Goal: Task Accomplishment & Management: Manage account settings

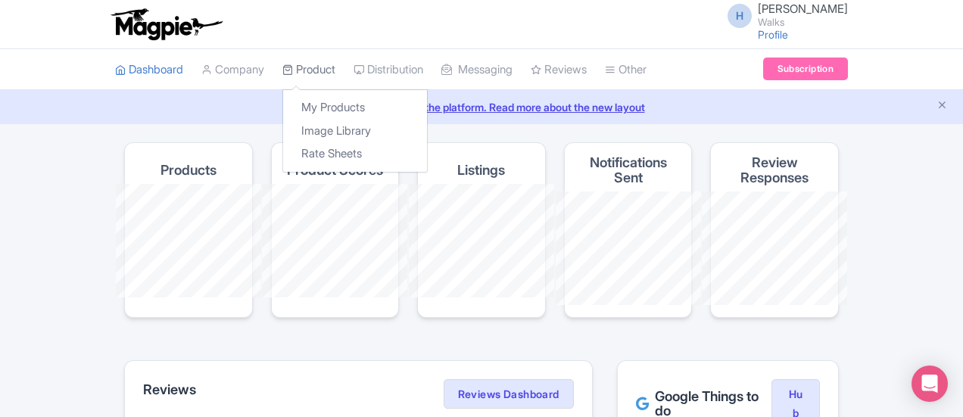
click at [283, 70] on link "Product" at bounding box center [309, 70] width 53 height 42
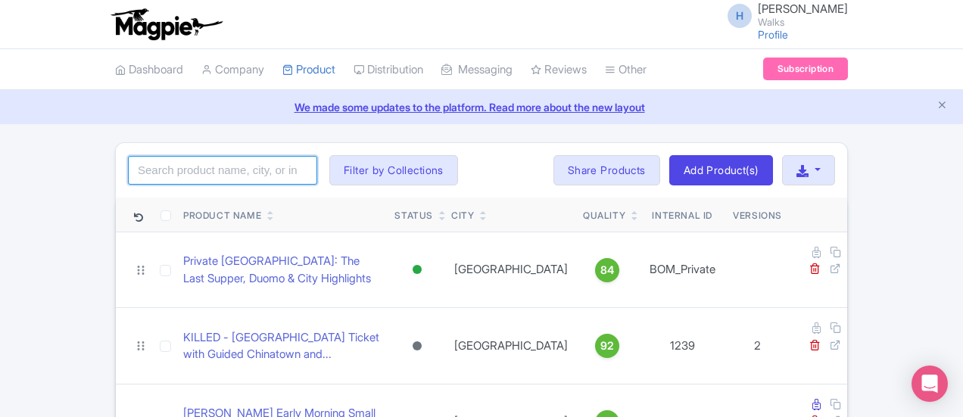
click at [140, 172] on input "search" at bounding box center [222, 170] width 189 height 29
click button "Search" at bounding box center [0, 0] width 0 height 0
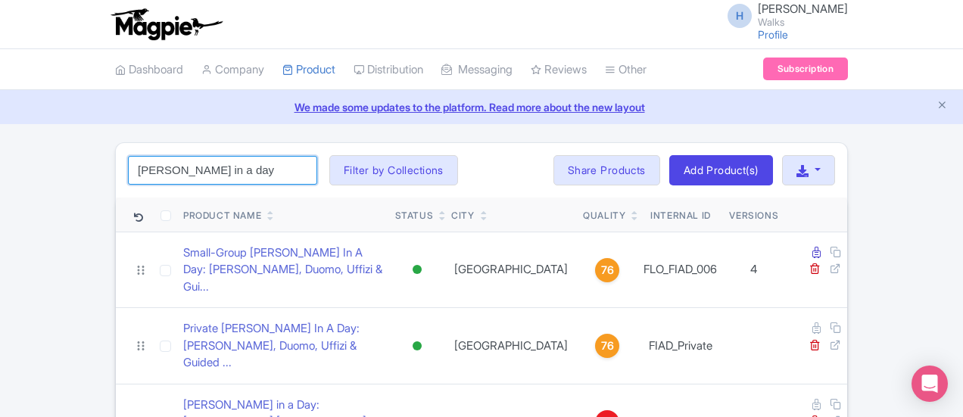
drag, startPoint x: 126, startPoint y: 170, endPoint x: 78, endPoint y: 169, distance: 48.5
click at [128, 169] on input "[PERSON_NAME] in a day" at bounding box center [222, 170] width 189 height 29
type input "[PERSON_NAME] in a day"
click button "Search" at bounding box center [0, 0] width 0 height 0
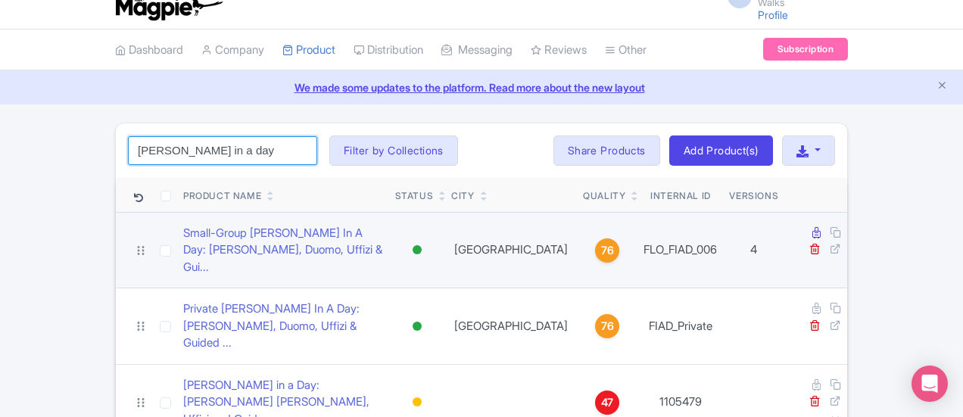
scroll to position [25, 0]
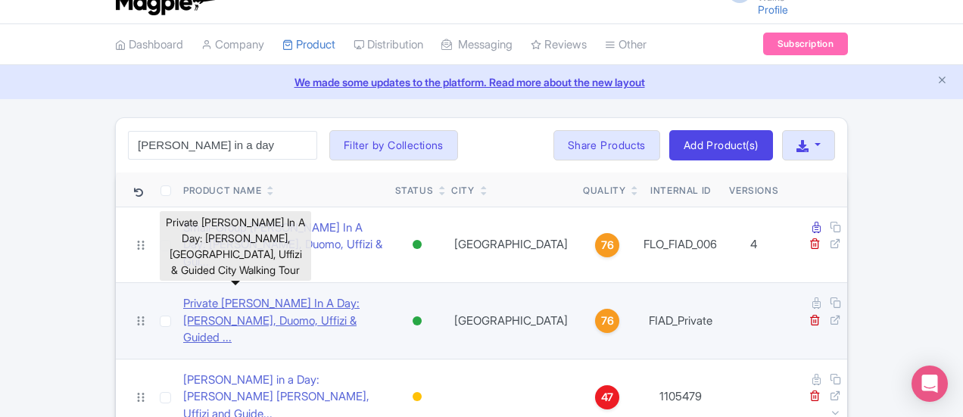
click at [183, 295] on link "Private Florence In A Day: David, Duomo, Uffizi & Guided ..." at bounding box center [283, 321] width 200 height 52
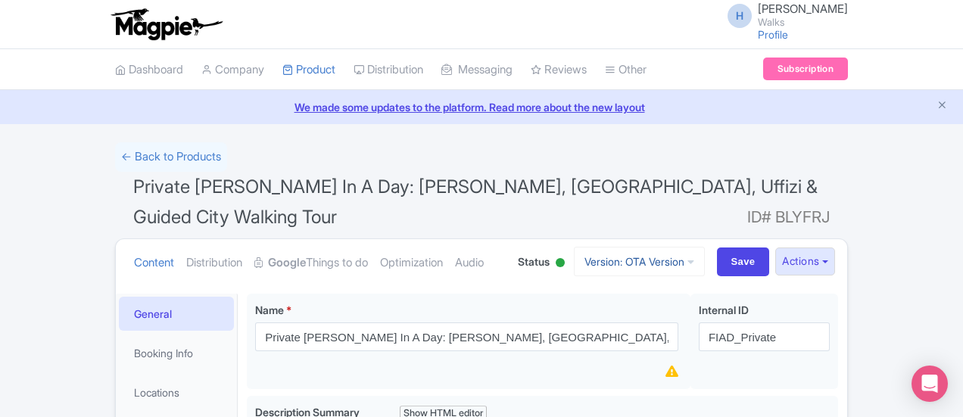
click at [705, 247] on link "Version: OTA Version" at bounding box center [639, 262] width 131 height 30
click at [732, 190] on h1 "Private Florence In A Day: David, Duomo, Uffizi & Guided City Walking Tour ID# …" at bounding box center [481, 205] width 733 height 67
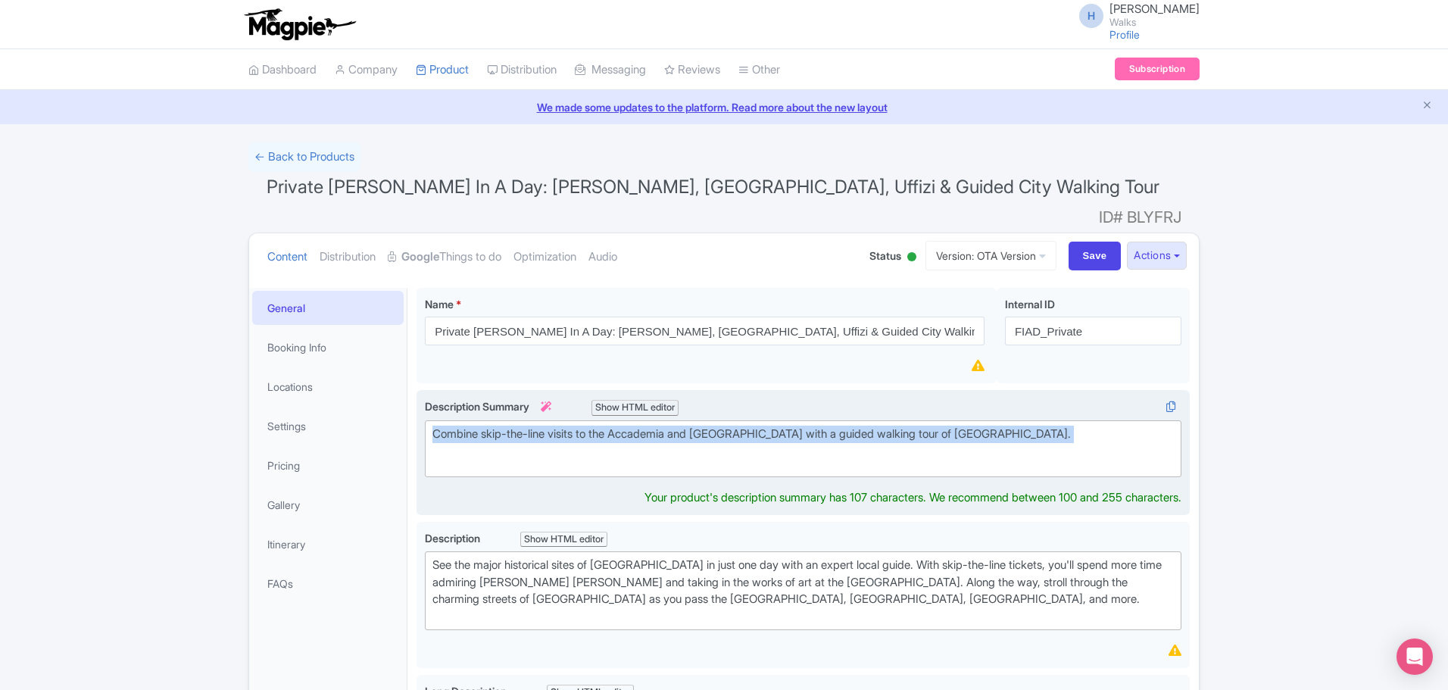
drag, startPoint x: 432, startPoint y: 407, endPoint x: 1065, endPoint y: 432, distance: 632.9
click at [963, 417] on div "Combine skip-the-line visits to the Accademia and Uffizi Gallery with a guided …" at bounding box center [802, 443] width 741 height 34
type trix-editor "<div>Combine skip-the-line visits to the Accademia and Uffizi Gallery with a gu…"
copy div "Combine skip-the-line visits to the Accademia and Uffizi Gallery with a guided …"
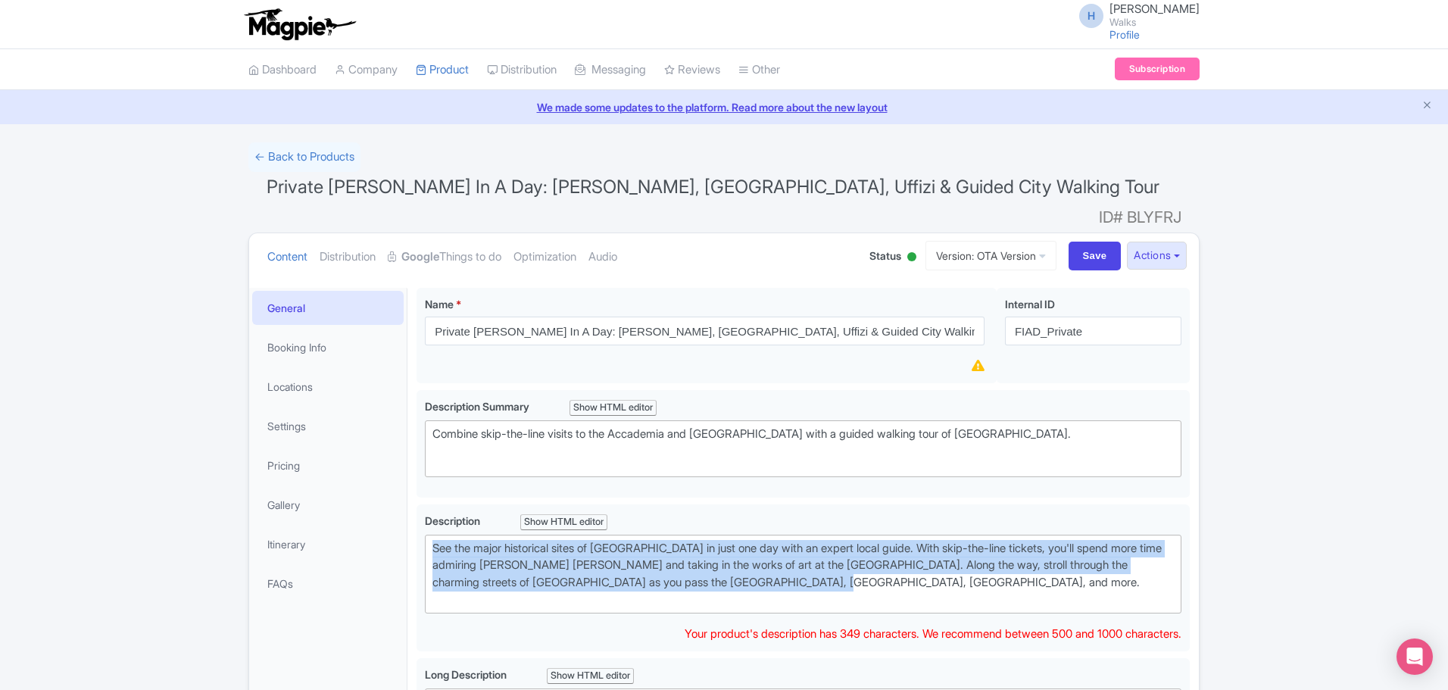
drag, startPoint x: 641, startPoint y: 557, endPoint x: 415, endPoint y: 523, distance: 228.9
type trix-editor "<div>See the major historical sites of Florence in just one day with an expert …"
copy div "See the major historical sites of [GEOGRAPHIC_DATA] in just one day with an exp…"
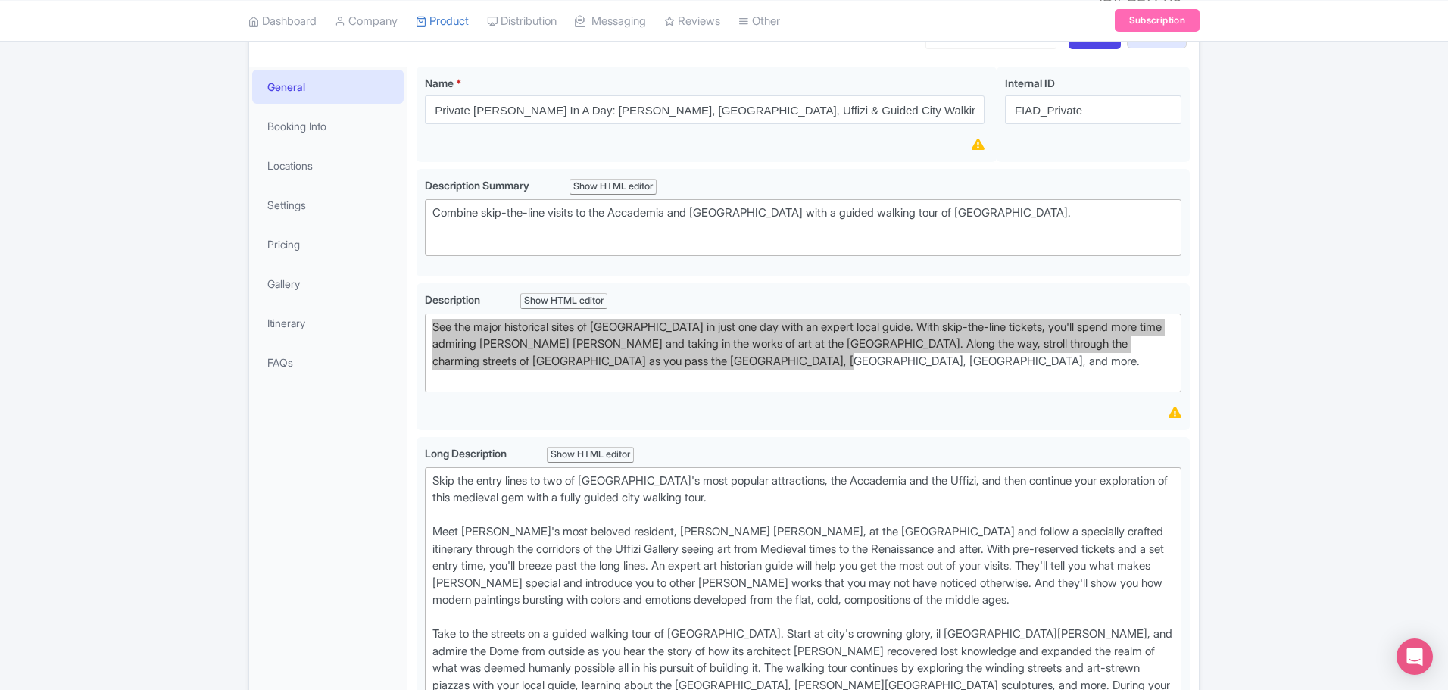
scroll to position [379, 0]
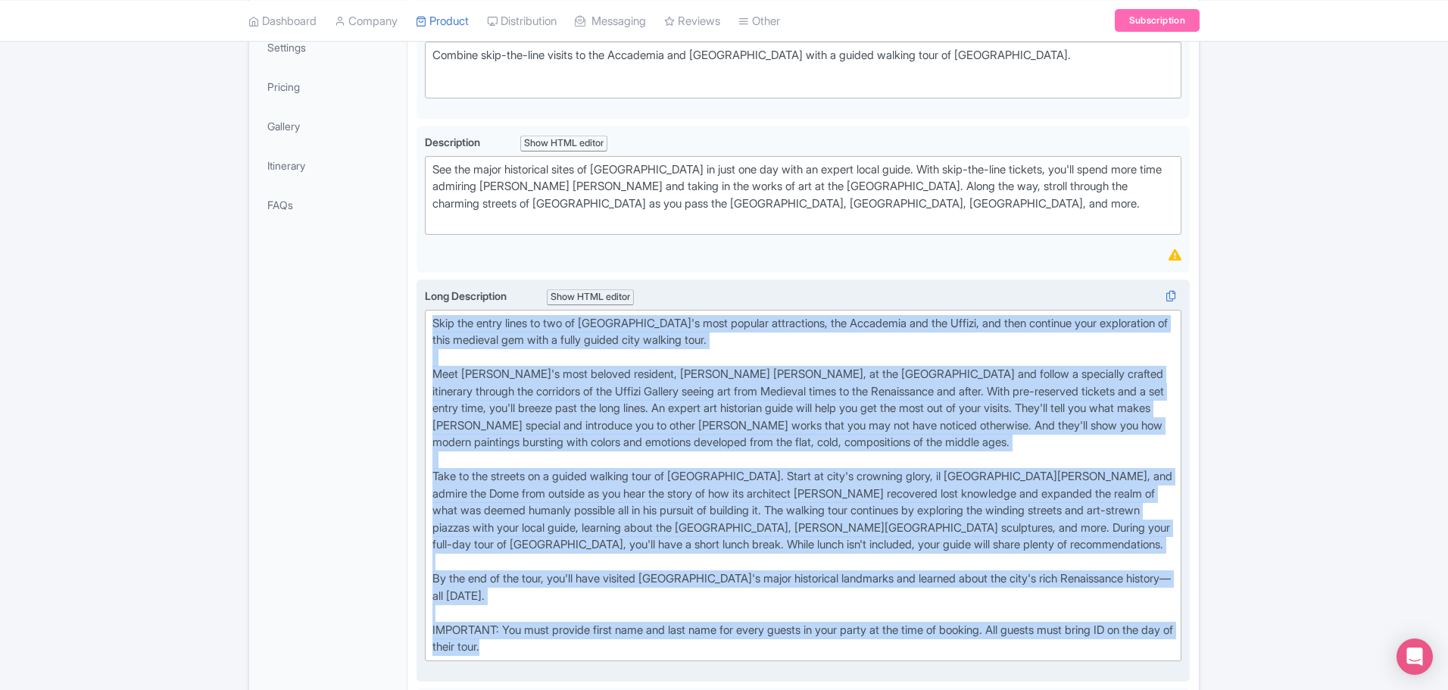
drag, startPoint x: 551, startPoint y: 621, endPoint x: 425, endPoint y: 296, distance: 348.7
click at [425, 310] on trix-editor "Skip the entry lines to two of Florence's most popular attractions, the Accadem…" at bounding box center [803, 485] width 757 height 351
copy div "Skip the entry lines to two of Florence's most popular attractions, the Accadem…"
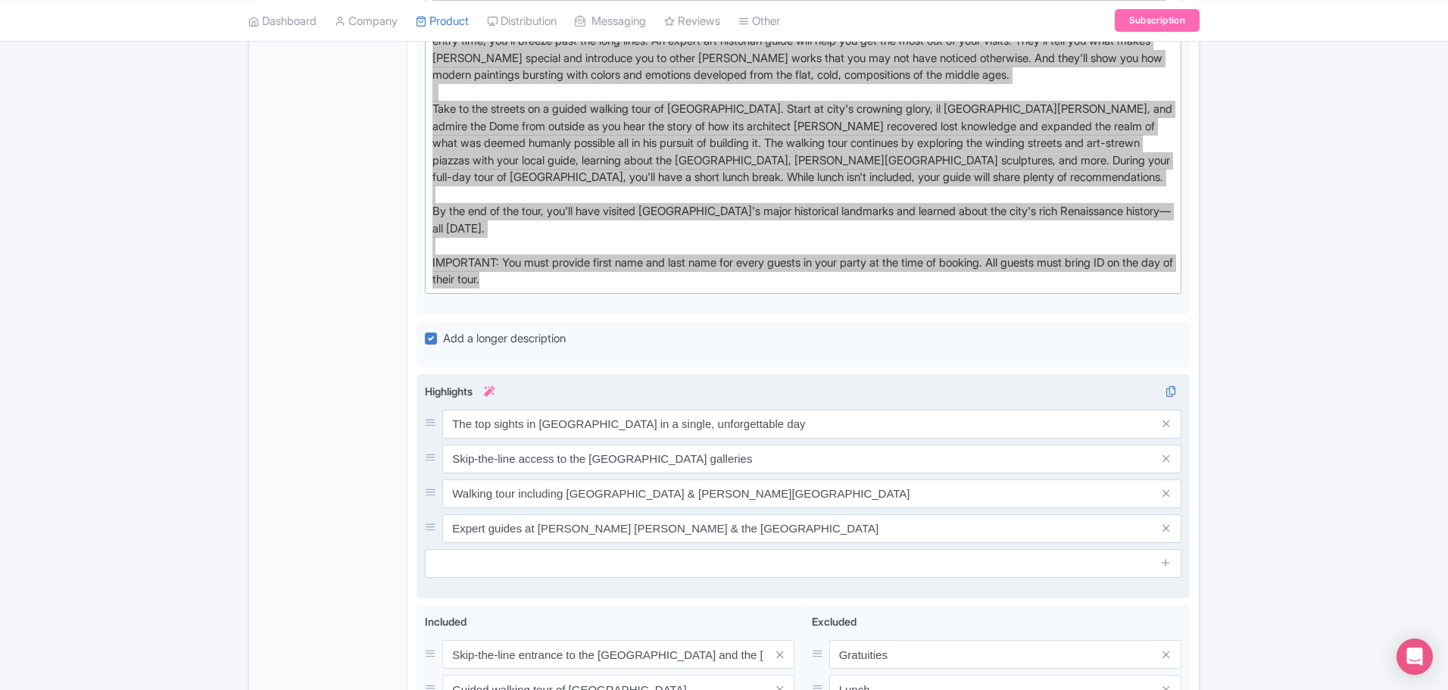
scroll to position [833, 0]
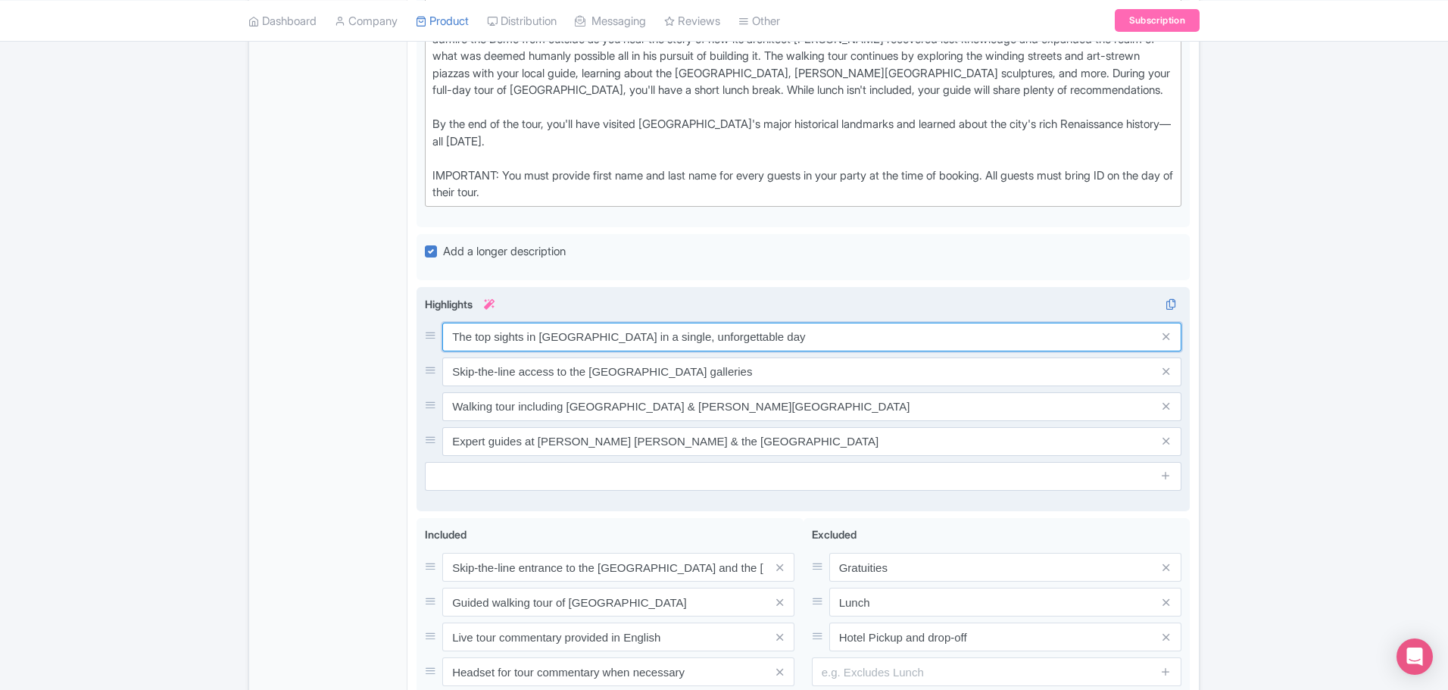
drag, startPoint x: 735, startPoint y: 314, endPoint x: 417, endPoint y: 319, distance: 317.4
click at [417, 319] on div "The top sights in Florence in a single, unforgettable day Skip-the-line access …" at bounding box center [803, 399] width 773 height 224
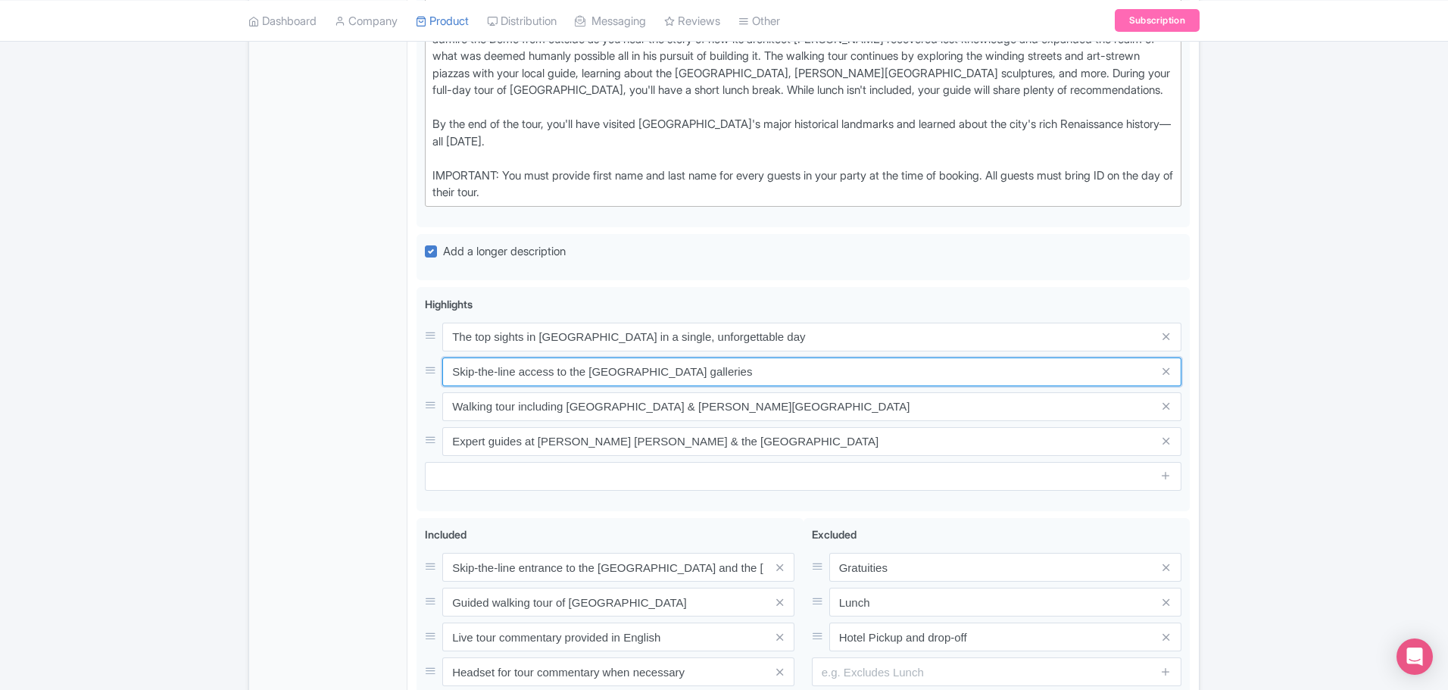
drag, startPoint x: 658, startPoint y: 345, endPoint x: 407, endPoint y: 334, distance: 251.7
click at [407, 334] on div "General Booking Info Locations Settings Pricing Gallery Itinerary FAQs Private …" at bounding box center [724, 125] width 950 height 1359
drag, startPoint x: 766, startPoint y: 384, endPoint x: 410, endPoint y: 392, distance: 356.1
click at [410, 392] on div "Private Florence In A Day: David, Duomo, Uffizi & Guided City Walking Tour Name…" at bounding box center [802, 125] width 791 height 1359
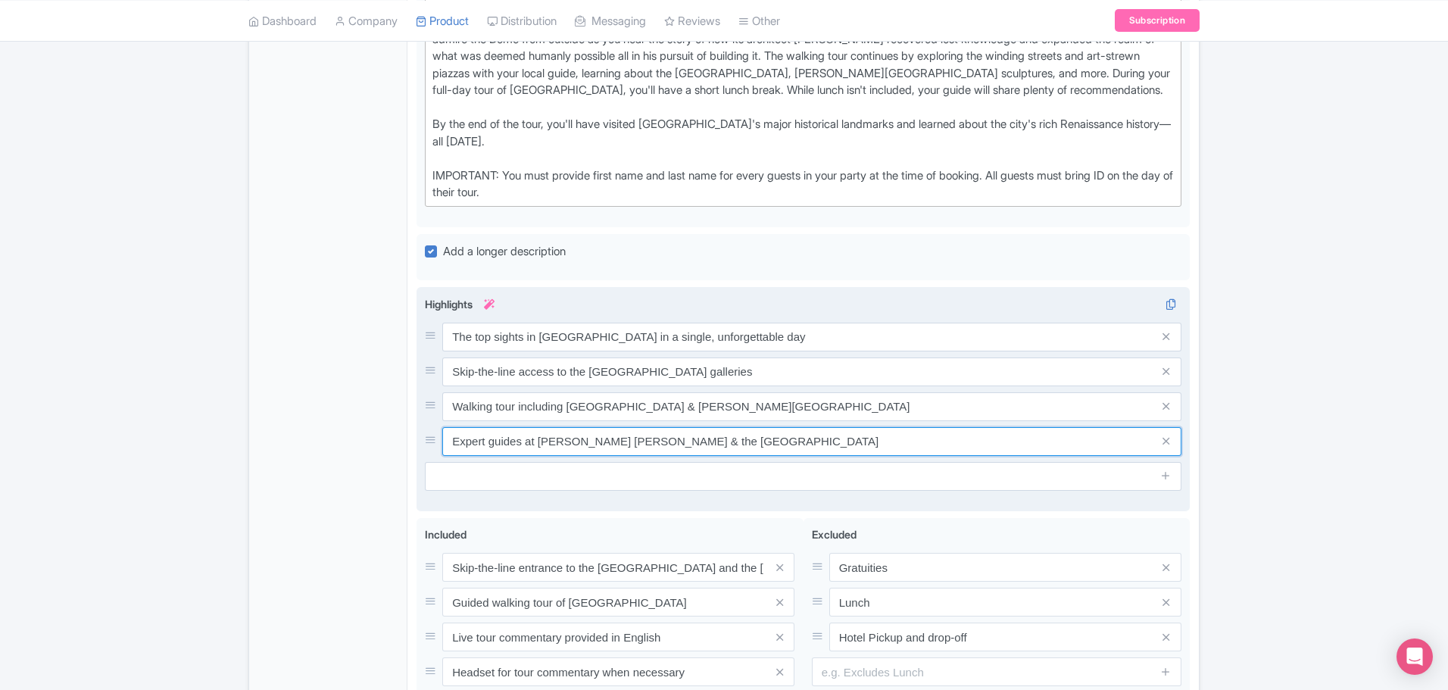
drag, startPoint x: 620, startPoint y: 425, endPoint x: 433, endPoint y: 426, distance: 187.1
click at [433, 417] on div "Expert guides at Michelangelo's David & the Uffizi Gallery" at bounding box center [803, 441] width 757 height 29
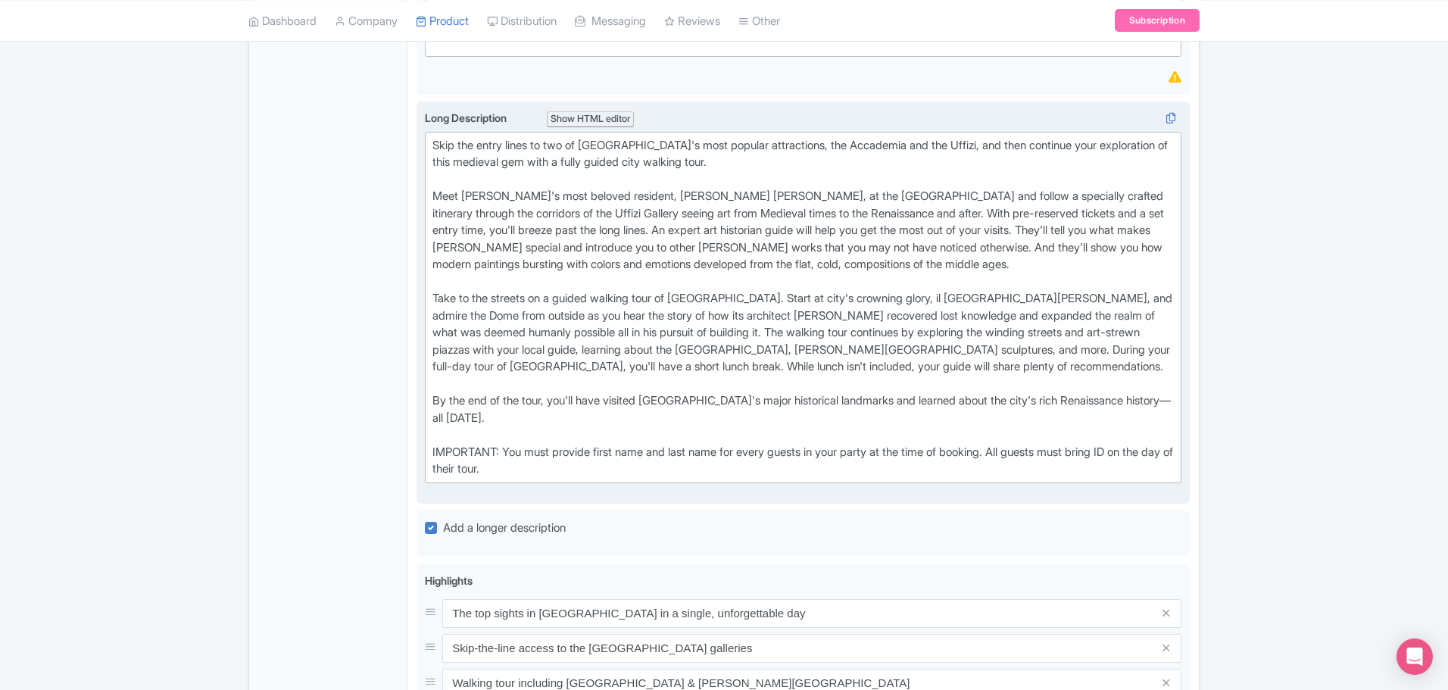
scroll to position [530, 0]
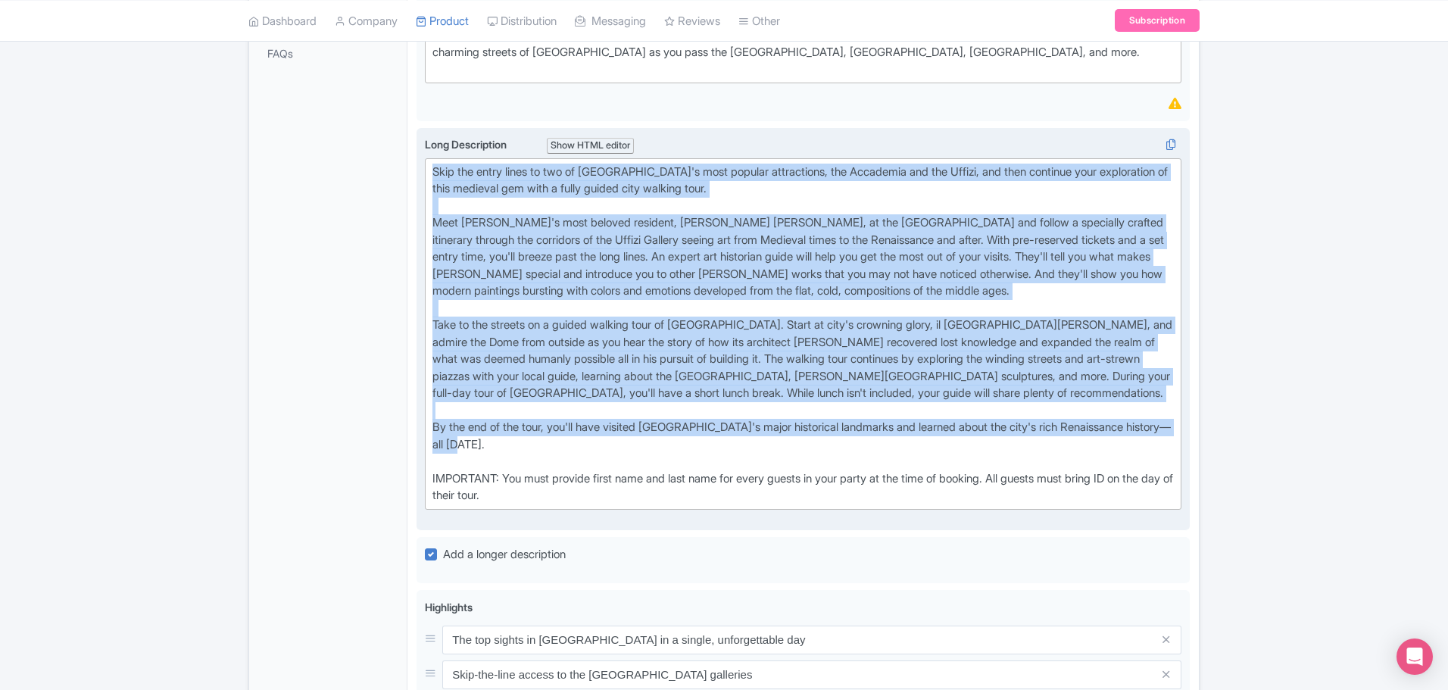
drag, startPoint x: 500, startPoint y: 417, endPoint x: 434, endPoint y: 141, distance: 284.2
click at [434, 164] on div "Skip the entry lines to two of Florence's most popular attractions, the Accadem…" at bounding box center [802, 334] width 741 height 341
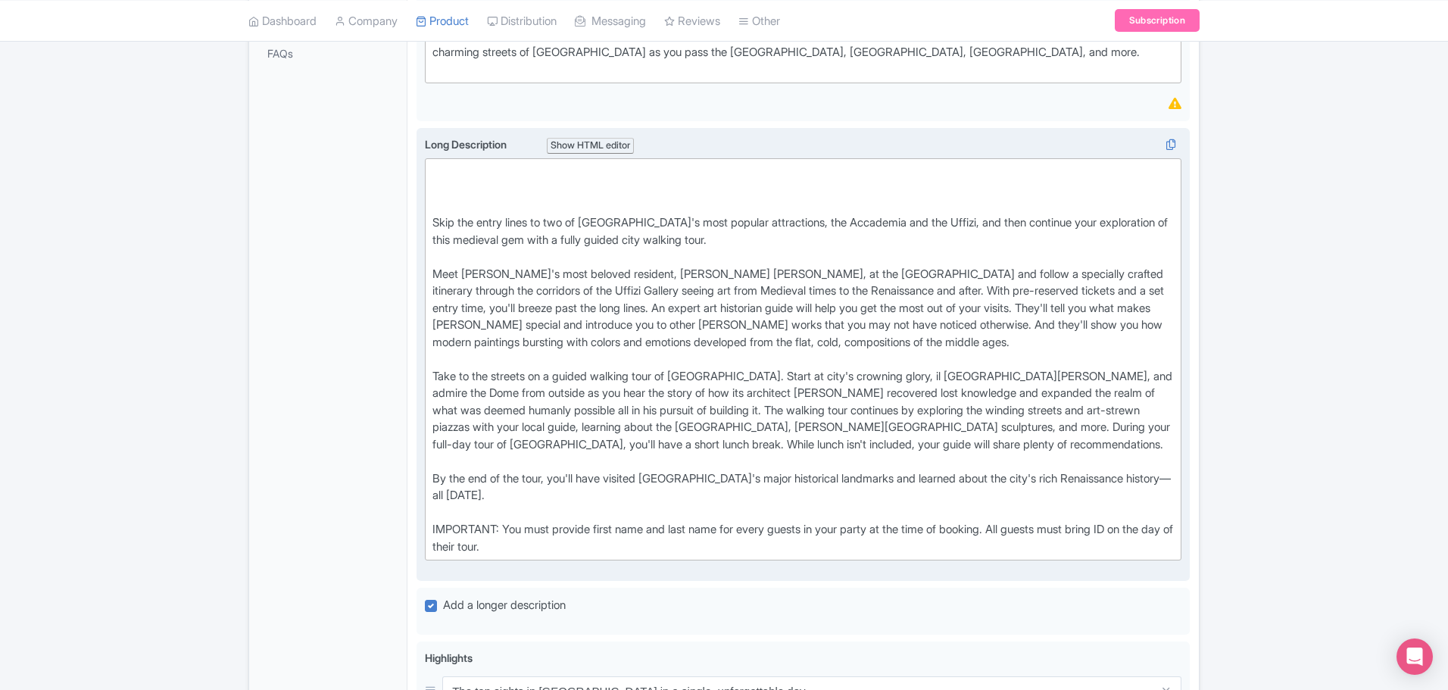
paste trix-editor "<div>Begin your private journey through Florence at the <strong>Accademia Galle…"
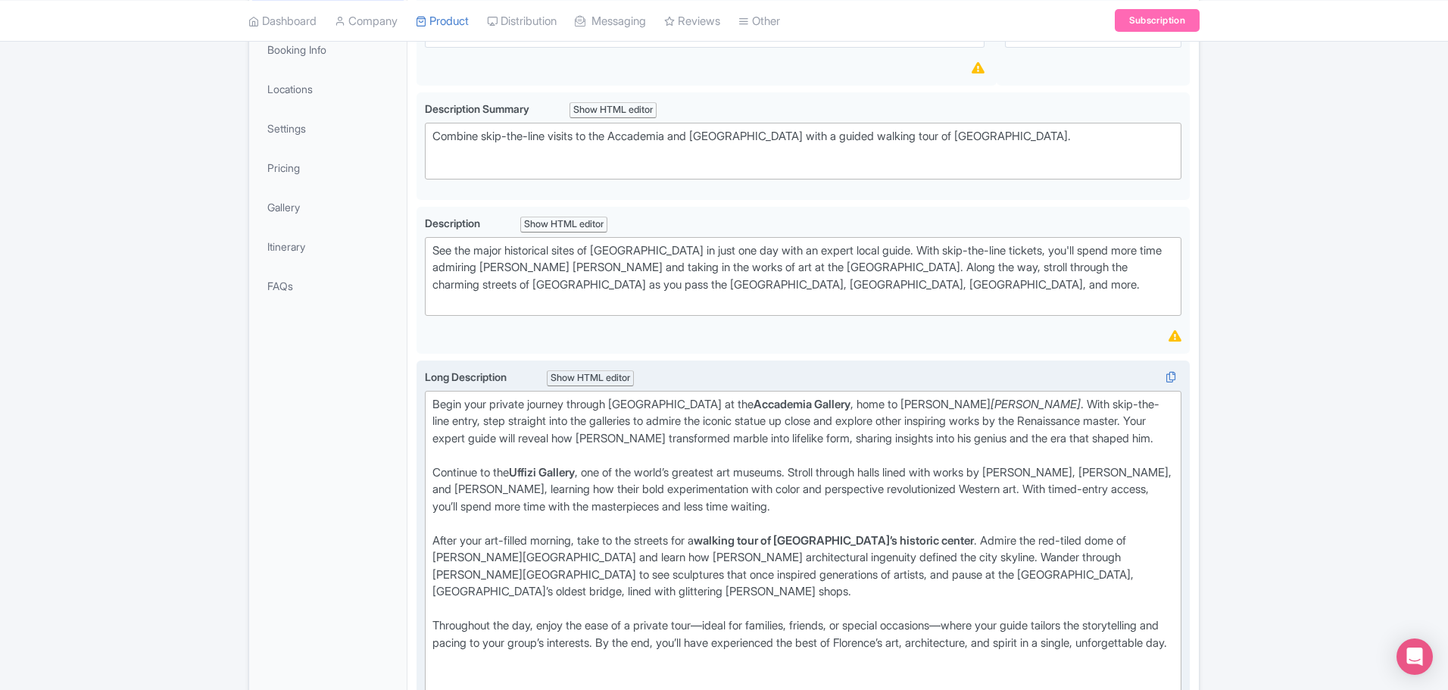
scroll to position [379, 0]
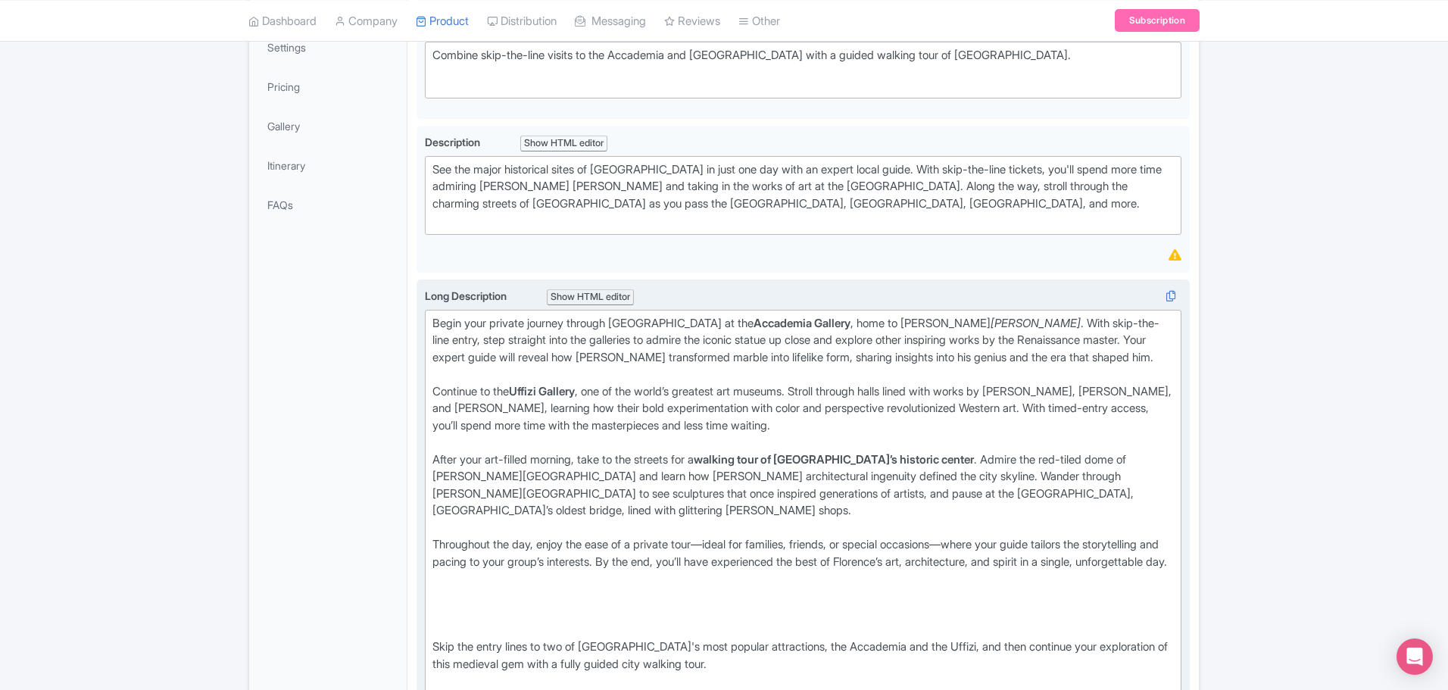
click at [572, 315] on div "Begin your private journey through Florence at the Accademia Gallery , home to …" at bounding box center [802, 349] width 741 height 68
click at [963, 329] on div "Begin your private tour through Florence at the Accademia Gallery , home to Mic…" at bounding box center [802, 349] width 741 height 68
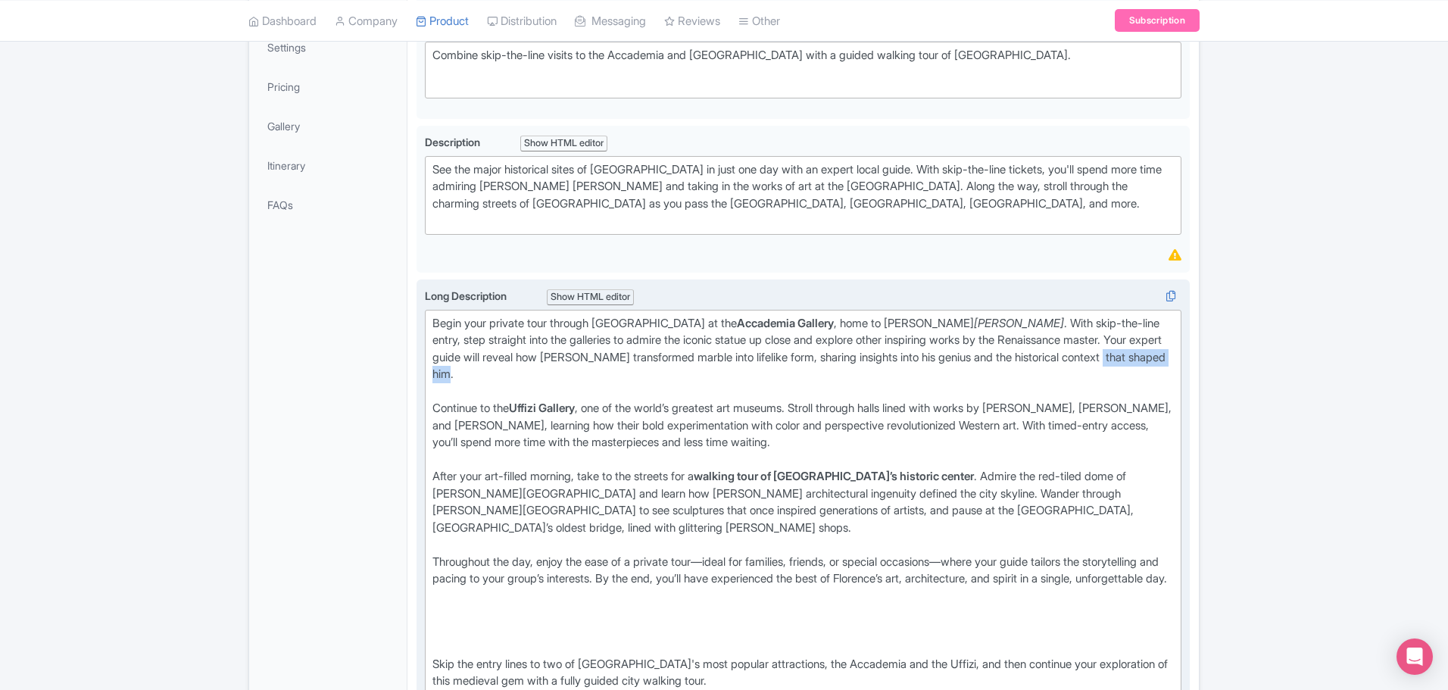
drag, startPoint x: 1078, startPoint y: 335, endPoint x: 1167, endPoint y: 336, distance: 89.4
click at [963, 336] on div "Begin your private tour through Florence at the Accademia Gallery , home to Mic…" at bounding box center [802, 358] width 741 height 86
click at [963, 335] on div "Begin your private tour through Florence at the Accademia Gallery , home to Mic…" at bounding box center [802, 358] width 741 height 86
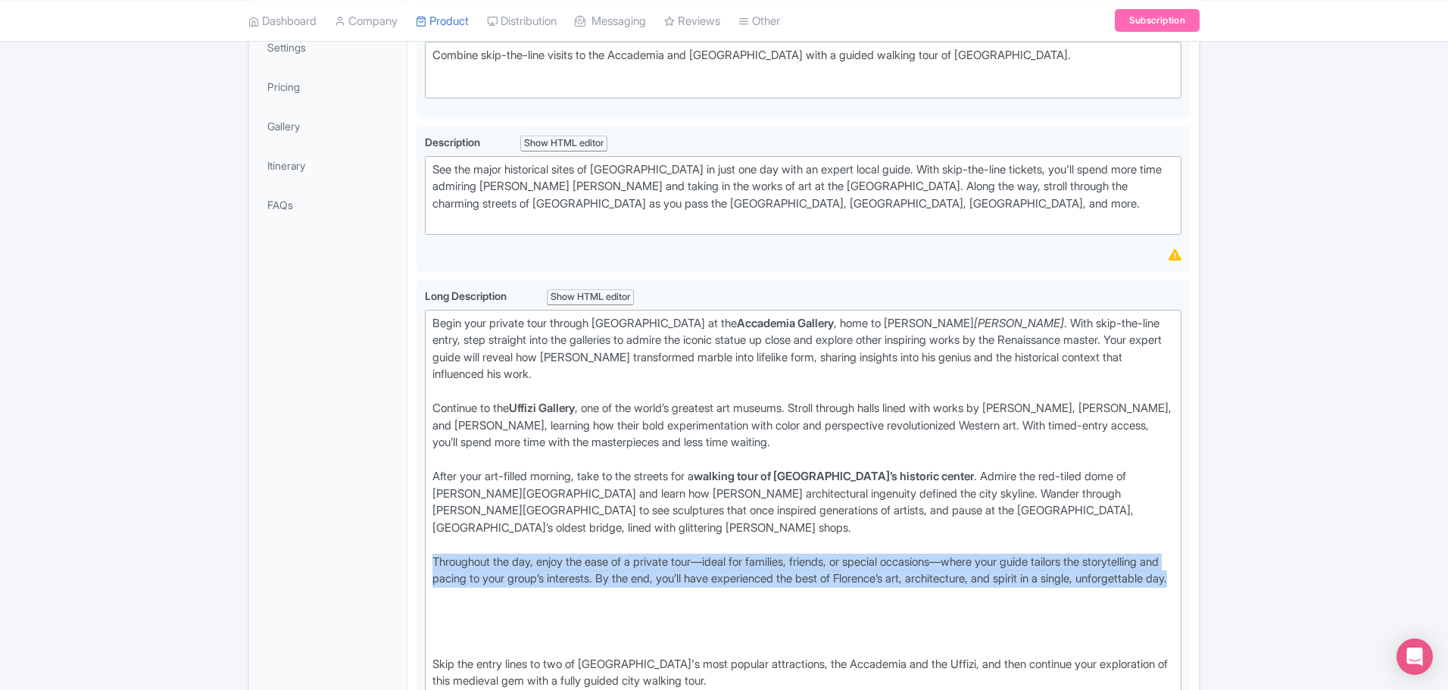
drag, startPoint x: 574, startPoint y: 573, endPoint x: 410, endPoint y: 536, distance: 167.6
copy div "Throughout the day, enjoy the ease of a private tour—ideal for families, friend…"
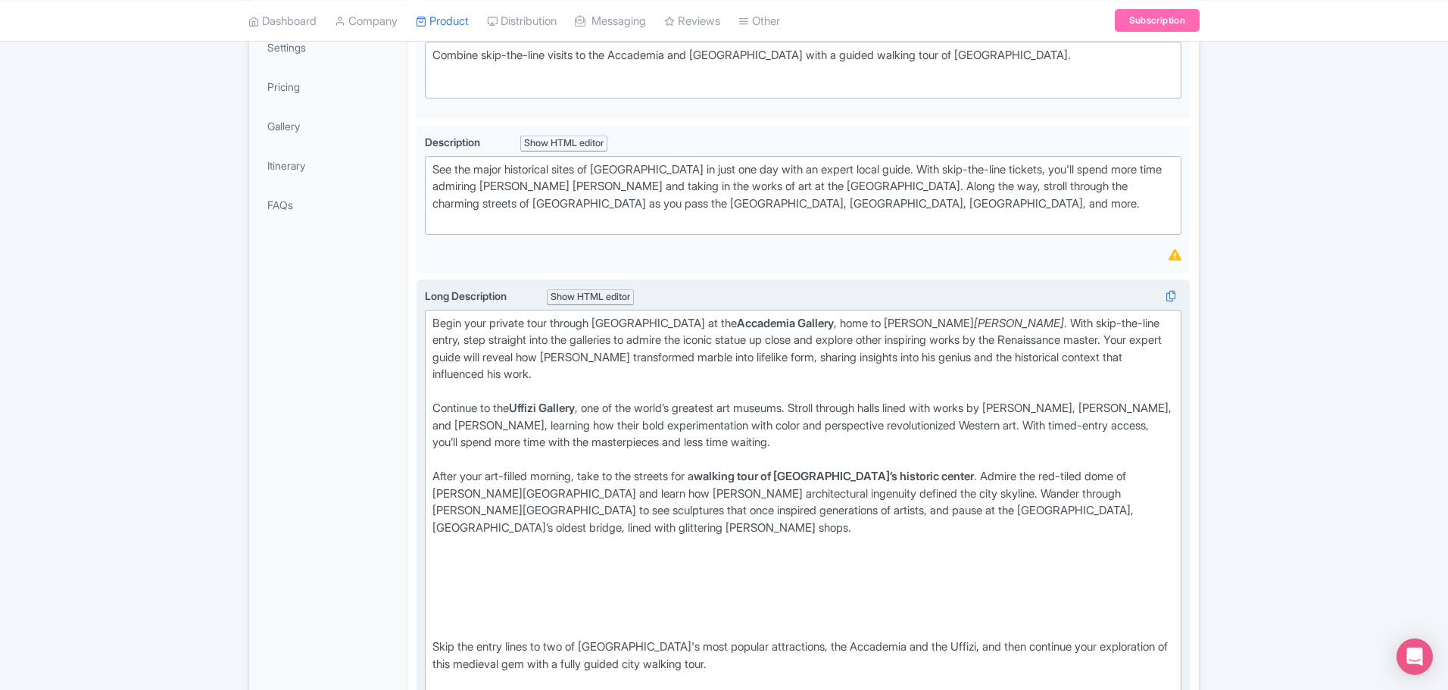
click at [857, 417] on div "Continue to the Uffizi Gallery , one of the world’s greatest art museums. Strol…" at bounding box center [802, 434] width 741 height 68
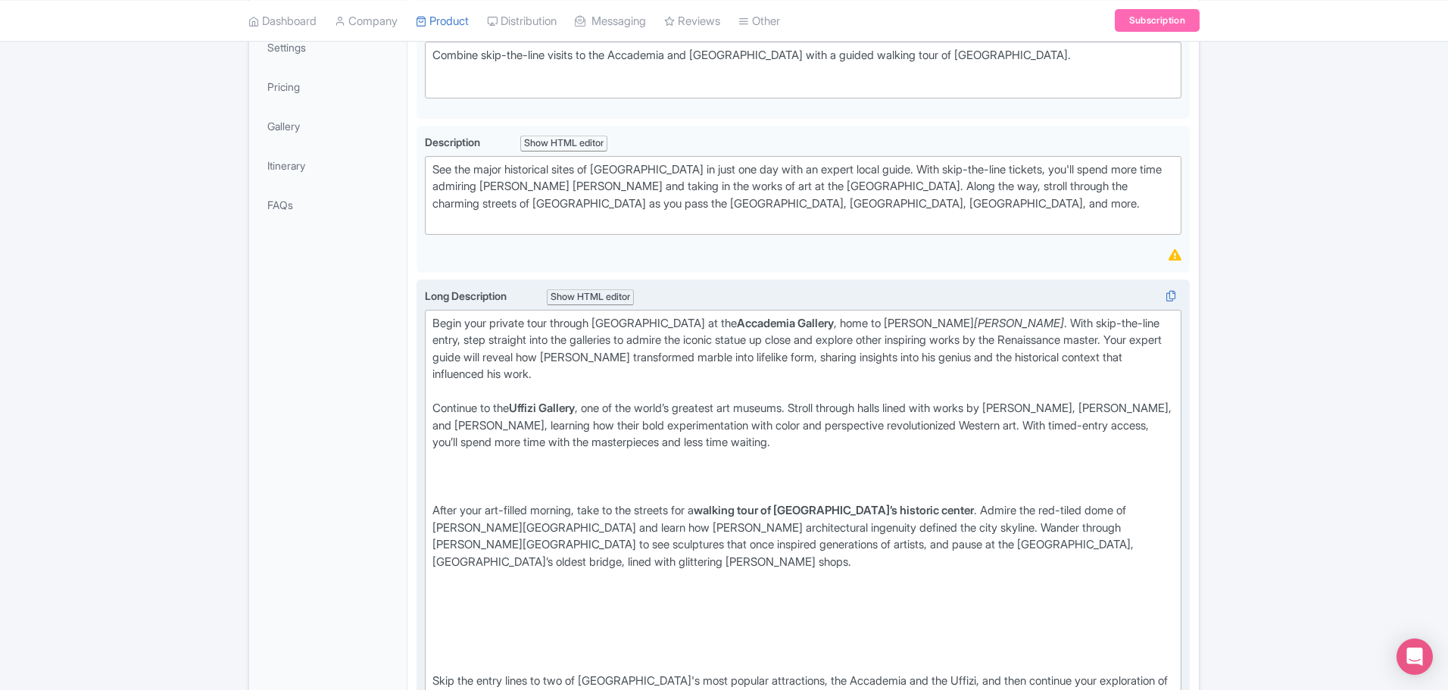
paste trix-editor "Throughout the day, enjoy the ease of a private tour—ideal for families, friend…"
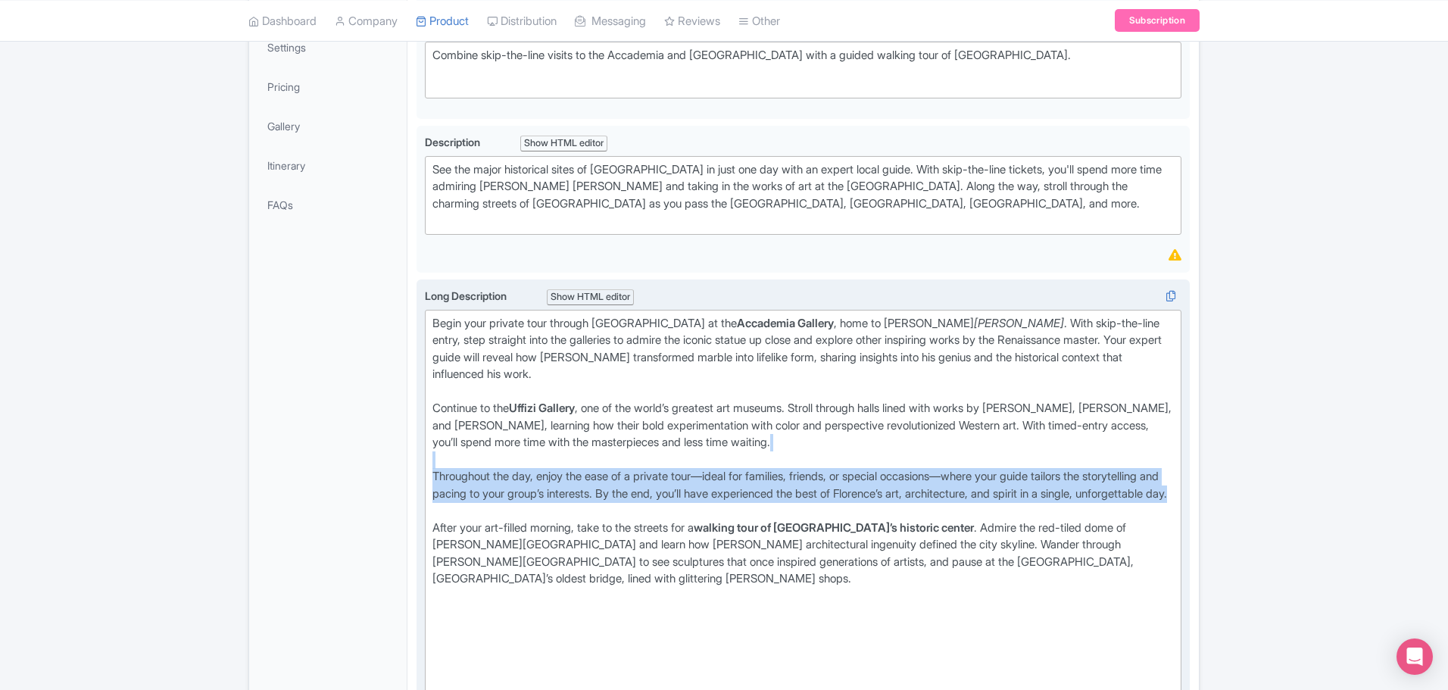
drag, startPoint x: 581, startPoint y: 489, endPoint x: 428, endPoint y: 441, distance: 160.5
click at [428, 417] on trix-editor "Begin your private tour through Florence at the Accademia Gallery , home to Mic…" at bounding box center [803, 673] width 757 height 726
copy div "Throughout the day, enjoy the ease of a private tour—ideal for families, friend…"
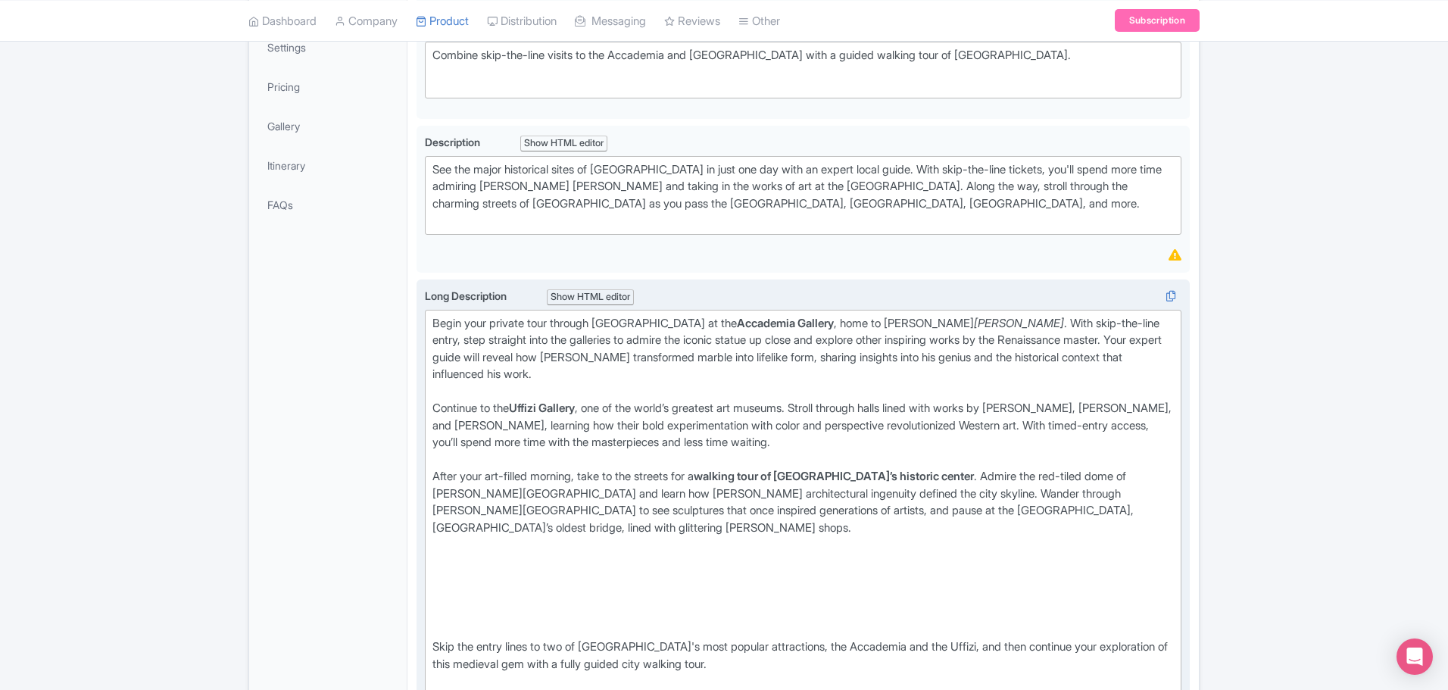
click at [456, 417] on div at bounding box center [802, 571] width 741 height 34
paste trix-editor "Throughout the day, enjoy the ease of a private tour—ideal for families, friend…"
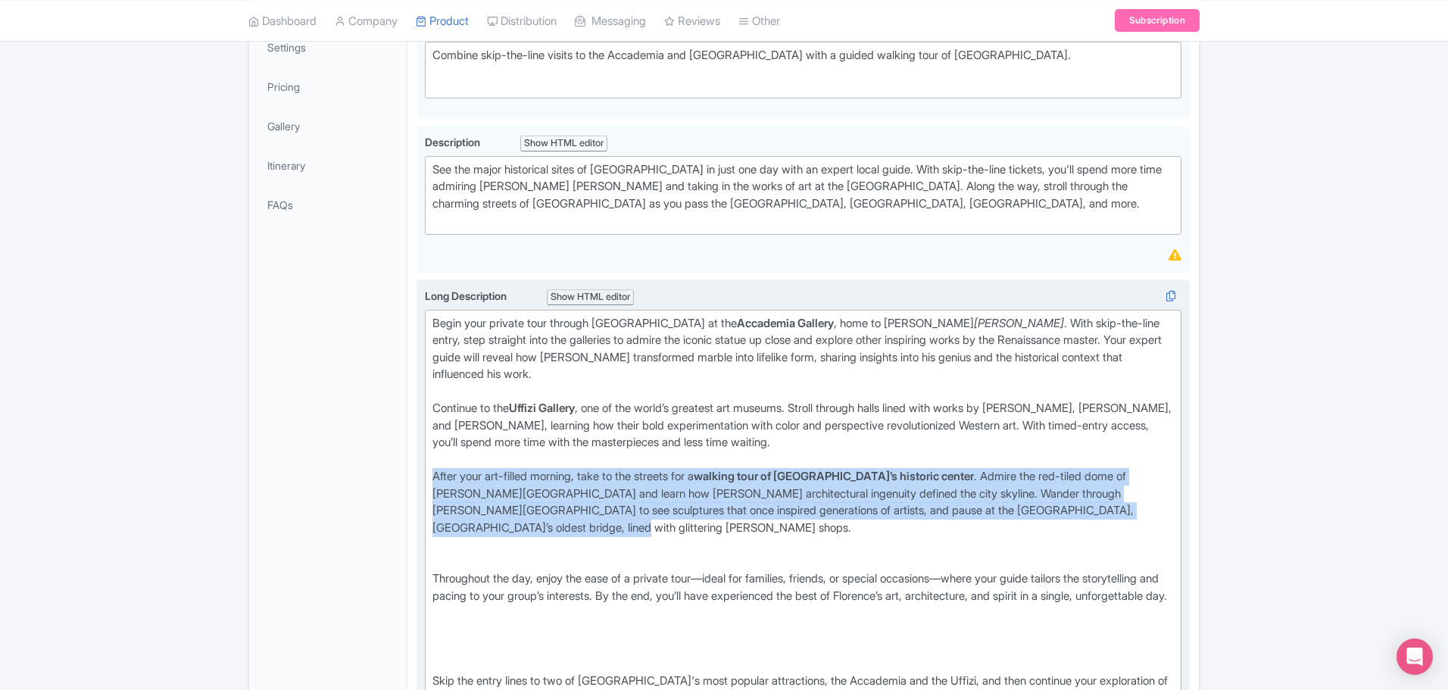
drag, startPoint x: 535, startPoint y: 508, endPoint x: 423, endPoint y: 448, distance: 127.1
click at [423, 417] on div "Long Description i Show HTML editor Bold Italic Strikethrough Link Heading Quot…" at bounding box center [803, 659] width 773 height 761
copy div "After your art-filled morning, take to the streets for a walking tour of Floren…"
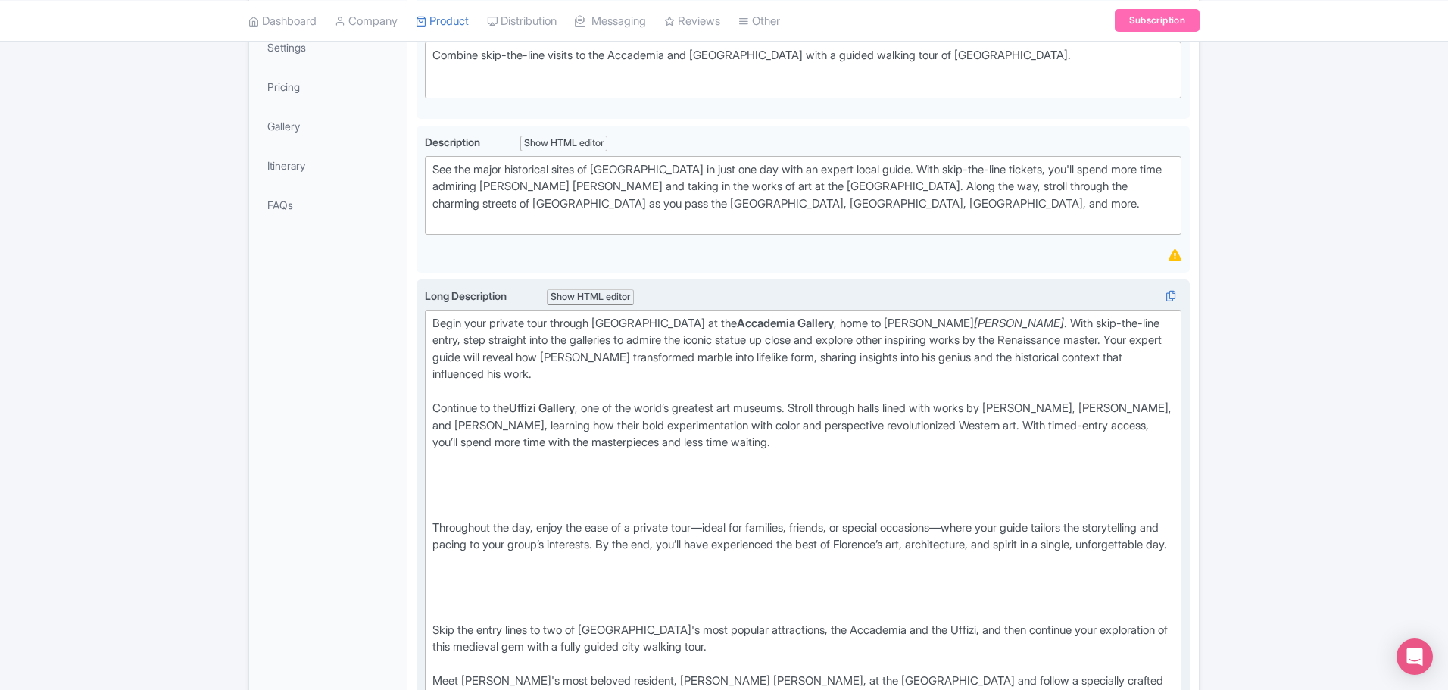
click at [501, 344] on div "Begin your private tour through Florence at the Accademia Gallery , home to Mic…" at bounding box center [802, 358] width 741 height 86
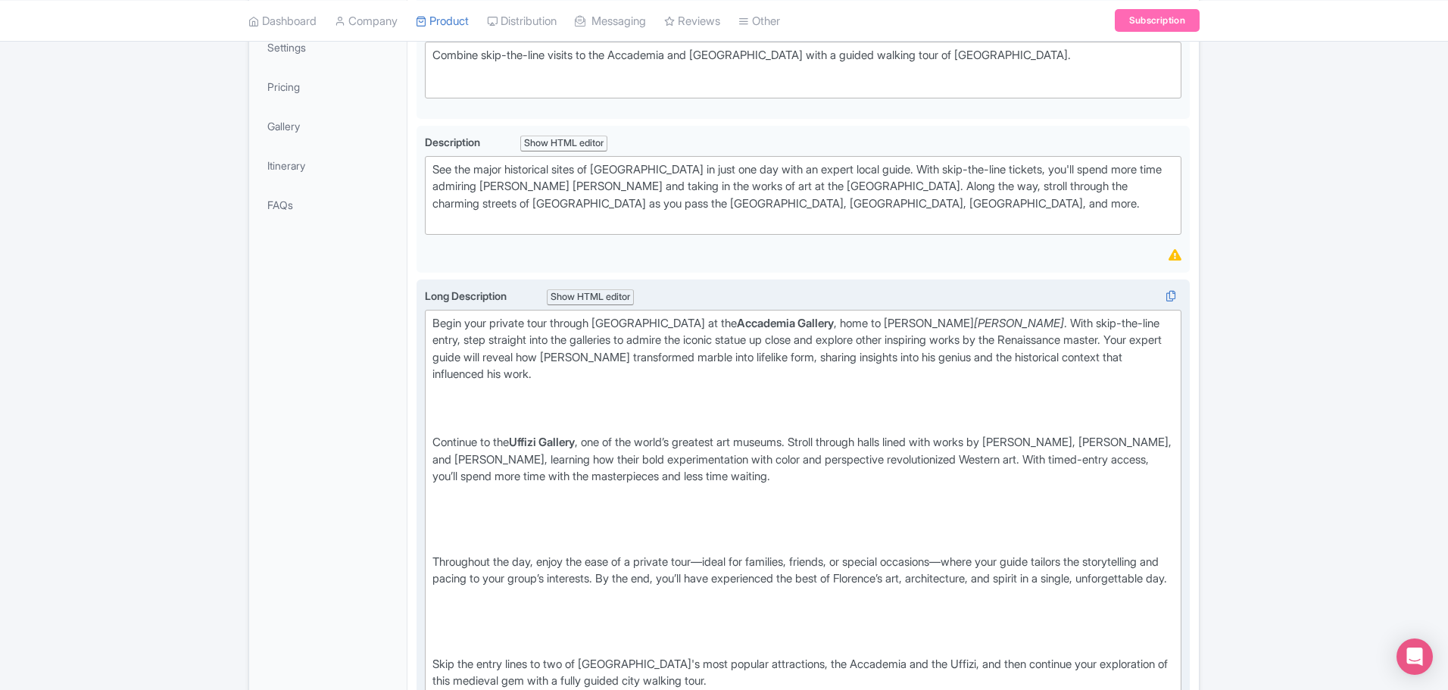
paste trix-editor "After your art-filled morning, take to the streets for a <strong>walking tour o…"
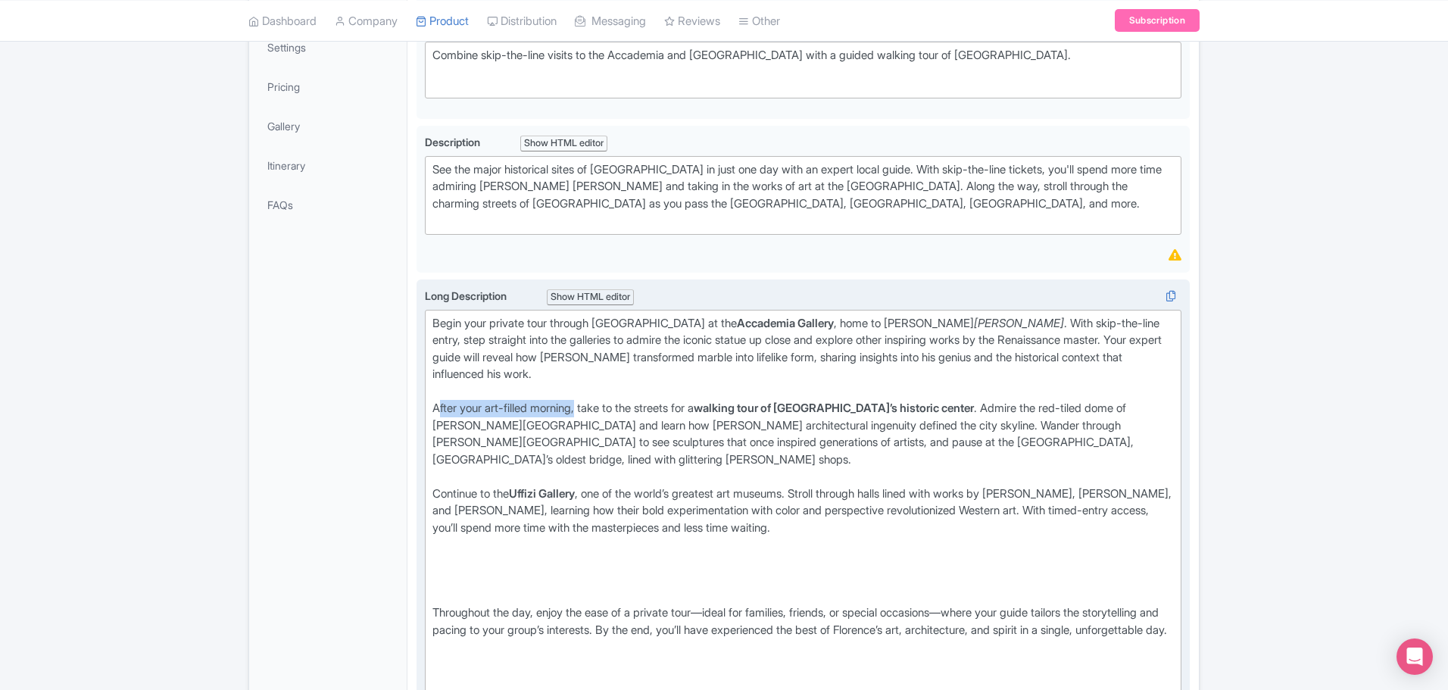
drag, startPoint x: 585, startPoint y: 382, endPoint x: 439, endPoint y: 391, distance: 146.4
click at [439, 391] on div "Begin your private tour through Florence at the Accademia Gallery , home to Mic…" at bounding box center [802, 400] width 741 height 170
drag, startPoint x: 529, startPoint y: 386, endPoint x: 629, endPoint y: 382, distance: 100.8
click at [529, 386] on div "Begin your private tour through Florence at the Accademia Gallery , home to Mic…" at bounding box center [802, 400] width 741 height 170
click at [695, 381] on div "Begin your private tour through Florence at the Accademia Gallery , home to Mic…" at bounding box center [802, 400] width 741 height 170
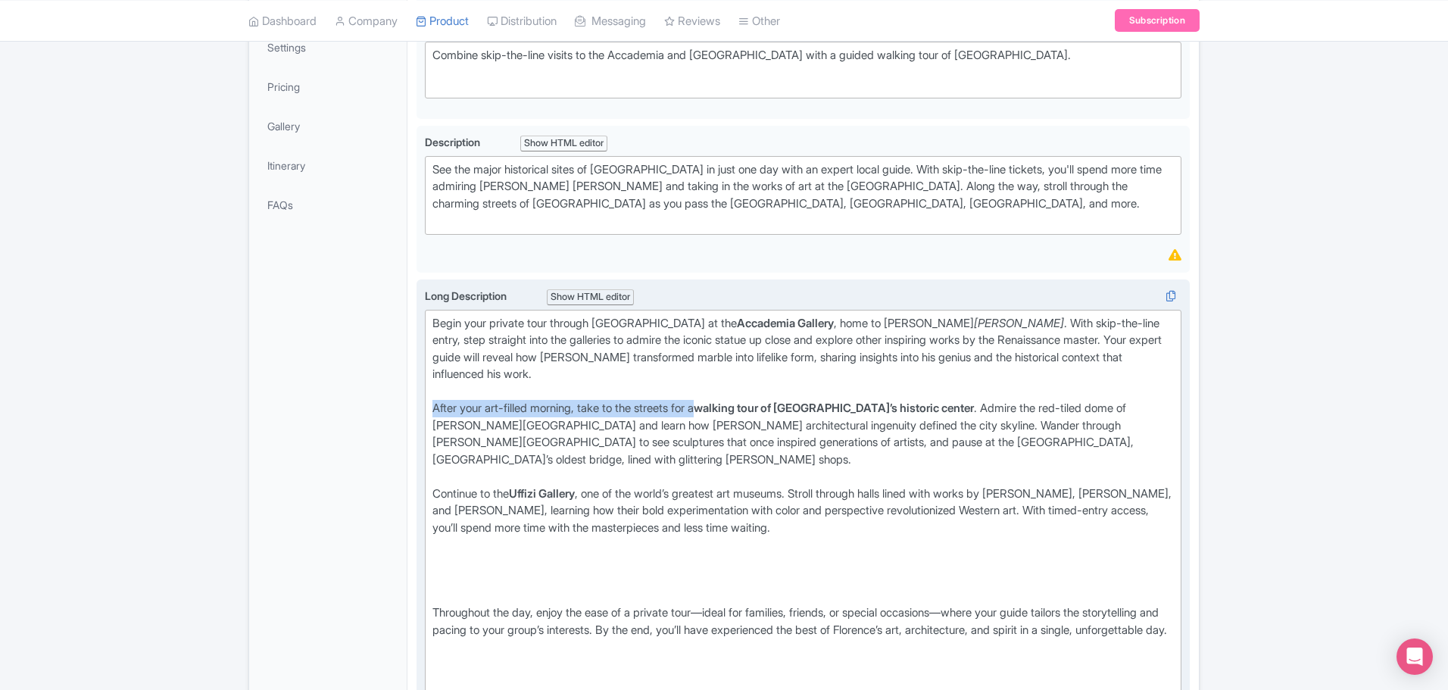
drag, startPoint x: 710, startPoint y: 386, endPoint x: 427, endPoint y: 388, distance: 283.3
click at [427, 388] on trix-editor "Begin your private tour through Florence at the Accademia Gallery , home to Mic…" at bounding box center [803, 682] width 757 height 744
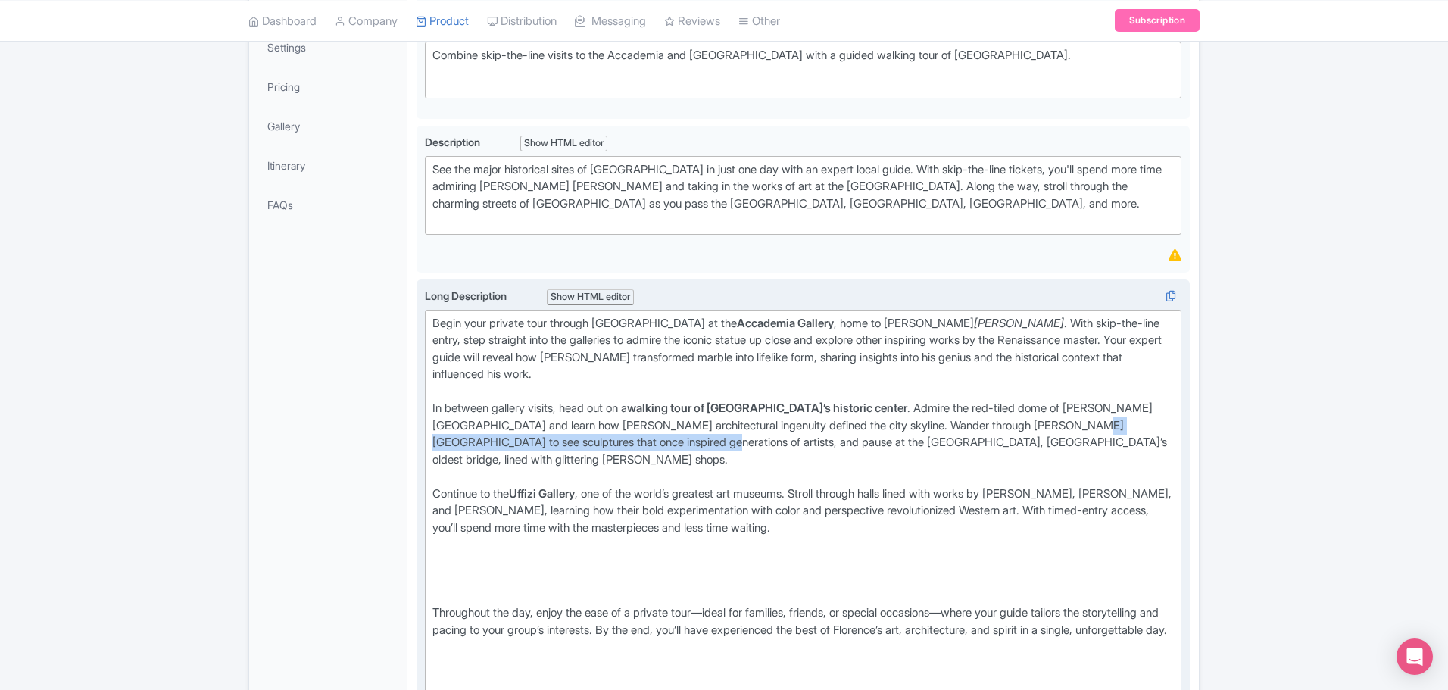
drag, startPoint x: 1019, startPoint y: 401, endPoint x: 592, endPoint y: 423, distance: 426.9
click at [592, 417] on div "Begin your private tour through Florence at the Accademia Gallery , home to Mic…" at bounding box center [802, 400] width 741 height 170
click at [426, 417] on trix-editor "Begin your private tour through Florence at the Accademia Gallery , home to Mic…" at bounding box center [803, 682] width 757 height 744
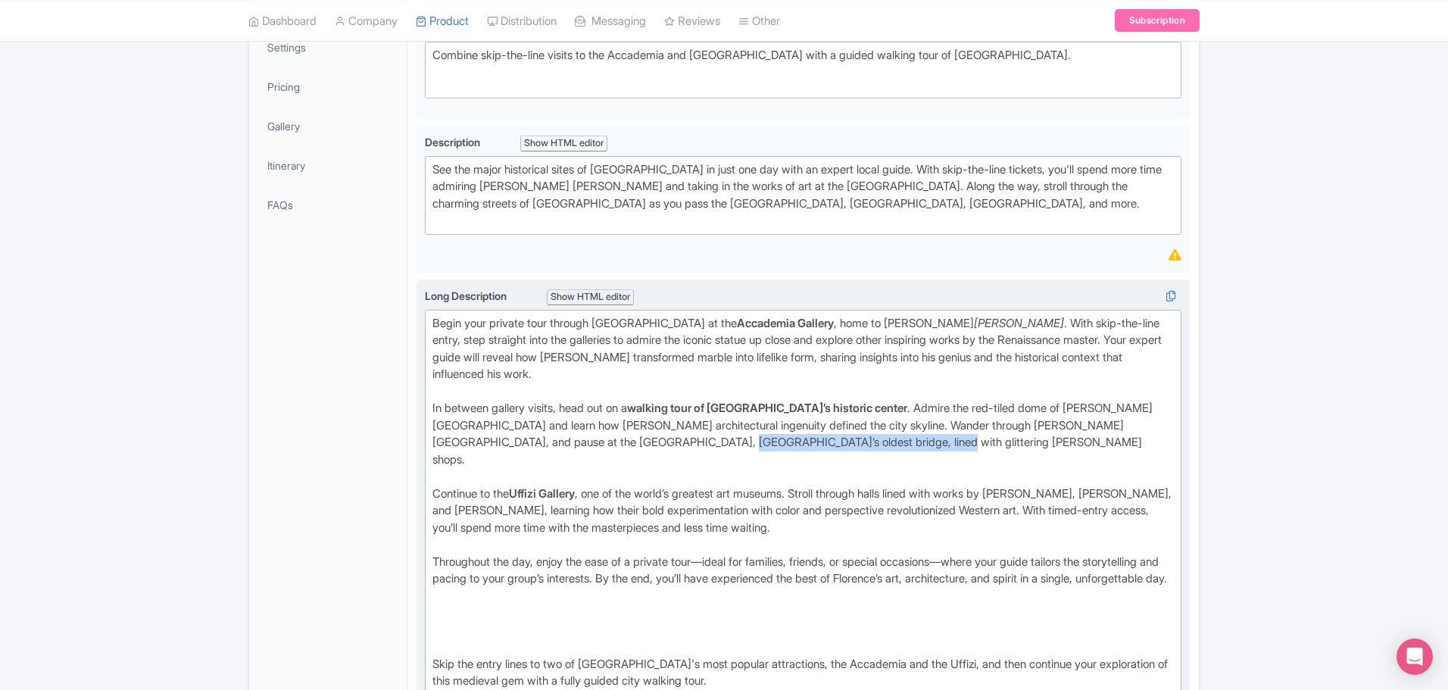
drag, startPoint x: 745, startPoint y: 406, endPoint x: 607, endPoint y: 419, distance: 138.4
click at [607, 417] on div "Begin your private tour through Florence at the Accademia Gallery , home to Mic…" at bounding box center [802, 400] width 741 height 170
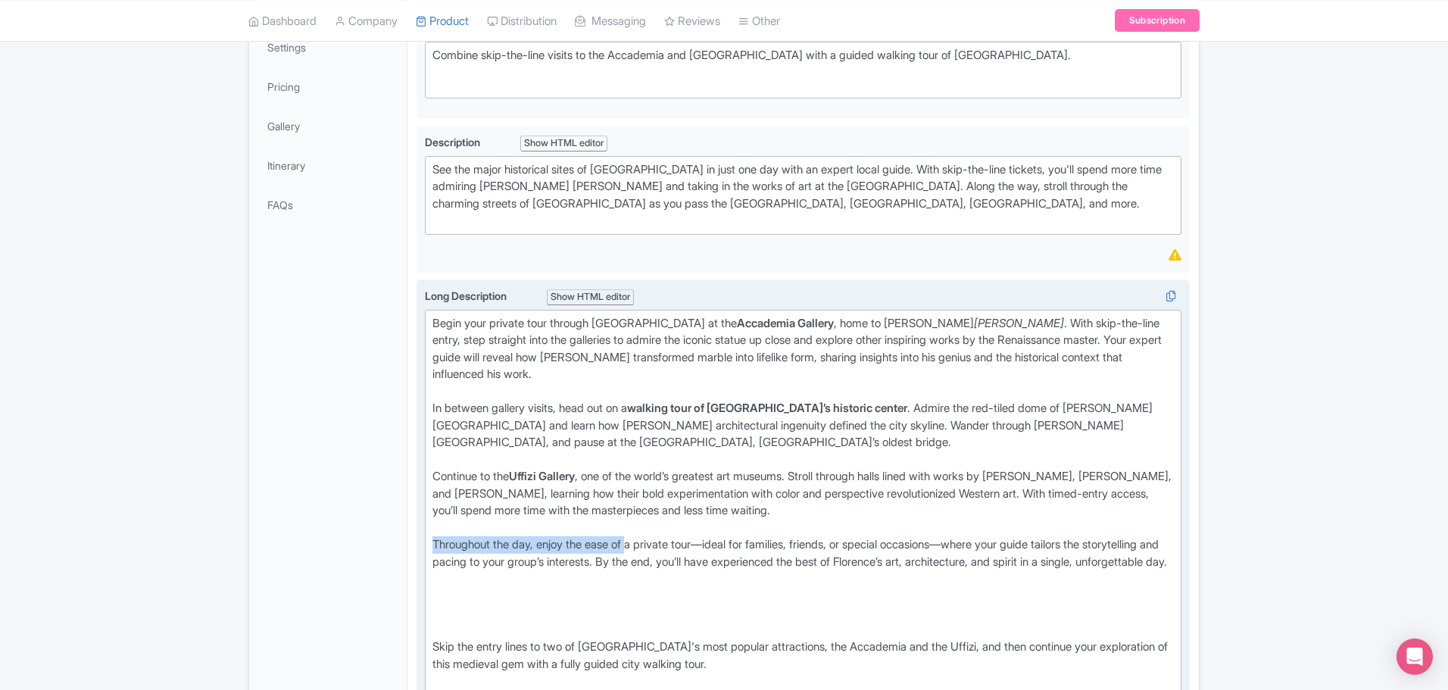
drag, startPoint x: 429, startPoint y: 519, endPoint x: 641, endPoint y: 518, distance: 212.1
click at [641, 417] on trix-editor "Begin your private tour through Florence at the Accademia Gallery , home to Mic…" at bounding box center [803, 648] width 757 height 676
click at [527, 417] on div "This private tour—ideal for families, friends, or special occasions—where your …" at bounding box center [802, 562] width 741 height 52
click at [626, 417] on div "This private tour is ideal for families, friends, or special occasions—where yo…" at bounding box center [802, 562] width 741 height 52
drag, startPoint x: 729, startPoint y: 522, endPoint x: 853, endPoint y: 514, distance: 123.7
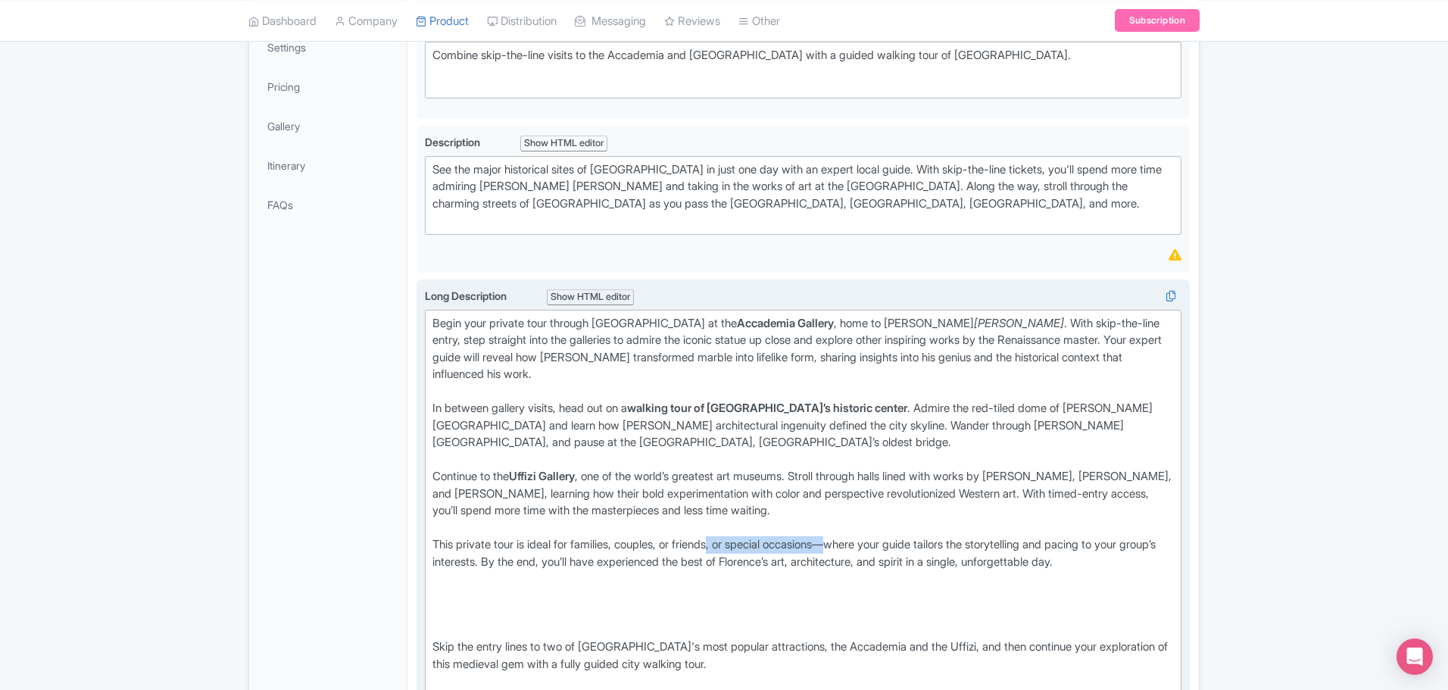
click at [853, 417] on div "This private tour is ideal for families, couples, or friends, or special occasi…" at bounding box center [802, 562] width 741 height 52
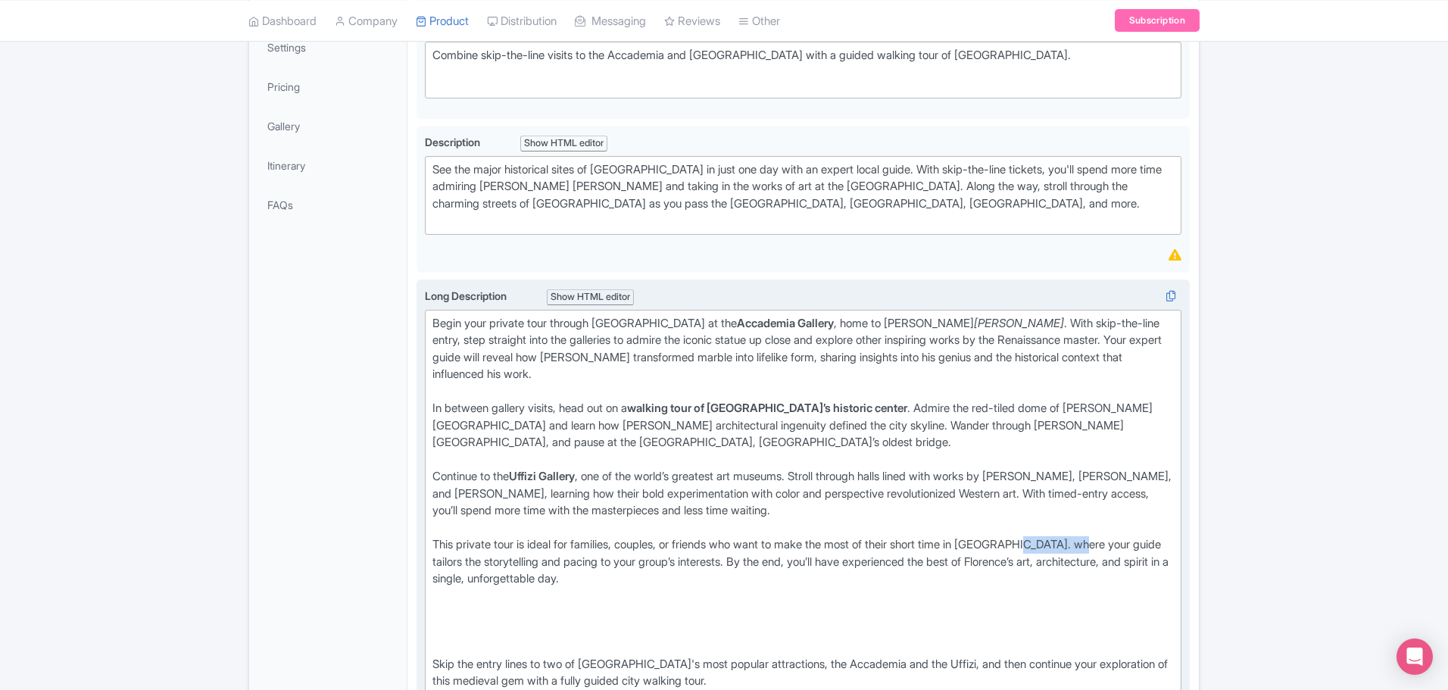
drag, startPoint x: 1050, startPoint y: 519, endPoint x: 1110, endPoint y: 518, distance: 59.1
click at [963, 417] on div "This private tour is ideal for families, couples, or friends who want to make t…" at bounding box center [802, 570] width 741 height 68
drag, startPoint x: 434, startPoint y: 538, endPoint x: 501, endPoint y: 535, distance: 66.7
click at [501, 417] on div "This private tour is ideal for families, couples, or friends who want to make t…" at bounding box center [802, 570] width 741 height 68
click at [575, 417] on div "This private tour is ideal for families, couples, or friends who want to make t…" at bounding box center [802, 570] width 741 height 68
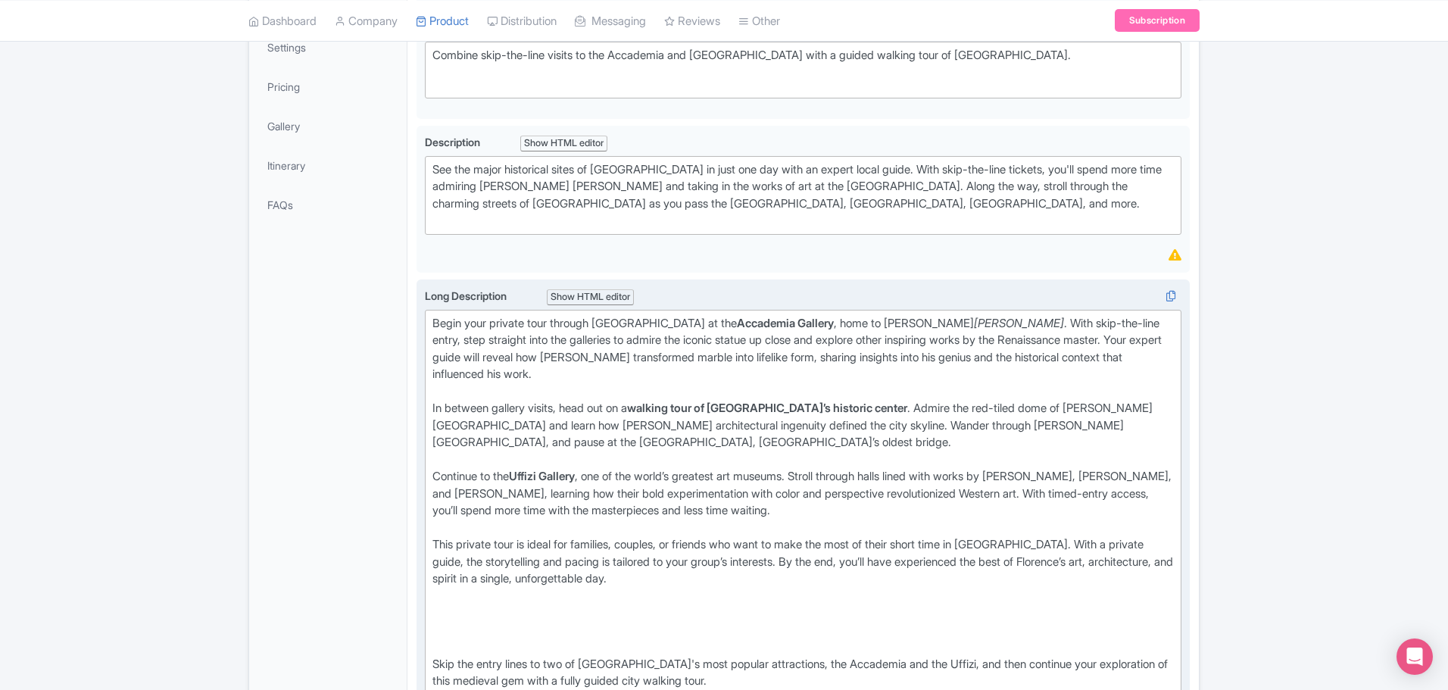
click at [761, 417] on div "This private tour is ideal for families, couples, or friends who want to make t…" at bounding box center [802, 570] width 741 height 68
click at [826, 417] on div "This private tour is ideal for families, couples, or friends who want to make t…" at bounding box center [802, 570] width 741 height 68
drag, startPoint x: 556, startPoint y: 554, endPoint x: 729, endPoint y: 550, distance: 172.7
click at [729, 417] on div "This private tour is ideal for families, couples, or friends who want to make t…" at bounding box center [802, 570] width 741 height 68
click at [432, 417] on div "This private tour is ideal for families, couples, or friends who want to make t…" at bounding box center [802, 570] width 741 height 68
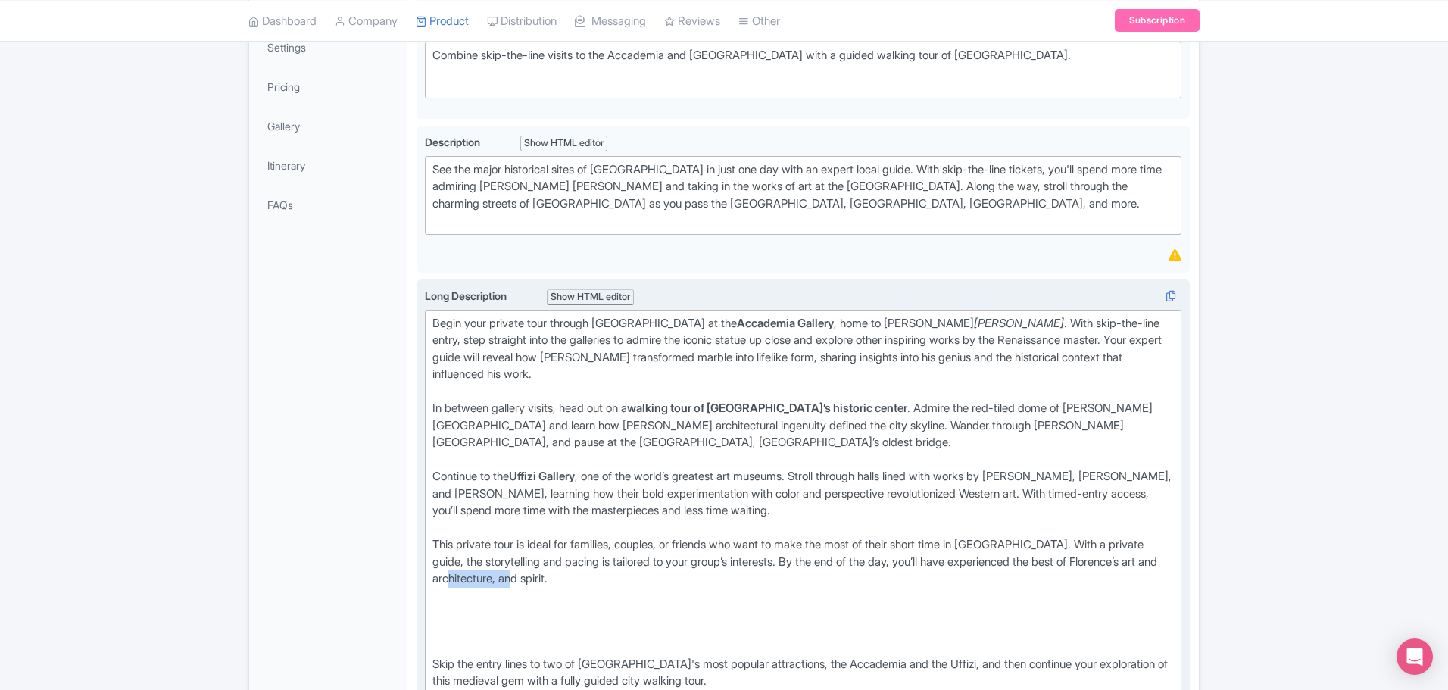
drag, startPoint x: 566, startPoint y: 551, endPoint x: 498, endPoint y: 555, distance: 68.3
click at [498, 417] on div "This private tour is ideal for families, couples, or friends who want to make t…" at bounding box center [802, 570] width 741 height 68
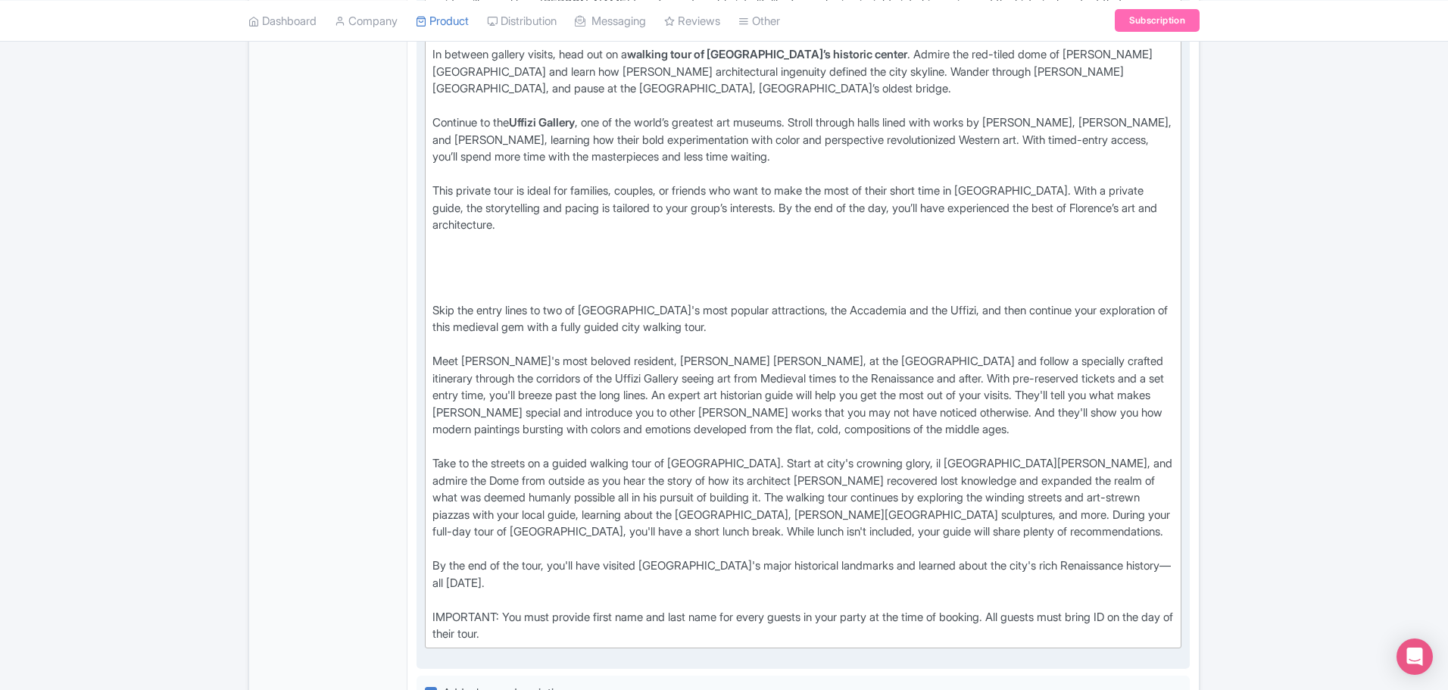
scroll to position [757, 0]
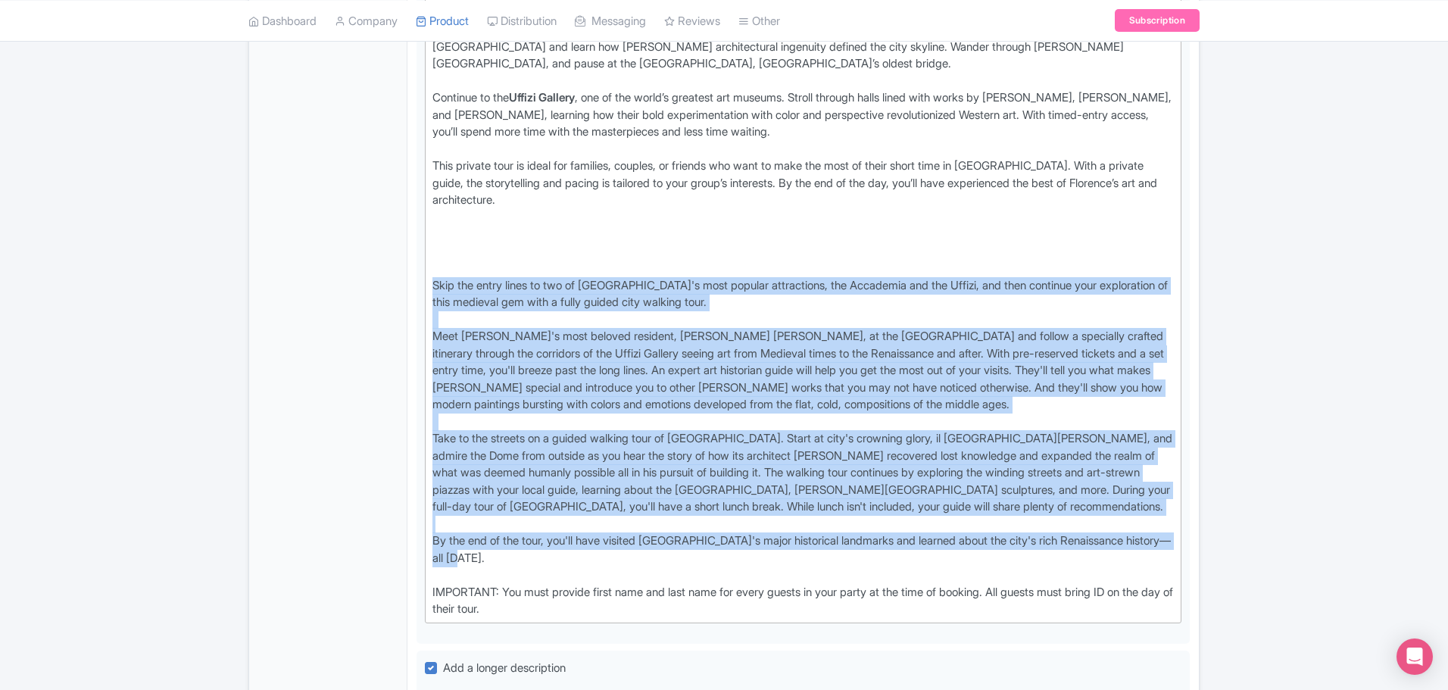
drag, startPoint x: 429, startPoint y: 498, endPoint x: 398, endPoint y: 258, distance: 242.0
click at [398, 258] on div "General Booking Info Locations Settings Pricing Gallery Itinerary FAQs Private …" at bounding box center [724, 371] width 950 height 1700
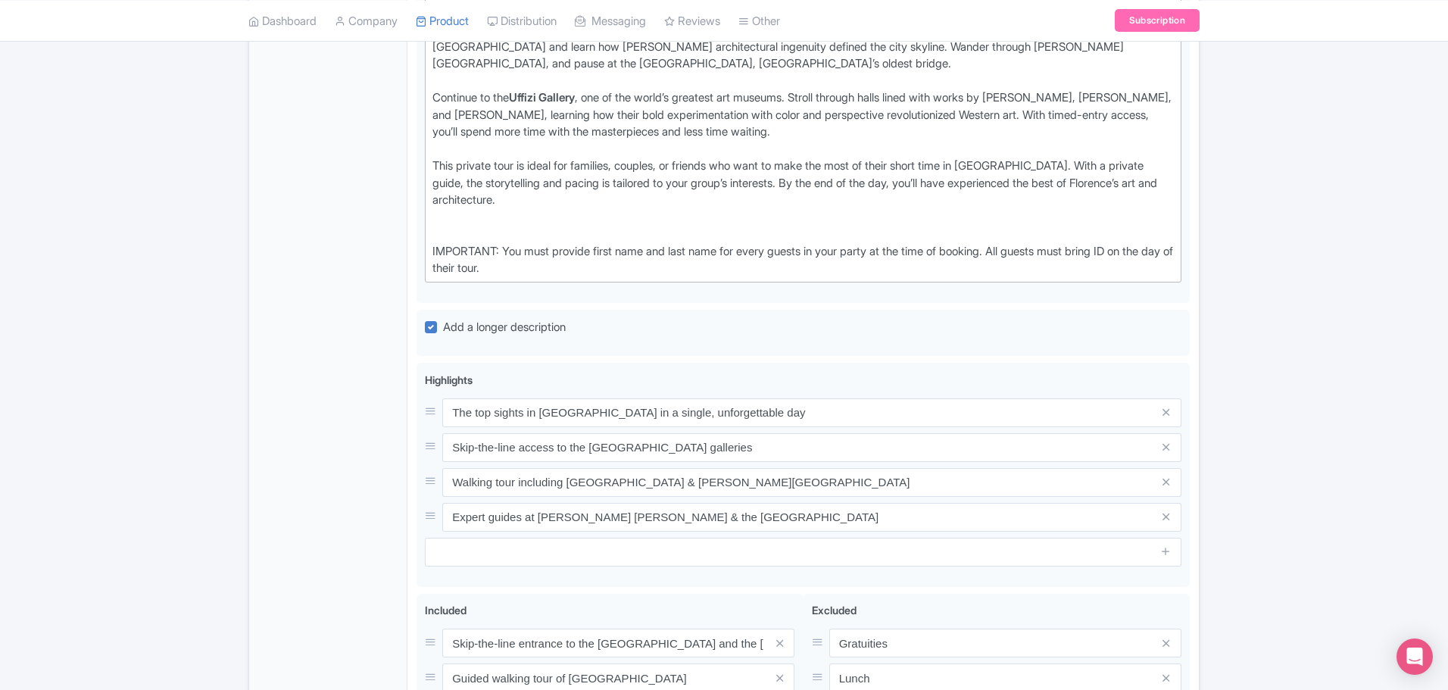
type trix-editor "<div>Begin your private tour through Florence at the <strong>Accademia Gallery<…"
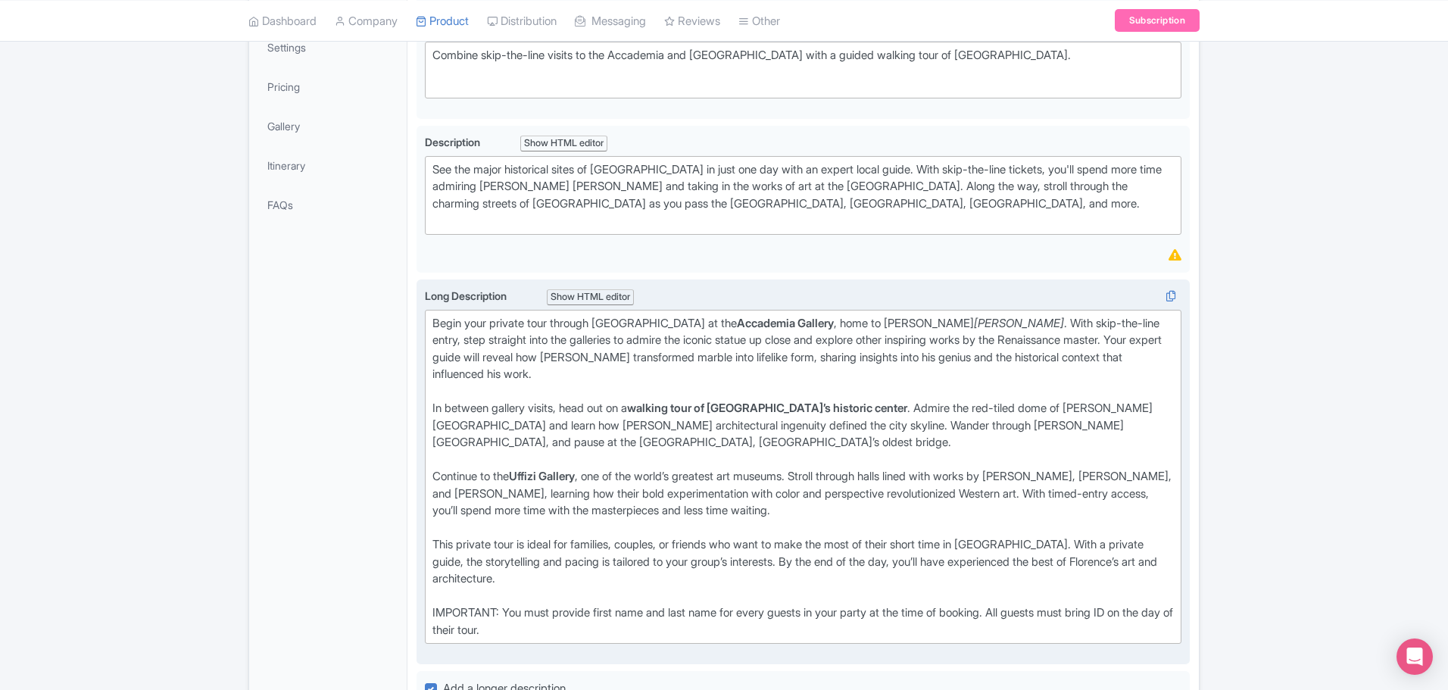
scroll to position [0, 0]
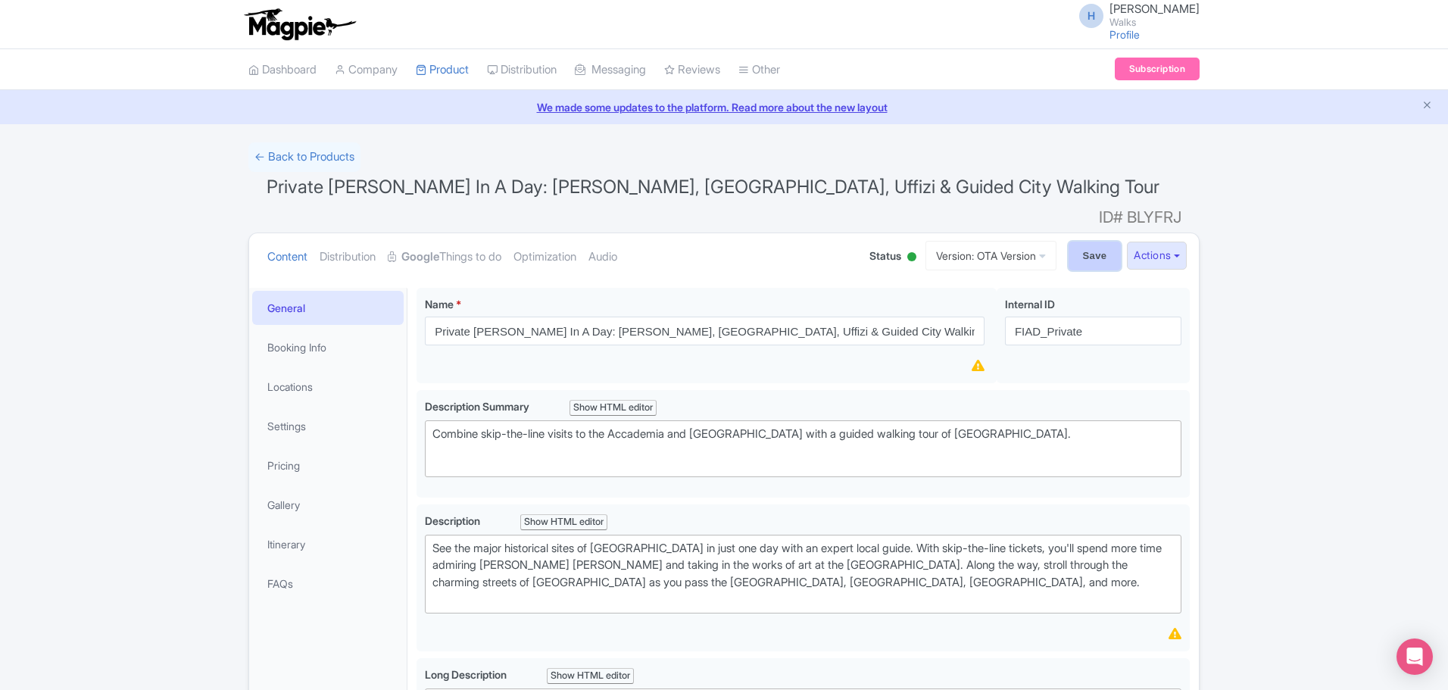
click at [963, 242] on input "Save" at bounding box center [1095, 256] width 53 height 29
type input "Saving..."
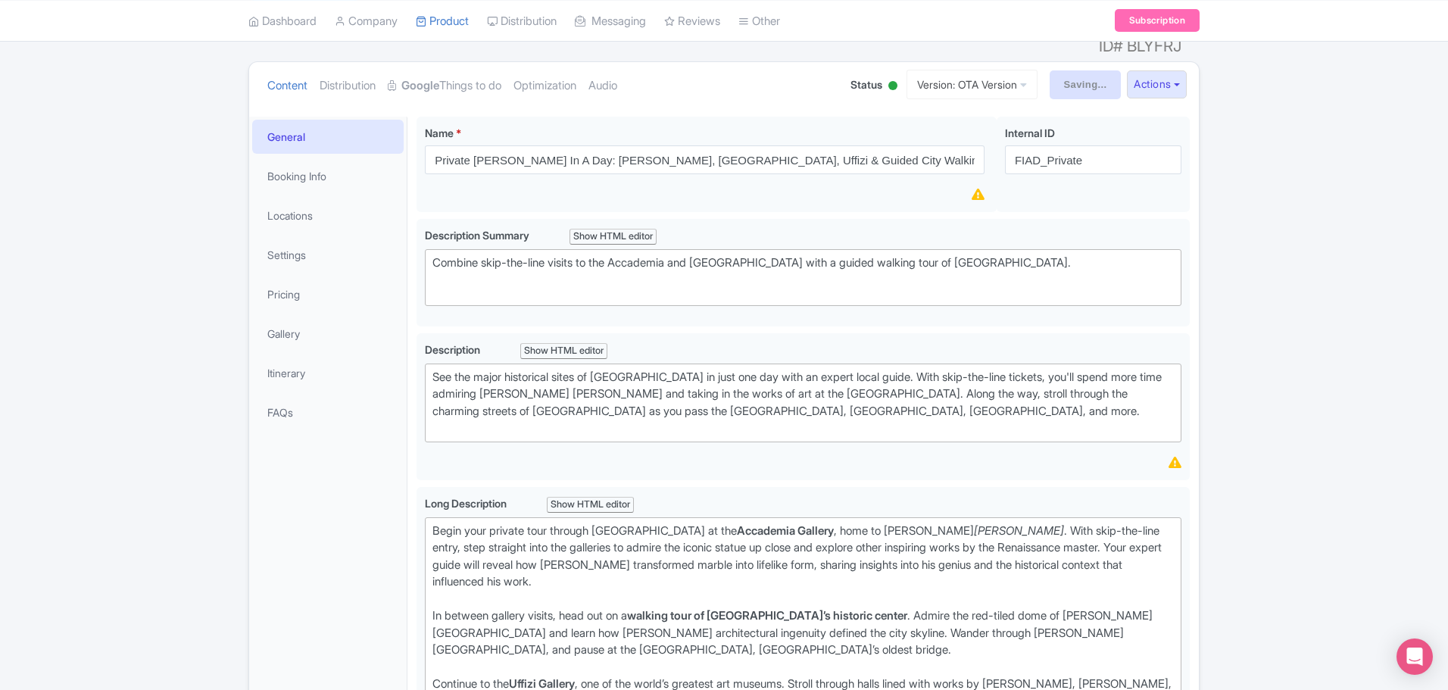
scroll to position [174, 0]
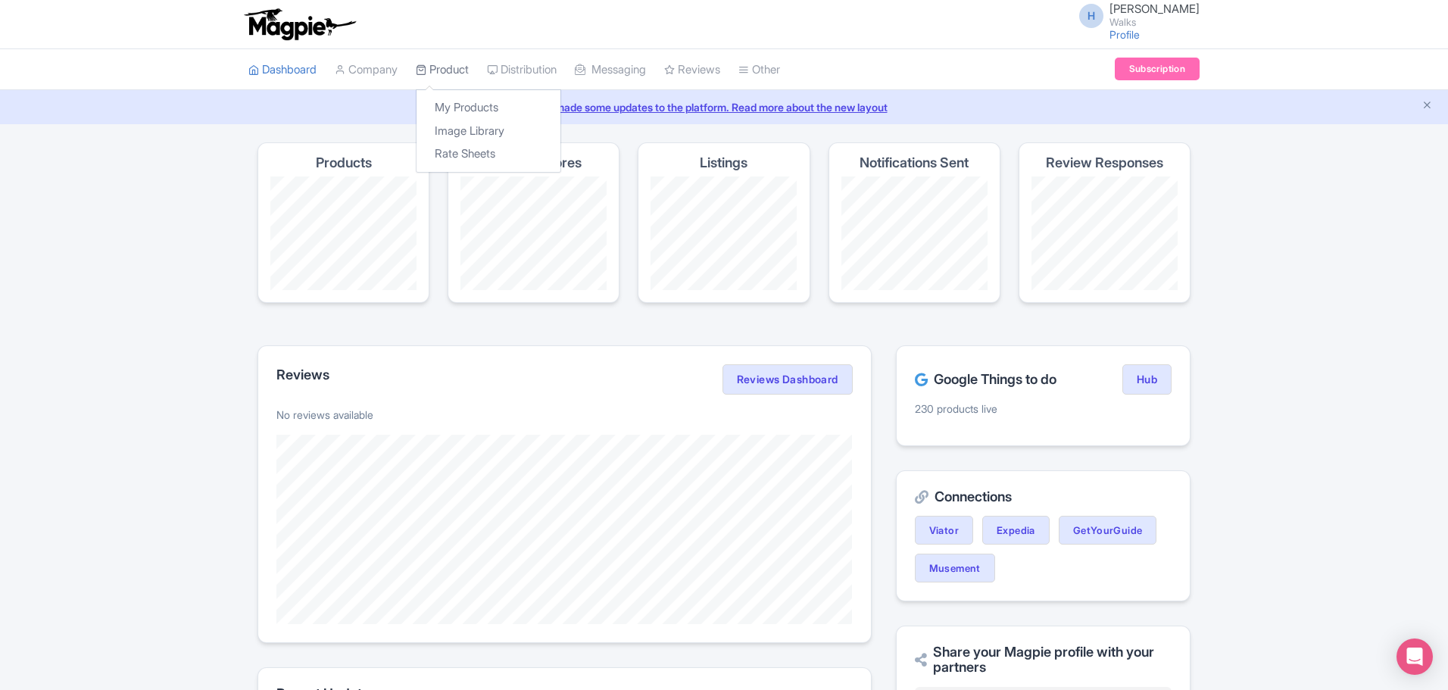
click at [448, 64] on link "Product" at bounding box center [442, 70] width 53 height 42
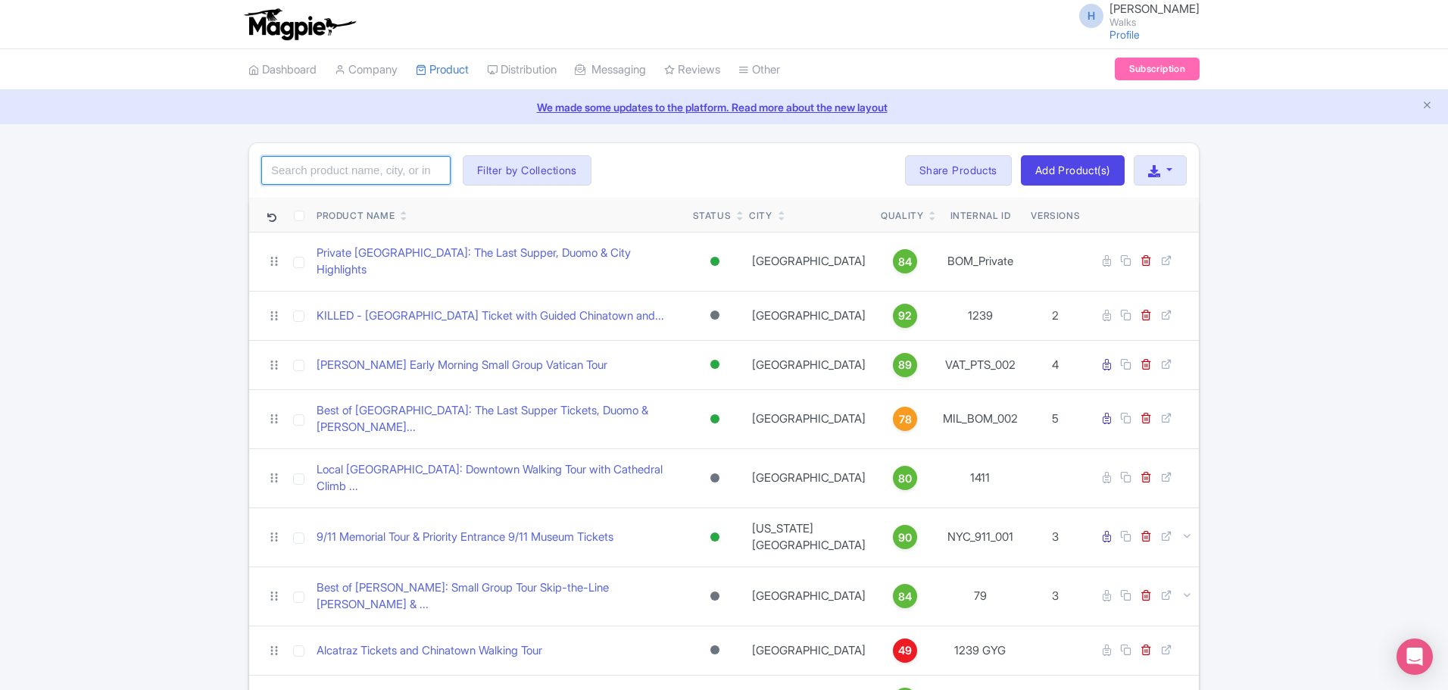
click at [326, 169] on input "search" at bounding box center [355, 170] width 189 height 29
type input "[PERSON_NAME] in a day"
click button "Search" at bounding box center [0, 0] width 0 height 0
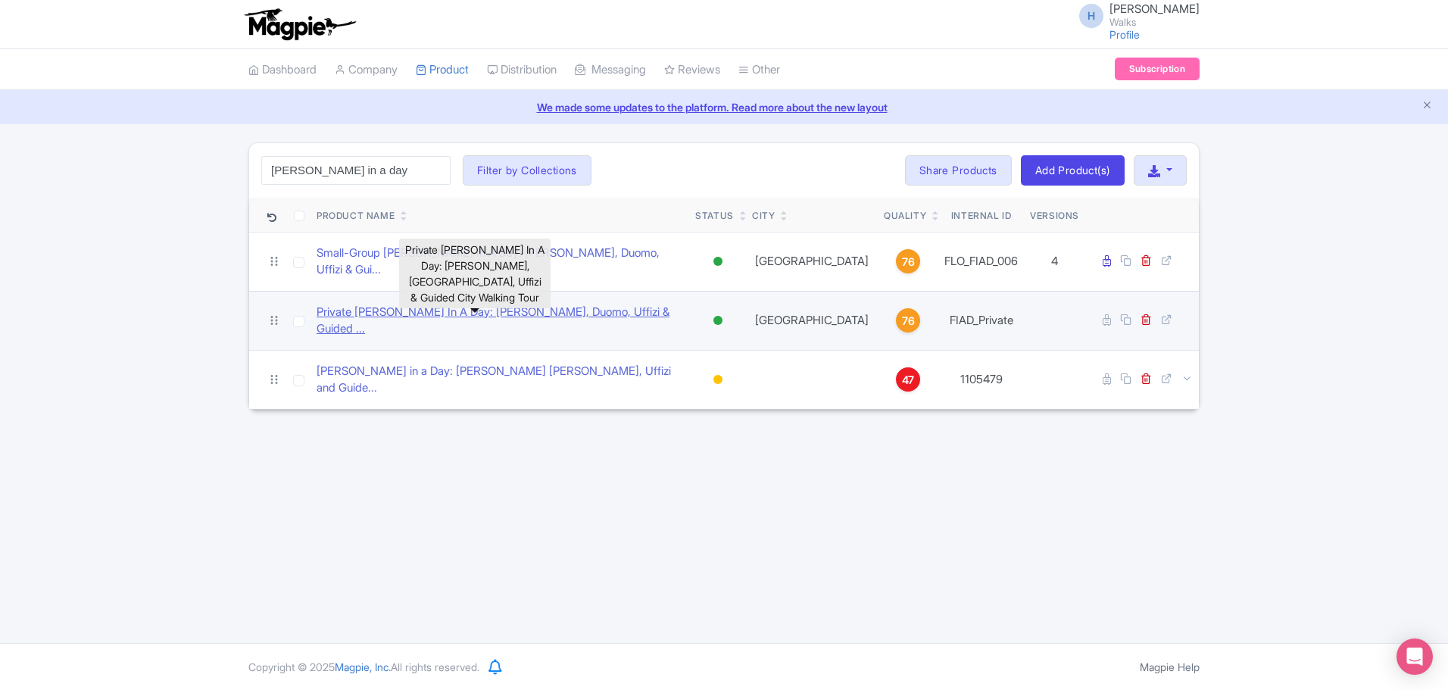
click at [535, 304] on link "Private [PERSON_NAME] In A Day: [PERSON_NAME], Duomo, Uffizi & Guided ..." at bounding box center [500, 321] width 367 height 34
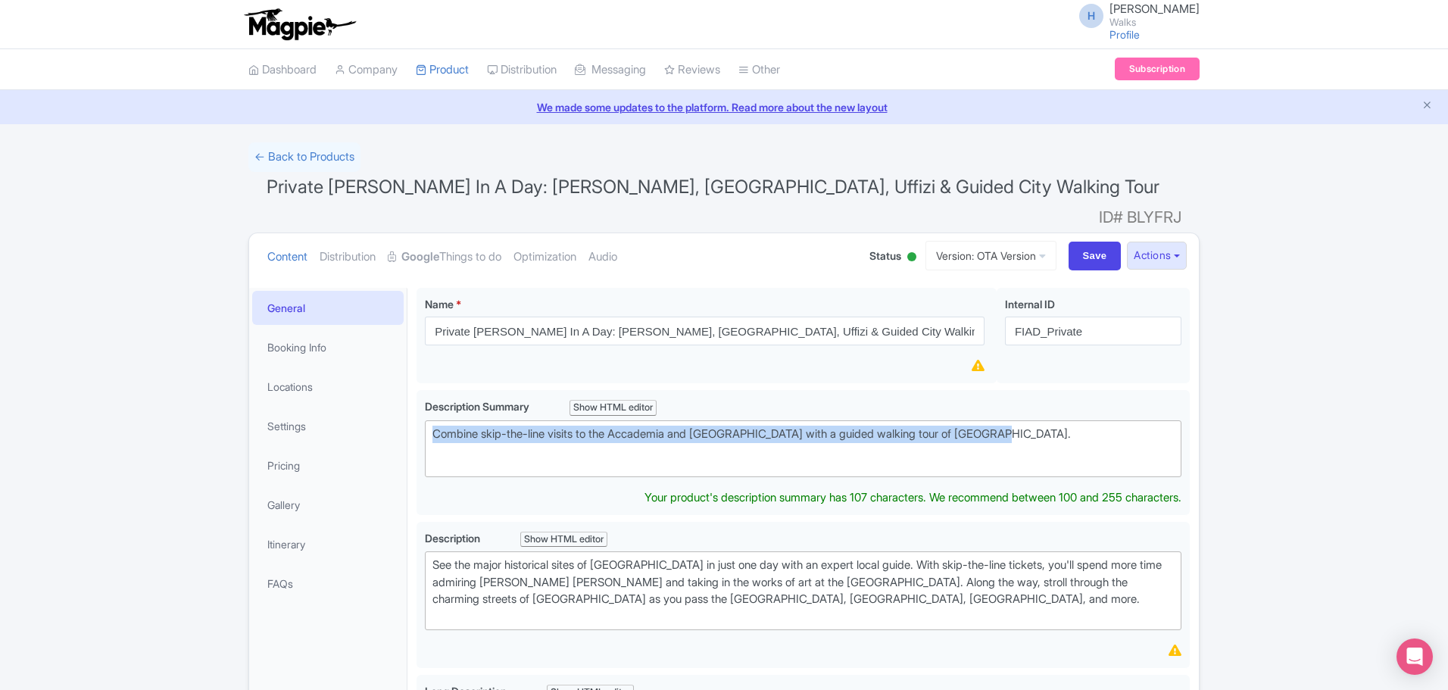
drag, startPoint x: 988, startPoint y: 410, endPoint x: 409, endPoint y: 399, distance: 579.5
paste trix-editor "&nbsp;Explore Florence’s top highlights in one day with skip-the-line entry to …"
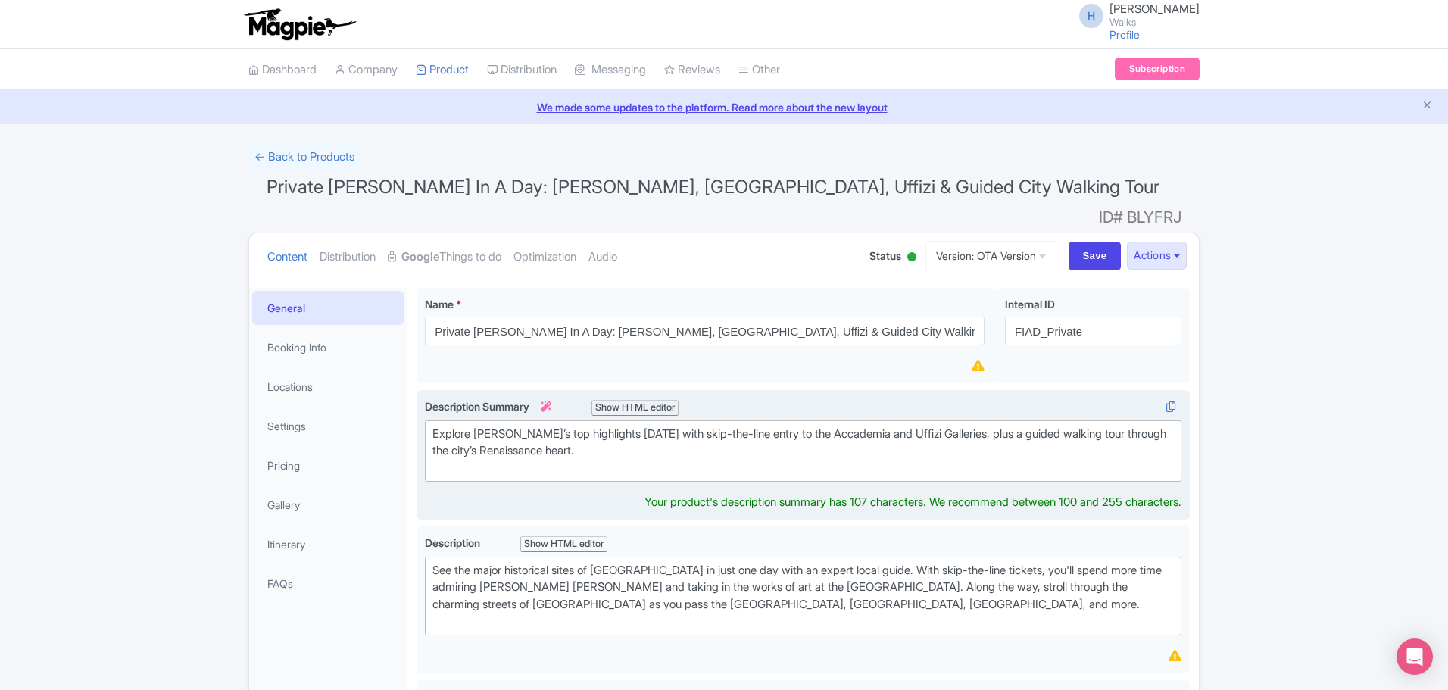
click at [436, 426] on div "Explore Florence’s top highlights in one day with skip-the-line entry to the Ac…" at bounding box center [802, 452] width 741 height 52
drag, startPoint x: 637, startPoint y: 426, endPoint x: 529, endPoint y: 434, distance: 107.9
click at [529, 434] on div "Explore Florence’s top highlights in one day with skip-the-line entry to the Ac…" at bounding box center [802, 452] width 741 height 52
type trix-editor "<div>Explore Florence’s top highlights in one day with skip-the-line entry to t…"
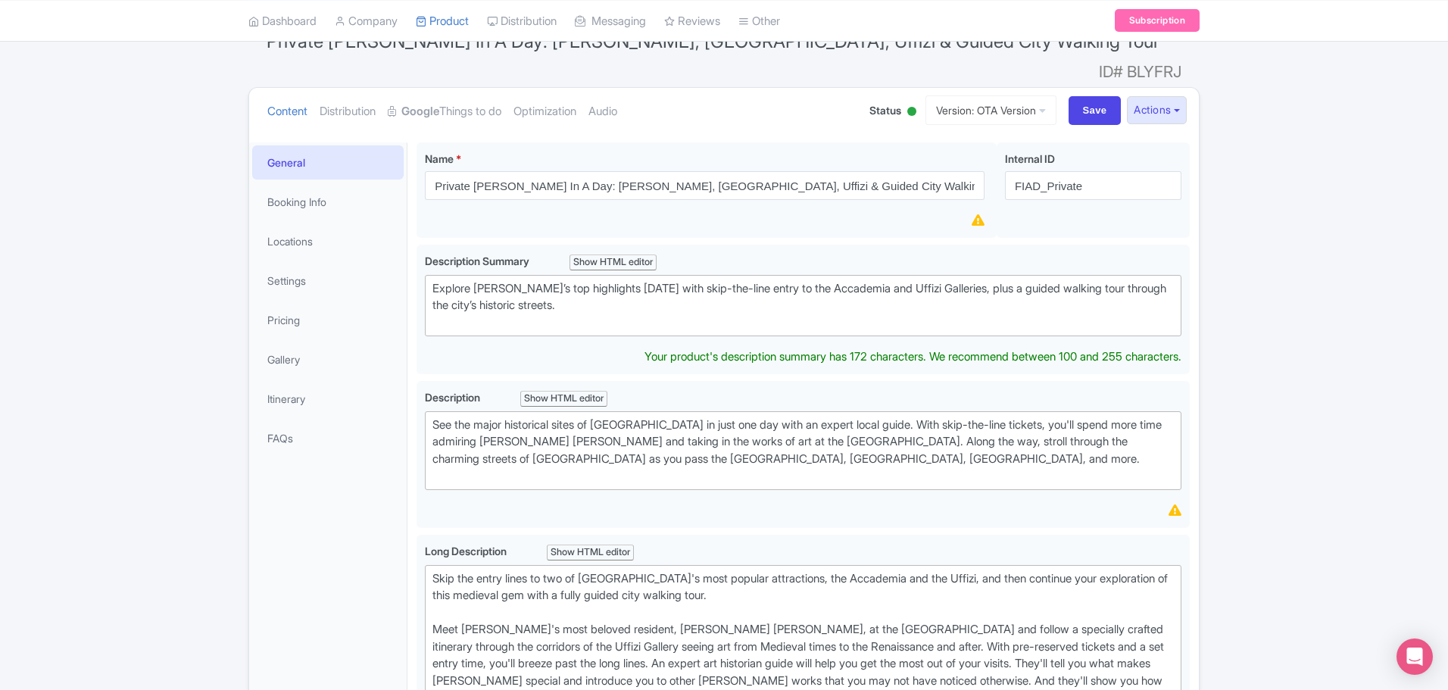
scroll to position [151, 0]
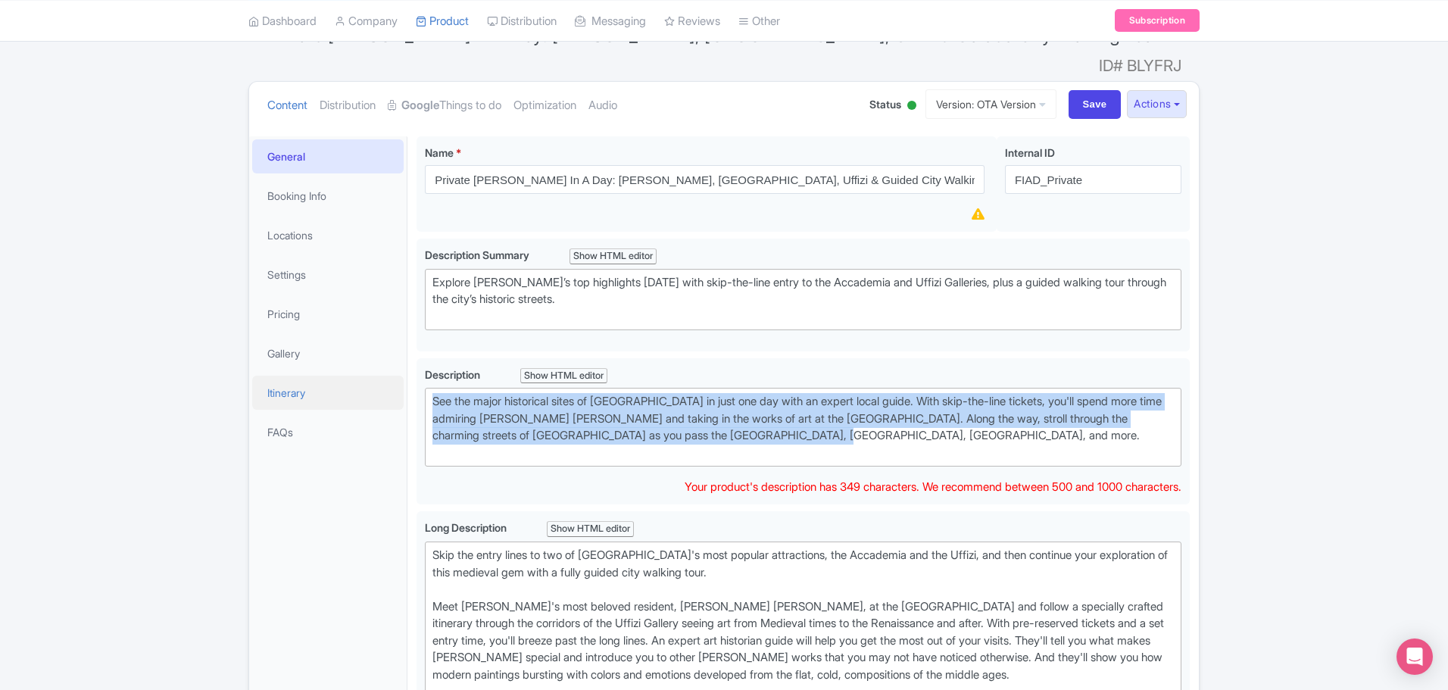
drag, startPoint x: 873, startPoint y: 408, endPoint x: 397, endPoint y: 363, distance: 478.6
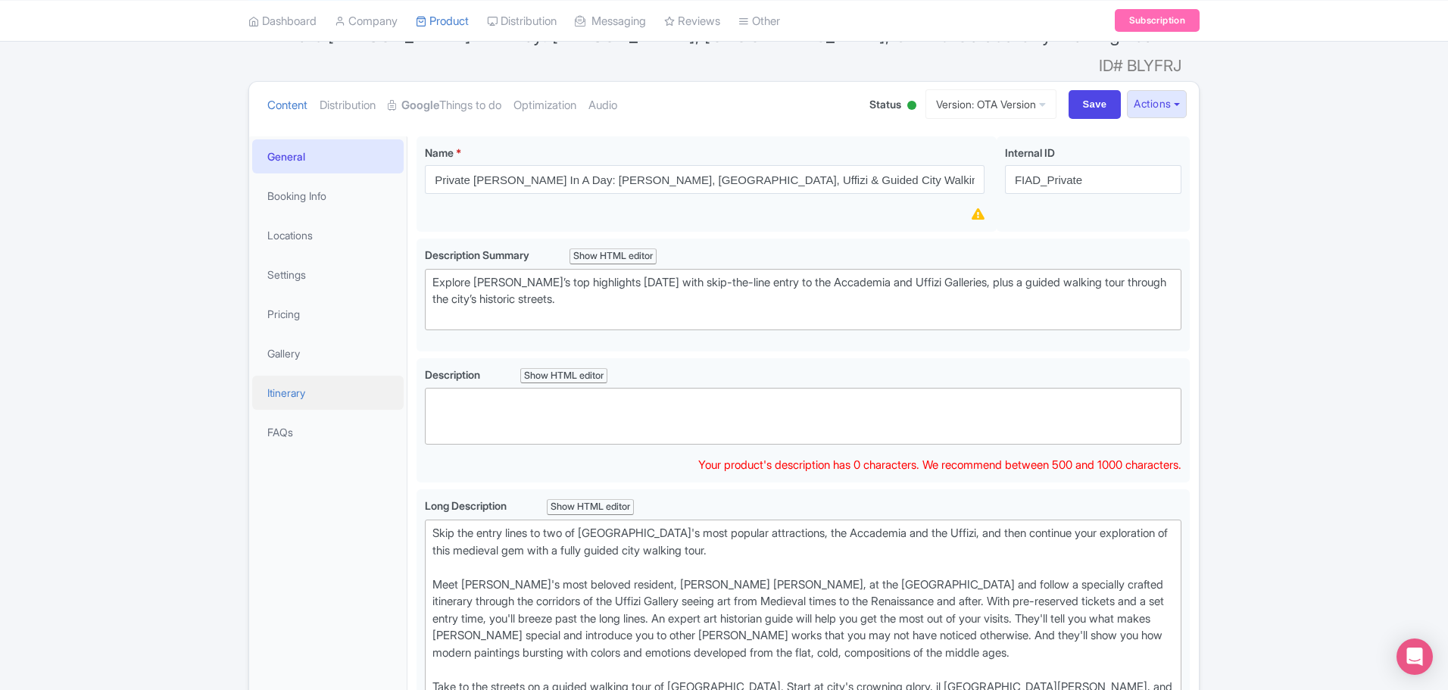
paste trix-editor "&nbsp;Experience the best of Florence on a full-day private tour combining art,…"
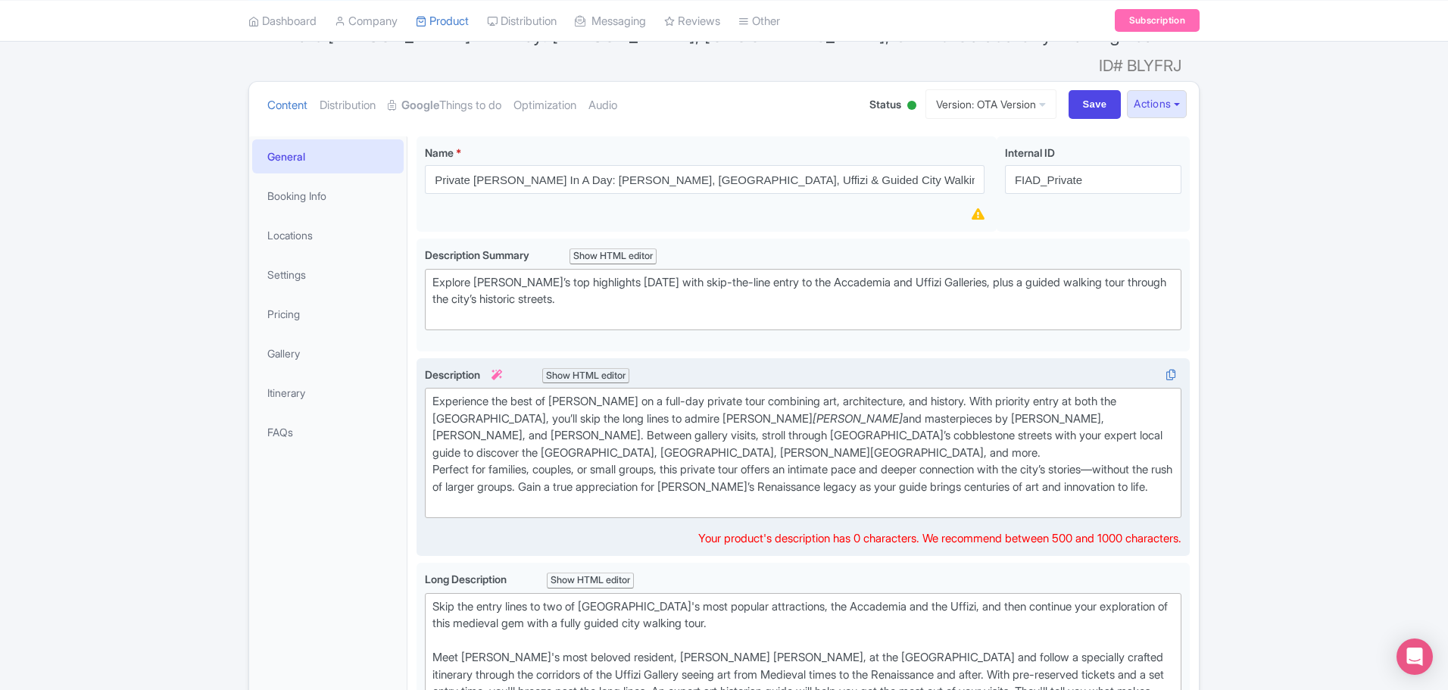
click at [517, 499] on div "Experience the best of Florence on a full-day private tour combining art, archi…" at bounding box center [802, 453] width 741 height 120
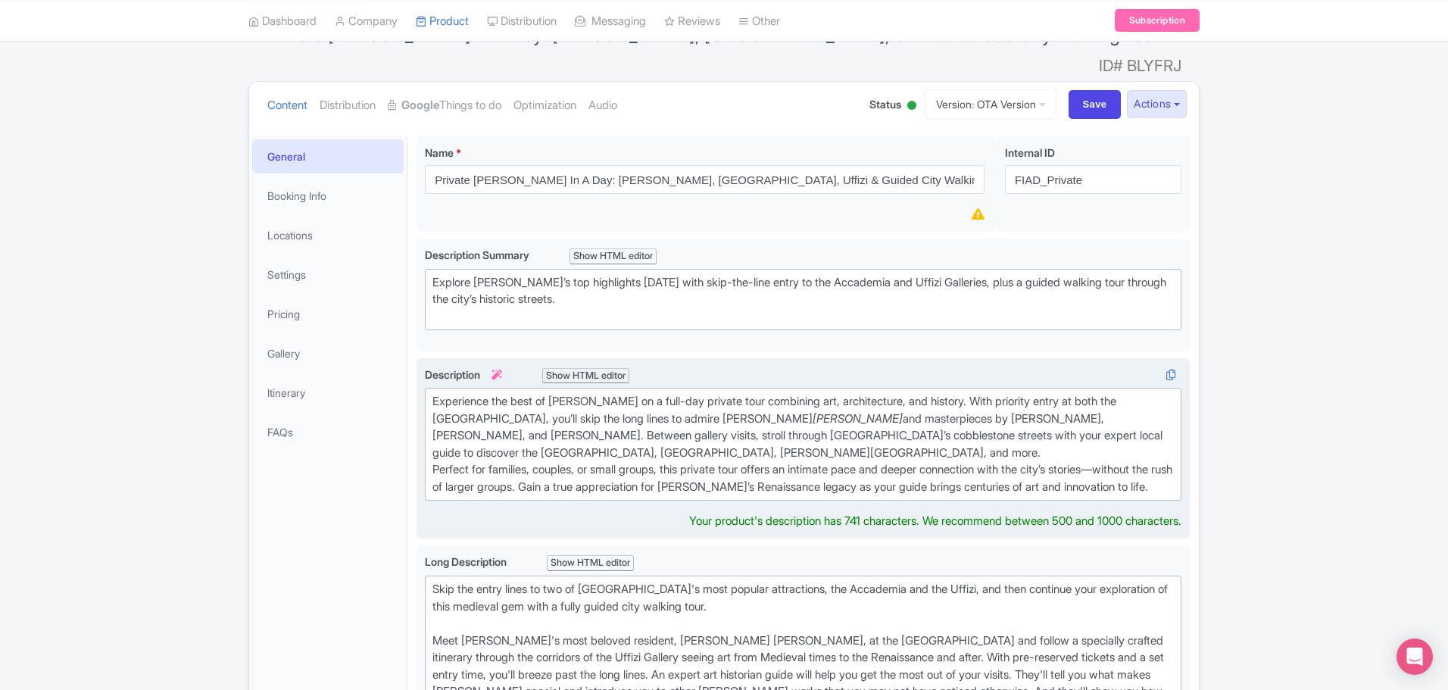
click at [436, 393] on div "Experience the best of Florence on a full-day private tour combining art, archi…" at bounding box center [802, 444] width 741 height 102
click at [426, 444] on trix-editor "Experience the best of Florence on a full-day private tour combining art, archi…" at bounding box center [803, 444] width 757 height 113
drag, startPoint x: 1076, startPoint y: 414, endPoint x: 1023, endPoint y: 431, distance: 55.8
click at [996, 407] on div "Experience the best of Florence on a full-day private tour combining art, archi…" at bounding box center [802, 444] width 741 height 102
drag, startPoint x: 978, startPoint y: 429, endPoint x: 1082, endPoint y: 431, distance: 104.5
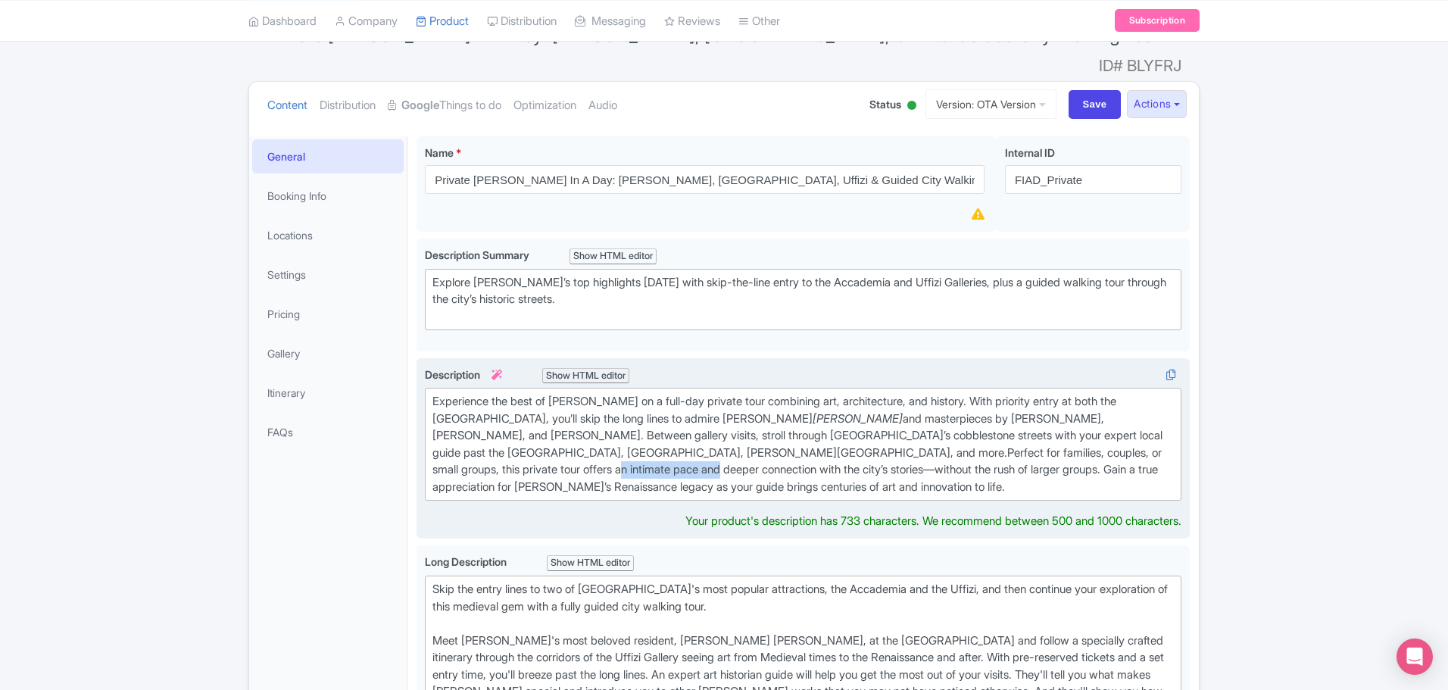
click at [1082, 431] on div "Experience the best of Florence on a full-day private tour combining art, archi…" at bounding box center [802, 444] width 741 height 102
click at [1113, 431] on div "Experience the best of Florence on a full-day private tour combining art, archi…" at bounding box center [802, 444] width 741 height 102
drag, startPoint x: 432, startPoint y: 445, endPoint x: 730, endPoint y: 448, distance: 297.7
click at [730, 448] on div "Experience the best of Florence on a full-day private tour combining art, archi…" at bounding box center [802, 444] width 741 height 102
click at [954, 446] on div "Experience the best of Florence on a full-day private tour combining art, archi…" at bounding box center [802, 444] width 741 height 102
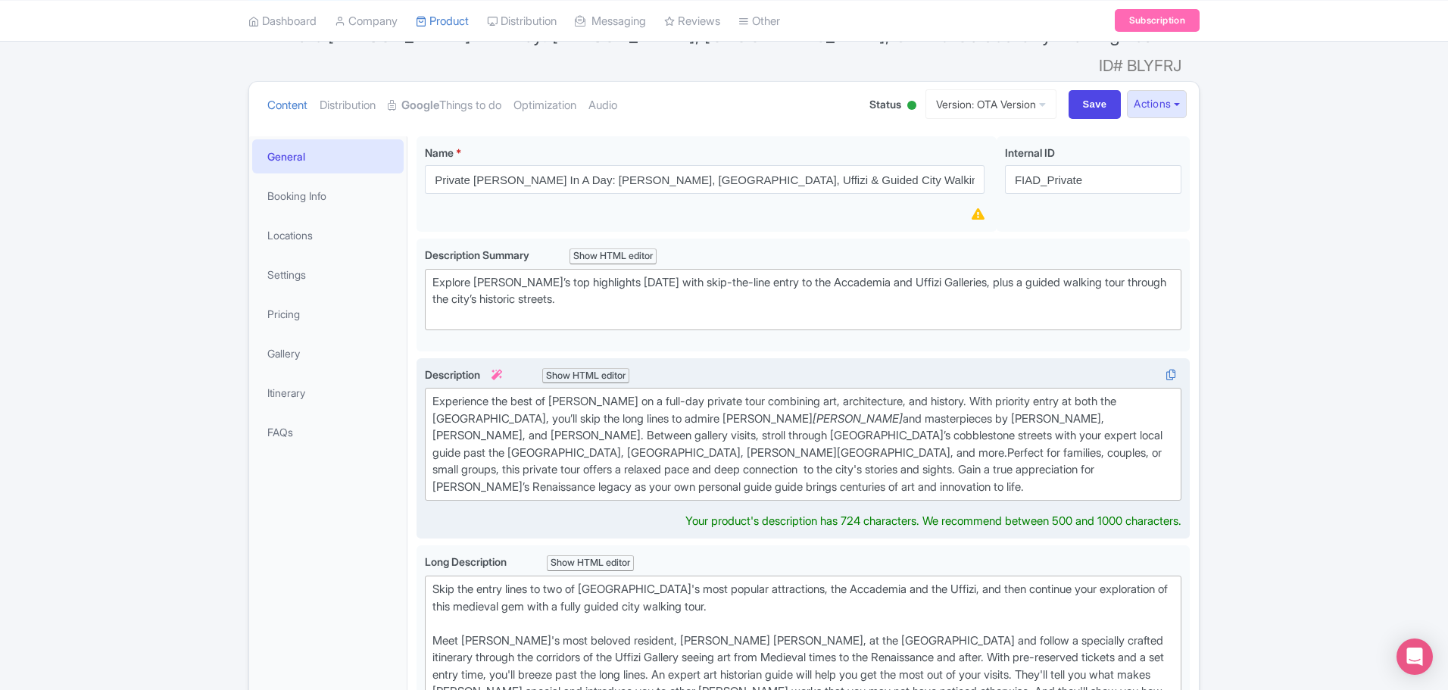
type trix-editor "<div>Experience the best of Florence on a full-day private tour combining art, …"
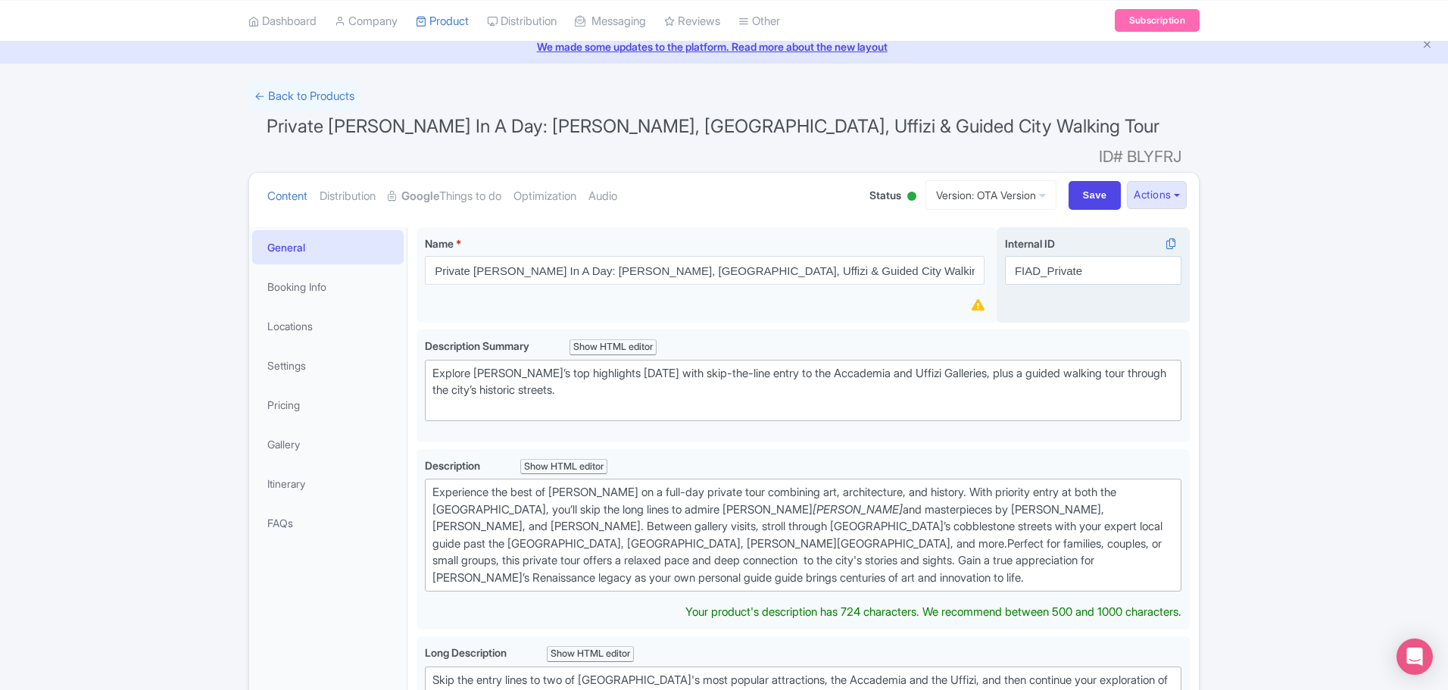
scroll to position [0, 0]
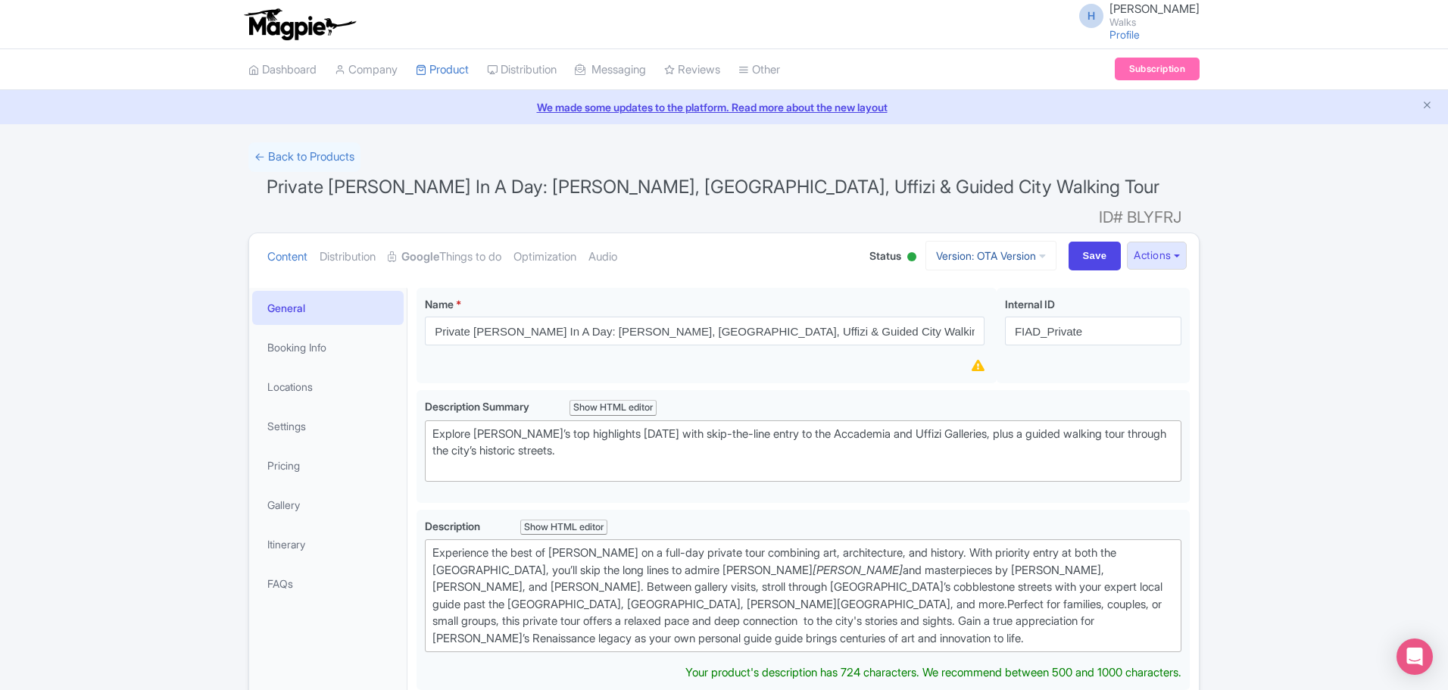
click at [1007, 241] on link "Version: OTA Version" at bounding box center [991, 256] width 131 height 30
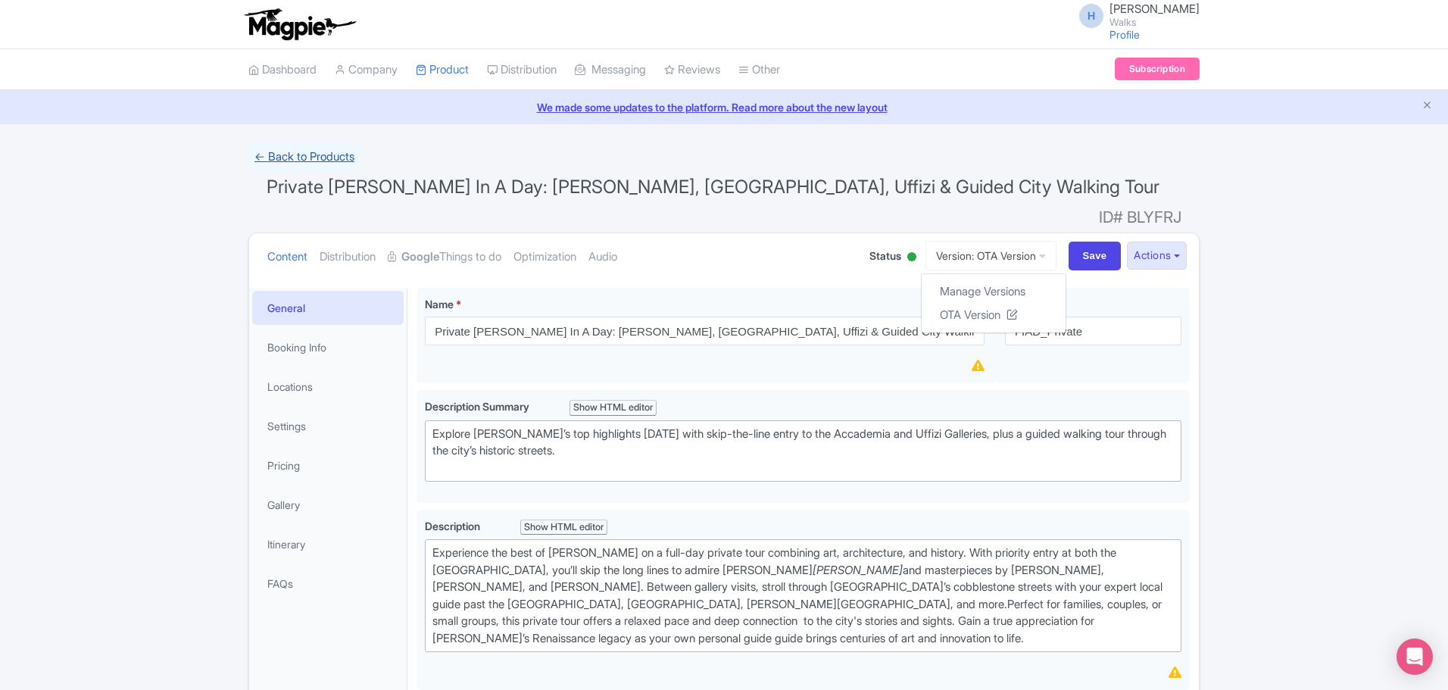
click at [301, 150] on link "← Back to Products" at bounding box center [304, 157] width 112 height 30
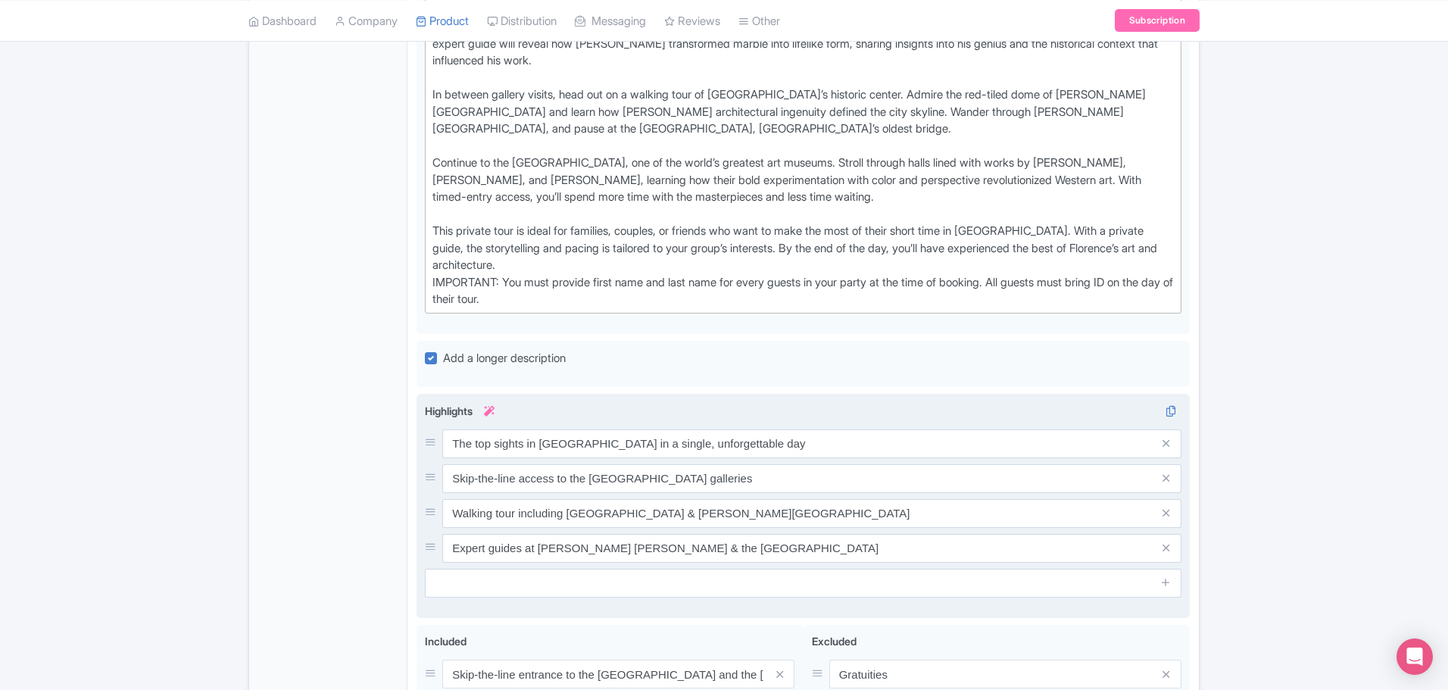
scroll to position [718, 0]
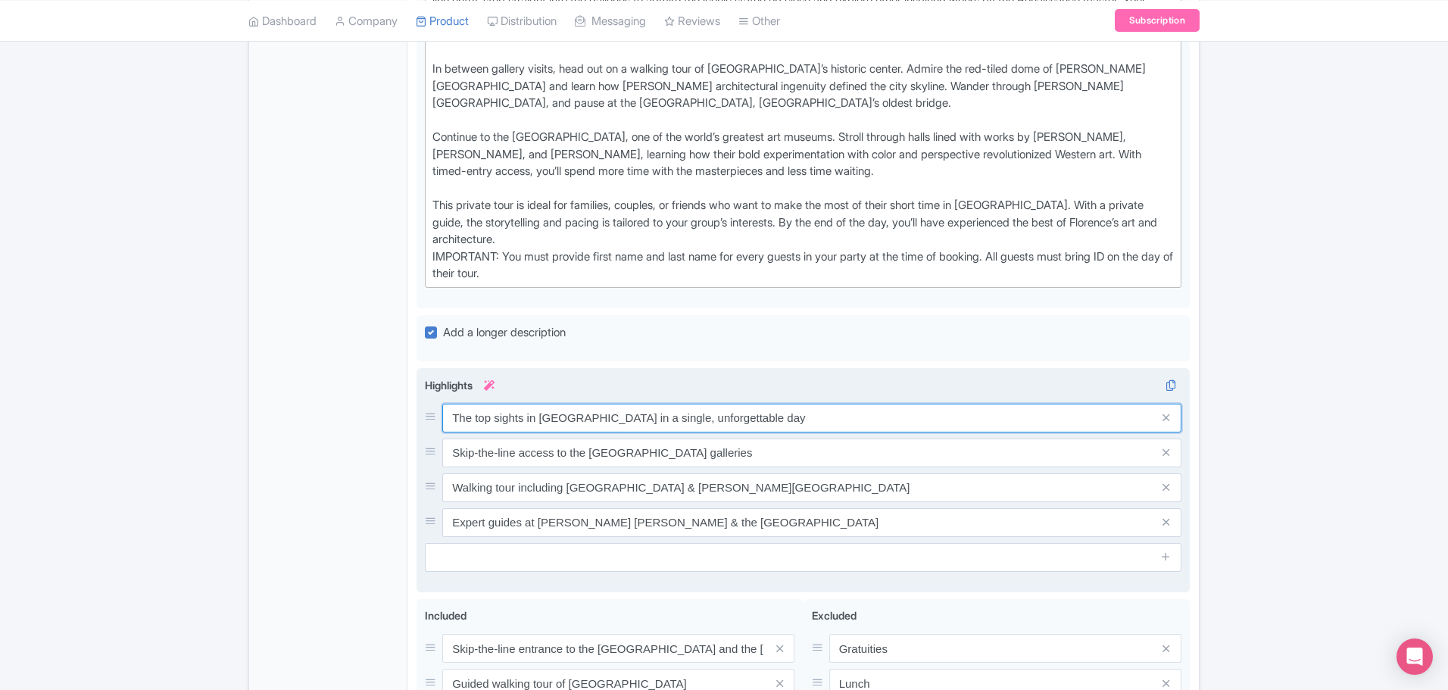
drag, startPoint x: 742, startPoint y: 387, endPoint x: 424, endPoint y: 396, distance: 318.2
click at [424, 396] on div "The top sights in Florence in a single, unforgettable day Skip-the-line access …" at bounding box center [803, 480] width 773 height 224
paste input "See [PERSON_NAME]’s most famous landmarks [DATE]"
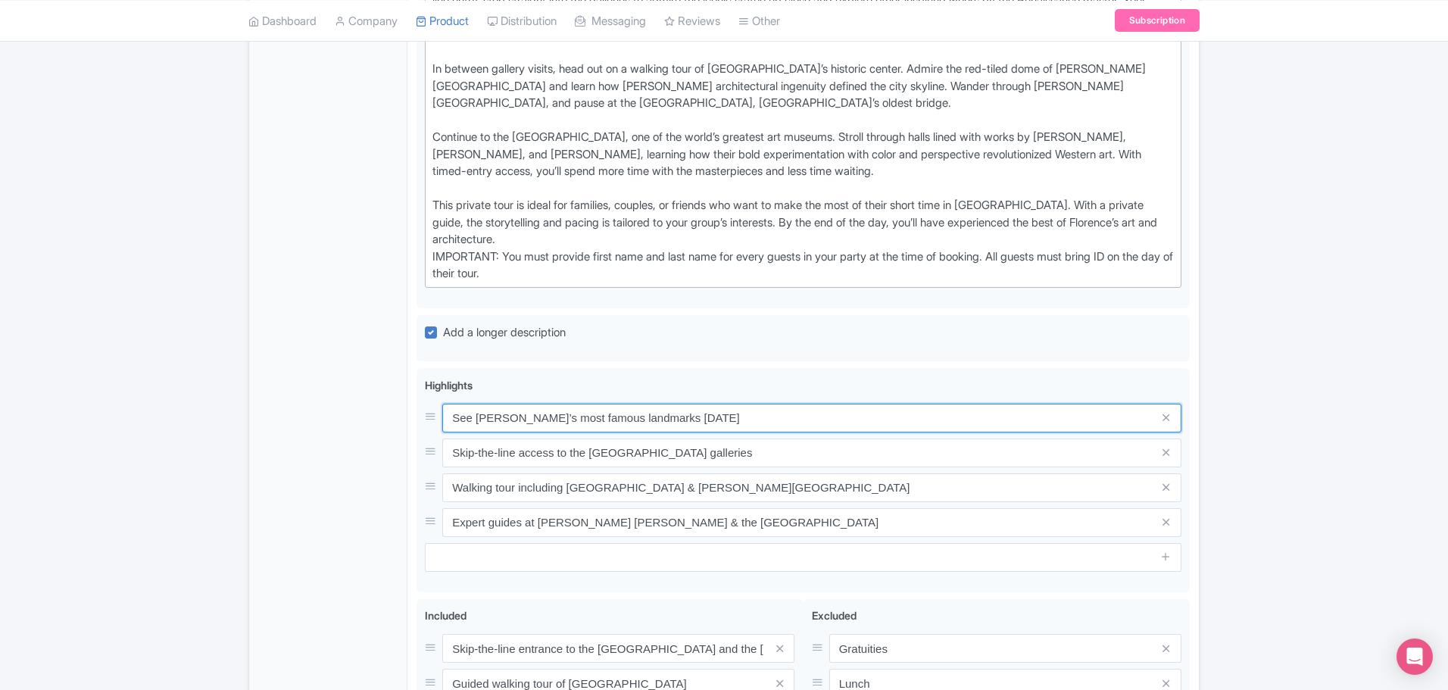
type input "See [PERSON_NAME]’s most famous landmarks [DATE]"
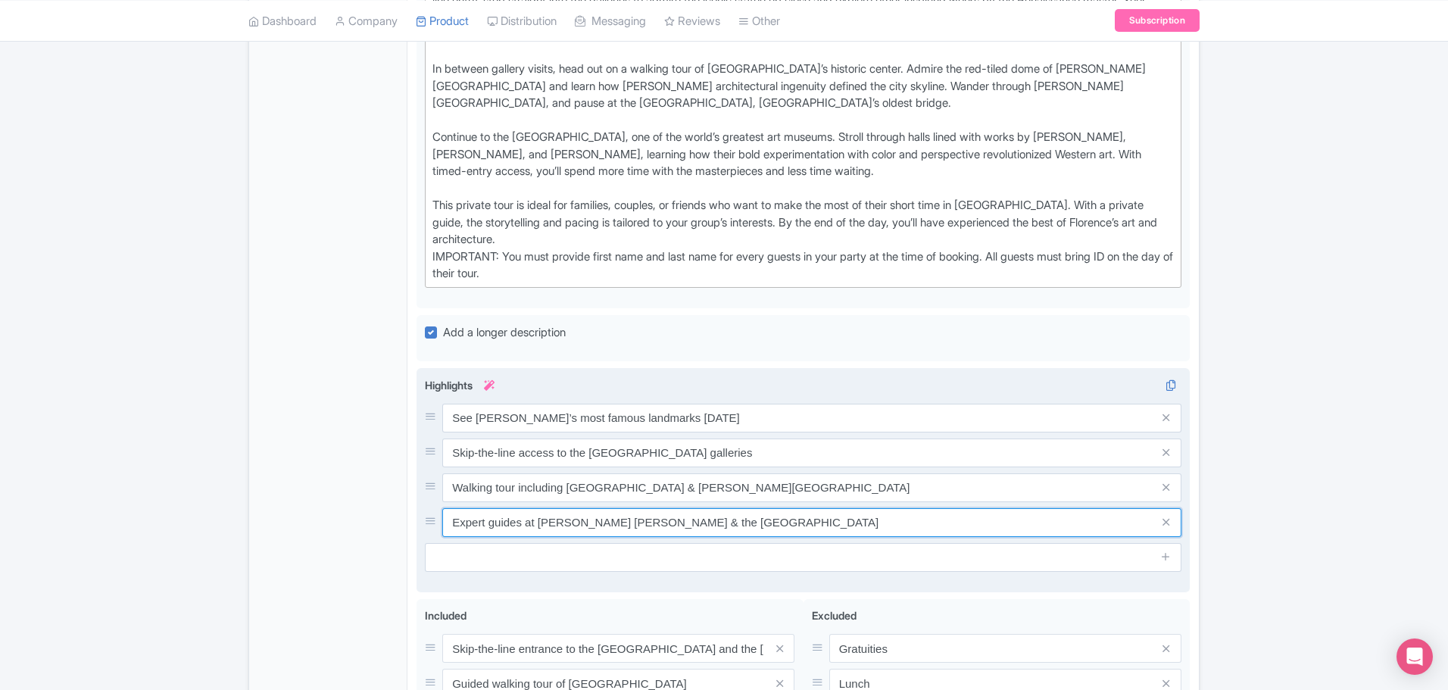
drag, startPoint x: 715, startPoint y: 513, endPoint x: 431, endPoint y: 499, distance: 284.3
click at [431, 508] on div "Expert guides at Michelangelo's David & the Uffizi Gallery" at bounding box center [803, 522] width 757 height 29
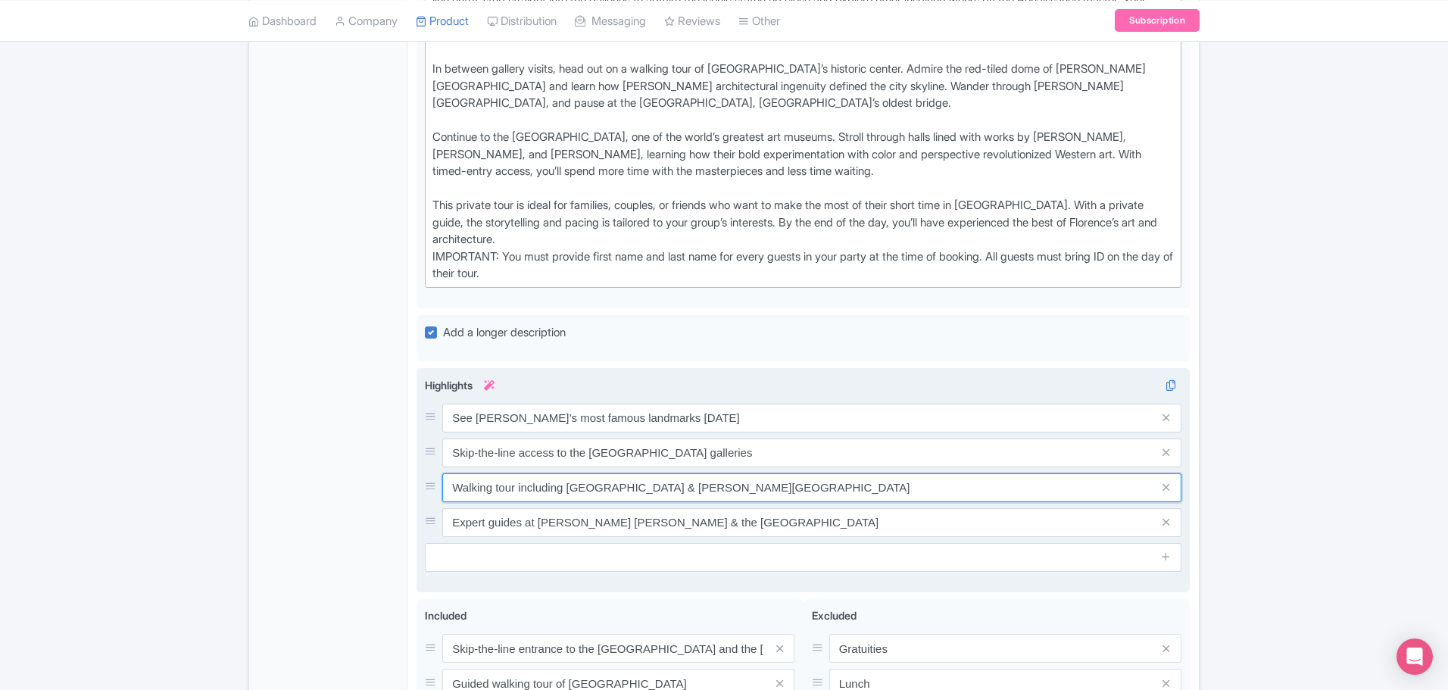
click at [453, 473] on input "Walking tour including [GEOGRAPHIC_DATA] & [PERSON_NAME][GEOGRAPHIC_DATA]" at bounding box center [811, 487] width 739 height 29
drag, startPoint x: 555, startPoint y: 463, endPoint x: 605, endPoint y: 464, distance: 50.0
click at [605, 473] on input "Private walking tour including Ponte Vecchio & Piazza della Signoria" at bounding box center [811, 487] width 739 height 29
type input "Private walking tour Ponte Vecchio & Piazza della Signoria"
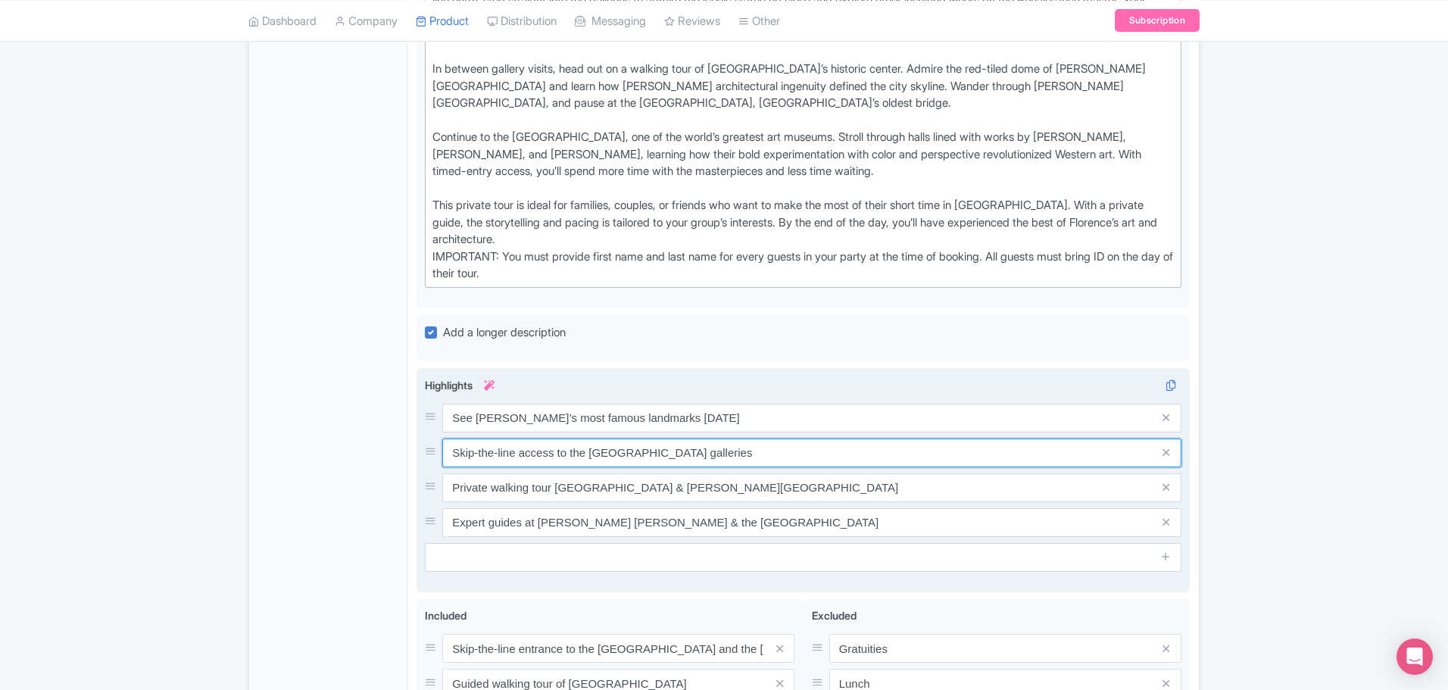
drag, startPoint x: 741, startPoint y: 428, endPoint x: 448, endPoint y: 410, distance: 293.6
click at [448, 410] on div "See Florence’s most famous landmarks in one day Skip-the-line access to the Acc…" at bounding box center [803, 470] width 757 height 133
type input "Admire [PERSON_NAME] [PERSON_NAME] without the crowds"
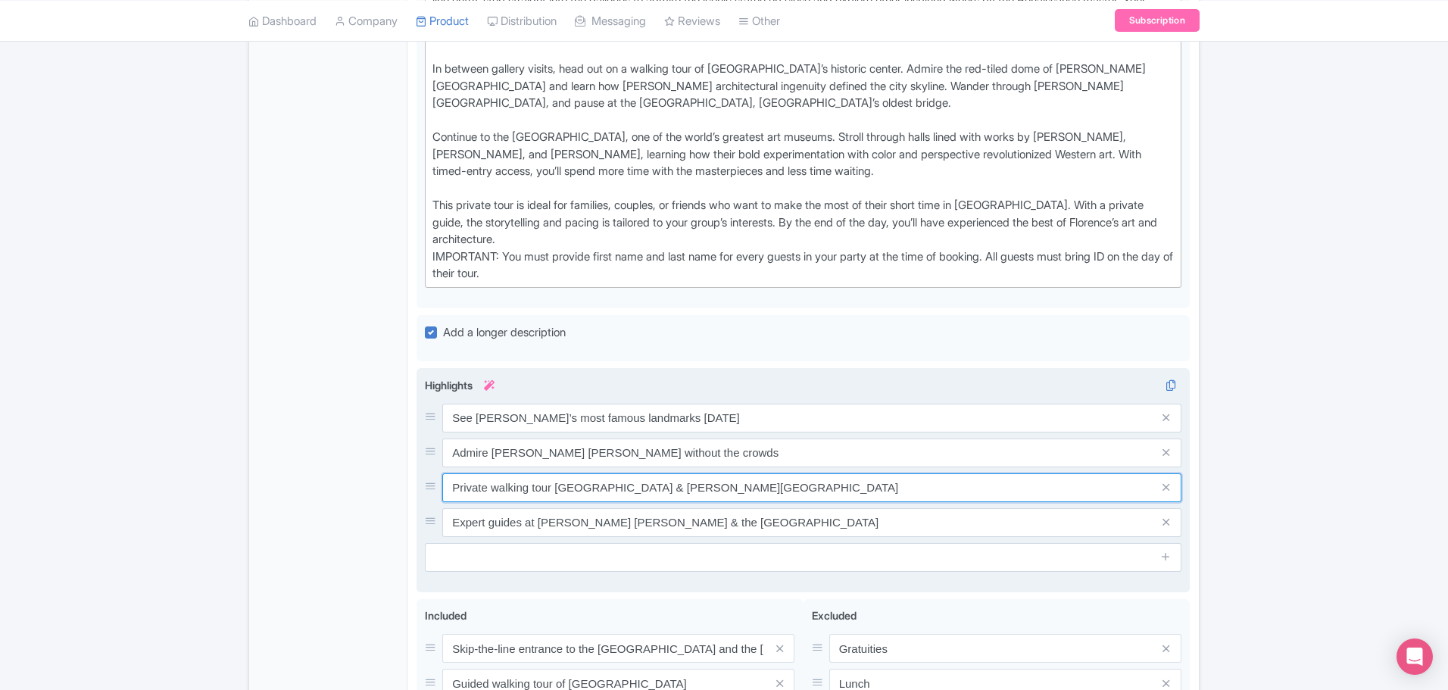
click at [557, 473] on input "Private walking tour Ponte Vecchio & Piazza della Signoria" at bounding box center [811, 487] width 739 height 29
drag, startPoint x: 557, startPoint y: 464, endPoint x: 760, endPoint y: 464, distance: 202.2
click at [760, 473] on input "Private walking tour Ponte Vecchio & Piazza della Signoria" at bounding box center [811, 487] width 739 height 29
click at [556, 473] on input "Private walking tour Ponte Vecchio & Piazza della Signoria" at bounding box center [811, 487] width 739 height 29
type input "Private walking tour including Ponte Vecchio & Piazza della Signoria"
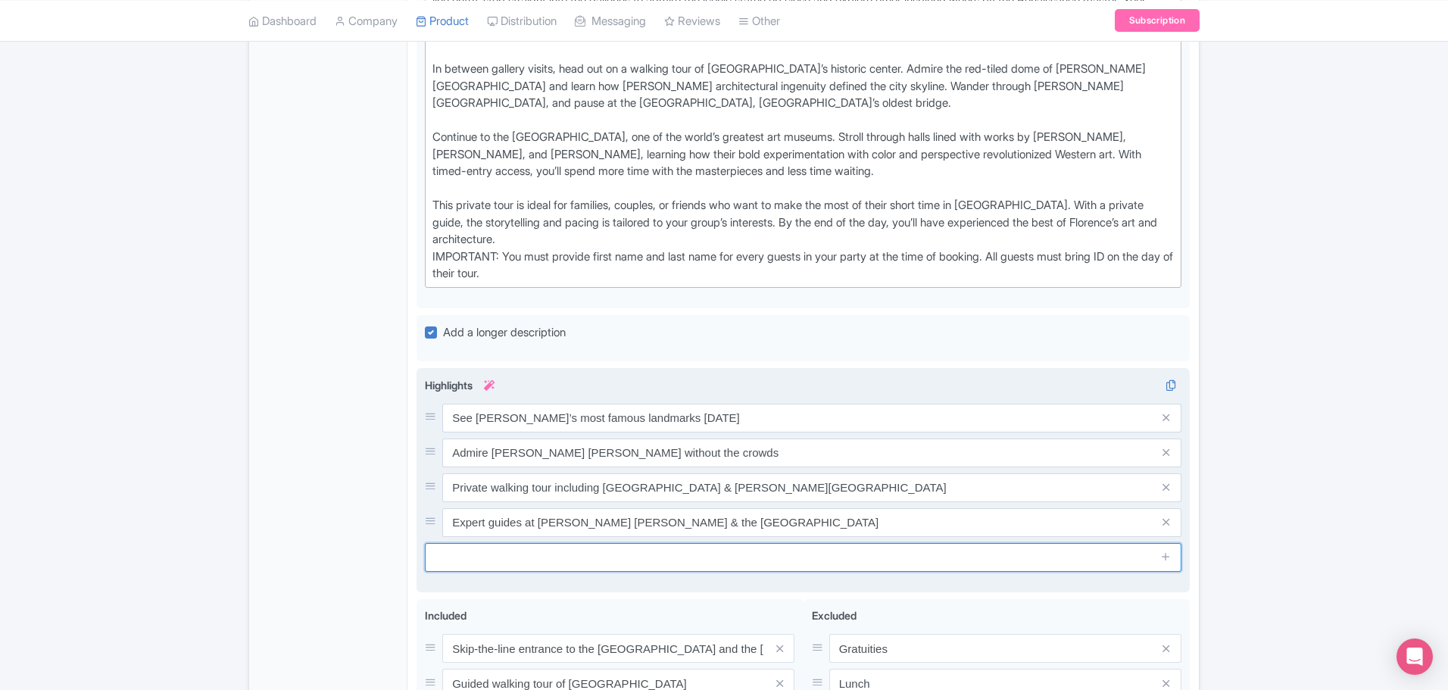
click at [441, 543] on input "text" at bounding box center [803, 557] width 757 height 29
drag, startPoint x: 542, startPoint y: 497, endPoint x: 645, endPoint y: 495, distance: 103.0
click at [645, 508] on input "Expert guides at Michelangelo's David & the Uffizi Gallery" at bounding box center [811, 522] width 739 height 29
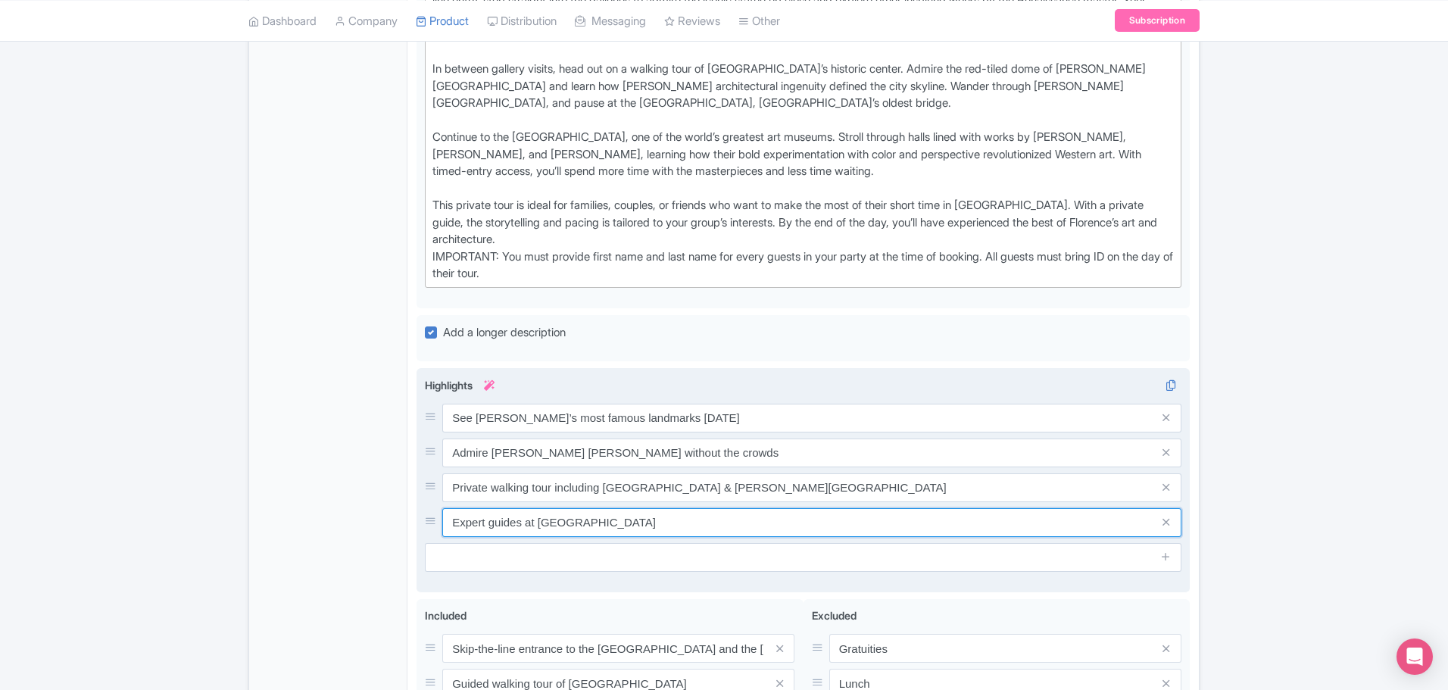
click at [693, 508] on input "Expert guides at Accademia & the Uffizi Gallery" at bounding box center [811, 522] width 739 height 29
type input "Expert guides at [GEOGRAPHIC_DATA]"
click at [579, 543] on input "text" at bounding box center [803, 557] width 757 height 29
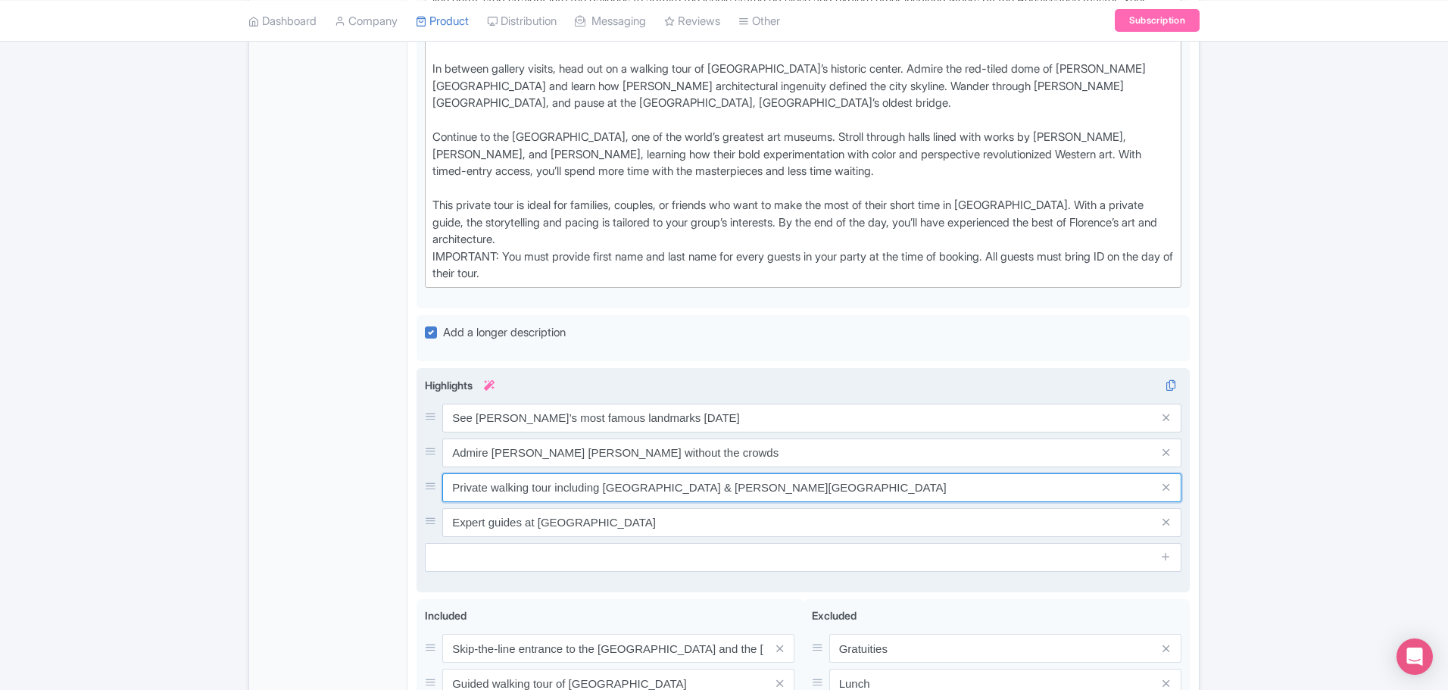
drag, startPoint x: 600, startPoint y: 465, endPoint x: 554, endPoint y: 472, distance: 46.0
click at [554, 473] on input "Private walking tour including Ponte Vecchio & Piazza della Signoria" at bounding box center [811, 487] width 739 height 29
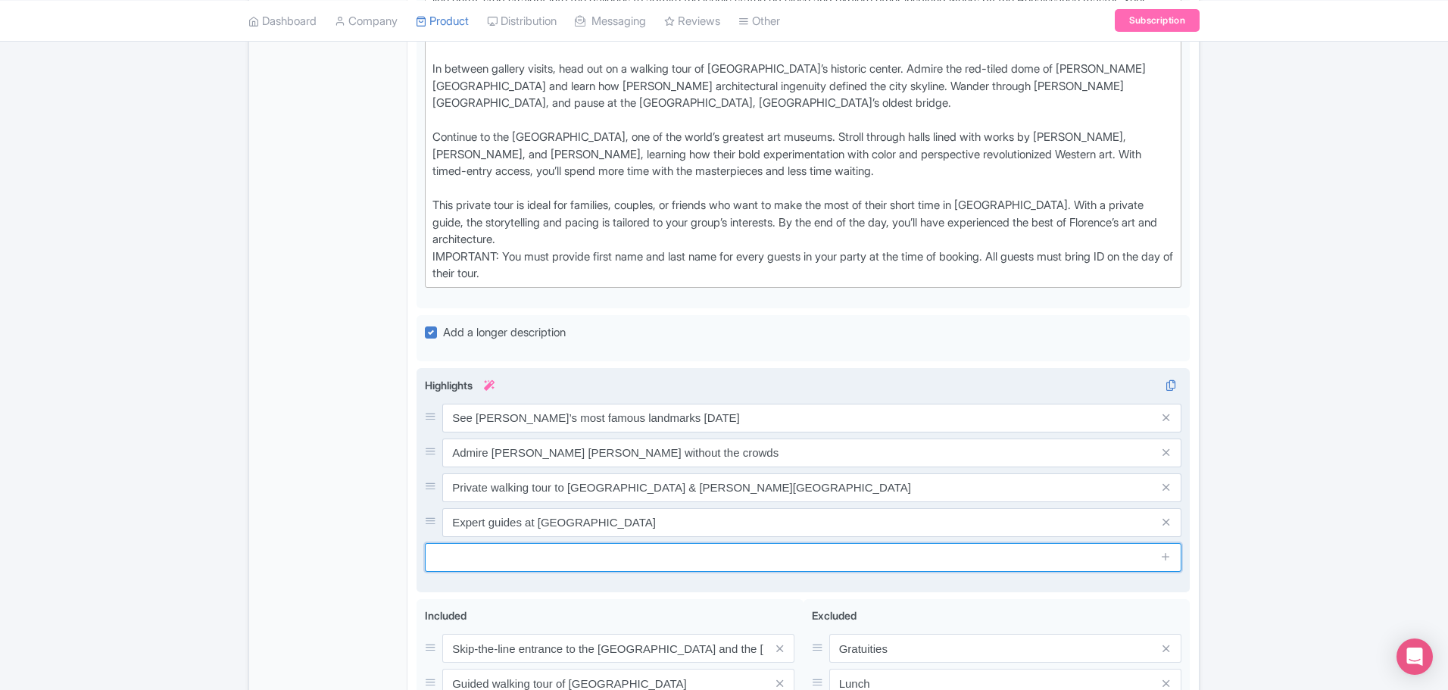
click at [497, 543] on input "text" at bounding box center [803, 557] width 757 height 29
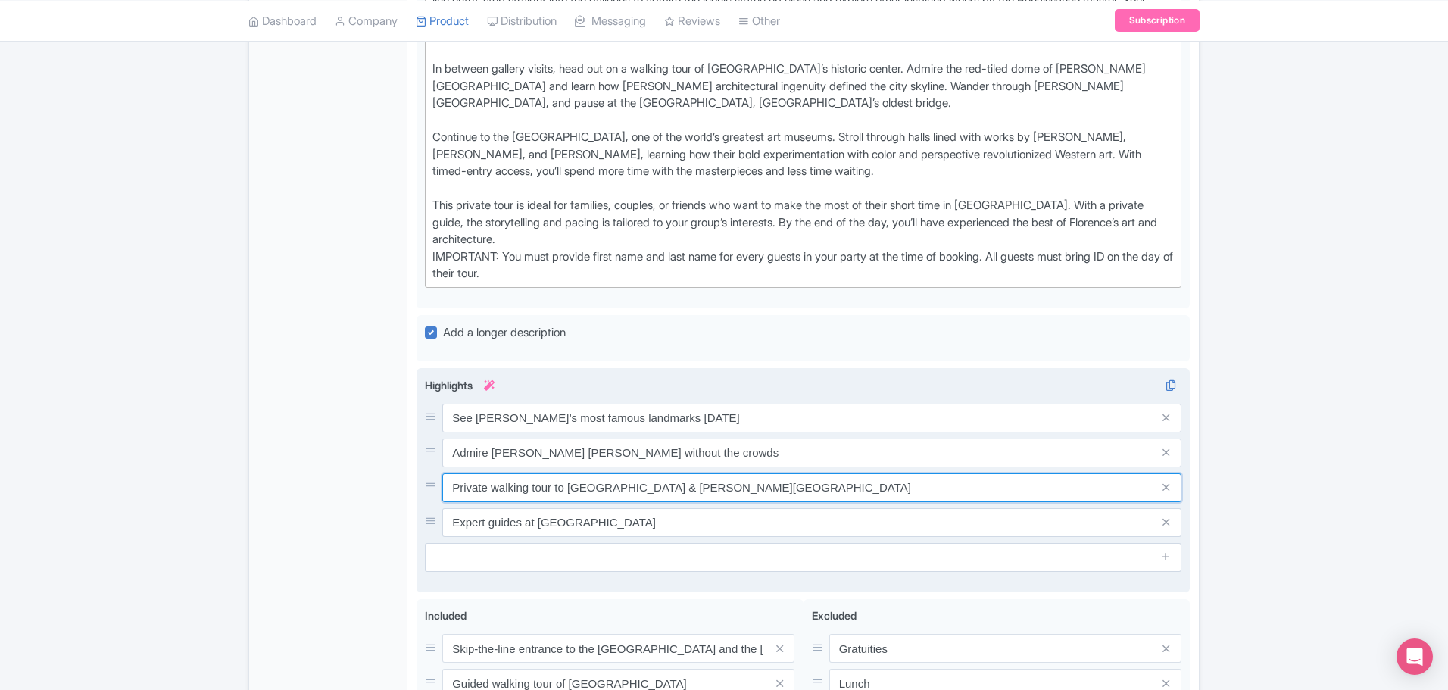
drag, startPoint x: 498, startPoint y: 460, endPoint x: 441, endPoint y: 469, distance: 58.2
click at [442, 473] on div "Private walking tour to Ponte Vecchio & Piazza della Signoria" at bounding box center [803, 487] width 757 height 29
click at [526, 473] on input "Walking tour to Ponte Vecchio & Piazza della Signoria" at bounding box center [811, 487] width 739 height 29
type input "Walking tour including [GEOGRAPHIC_DATA] & [PERSON_NAME][GEOGRAPHIC_DATA]"
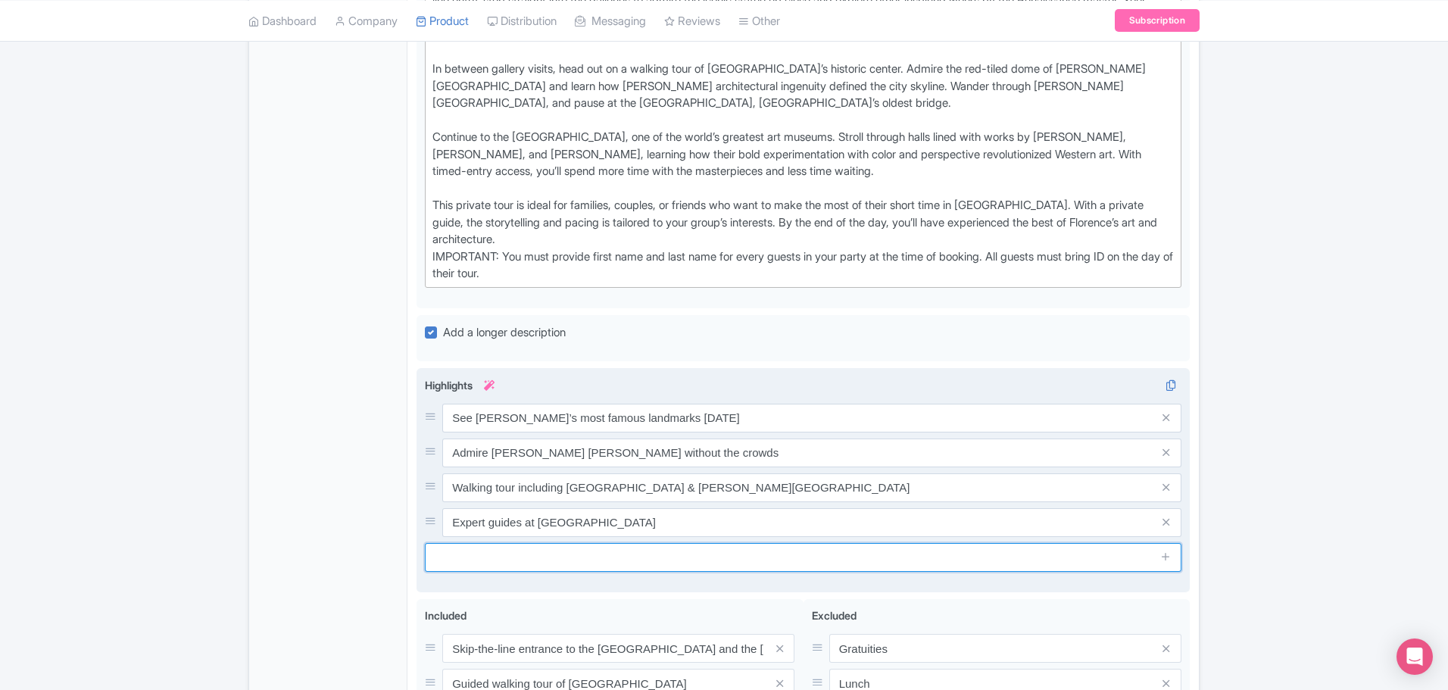
click at [500, 543] on input "text" at bounding box center [803, 557] width 757 height 29
type input "Enjoy a relaxed private experience for just your group"
click at [1165, 543] on span at bounding box center [1166, 557] width 30 height 29
click at [1167, 551] on icon at bounding box center [1165, 556] width 11 height 11
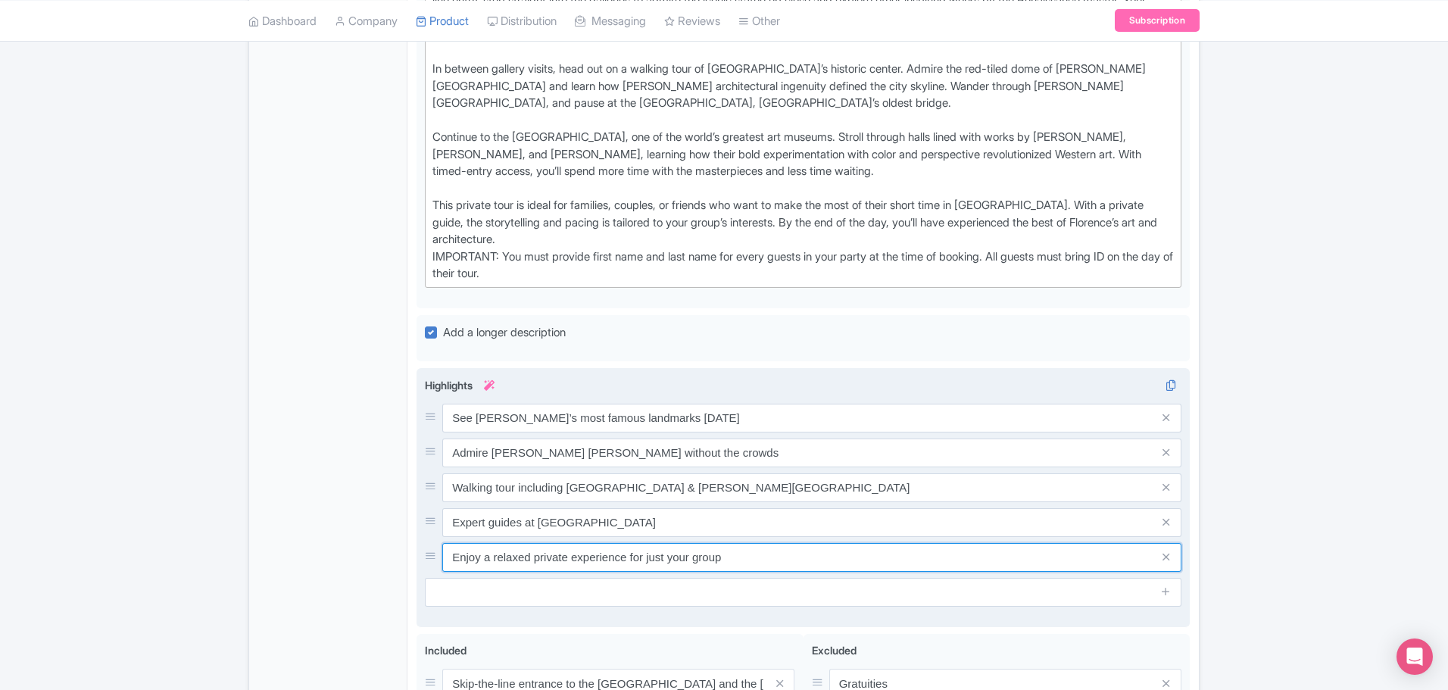
click at [529, 543] on input "Enjoy a relaxed private experience for just your group" at bounding box center [811, 557] width 739 height 29
type input "Enjoy a relaxed, private experience for just your group"
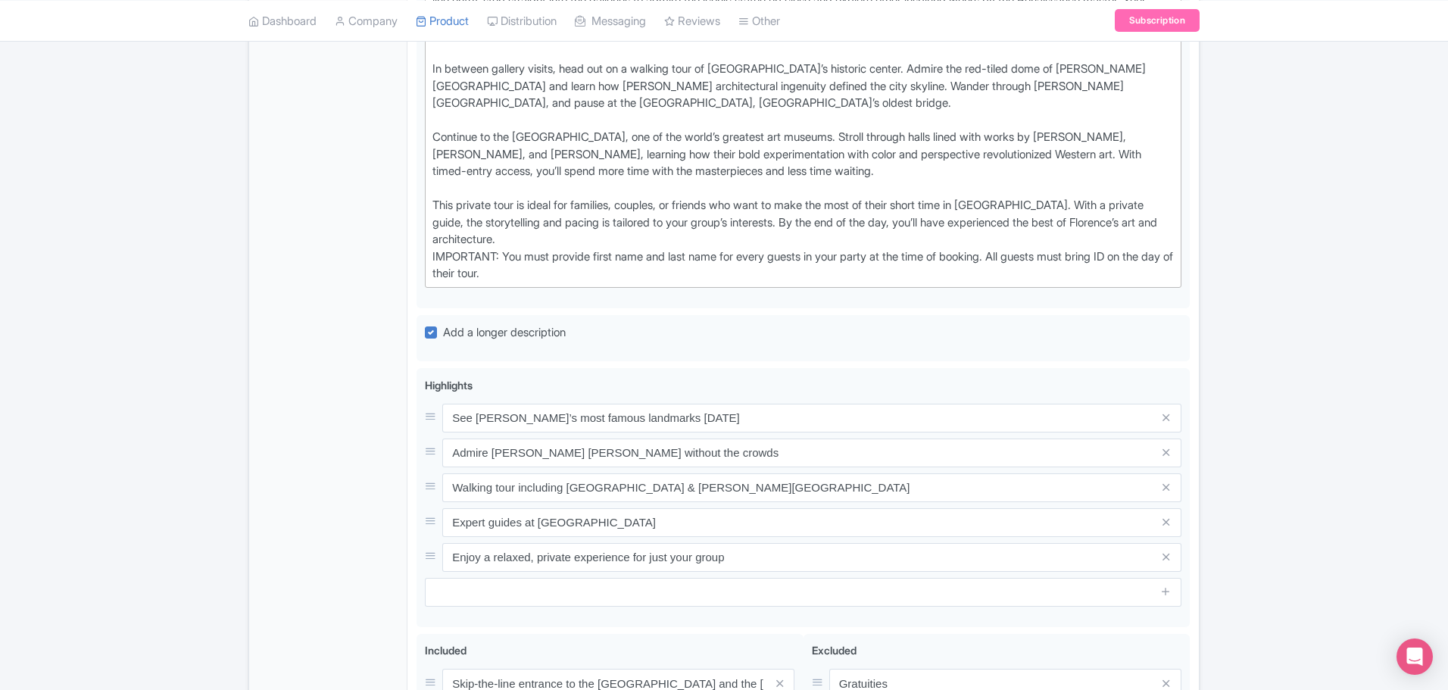
click at [306, 395] on div "General Booking Info Locations Settings Pricing Gallery Itinerary FAQs" at bounding box center [328, 239] width 158 height 1338
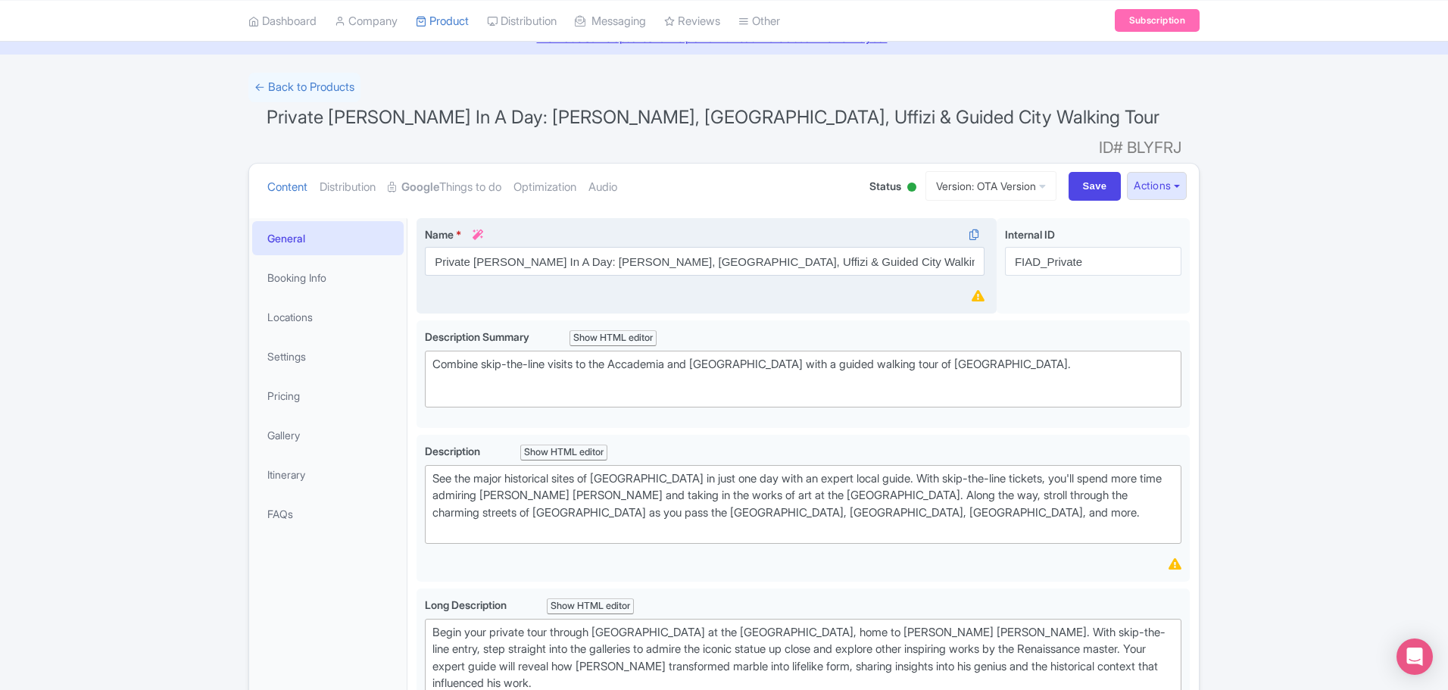
scroll to position [0, 0]
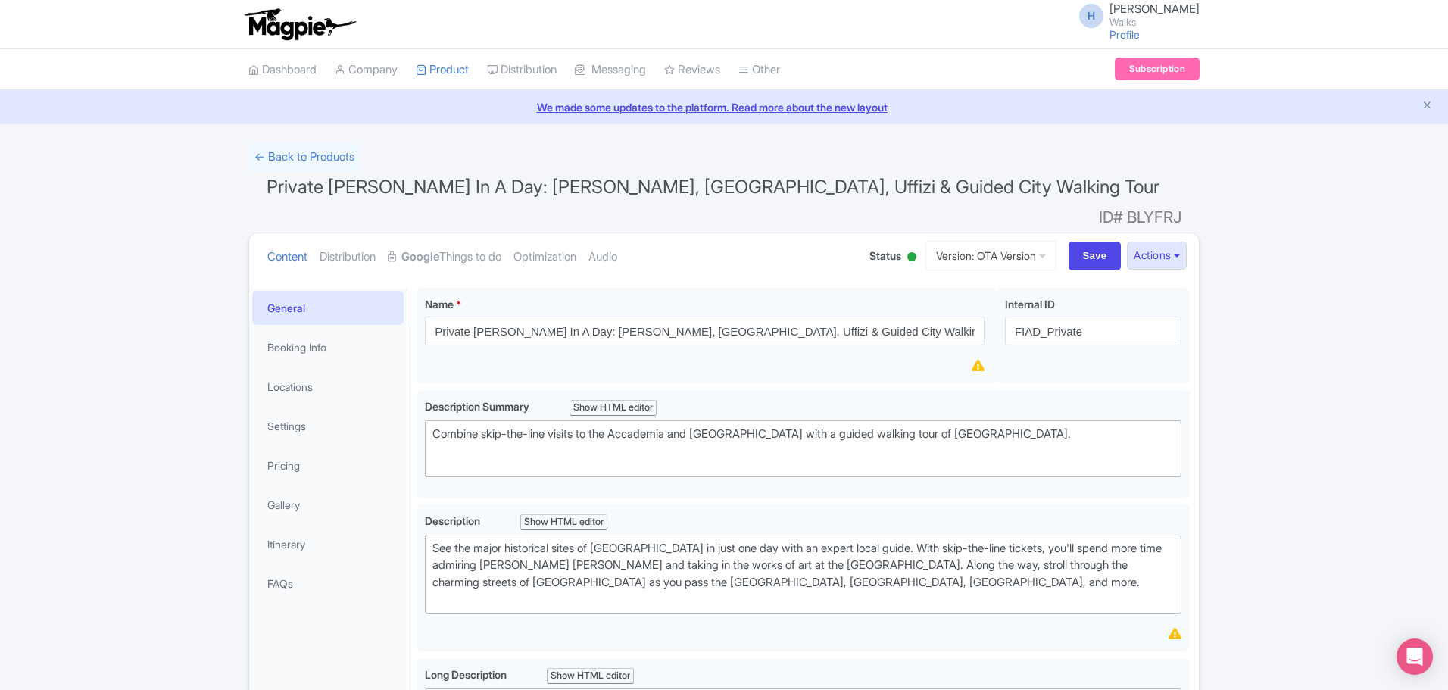
click at [1063, 242] on div "Save" at bounding box center [1095, 256] width 65 height 29
click at [1071, 242] on input "Save" at bounding box center [1095, 256] width 53 height 29
type input "Saving..."
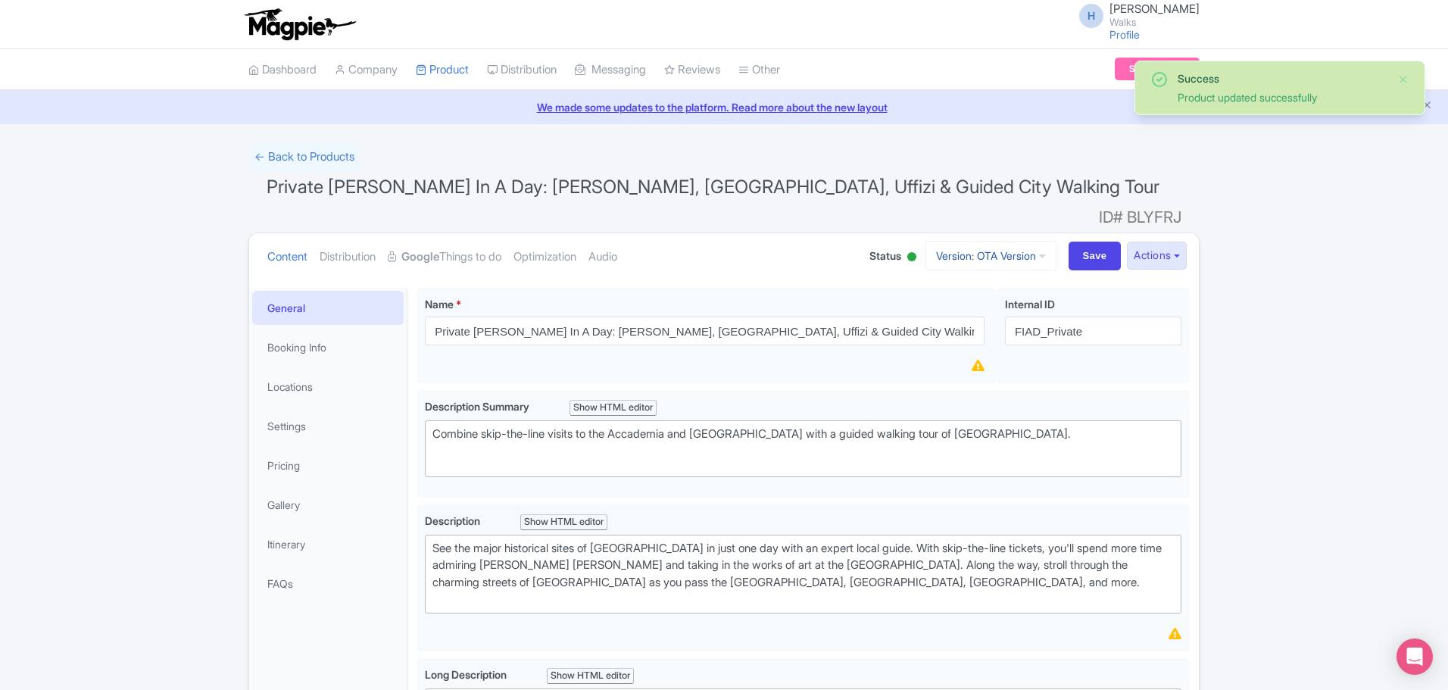
click at [1032, 241] on link "Version: OTA Version" at bounding box center [991, 256] width 131 height 30
click at [1150, 242] on button "Actions" at bounding box center [1157, 256] width 60 height 28
click at [1146, 370] on link "Create new version" at bounding box center [1120, 381] width 144 height 23
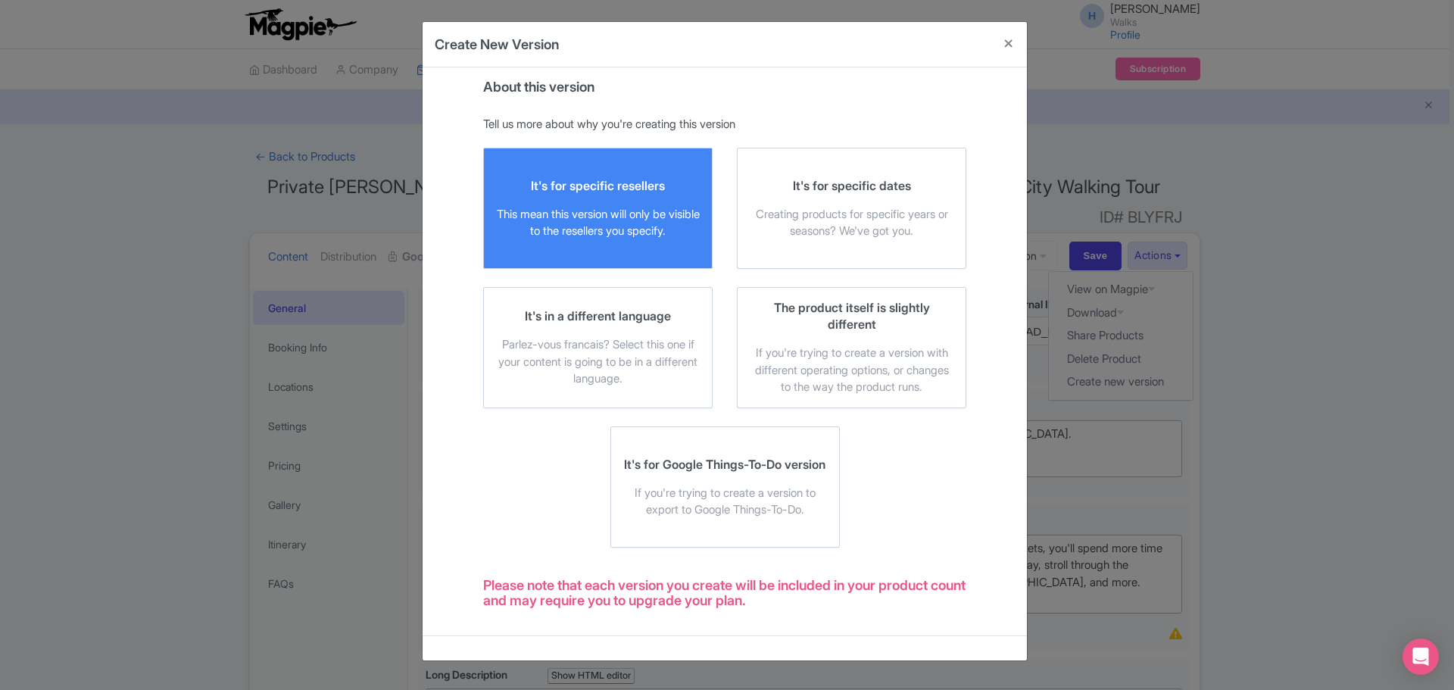
click at [673, 199] on div "It's for specific resellers This mean this version will only be visible to the …" at bounding box center [598, 208] width 204 height 63
click at [0, 0] on input "It's for specific resellers This mean this version will only be visible to the …" at bounding box center [0, 0] width 0 height 0
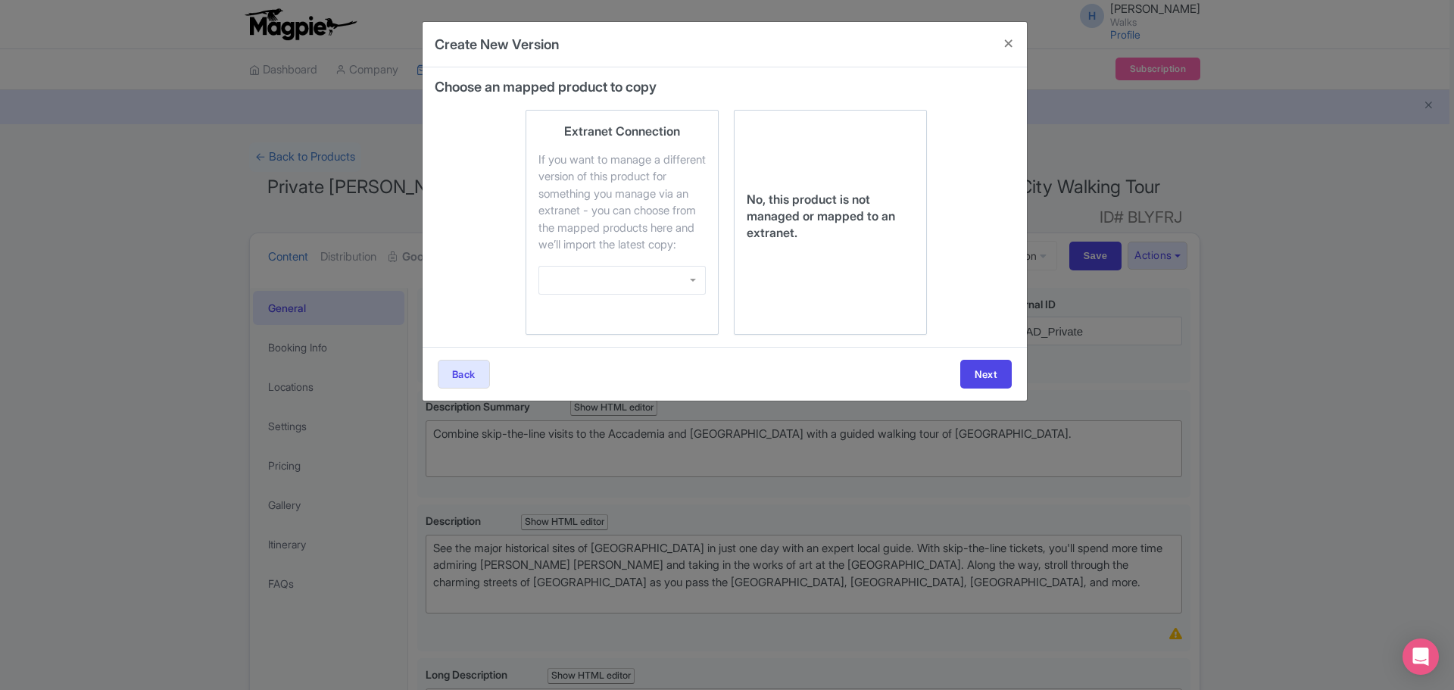
drag, startPoint x: 807, startPoint y: 217, endPoint x: 983, endPoint y: 412, distance: 263.3
click at [808, 217] on div "No, this product is not managed or mapped to an extranet." at bounding box center [830, 216] width 167 height 50
click at [989, 389] on button "Next" at bounding box center [986, 374] width 52 height 29
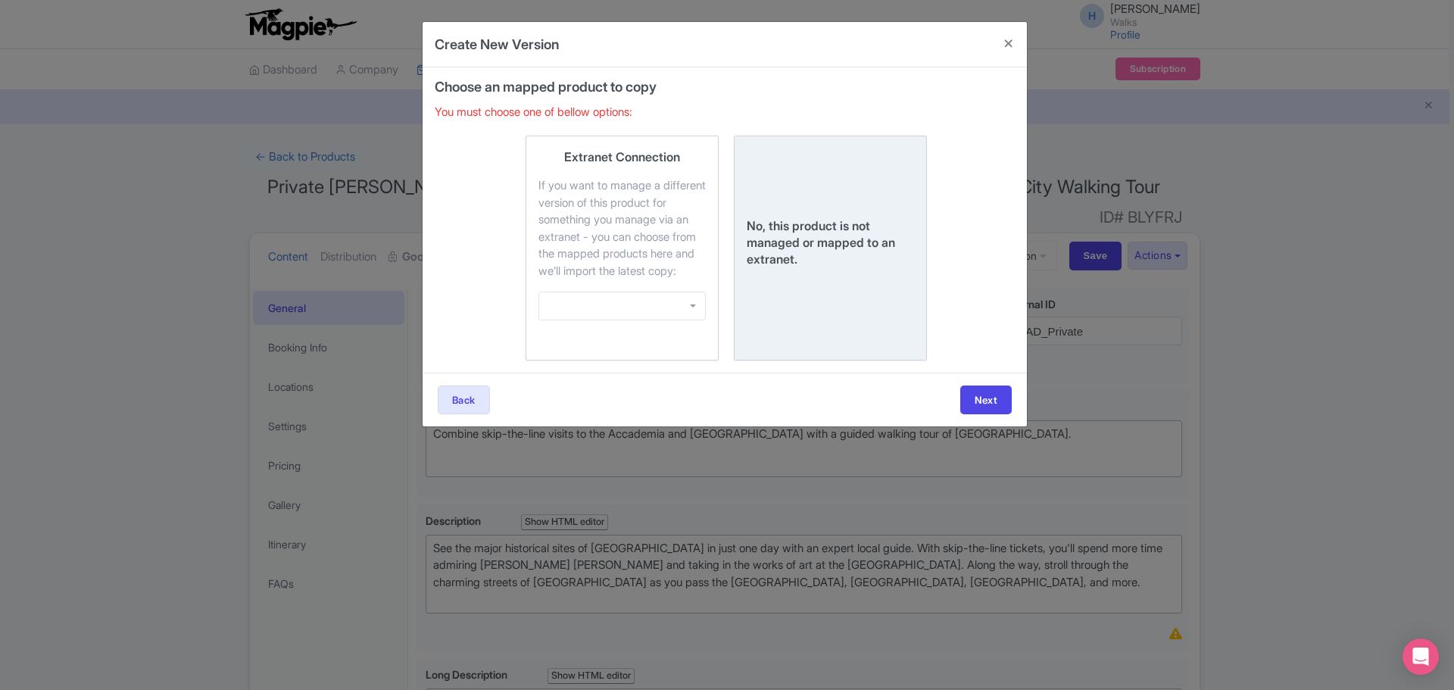
click at [822, 244] on div "No, this product is not managed or mapped to an extranet." at bounding box center [830, 242] width 167 height 50
click at [0, 0] on input "No, this product is not managed or mapped to an extranet." at bounding box center [0, 0] width 0 height 0
click at [990, 411] on button "Next" at bounding box center [986, 400] width 52 height 29
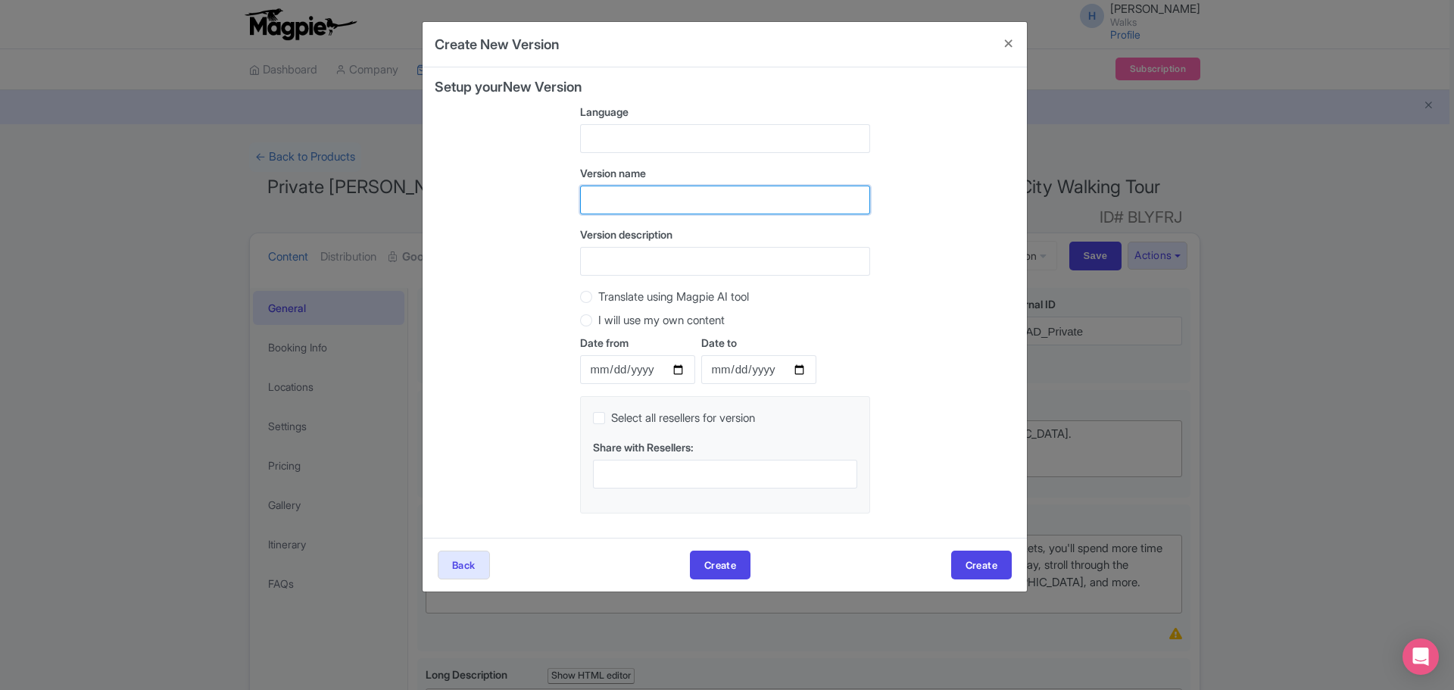
click at [625, 198] on input "text" at bounding box center [725, 200] width 290 height 29
type input "Viator Version"
click at [612, 244] on div "Version description" at bounding box center [725, 250] width 290 height 49
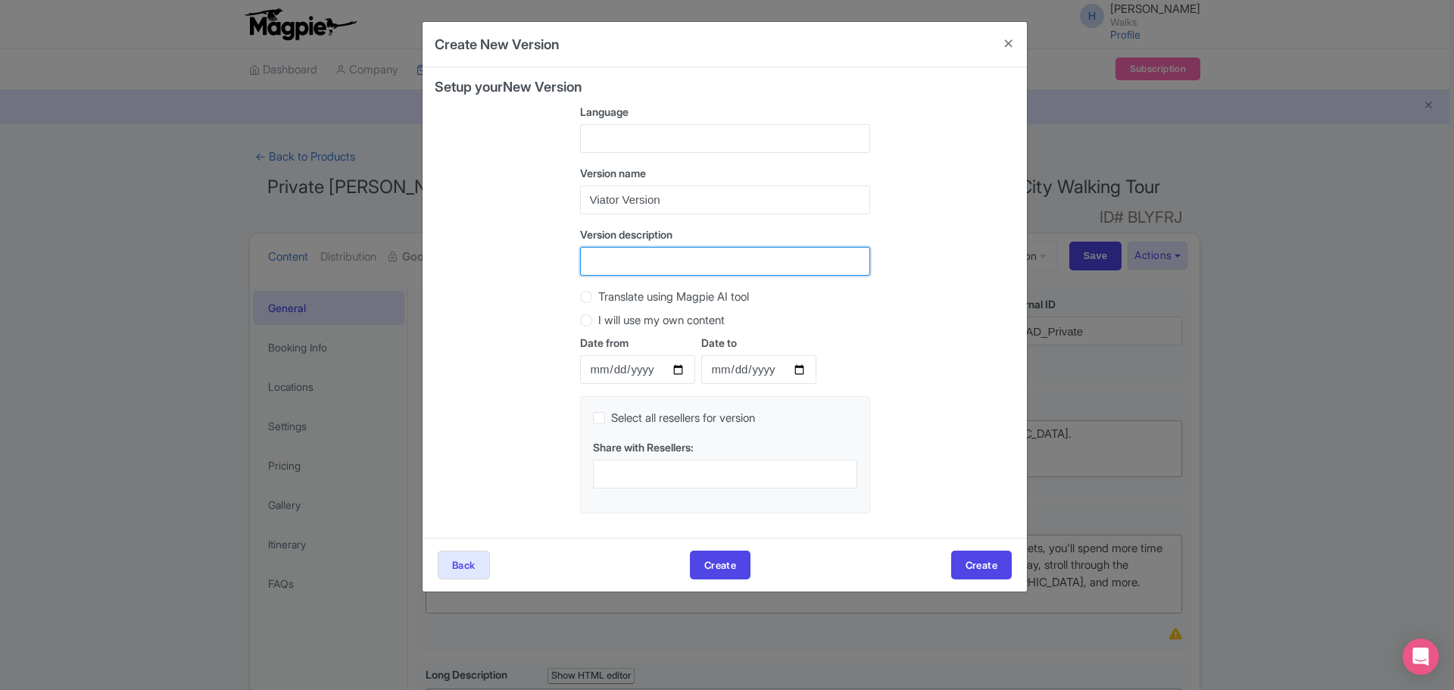
click at [611, 250] on input "Version description" at bounding box center [725, 261] width 290 height 29
type input "Viator Version"
click at [982, 560] on button "Create" at bounding box center [981, 565] width 61 height 29
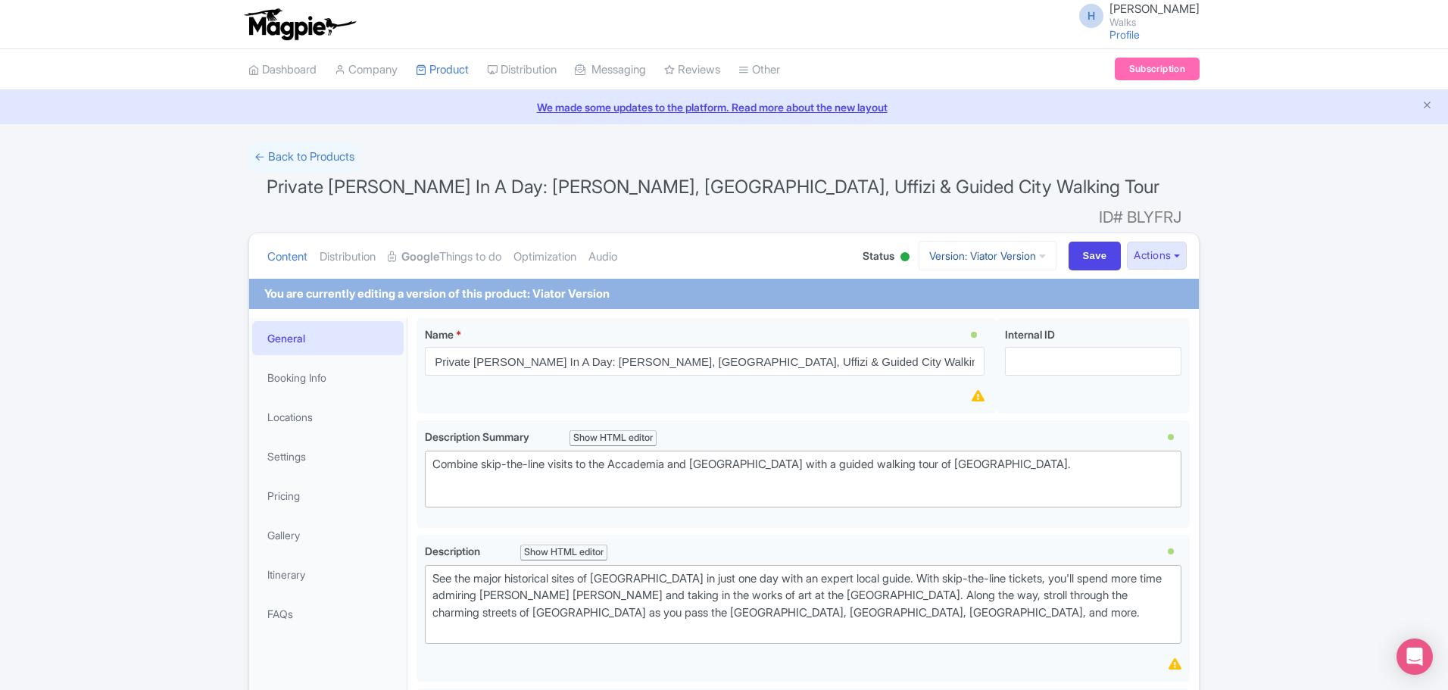
click at [998, 241] on link "Version: Viator Version" at bounding box center [988, 256] width 138 height 30
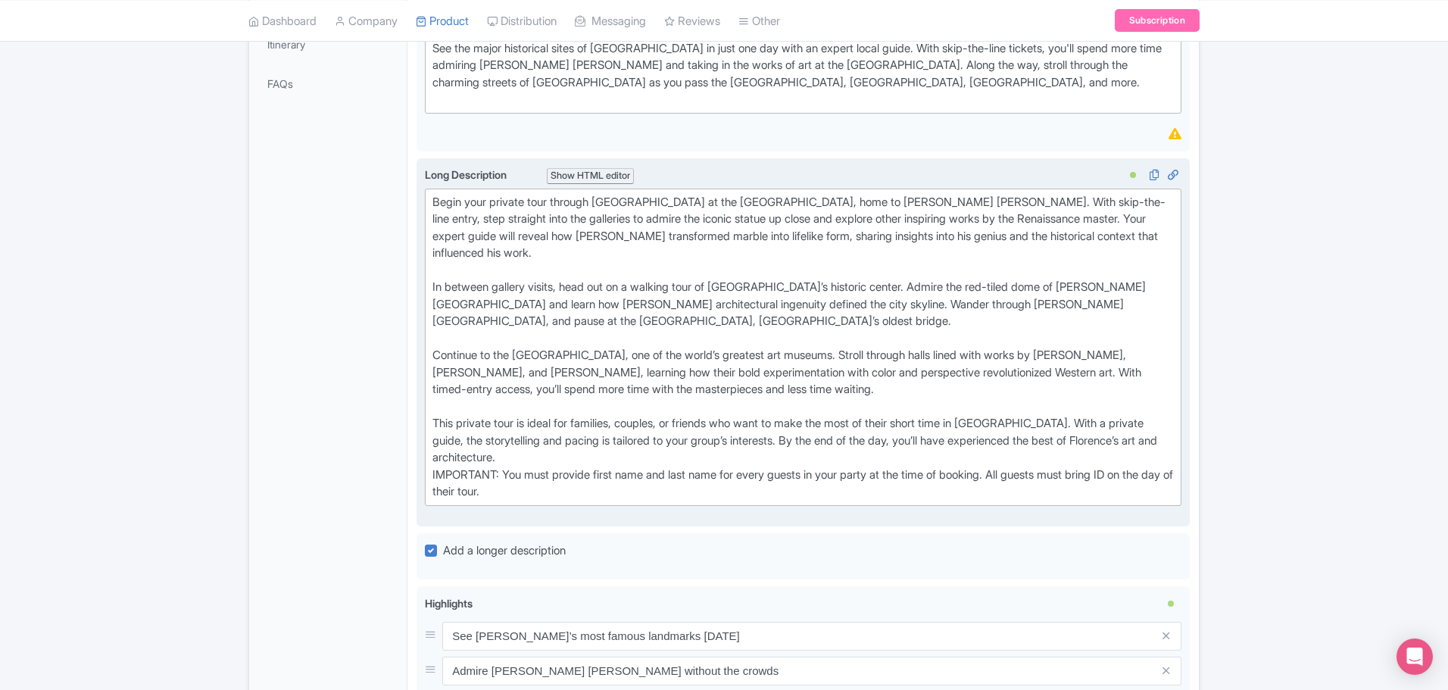
scroll to position [76, 0]
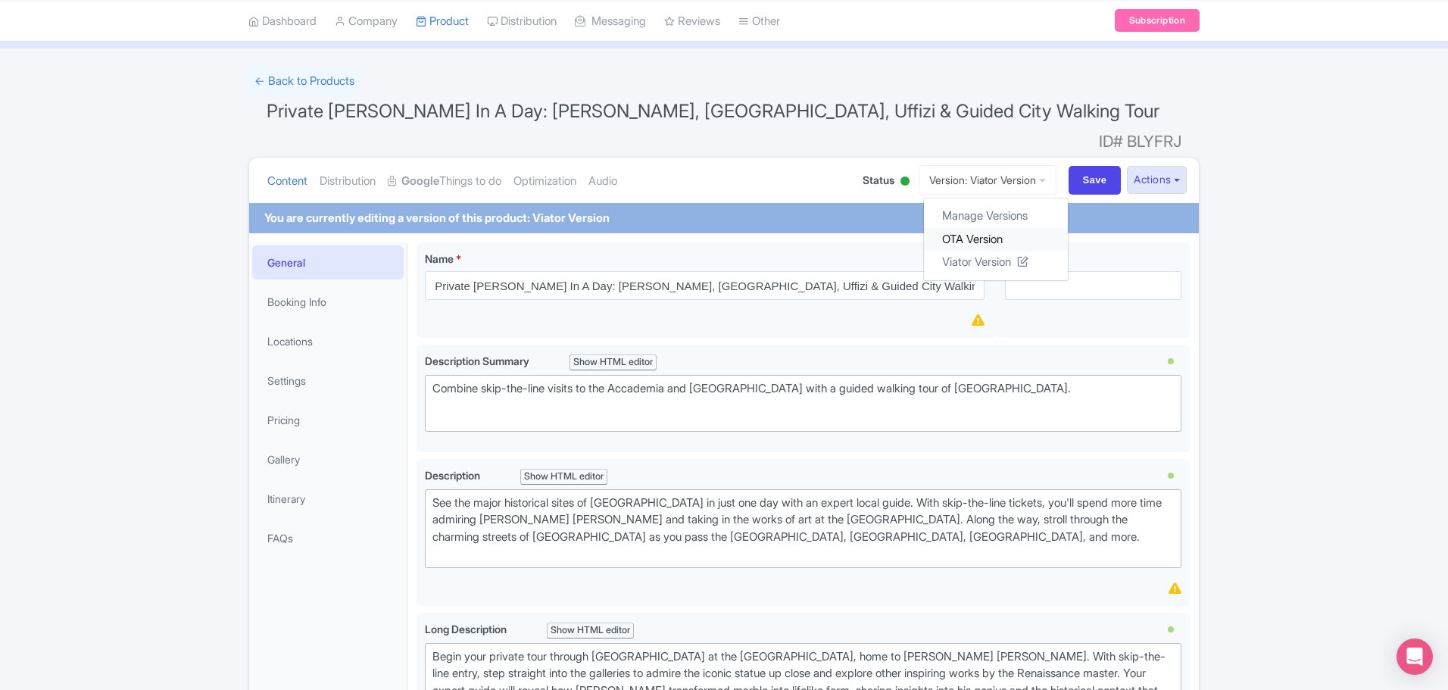
click at [935, 227] on link "OTA Version" at bounding box center [996, 238] width 144 height 23
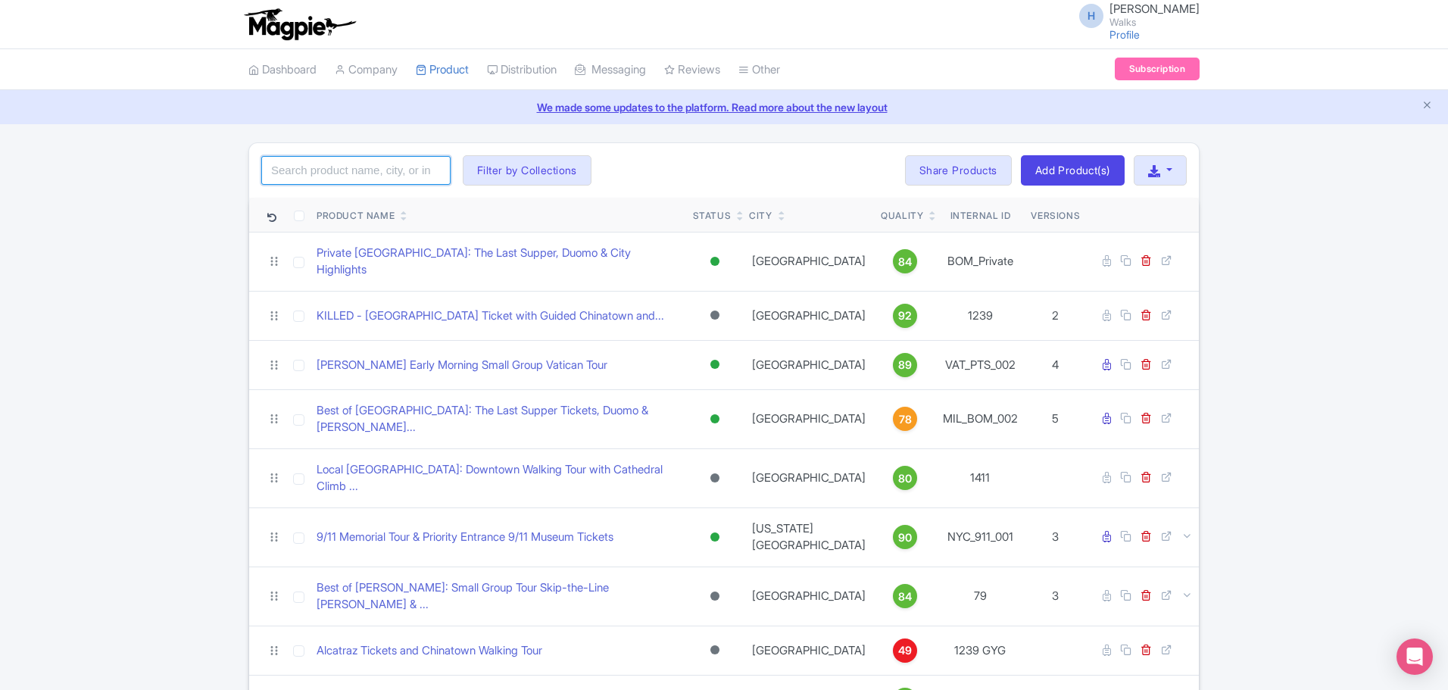
click at [339, 173] on input "search" at bounding box center [355, 170] width 189 height 29
type input "[PERSON_NAME] in a day"
click button "Search" at bounding box center [0, 0] width 0 height 0
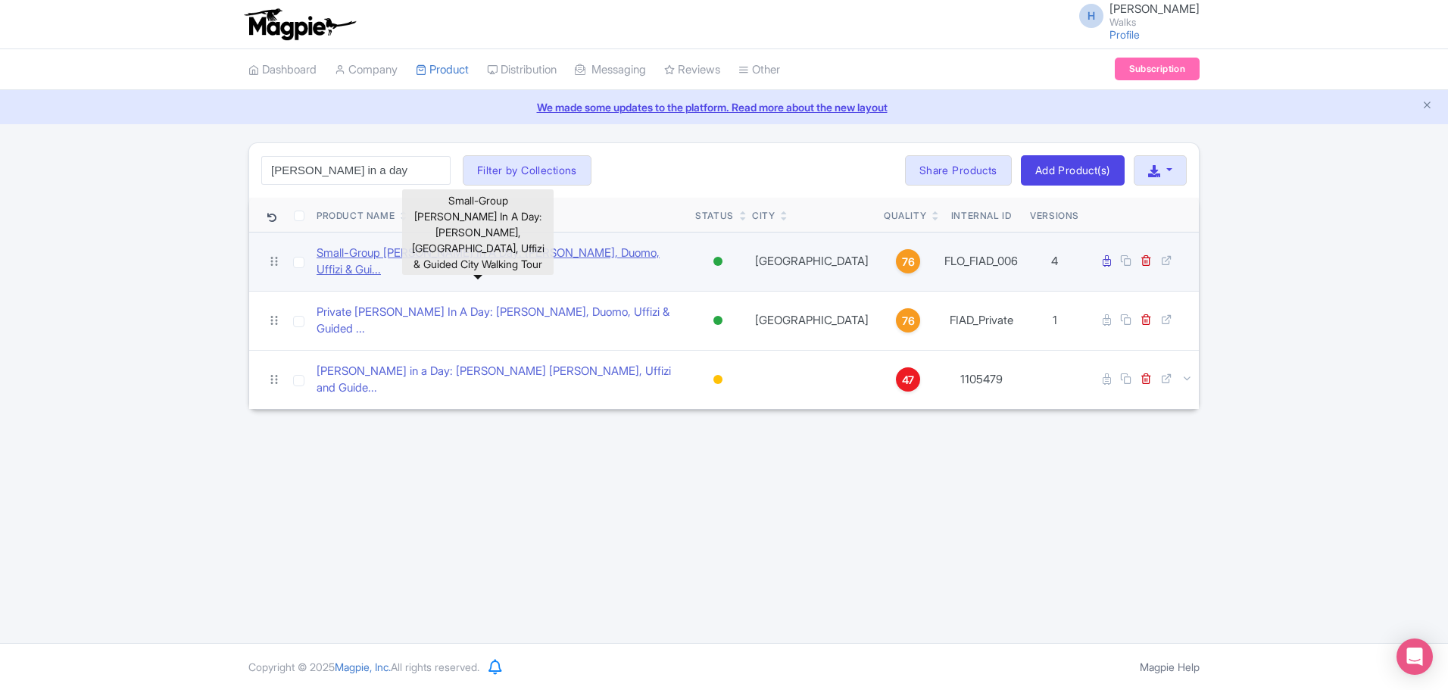
click at [477, 254] on link "Small-Group [PERSON_NAME] In A Day: [PERSON_NAME], Duomo, Uffizi & Gui..." at bounding box center [500, 262] width 367 height 34
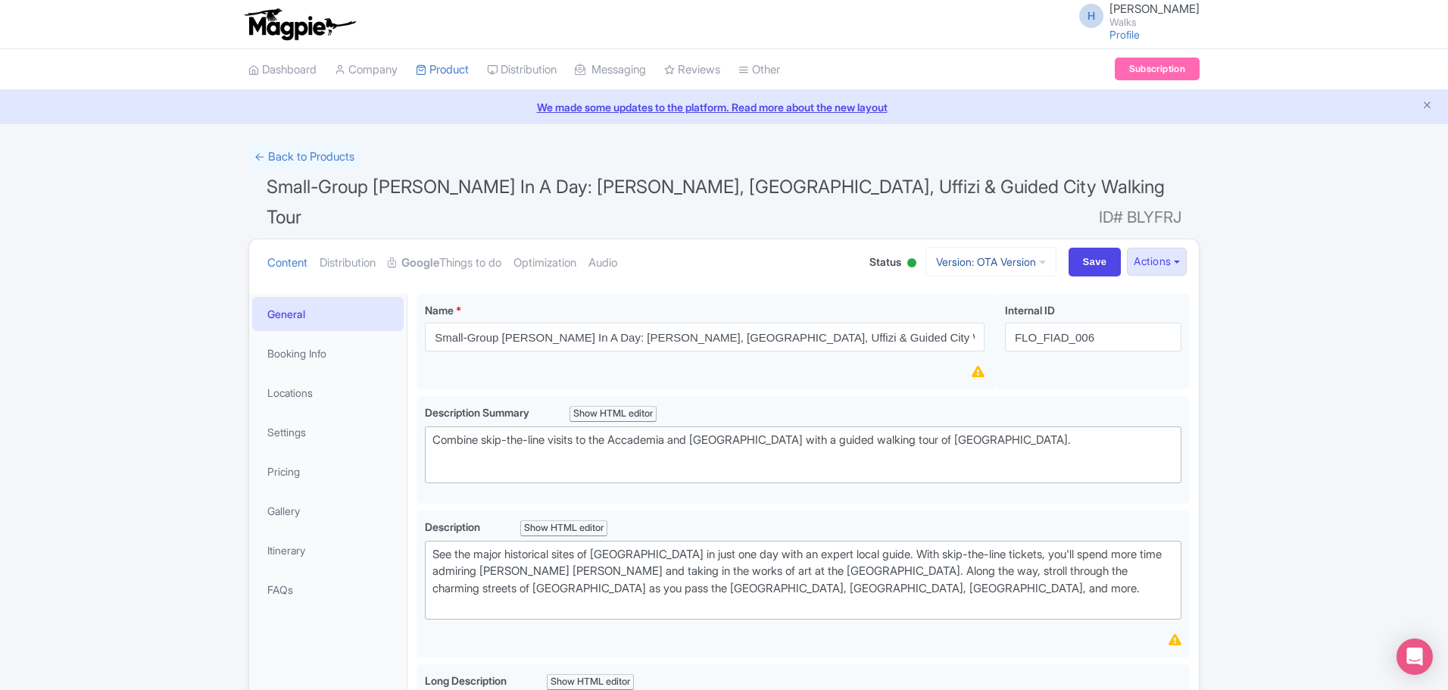
click at [991, 247] on link "Version: OTA Version" at bounding box center [991, 262] width 131 height 30
click at [988, 379] on link "Viator Version" at bounding box center [994, 390] width 144 height 23
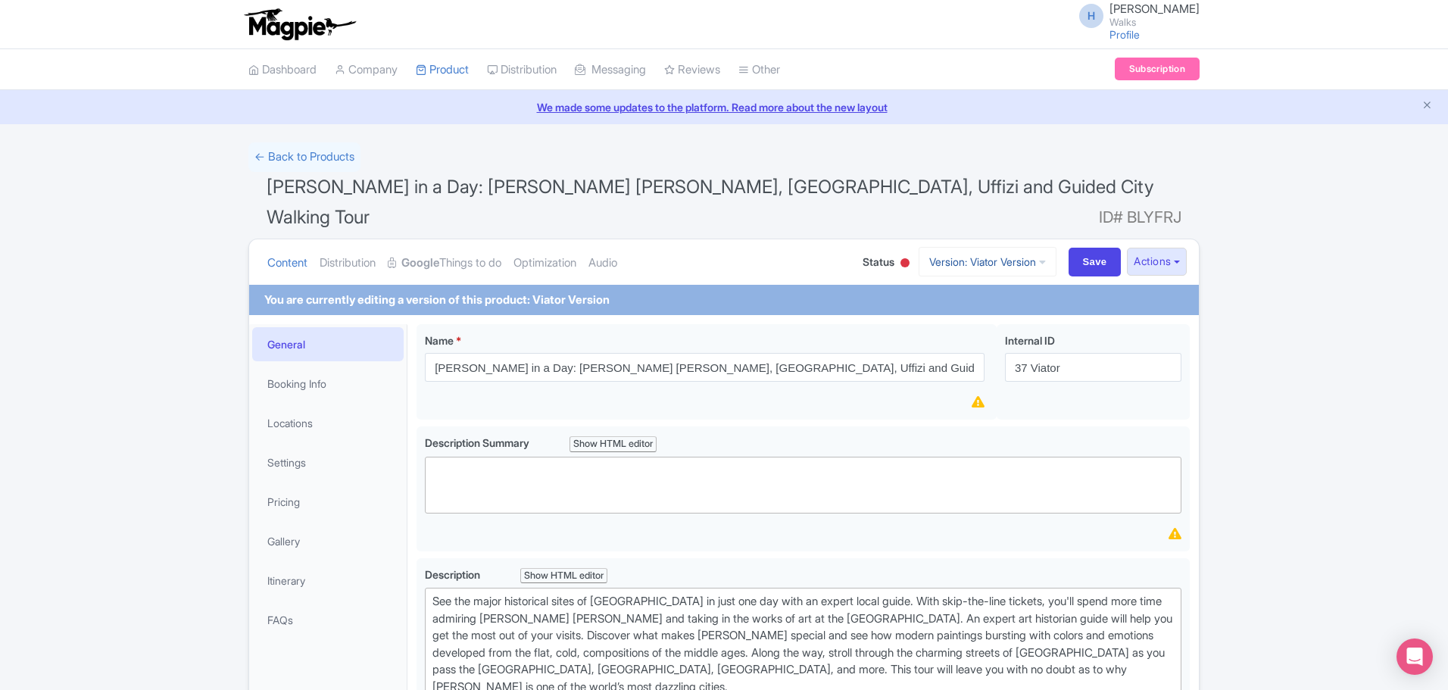
click at [926, 247] on link "Version: Viator Version" at bounding box center [988, 262] width 138 height 30
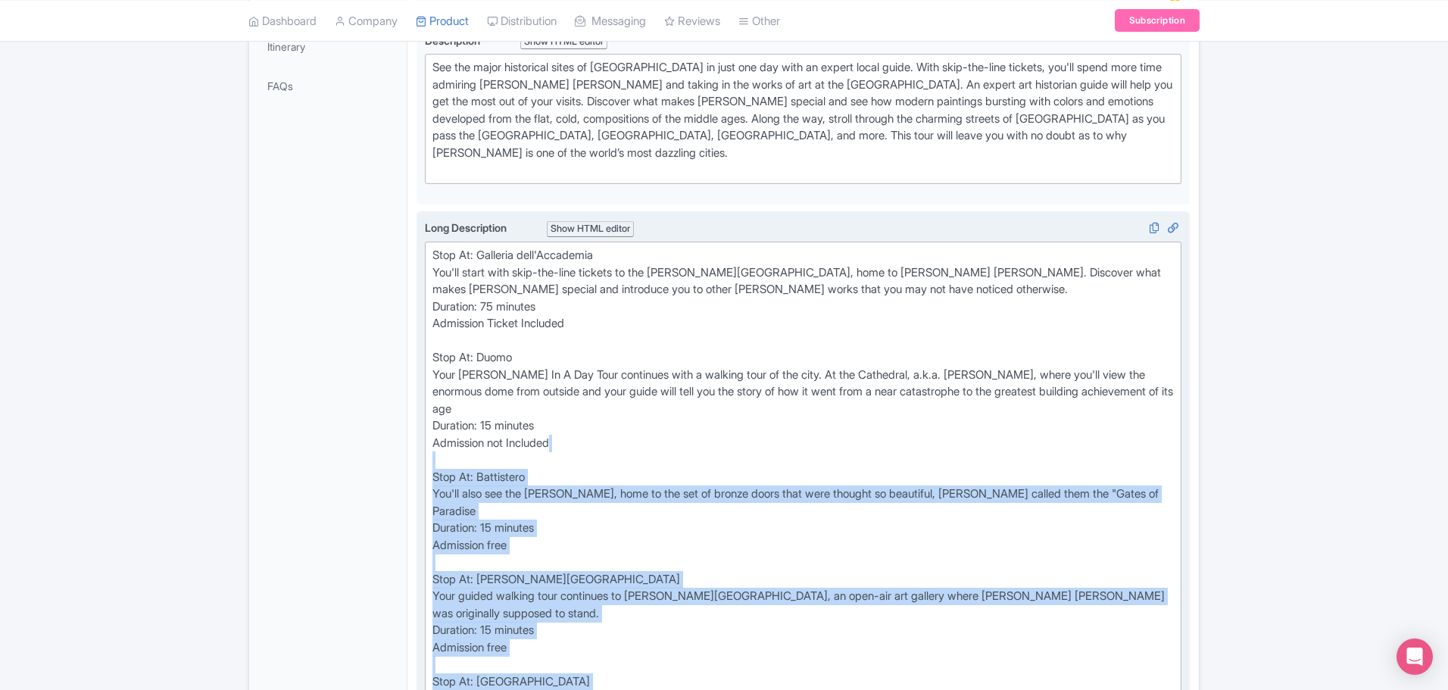
scroll to position [530, 0]
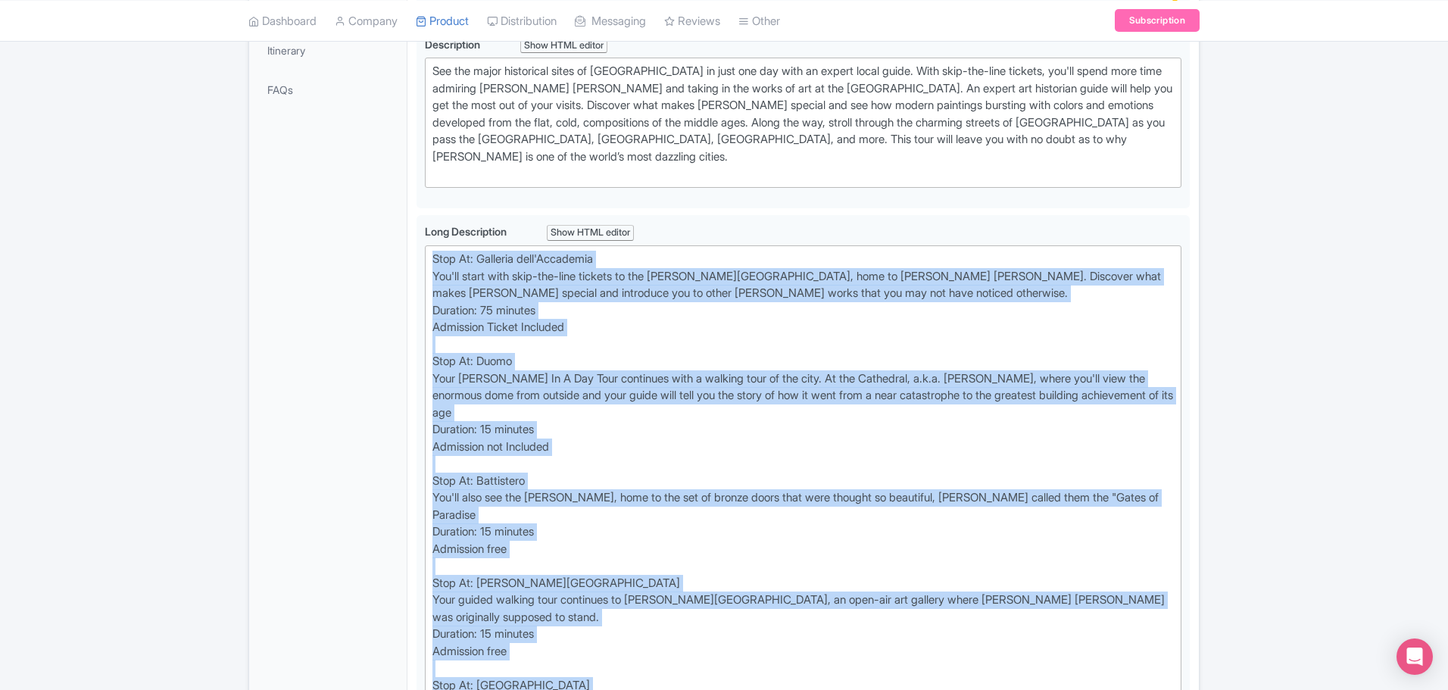
drag, startPoint x: 568, startPoint y: 490, endPoint x: 414, endPoint y: 221, distance: 309.7
click at [414, 221] on div "Florence in a Day: Michelangelo's David, Duomo, Uffizi and Guided City Walking …" at bounding box center [802, 639] width 791 height 1709
type trix-editor "<div>Stop At: Galleria dell'Accademia<br>You'll start with skip-the-line ticket…"
copy div "Stop At: Galleria dell'Accademia You'll start with skip-the-line tickets to the…"
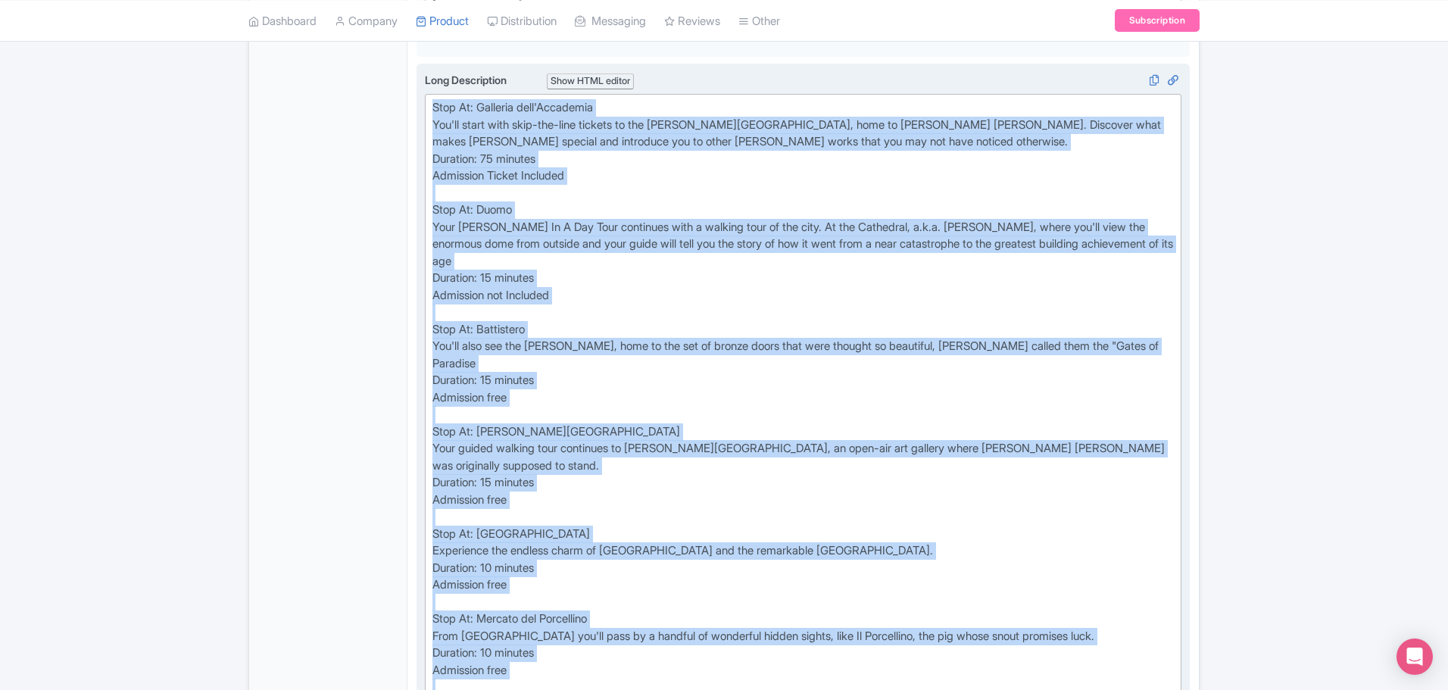
click at [635, 489] on div "Stop At: Galleria dell'Accademia You'll start with skip-the-line tickets to the…" at bounding box center [802, 465] width 741 height 733
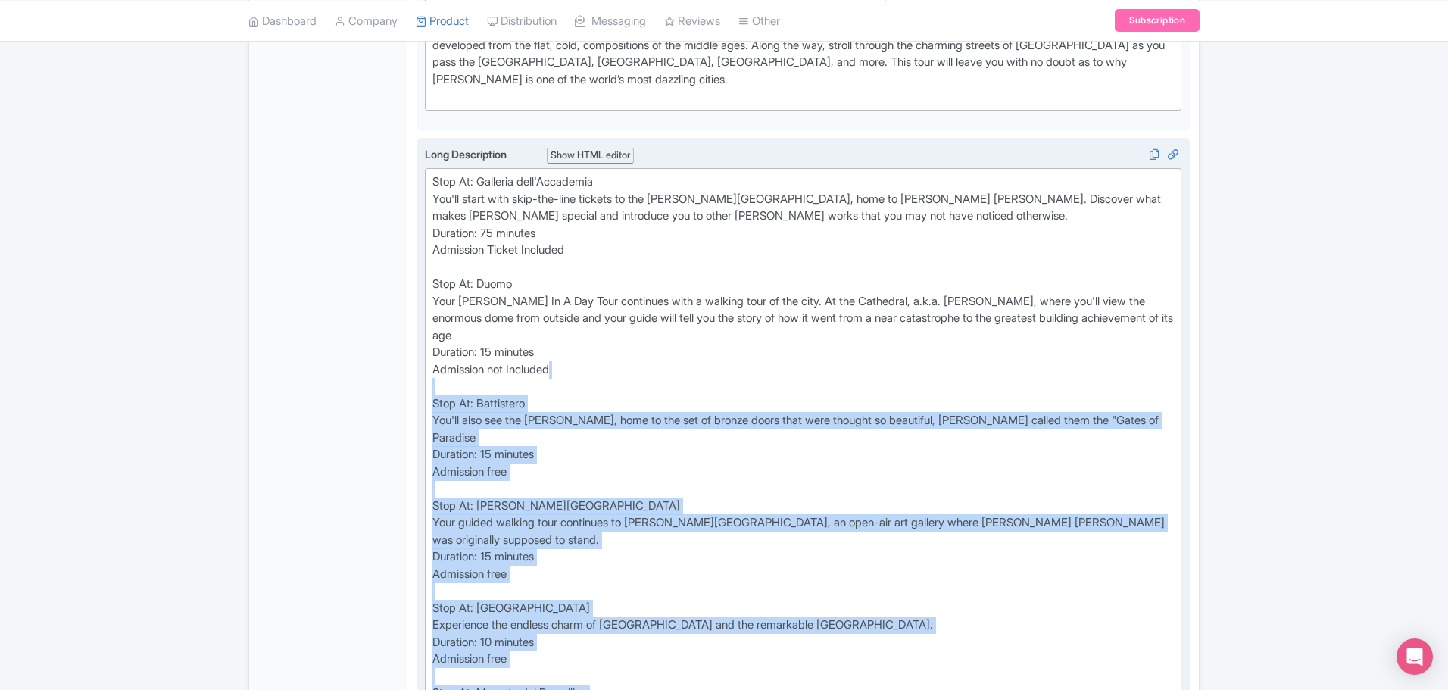
scroll to position [606, 0]
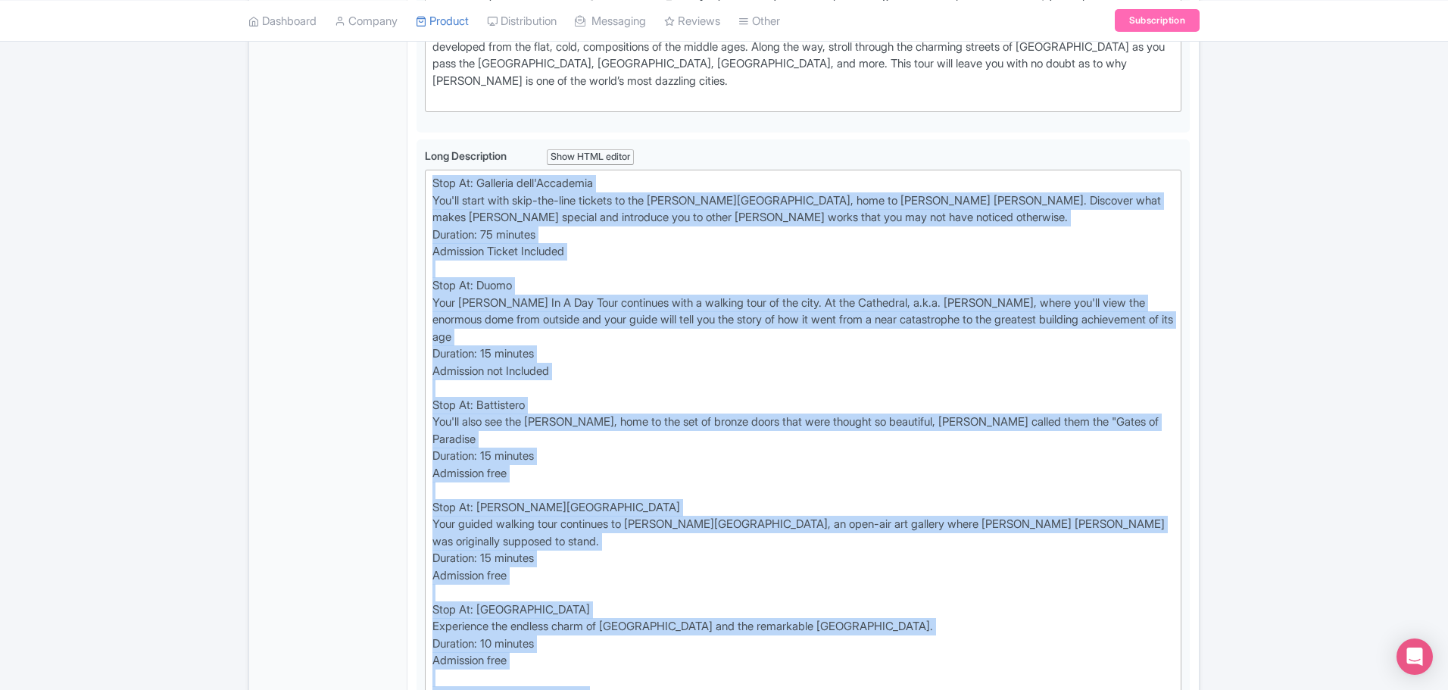
drag, startPoint x: 558, startPoint y: 465, endPoint x: 410, endPoint y: 149, distance: 349.0
click at [410, 149] on div "Florence in a Day: Michelangelo's David, Duomo, Uffizi and Guided City Walking …" at bounding box center [802, 563] width 791 height 1709
copy div "Stop At: Galleria dell'Accademia You'll start with skip-the-line tickets to the…"
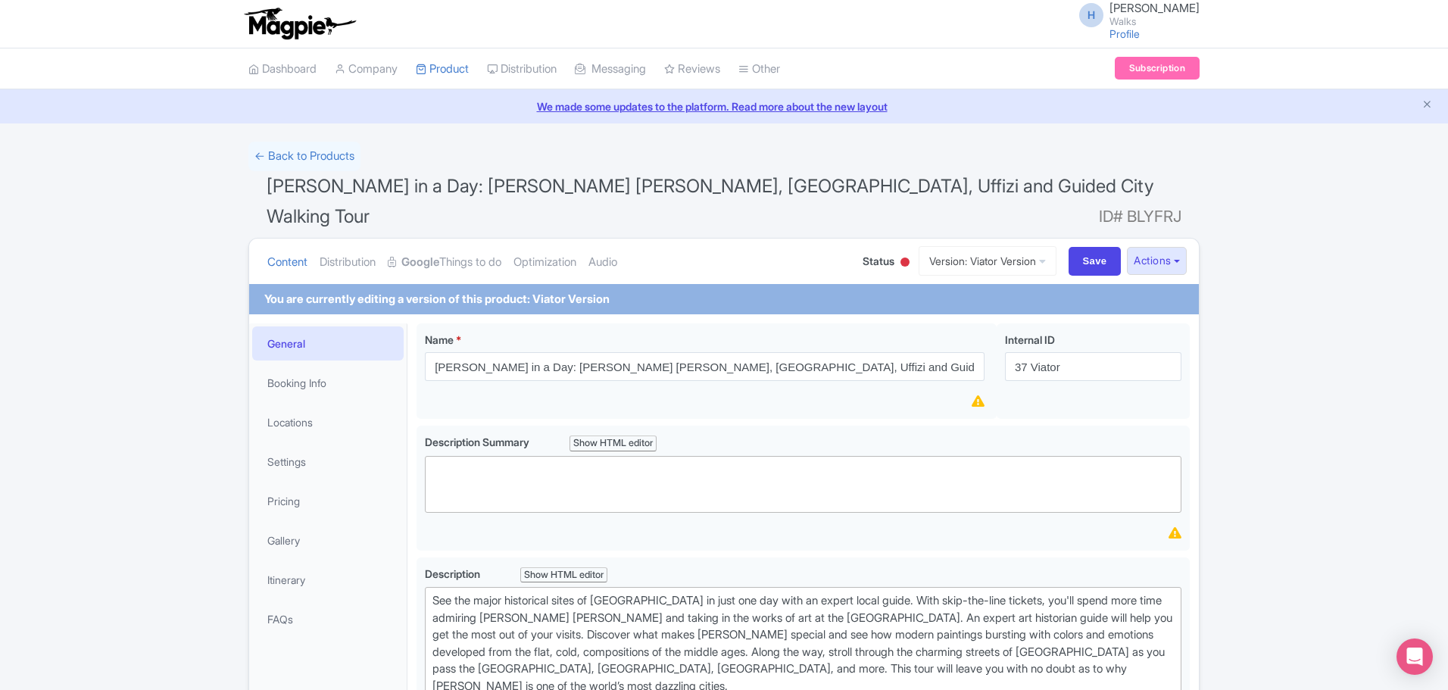
scroll to position [0, 0]
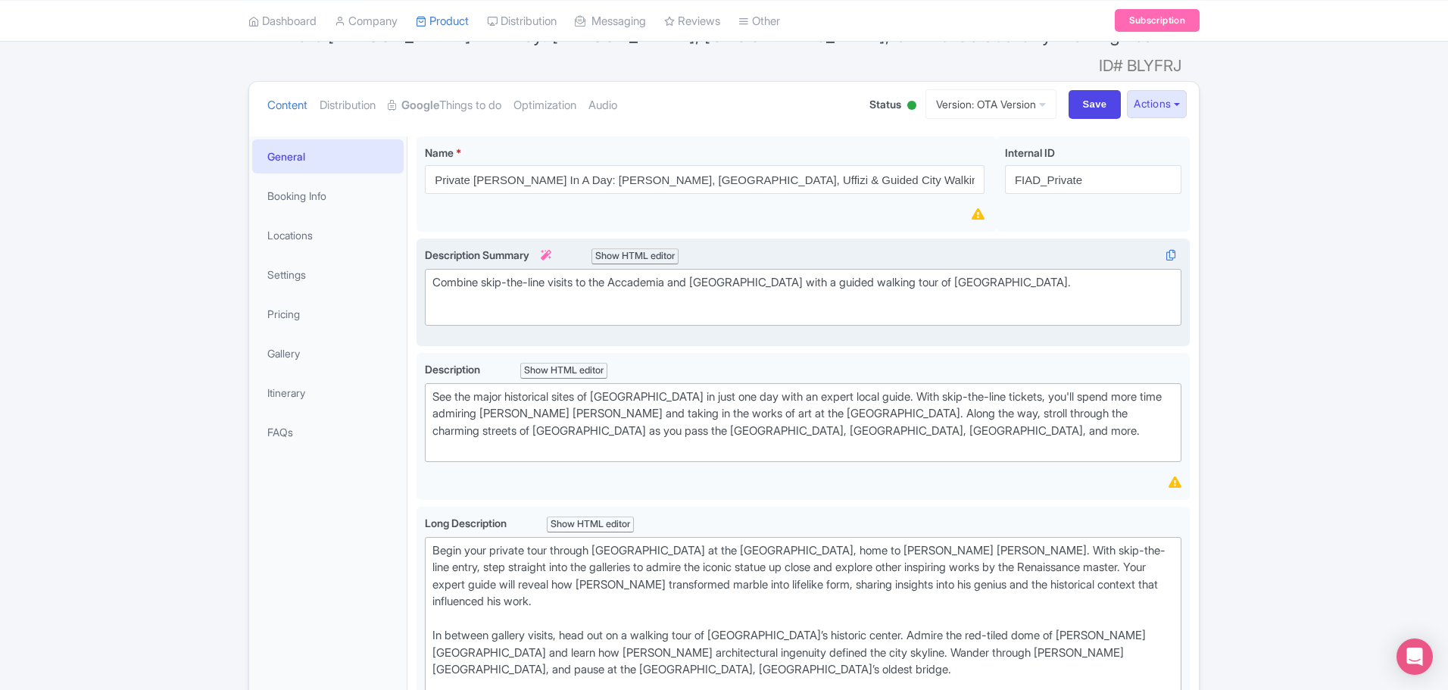
scroll to position [168, 0]
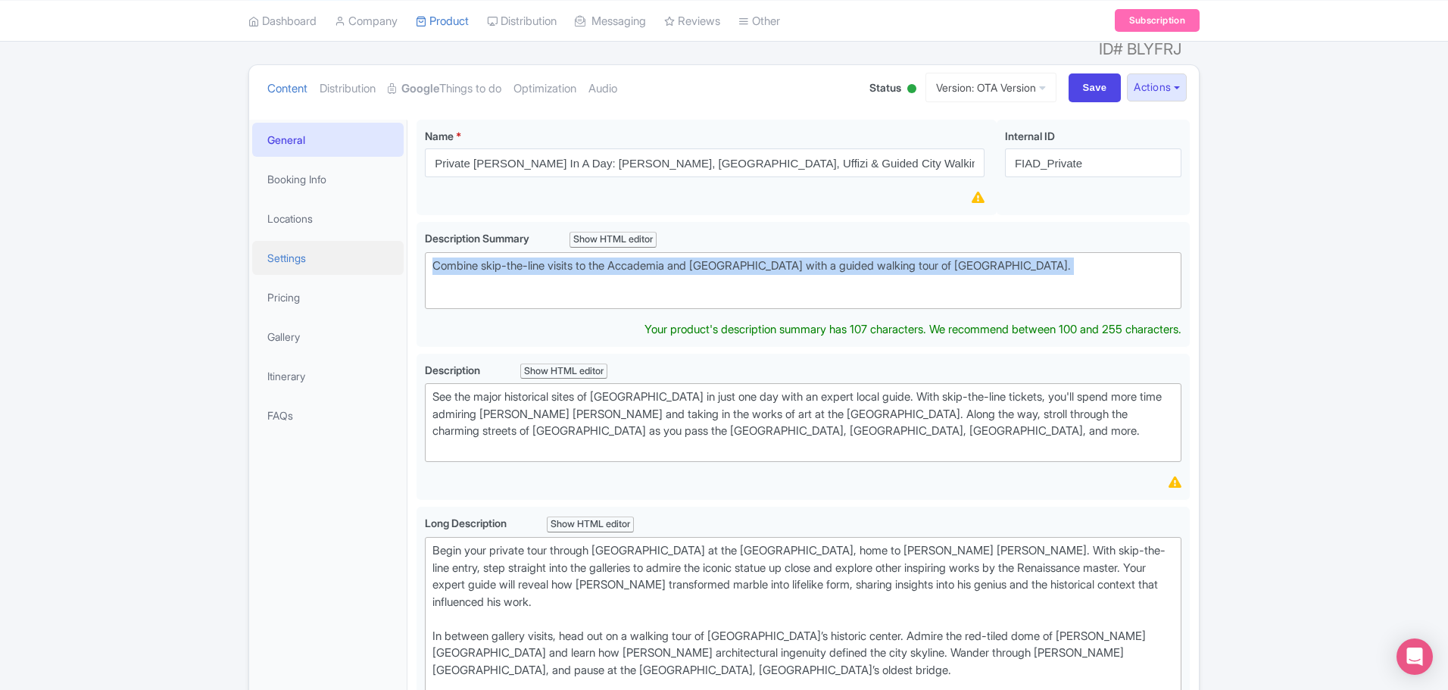
drag, startPoint x: 1017, startPoint y: 270, endPoint x: 336, endPoint y: 231, distance: 682.0
type trix-editor "<div>Combine skip-the-line visits to the Accademia and [GEOGRAPHIC_DATA] with a…"
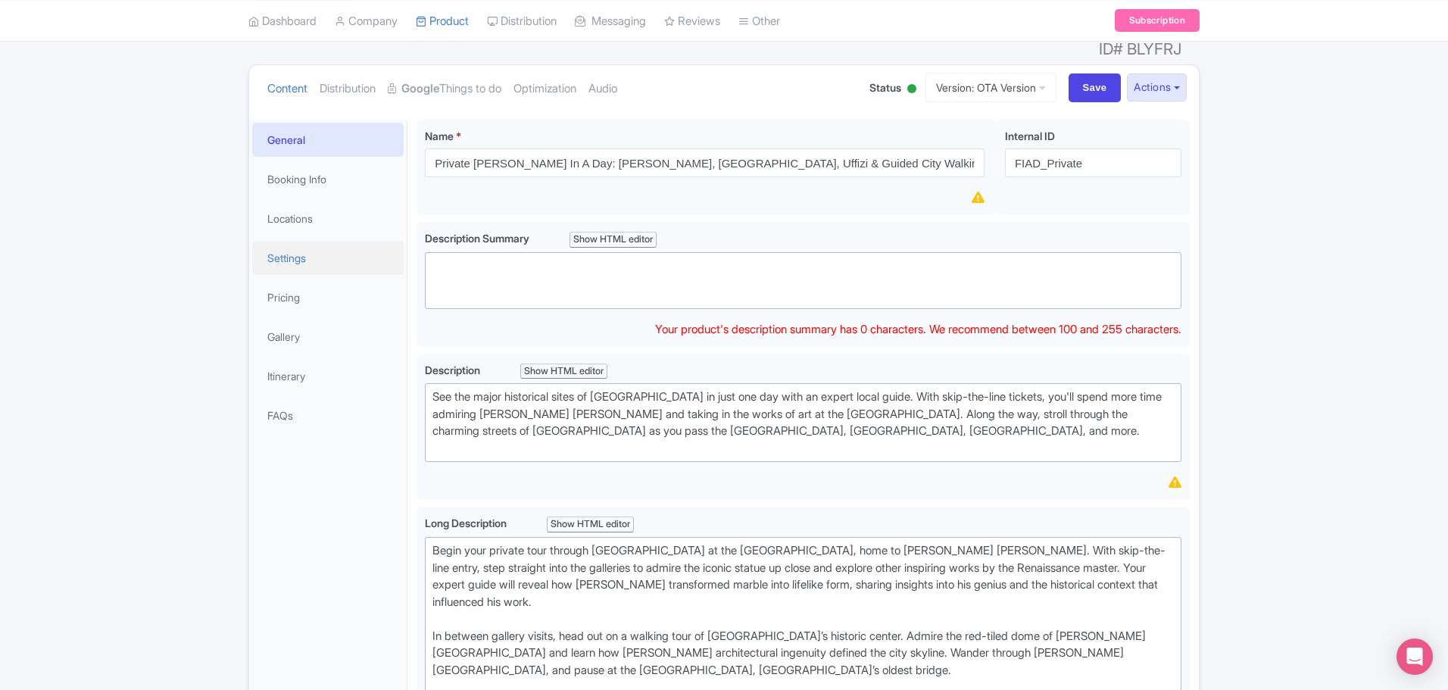
paste trix-editor "<div>&nbsp;Explore Florence’s top highlights in one day with skip-the-line entr…"
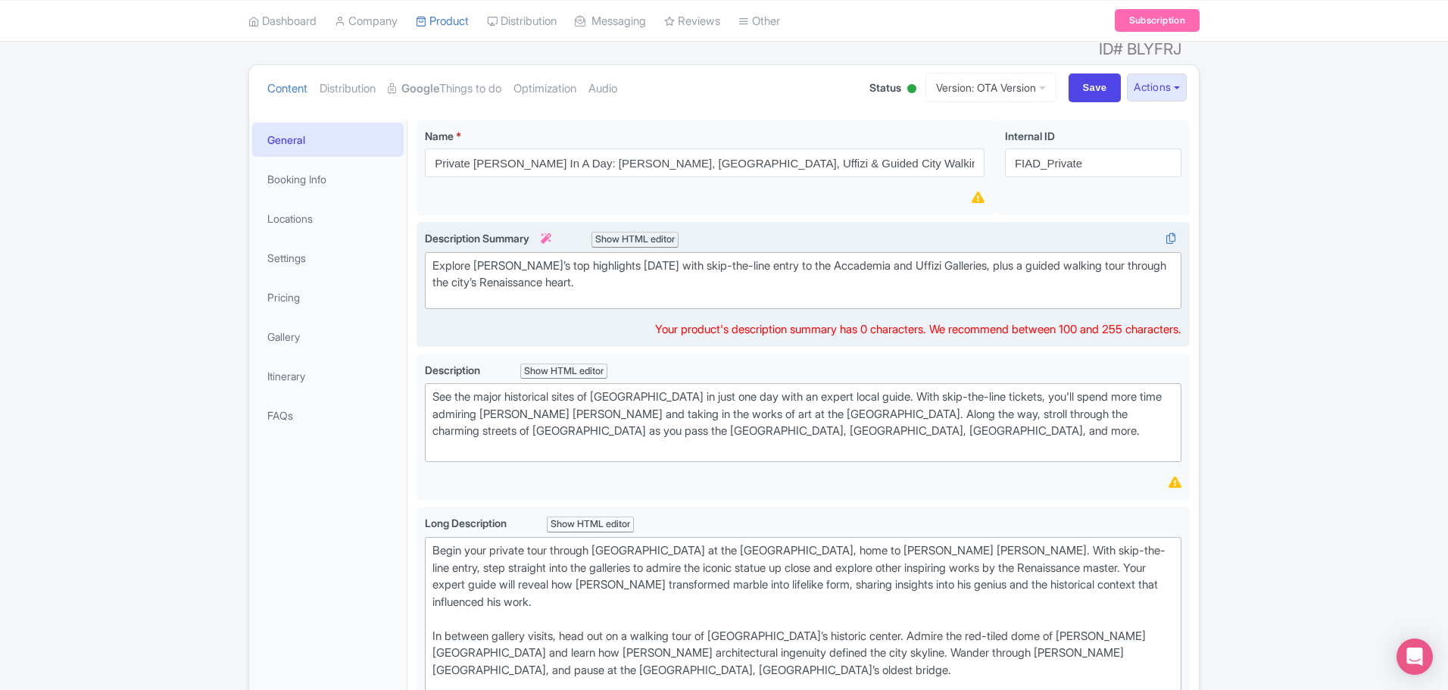
click at [435, 258] on div "Explore Florence’s top highlights in one day with skip-the-line entry to the Ac…" at bounding box center [802, 275] width 741 height 34
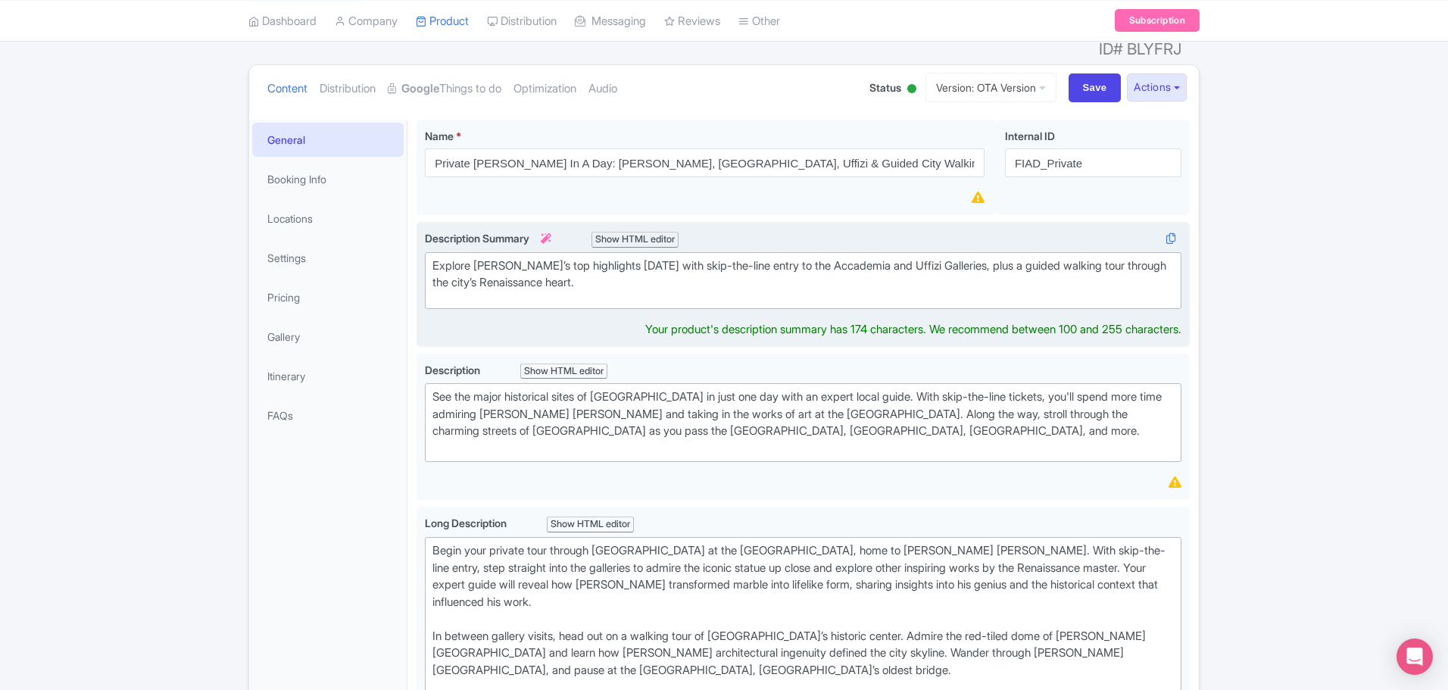
click at [532, 258] on div "Explore Florence’s top highlights in one day with skip-the-line entry to the Ac…" at bounding box center [802, 275] width 741 height 34
drag, startPoint x: 531, startPoint y: 255, endPoint x: 612, endPoint y: 258, distance: 81.1
click at [612, 258] on div "Explore Florence’s top highlights in one day with skip-the-line entry to the Ac…" at bounding box center [802, 275] width 741 height 34
type trix-editor "<div>Explore Florence’s top highlights in one day with skip-the-line entry to t…"
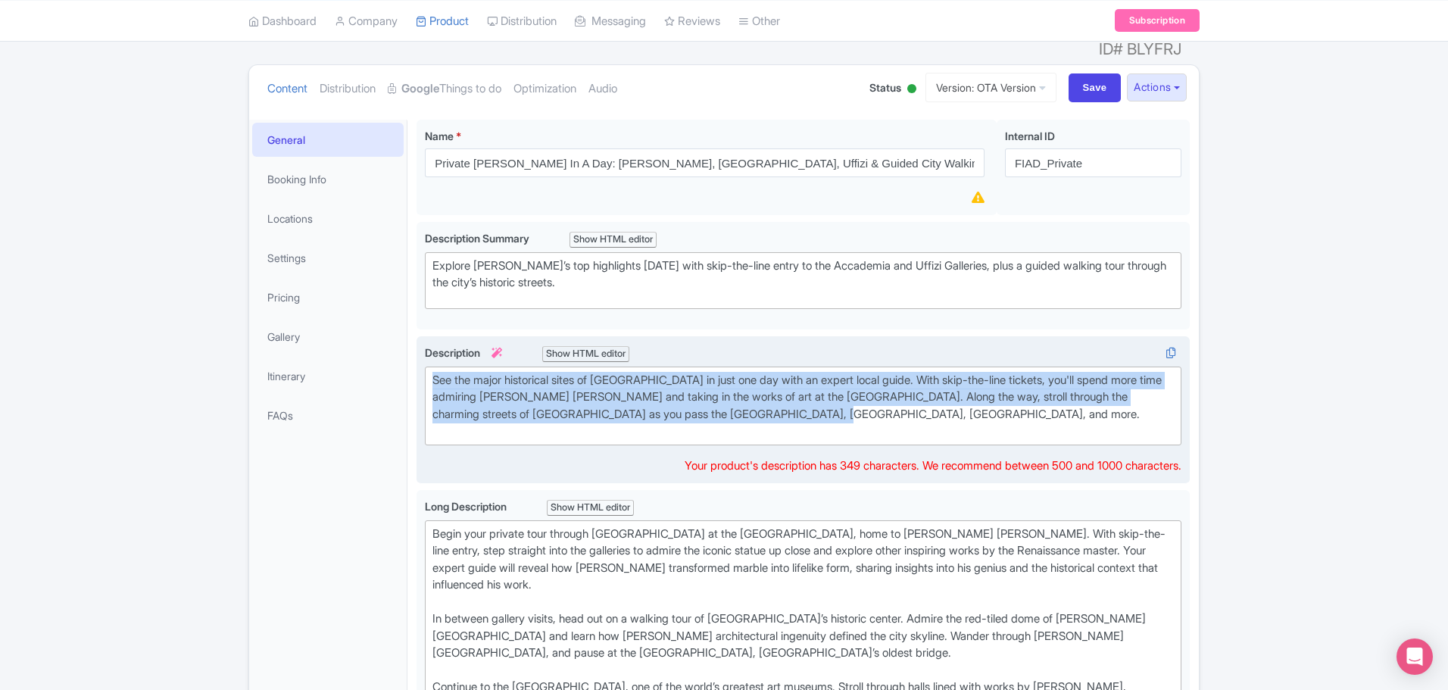
drag, startPoint x: 854, startPoint y: 393, endPoint x: 417, endPoint y: 351, distance: 438.2
click at [417, 351] on div "See the major historical sites of Florence in just one day with an expert local…" at bounding box center [803, 410] width 773 height 148
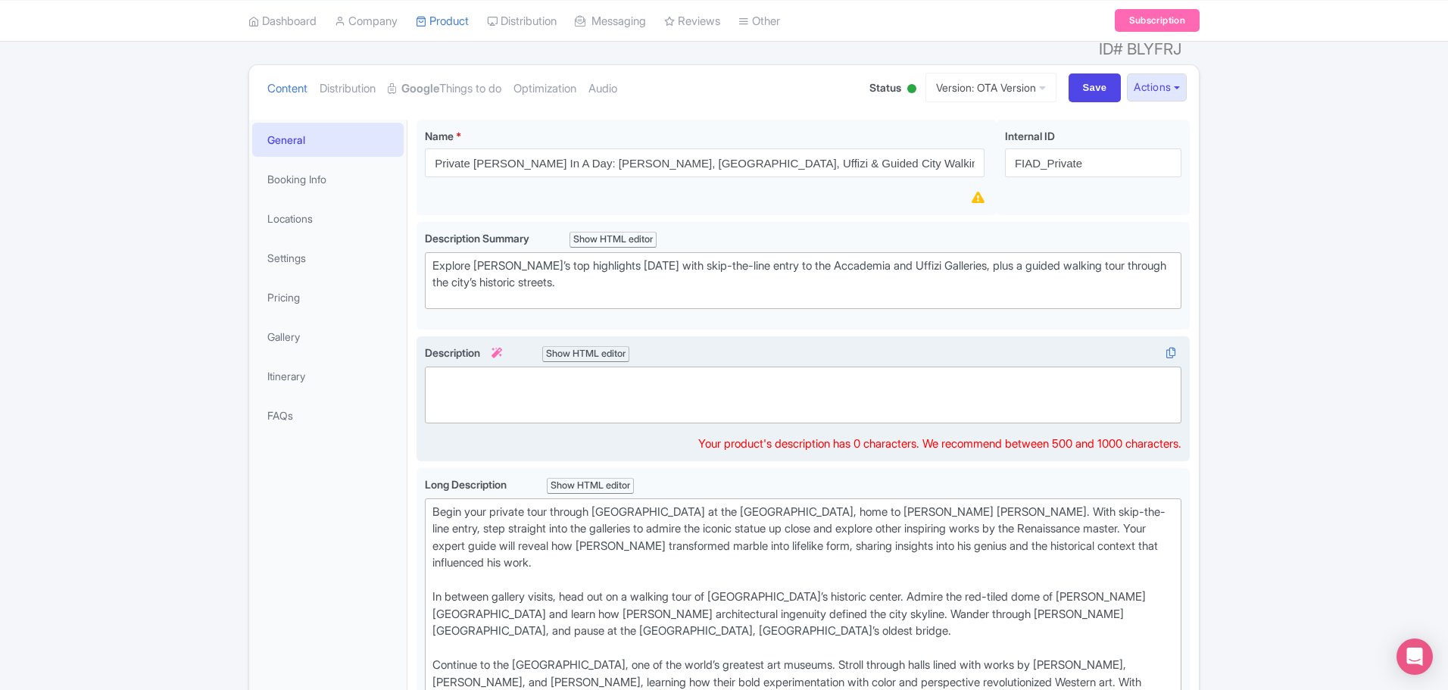
paste trix-editor "&nbsp;Experience the best of Florence on a full-day private tour combining art,…"
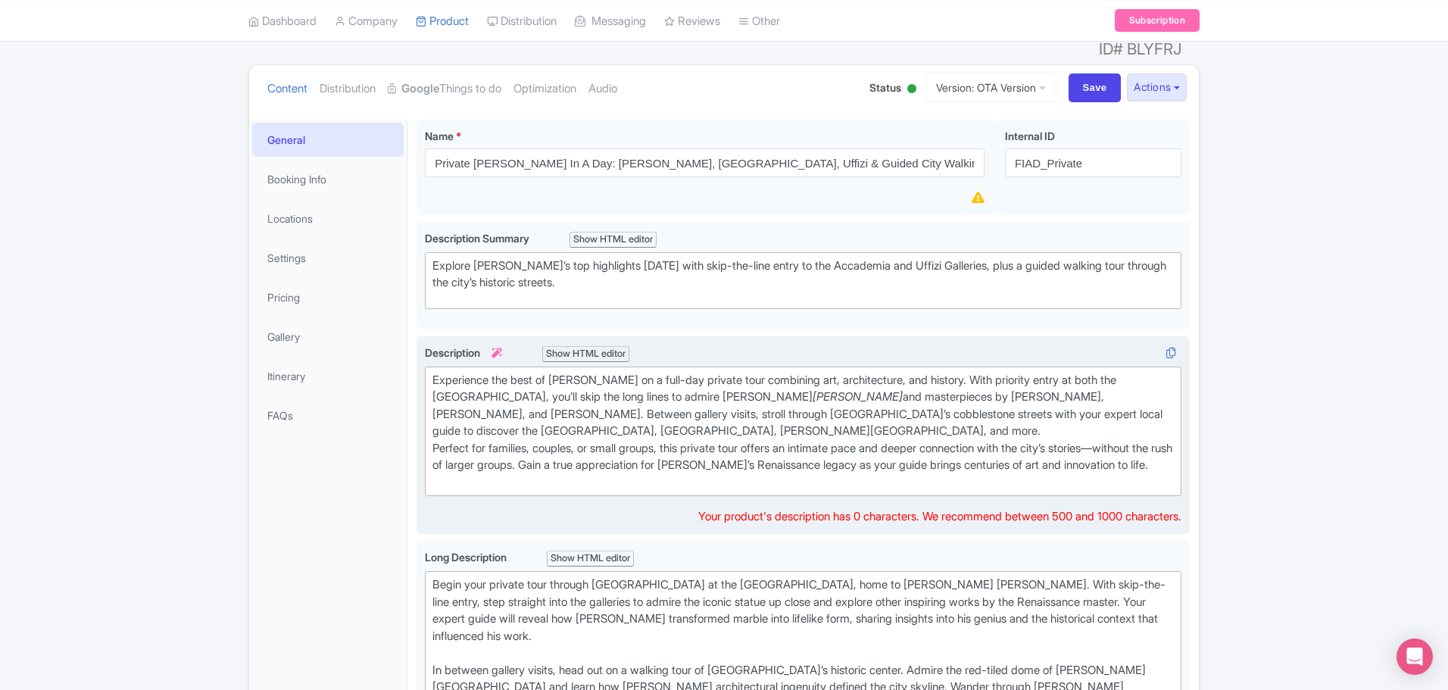
click at [456, 480] on div "Experience the best of Florence on a full-day private tour combining art, archi…" at bounding box center [802, 432] width 741 height 120
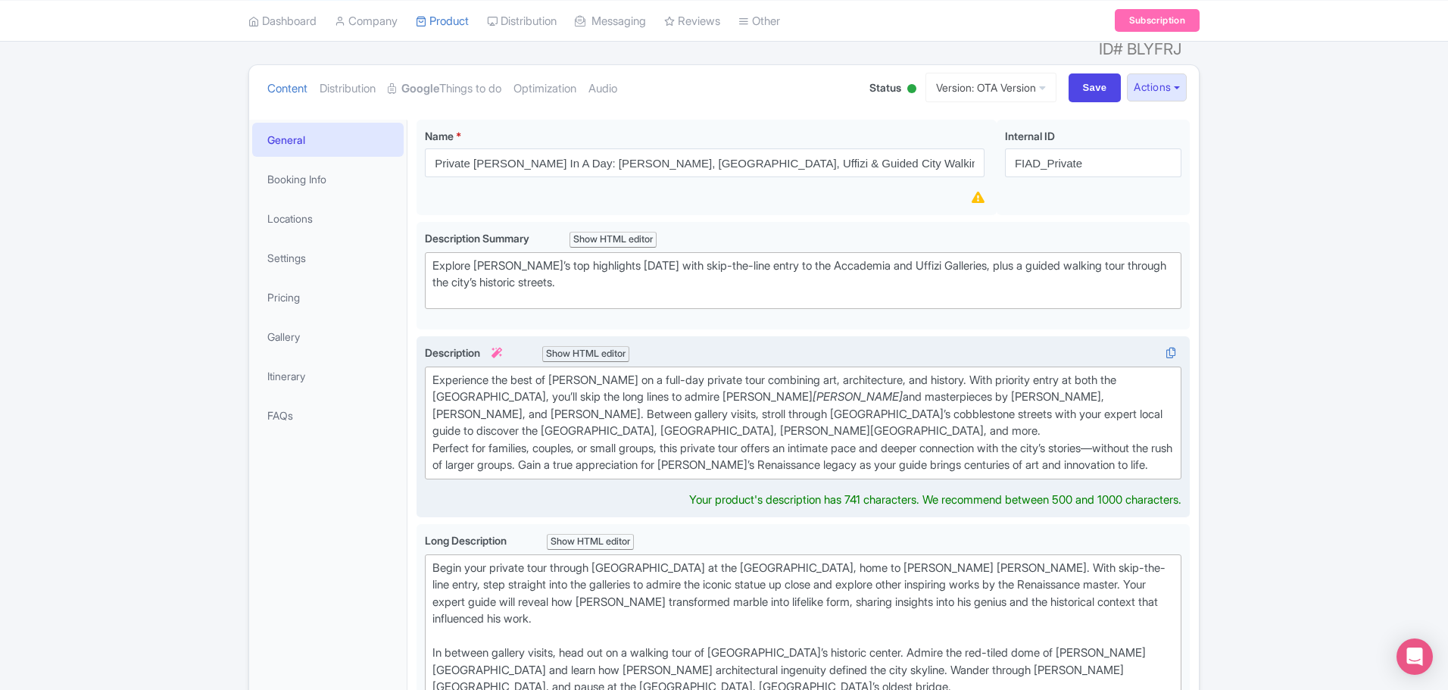
click at [436, 422] on div "Experience the best of Florence on a full-day private tour combining art, archi…" at bounding box center [802, 423] width 741 height 102
click at [435, 423] on div "Experience the best of Florence on a full-day private tour combining art, archi…" at bounding box center [802, 423] width 741 height 102
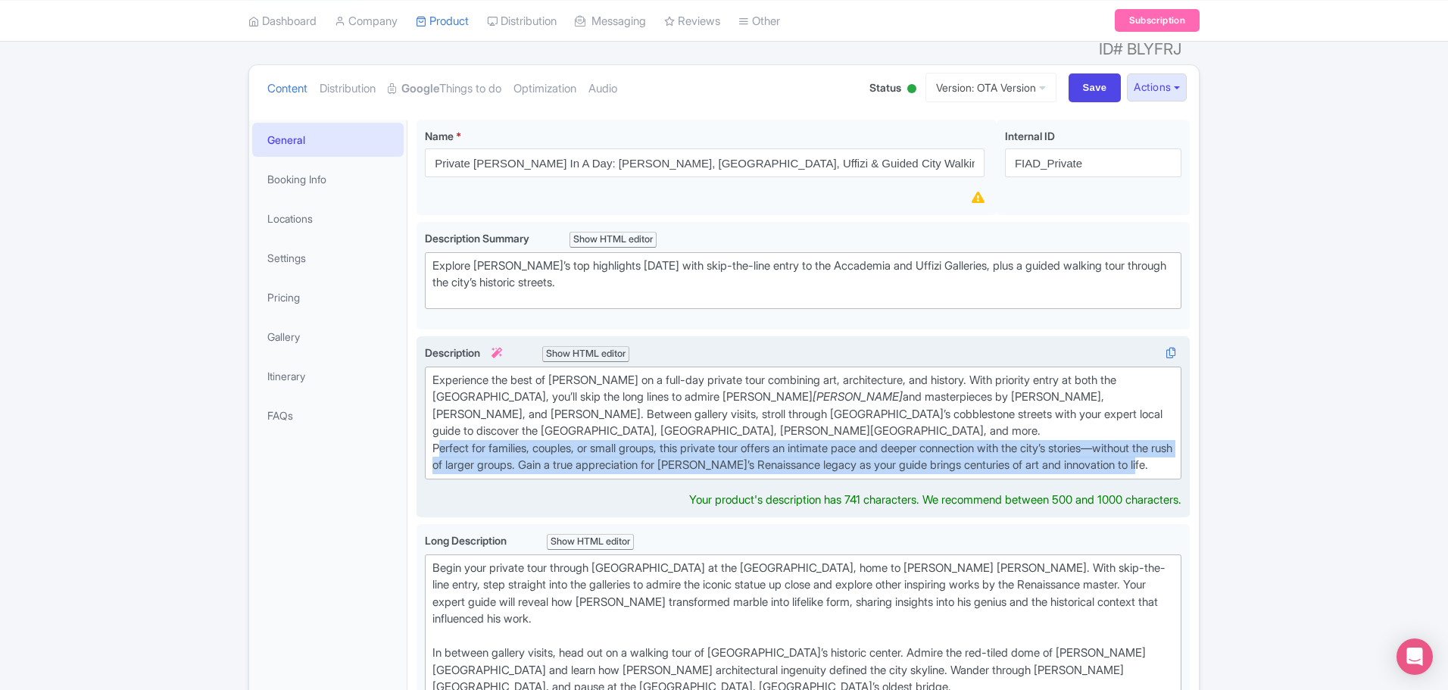
click at [435, 423] on div "Experience the best of Florence on a full-day private tour combining art, archi…" at bounding box center [802, 423] width 741 height 102
click at [435, 426] on div "Experience the best of Florence on a full-day private tour combining art, archi…" at bounding box center [802, 423] width 741 height 102
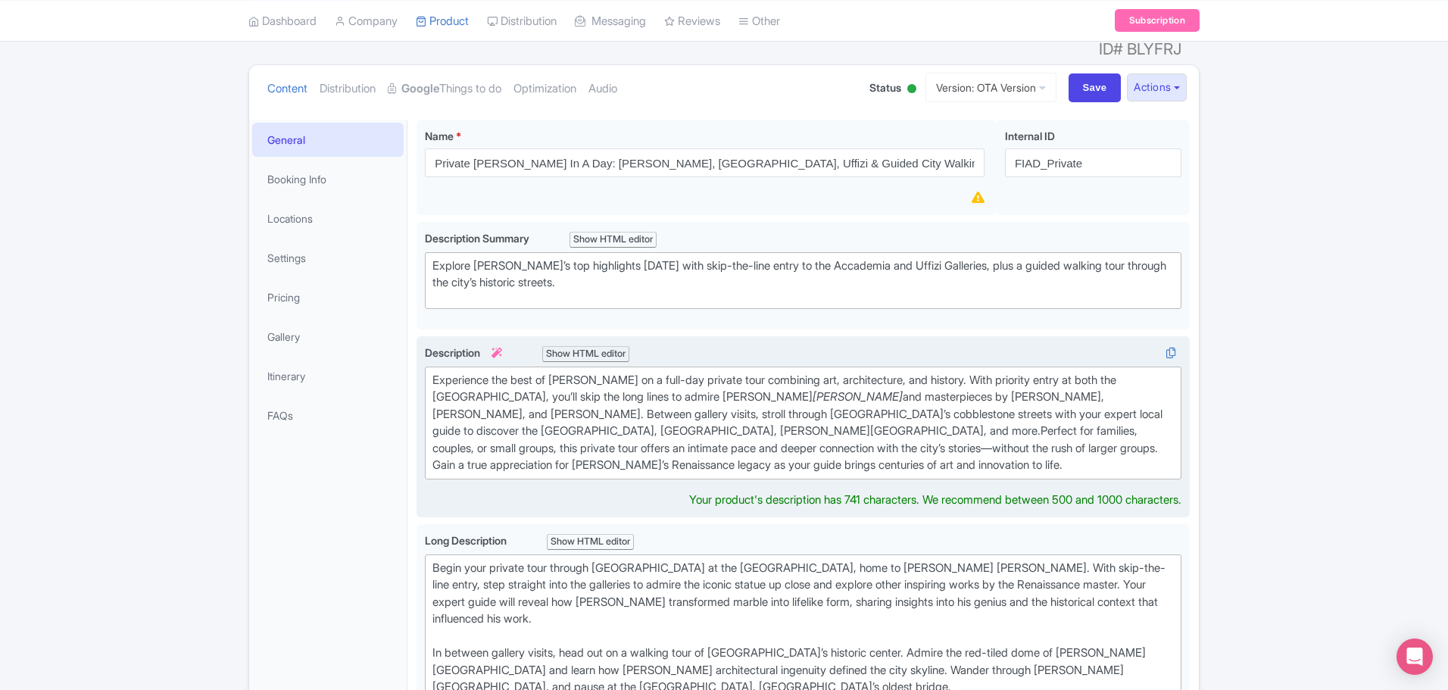
click at [434, 372] on div "Experience the best of Florence on a full-day private tour combining art, archi…" at bounding box center [802, 423] width 741 height 102
click at [439, 372] on div "Experience the best of Florence on a full-day private tour combining art, archi…" at bounding box center [802, 423] width 741 height 102
click at [436, 372] on div "Experience the best of Florence on a full-day private tour combining art, archi…" at bounding box center [802, 423] width 741 height 102
drag, startPoint x: 996, startPoint y: 392, endPoint x: 1059, endPoint y: 384, distance: 63.3
click at [1059, 384] on div "Experience the best of Florence on a full-day private tour combining art, archi…" at bounding box center [802, 423] width 741 height 102
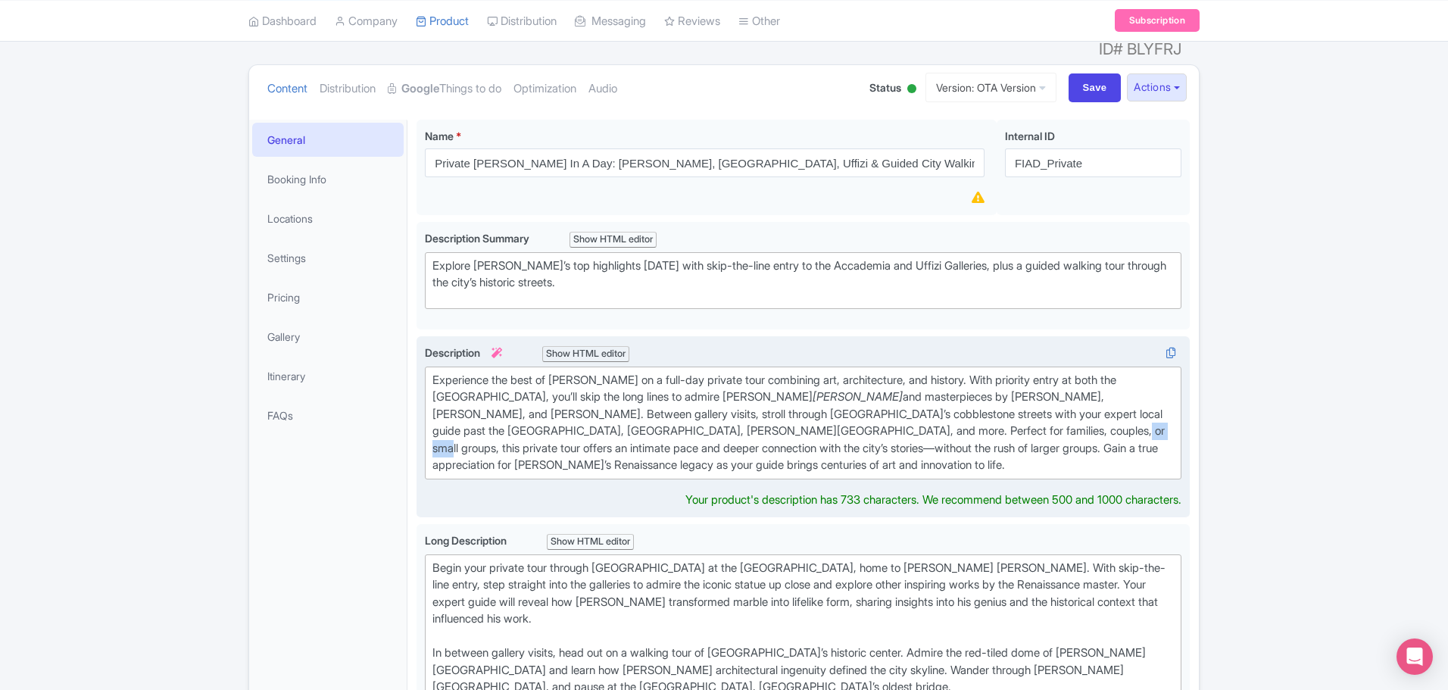
drag, startPoint x: 992, startPoint y: 407, endPoint x: 1031, endPoint y: 405, distance: 38.7
click at [1031, 405] on div "Experience the best of Florence on a full-day private tour combining art, archi…" at bounding box center [802, 423] width 741 height 102
click at [1119, 405] on div "Experience the best of Florence on a full-day private tour combining art, archi…" at bounding box center [802, 423] width 741 height 102
drag, startPoint x: 429, startPoint y: 424, endPoint x: 456, endPoint y: 424, distance: 27.3
click at [456, 424] on trix-editor "Experience the best of Florence on a full-day private tour combining art, archi…" at bounding box center [803, 423] width 757 height 113
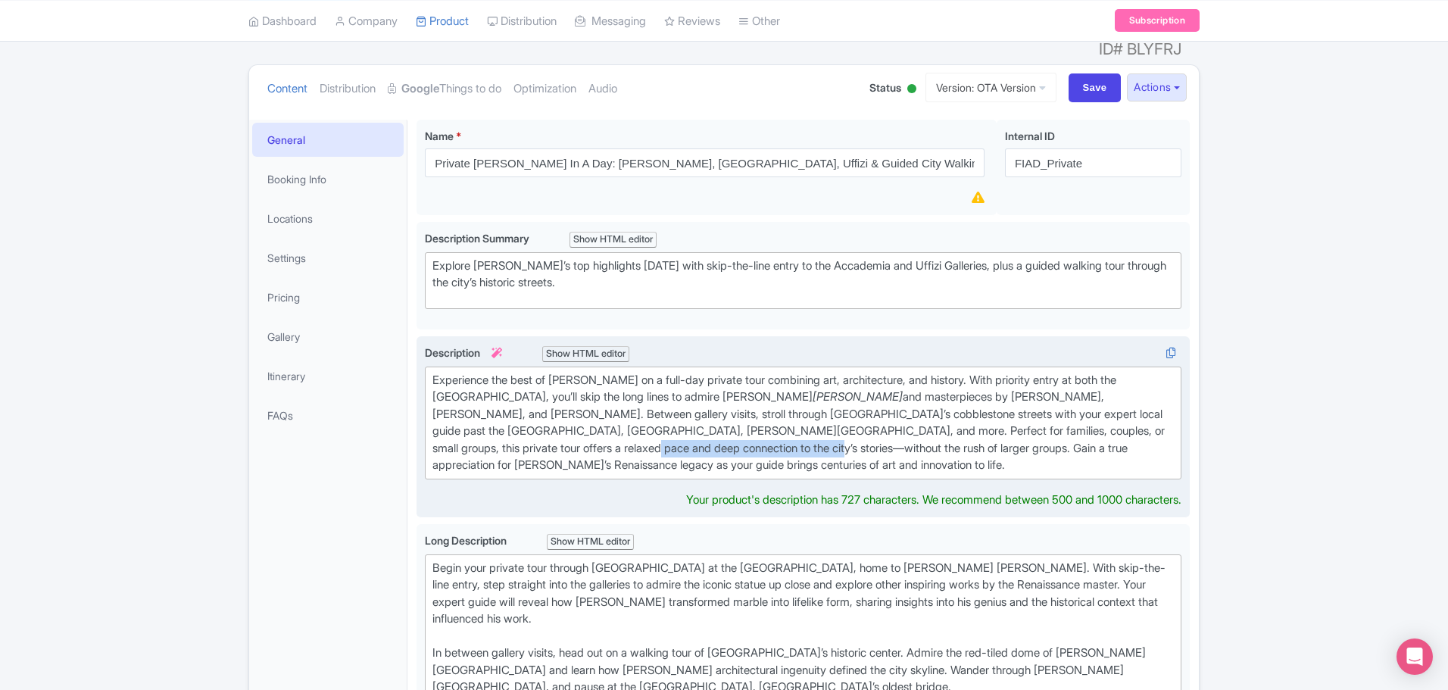
drag, startPoint x: 725, startPoint y: 428, endPoint x: 532, endPoint y: 427, distance: 193.1
click at [532, 427] on div "Experience the best of Florence on a full-day private tour combining art, archi…" at bounding box center [802, 423] width 741 height 102
type trix-editor "<div>Experience the best of Florence on a full-day private tour combining art, …"
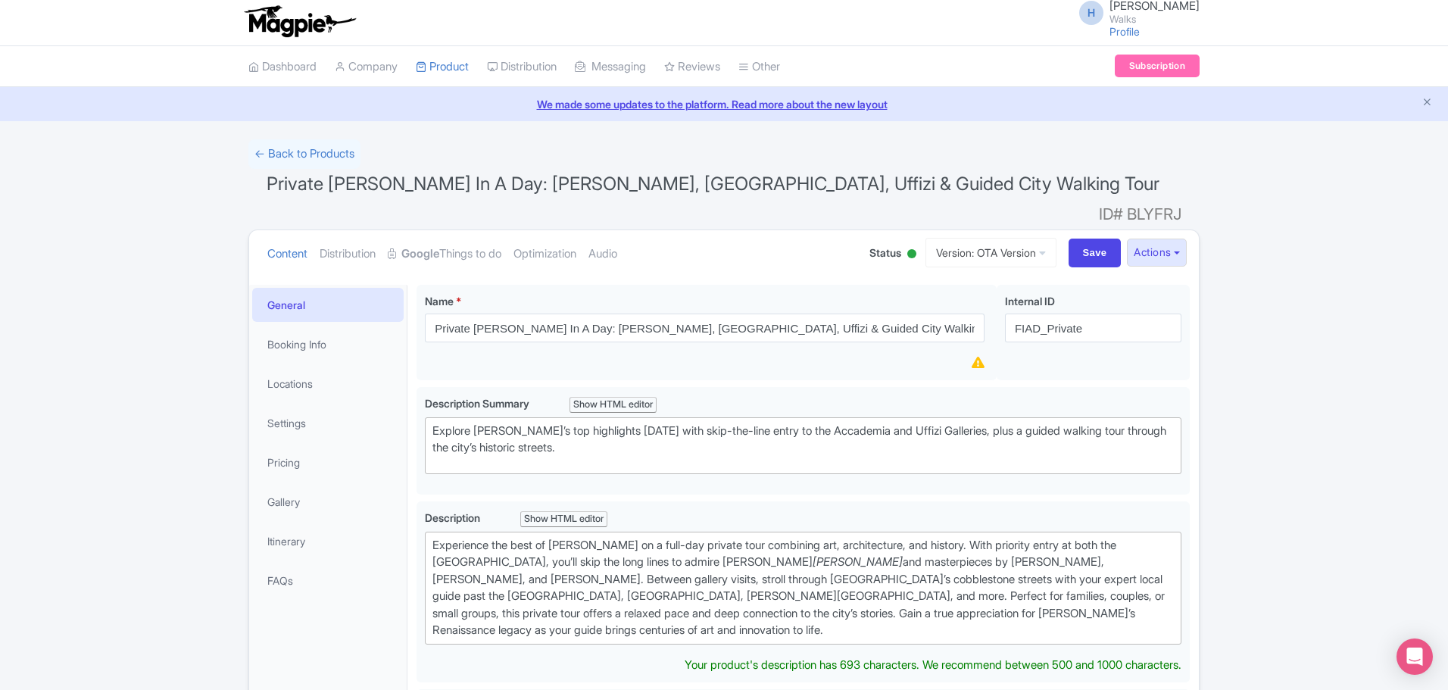
scroll to position [0, 0]
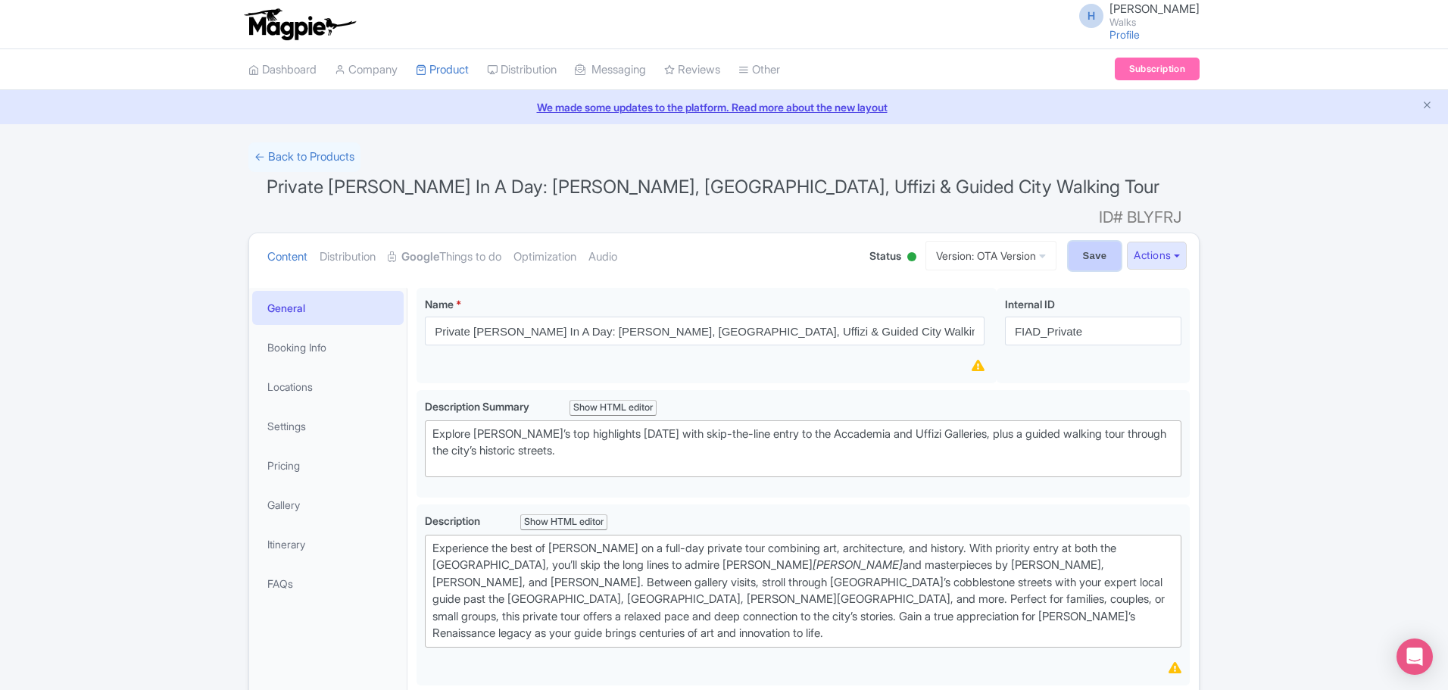
click at [1072, 242] on input "Save" at bounding box center [1095, 256] width 53 height 29
type input "Saving..."
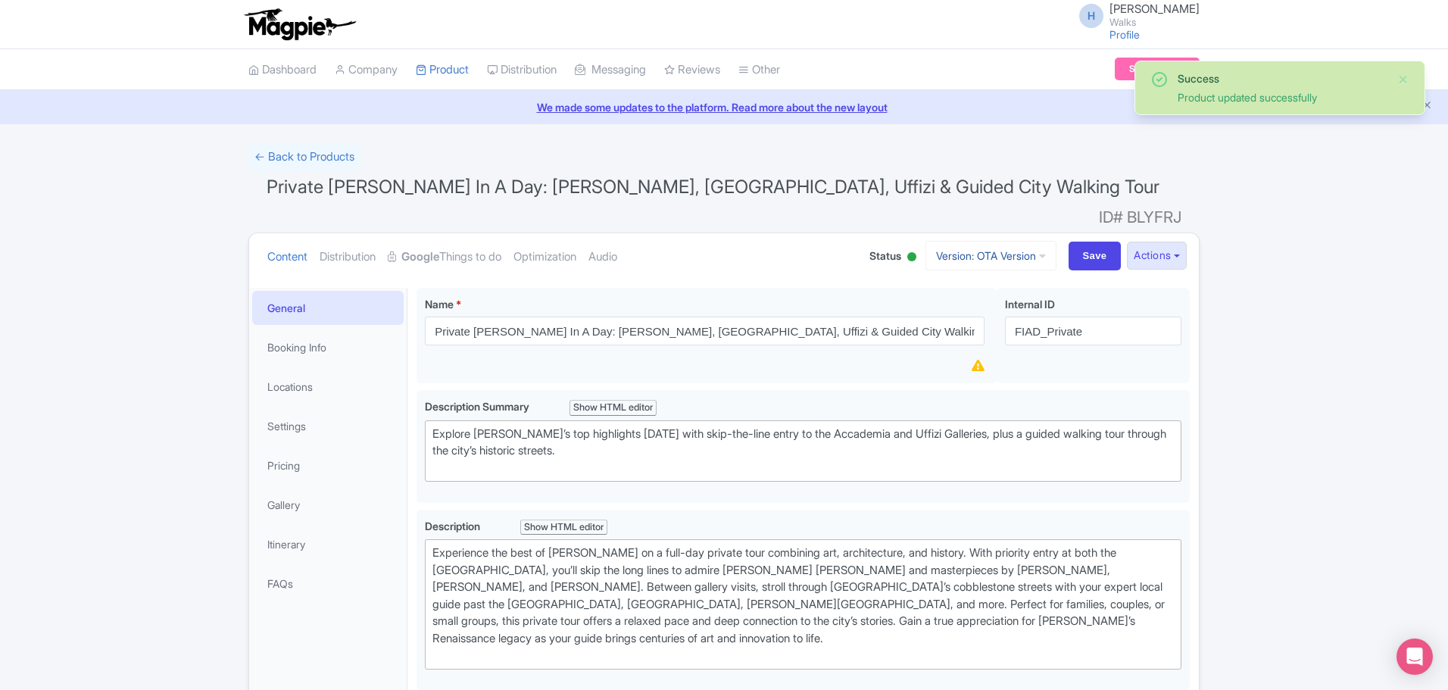
click at [1017, 241] on link "Version: OTA Version" at bounding box center [991, 256] width 131 height 30
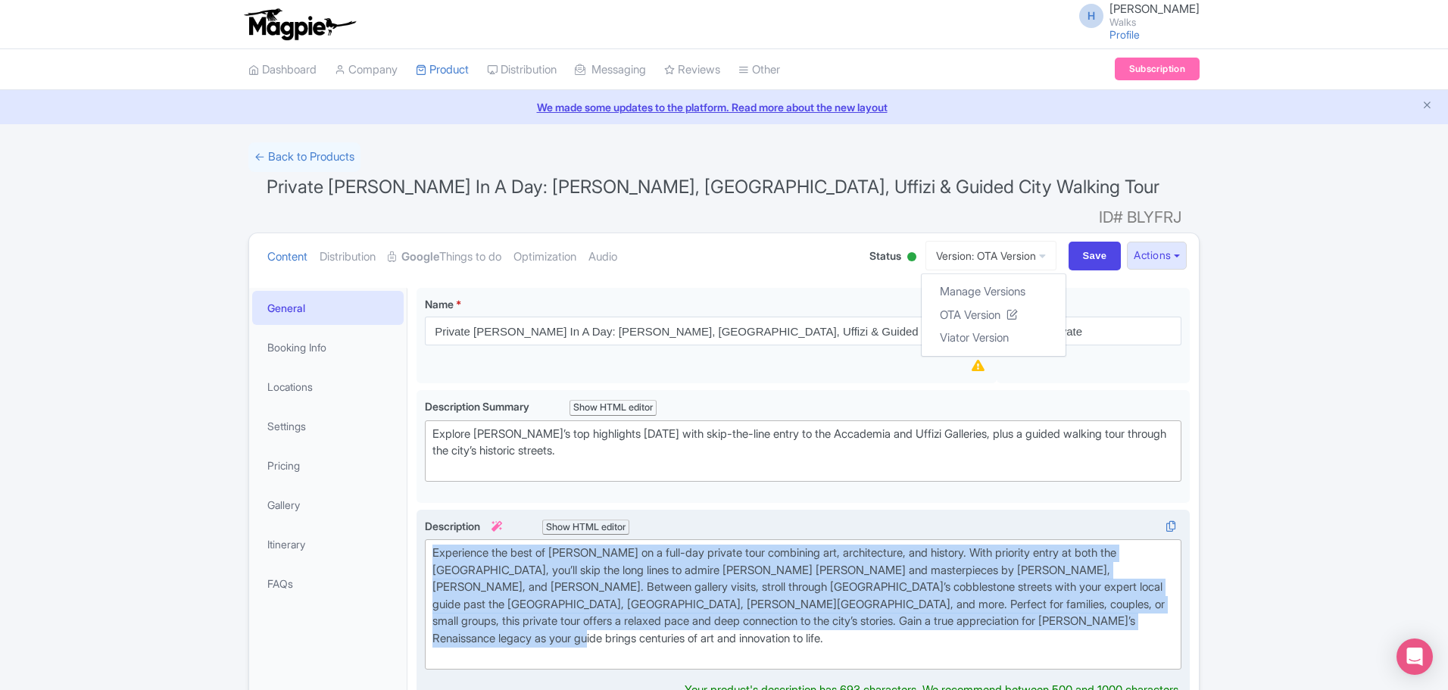
drag, startPoint x: 1169, startPoint y: 597, endPoint x: 425, endPoint y: 527, distance: 747.0
click at [425, 539] on trix-editor "Experience the best of [PERSON_NAME] on a full-day private tour combining art, …" at bounding box center [803, 604] width 757 height 130
type trix-editor "<div>Experience the best of [GEOGRAPHIC_DATA] on a full-day private tour combin…"
copy div "Experience the best of [PERSON_NAME] on a full-day private tour combining art, …"
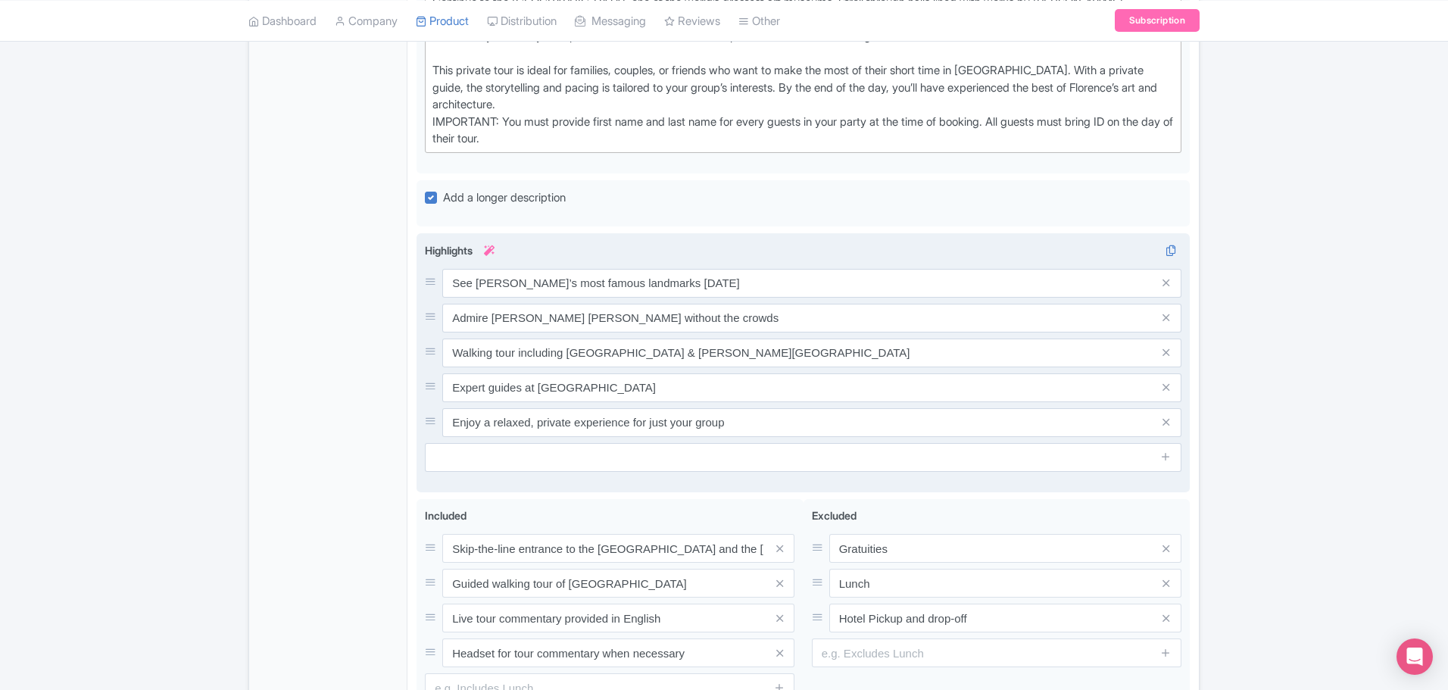
scroll to position [1017, 0]
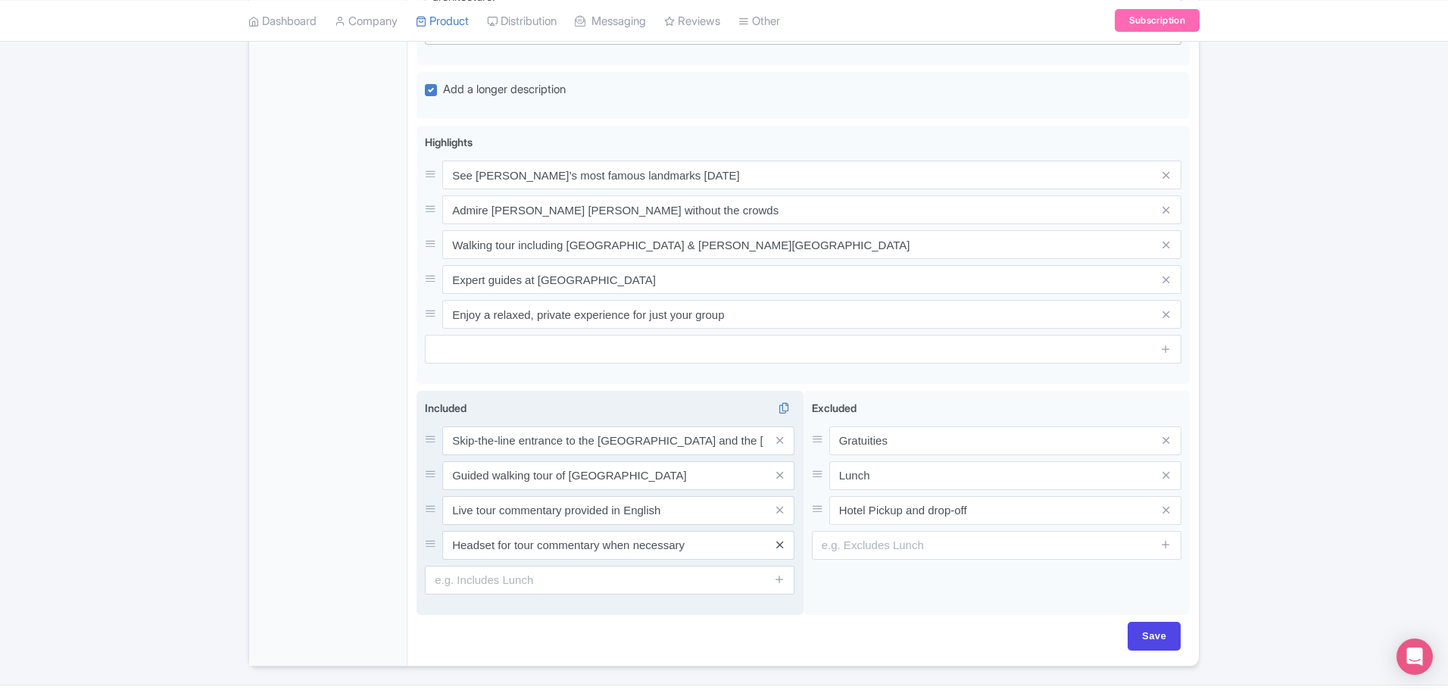
click at [779, 539] on icon at bounding box center [779, 544] width 7 height 11
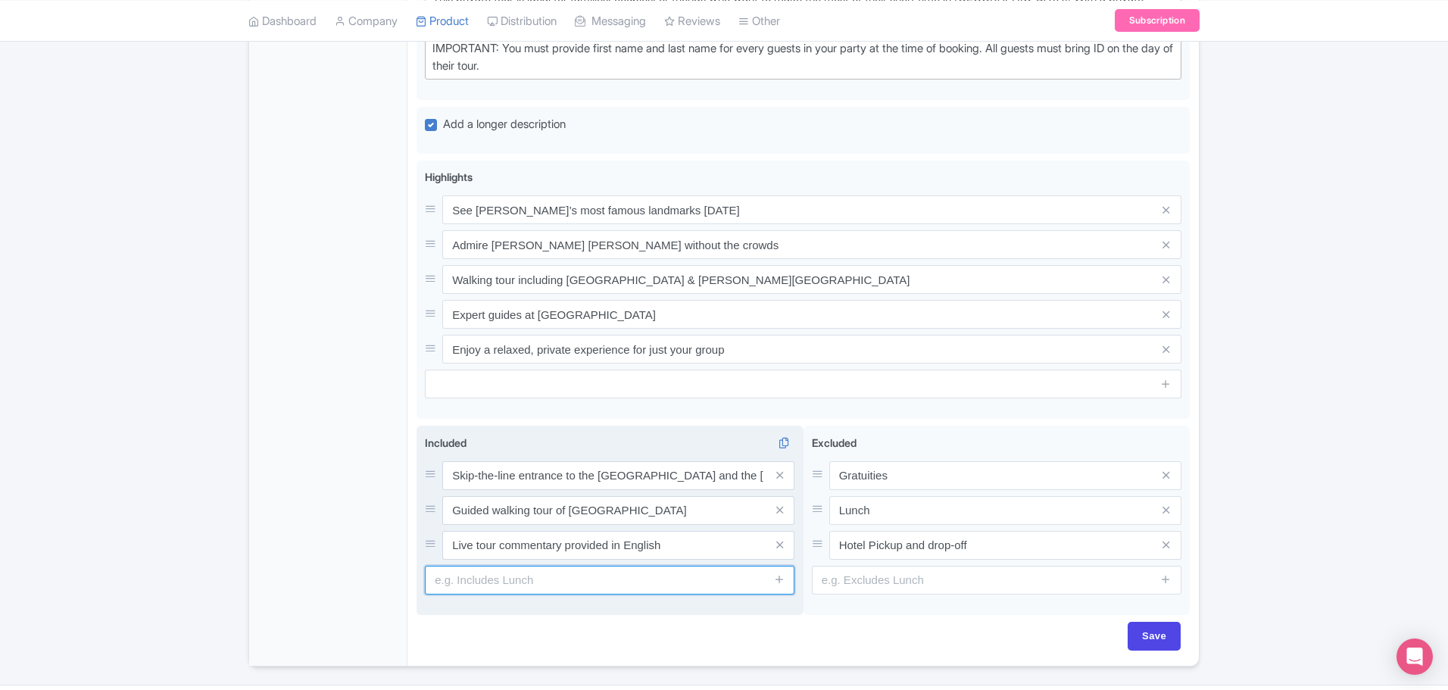
click at [576, 566] on input "text" at bounding box center [610, 580] width 370 height 29
type input "Private tour guide"
click at [788, 566] on span at bounding box center [779, 580] width 30 height 29
click at [781, 573] on icon at bounding box center [779, 578] width 11 height 11
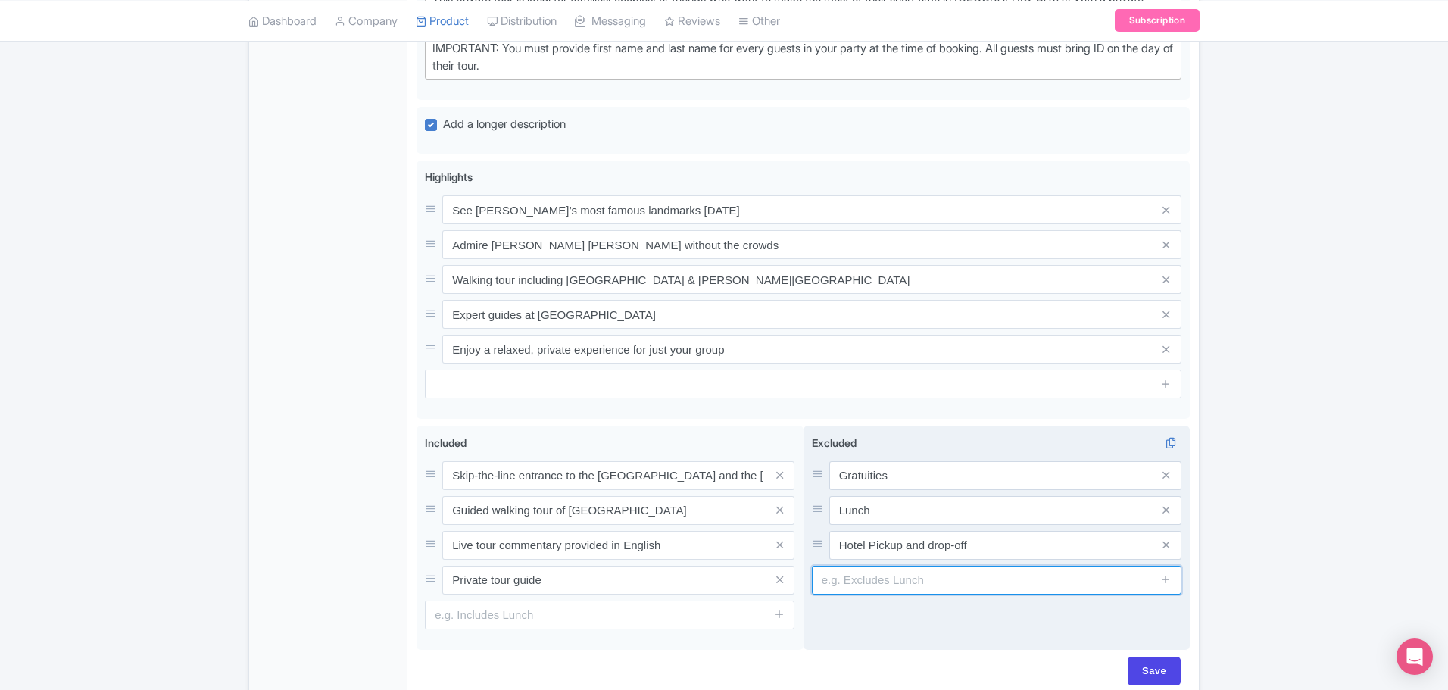
click at [863, 566] on input "text" at bounding box center [997, 580] width 370 height 29
type input "Entry to the Florence Cathedral and Duomo"
click at [1165, 573] on icon at bounding box center [1165, 578] width 11 height 11
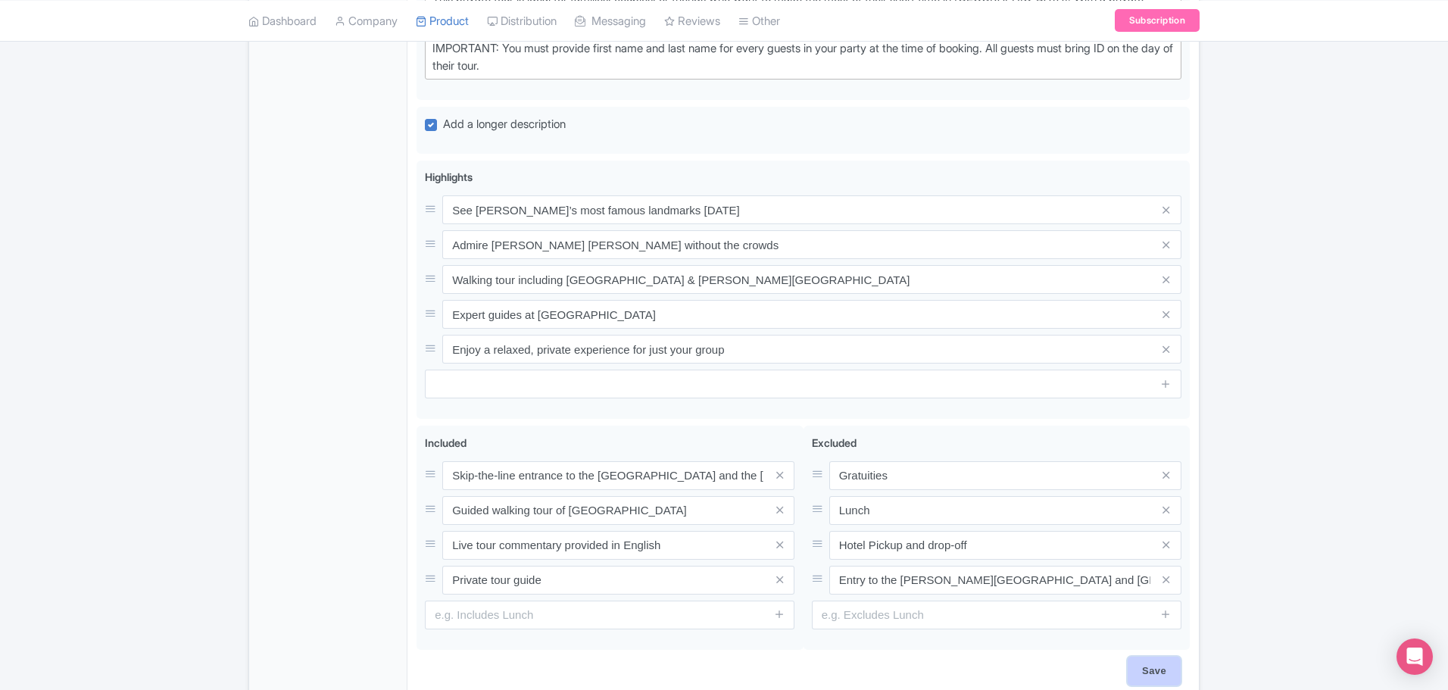
click at [1152, 657] on input "Save" at bounding box center [1154, 671] width 53 height 29
type input "Saving..."
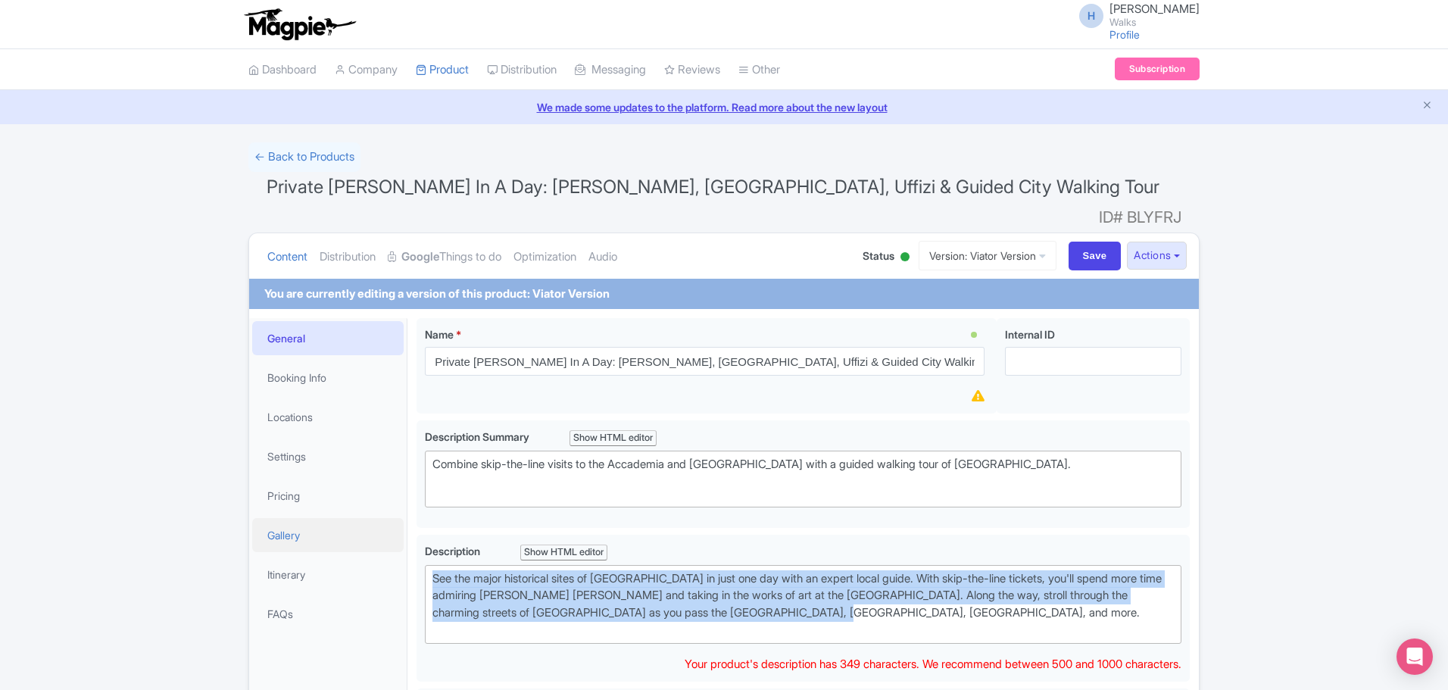
drag, startPoint x: 857, startPoint y: 592, endPoint x: 380, endPoint y: 526, distance: 481.6
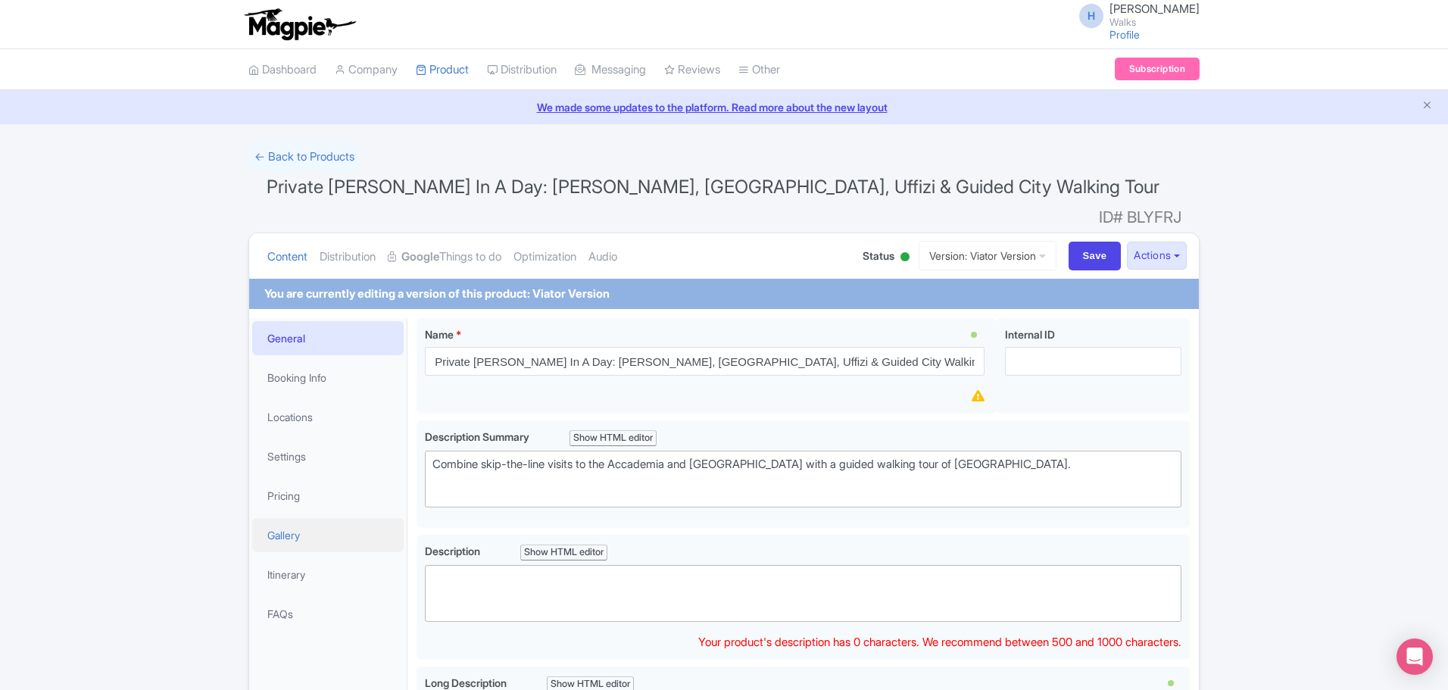
paste trix-editor "Experience the best of [PERSON_NAME] on a full-day private tour combining art, …"
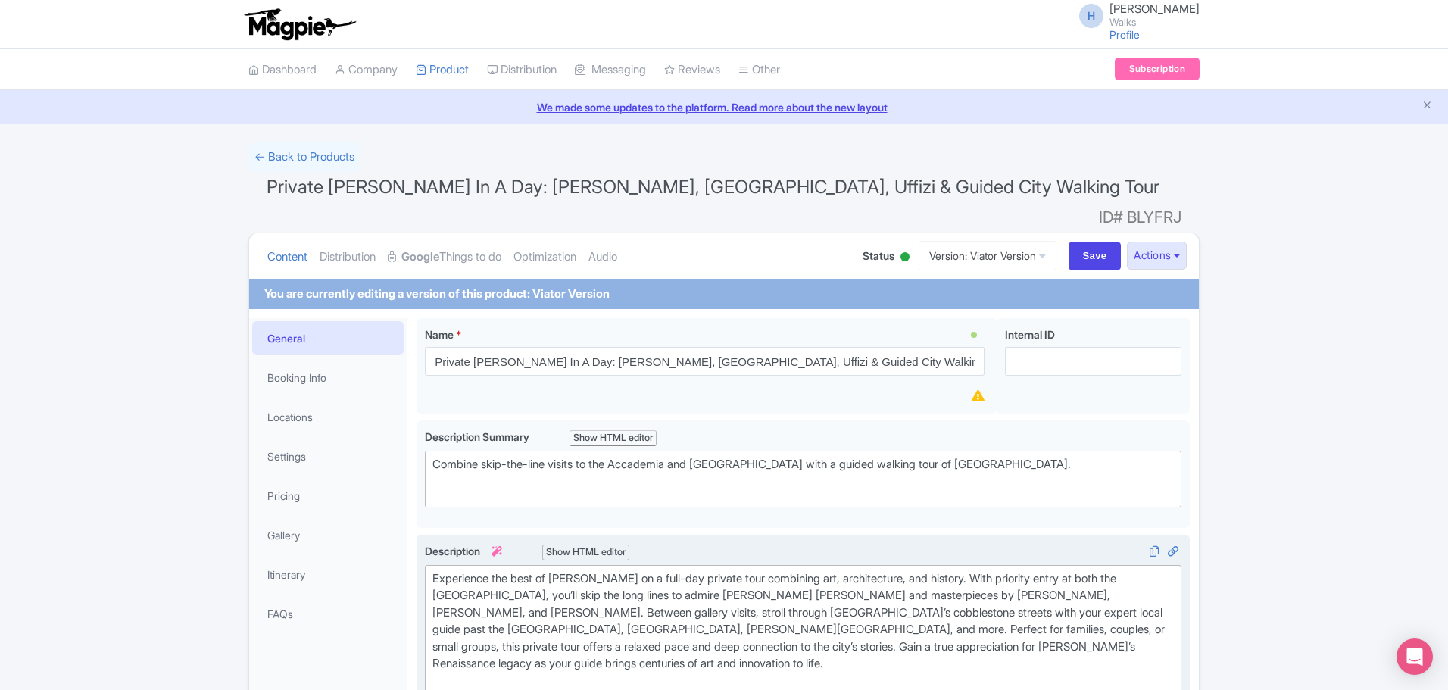
click at [586, 638] on div "Experience the best of [PERSON_NAME] on a full-day private tour combining art, …" at bounding box center [802, 630] width 741 height 120
type trix-editor "<div>Experience the best of [GEOGRAPHIC_DATA] on a full-day private tour combin…"
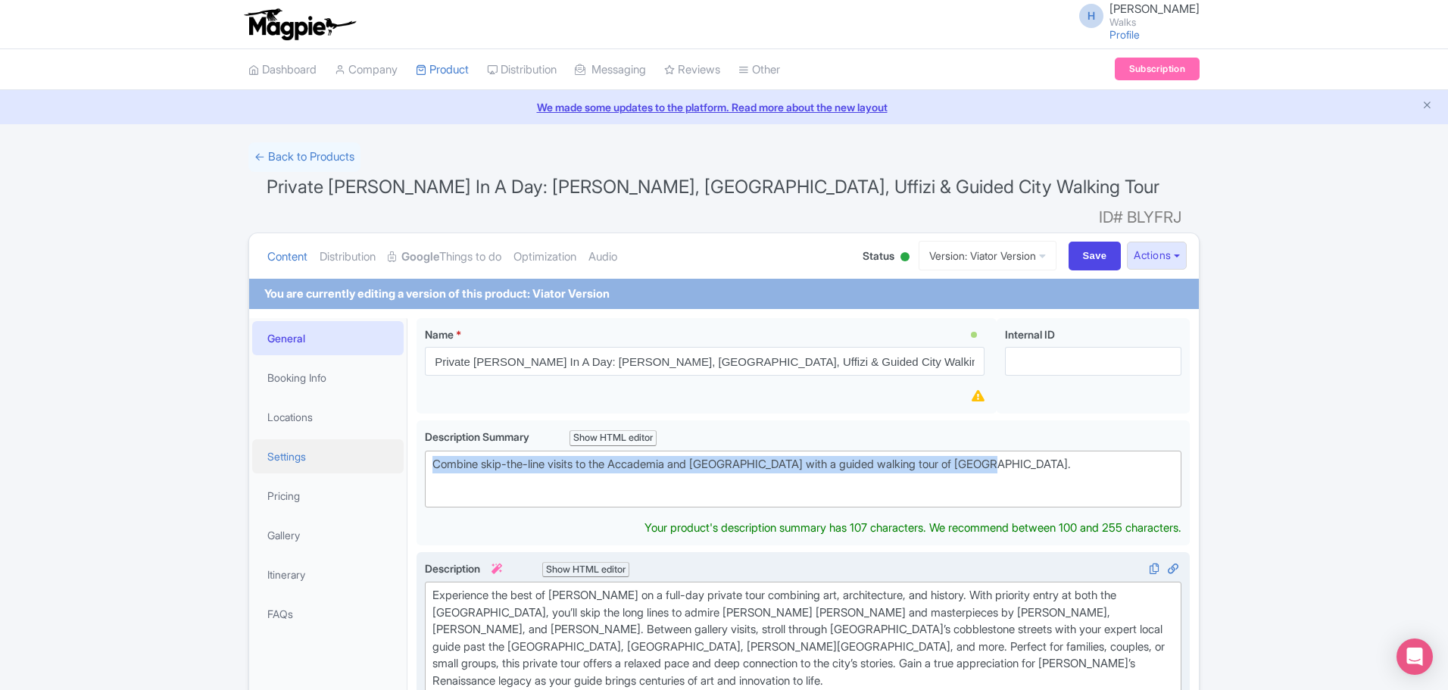
drag, startPoint x: 985, startPoint y: 439, endPoint x: 350, endPoint y: 439, distance: 635.4
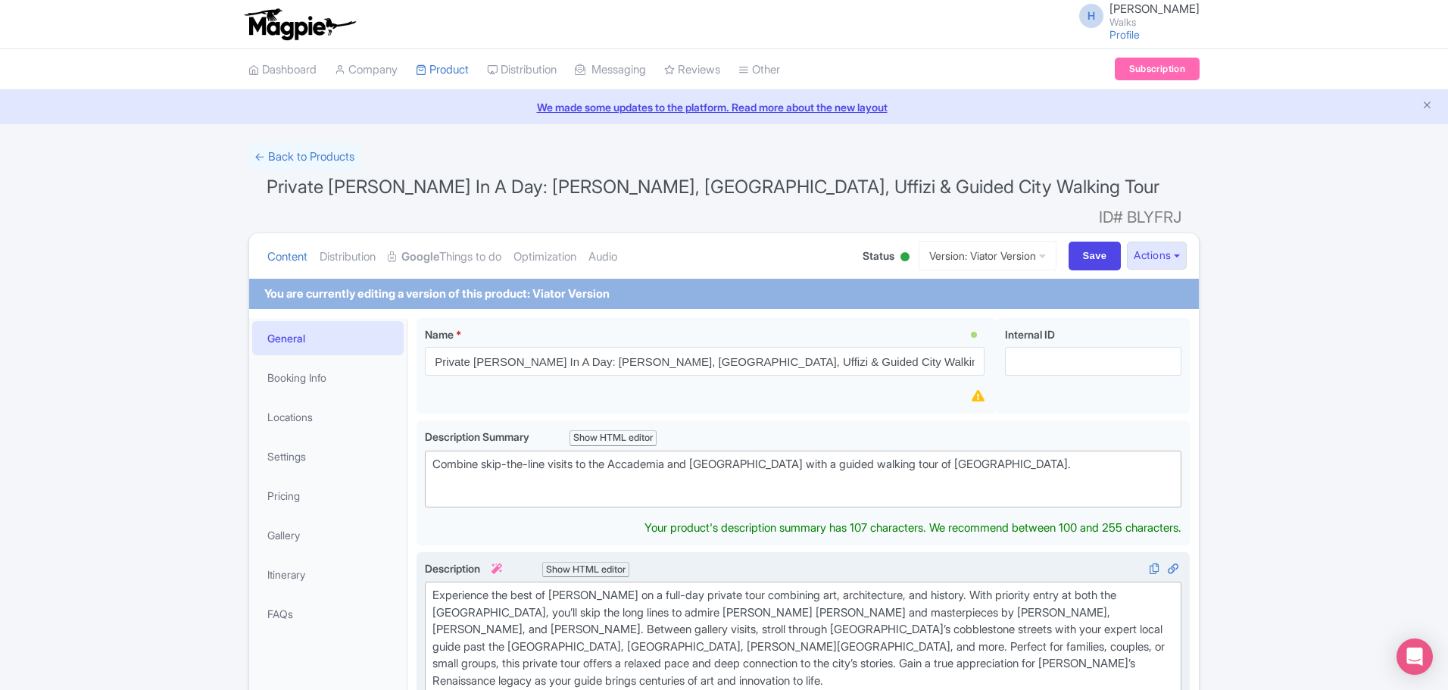
type trix-editor "<div>&nbsp; &nbsp;<br><br></div>"
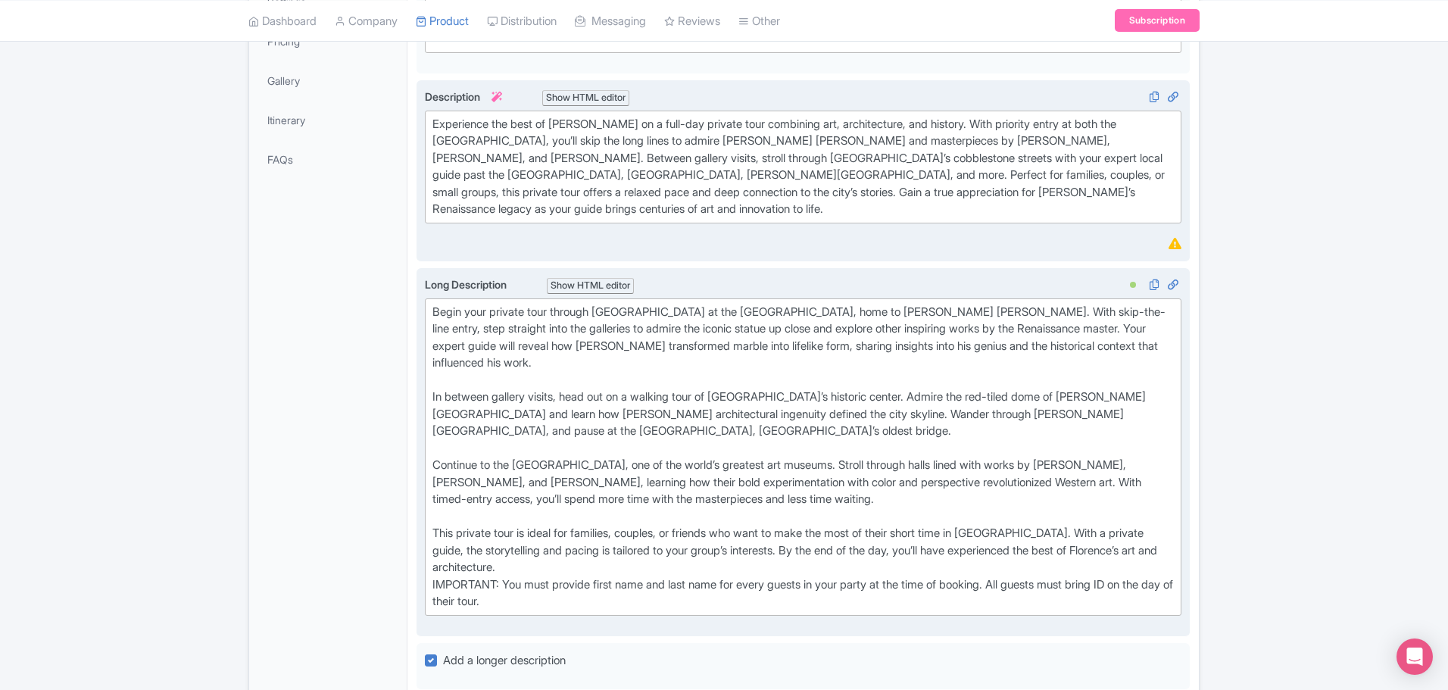
scroll to position [437, 0]
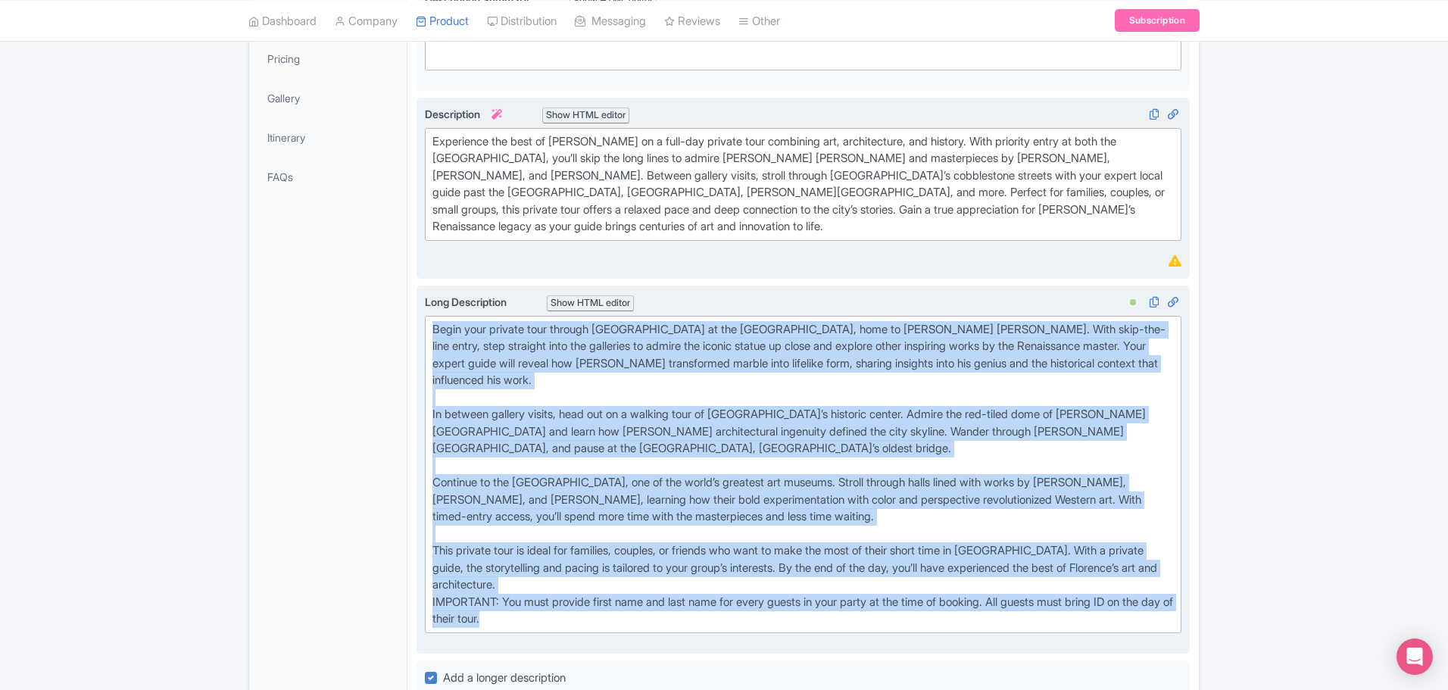
drag, startPoint x: 550, startPoint y: 580, endPoint x: 428, endPoint y: 270, distance: 332.9
click at [428, 294] on div "Long Description i Show HTML editor Bold Italic Strikethrough Link Heading Quot…" at bounding box center [803, 463] width 757 height 339
type trix-editor "<lor>Ipsum dolo sitamet cons adipisc Elitsedd ei tem Incididun Utlabor, etdo ma…"
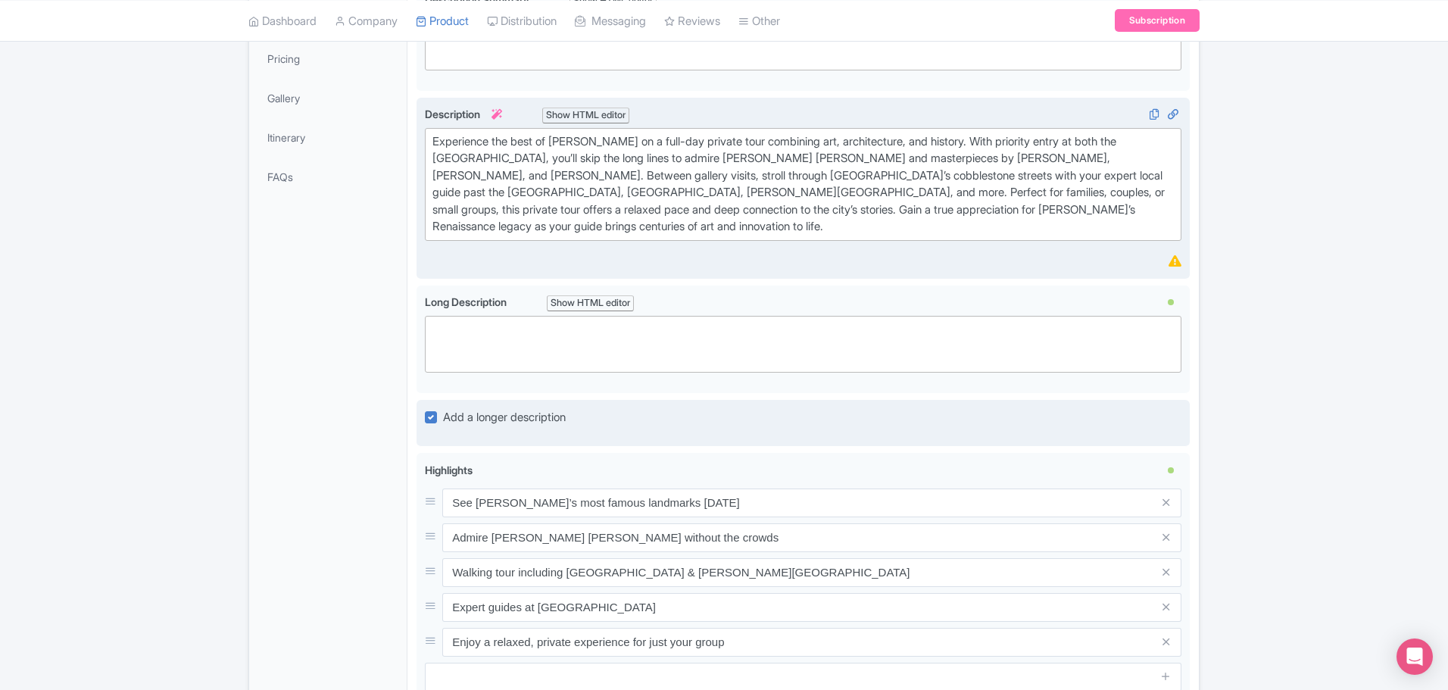
paste trix-editor "<div>Stop At: Galleria dell'Accademia<br>You'll start with skip-the-line ticket…"
type trix-editor "<div>Stop At: Galleria dell'Accademia<br>You'll start with skip-the-line ticket…"
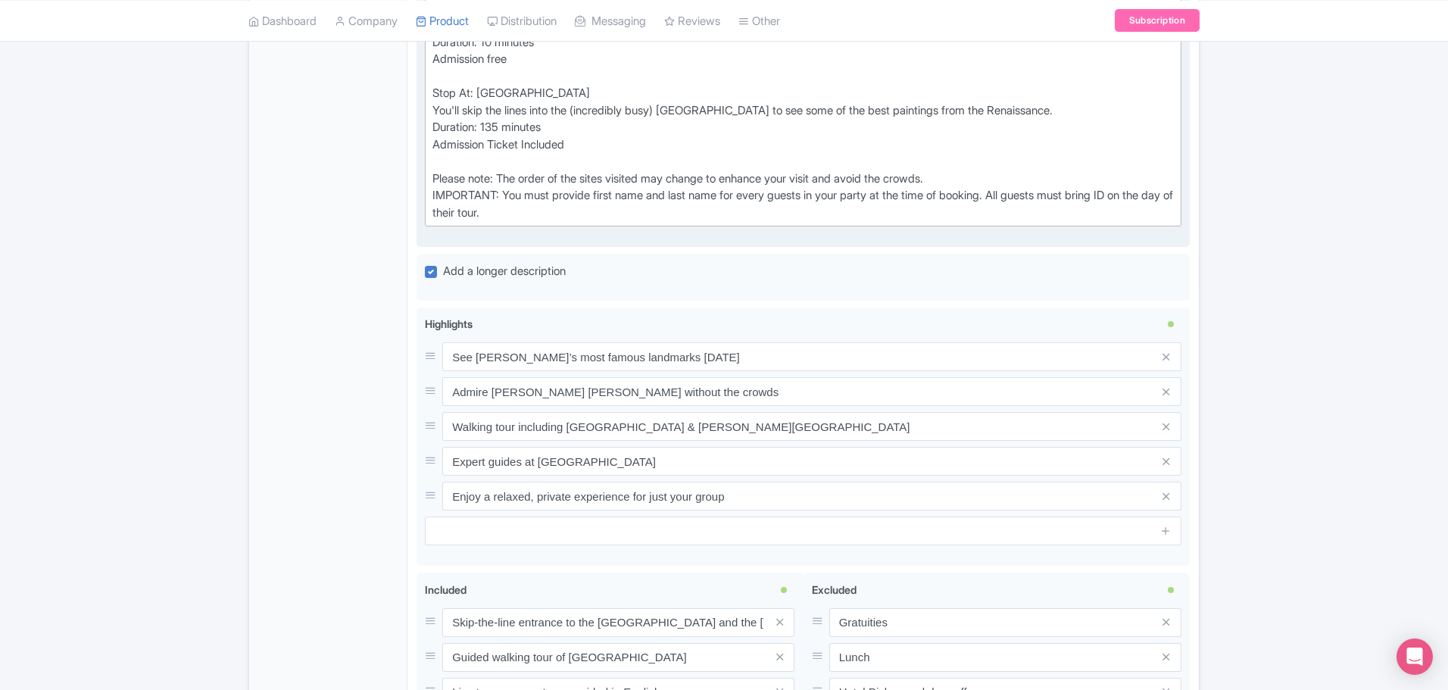
scroll to position [1270, 0]
click at [1169, 351] on icon at bounding box center [1166, 356] width 7 height 11
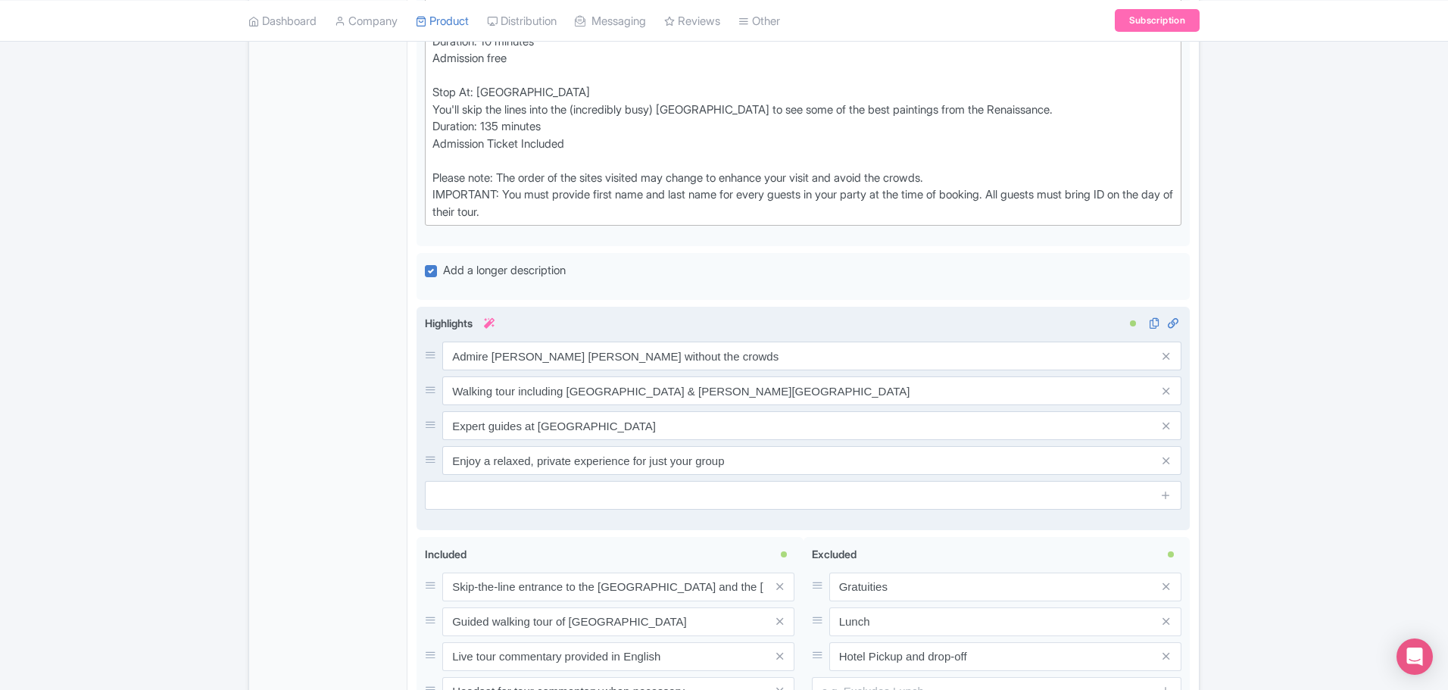
click at [1169, 351] on icon at bounding box center [1166, 356] width 7 height 11
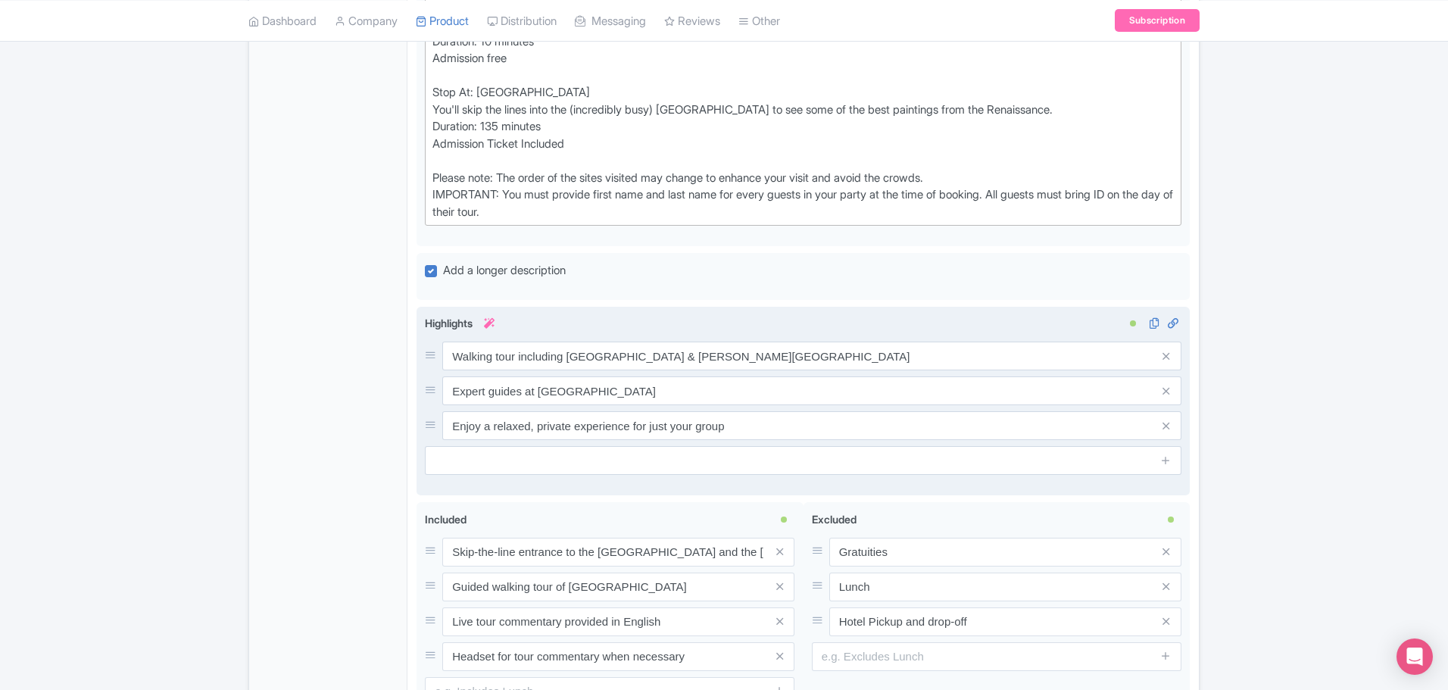
click at [1169, 351] on icon at bounding box center [1166, 356] width 7 height 11
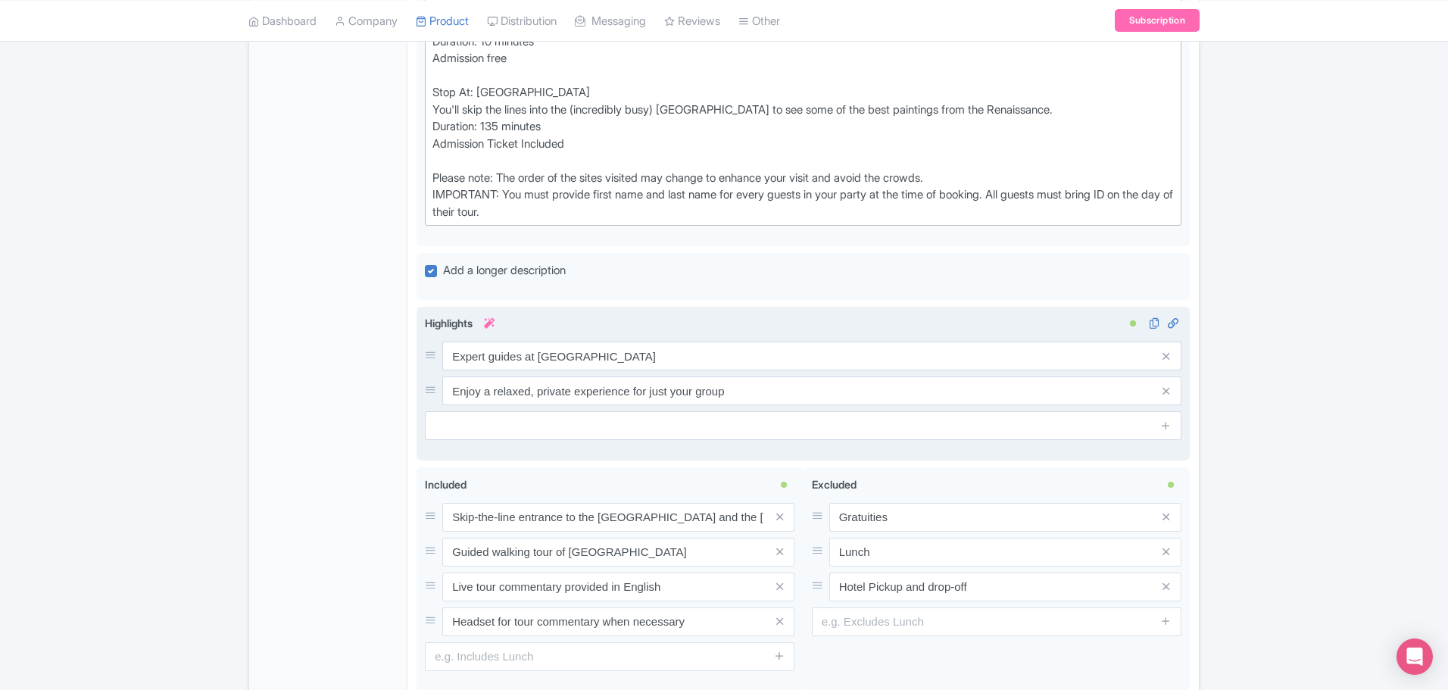
click at [1169, 351] on icon at bounding box center [1166, 356] width 7 height 11
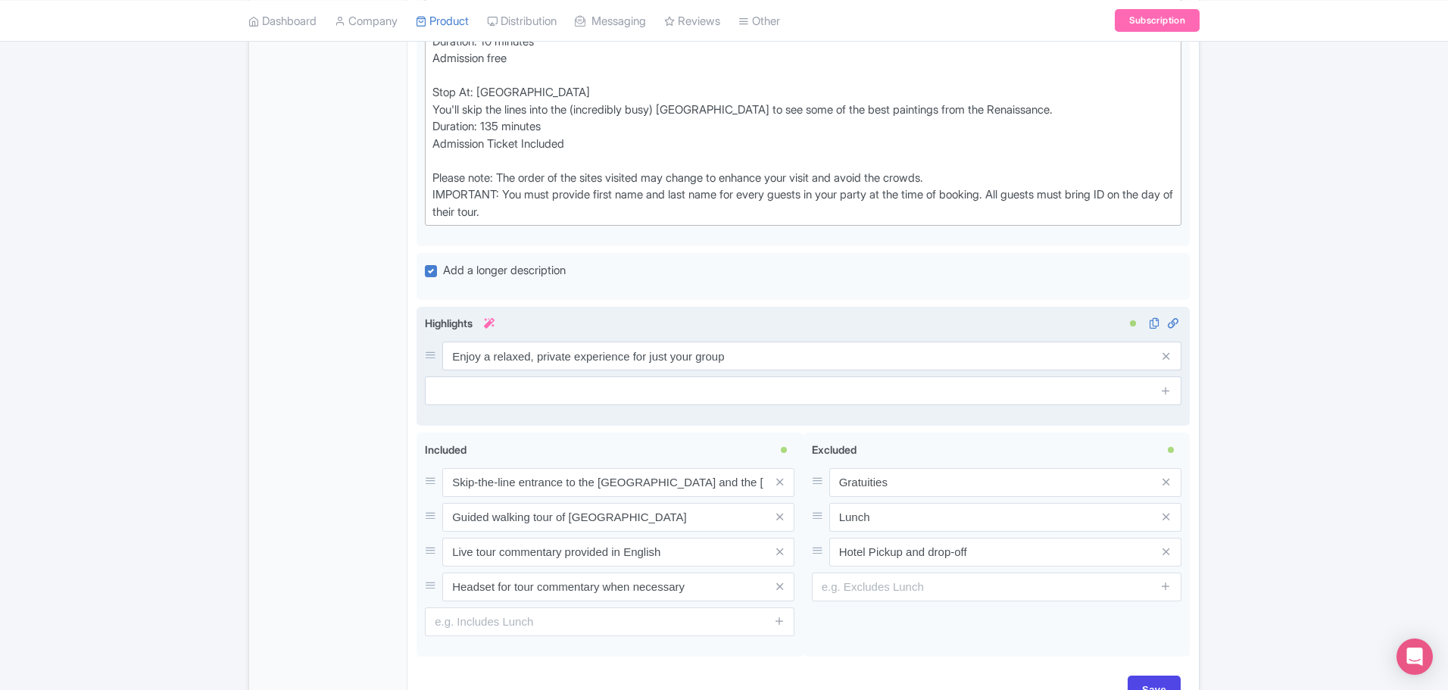
click at [1169, 351] on icon at bounding box center [1166, 356] width 7 height 11
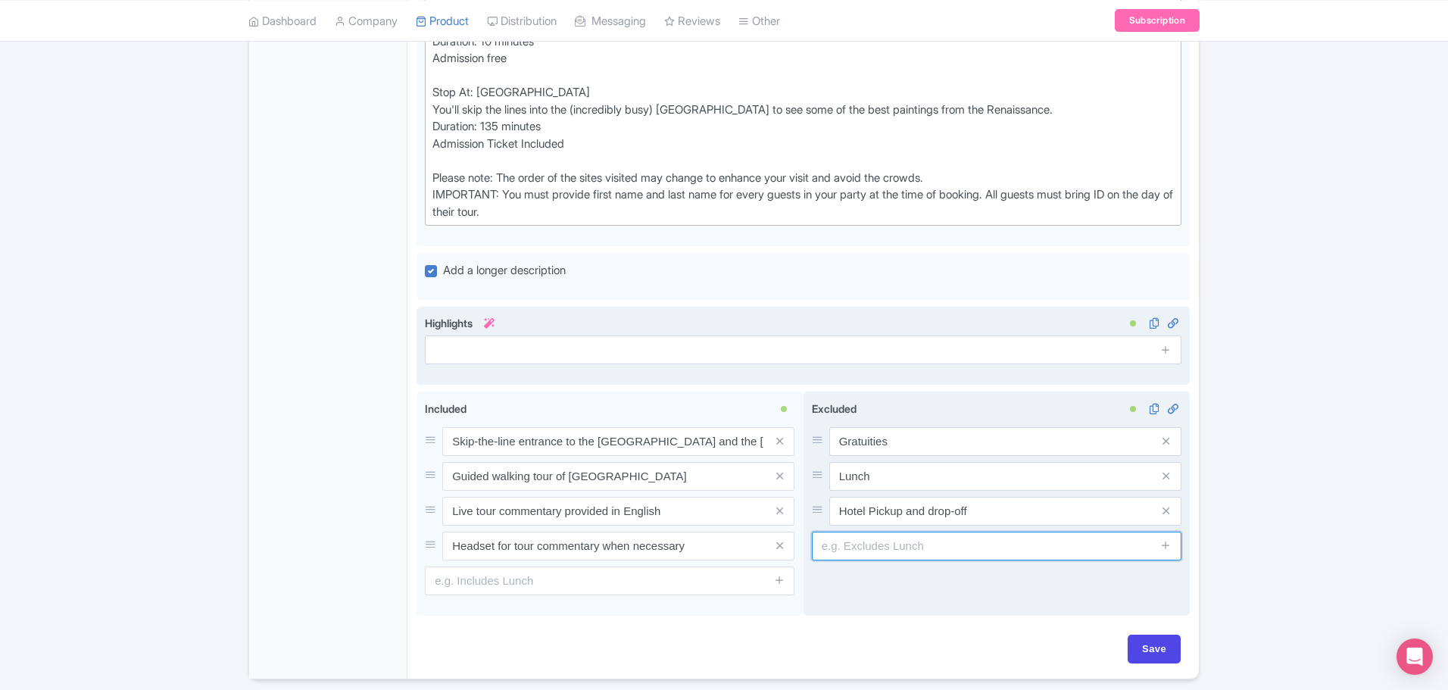
click at [876, 532] on input "text" at bounding box center [997, 546] width 370 height 29
type input "Entry to [PERSON_NAME][GEOGRAPHIC_DATA] & Duomo"
click at [1172, 532] on span at bounding box center [1166, 546] width 30 height 29
click at [1171, 539] on icon at bounding box center [1165, 544] width 11 height 11
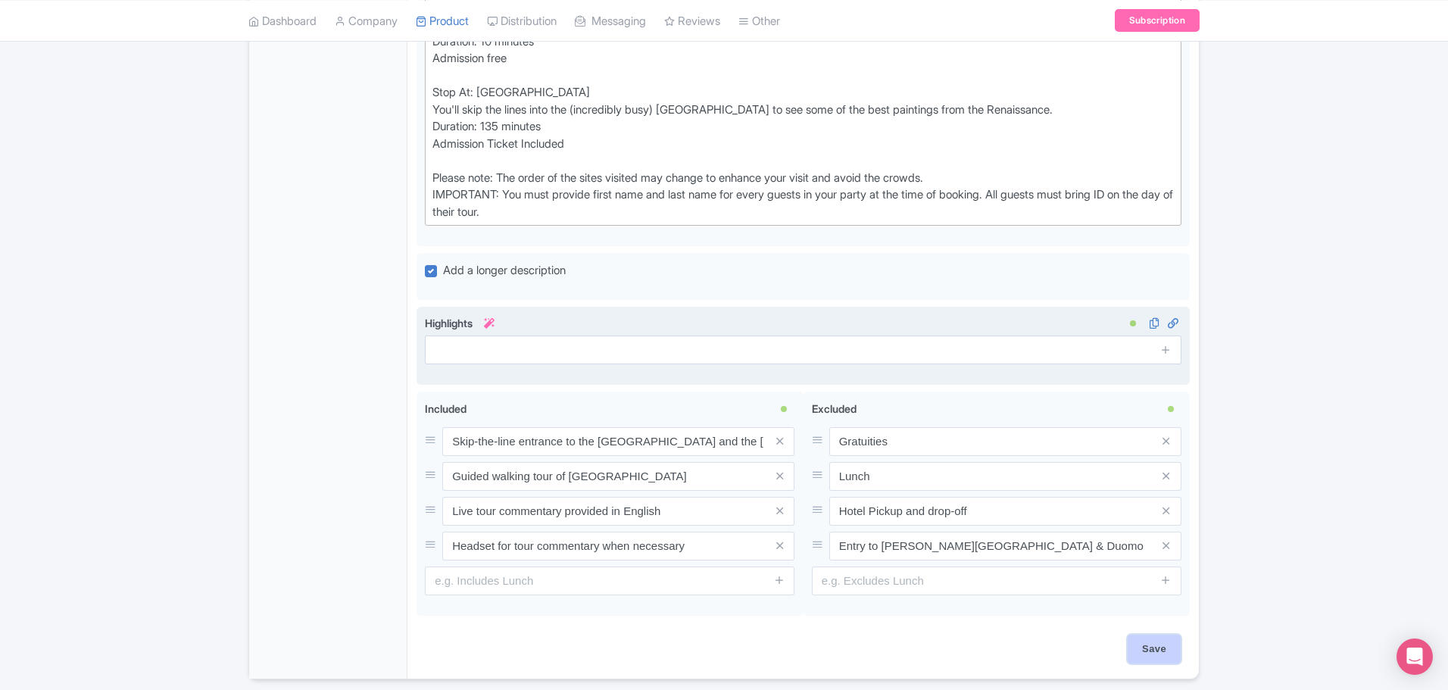
click at [1163, 635] on input "Save" at bounding box center [1154, 649] width 53 height 29
type input "Saving..."
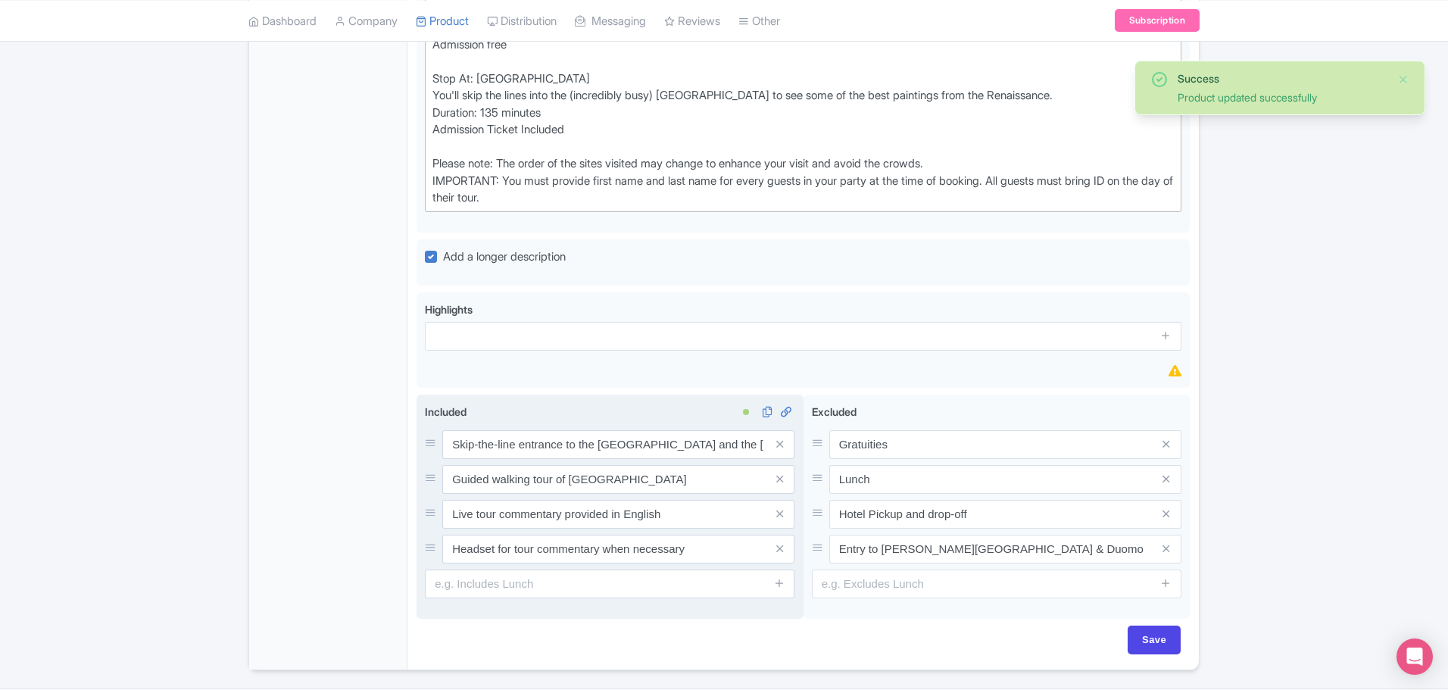
scroll to position [1305, 0]
click at [776, 539] on icon at bounding box center [779, 544] width 7 height 11
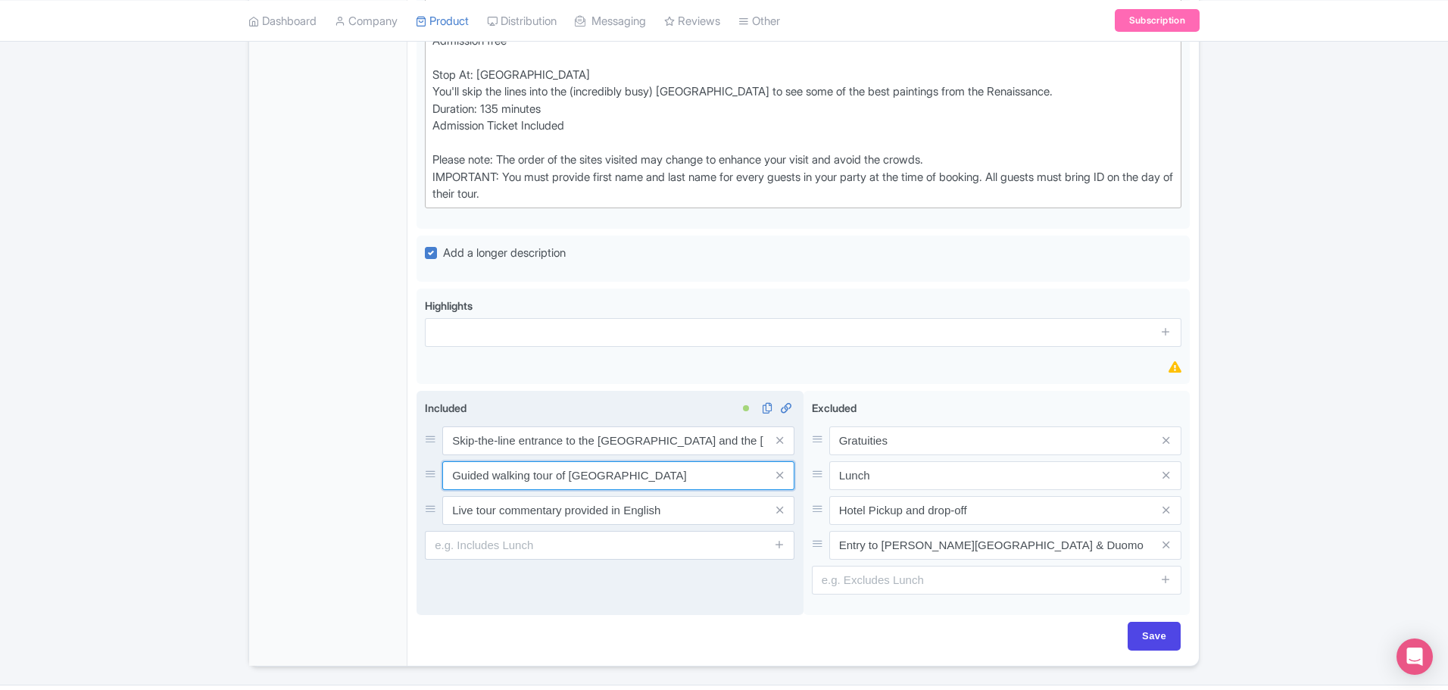
click at [452, 461] on input "Guided walking tour of [GEOGRAPHIC_DATA]" at bounding box center [618, 475] width 352 height 29
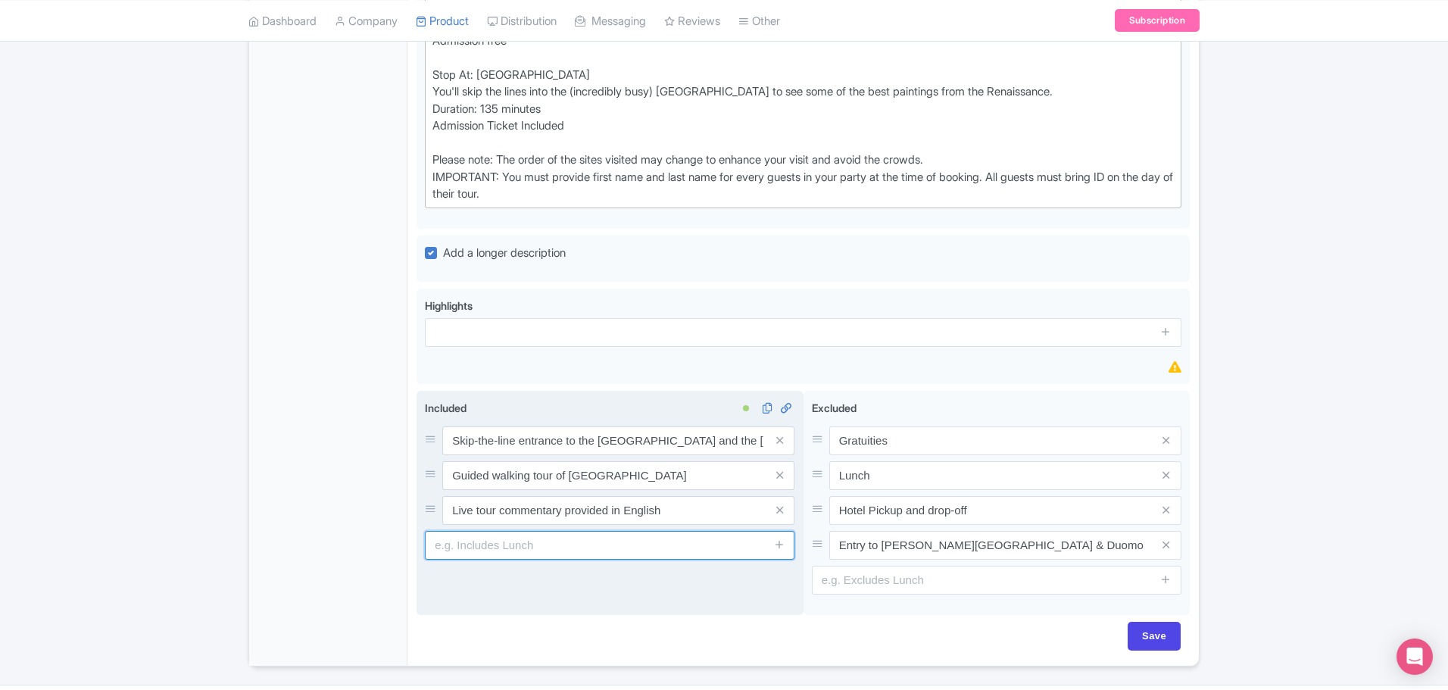
click at [489, 531] on input "text" at bounding box center [610, 545] width 370 height 29
type input "Private tour guide"
click at [783, 538] on icon at bounding box center [779, 543] width 11 height 11
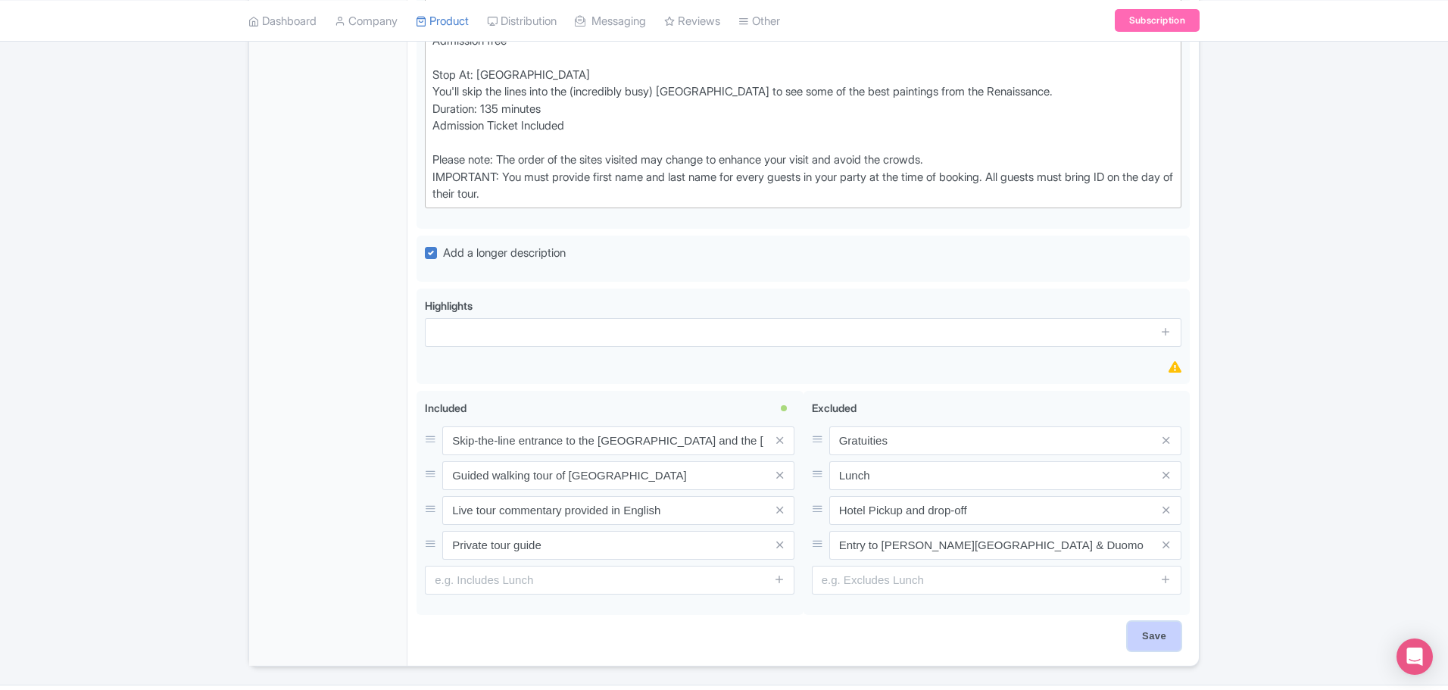
click at [1136, 622] on input "Save" at bounding box center [1154, 636] width 53 height 29
type input "Saving..."
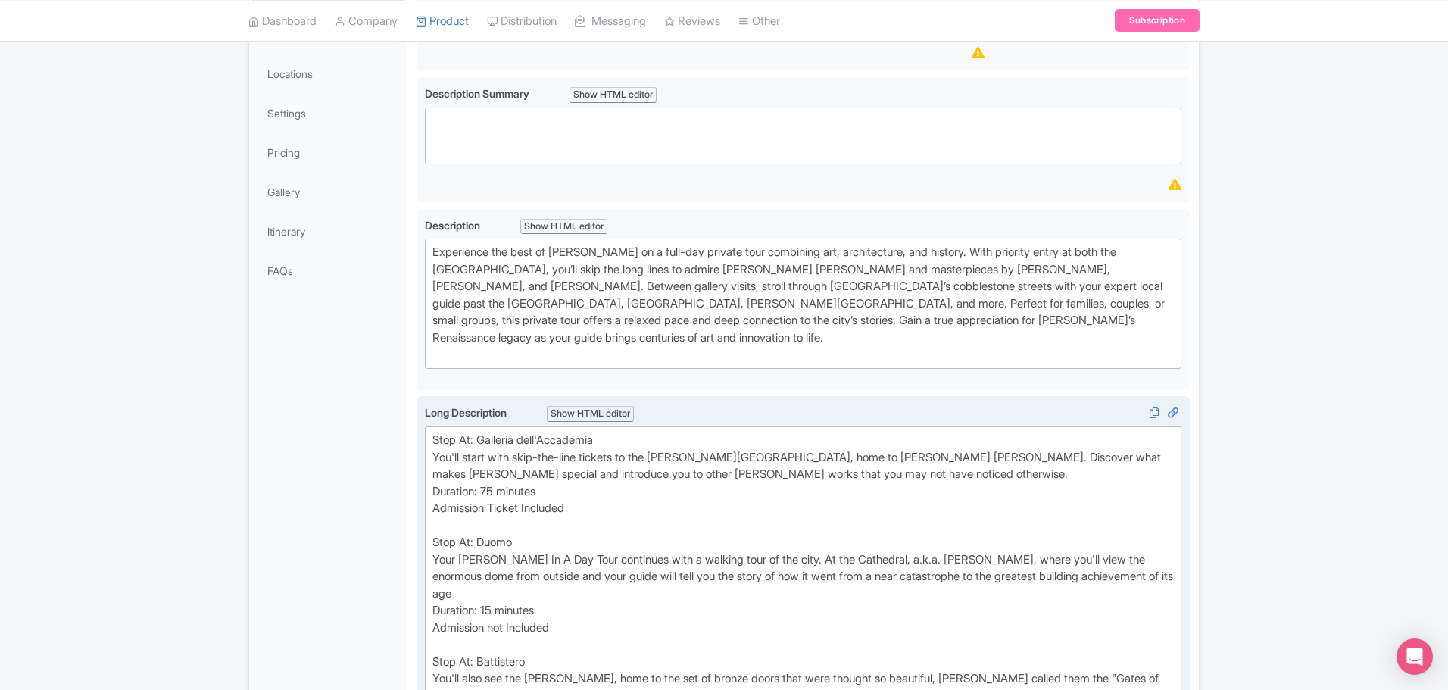
scroll to position [370, 0]
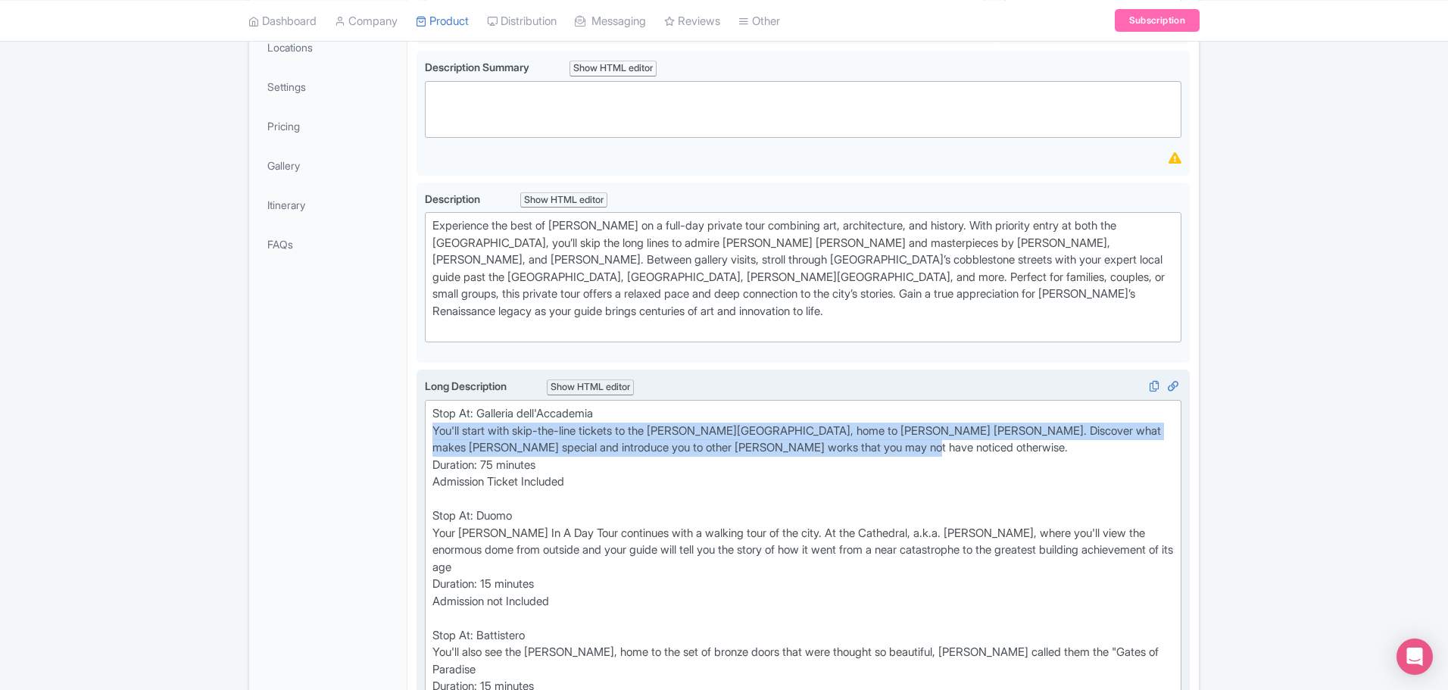
drag, startPoint x: 917, startPoint y: 410, endPoint x: 426, endPoint y: 388, distance: 491.3
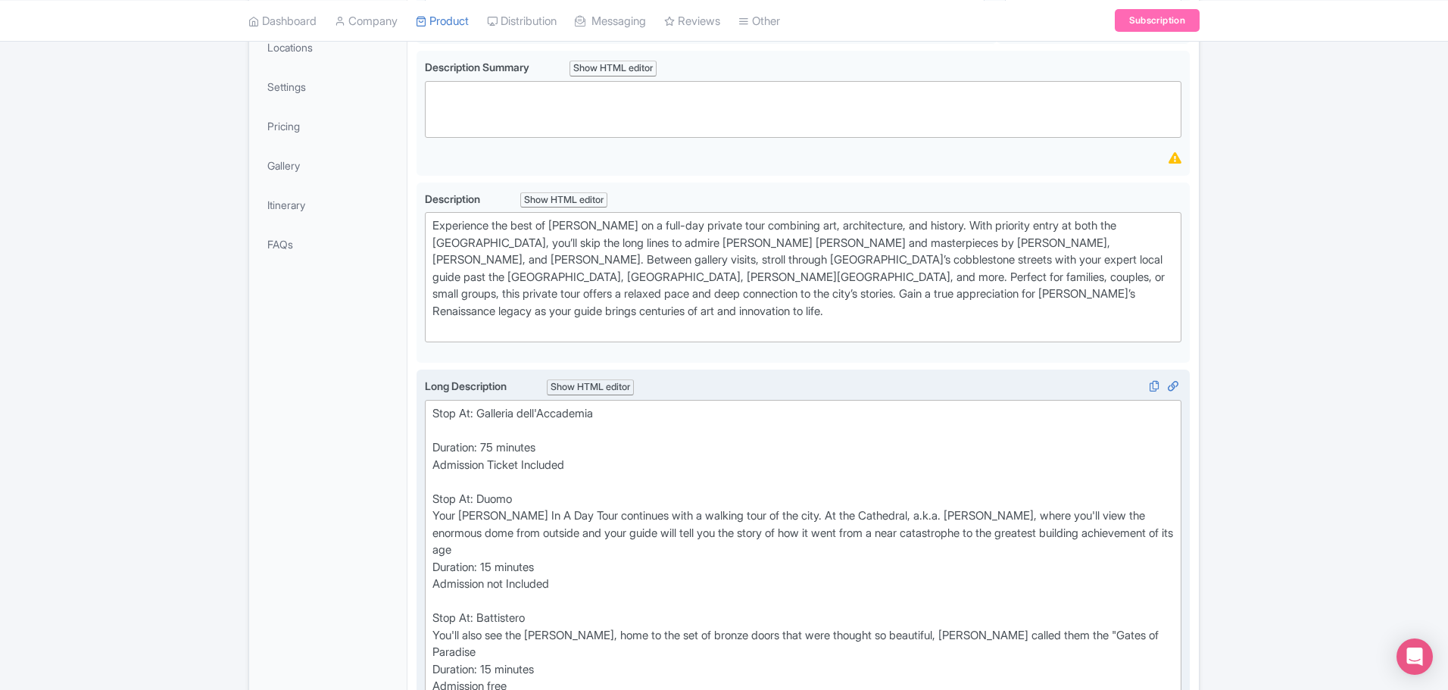
paste trix-editor "&nbsp;Enjoy skip-the-line access to the Accademia Gallery and see [PERSON_NAME]…"
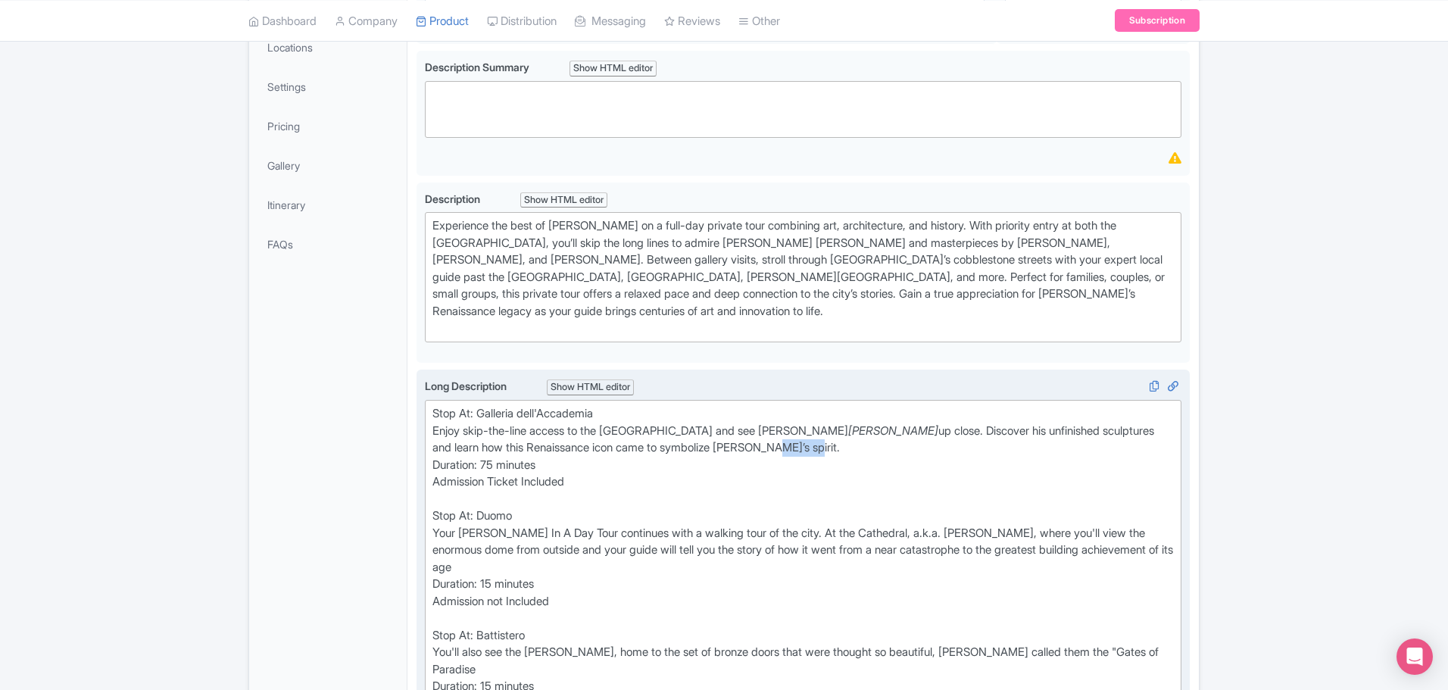
drag, startPoint x: 765, startPoint y: 409, endPoint x: 729, endPoint y: 408, distance: 36.4
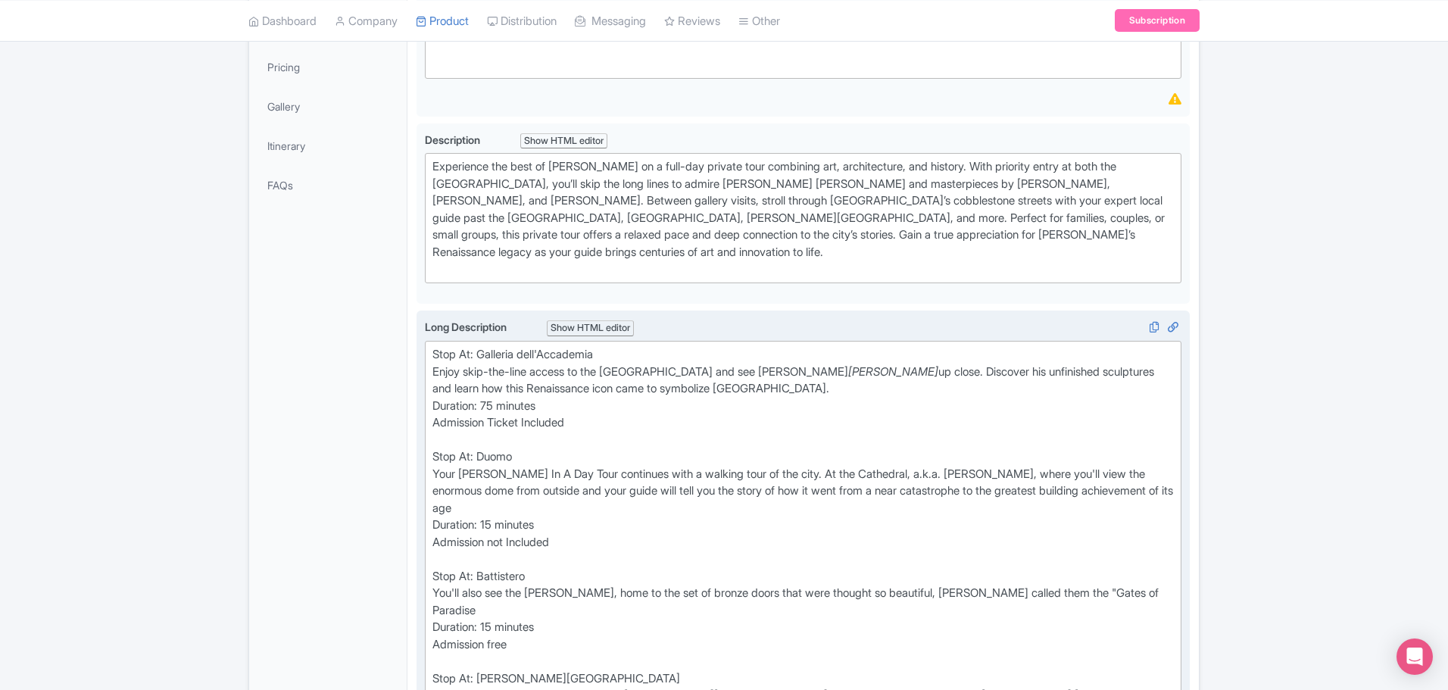
scroll to position [521, 0]
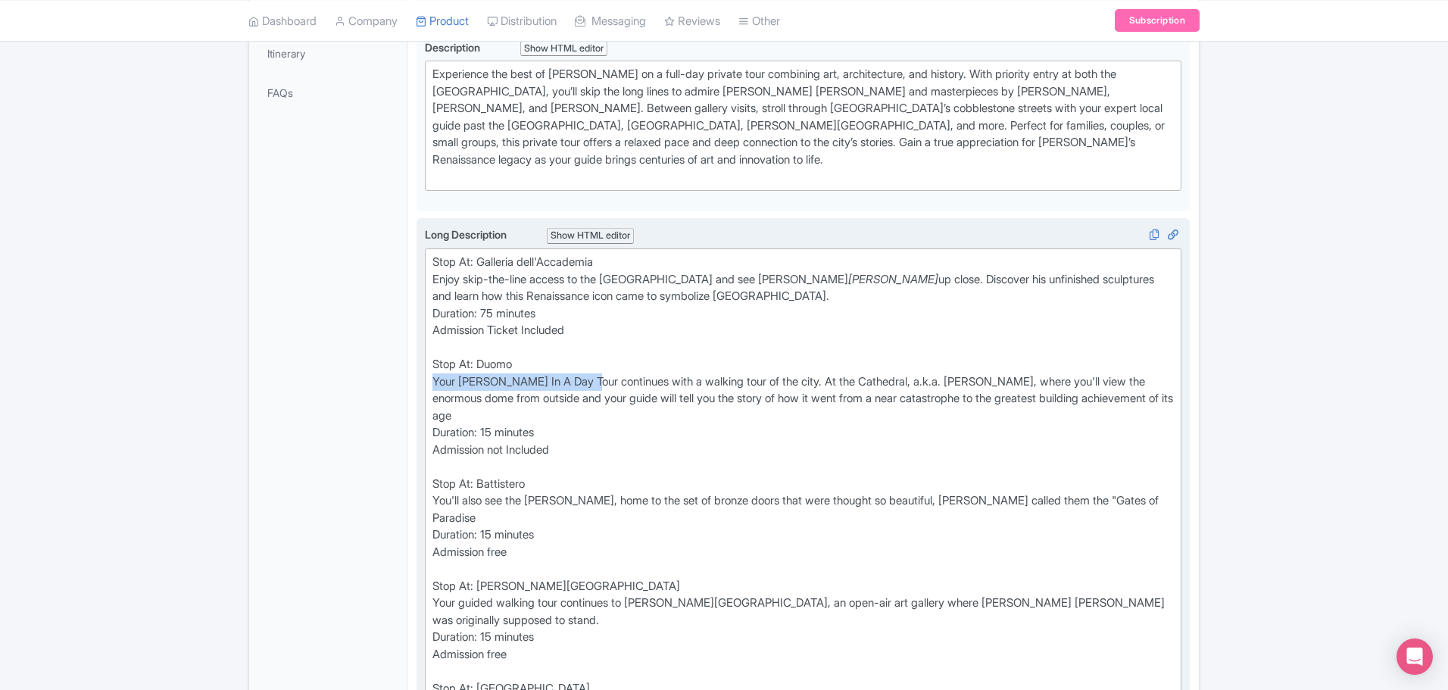
drag, startPoint x: 588, startPoint y: 336, endPoint x: 433, endPoint y: 339, distance: 155.3
click at [433, 339] on div "Stop At: Galleria dell'Accademia Enjoy skip-the-line access to the Accademia Ga…" at bounding box center [802, 620] width 741 height 733
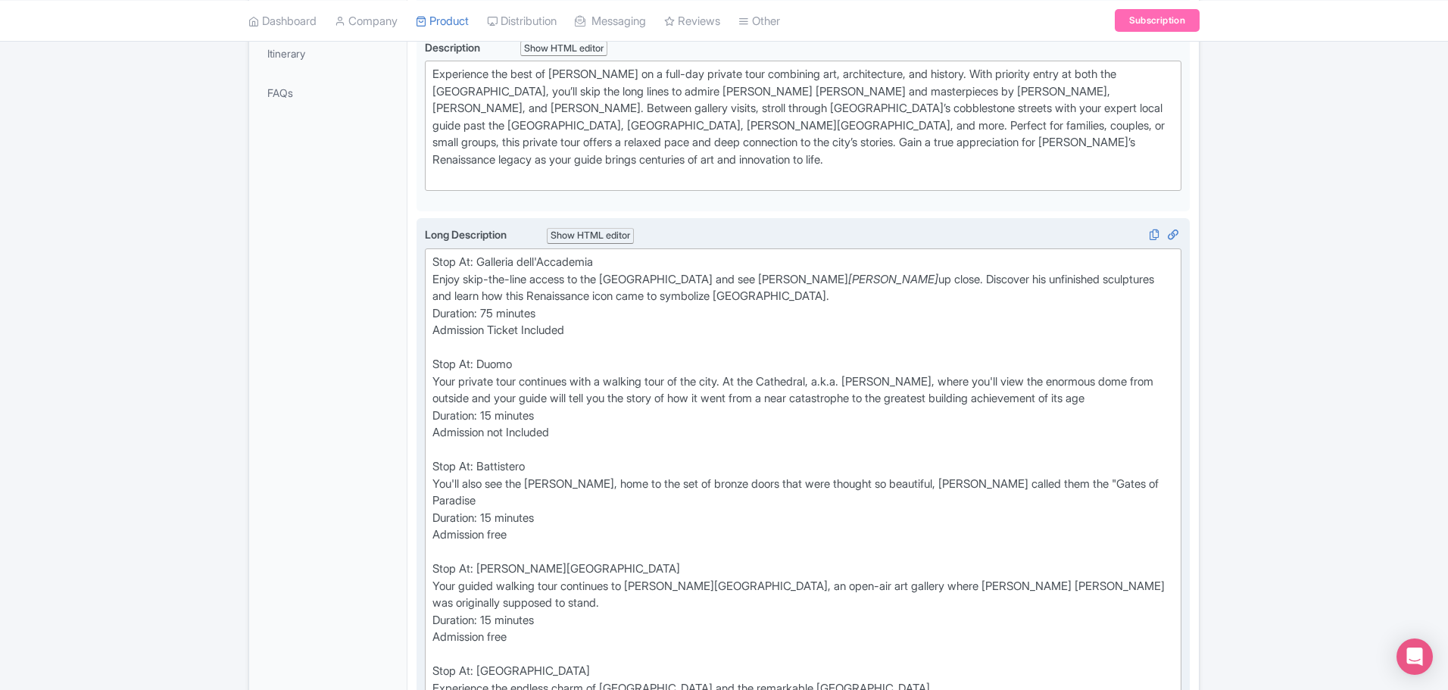
click at [743, 336] on div "Stop At: Galleria dell'Accademia Enjoy skip-the-line access to the Accademia Ga…" at bounding box center [802, 612] width 741 height 716
drag, startPoint x: 1027, startPoint y: 340, endPoint x: 1089, endPoint y: 340, distance: 62.1
click at [1089, 340] on div "Stop At: Galleria dell'Accademia Enjoy skip-the-line access to the Accademia Ga…" at bounding box center [802, 612] width 741 height 716
click at [1091, 339] on div "Stop At: Galleria dell'Accademia Enjoy skip-the-line access to the Accademia Ga…" at bounding box center [802, 612] width 741 height 716
drag, startPoint x: 1063, startPoint y: 351, endPoint x: 402, endPoint y: 358, distance: 661.2
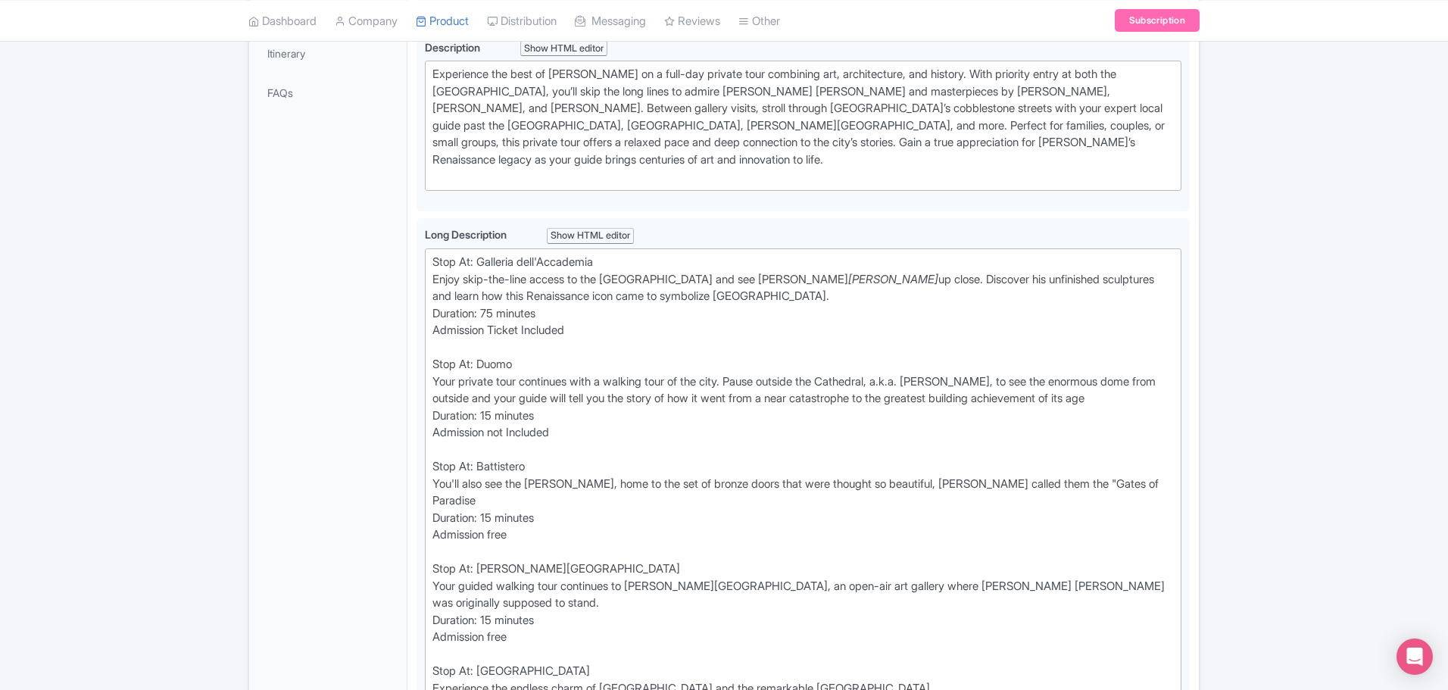
click at [402, 358] on div "General Booking Info Locations Settings Pricing Gallery Itinerary FAQs Private …" at bounding box center [724, 610] width 950 height 1644
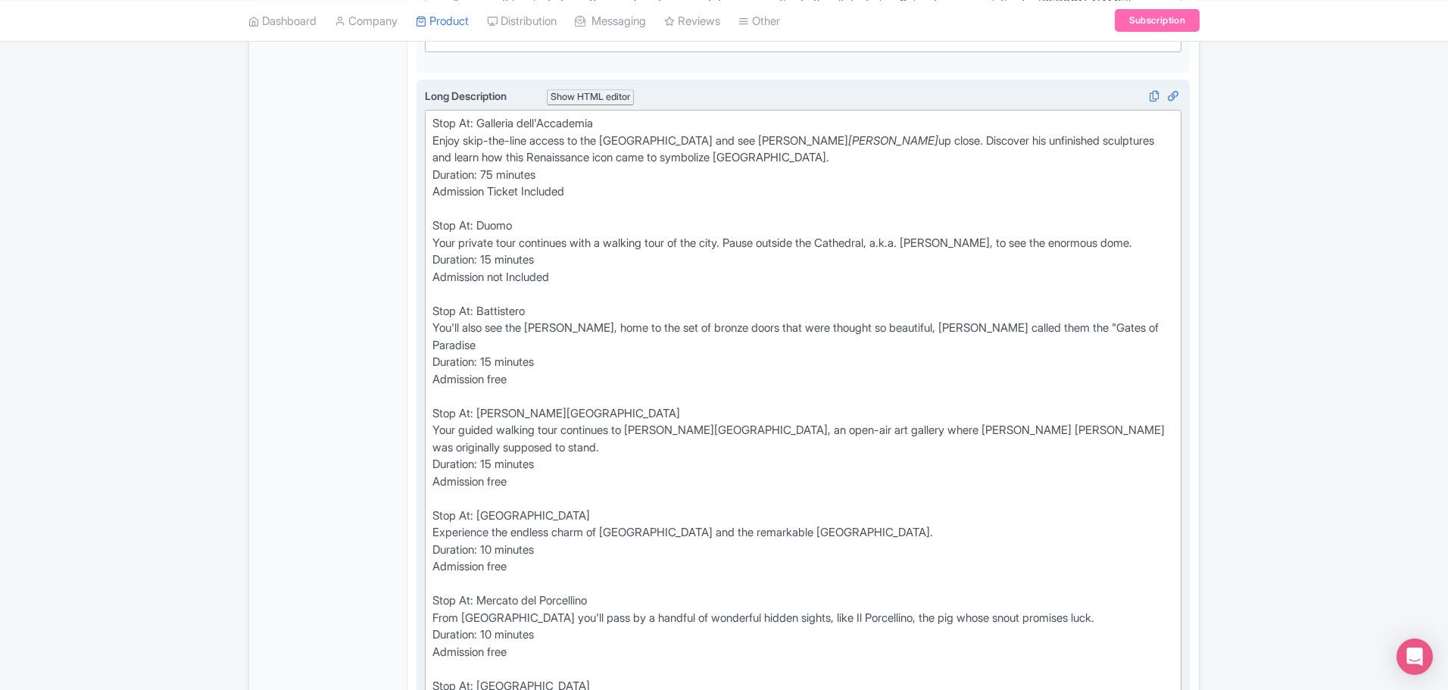
scroll to position [673, 0]
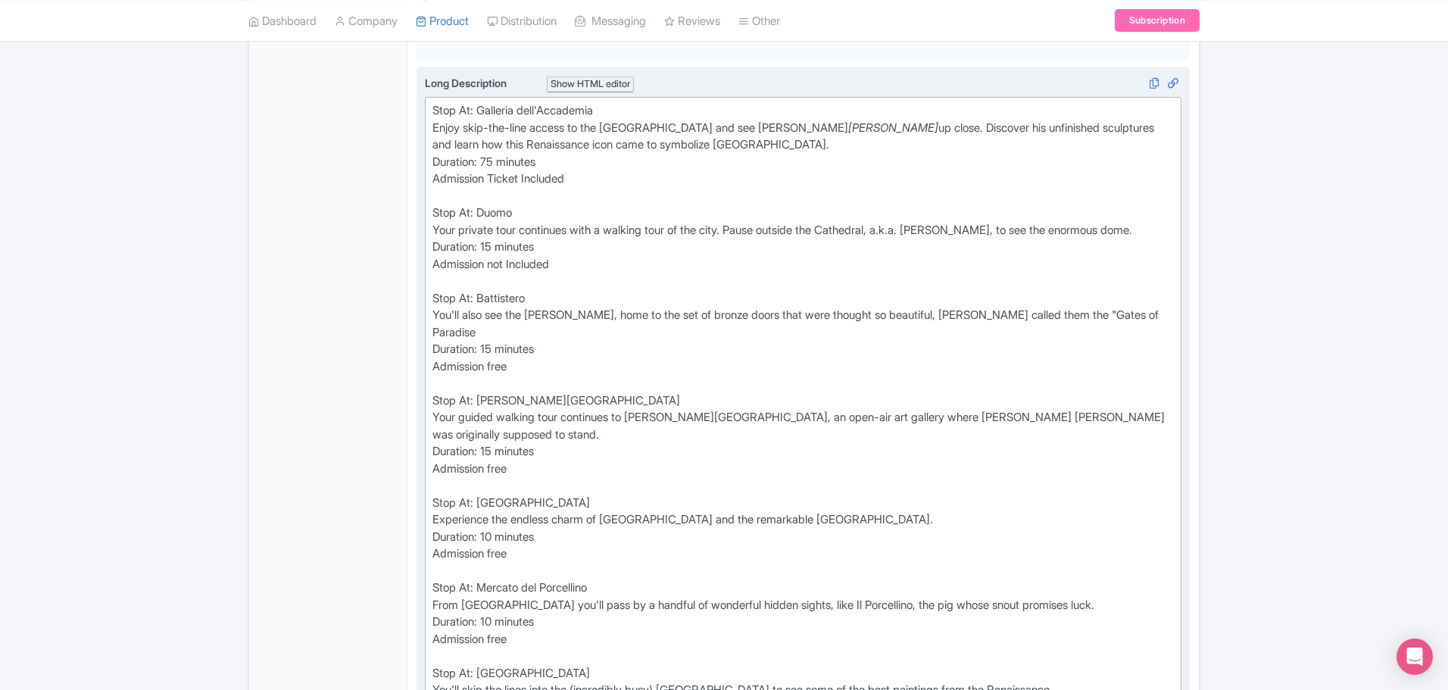
click at [548, 289] on div "Stop At: Galleria dell'Accademia Enjoy skip-the-line access to the Accademia Ga…" at bounding box center [802, 451] width 741 height 699
click at [437, 275] on div "Stop At: Galleria dell'Accademia Enjoy skip-the-line access to the Accademia Ga…" at bounding box center [802, 451] width 741 height 699
click at [433, 277] on div "Stop At: Galleria dell'Accademia Enjoy skip-the-line access to the Accademia Ga…" at bounding box center [802, 451] width 741 height 699
drag, startPoint x: 748, startPoint y: 275, endPoint x: 429, endPoint y: 278, distance: 318.9
click at [429, 278] on trix-editor "Stop At: Galleria dell'Accademia Enjoy skip-the-line access to the Accademia Ga…" at bounding box center [803, 452] width 757 height 710
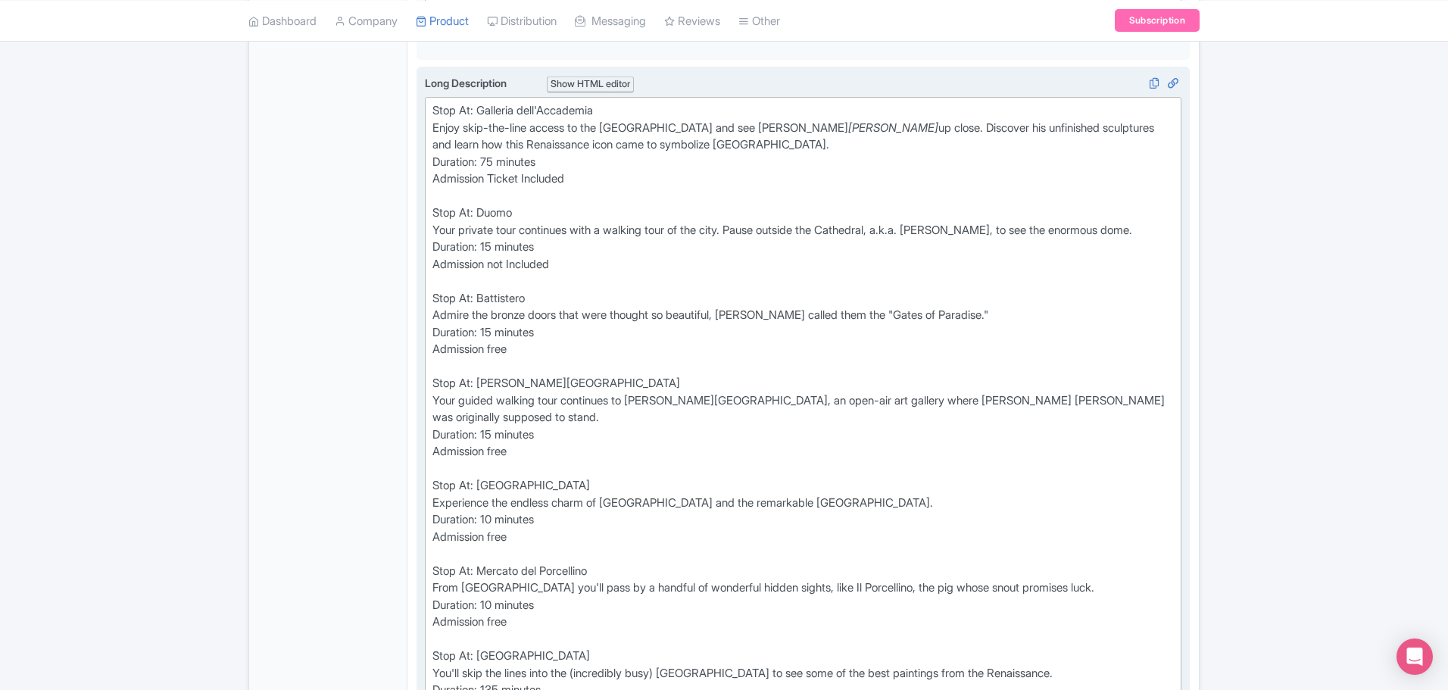
click at [567, 275] on div "Stop At: Galleria dell'Accademia Enjoy skip-the-line access to the Accademia Ga…" at bounding box center [802, 443] width 741 height 682
drag, startPoint x: 567, startPoint y: 275, endPoint x: 732, endPoint y: 276, distance: 164.4
click at [732, 276] on div "Stop At: Galleria dell'Accademia Enjoy skip-the-line access to the Accademia Ga…" at bounding box center [802, 443] width 741 height 682
drag, startPoint x: 675, startPoint y: 270, endPoint x: 704, endPoint y: 272, distance: 29.6
click at [704, 272] on div "Stop At: Galleria dell'Accademia Enjoy skip-the-line access to the Accademia Ga…" at bounding box center [802, 443] width 741 height 682
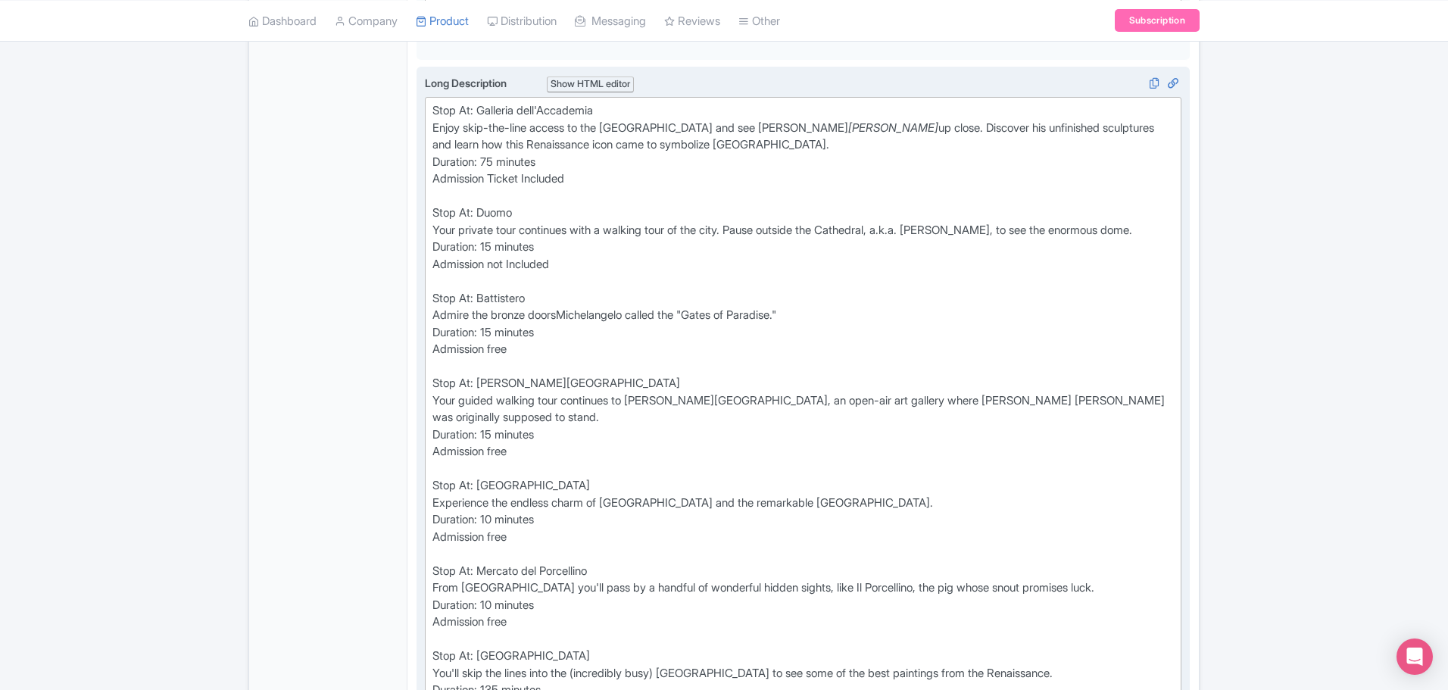
click at [563, 267] on div "Stop At: Galleria dell'Accademia Enjoy skip-the-line access to the Accademia Ga…" at bounding box center [802, 443] width 741 height 682
drag, startPoint x: 633, startPoint y: 360, endPoint x: 481, endPoint y: 357, distance: 152.2
click at [481, 357] on div "Stop At: Galleria dell'Accademia Enjoy skip-the-line access to the Accademia Ga…" at bounding box center [802, 443] width 741 height 682
click at [535, 381] on div "Stop At: Galleria dell'Accademia Enjoy skip-the-line access to the Accademia Ga…" at bounding box center [802, 443] width 741 height 682
click at [641, 358] on div "Stop At: Galleria dell'Accademia Enjoy skip-the-line access to the Accademia Ga…" at bounding box center [802, 443] width 741 height 682
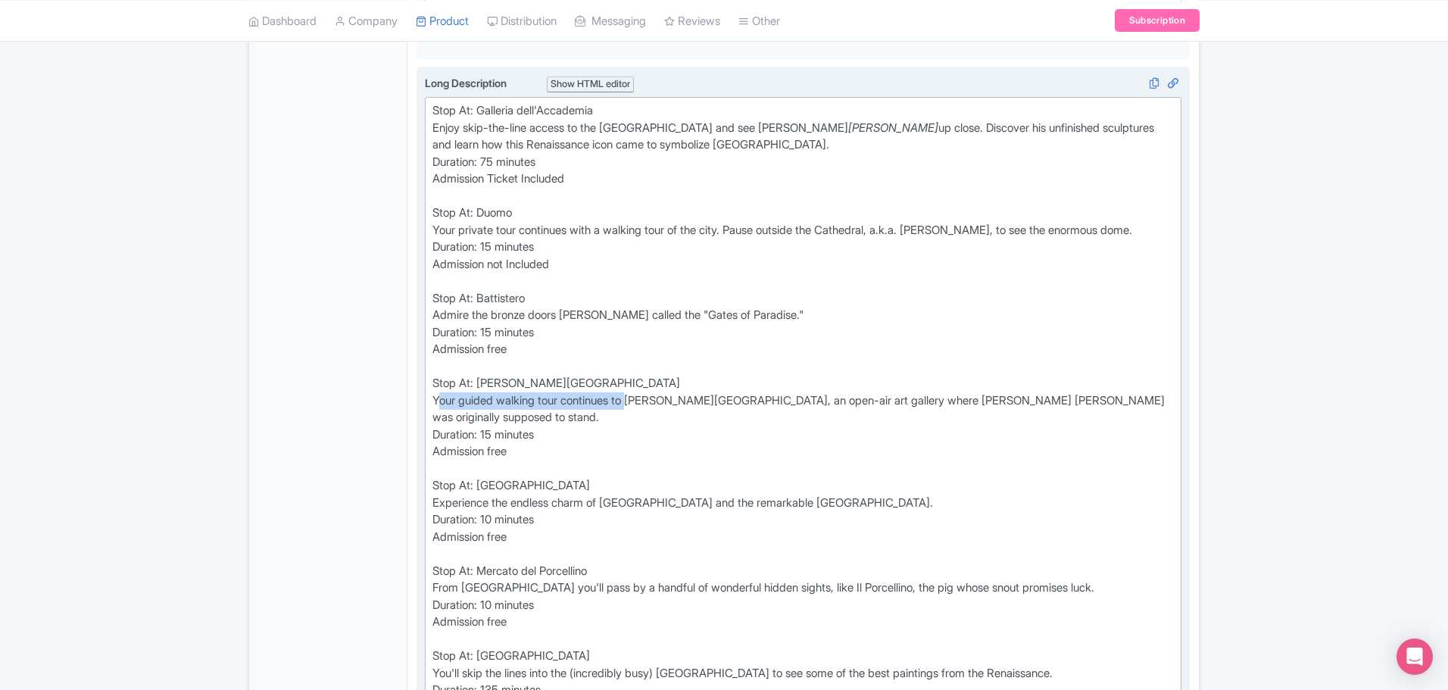
drag, startPoint x: 639, startPoint y: 360, endPoint x: 438, endPoint y: 363, distance: 201.5
click at [438, 363] on div "Stop At: Galleria dell'Accademia Enjoy skip-the-line access to the Accademia Ga…" at bounding box center [802, 443] width 741 height 682
drag, startPoint x: 633, startPoint y: 358, endPoint x: 764, endPoint y: 361, distance: 131.0
click at [764, 361] on div "Stop At: Galleria dell'Accademia Enjoy skip-the-line access to the Accademia Ga…" at bounding box center [802, 443] width 741 height 682
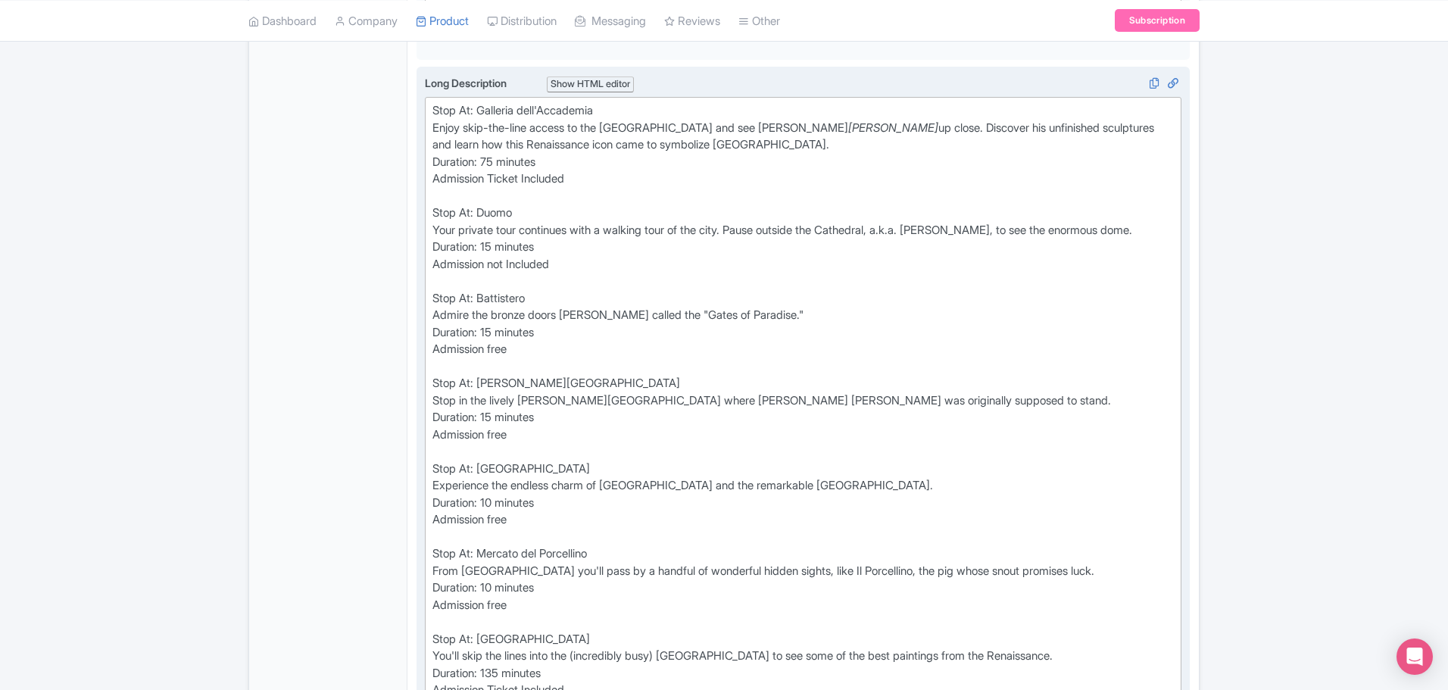
click at [433, 445] on div "Stop At: Galleria dell'Accademia Enjoy skip-the-line access to the Accademia Ga…" at bounding box center [802, 434] width 741 height 665
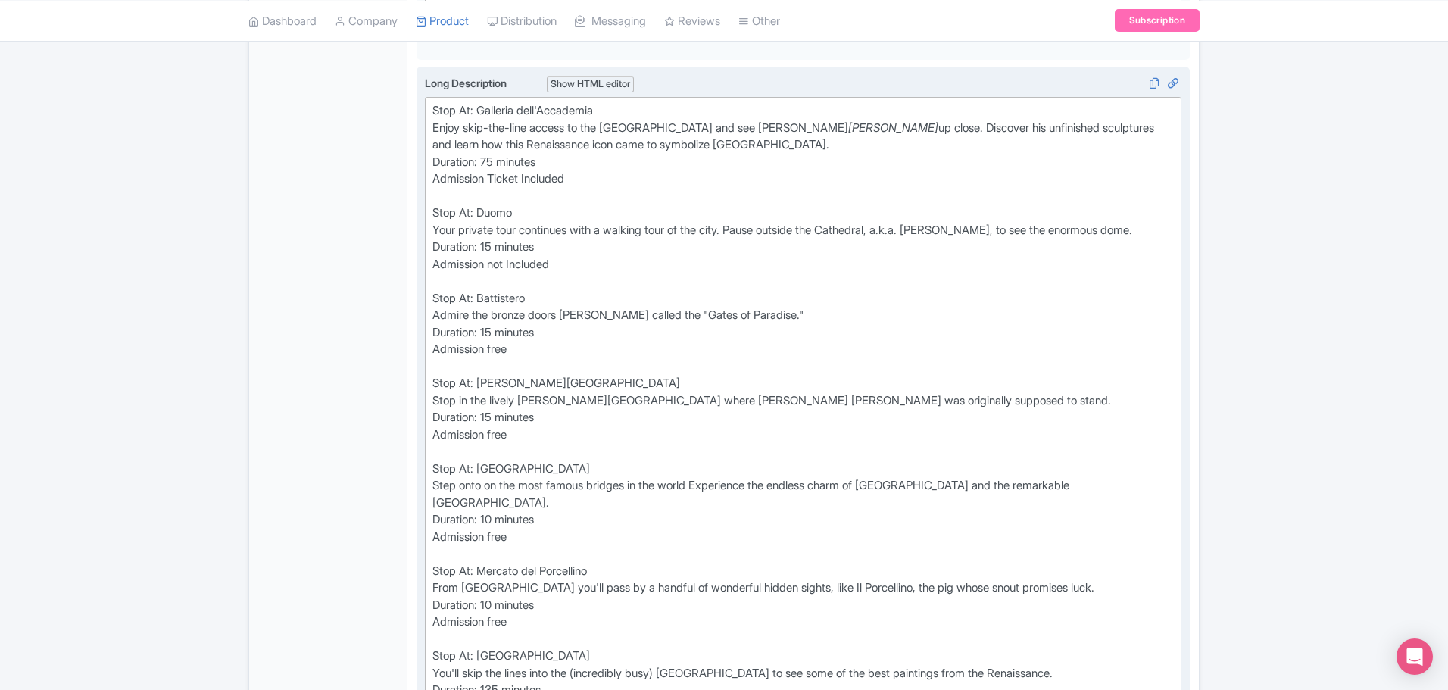
click at [433, 445] on div "Stop At: Galleria dell'Accademia Enjoy skip-the-line access to the Accademia Ga…" at bounding box center [802, 443] width 741 height 682
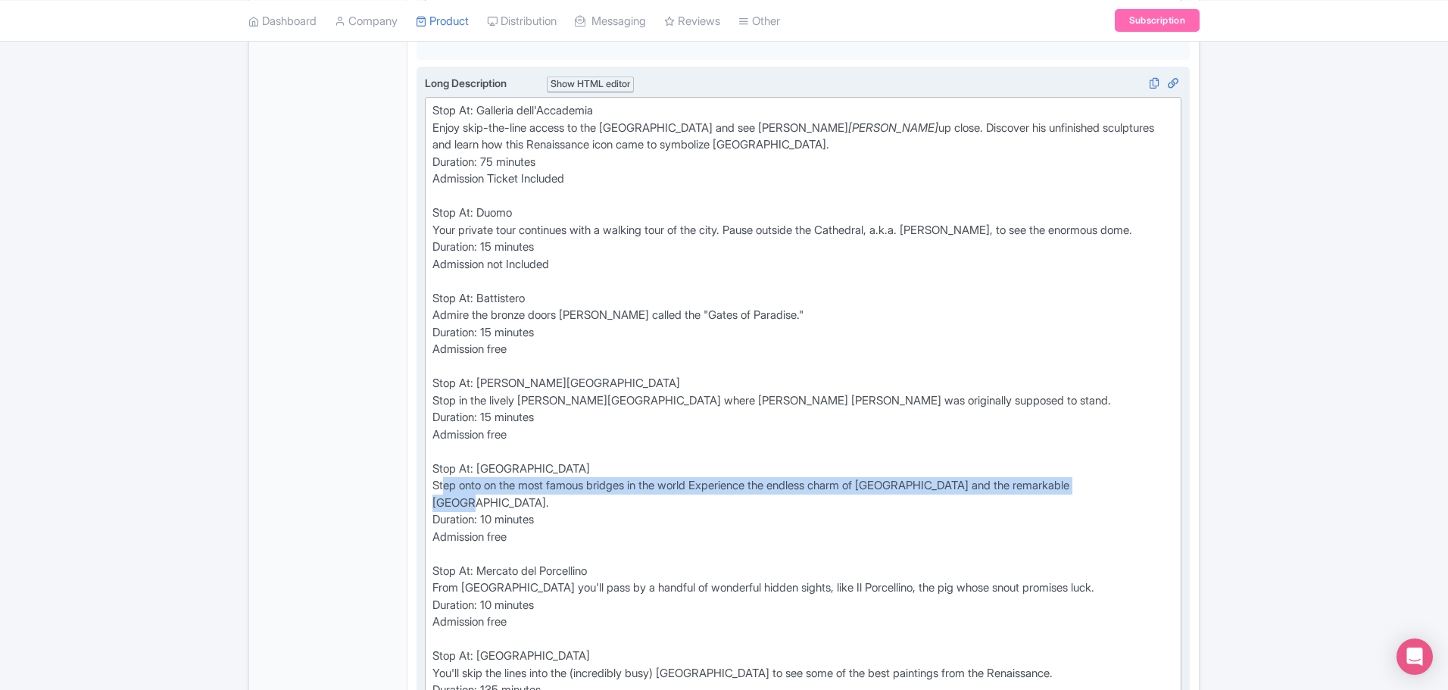
drag, startPoint x: 1124, startPoint y: 448, endPoint x: 445, endPoint y: 448, distance: 678.6
click at [445, 448] on div "Stop At: Galleria dell'Accademia Enjoy skip-the-line access to the Accademia Ga…" at bounding box center [802, 443] width 741 height 682
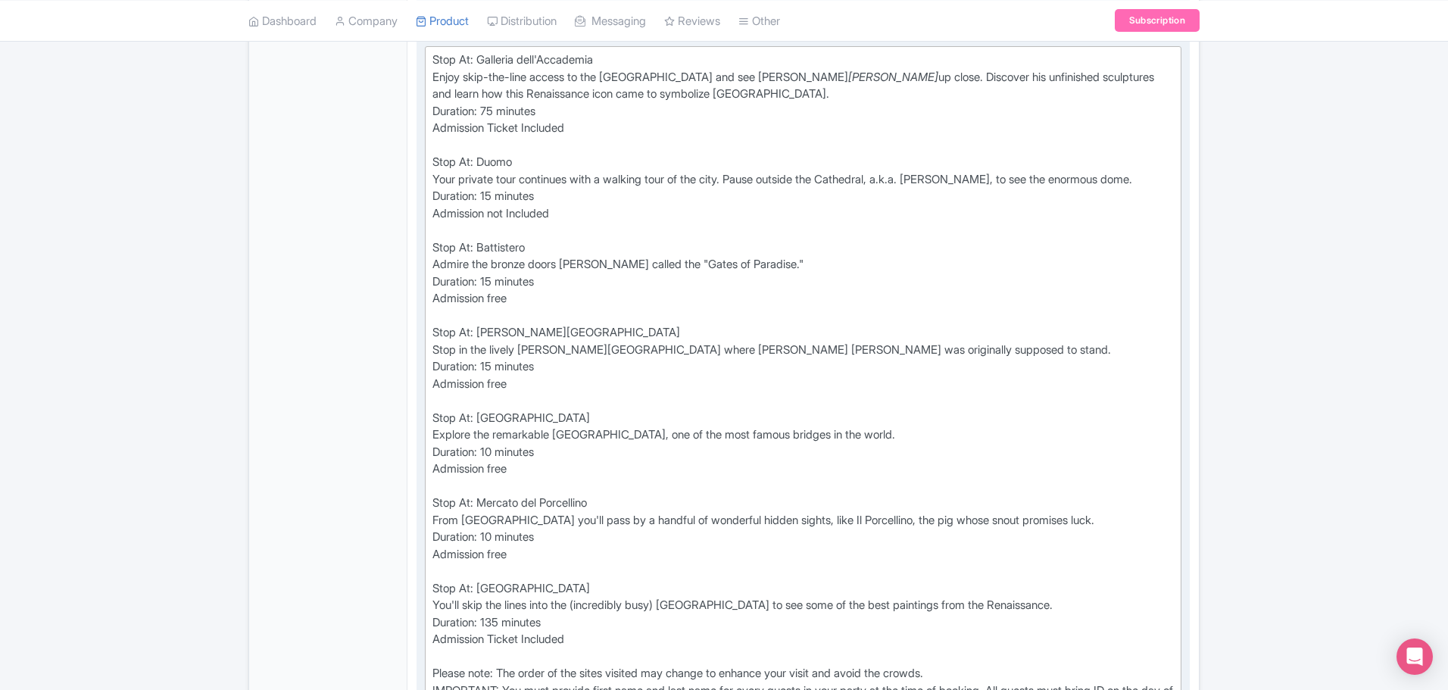
scroll to position [748, 0]
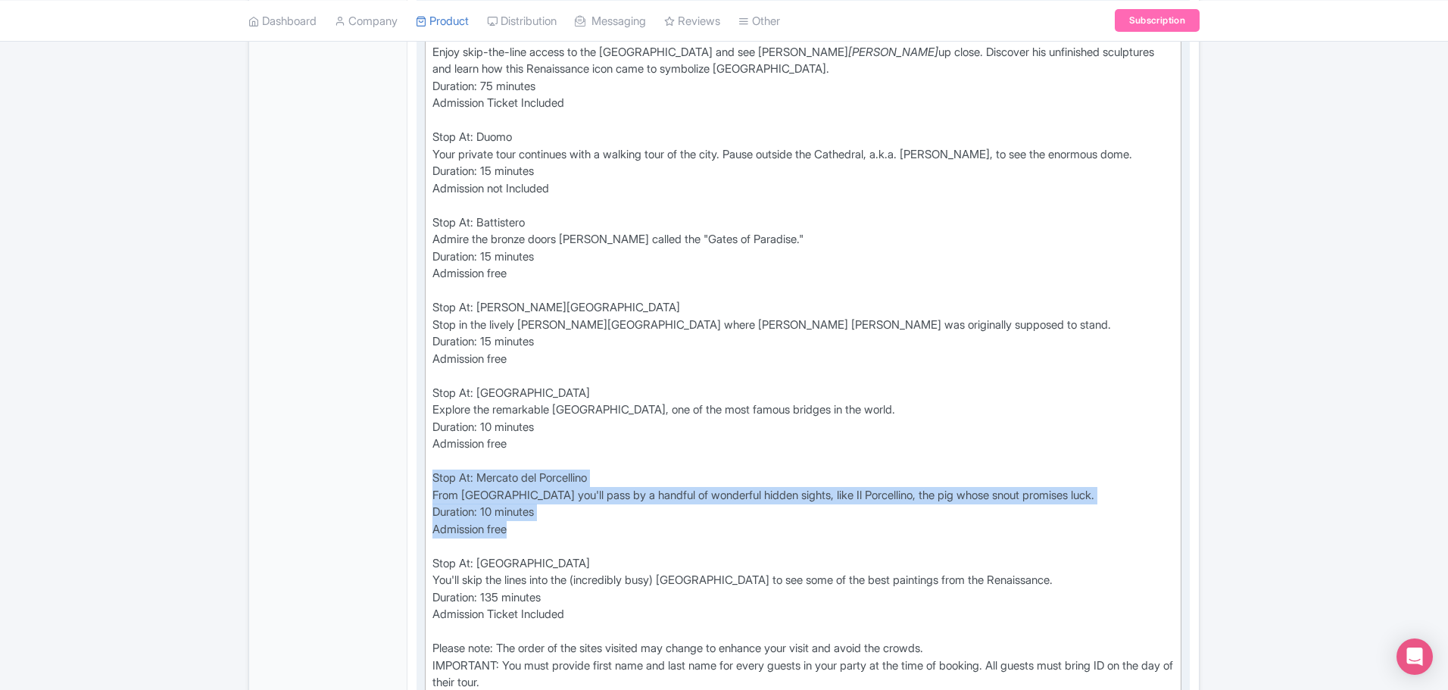
drag, startPoint x: 528, startPoint y: 492, endPoint x: 426, endPoint y: 432, distance: 117.4
click at [426, 432] on trix-editor "Stop At: Galleria dell'Accademia Enjoy skip-the-line access to the Accademia Ga…" at bounding box center [803, 359] width 757 height 676
copy div "Stop At: Mercato del Porcellino From Piazza Signoria you'll pass by a handful o…"
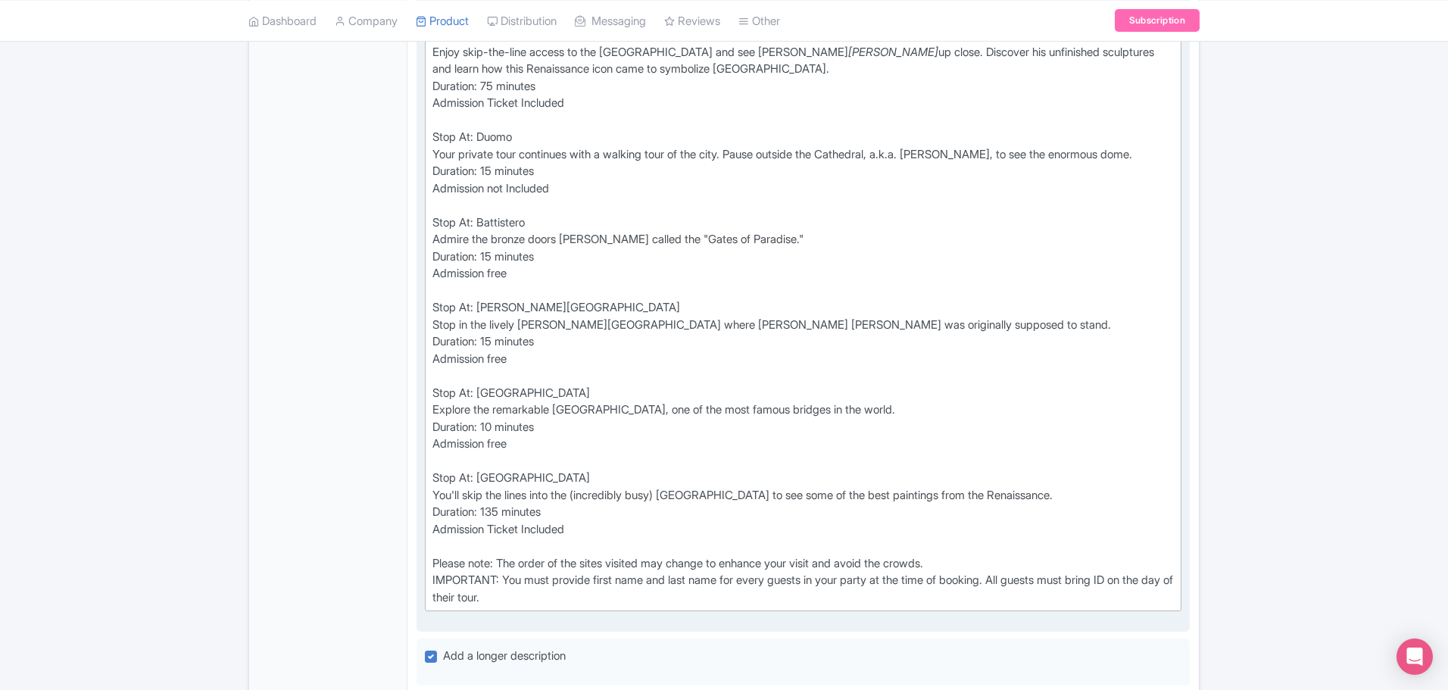
click at [601, 320] on div "Stop At: Galleria dell'Accademia Enjoy skip-the-line access to the Accademia Ga…" at bounding box center [802, 316] width 741 height 579
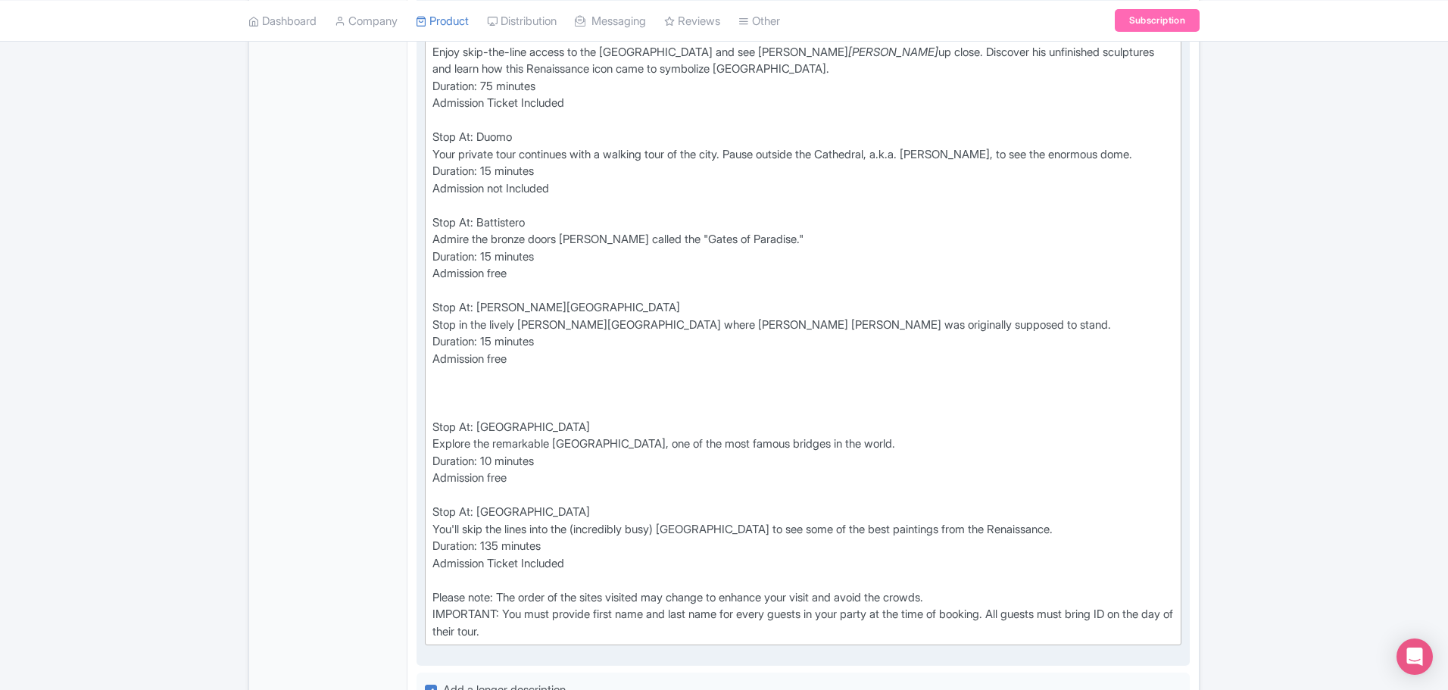
paste trix-editor "Stop At: Mercato del Porcellino<br>From Piazza Signoria you'll pass by a handfu…"
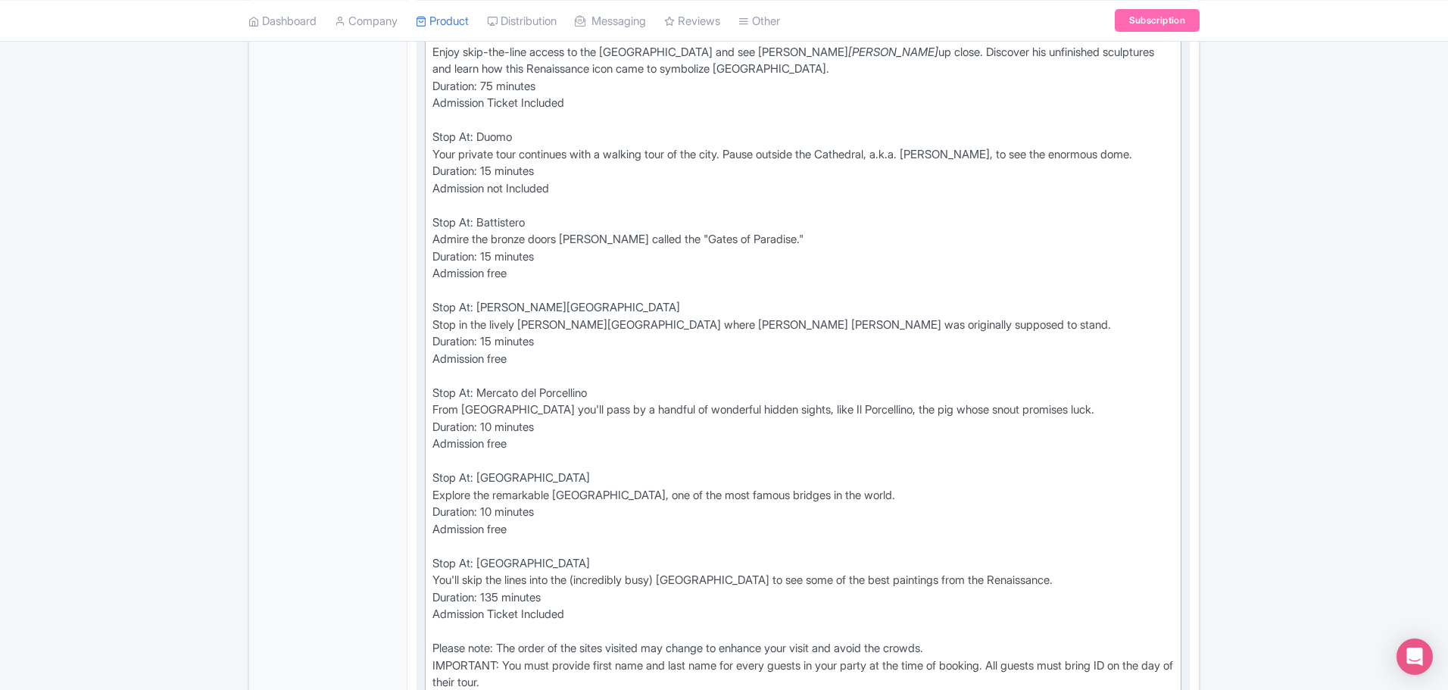
click at [429, 372] on trix-editor "Stop At: Galleria dell'Accademia Enjoy skip-the-line access to the Accademia Ga…" at bounding box center [803, 359] width 757 height 676
drag, startPoint x: 432, startPoint y: 370, endPoint x: 586, endPoint y: 371, distance: 153.8
click at [586, 371] on div "Stop At: Galleria dell'Accademia Enjoy skip-the-line access to the Accademia Ga…" at bounding box center [802, 359] width 741 height 665
drag, startPoint x: 479, startPoint y: 368, endPoint x: 543, endPoint y: 371, distance: 63.7
click at [543, 371] on div "Stop At: Galleria dell'Accademia Enjoy skip-the-line access to the Accademia Ga…" at bounding box center [802, 359] width 741 height 665
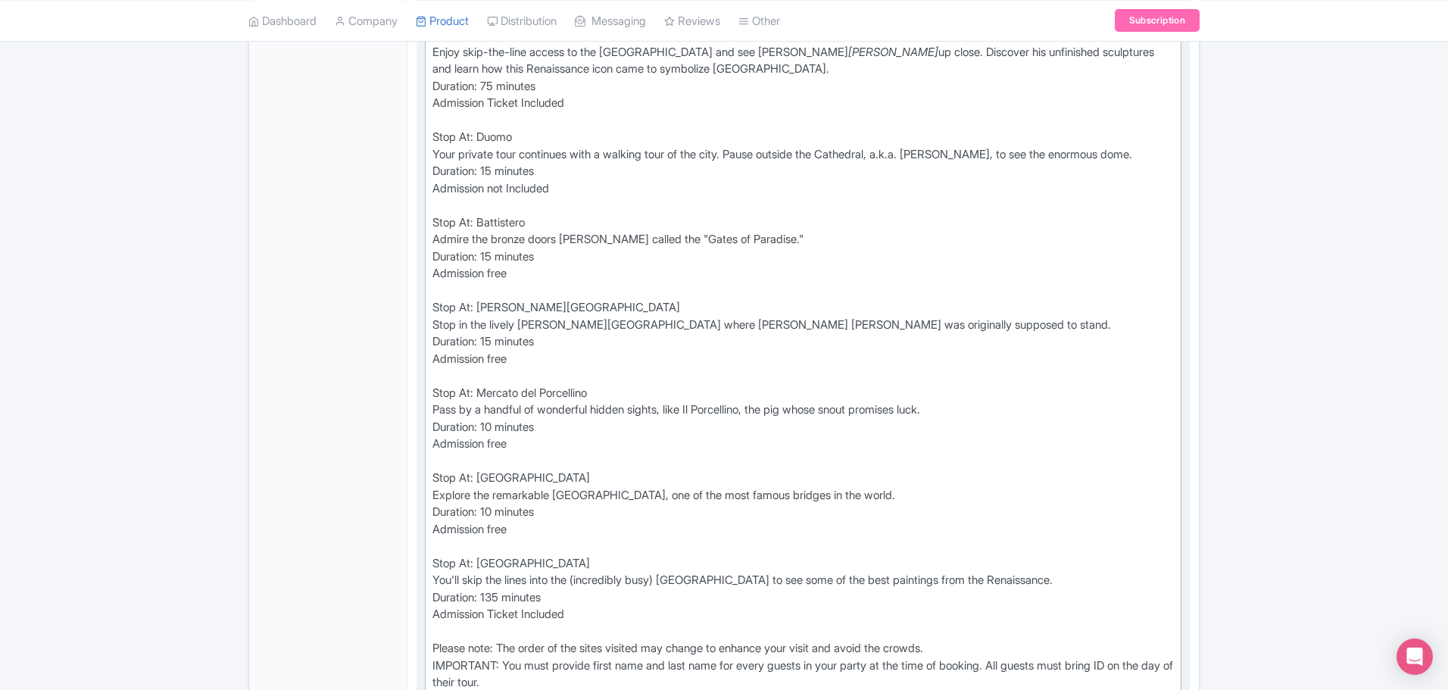
click at [573, 383] on div "Stop At: Galleria dell'Accademia Enjoy skip-the-line access to the Accademia Ga…" at bounding box center [802, 359] width 741 height 665
drag, startPoint x: 476, startPoint y: 367, endPoint x: 698, endPoint y: 370, distance: 221.9
click at [698, 370] on div "Stop At: Galleria dell'Accademia Enjoy skip-the-line access to the Accademia Ga…" at bounding box center [802, 359] width 741 height 665
click at [785, 368] on div "Stop At: Galleria dell'Accademia Enjoy skip-the-line access to the Accademia Ga…" at bounding box center [802, 359] width 741 height 665
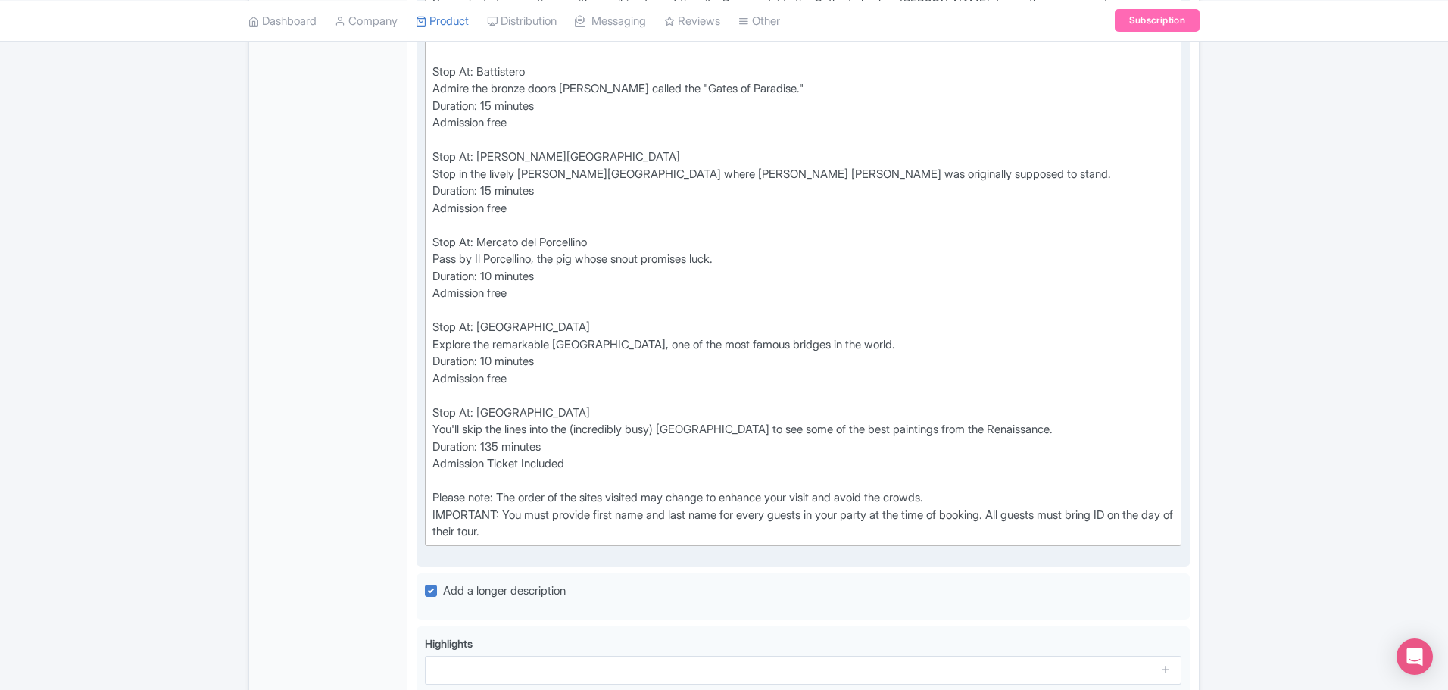
scroll to position [900, 0]
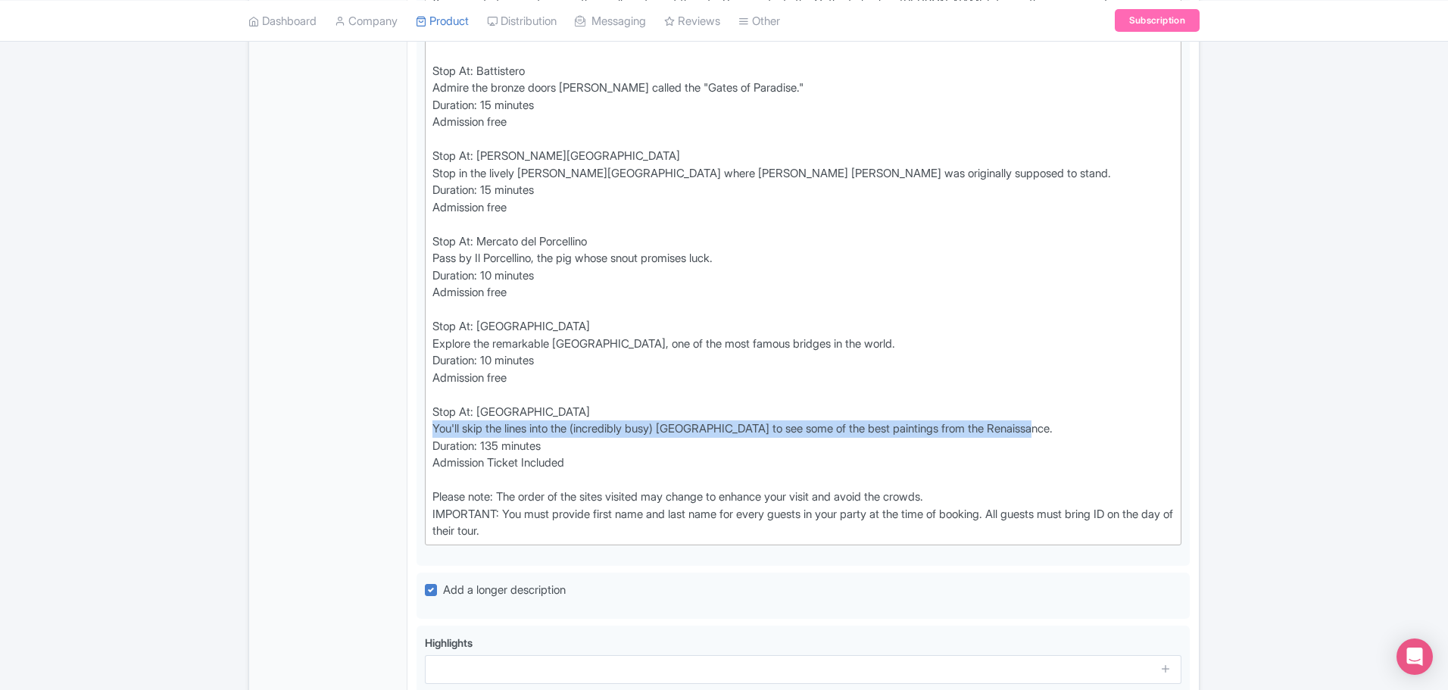
drag, startPoint x: 1040, startPoint y: 389, endPoint x: 392, endPoint y: 381, distance: 648.4
click at [392, 381] on div "General Booking Info Locations Settings Pricing Gallery Itinerary FAQs Private …" at bounding box center [724, 206] width 950 height 1594
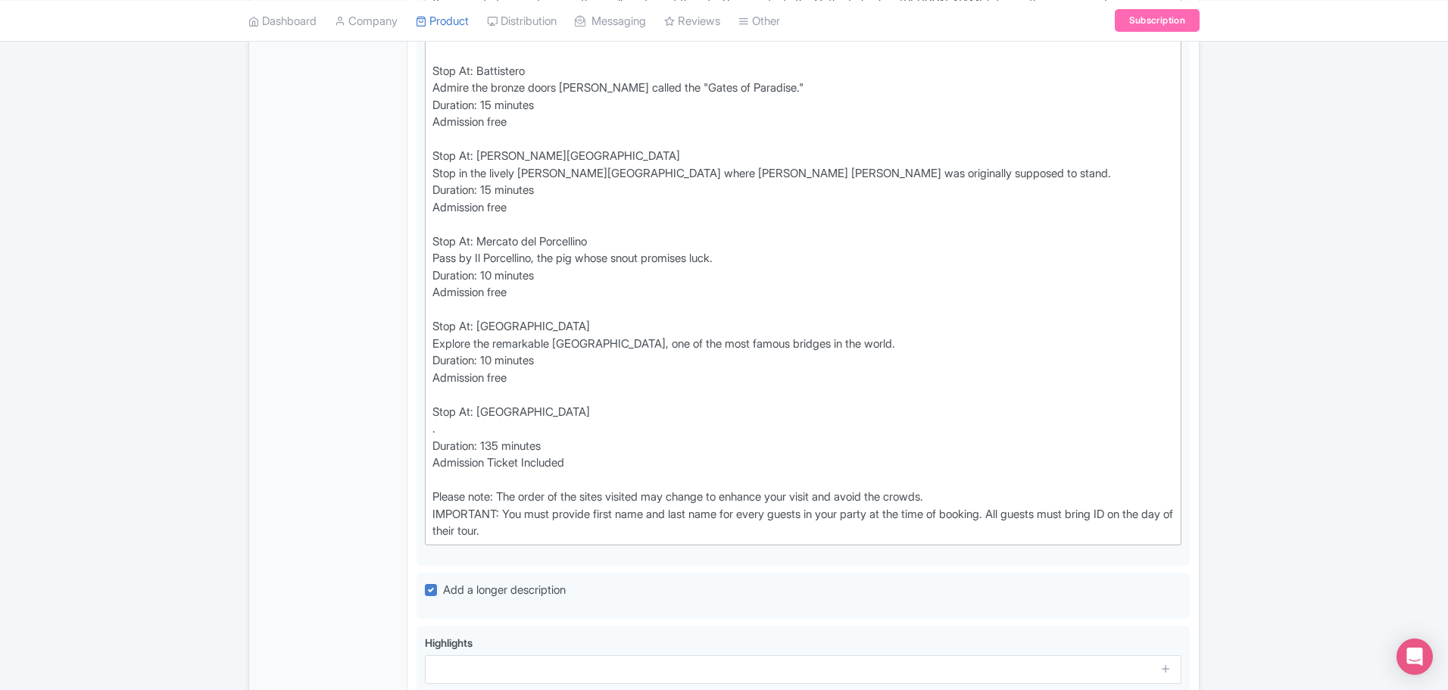
paste trix-editor "<br>Duration: 75 minutes<br>Admission Ticket Included<br><br>Stop At: Duomo <br…"
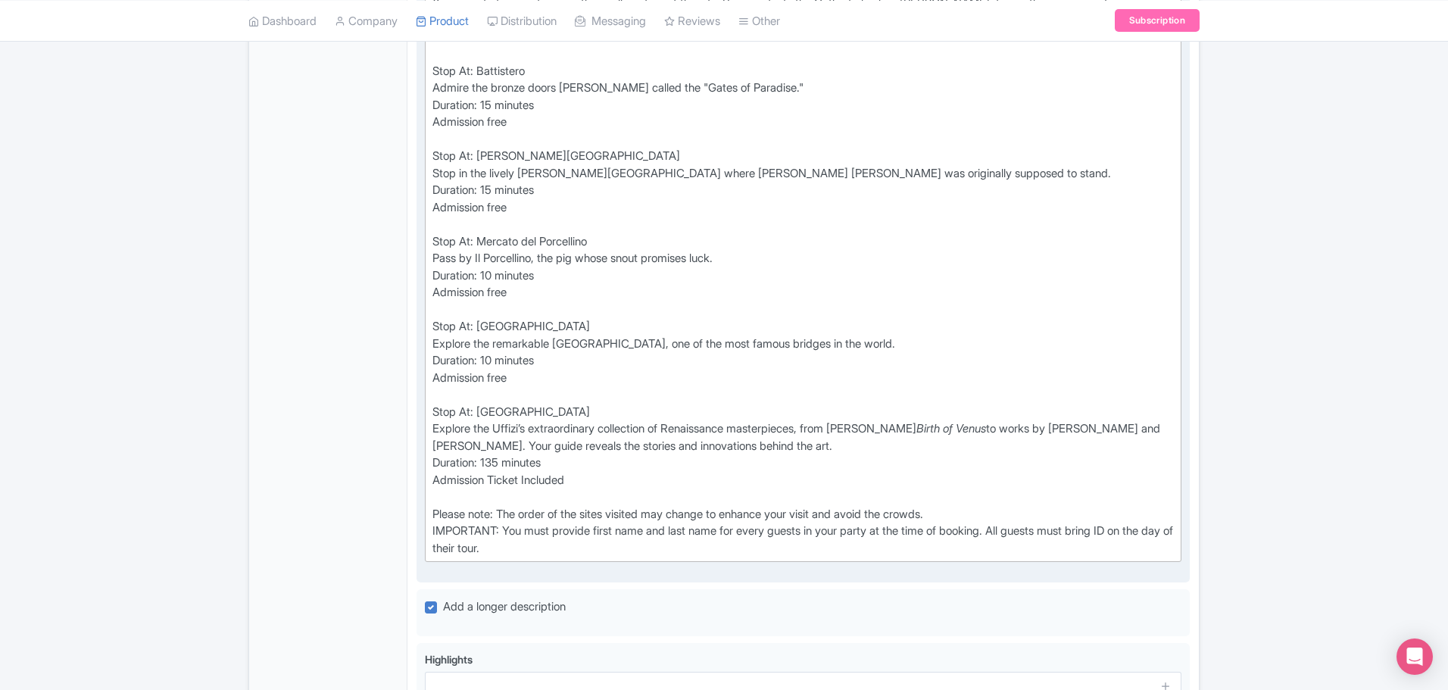
click at [429, 495] on trix-editor "Stop At: Galleria dell'Accademia Enjoy skip-the-line access to the Accademia Ga…" at bounding box center [803, 216] width 757 height 692
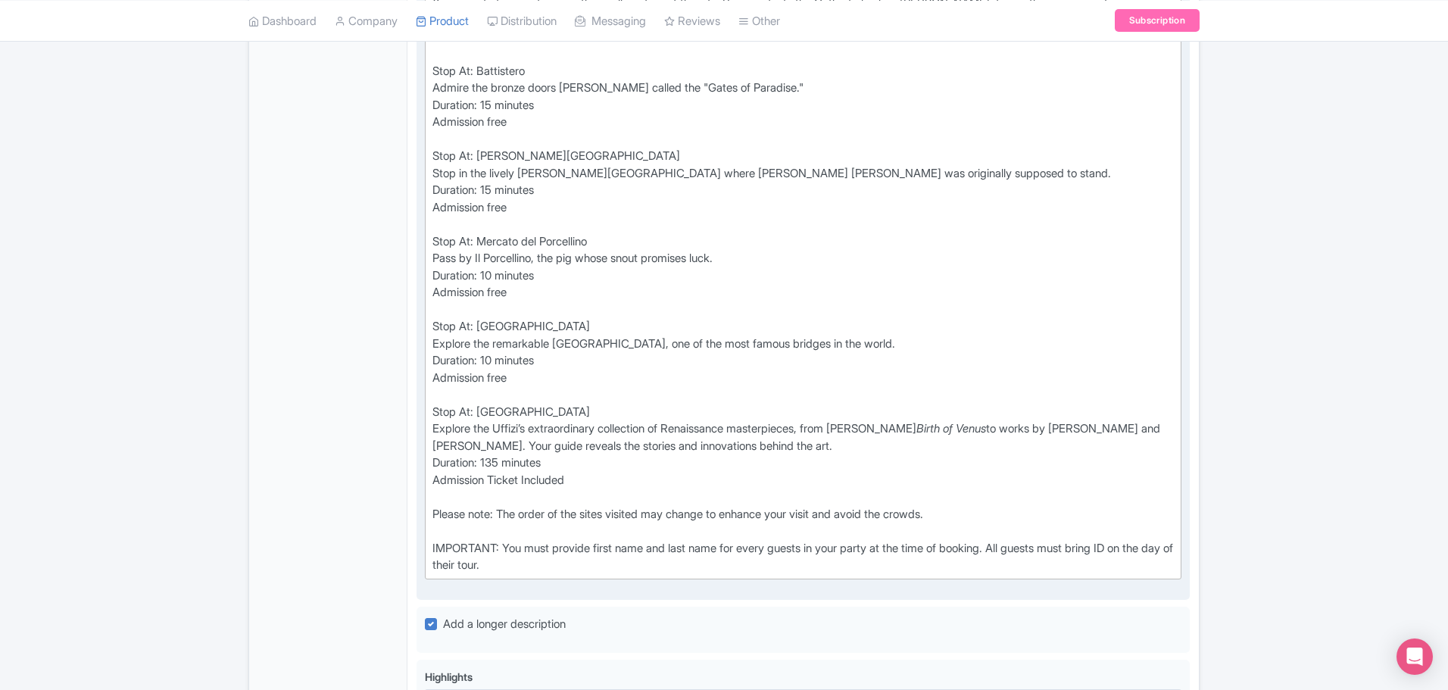
type trix-editor "<div>Stop At: Galleria dell'Accademia<br>&nbsp;Enjoy skip-the-line access to th…"
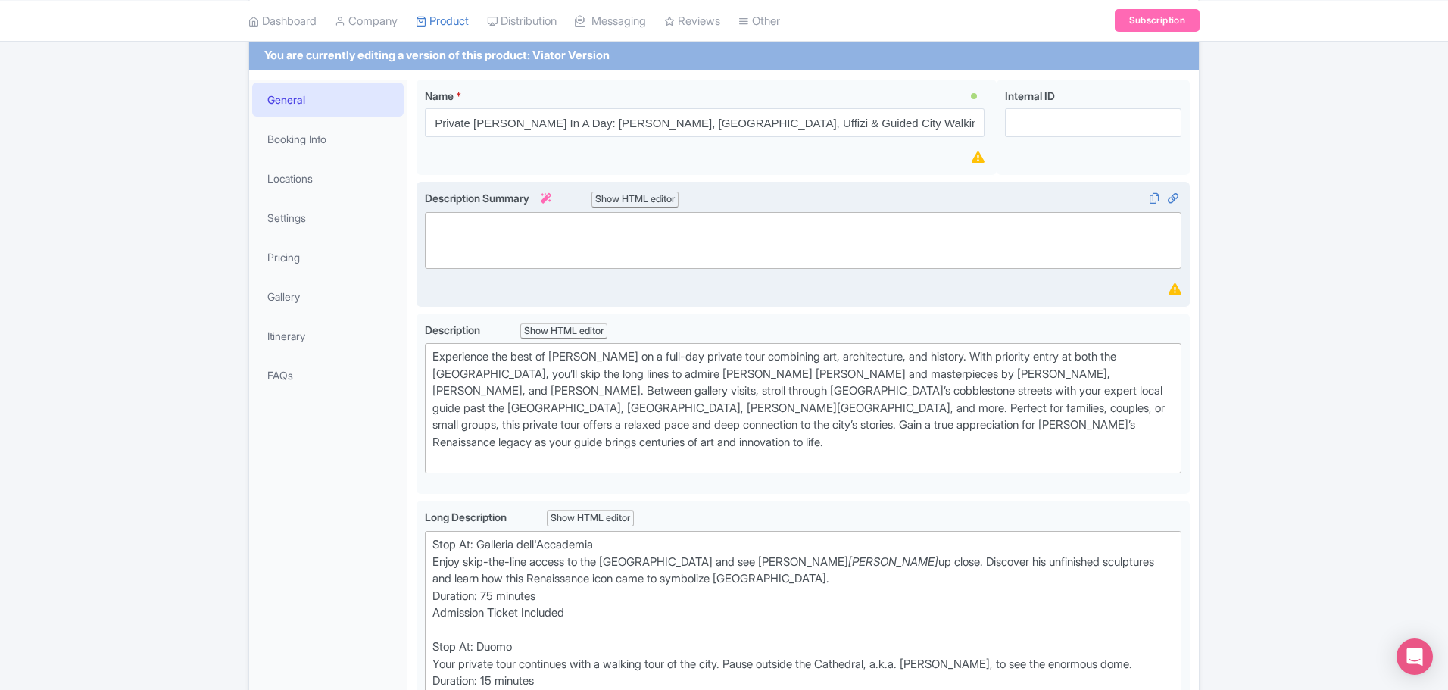
scroll to position [59, 0]
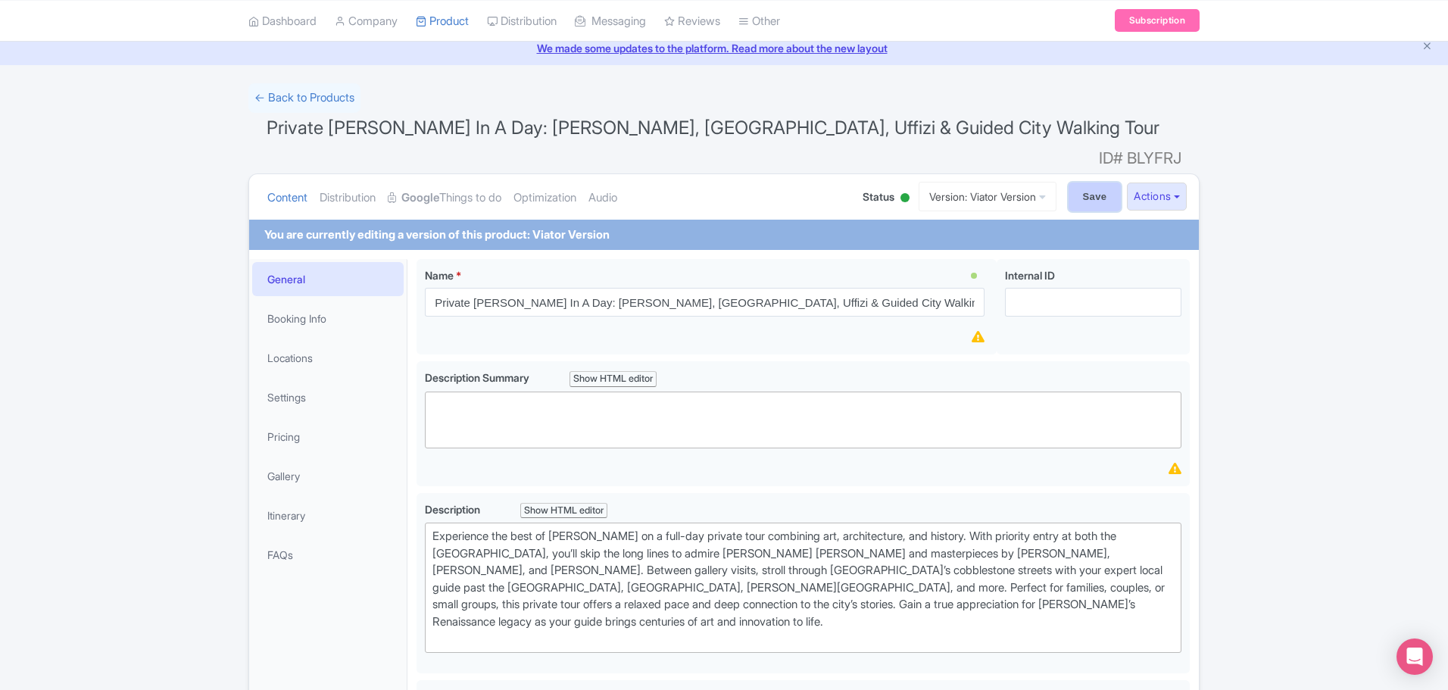
click at [1069, 183] on input "Save" at bounding box center [1095, 197] width 53 height 29
type input "Saving..."
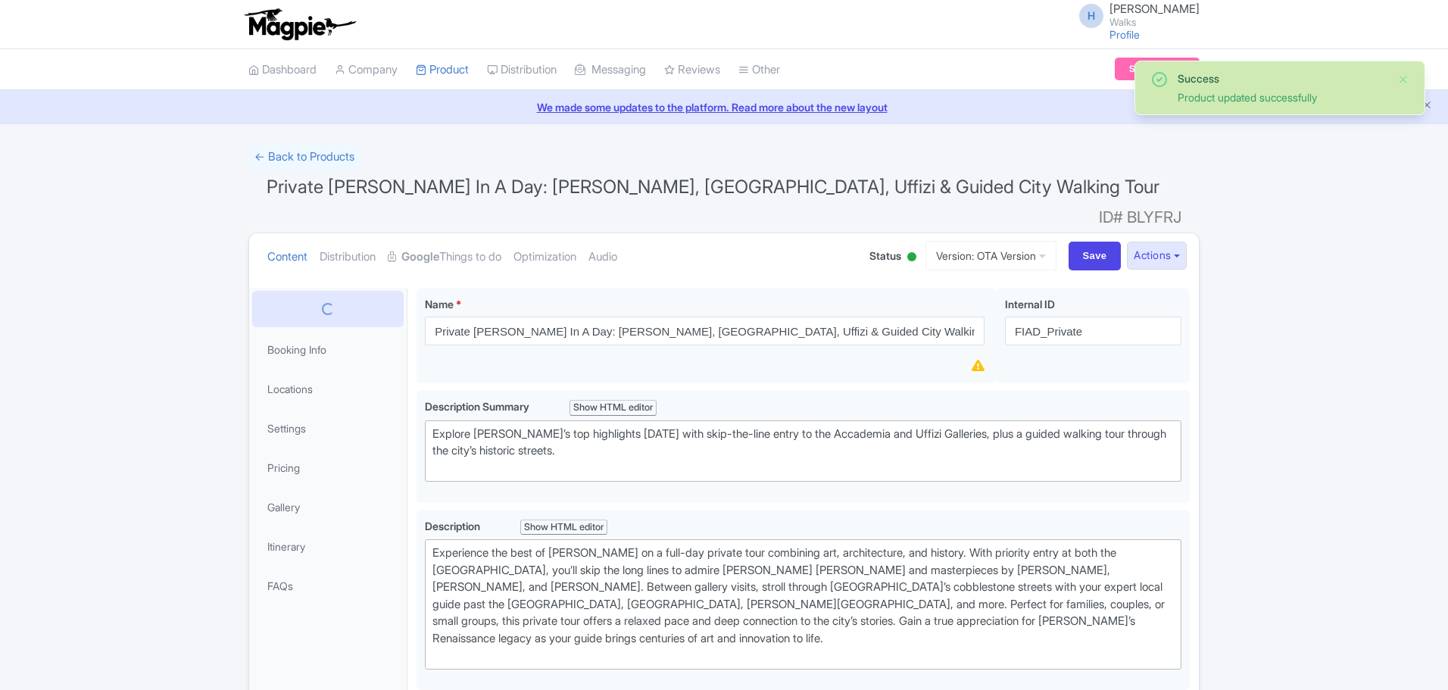
scroll to position [264, 0]
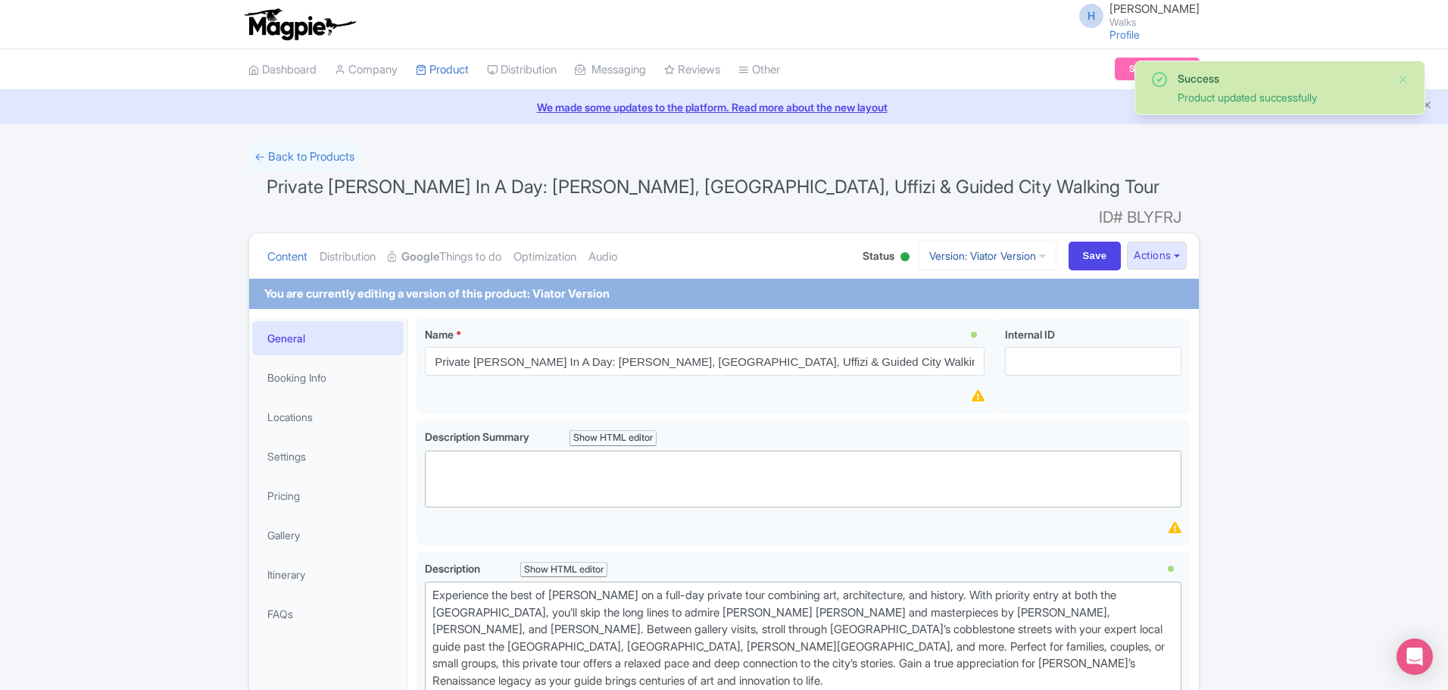
click at [1039, 251] on icon at bounding box center [1042, 256] width 7 height 11
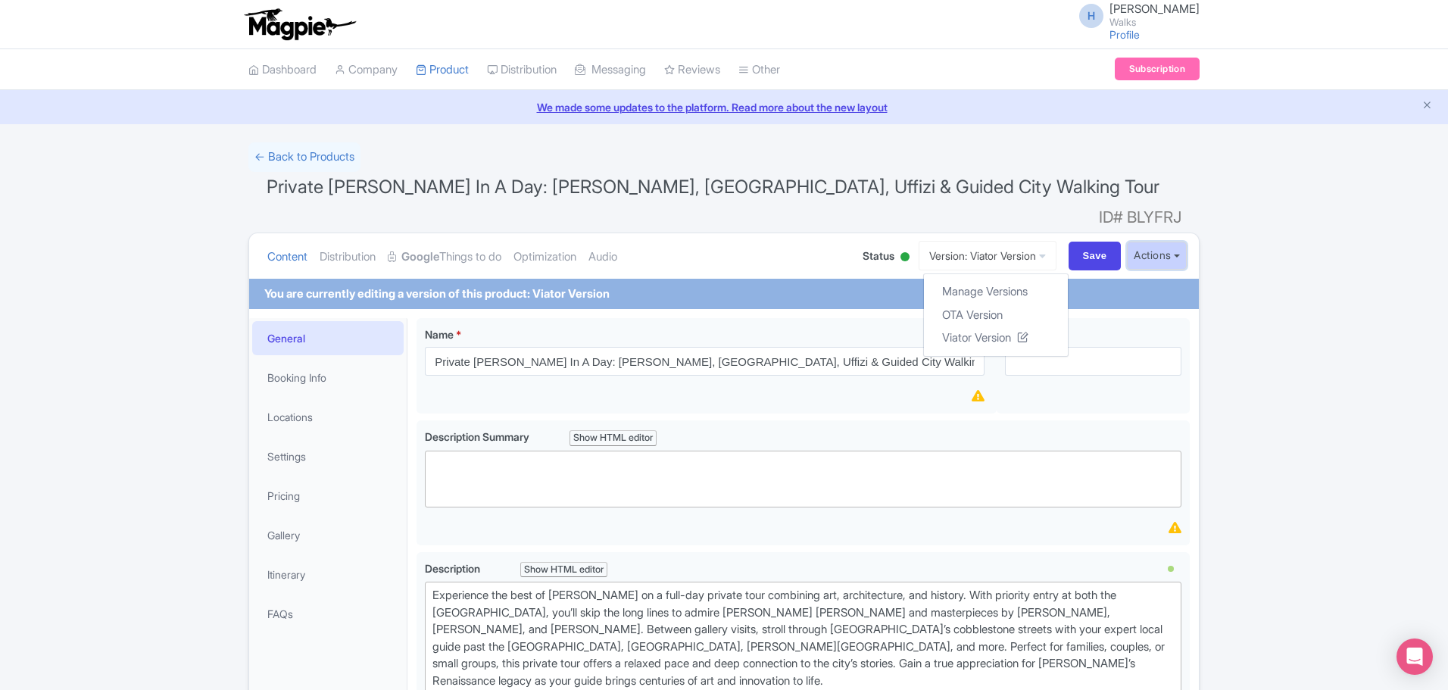
click at [1169, 242] on button "Actions" at bounding box center [1157, 256] width 60 height 28
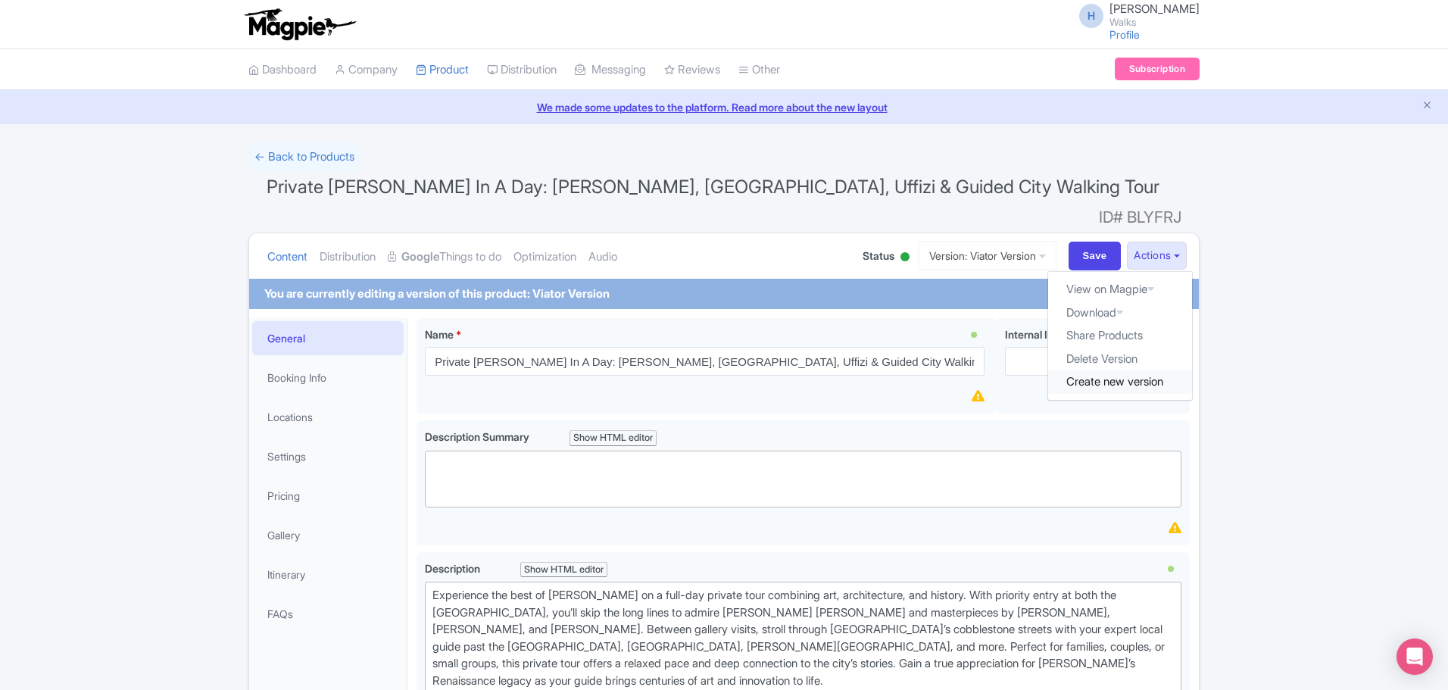
click at [1108, 370] on link "Create new version" at bounding box center [1120, 381] width 144 height 23
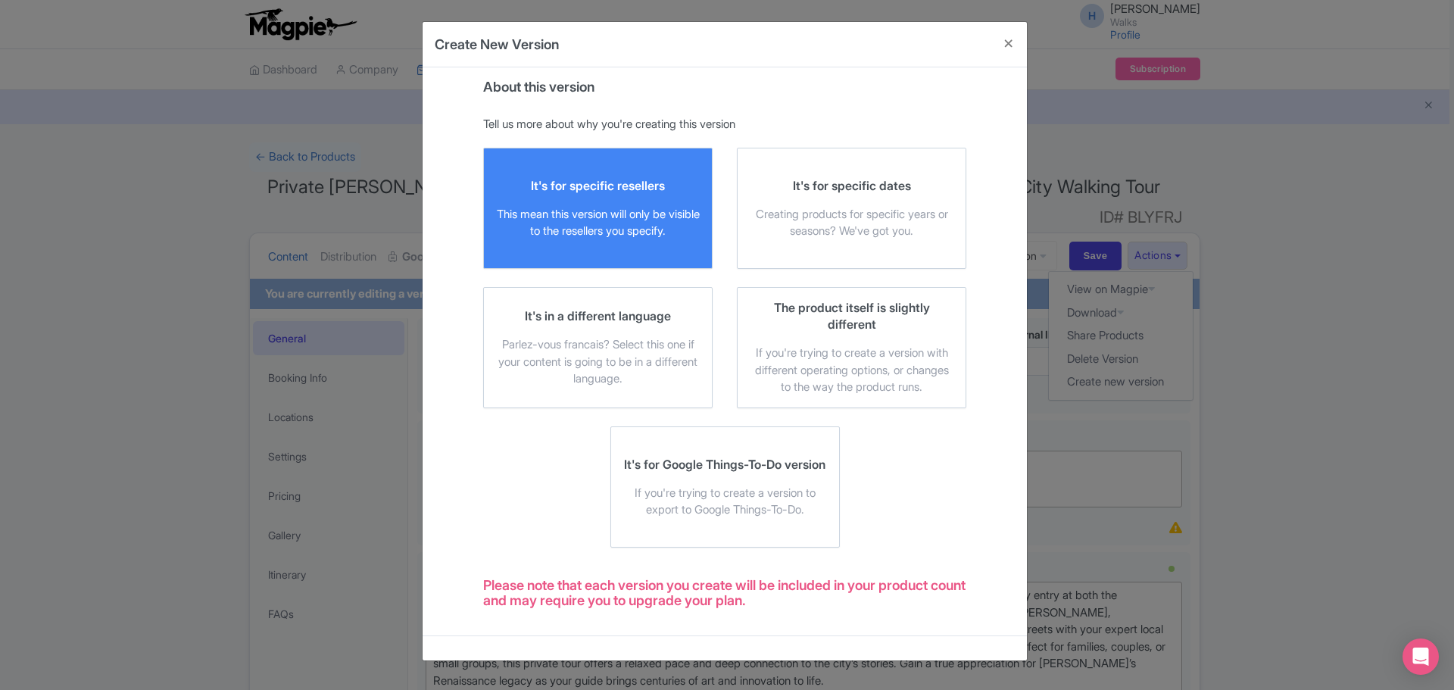
click at [608, 220] on div "This mean this version will only be visible to the resellers you specify." at bounding box center [598, 223] width 204 height 34
click at [0, 0] on input "It's for specific resellers This mean this version will only be visible to the …" at bounding box center [0, 0] width 0 height 0
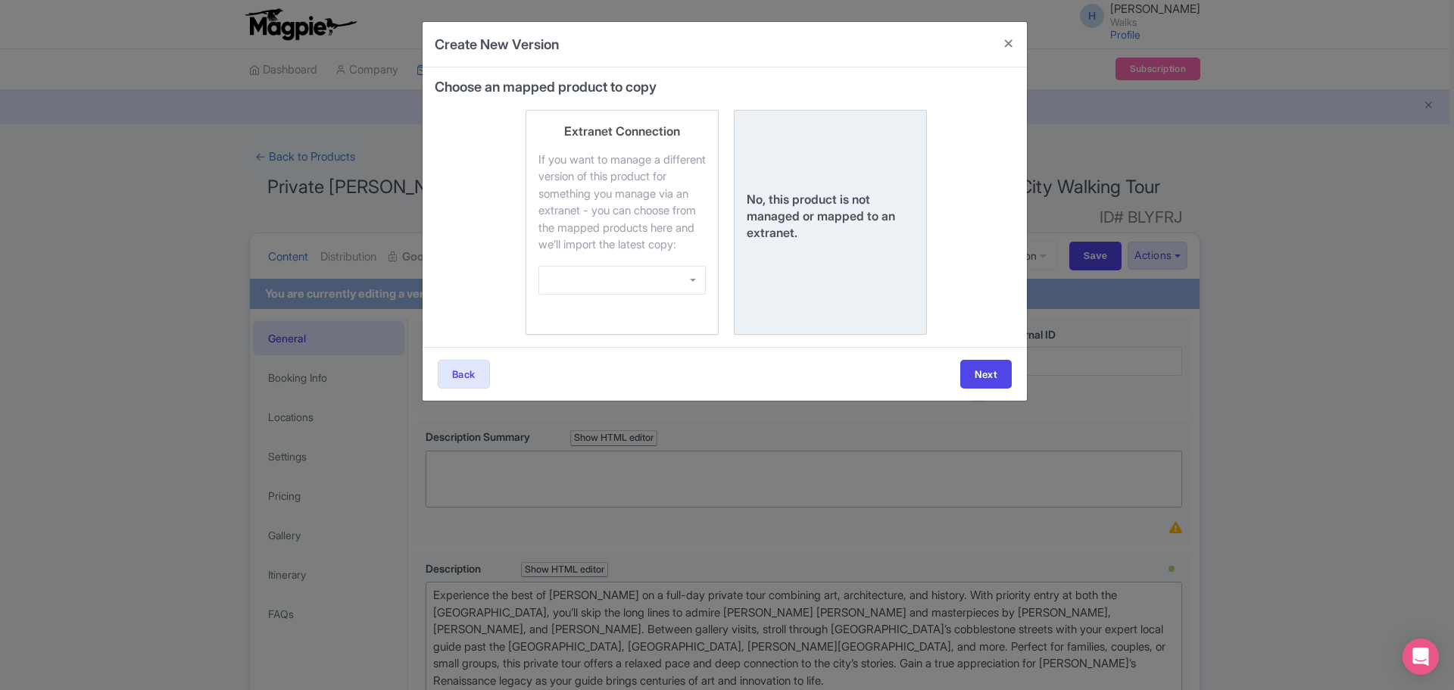
click at [841, 223] on div "No, this product is not managed or mapped to an extranet." at bounding box center [830, 216] width 167 height 50
click at [0, 0] on input "No, this product is not managed or mapped to an extranet." at bounding box center [0, 0] width 0 height 0
click at [995, 389] on button "Next" at bounding box center [986, 374] width 52 height 29
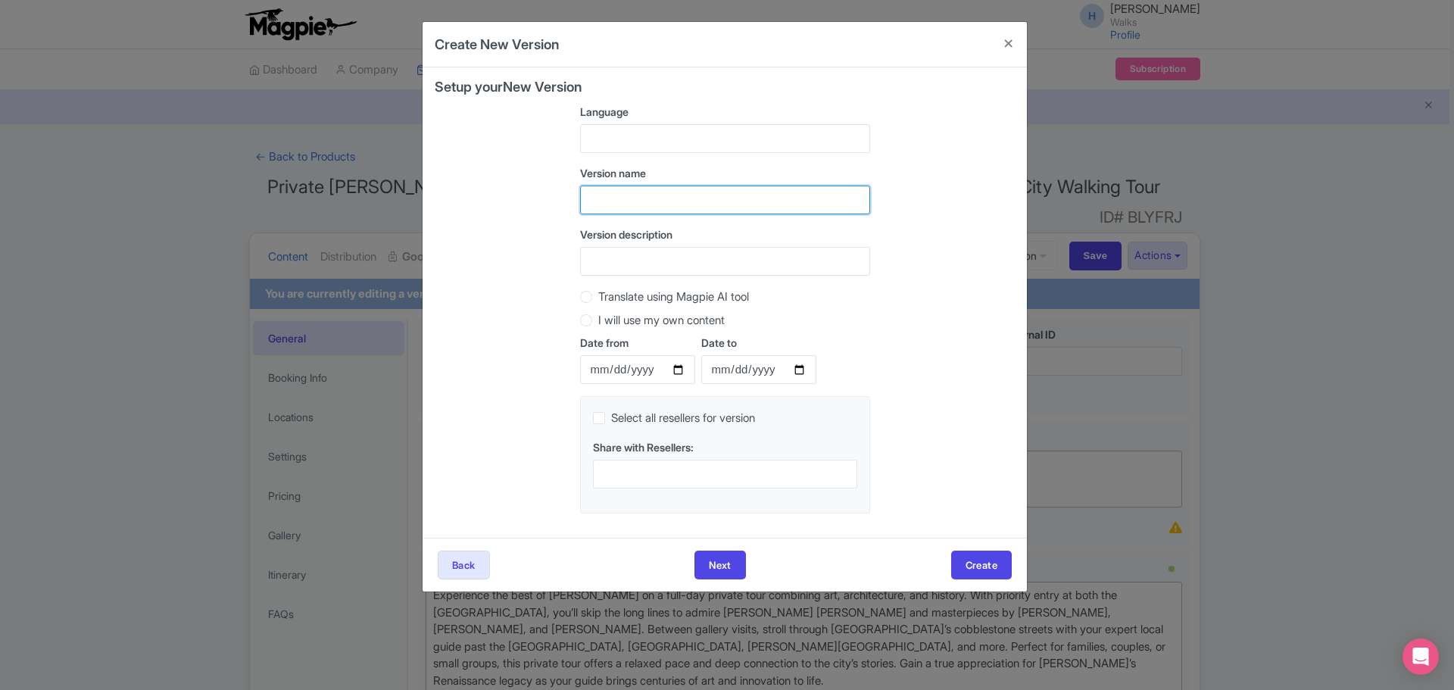
click at [615, 211] on input "text" at bounding box center [725, 200] width 290 height 29
type input "WOI Version"
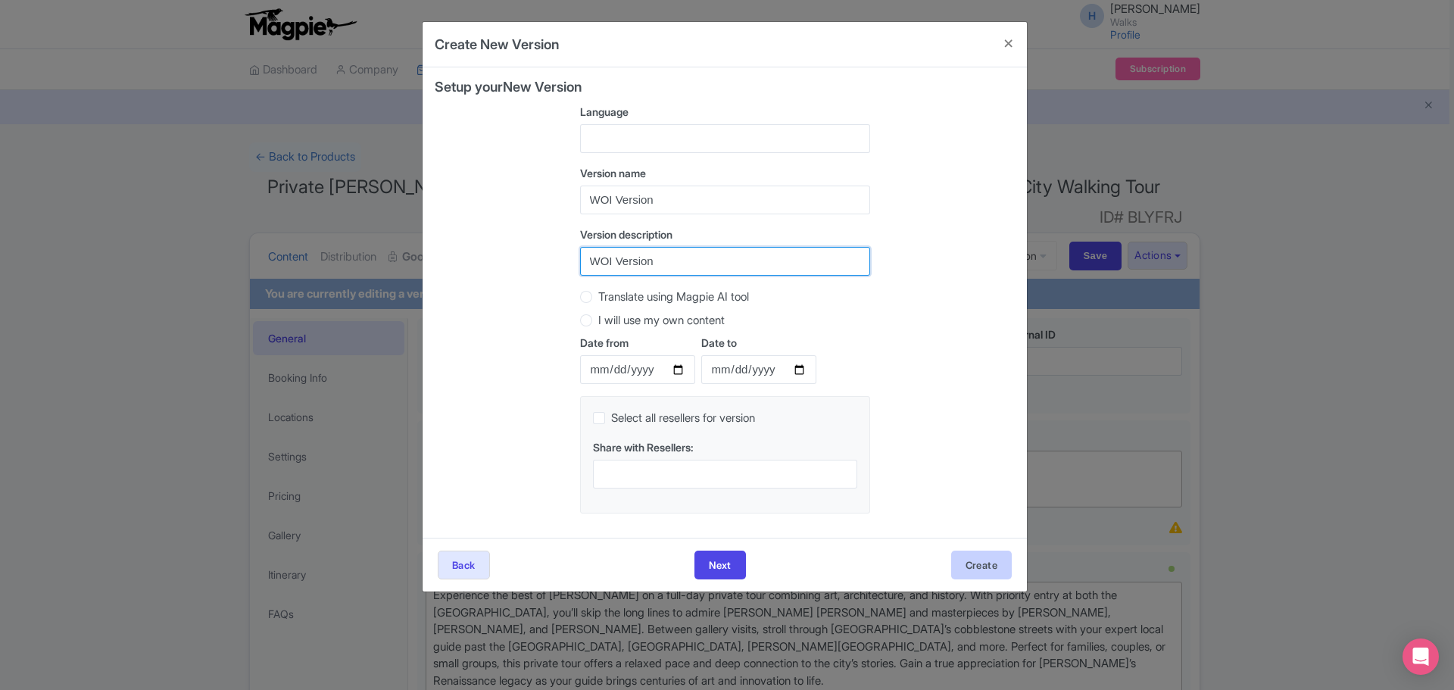
type input "WOI Version"
click at [993, 562] on button "Create" at bounding box center [981, 565] width 61 height 29
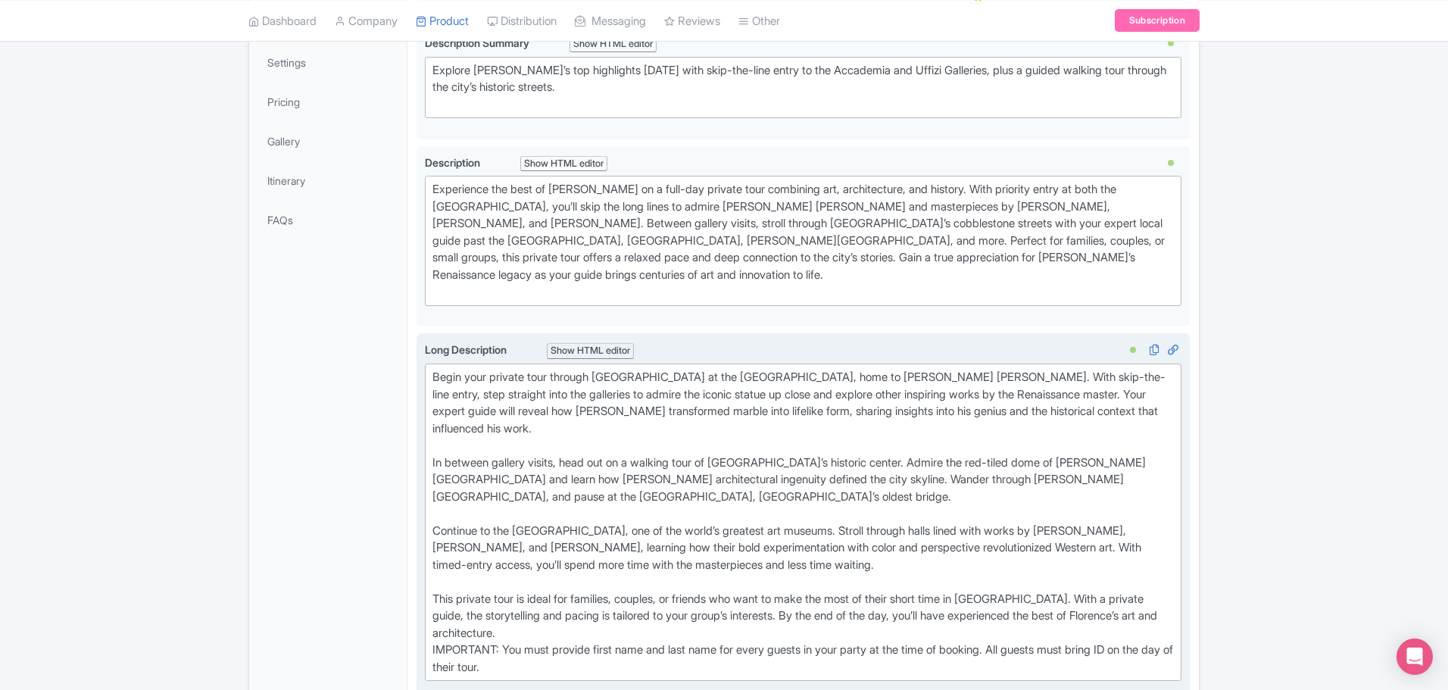
scroll to position [454, 0]
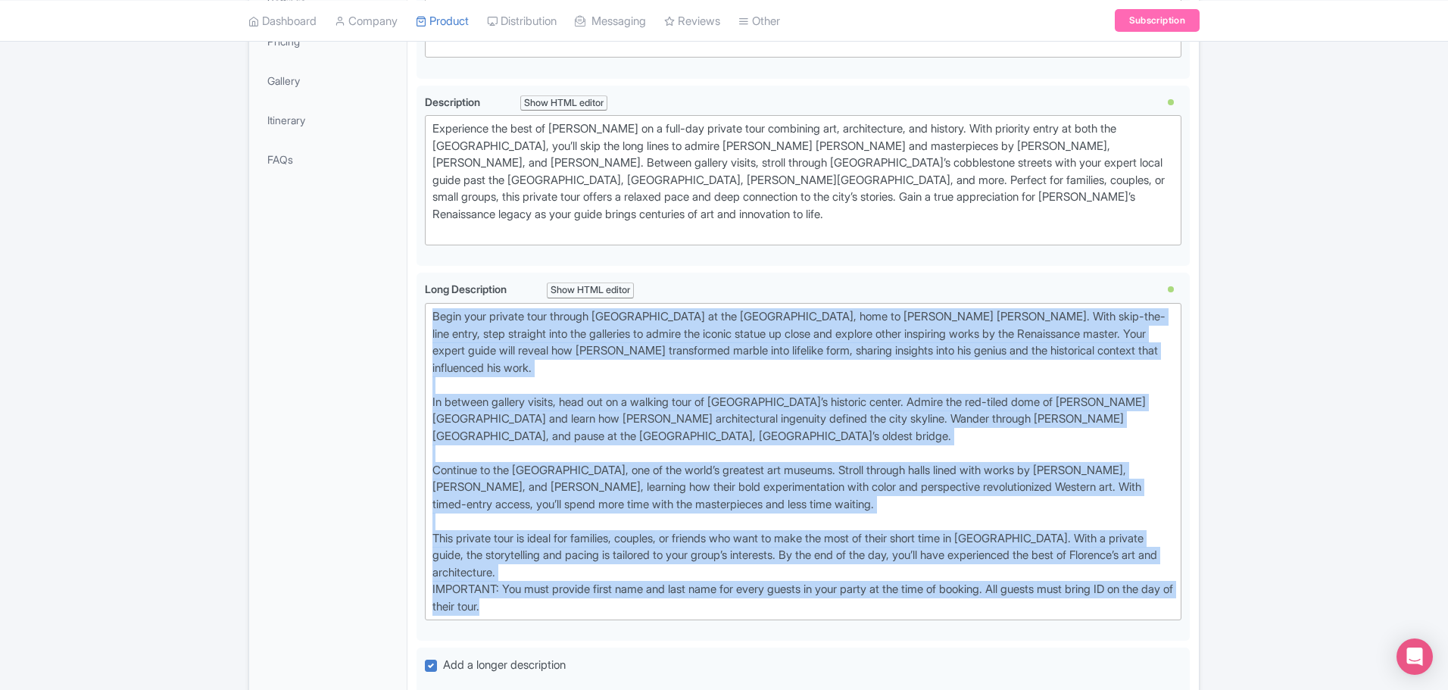
drag, startPoint x: 565, startPoint y: 568, endPoint x: 407, endPoint y: 279, distance: 329.1
click at [407, 279] on div "General Booking Info Locations Settings Pricing Gallery Itinerary FAQs Private …" at bounding box center [724, 554] width 950 height 1399
type trix-editor "<lor>Ipsum dolo sitamet cons adipisc Elitsedd ei tem Incididun Utlabor, etdo ma…"
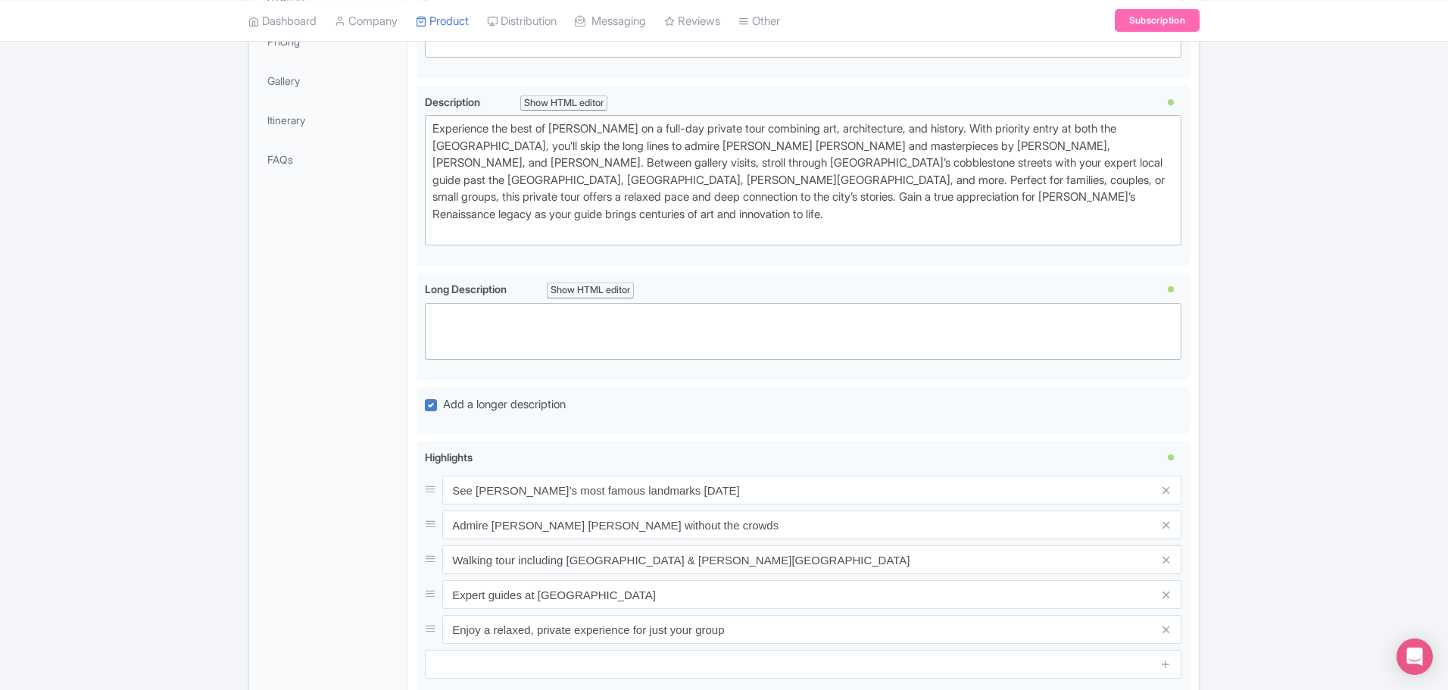
paste trix-editor "<lor><ipsumd>S Ametcon Adipisc Elitsed Doeiusmo’t Inc, Utlabor &etd; Magnaal<en…"
type trix-editor "<lor><ipsumd>S Ametcon Adipisc Elitsed Doeiusmo’t Inc, Utlabor &etd; Magnaal<en…"
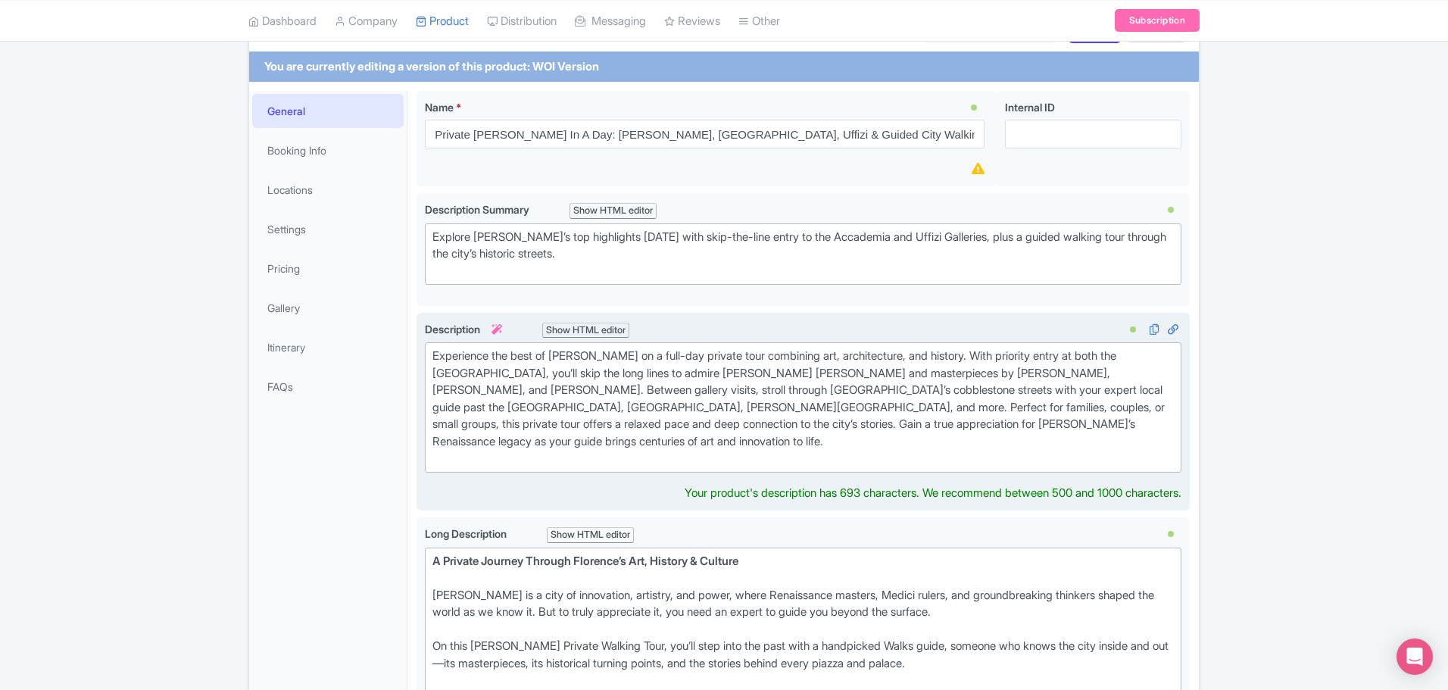
scroll to position [244, 0]
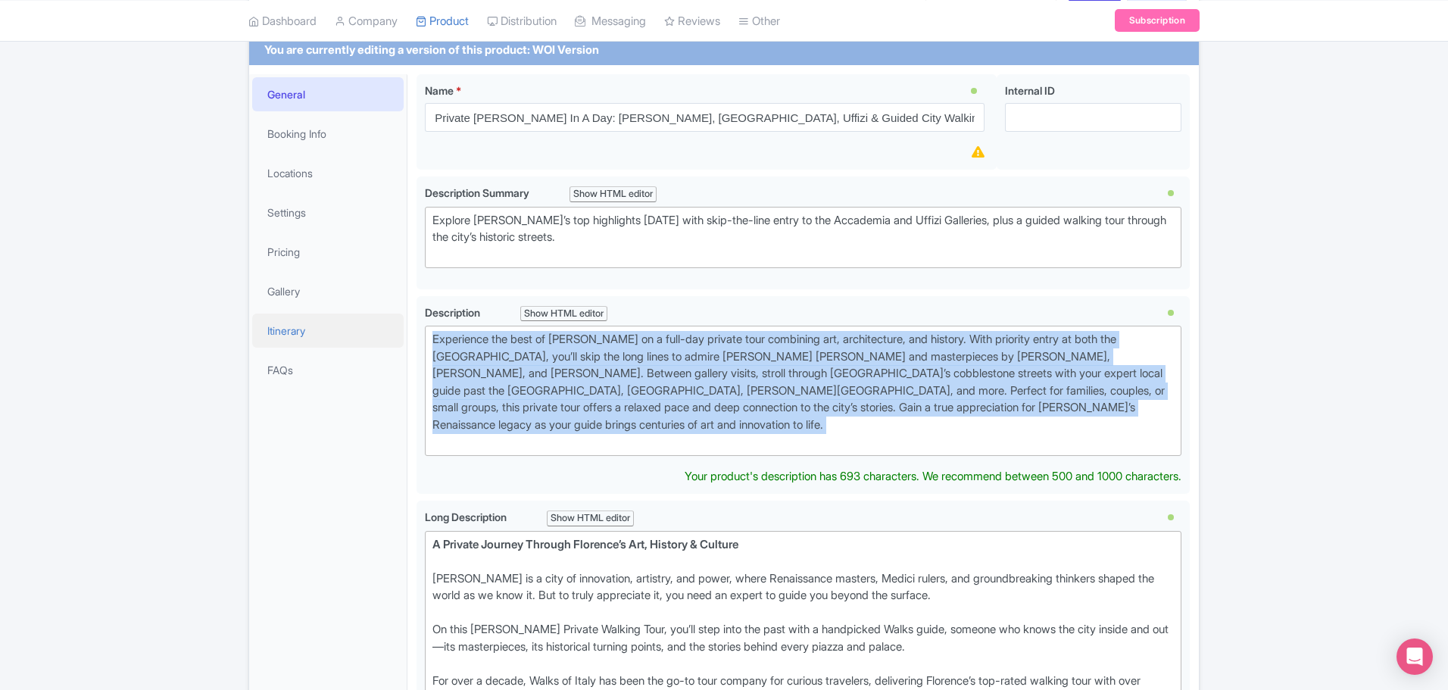
drag, startPoint x: 1171, startPoint y: 399, endPoint x: 397, endPoint y: 311, distance: 779.0
type trix-editor "<div>Experience the best of Florence on a full-day private tour combining art, …"
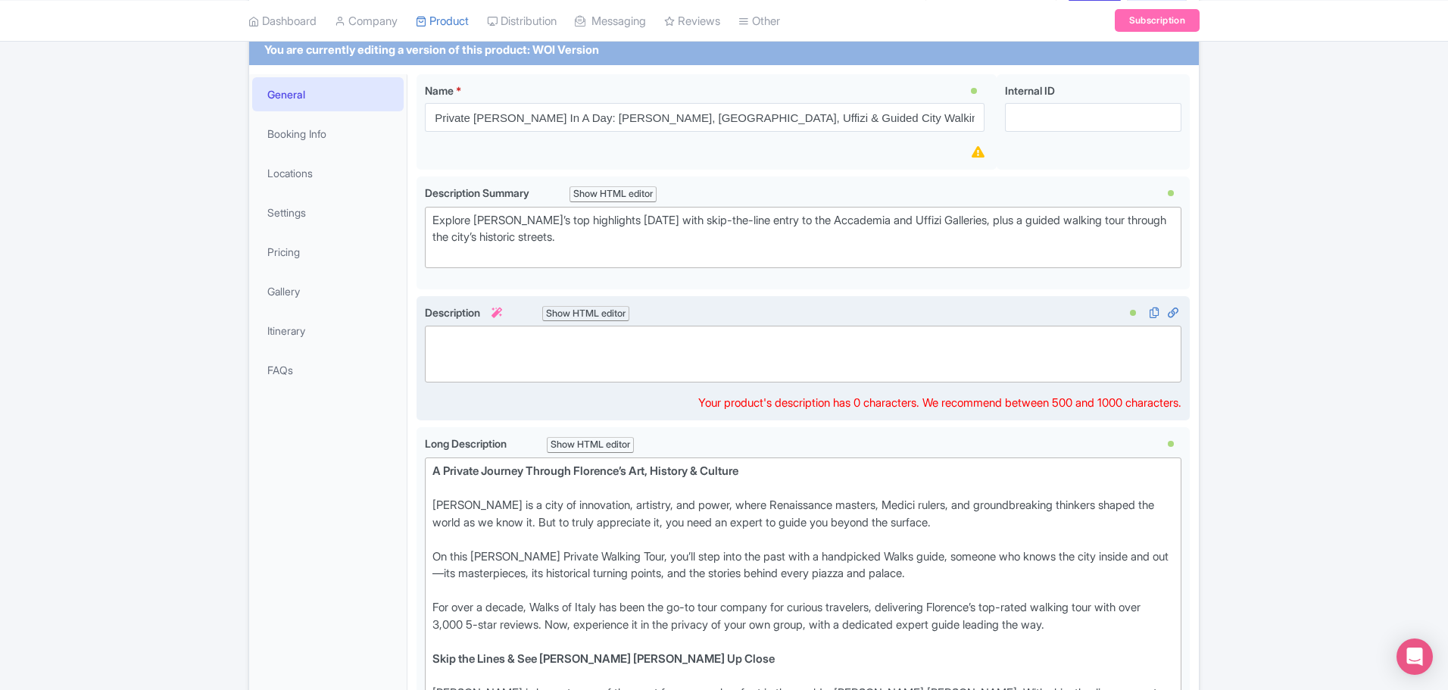
click at [476, 352] on trix-editor at bounding box center [803, 354] width 757 height 57
click at [464, 342] on trix-editor at bounding box center [803, 354] width 757 height 57
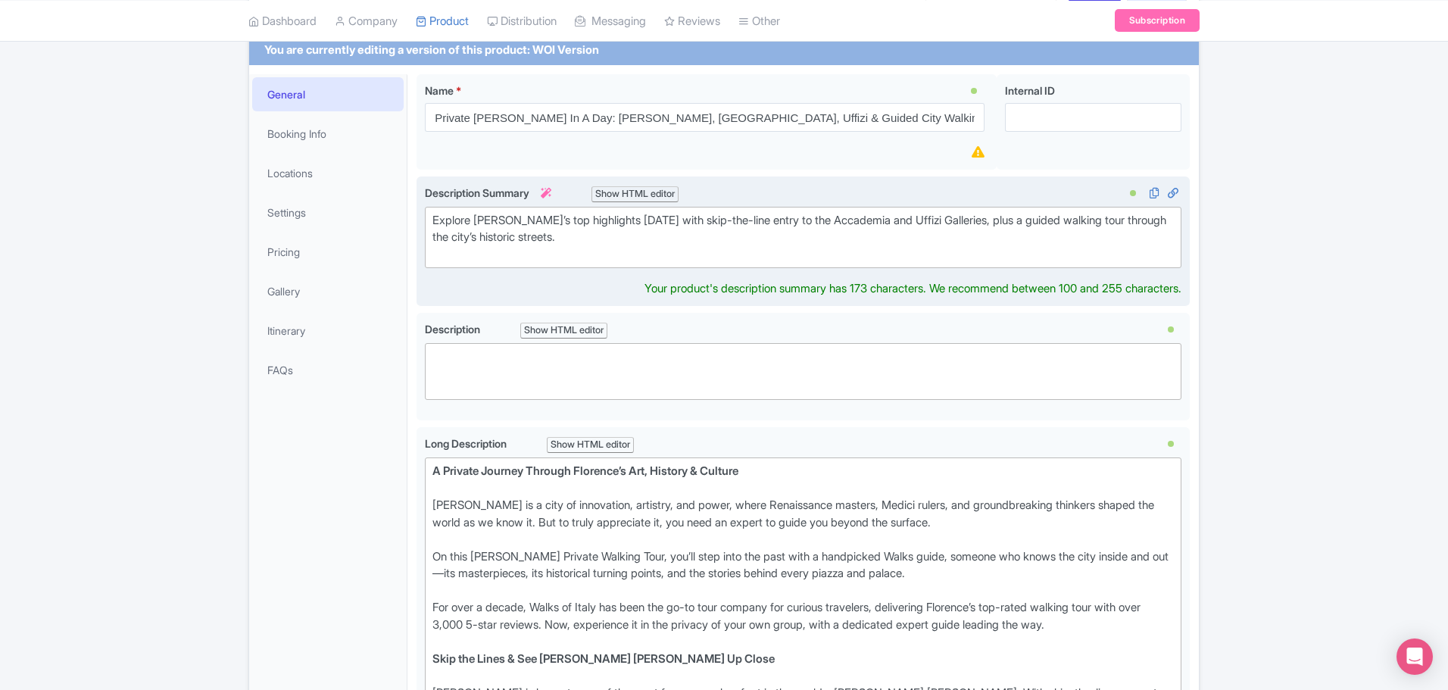
scroll to position [261, 0]
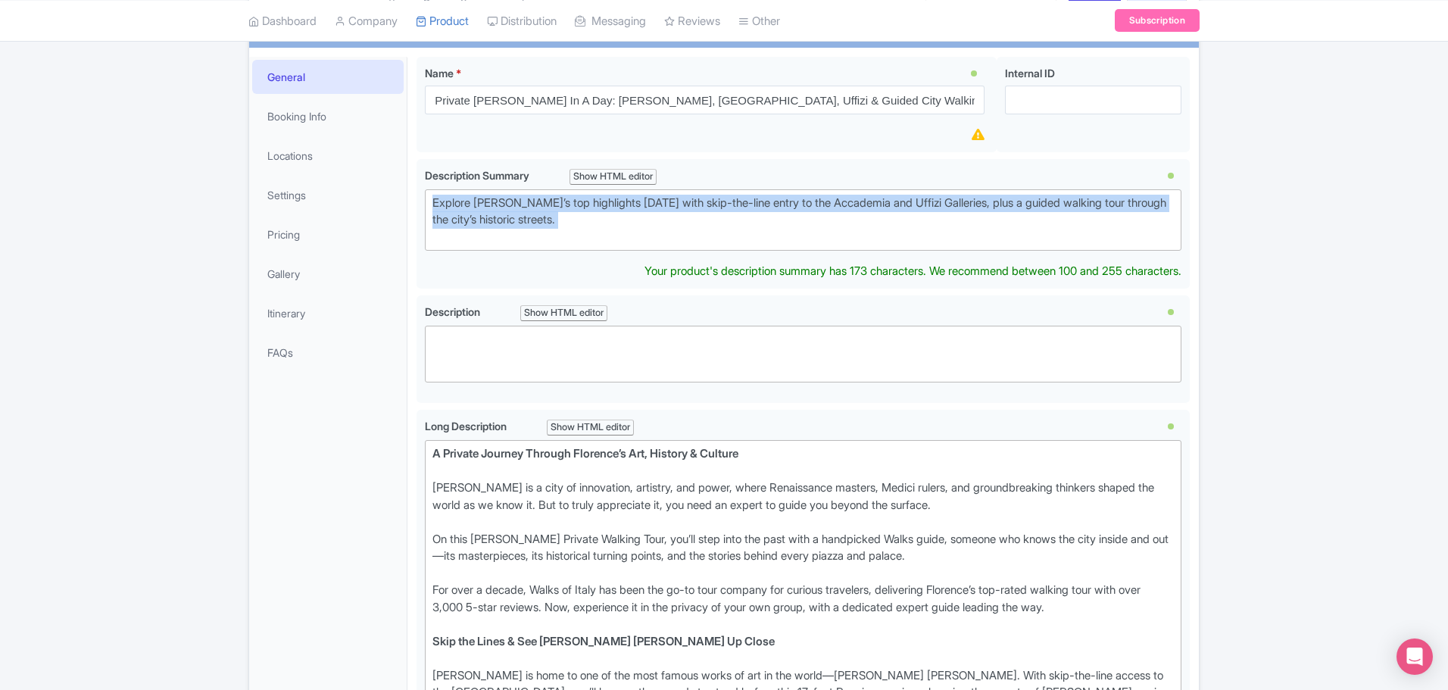
drag, startPoint x: 638, startPoint y: 211, endPoint x: 410, endPoint y: 177, distance: 230.4
type trix-editor "<div>Explore Florence’s top highlights in one day with skip-the-line entry to t…"
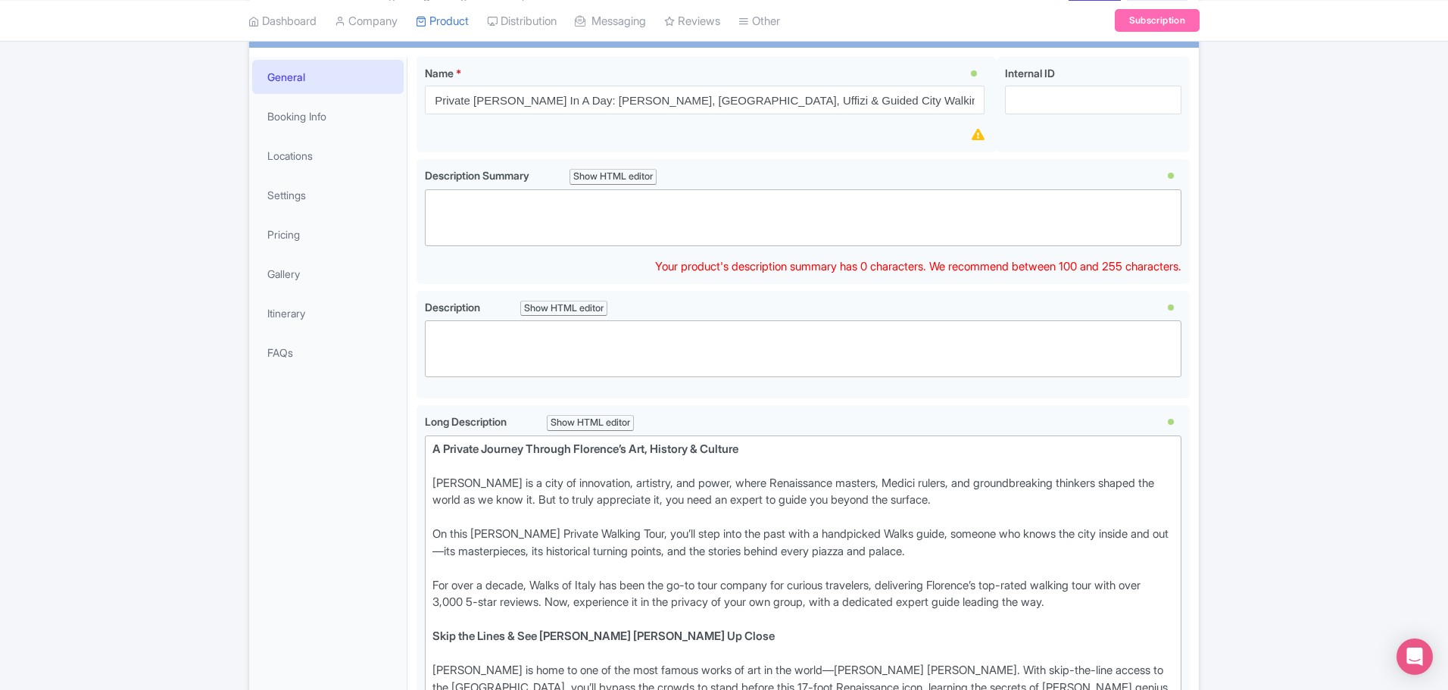
paste trix-editor "<div>With over 3,000 five-star reviews, our Florence Private Walking Tour is th…"
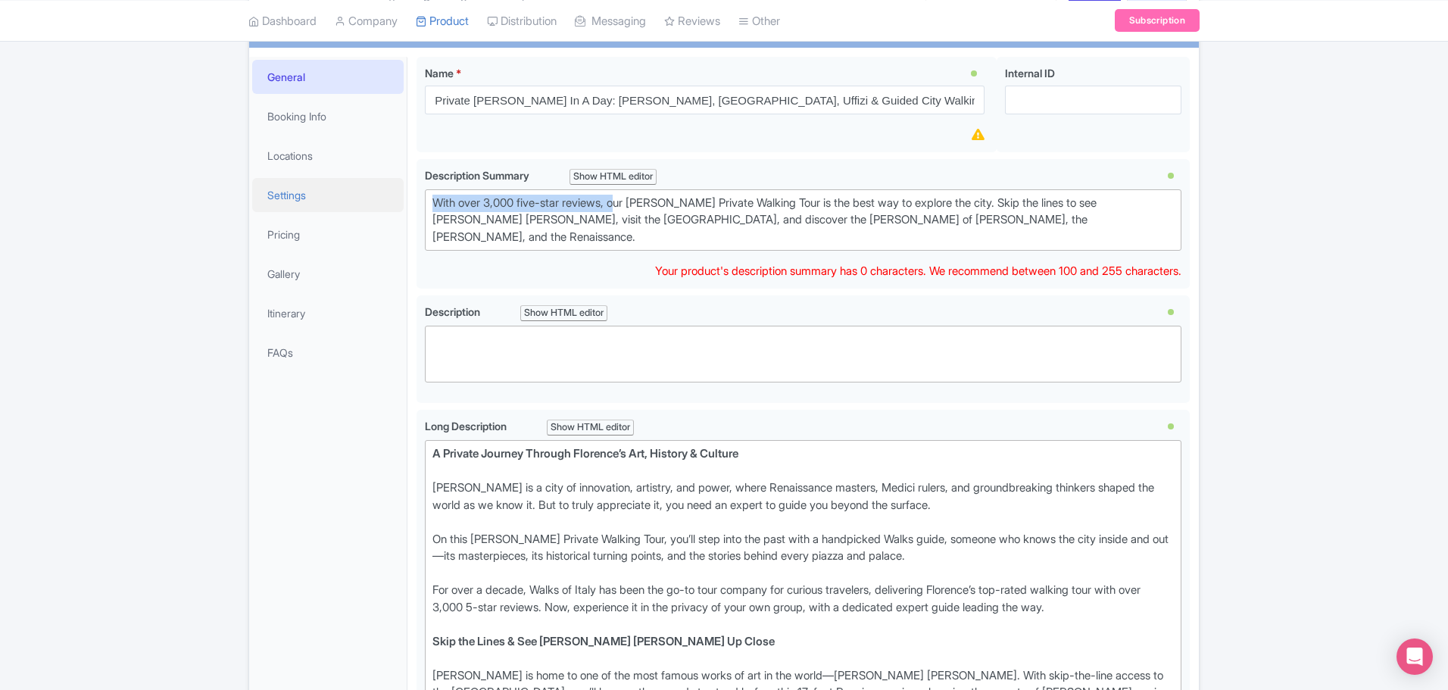
drag, startPoint x: 623, startPoint y: 177, endPoint x: 374, endPoint y: 169, distance: 248.6
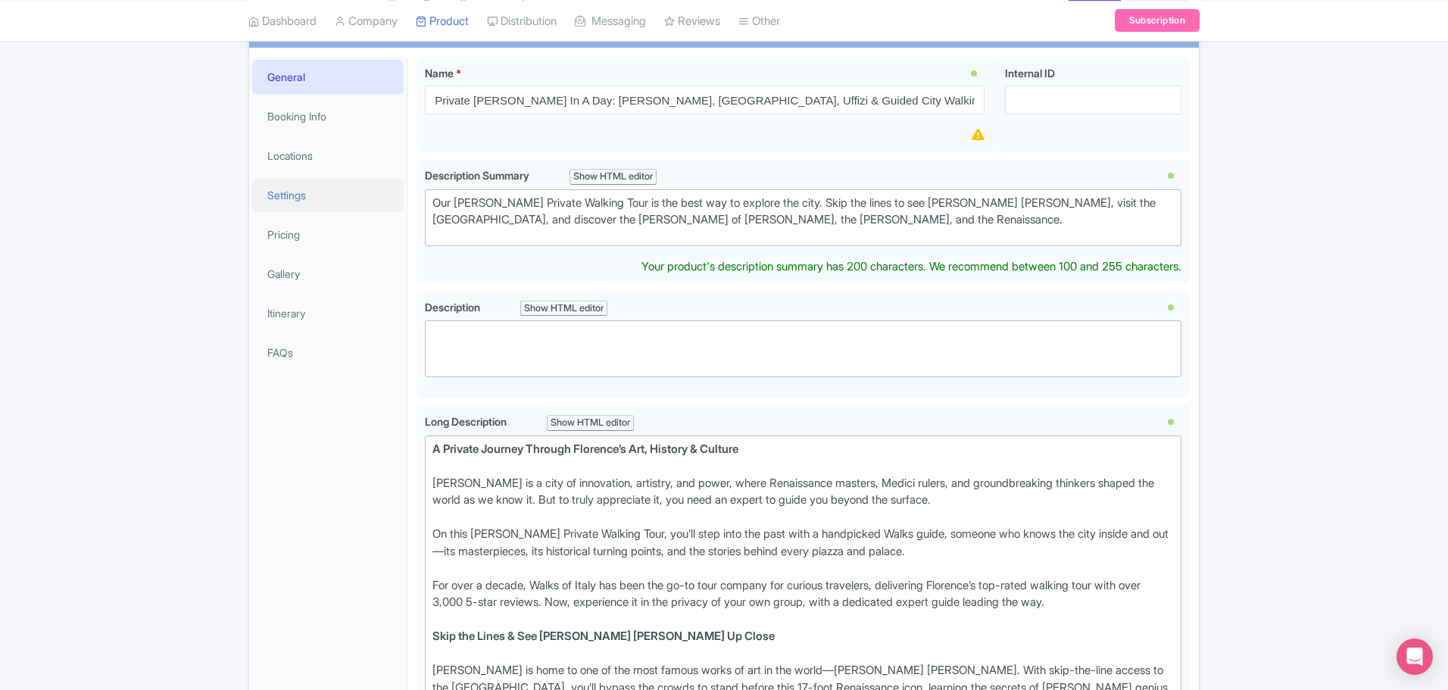
type trix-editor "<div>Our Florence Private Walking Tour is the best way to explore the city. Ski…"
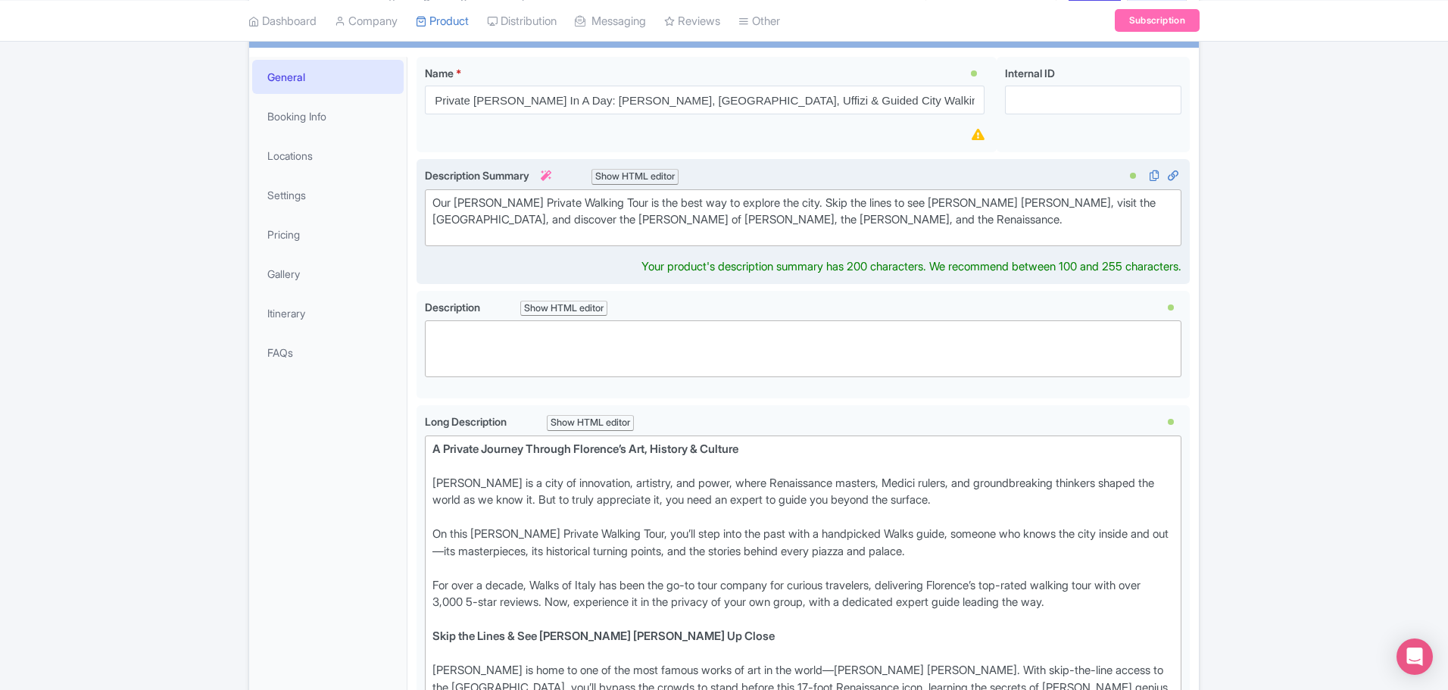
click at [557, 205] on trix-editor "Our Florence Private Walking Tour is the best way to explore the city. Skip the…" at bounding box center [803, 217] width 757 height 57
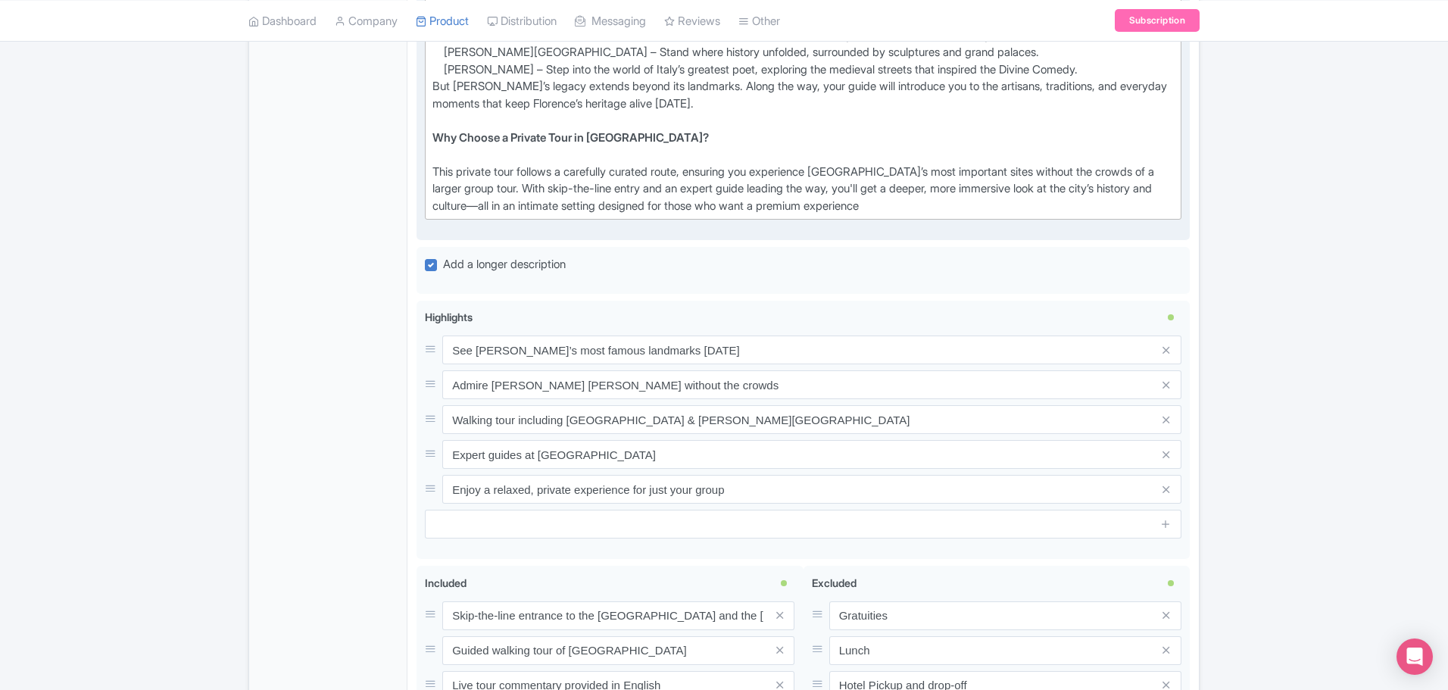
scroll to position [1094, 0]
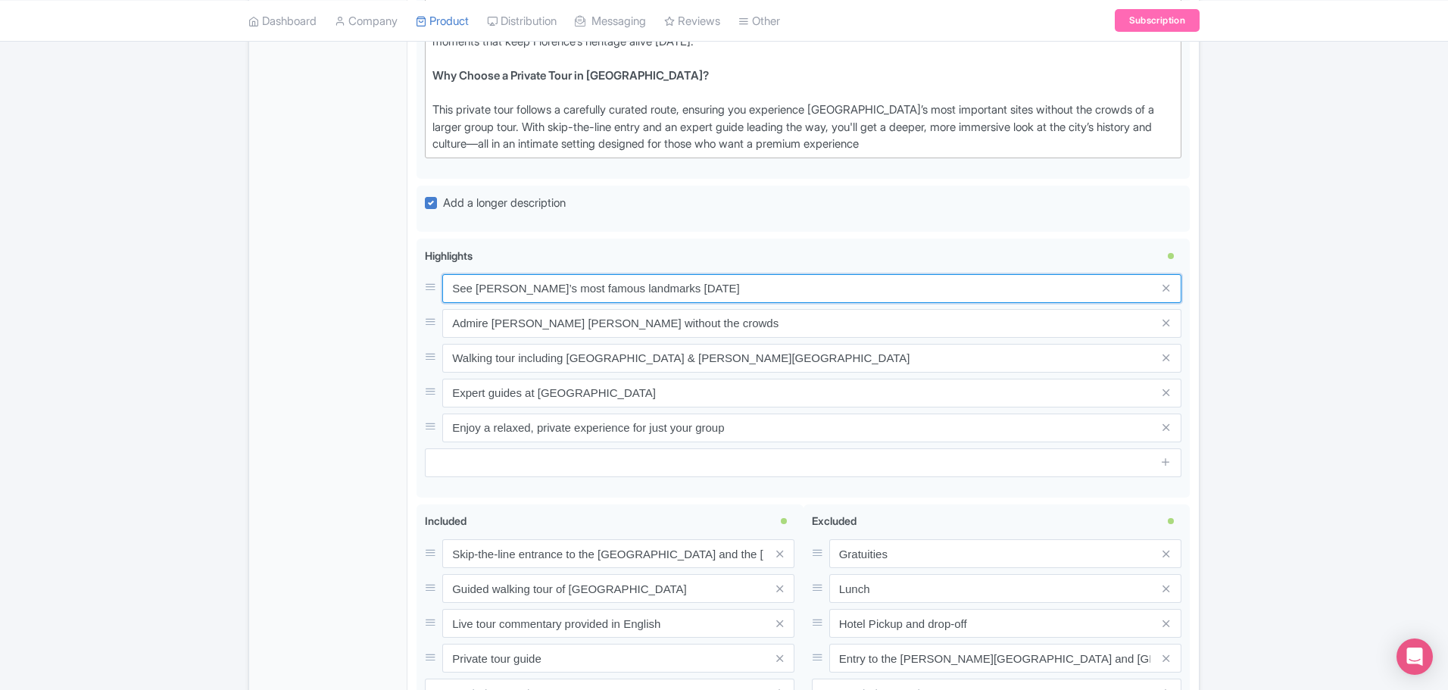
drag, startPoint x: 707, startPoint y: 264, endPoint x: 372, endPoint y: 258, distance: 334.8
click at [374, 259] on div "General Booking Info Locations Settings Pricing Gallery Itinerary FAQs Private …" at bounding box center [724, 3] width 950 height 1576
paste input "Skip the lines to see Michelangelo’s David – Witness the world’s most famous sc…"
type input "Skip the lines to see Michelangelo’s David – Witness the world’s most famous sc…"
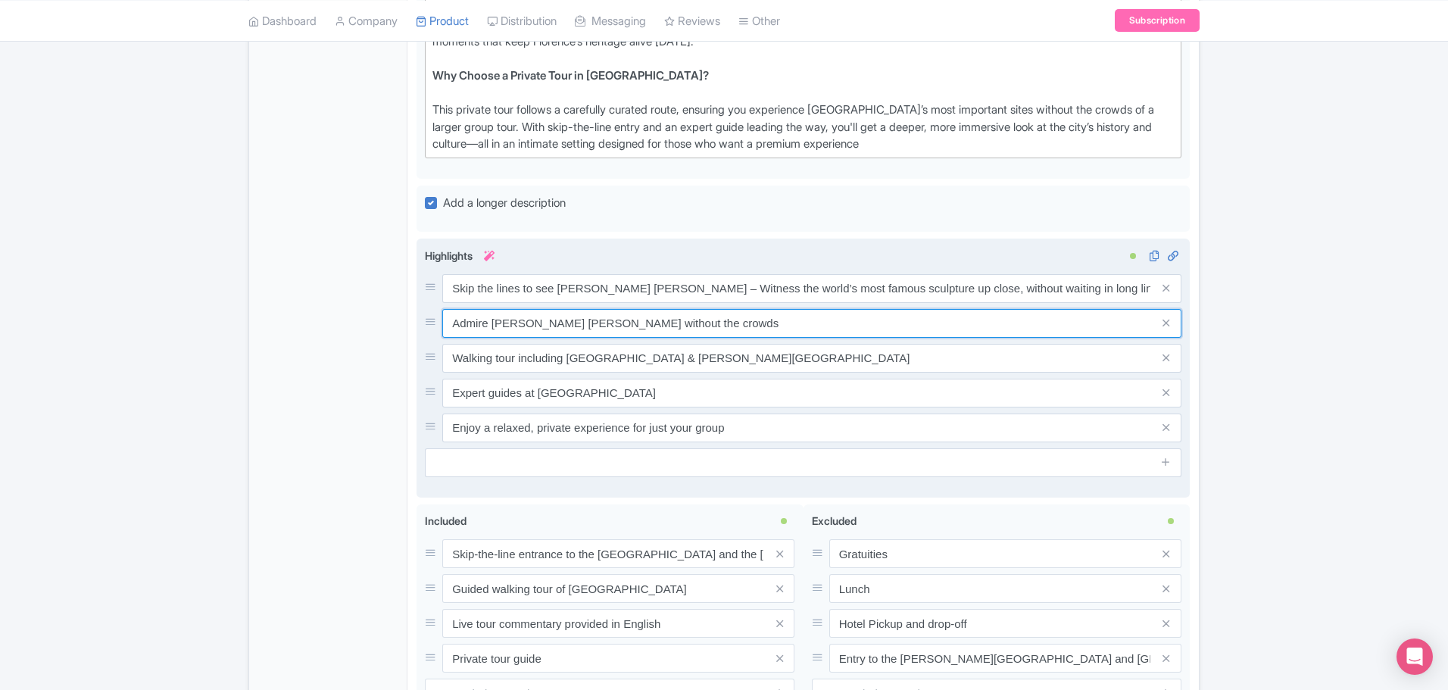
drag, startPoint x: 703, startPoint y: 292, endPoint x: 439, endPoint y: 285, distance: 263.7
click at [439, 309] on div "Admire Michelangelo's David without the crowds" at bounding box center [803, 323] width 757 height 29
paste input "Walk in the footsteps of the Medici – Discover the Duomo, Ponte Vecchio, and hi…"
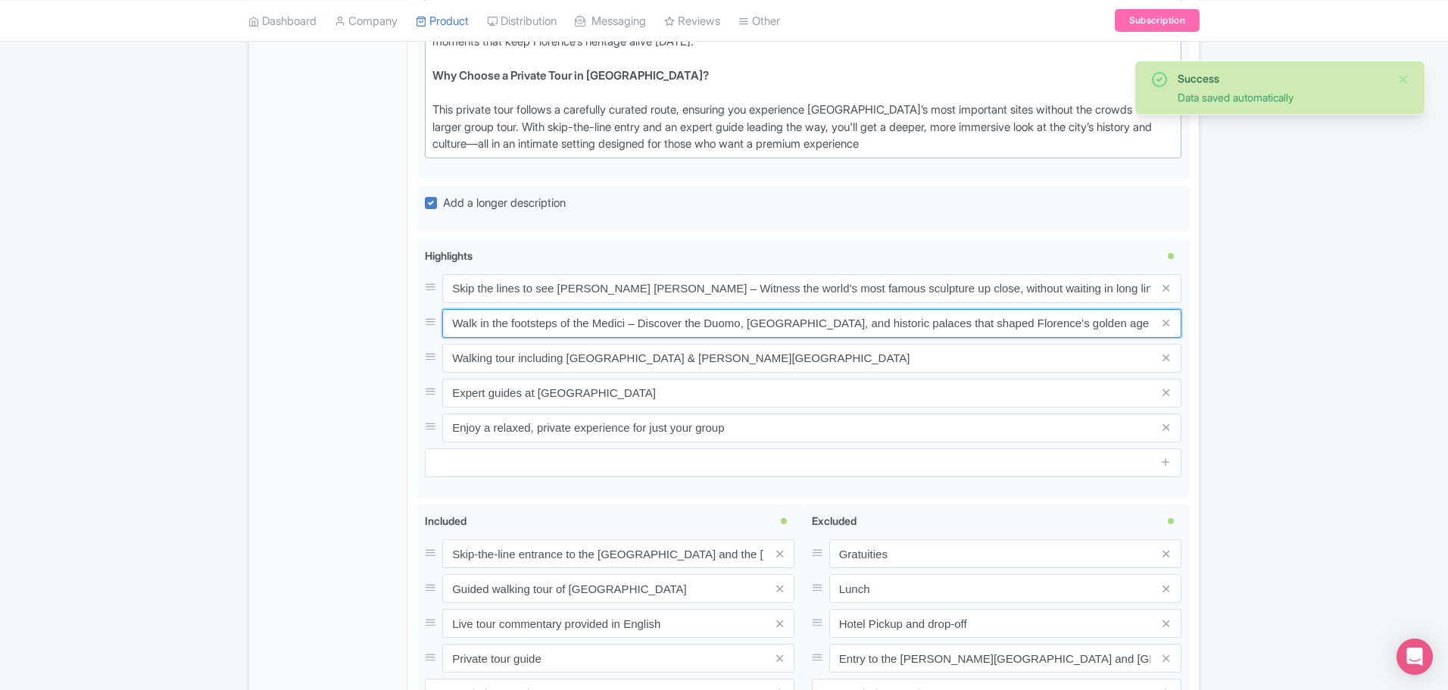
type input "Walk in the footsteps of the Medici – Discover the Duomo, Ponte Vecchio, and hi…"
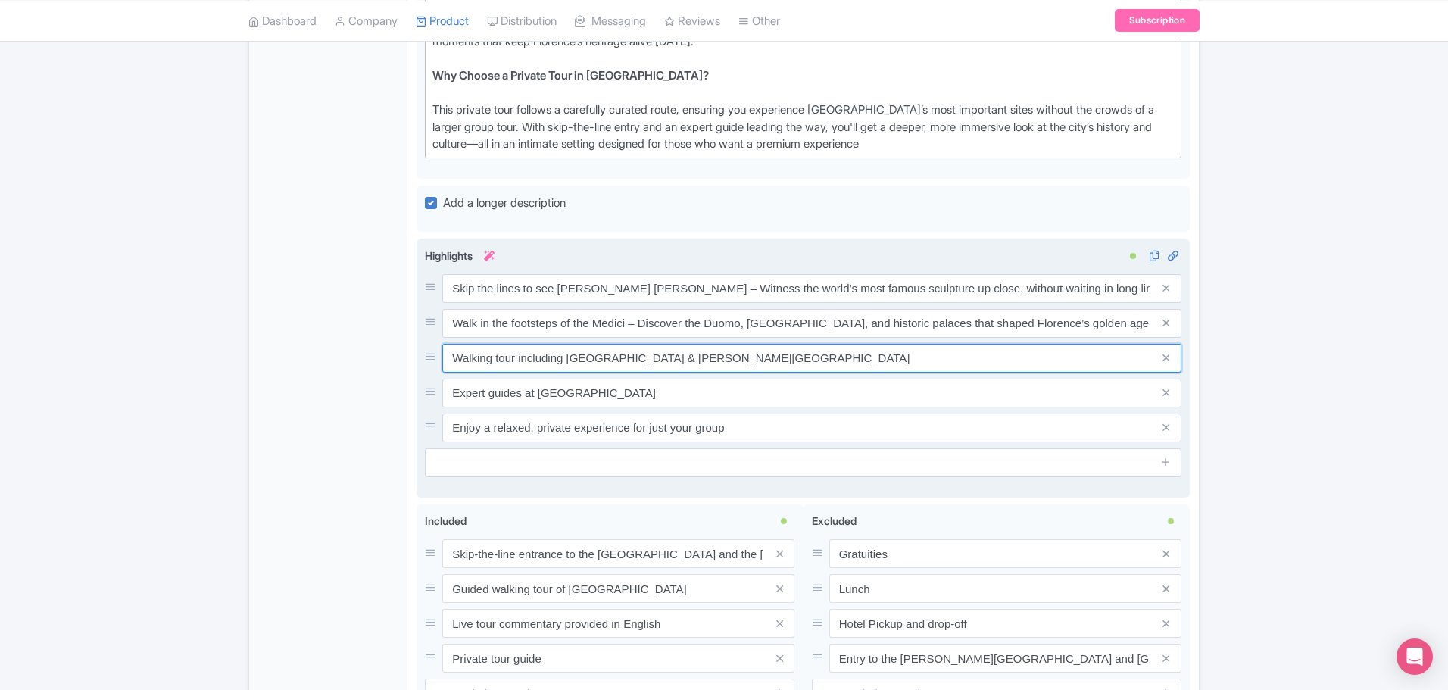
drag, startPoint x: 772, startPoint y: 334, endPoint x: 440, endPoint y: 328, distance: 331.8
click at [440, 344] on div "Walking tour including Ponte Vecchio & Piazza della Signoria" at bounding box center [803, 358] width 757 height 29
paste input "Step inside Florence’s storied past – Visit centuries-old artisan workshops, li…"
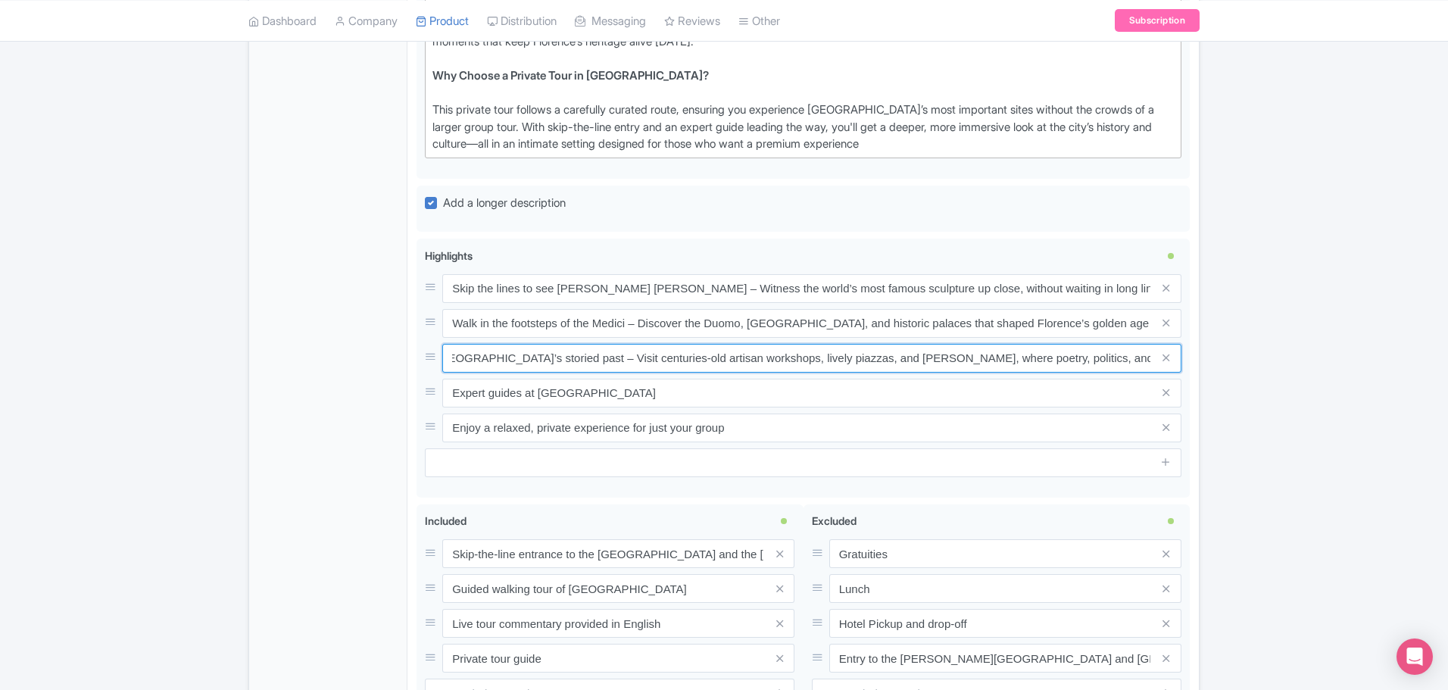
type input "Step inside Florence’s storied past – Visit centuries-old artisan workshops, li…"
drag, startPoint x: 685, startPoint y: 372, endPoint x: 413, endPoint y: 367, distance: 271.9
click at [413, 367] on div "Private Florence In A Day: David, Duomo, Uffizi & Guided City Walking Tour Name…" at bounding box center [802, 3] width 791 height 1576
paste input "Over a decade of excellence – Walks of Italy has been leading top-rated Florenc…"
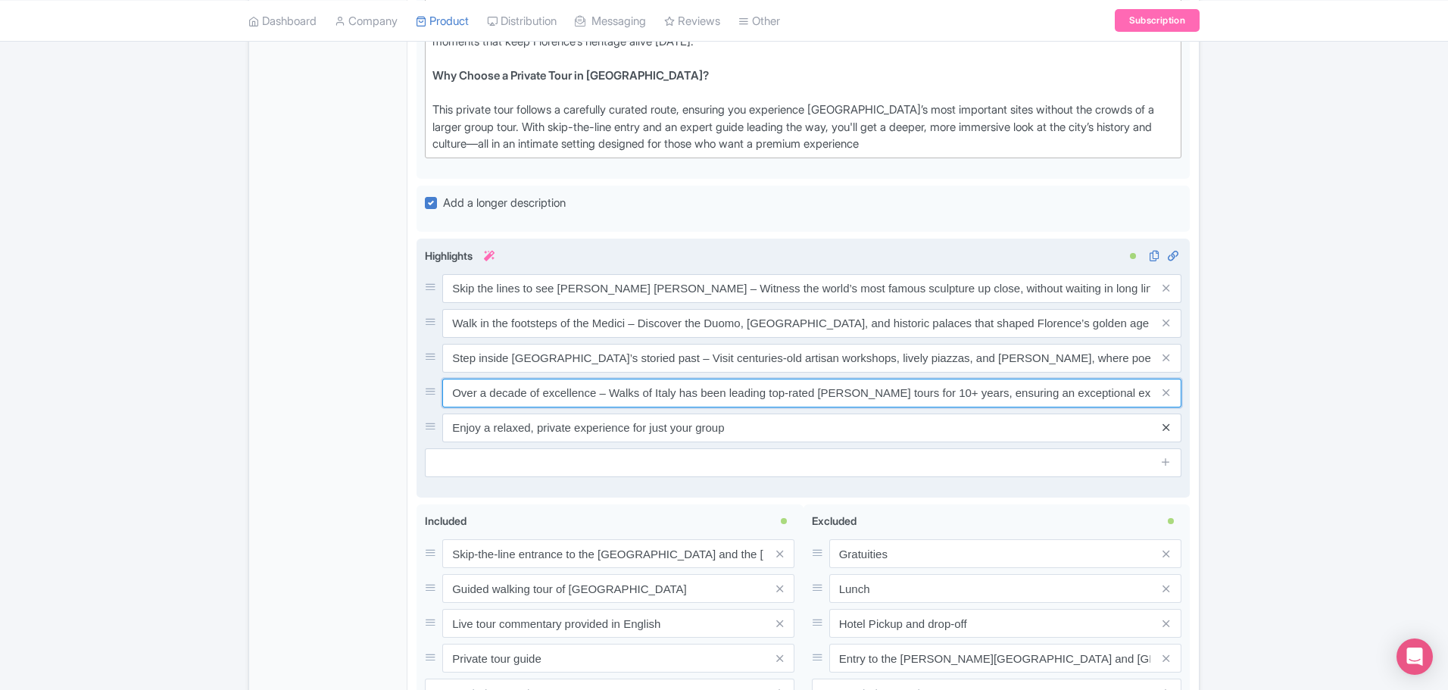
type input "Over a decade of excellence – Walks of Italy has been leading top-rated Florenc…"
click at [1165, 422] on icon at bounding box center [1166, 427] width 7 height 11
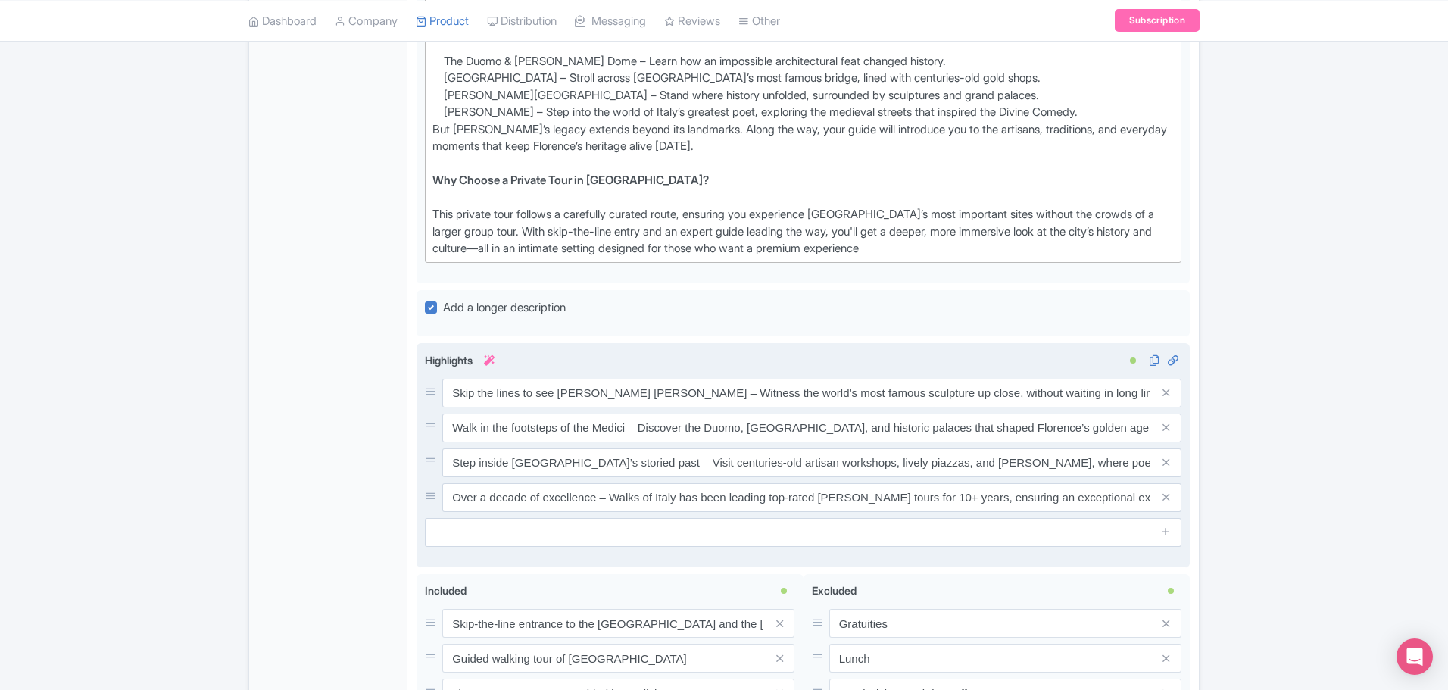
scroll to position [943, 0]
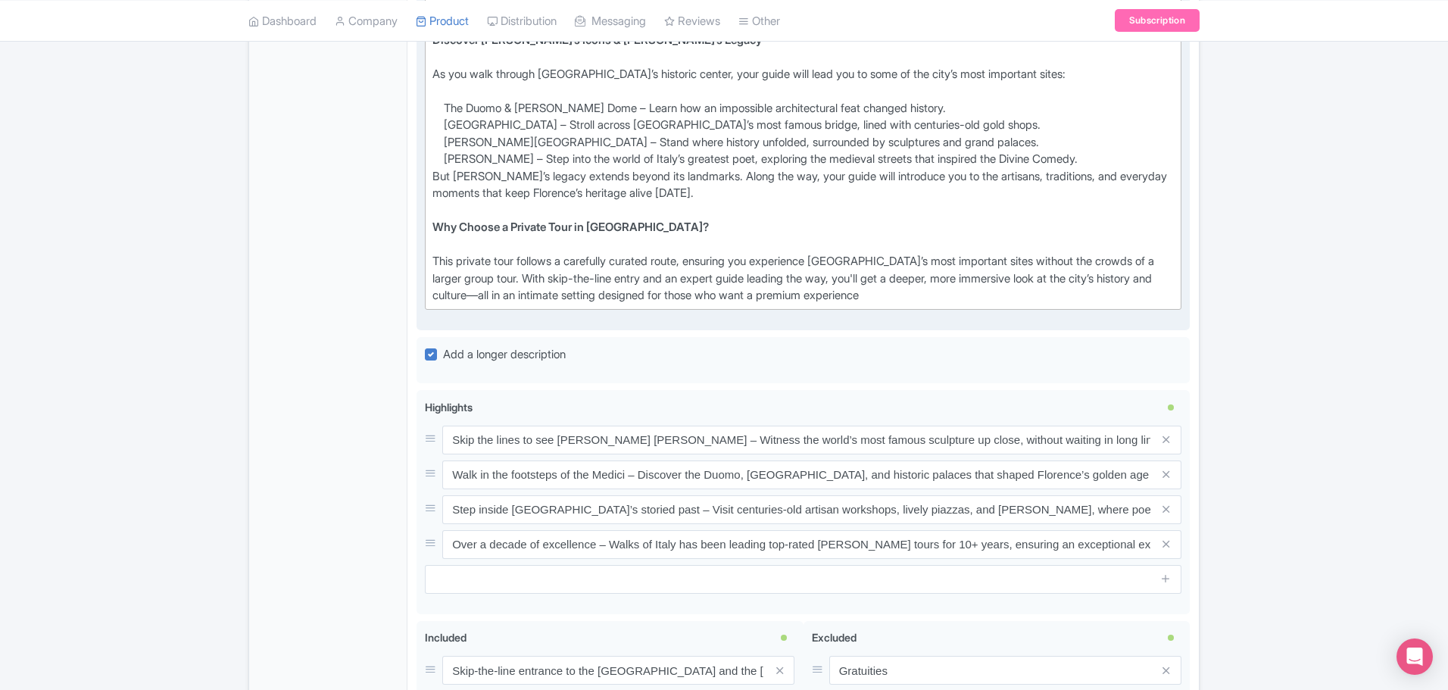
click at [919, 270] on div "This private tour follows a carefully curated route, ensuring you experience Fl…" at bounding box center [802, 279] width 741 height 52
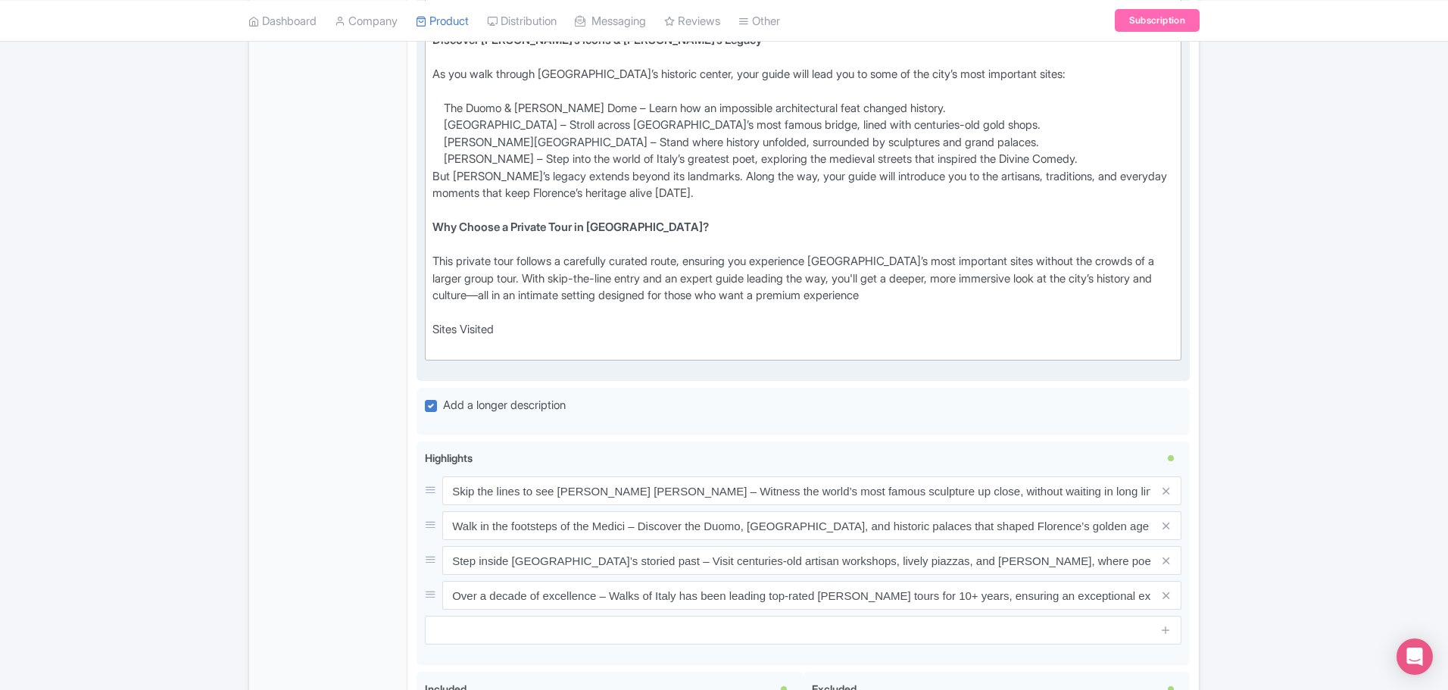
click at [494, 318] on div "This private tour follows a carefully curated route, ensuring you experience Fl…" at bounding box center [802, 304] width 741 height 102
paste trix-editor "<div><strong>A Private Journey Through Florence’s Art, History &amp; Culture<br…"
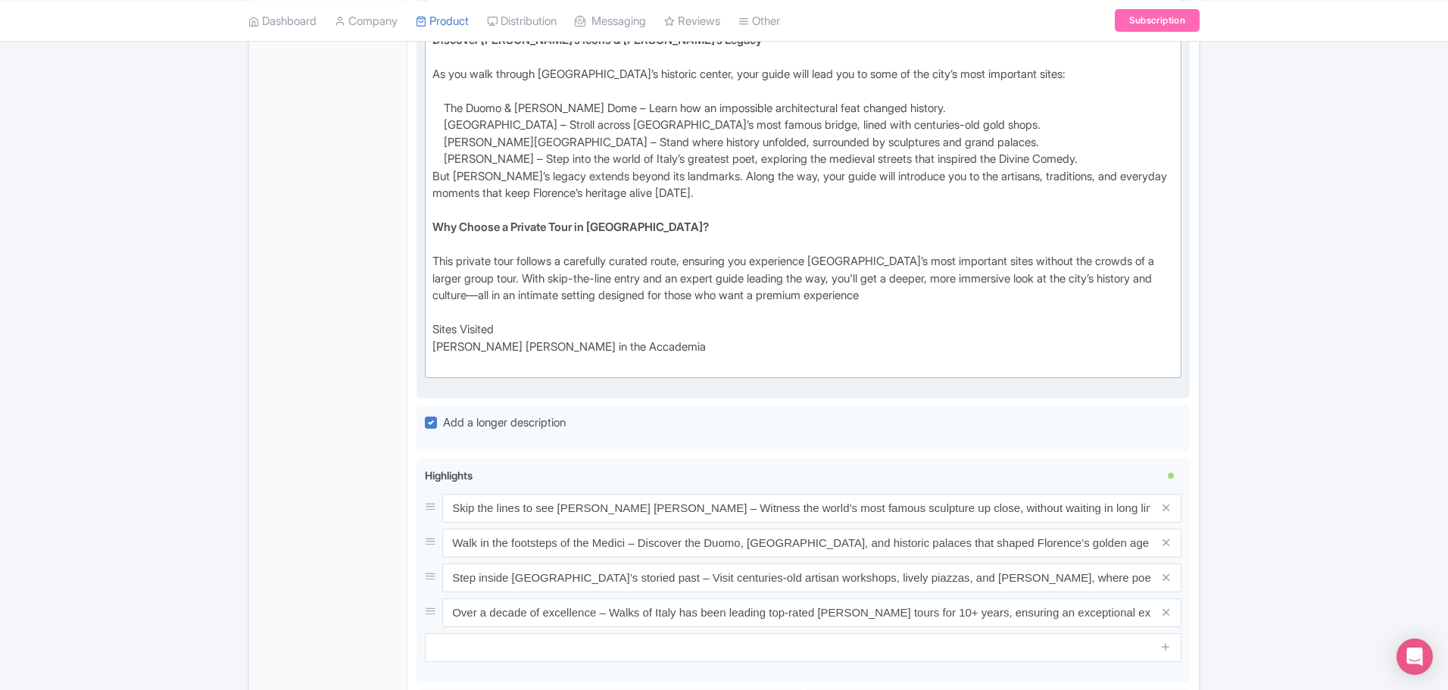
click at [508, 331] on div "This private tour follows a carefully curated route, ensuring you experience Fl…" at bounding box center [802, 313] width 741 height 120
click at [498, 340] on div "This private tour follows a carefully curated route, ensuring you experience Fl…" at bounding box center [802, 313] width 741 height 120
paste trix-editor "<div><strong>A Private Journey Through Florence’s Art, History &amp; Culture<br…"
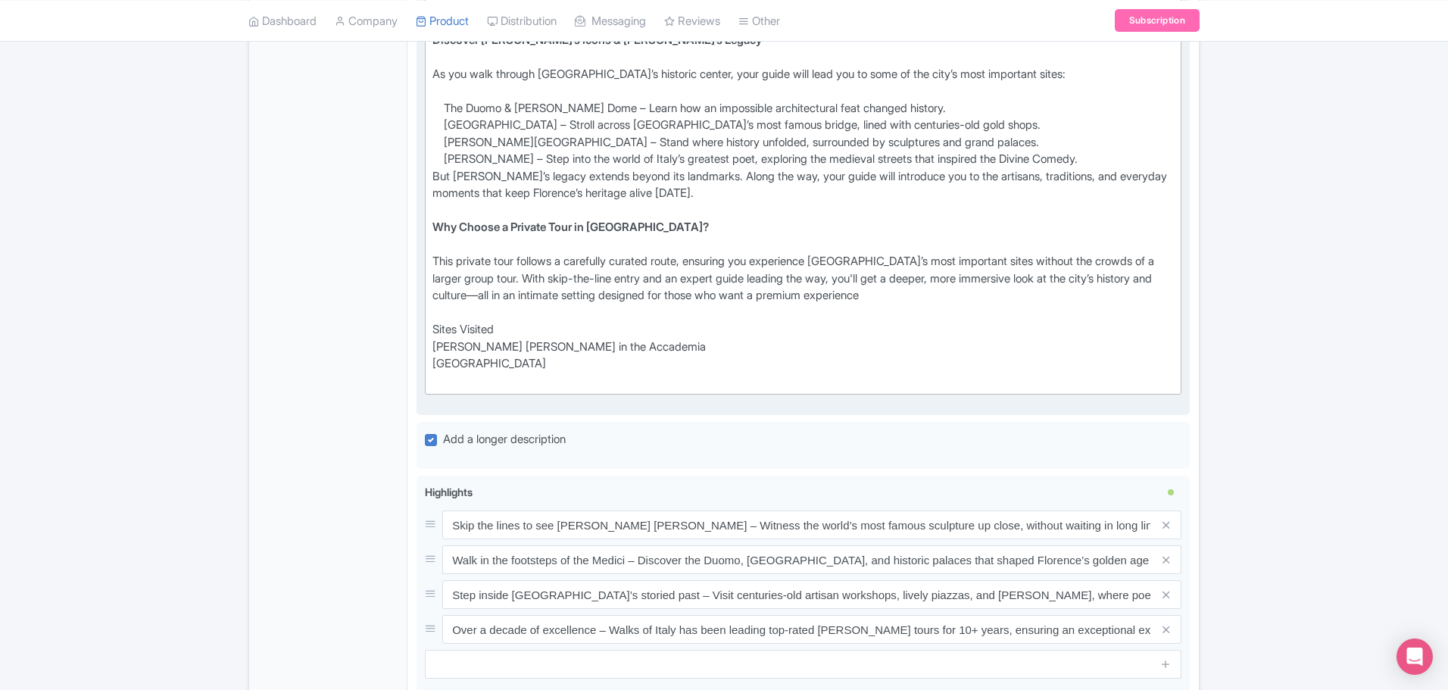
click at [444, 363] on div "This private tour follows a carefully curated route, ensuring you experience Fl…" at bounding box center [802, 321] width 741 height 136
paste trix-editor "<div><strong>A Private Journey Through Florence’s Art, History &amp; Culture<br…"
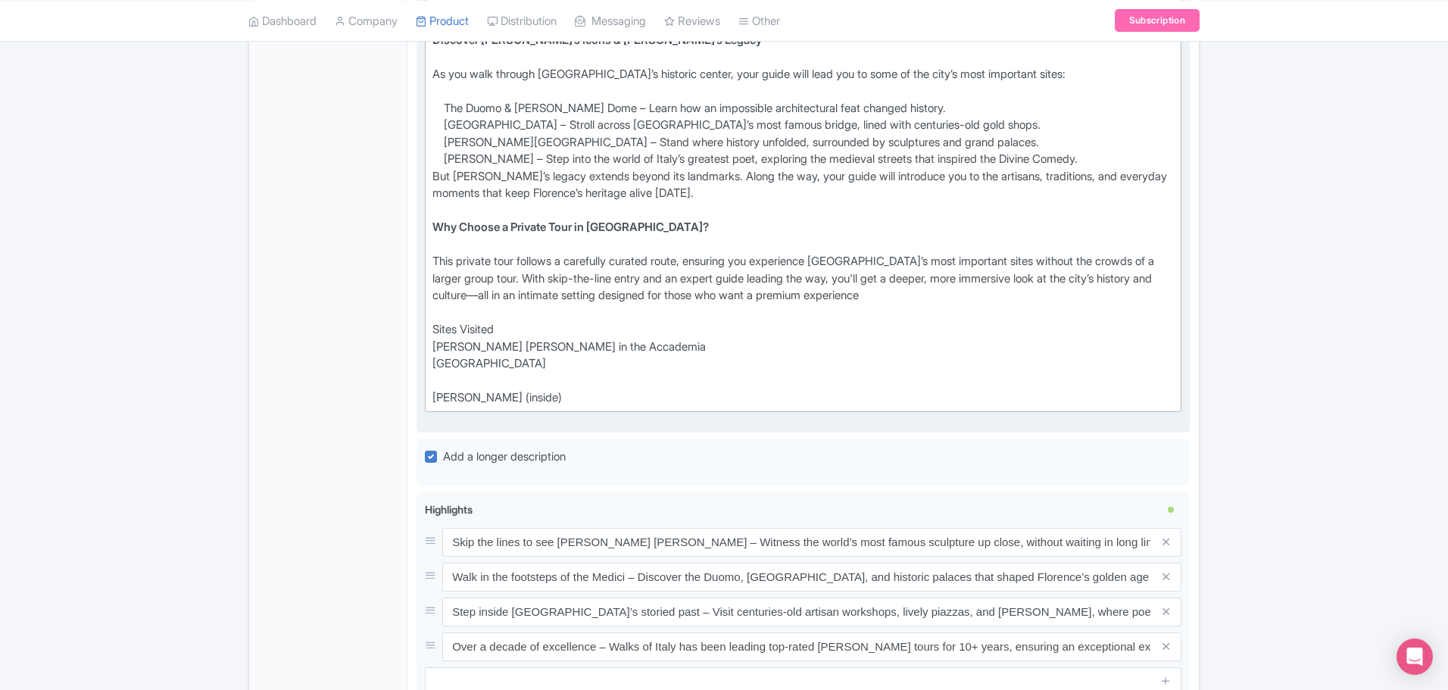
click at [449, 356] on div "This private tour follows a carefully curated route, ensuring you experience Fl…" at bounding box center [802, 330] width 741 height 154
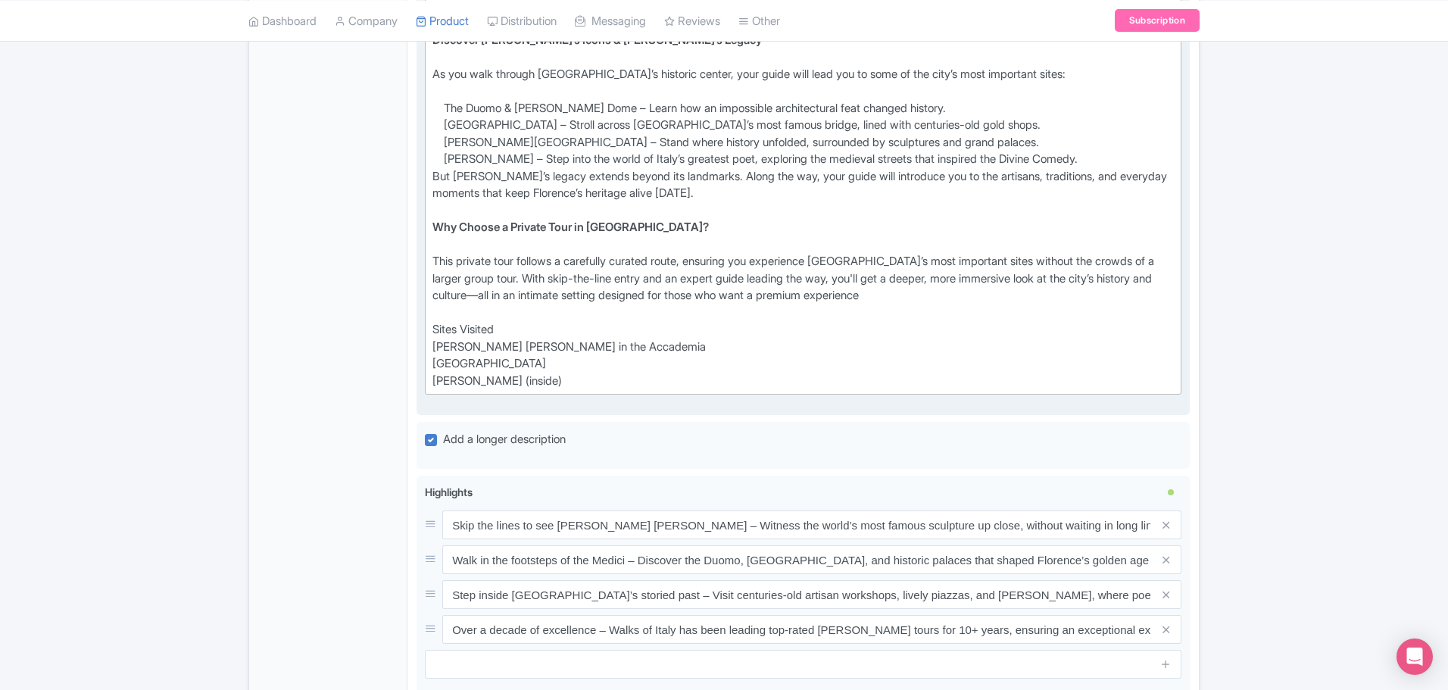
click at [559, 356] on div "This private tour follows a carefully curated route, ensuring you experience Fl…" at bounding box center [802, 321] width 741 height 136
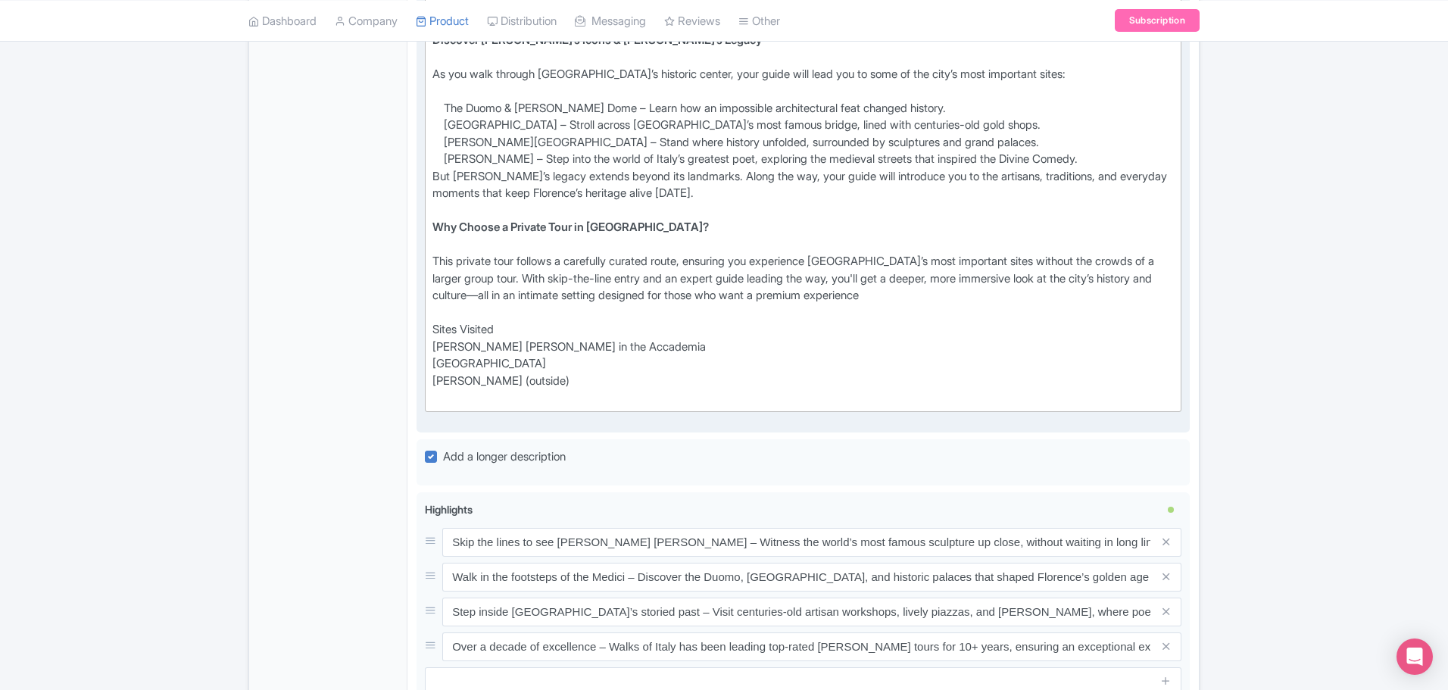
click at [517, 370] on div "This private tour follows a carefully curated route, ensuring you experience Fl…" at bounding box center [802, 330] width 741 height 154
paste trix-editor "<div><strong>A Private Journey Through Florence’s Art, History &amp; Culture<br…"
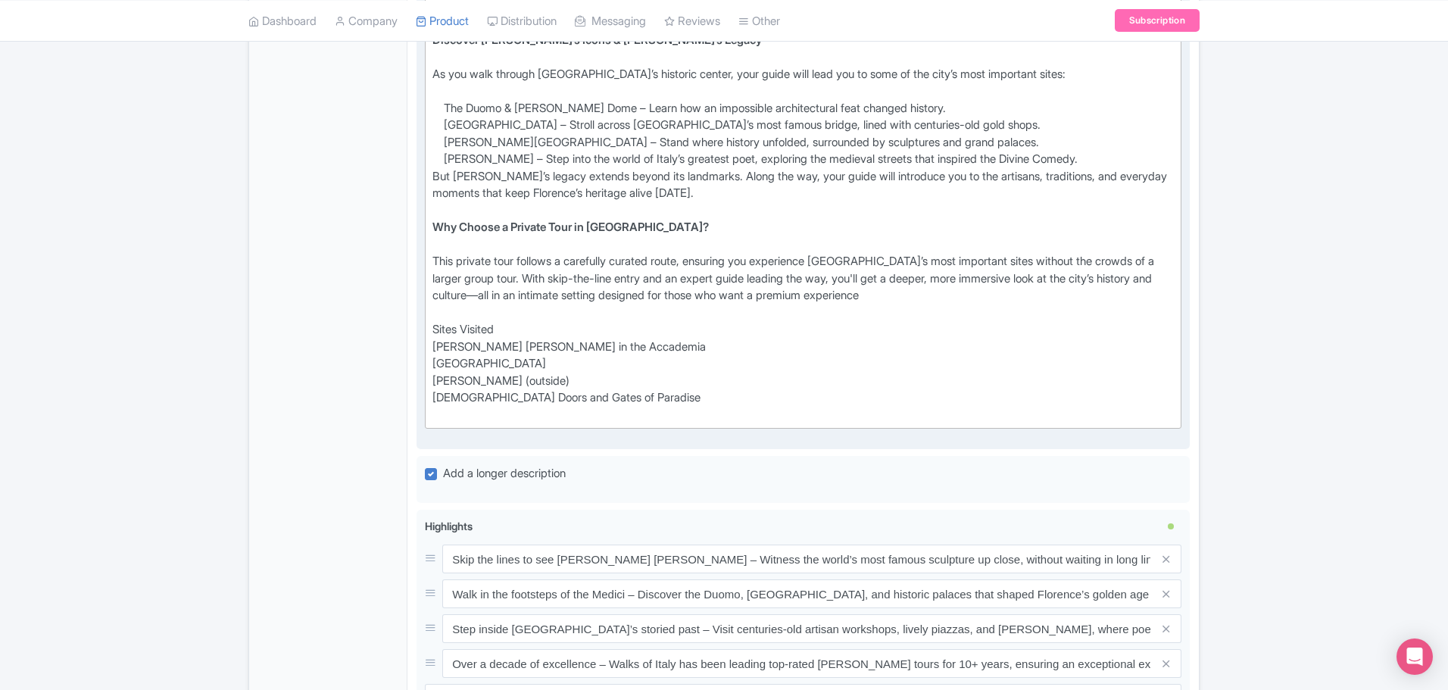
click at [460, 383] on div "This private tour follows a carefully curated route, ensuring you experience Fl…" at bounding box center [802, 338] width 741 height 170
paste trix-editor "<div><strong>A Private Journey Through Florence’s Art, History &amp; Culture<br…"
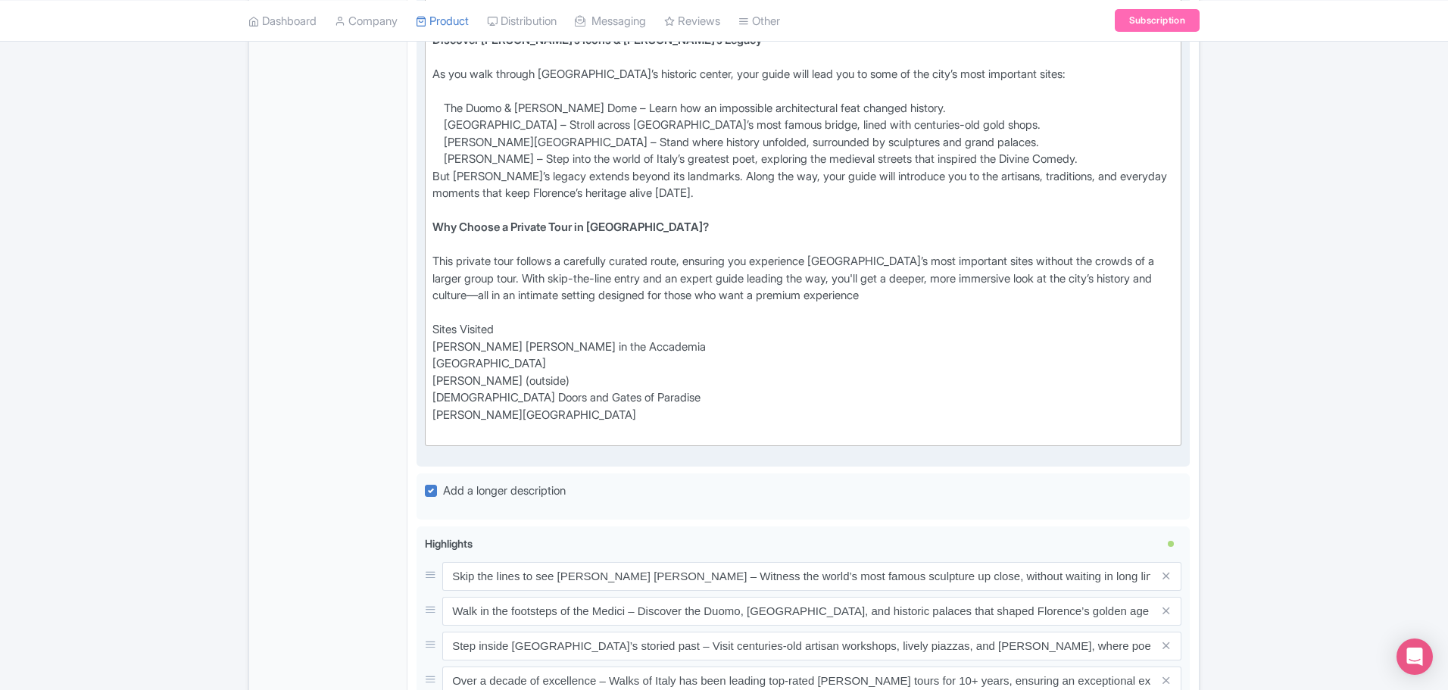
click at [453, 398] on div "This private tour follows a carefully curated route, ensuring you experience Fl…" at bounding box center [802, 347] width 741 height 188
click at [457, 406] on div "This private tour follows a carefully curated route, ensuring you experience Fl…" at bounding box center [802, 347] width 741 height 188
click at [521, 404] on div "This private tour follows a carefully curated route, ensuring you experience Fl…" at bounding box center [802, 347] width 741 height 188
paste trix-editor "<div><strong>A Private Journey Through Florence’s Art, History &amp; Culture<br…"
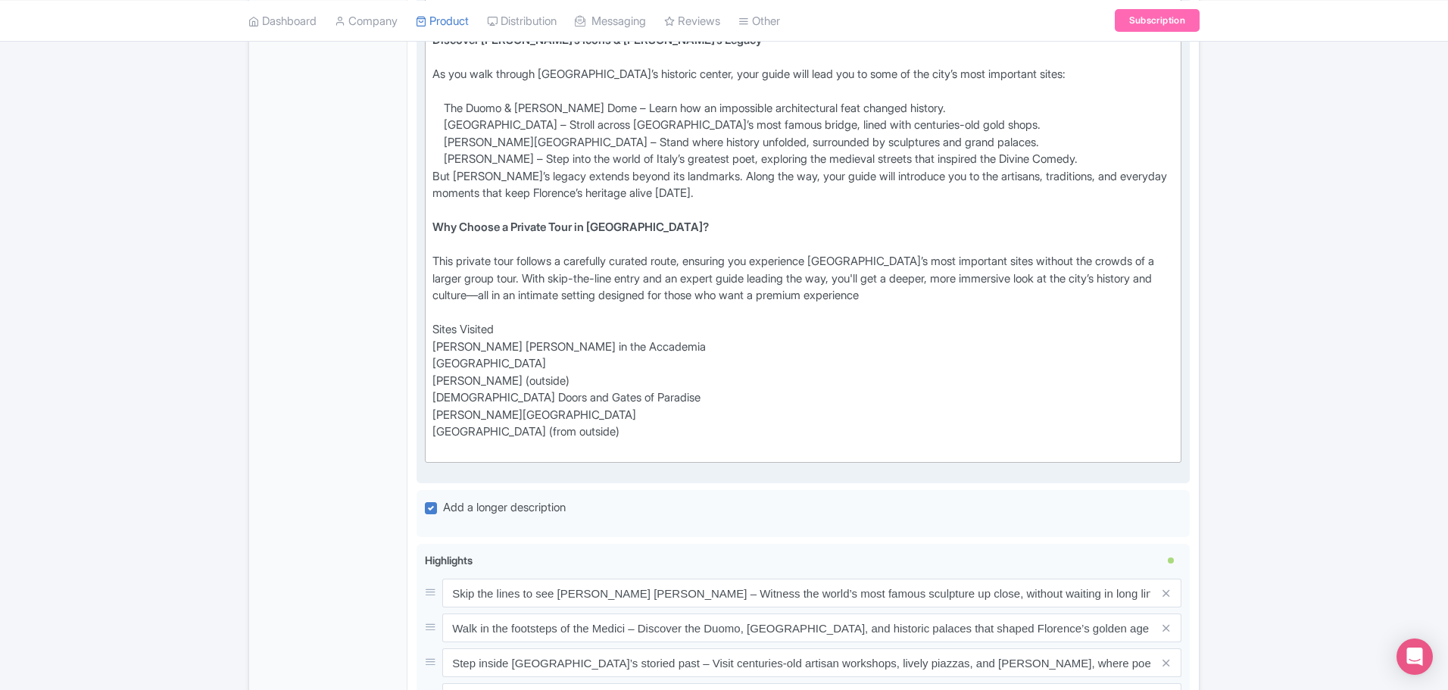
click at [451, 423] on div "This private tour follows a carefully curated route, ensuring you experience Fl…" at bounding box center [802, 355] width 741 height 204
paste trix-editor "<div><strong>A Private Journey Through Florence’s Art, History &amp; Culture<br…"
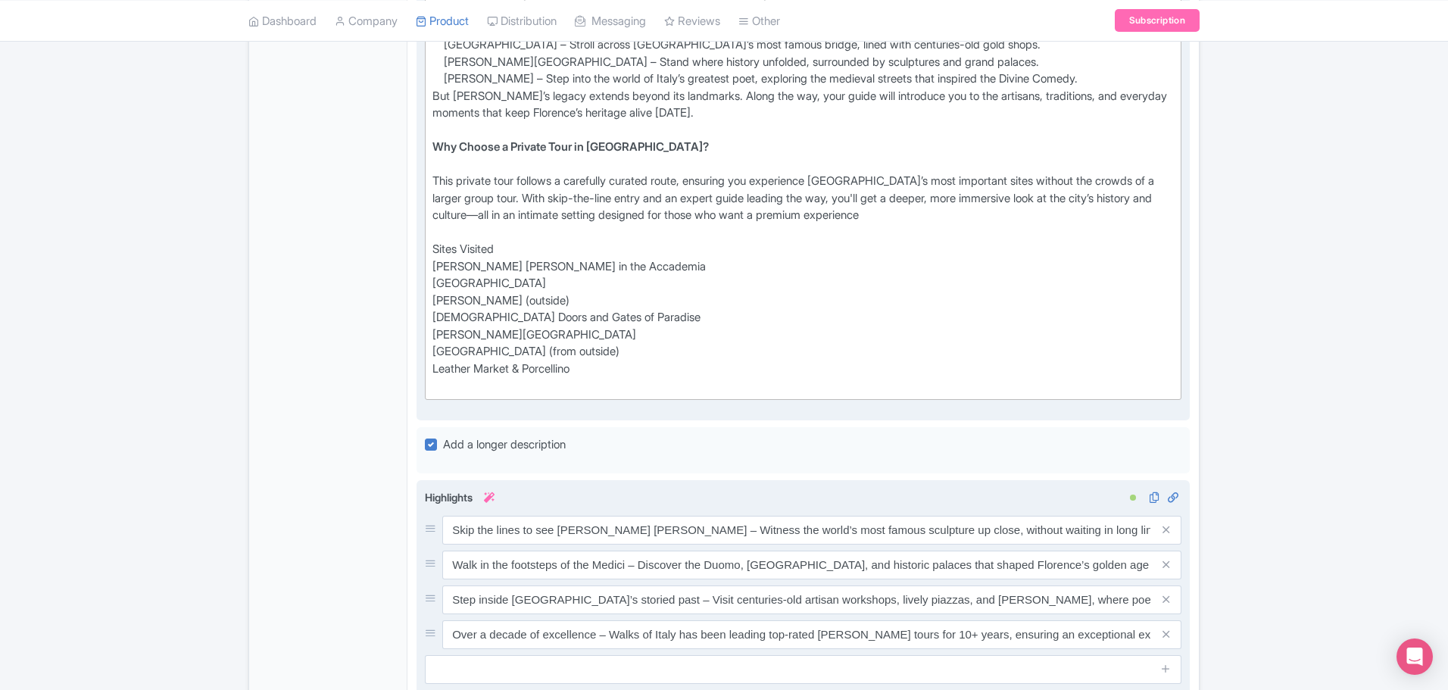
scroll to position [1094, 0]
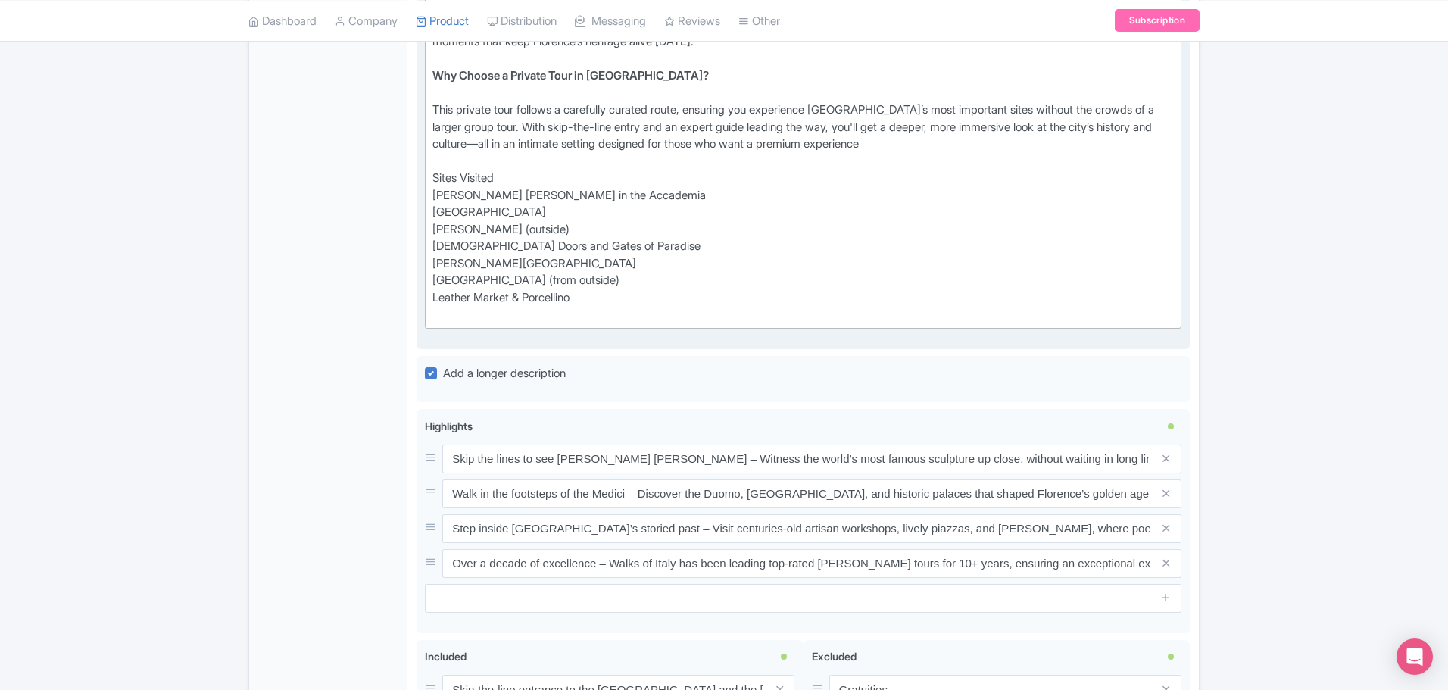
click at [485, 295] on div "This private tour follows a carefully curated route, ensuring you experience Fl…" at bounding box center [802, 212] width 741 height 222
paste trix-editor "<div><strong>A Private Journey Through Florence’s Art, History &amp; Culture<br…"
type trix-editor "<div><strong>A Private Journey Through Florence’s Art, History &amp; Culture<br…"
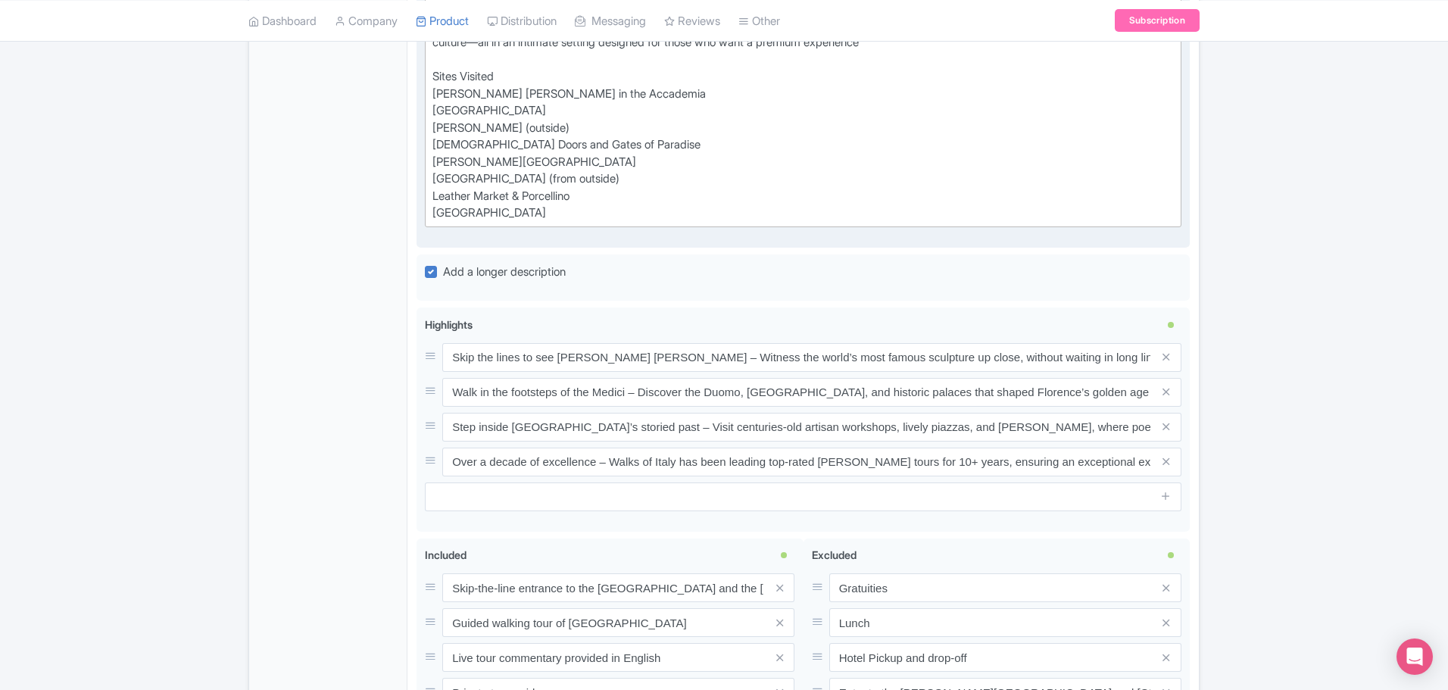
scroll to position [1322, 0]
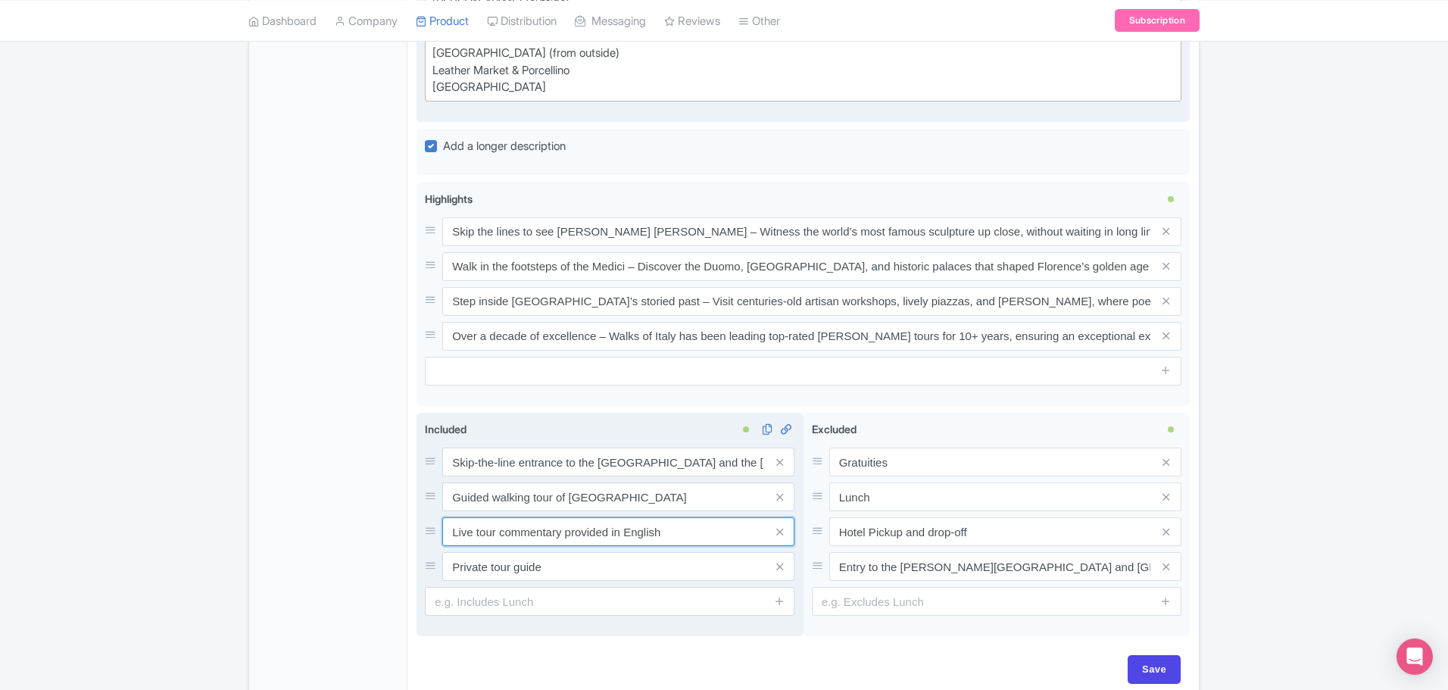
drag, startPoint x: 669, startPoint y: 505, endPoint x: 428, endPoint y: 512, distance: 240.9
click at [428, 517] on div "Live tour commentary provided in English" at bounding box center [610, 531] width 370 height 29
type input "Local English-speaking guide"
click at [778, 561] on icon at bounding box center [779, 566] width 7 height 11
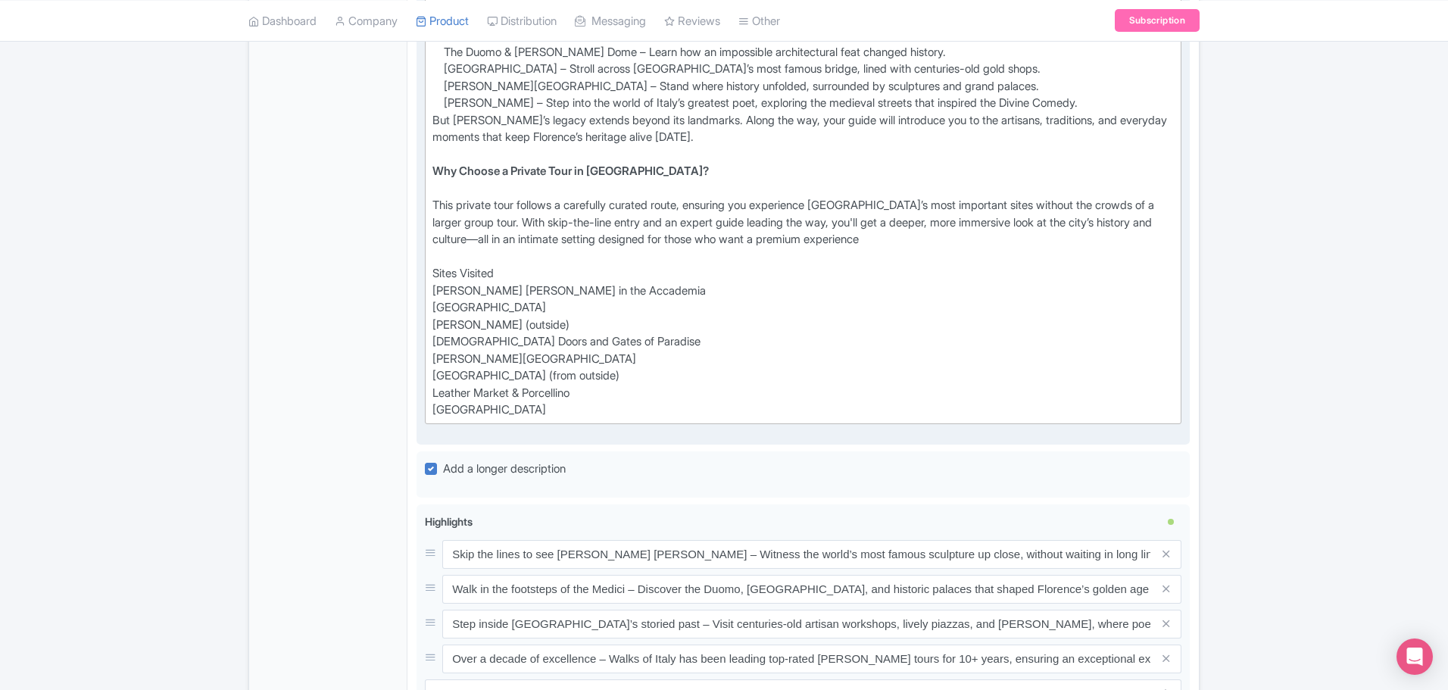
scroll to position [1170, 0]
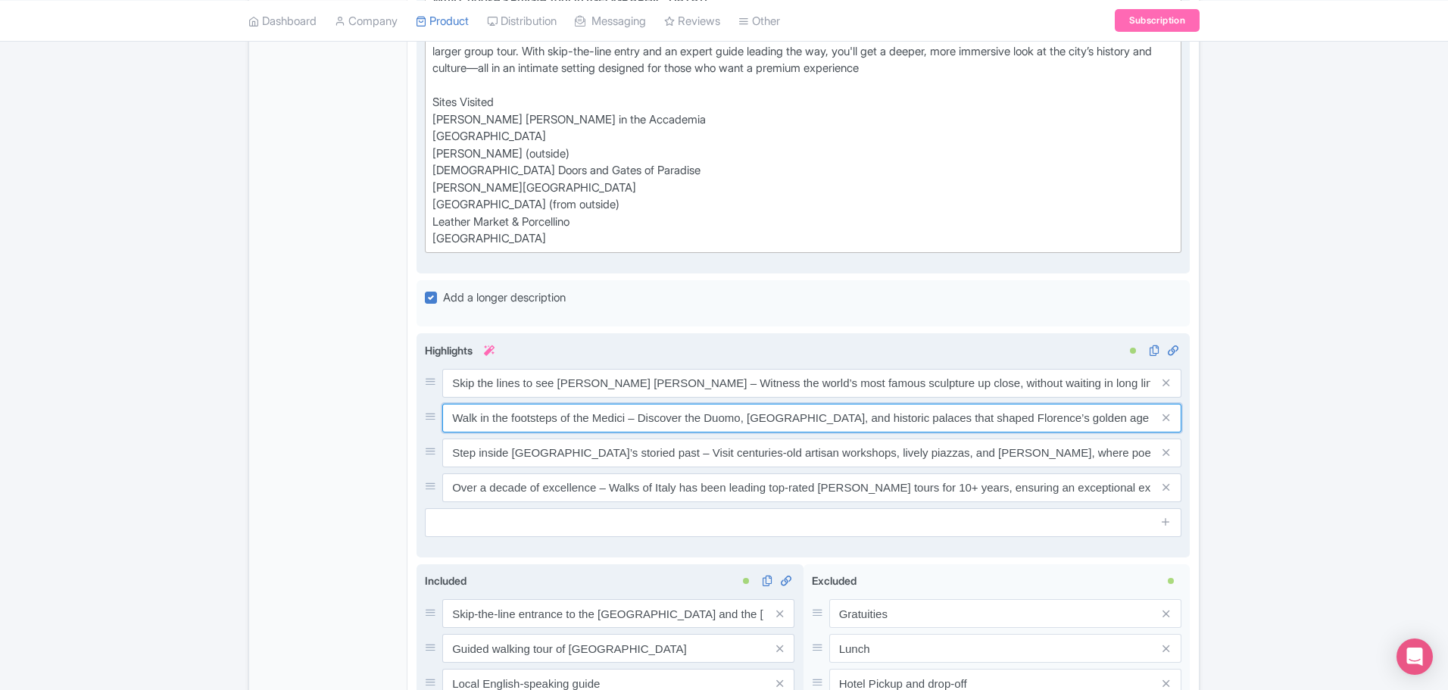
drag, startPoint x: 746, startPoint y: 401, endPoint x: 1132, endPoint y: 414, distance: 385.7
click at [1132, 414] on div "Skip the lines to see Michelangelo’s David – Witness the world’s most famous sc…" at bounding box center [803, 435] width 757 height 133
drag, startPoint x: 851, startPoint y: 429, endPoint x: 1188, endPoint y: 435, distance: 337.1
click at [1188, 435] on div "See Florence’s most famous landmarks in one day Admire Michelangelo's David wit…" at bounding box center [803, 445] width 773 height 224
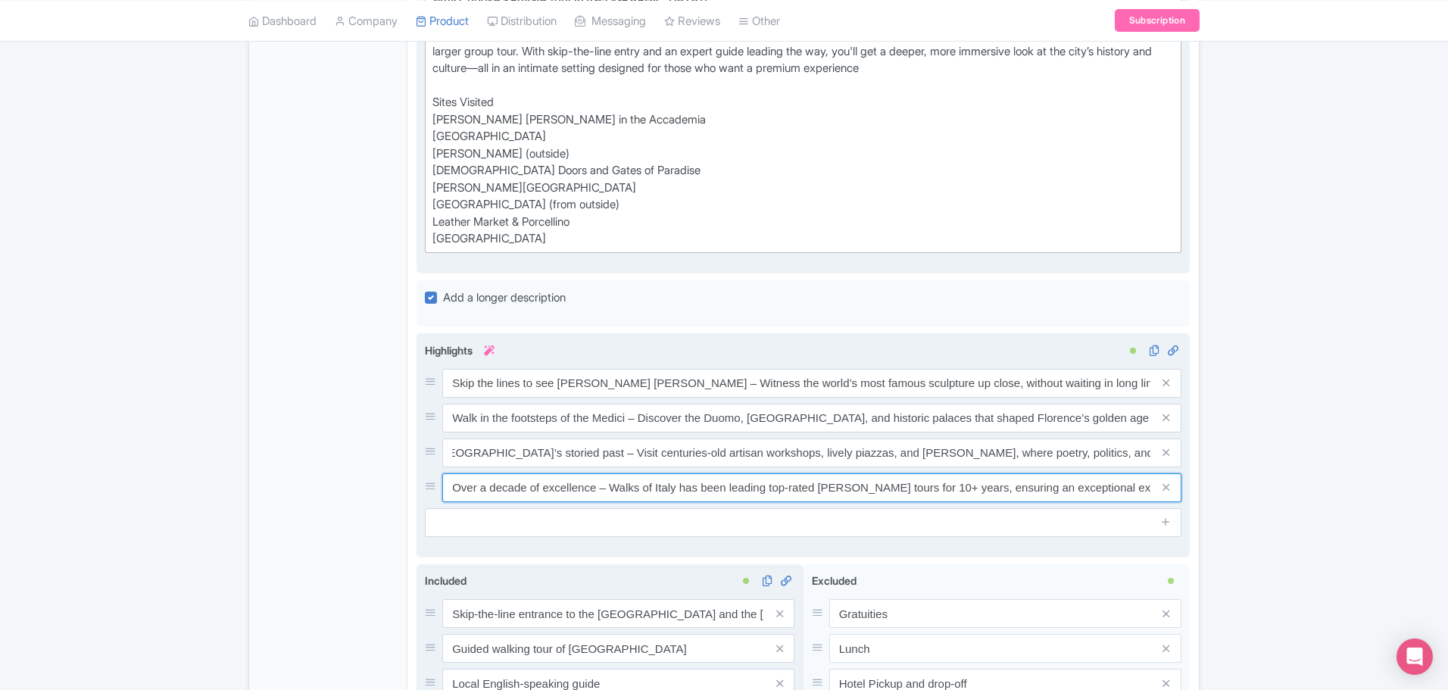
click at [1044, 473] on input "Over a decade of excellence – Walks of Italy has been leading top-rated Florenc…" at bounding box center [811, 487] width 739 height 29
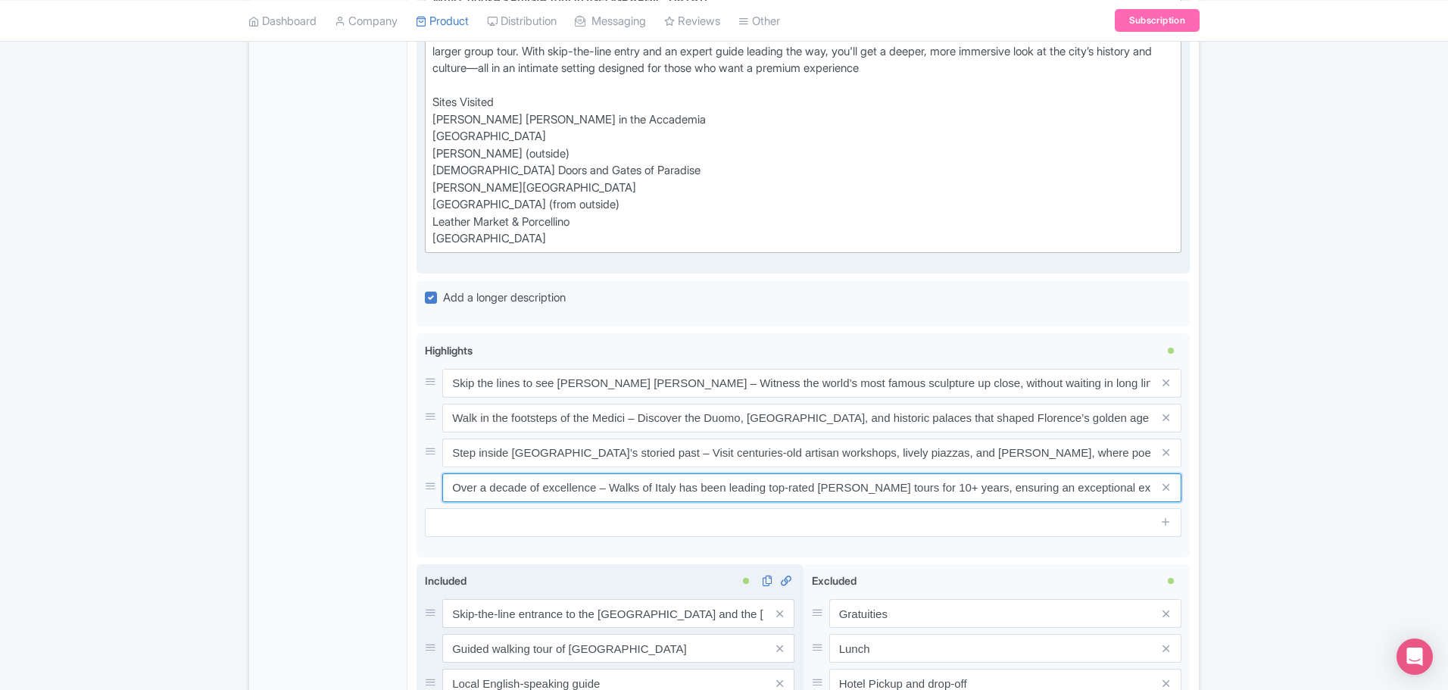
drag, startPoint x: 1085, startPoint y: 467, endPoint x: 1208, endPoint y: 466, distance: 123.5
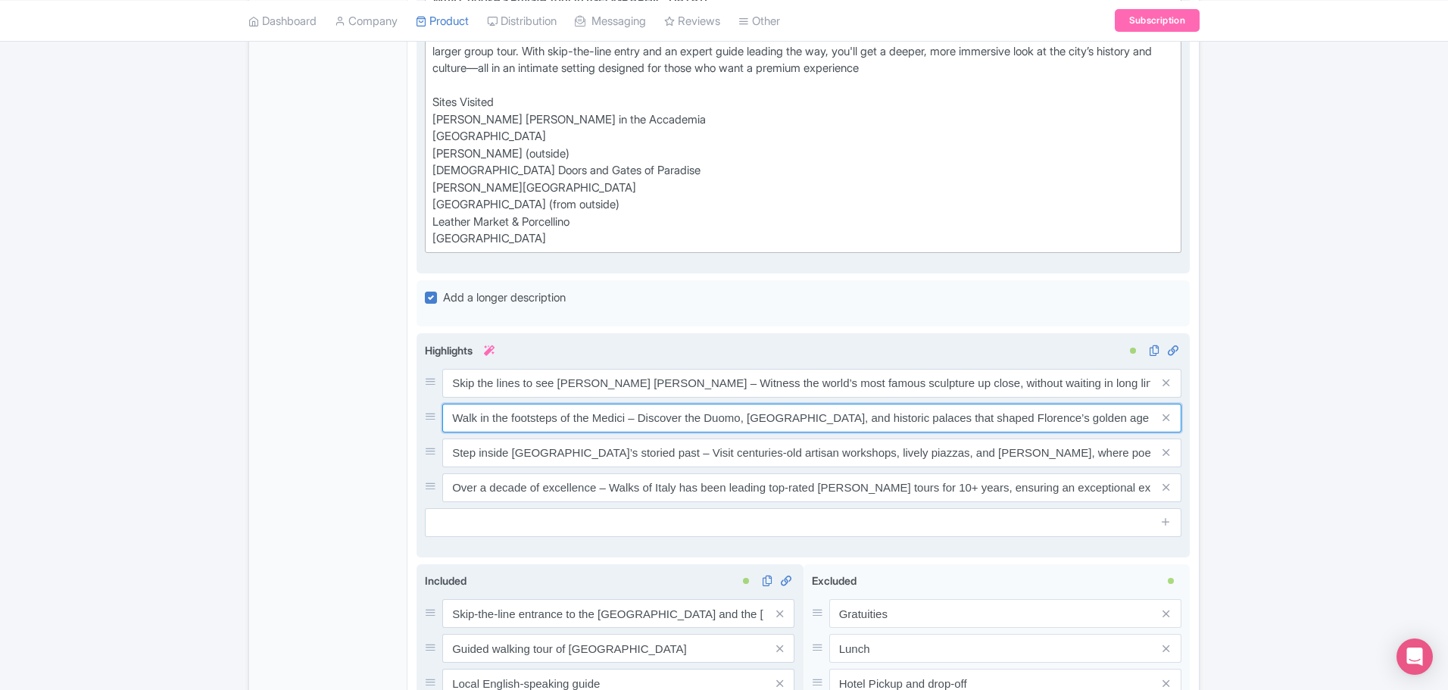
click at [713, 404] on input "Walk in the footsteps of the Medici – Discover the Duomo, Ponte Vecchio, and hi…" at bounding box center [811, 418] width 739 height 29
click at [680, 404] on input "Walk in the footsteps of the Medici – Discover the Duomo, Ponte Vecchio, and hi…" at bounding box center [811, 418] width 739 height 29
drag, startPoint x: 876, startPoint y: 395, endPoint x: 1154, endPoint y: 395, distance: 278.7
click at [1154, 404] on div "Walk in the footsteps of the Medici – Pause outside the [GEOGRAPHIC_DATA], [GEO…" at bounding box center [811, 418] width 739 height 29
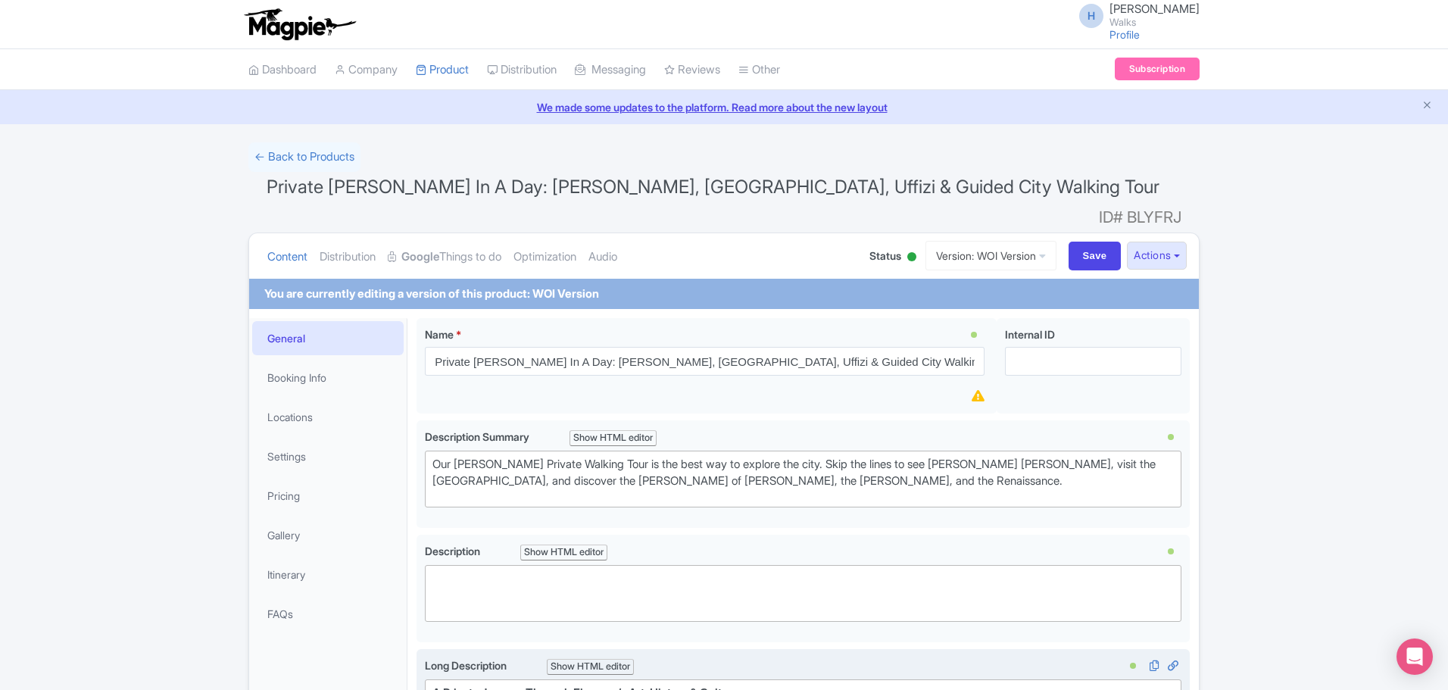
scroll to position [454, 0]
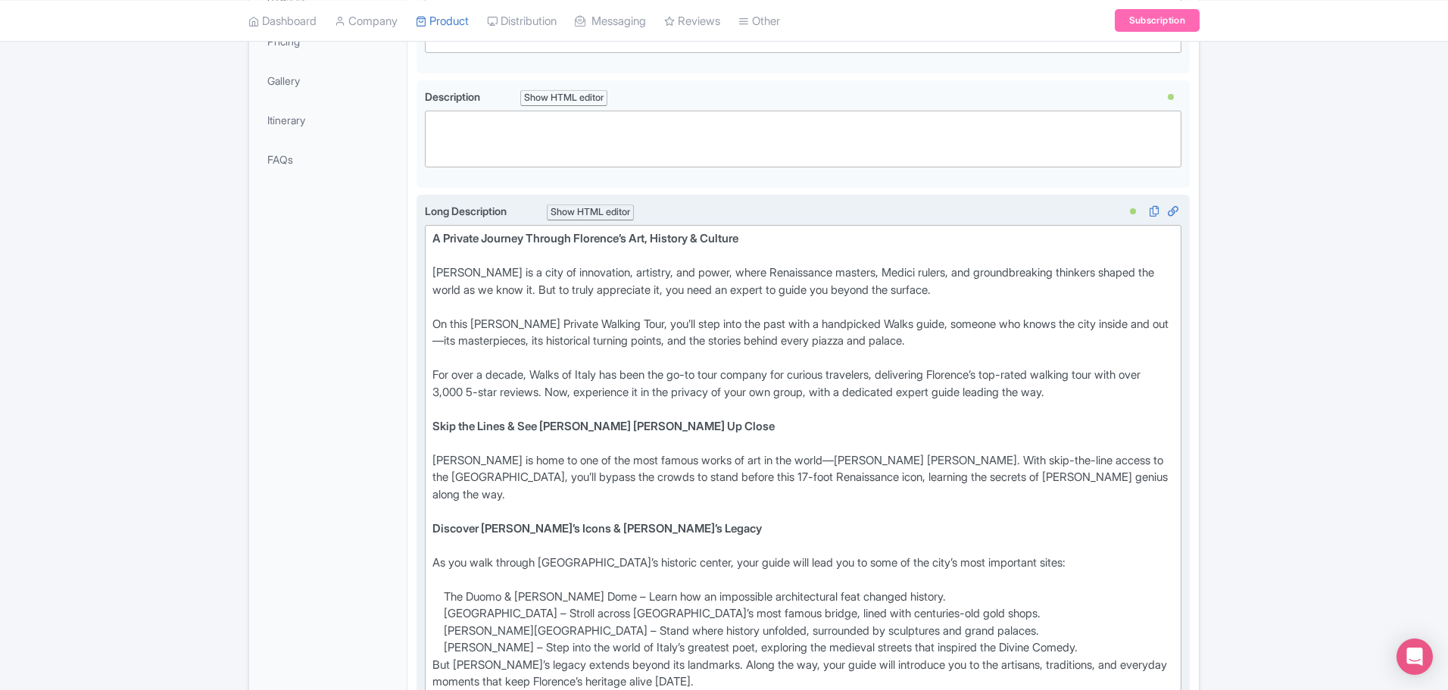
type input "Walk in the footsteps of the Medici – Pause outside the [GEOGRAPHIC_DATA], [GEO…"
drag, startPoint x: 432, startPoint y: 371, endPoint x: 489, endPoint y: 370, distance: 56.8
click at [489, 370] on trix-editor "A Private Journey Through Florence’s Art, History & Culture Florence is a city …" at bounding box center [803, 597] width 757 height 744
click at [811, 452] on div "Florence is home to one of the most famous works of art in the world—Michelange…" at bounding box center [802, 486] width 741 height 68
click at [871, 520] on div "Discover [PERSON_NAME]’s Icons & [PERSON_NAME]’s Legacy" at bounding box center [802, 537] width 741 height 34
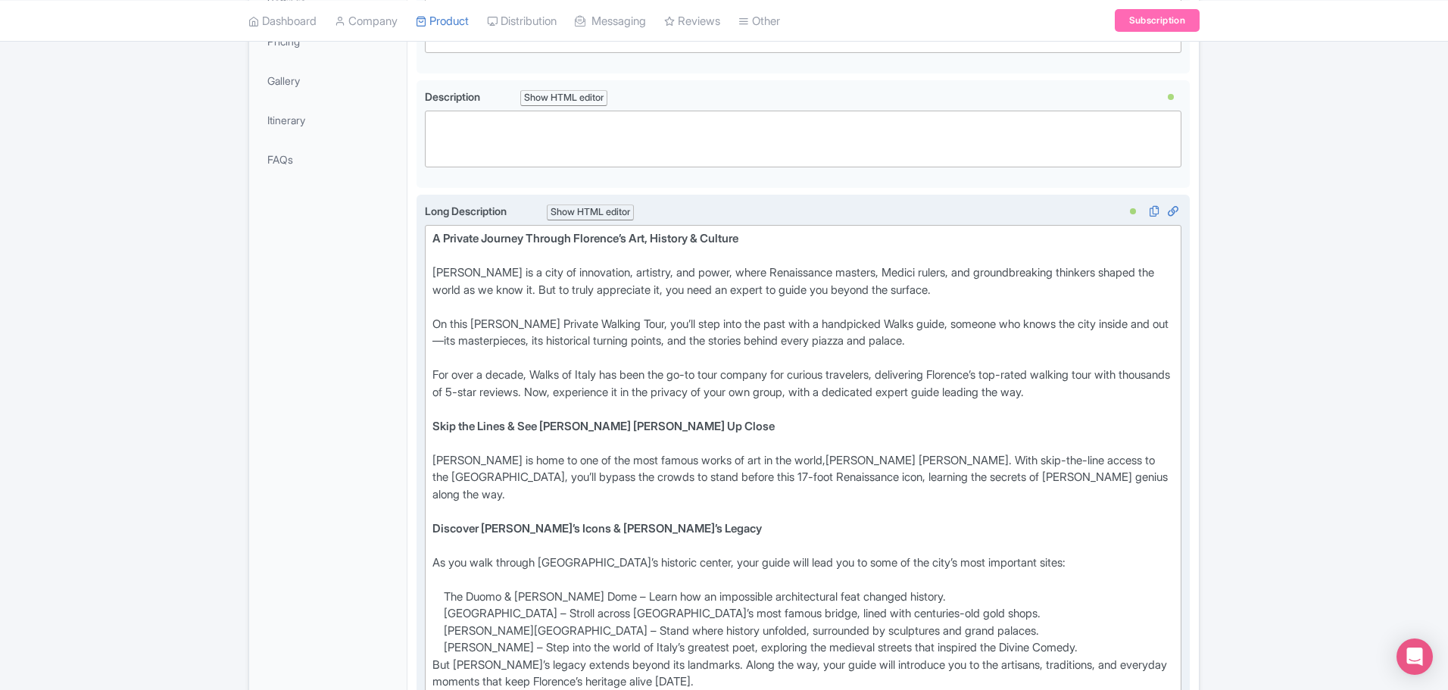
click at [804, 452] on div "Florence is home to one of the most famous works of art in the world,Michelange…" at bounding box center [802, 486] width 741 height 68
click at [823, 554] on div "As you walk through Florence’s historic center, your guide will lead you to som…" at bounding box center [802, 571] width 741 height 34
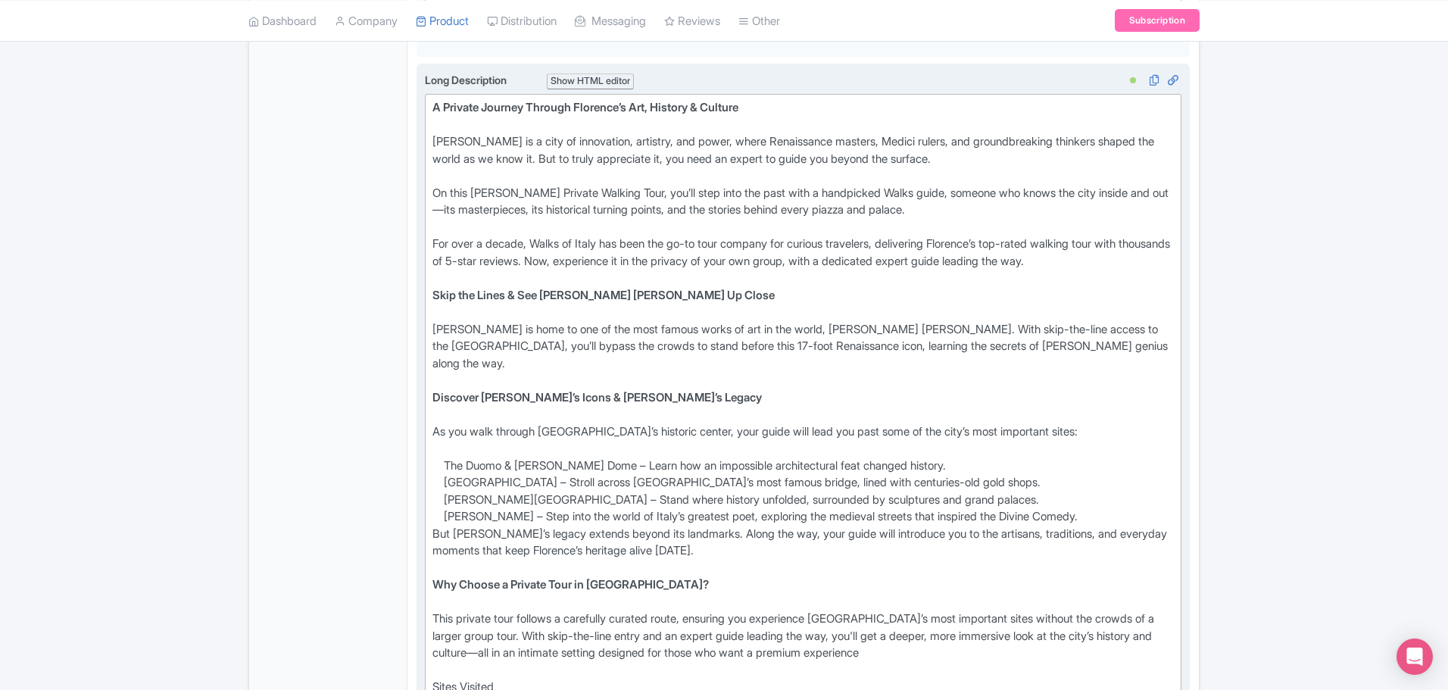
scroll to position [757, 0]
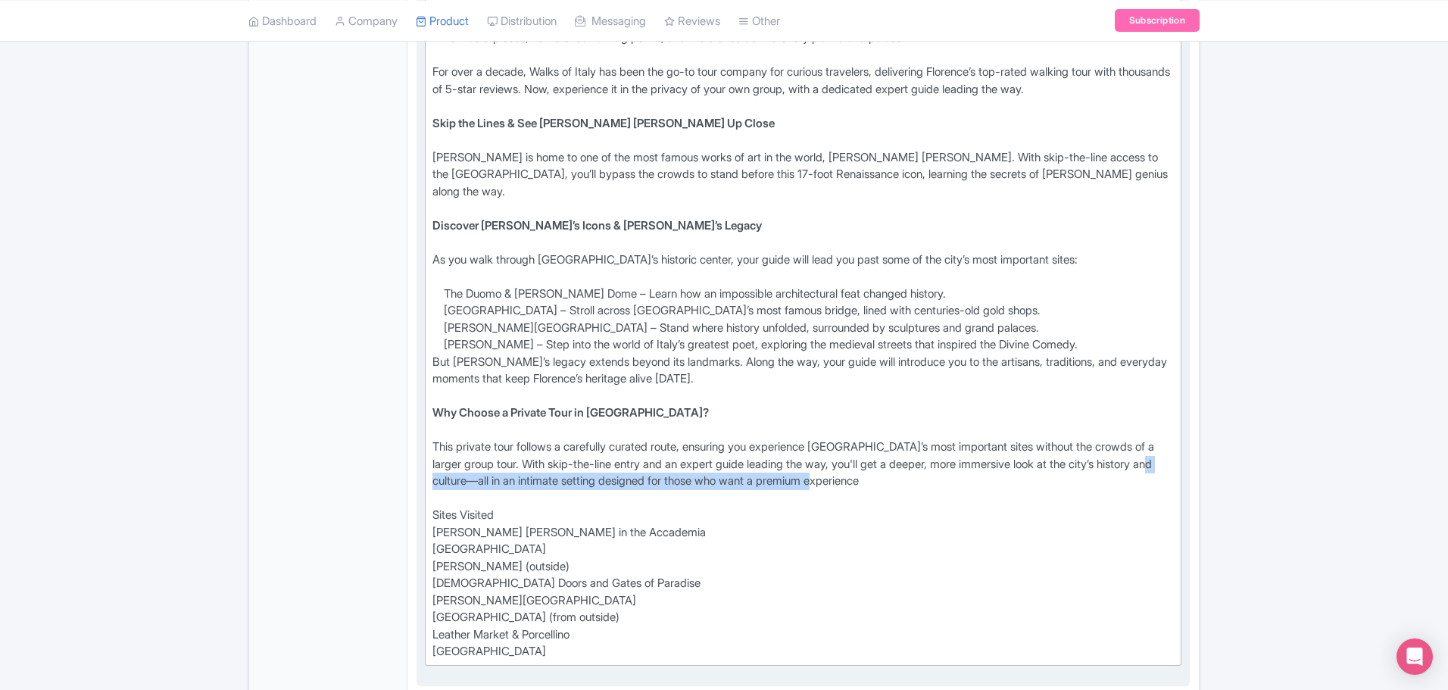
drag, startPoint x: 910, startPoint y: 459, endPoint x: 467, endPoint y: 463, distance: 442.3
click at [467, 463] on div "This private tour follows a carefully curated route, ensuring you experience Fl…" at bounding box center [802, 550] width 741 height 222
type trix-editor "<div><strong>A Private Journey Through Florence’s Art, History &amp; Culture<br…"
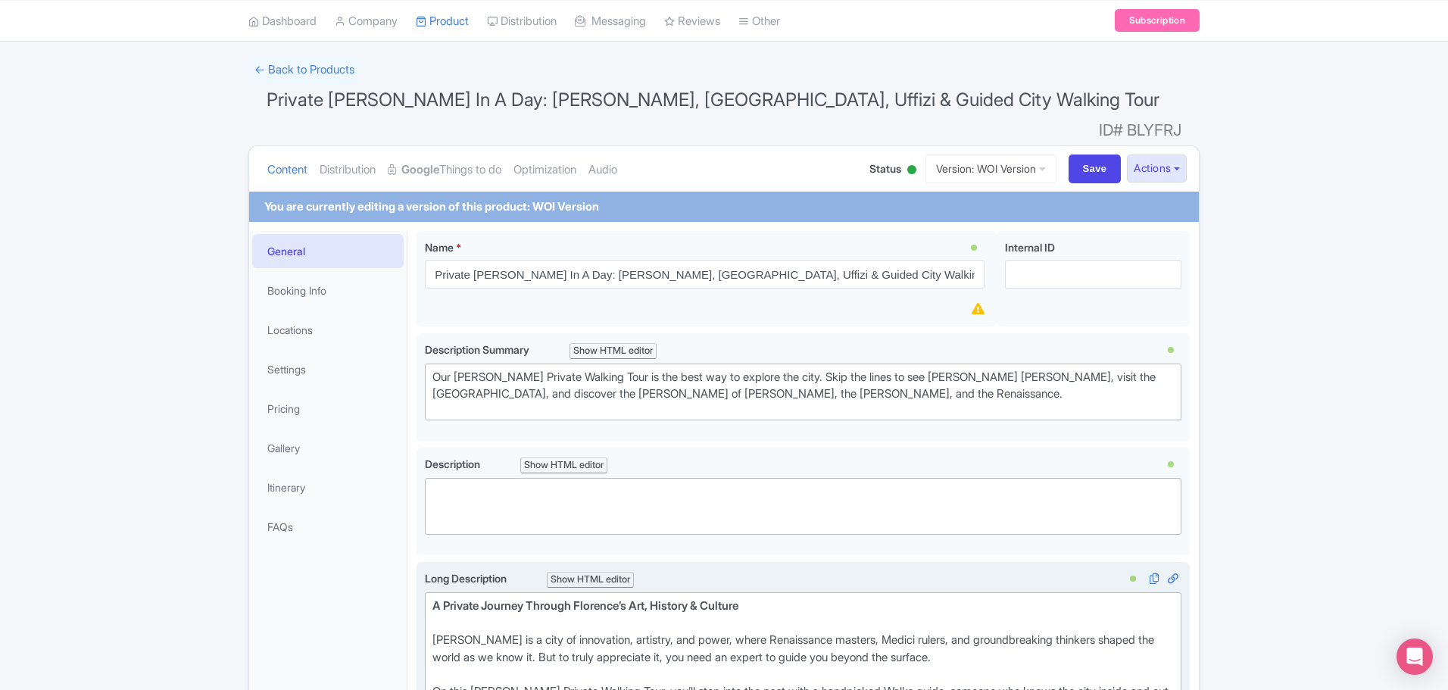
scroll to position [0, 0]
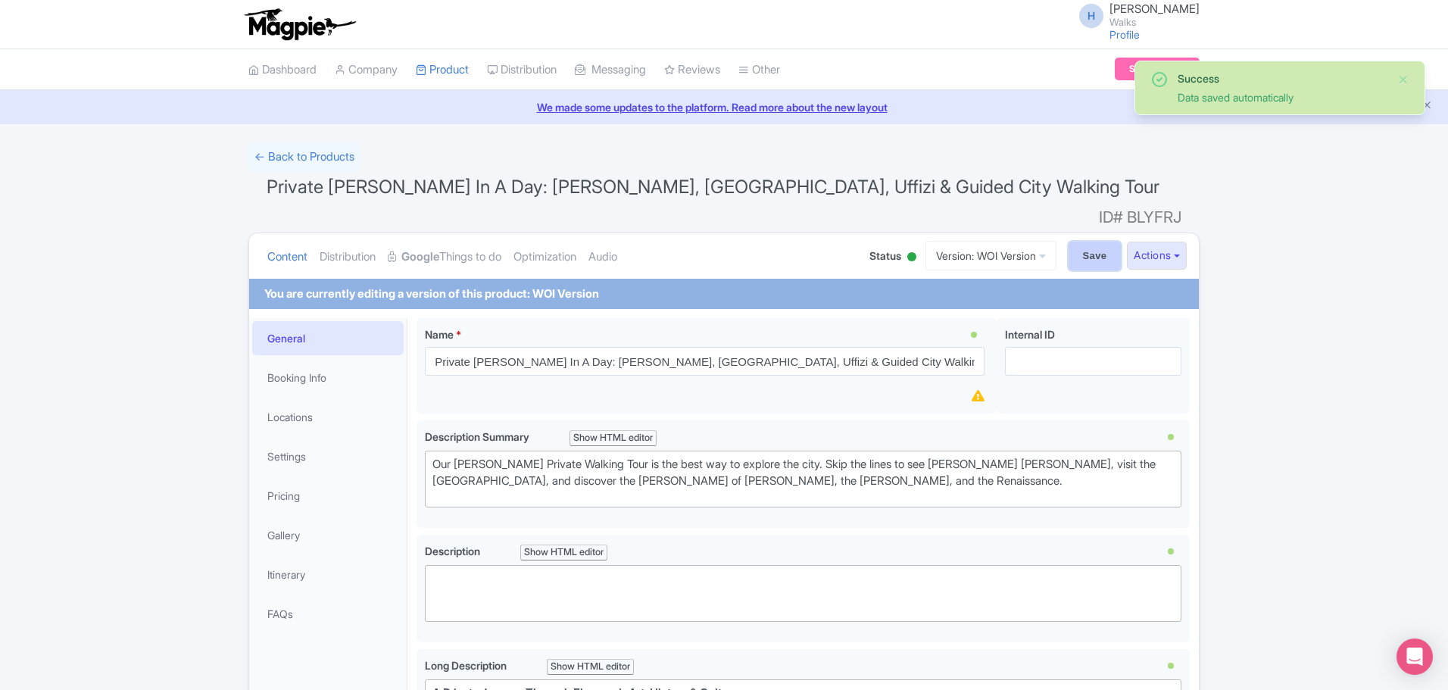
click at [1088, 242] on input "Save" at bounding box center [1095, 256] width 53 height 29
type input "Saving..."
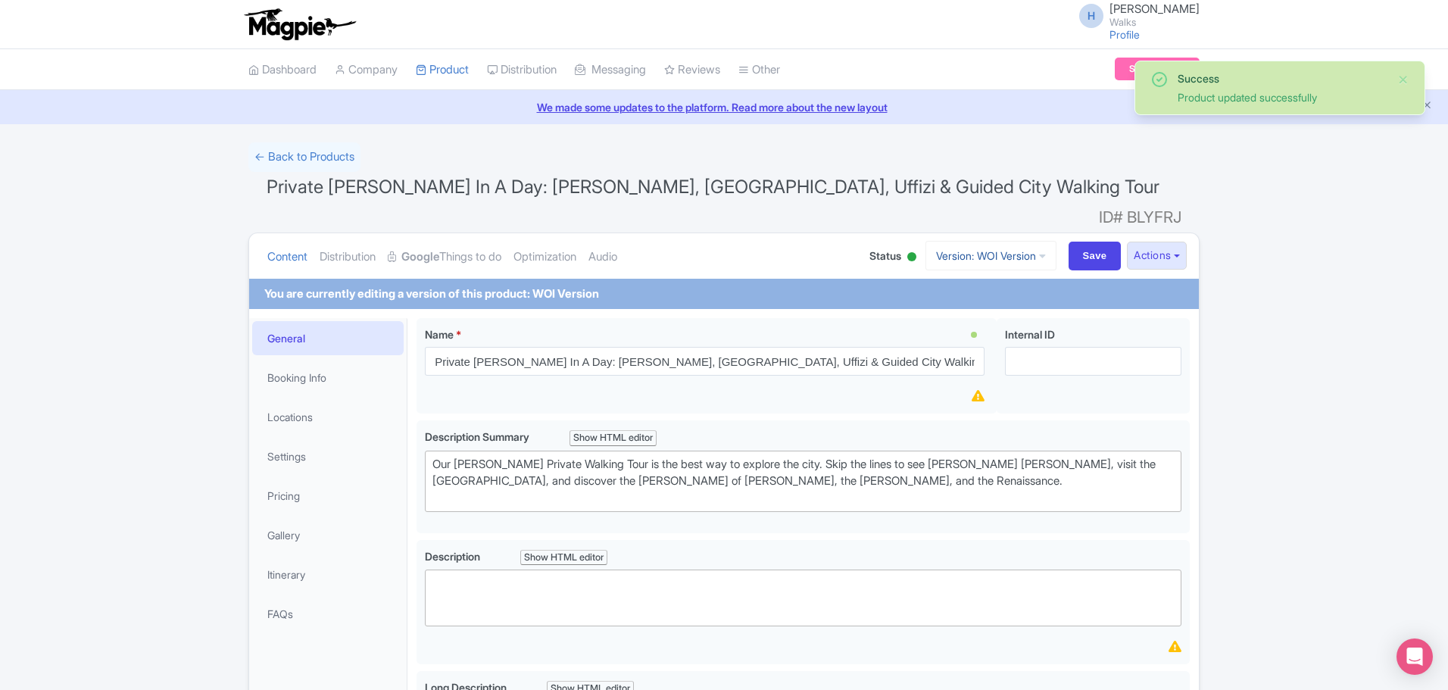
click at [987, 241] on link "Version: WOI Version" at bounding box center [991, 256] width 131 height 30
click at [954, 303] on link "OTA Version" at bounding box center [994, 314] width 144 height 23
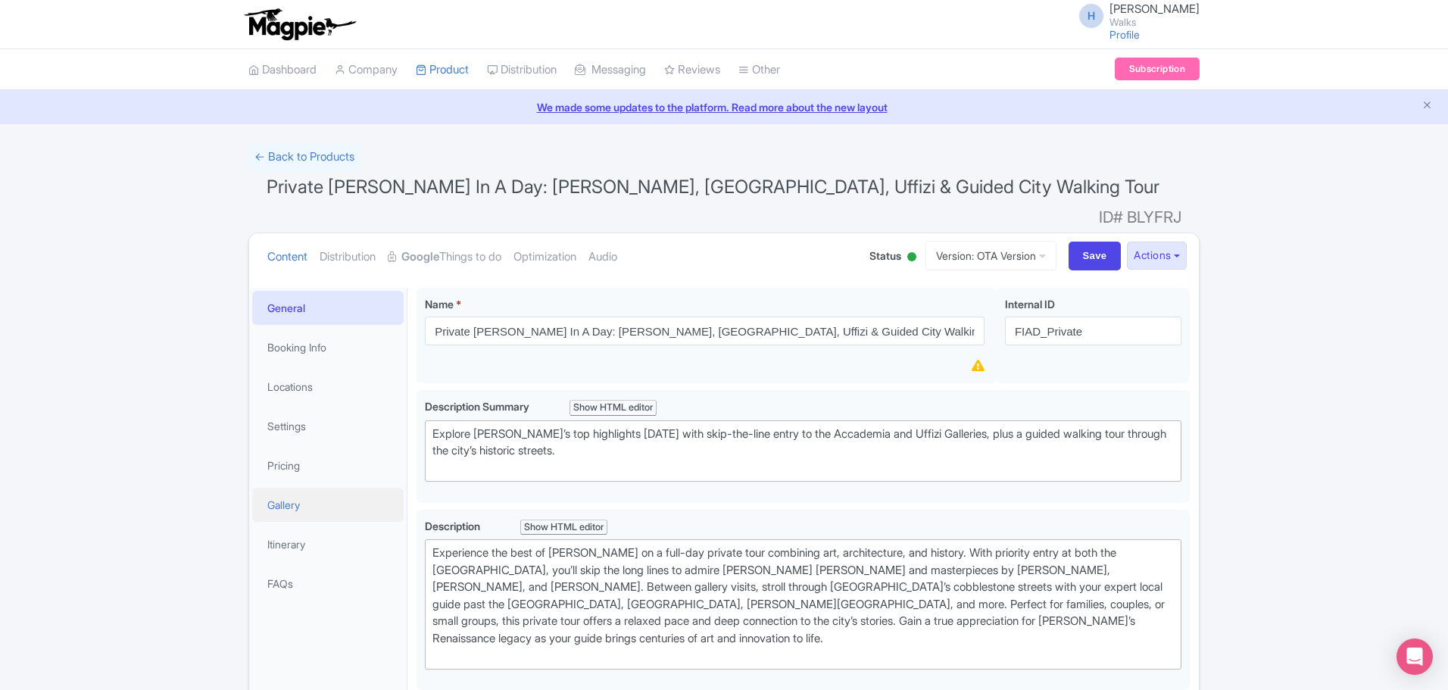
click at [317, 488] on link "Gallery" at bounding box center [327, 505] width 151 height 34
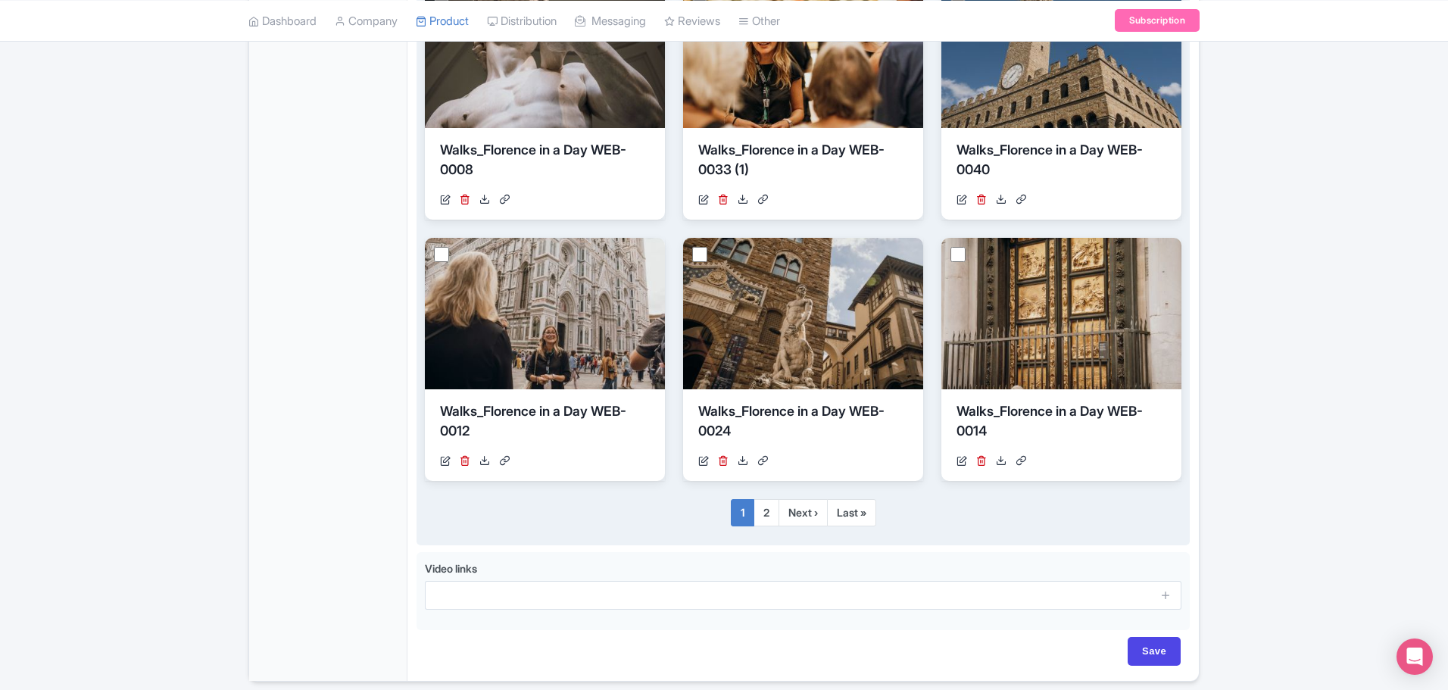
scroll to position [954, 0]
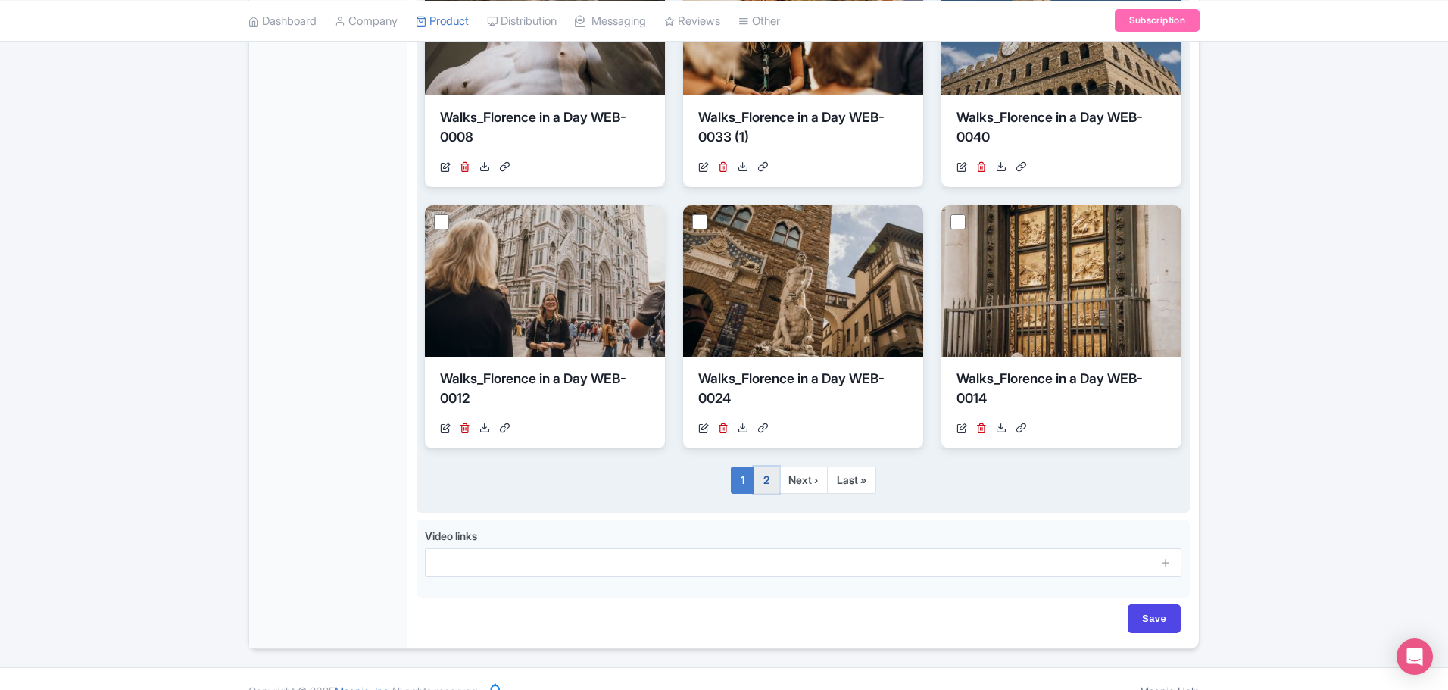
click at [766, 467] on link "2" at bounding box center [767, 480] width 26 height 27
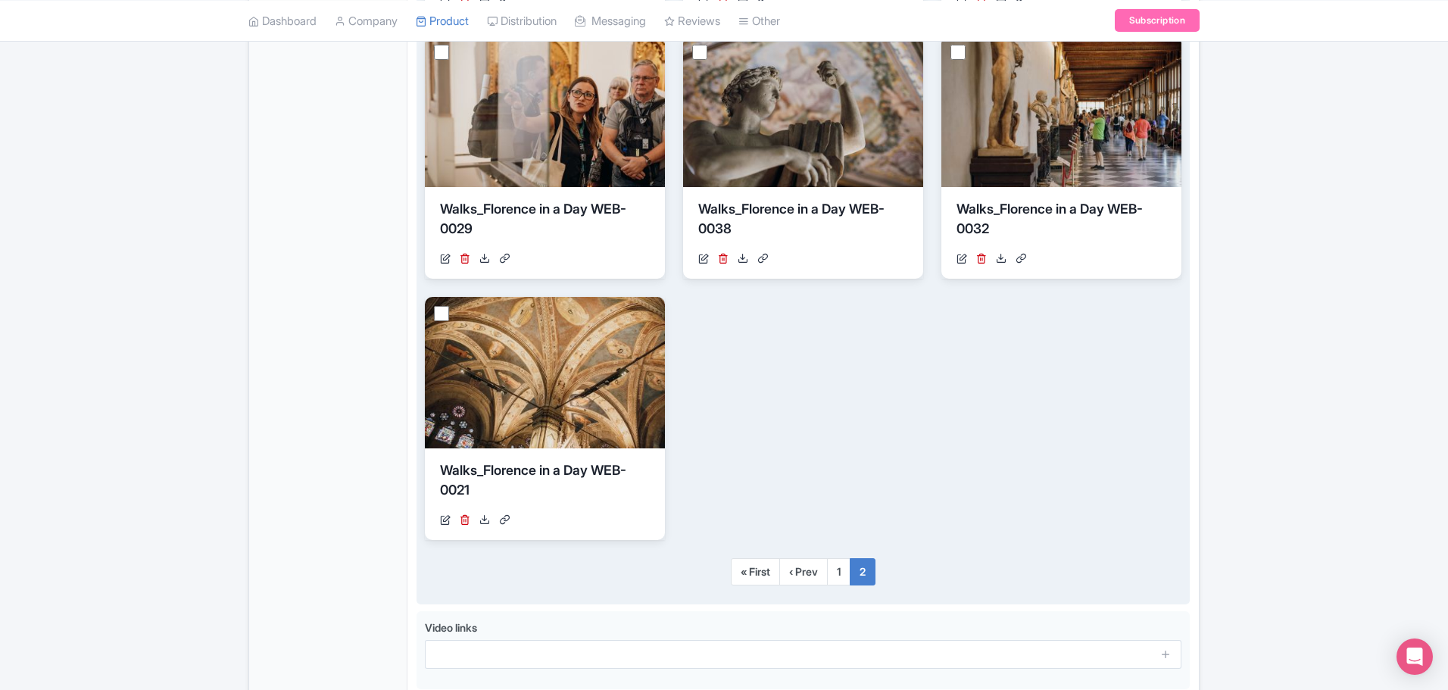
scroll to position [606, 0]
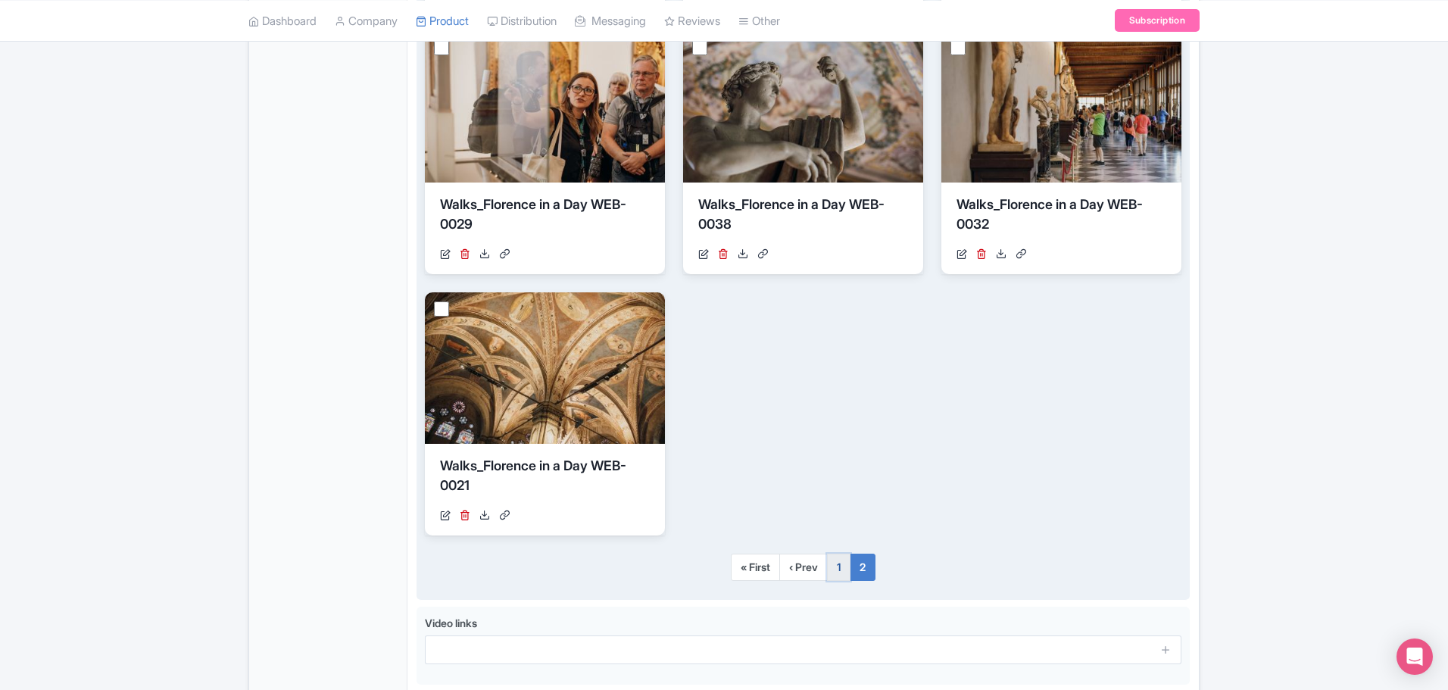
click at [842, 554] on link "1" at bounding box center [838, 567] width 23 height 27
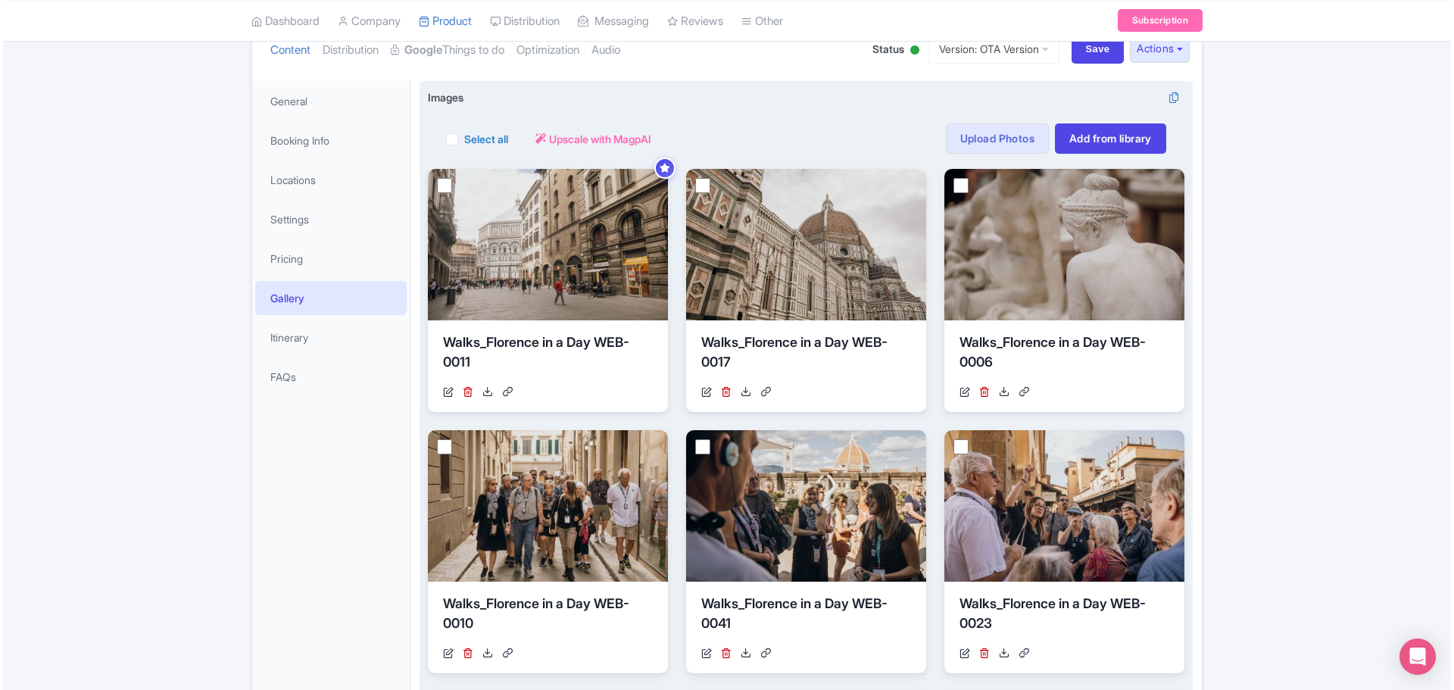
scroll to position [348, 0]
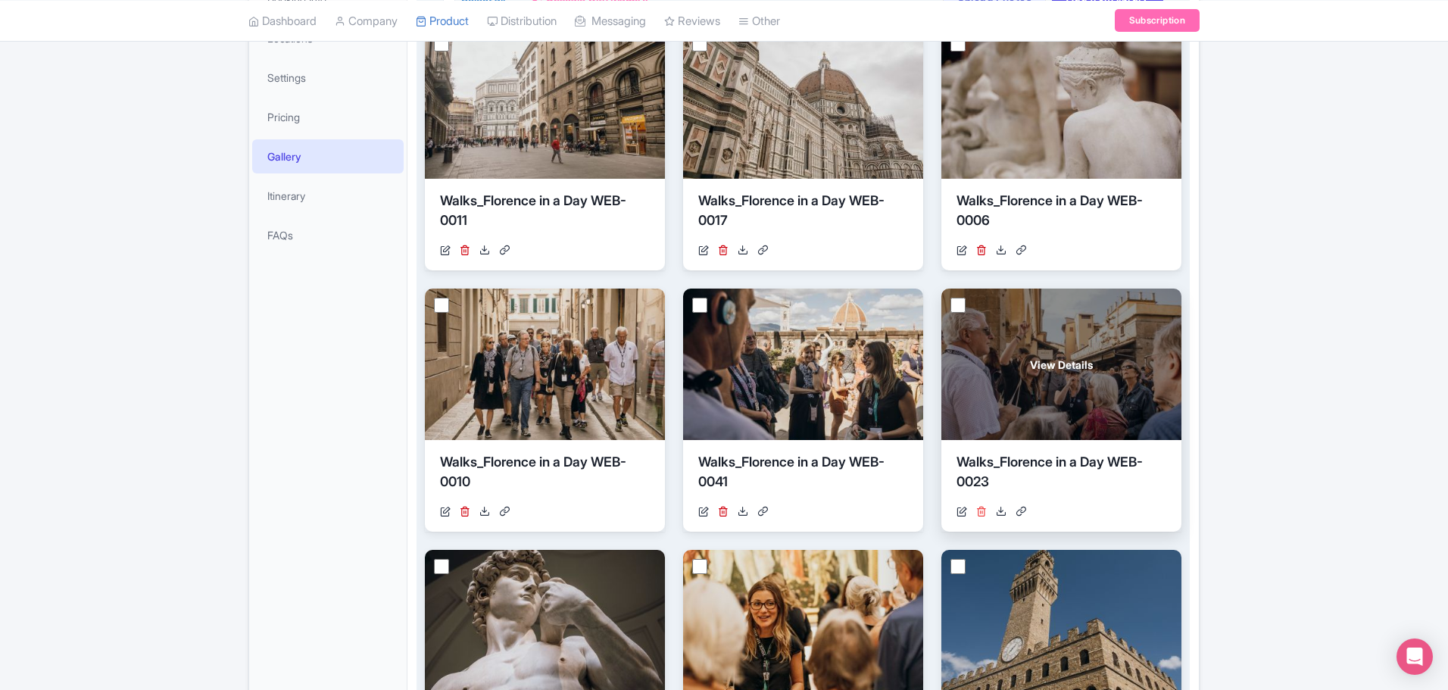
click at [983, 506] on icon at bounding box center [981, 511] width 11 height 11
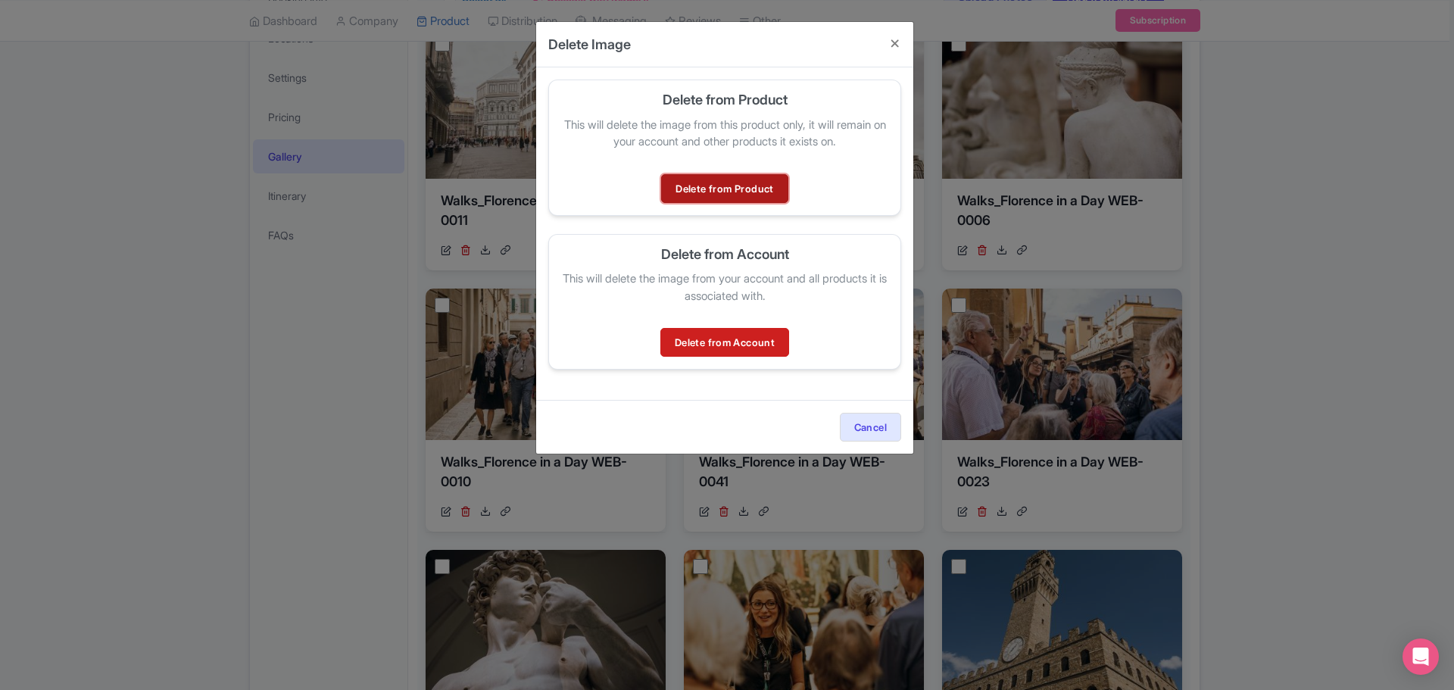
click at [693, 189] on link "Delete from Product" at bounding box center [724, 188] width 126 height 29
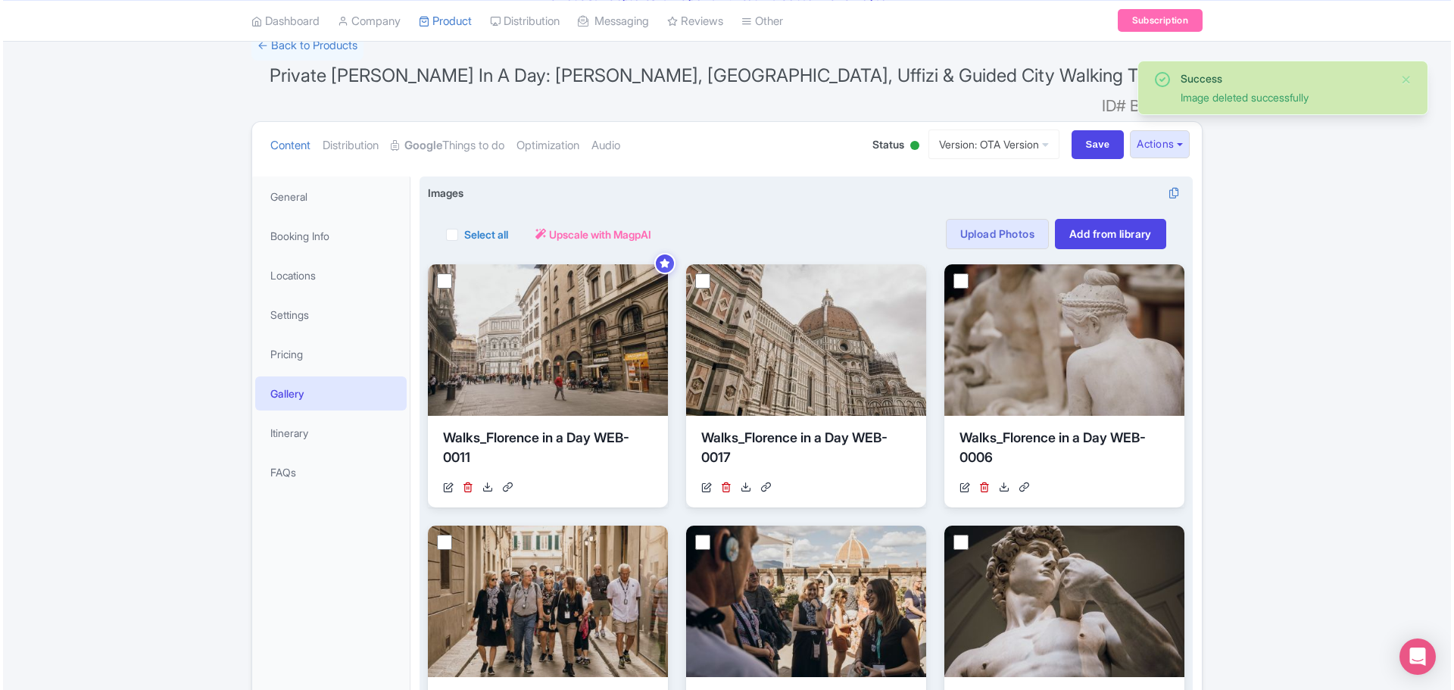
scroll to position [151, 0]
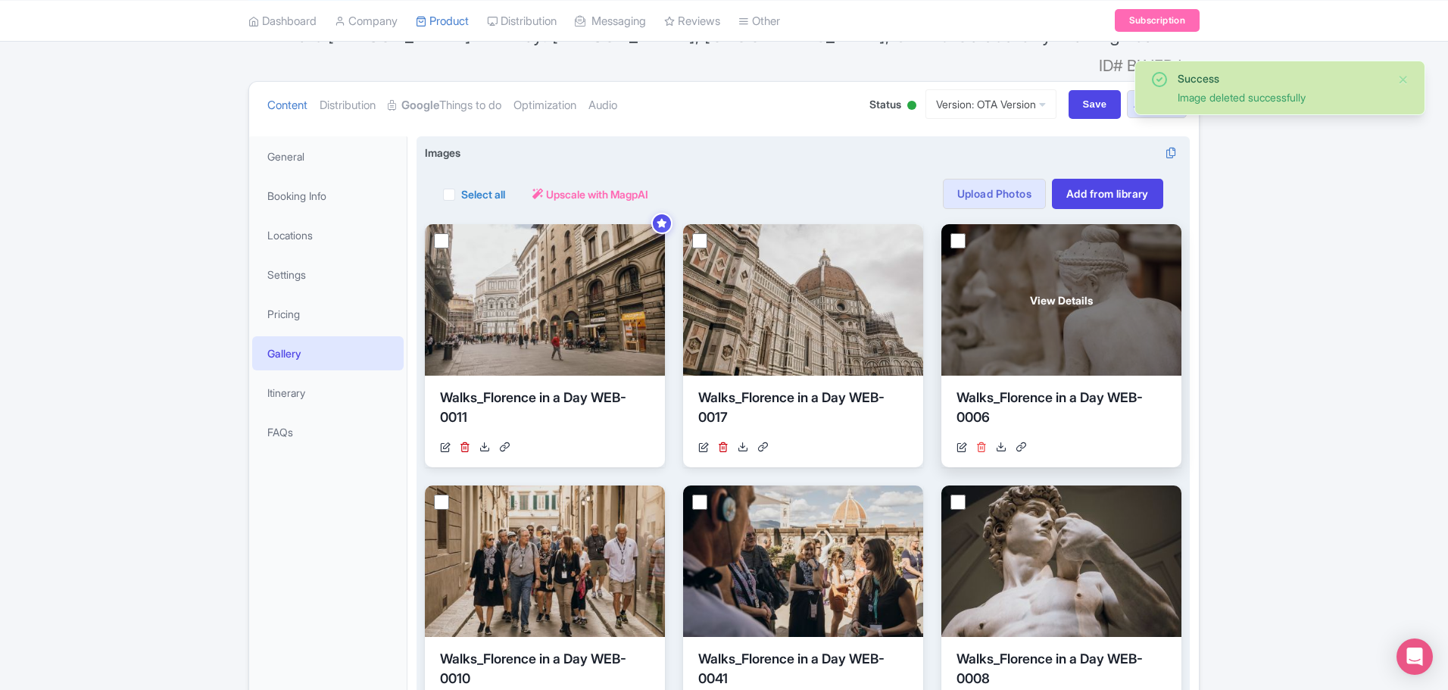
click at [981, 442] on icon at bounding box center [981, 447] width 11 height 11
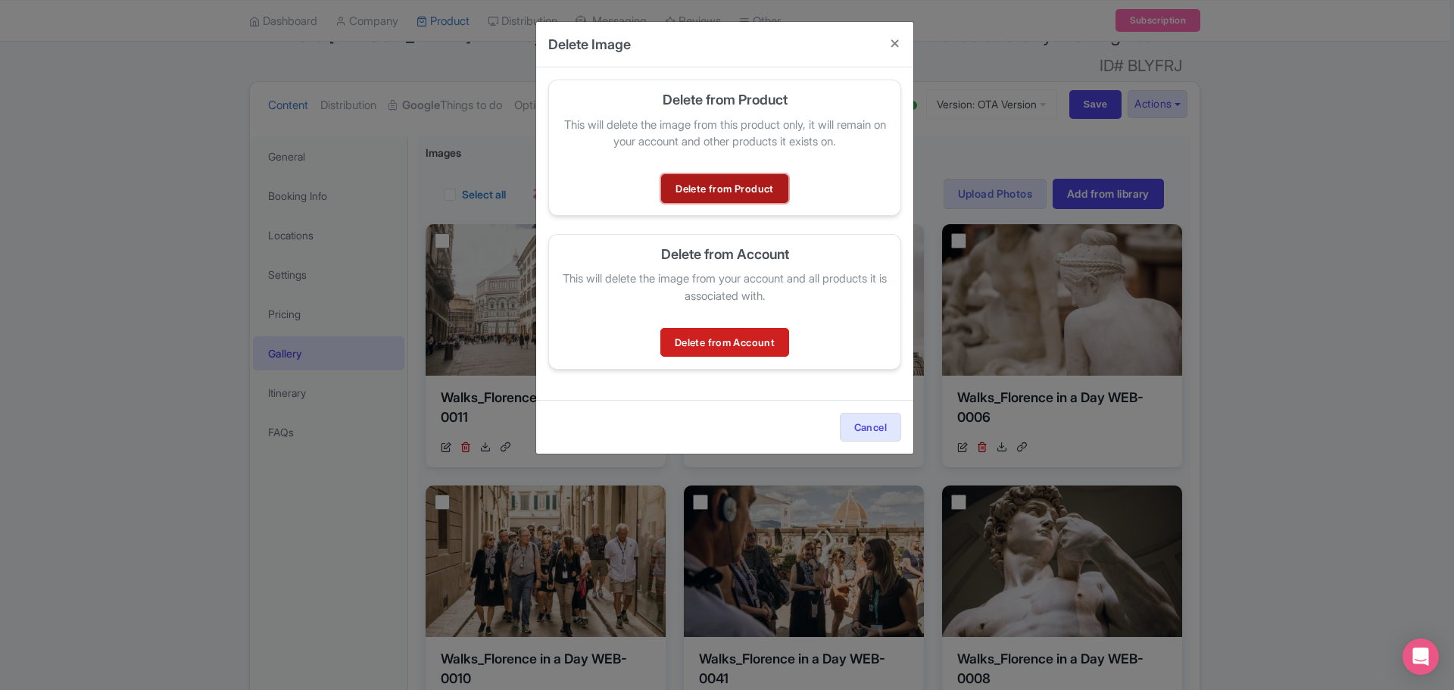
click at [732, 176] on link "Delete from Product" at bounding box center [724, 188] width 126 height 29
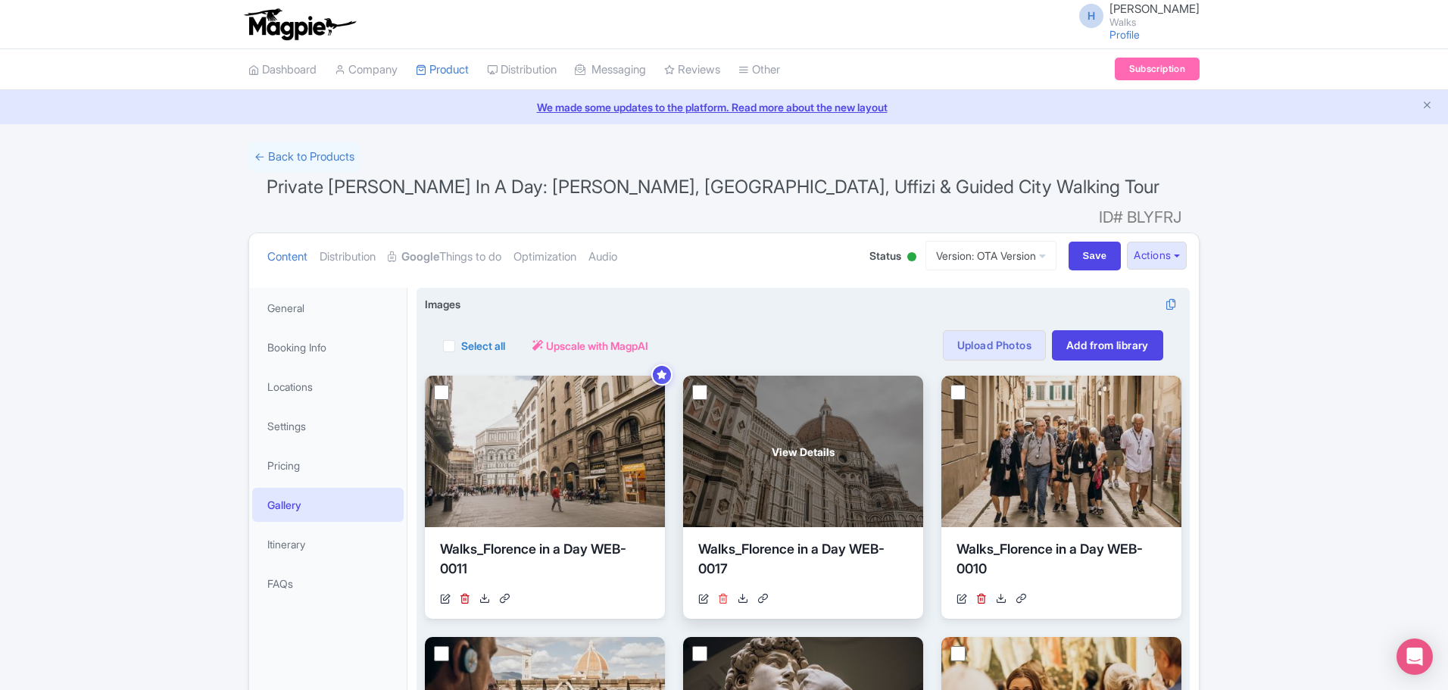
click at [719, 593] on icon at bounding box center [723, 598] width 11 height 11
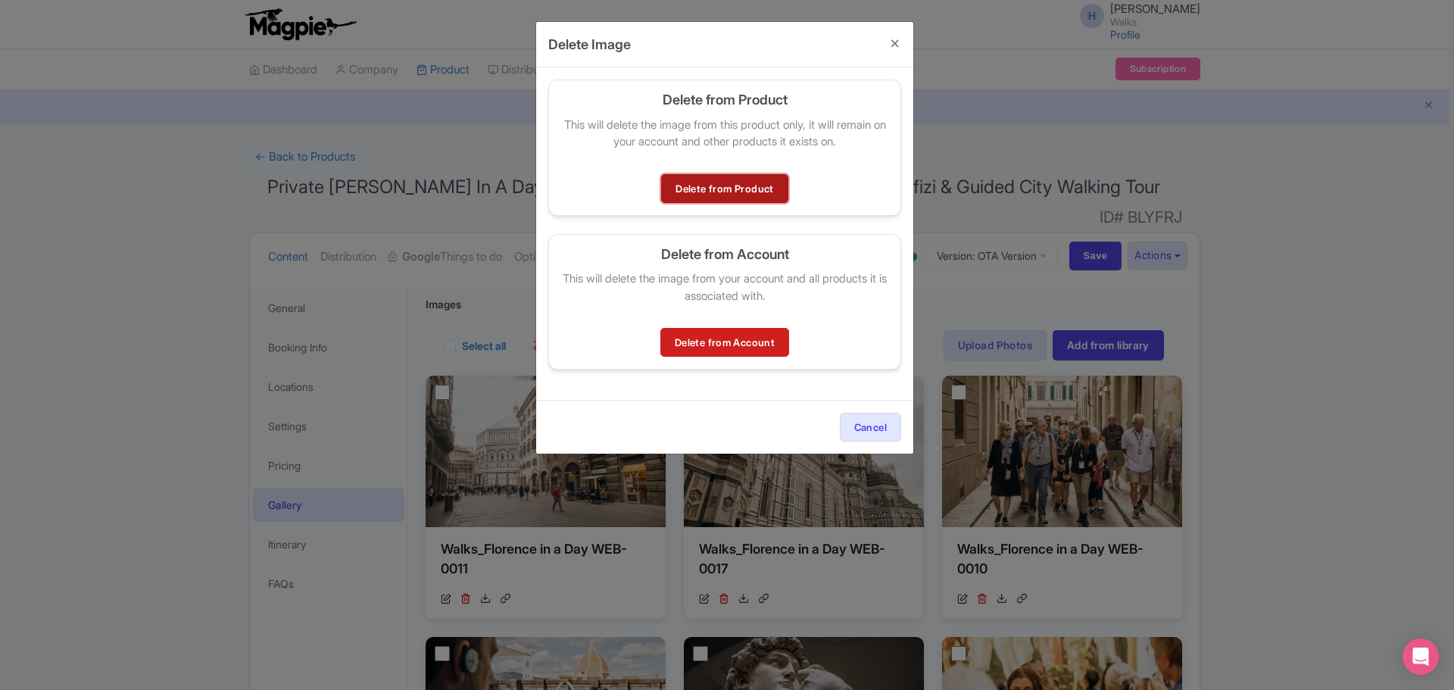
click at [726, 181] on link "Delete from Product" at bounding box center [724, 188] width 126 height 29
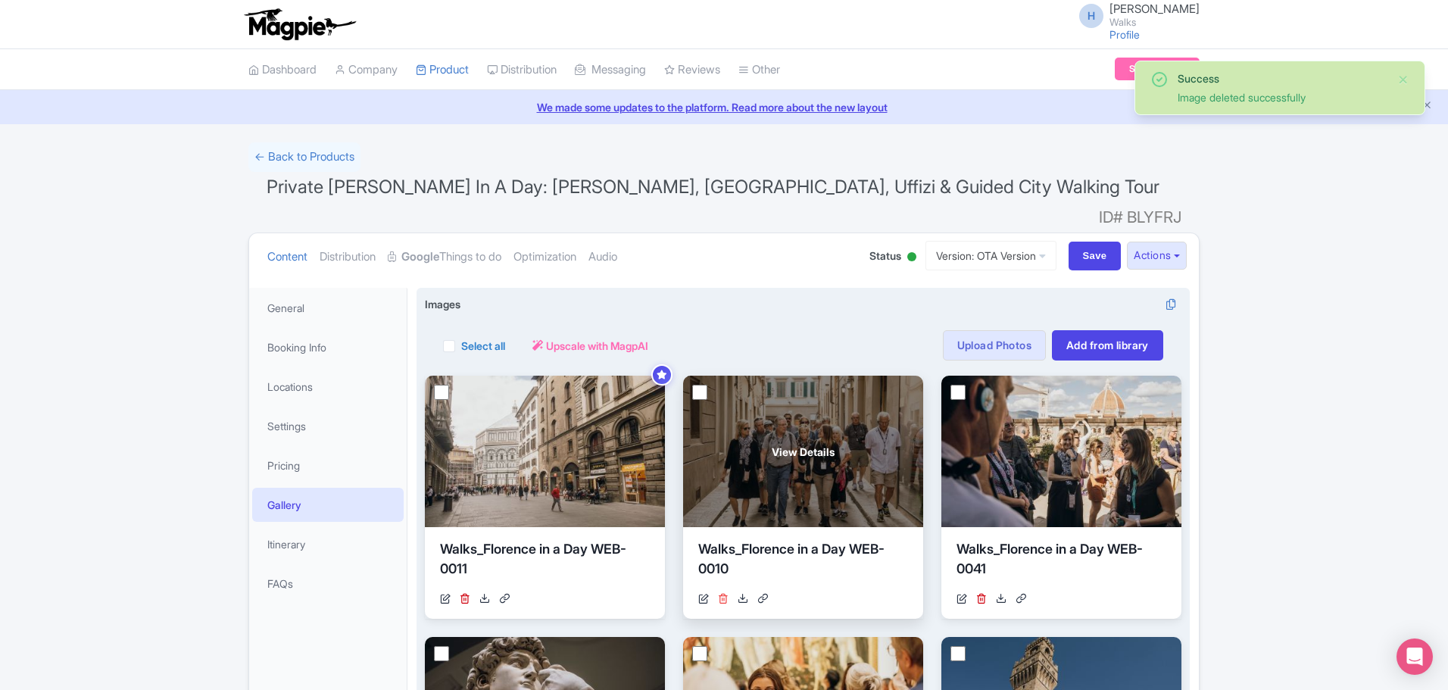
click at [721, 593] on icon at bounding box center [723, 598] width 11 height 11
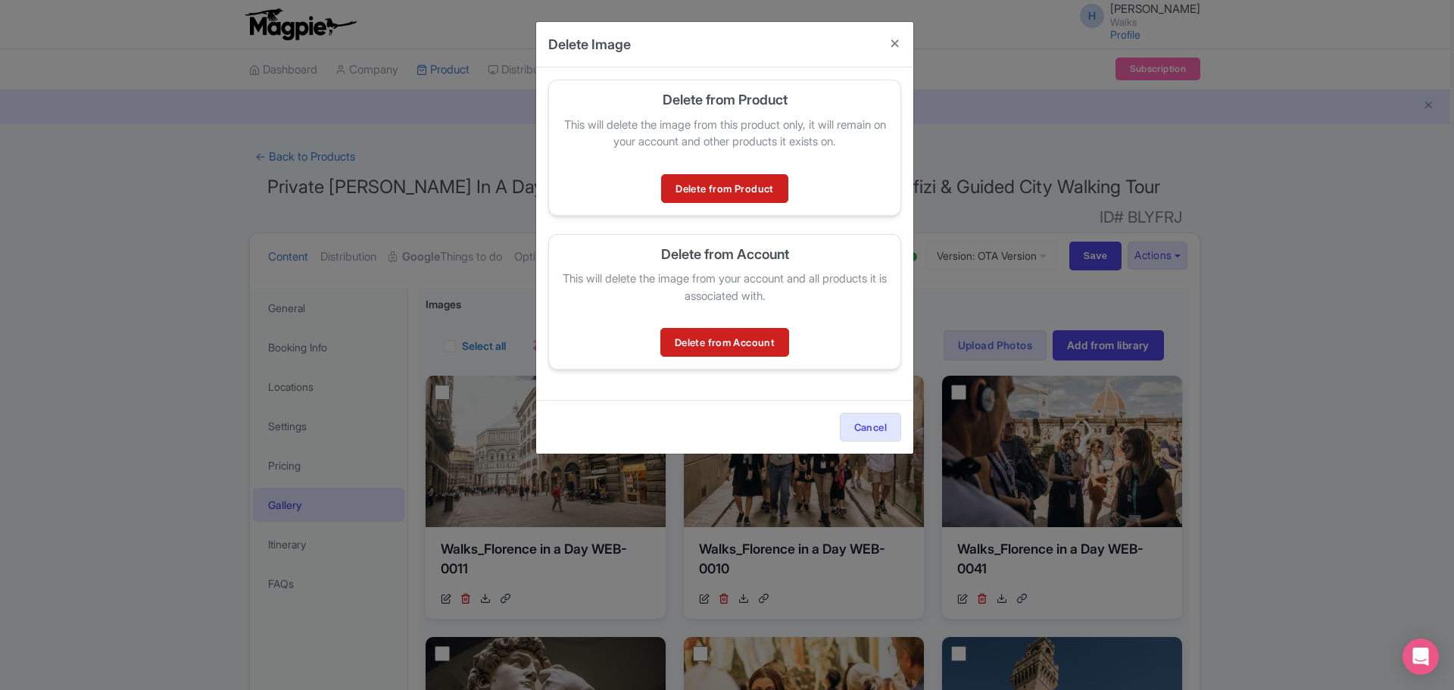
click at [743, 170] on div "Delete from Product This will delete the image from this product only, it will …" at bounding box center [724, 148] width 353 height 136
click at [723, 189] on link "Delete from Product" at bounding box center [724, 188] width 126 height 29
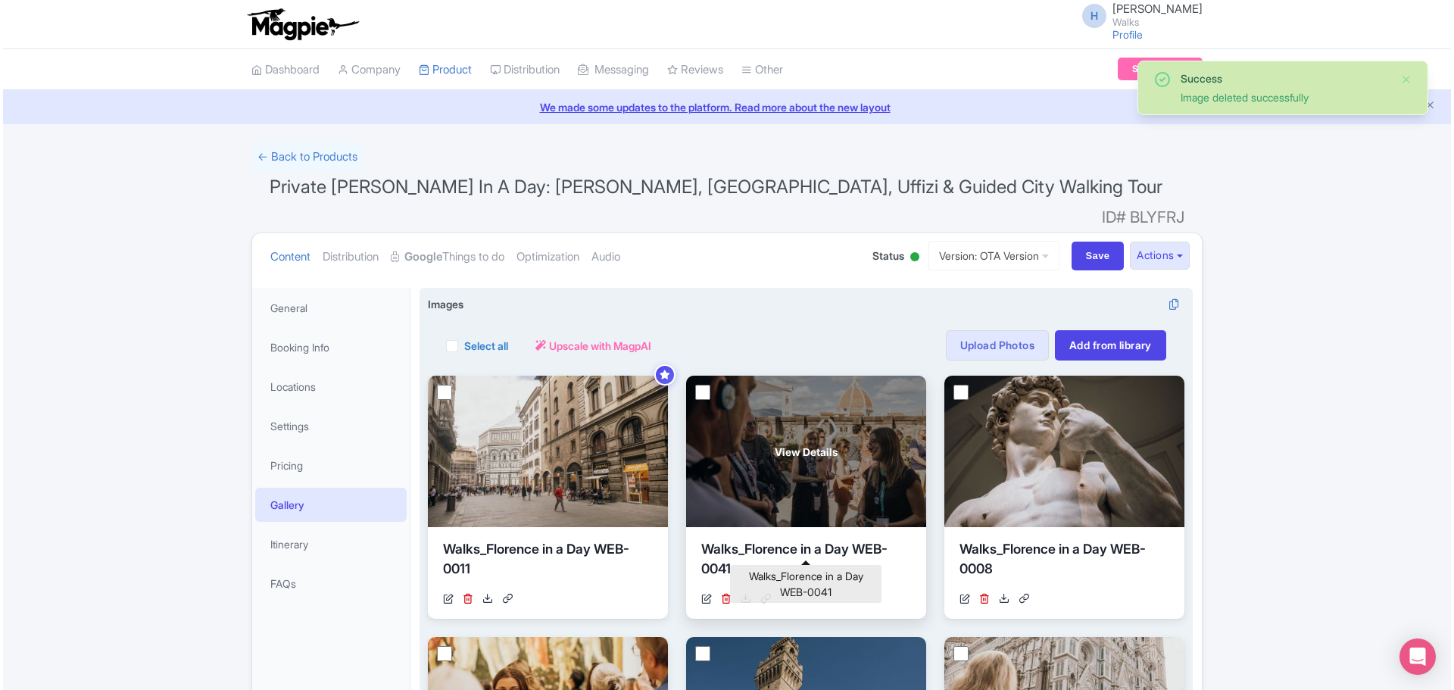
scroll to position [76, 0]
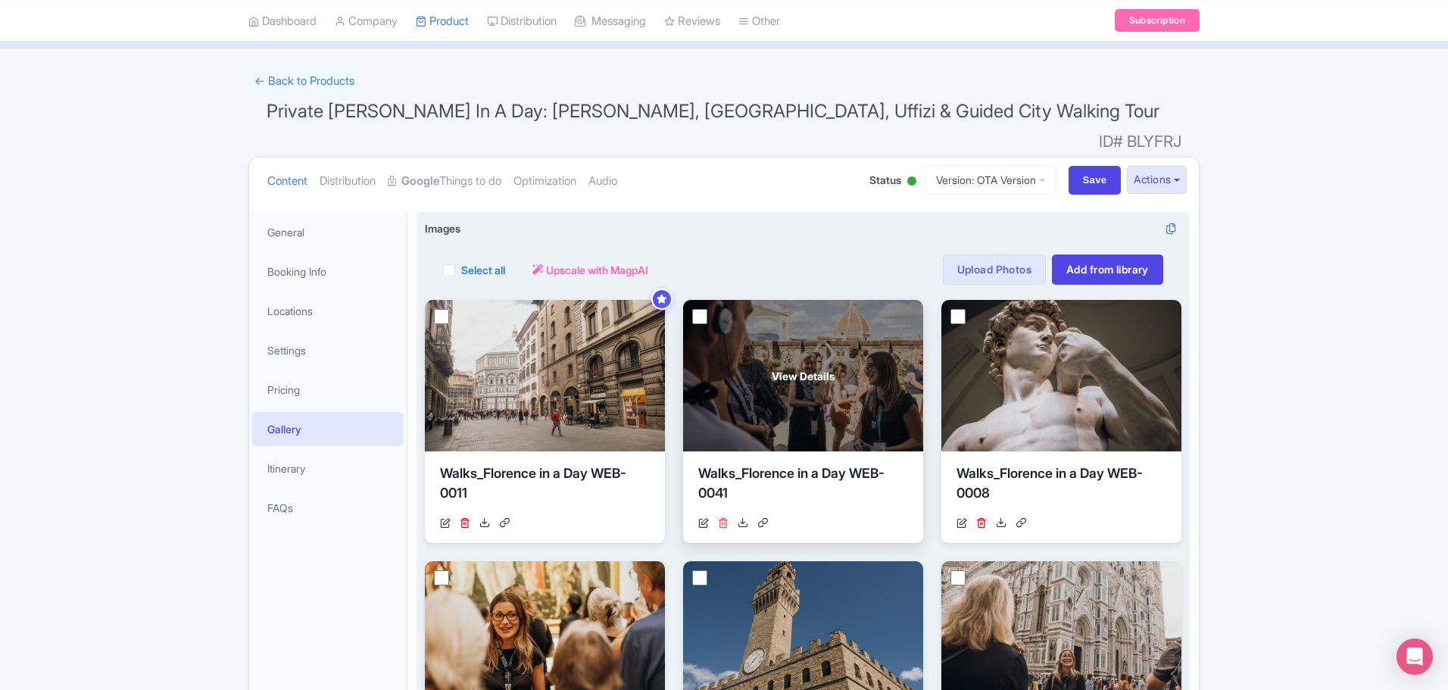
click at [721, 517] on icon at bounding box center [723, 522] width 11 height 11
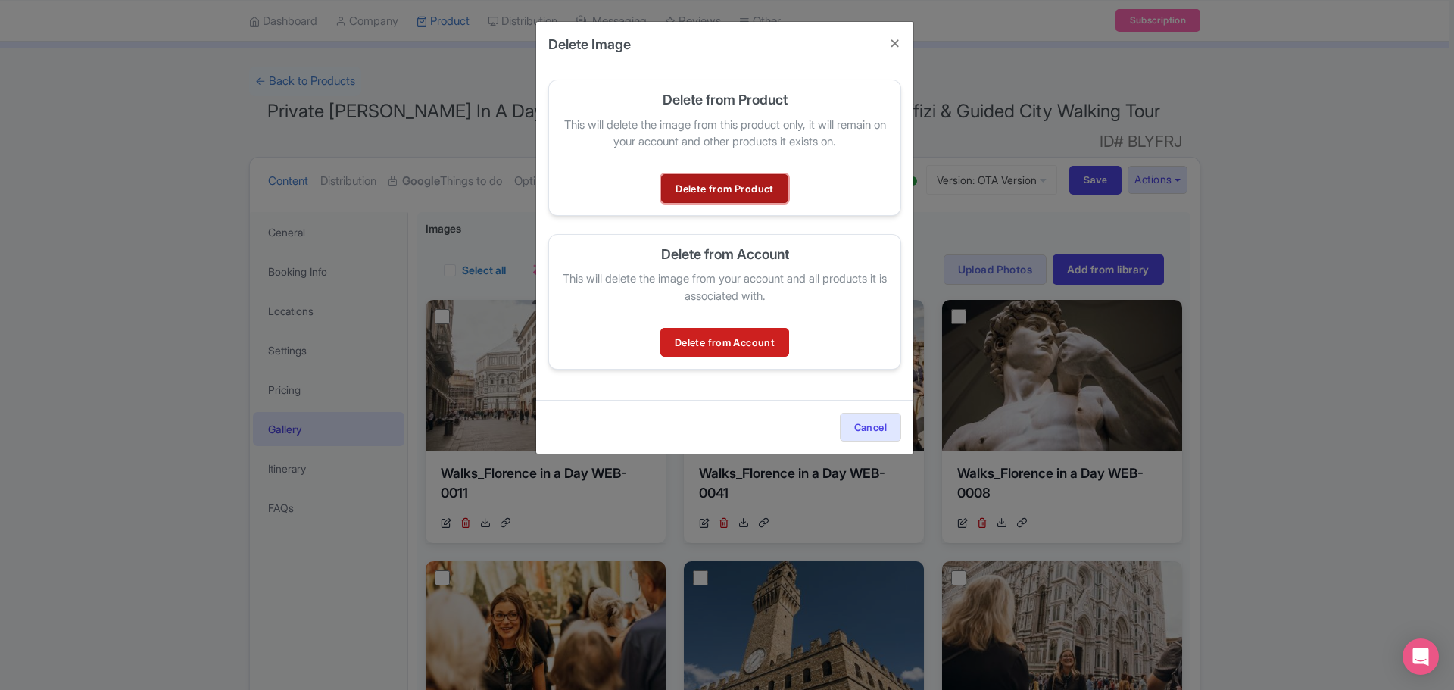
click at [682, 184] on link "Delete from Product" at bounding box center [724, 188] width 126 height 29
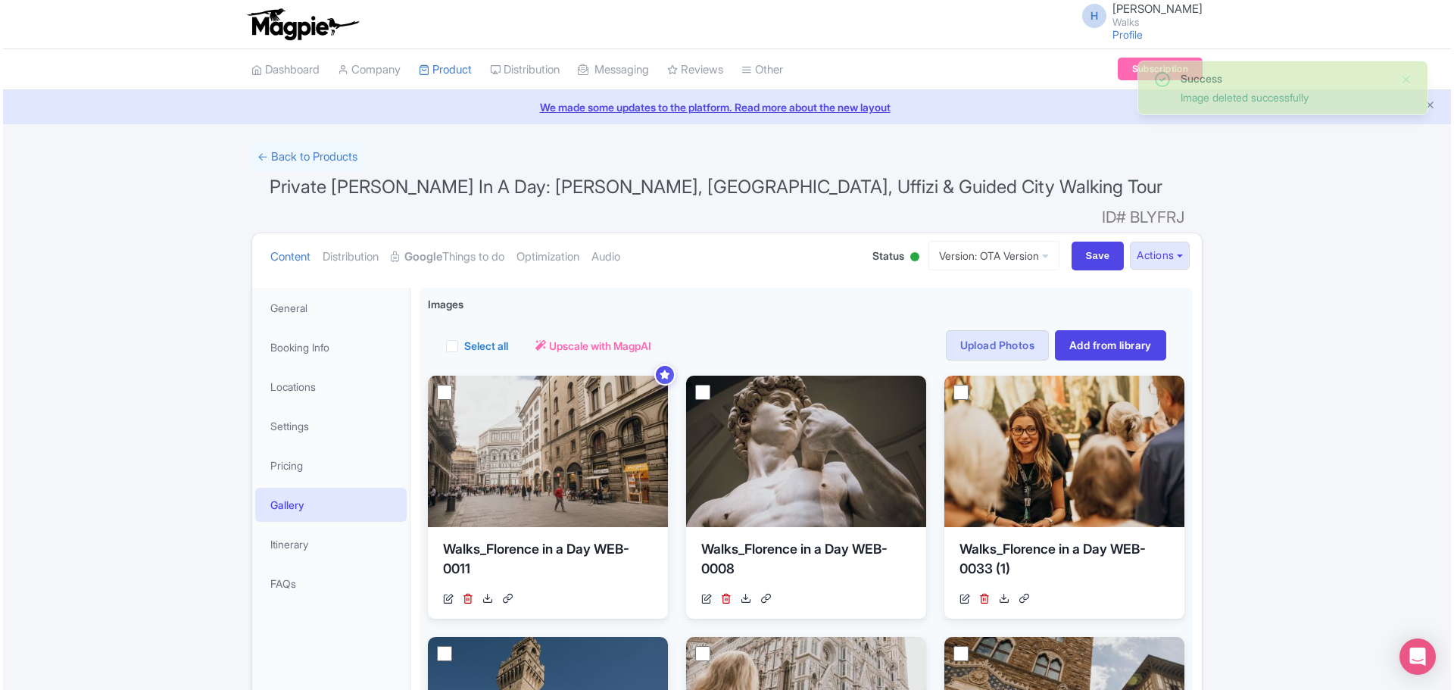
scroll to position [76, 0]
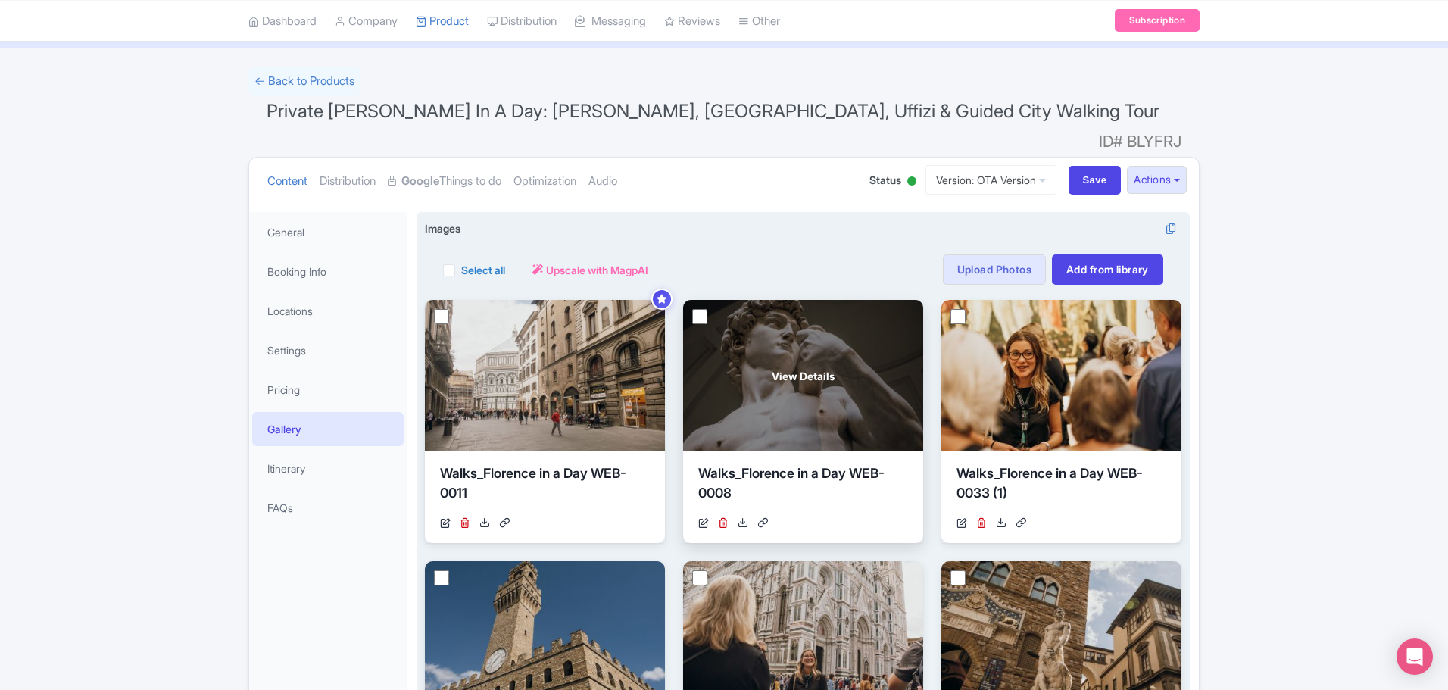
click at [717, 515] on div "[URL][DOMAIN_NAME]" at bounding box center [803, 523] width 210 height 16
click at [720, 517] on icon at bounding box center [723, 522] width 11 height 11
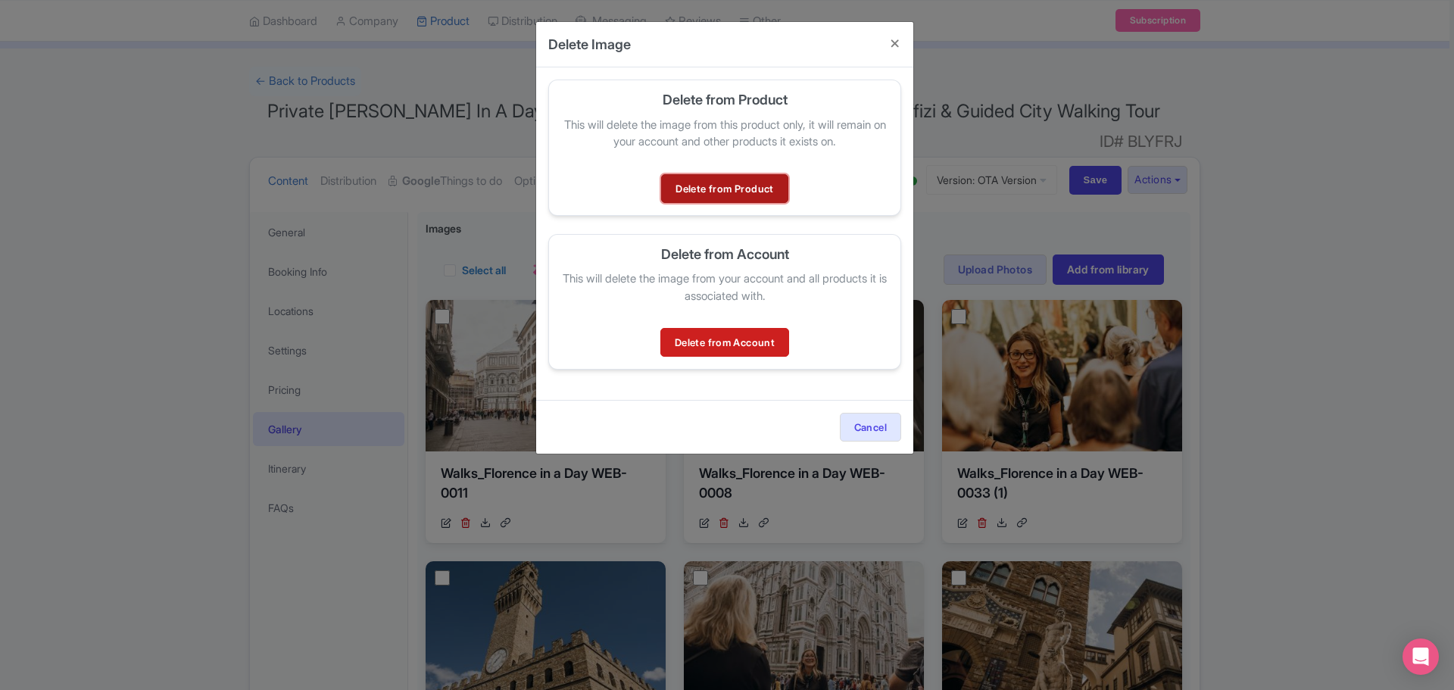
click at [699, 191] on link "Delete from Product" at bounding box center [724, 188] width 126 height 29
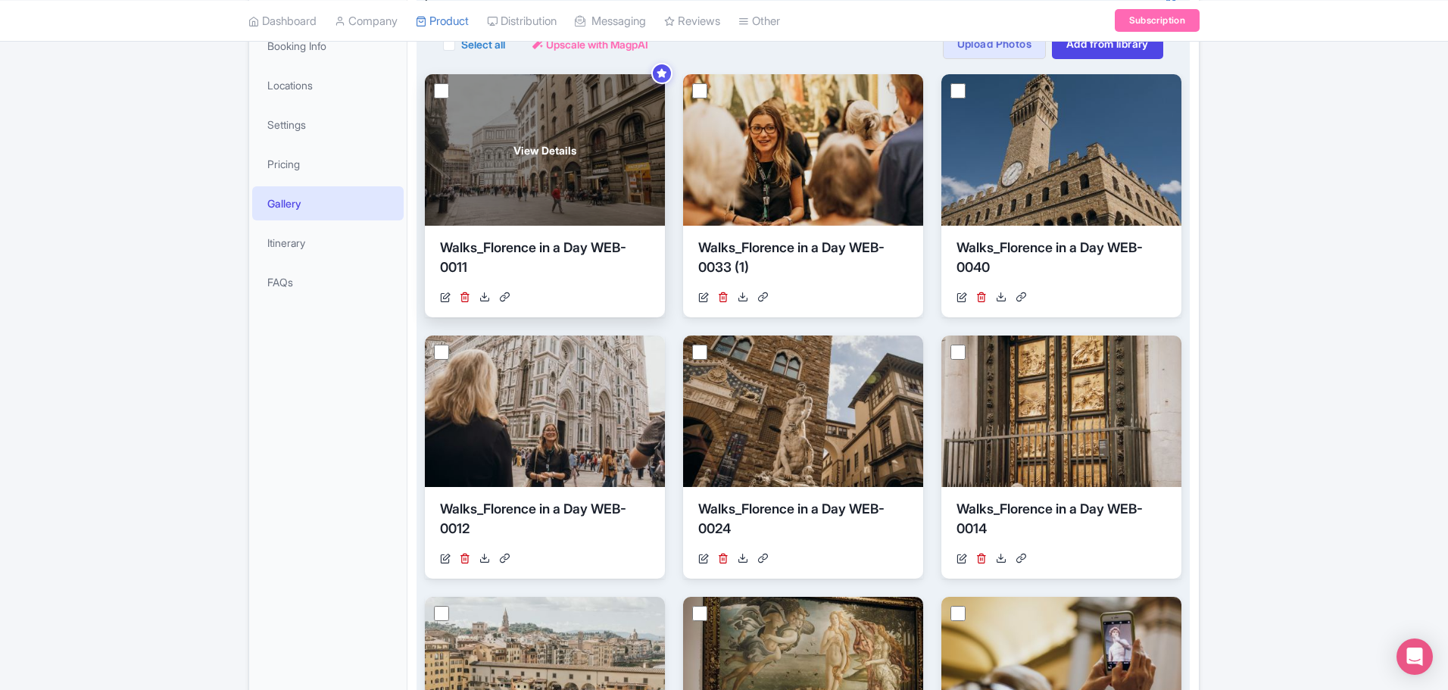
scroll to position [303, 0]
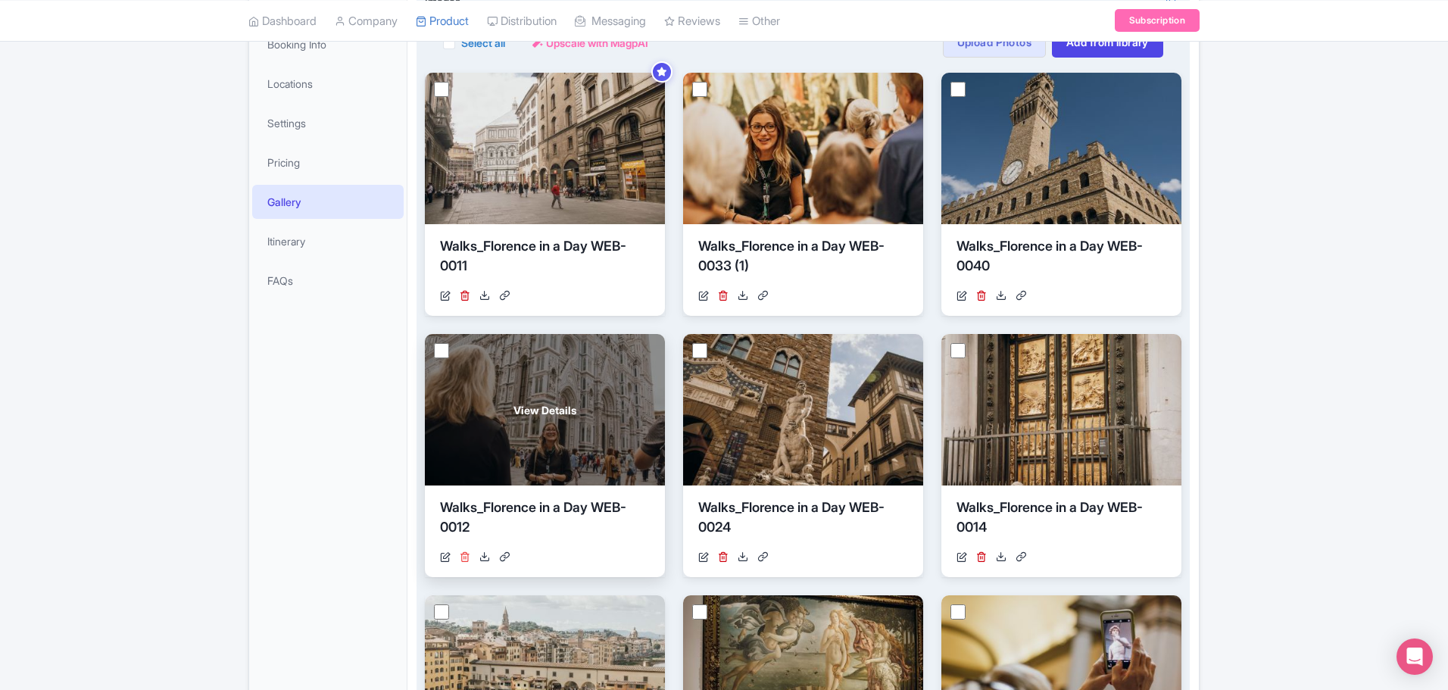
click at [465, 551] on icon at bounding box center [465, 556] width 11 height 11
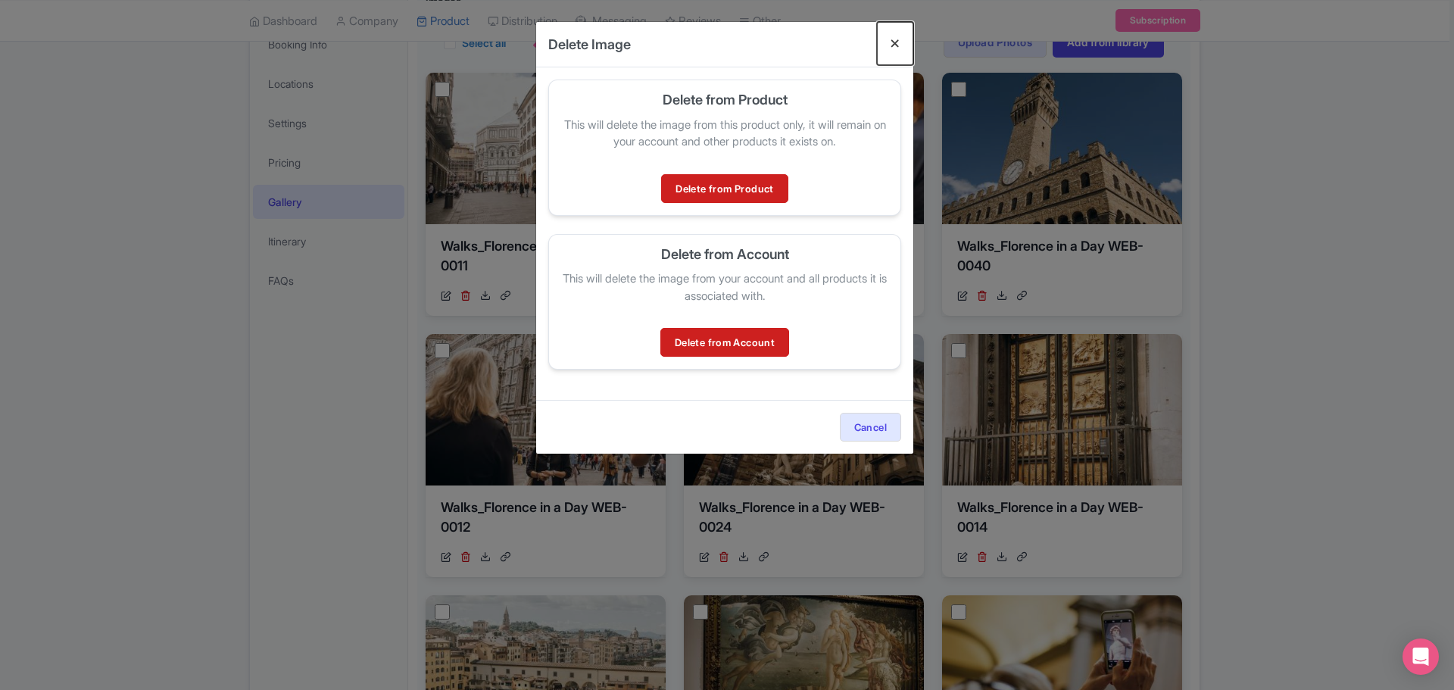
click at [902, 40] on button "Close" at bounding box center [895, 43] width 36 height 43
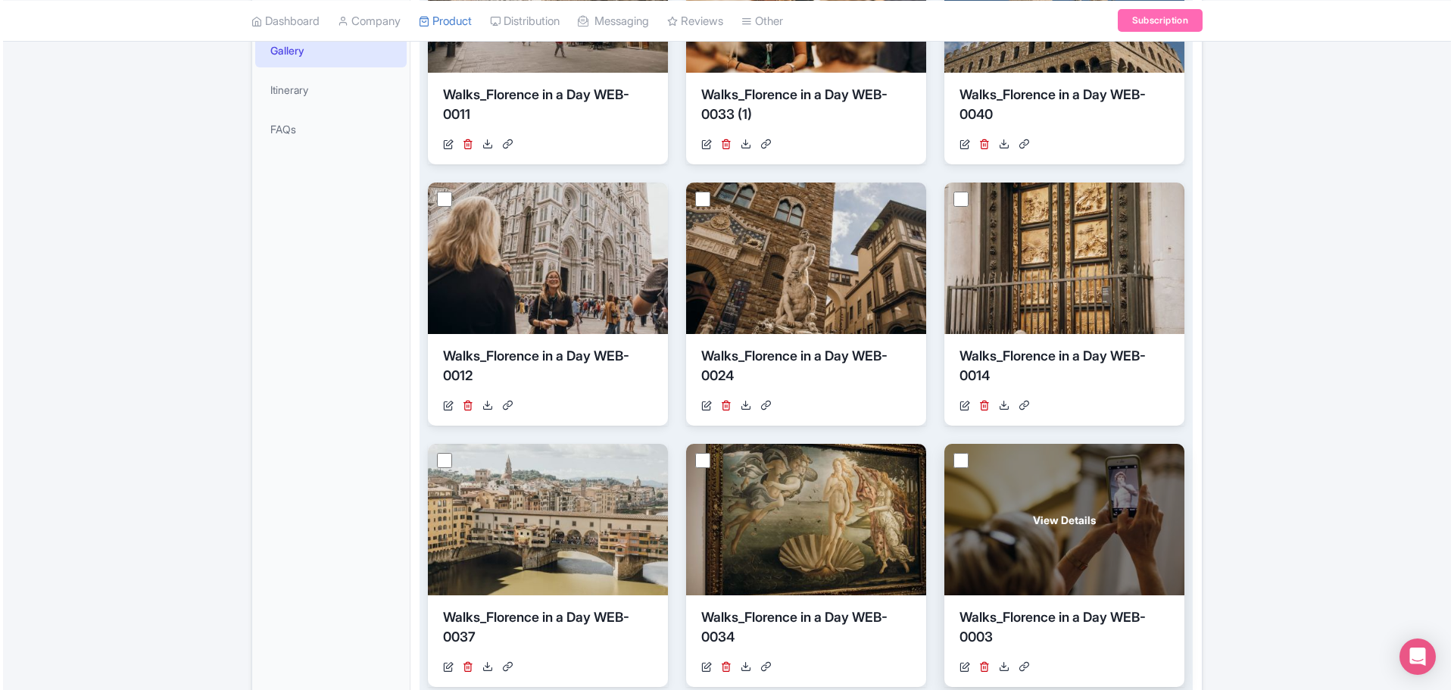
scroll to position [530, 0]
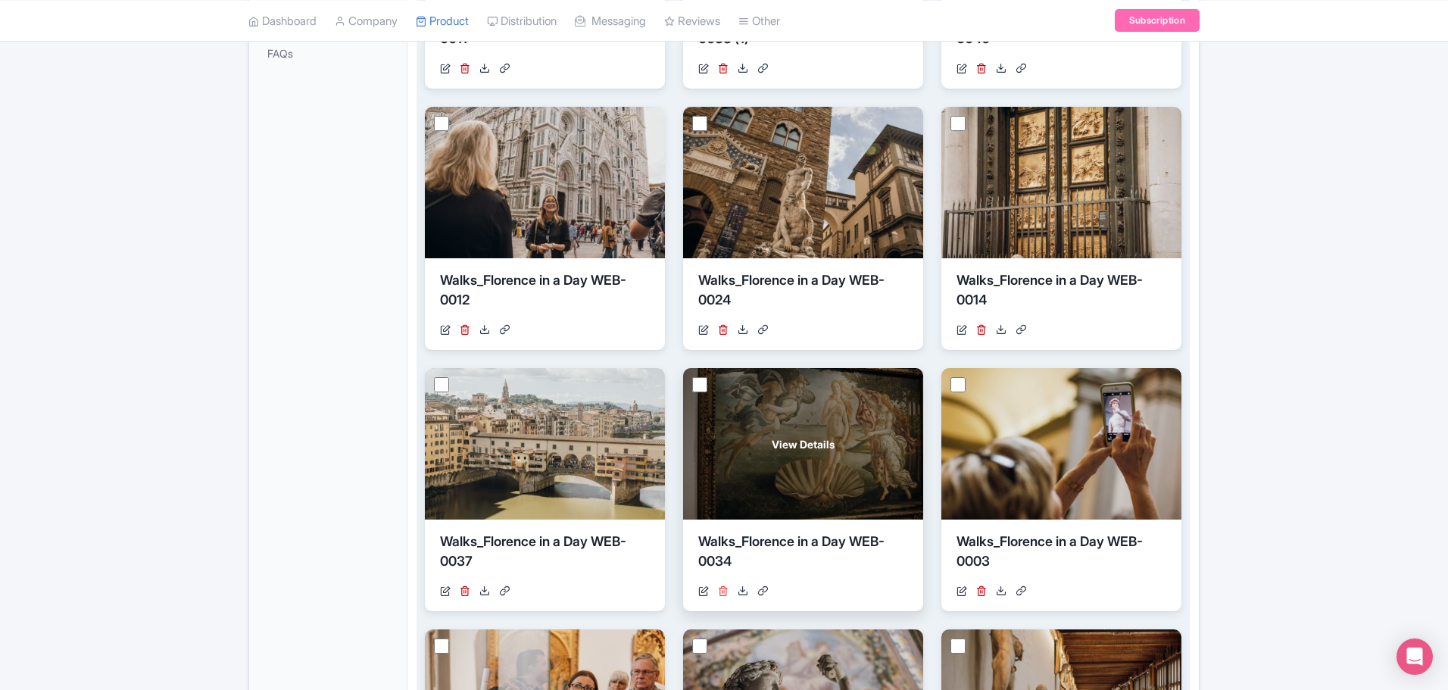
click at [720, 585] on icon at bounding box center [723, 590] width 11 height 11
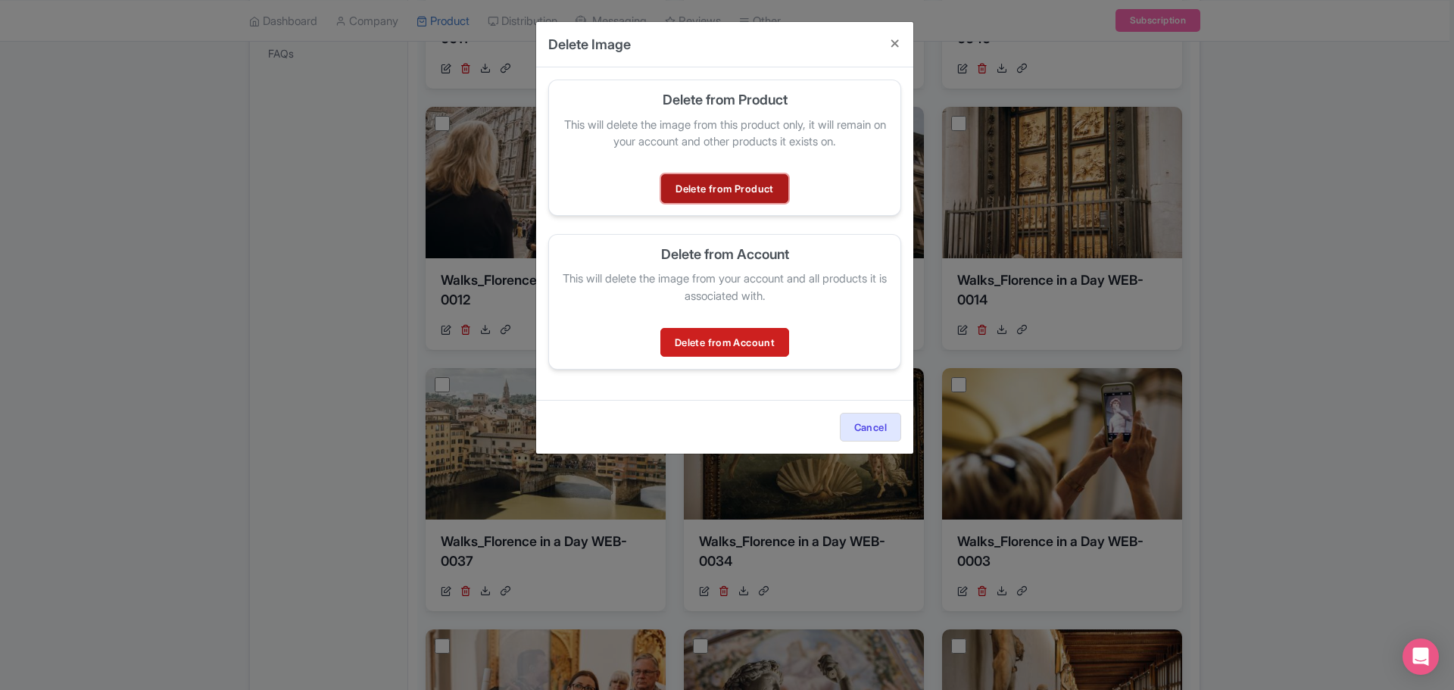
click at [723, 187] on link "Delete from Product" at bounding box center [724, 188] width 126 height 29
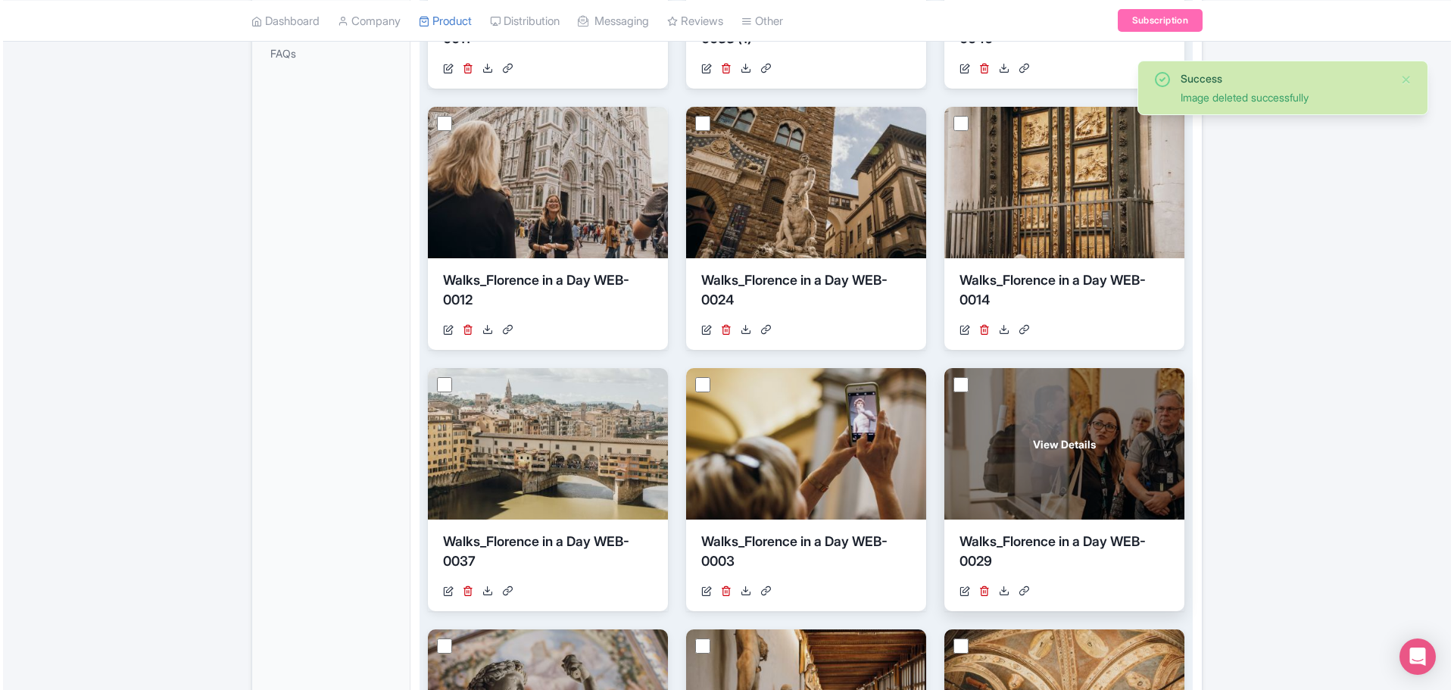
scroll to position [606, 0]
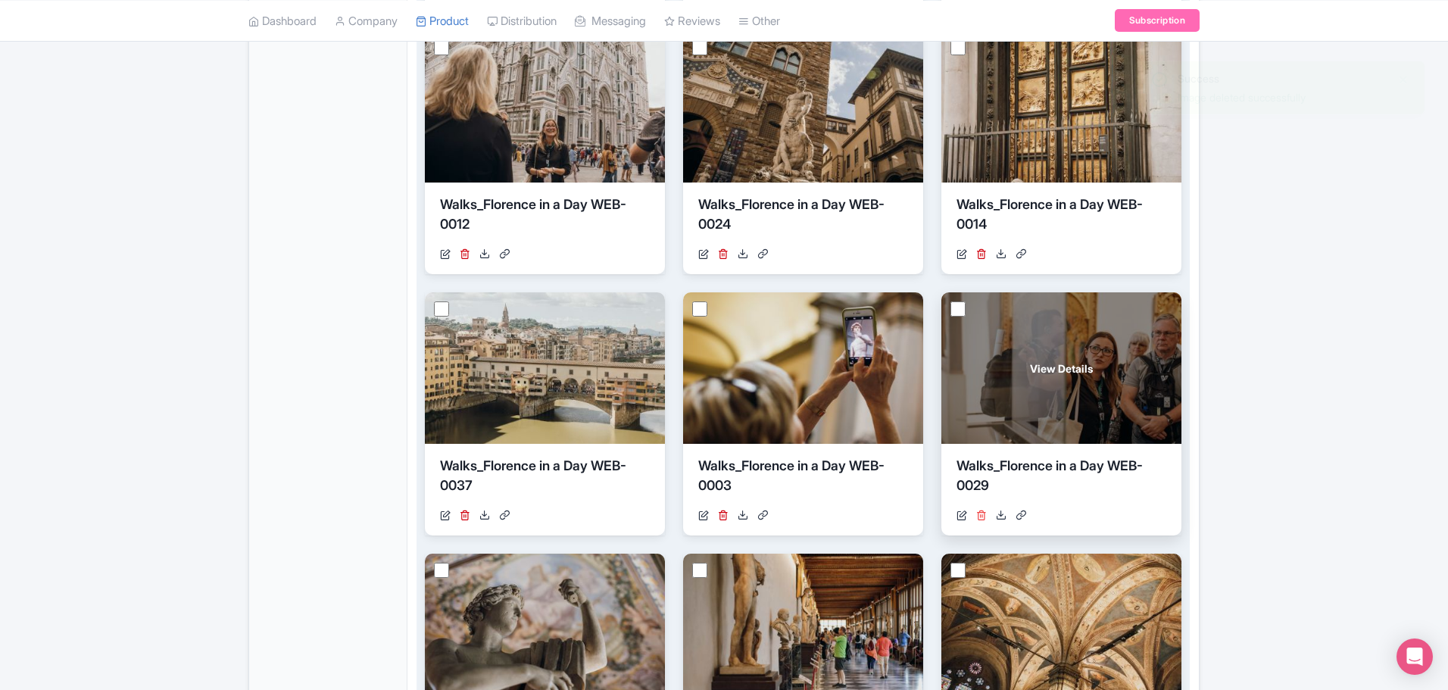
click at [985, 510] on icon at bounding box center [981, 515] width 11 height 11
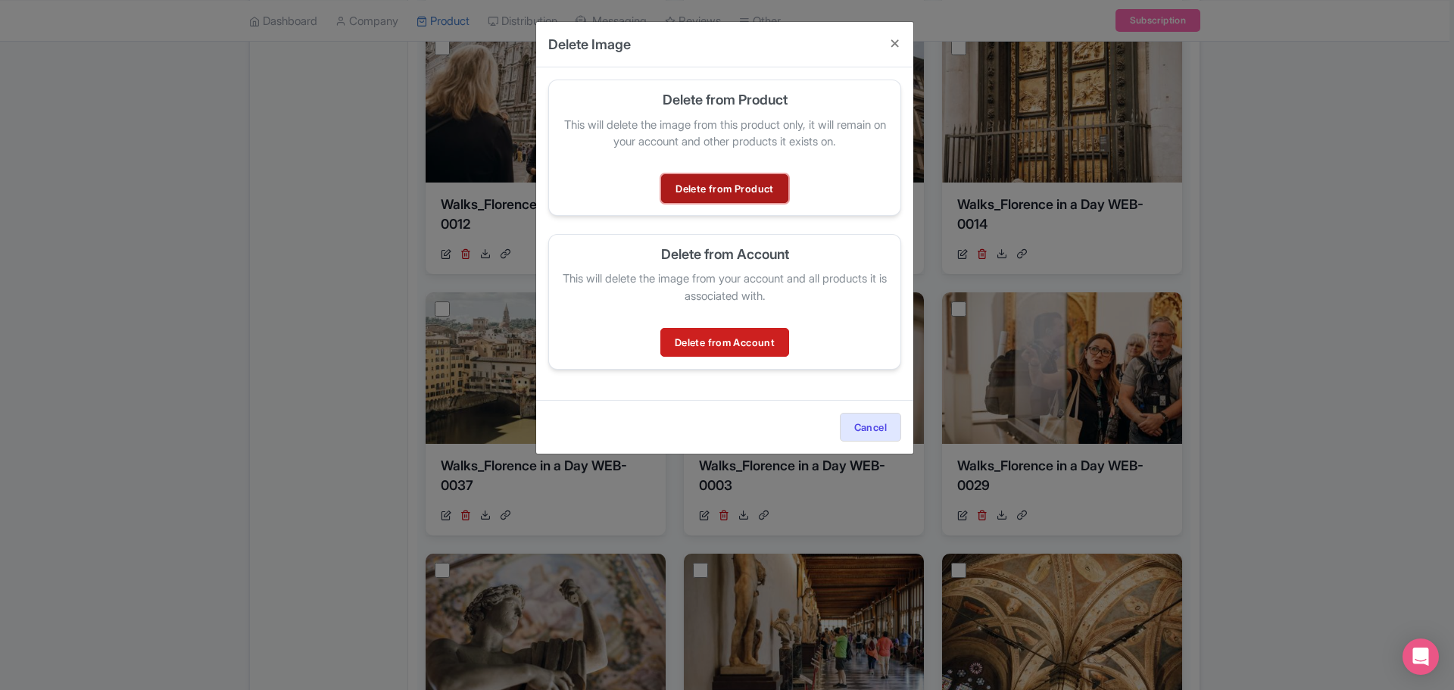
click at [709, 185] on link "Delete from Product" at bounding box center [724, 188] width 126 height 29
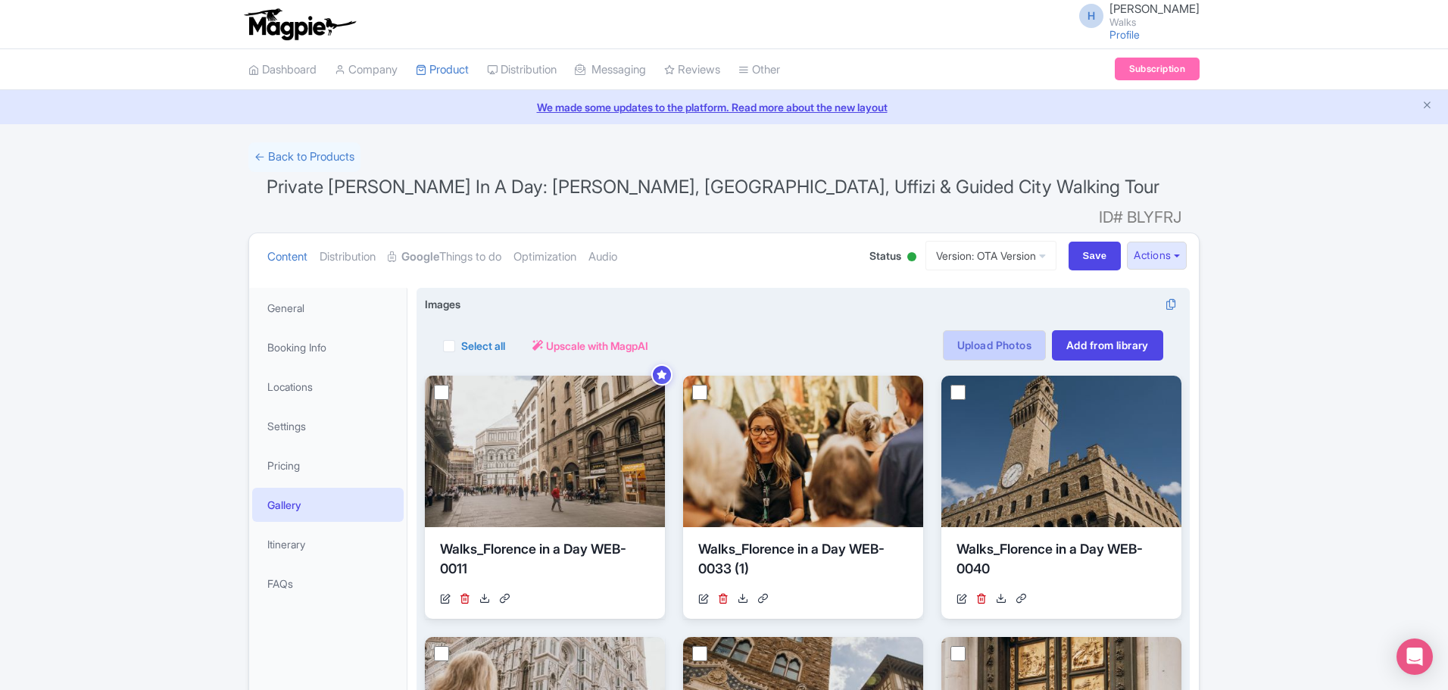
click at [976, 330] on link "Upload Photos" at bounding box center [994, 345] width 103 height 30
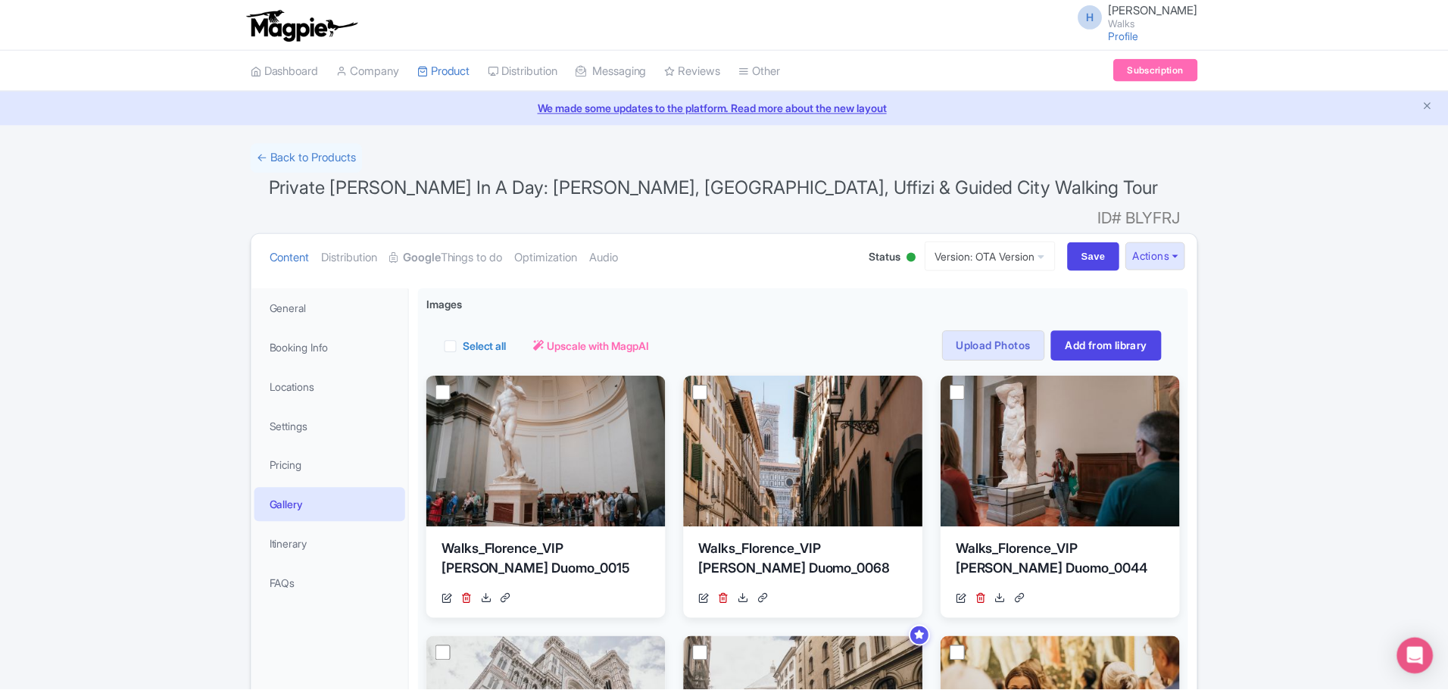
scroll to position [264, 0]
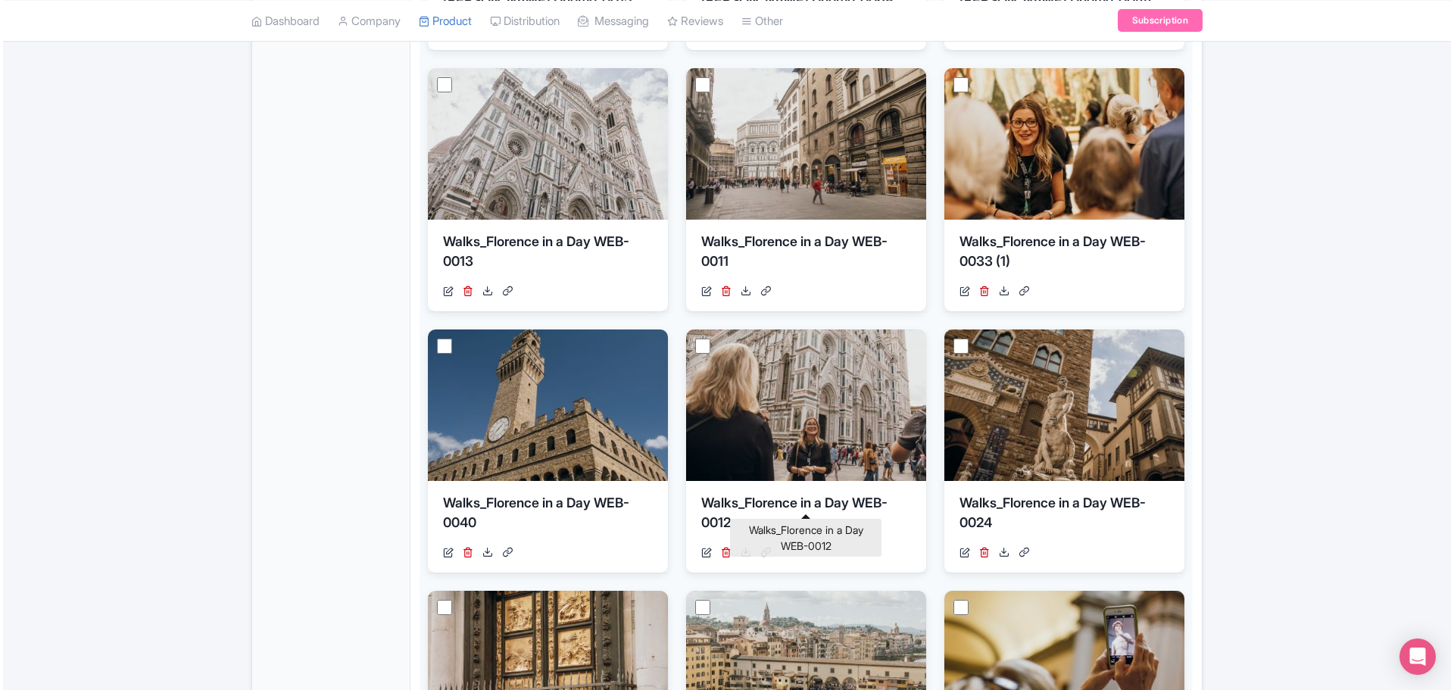
scroll to position [606, 0]
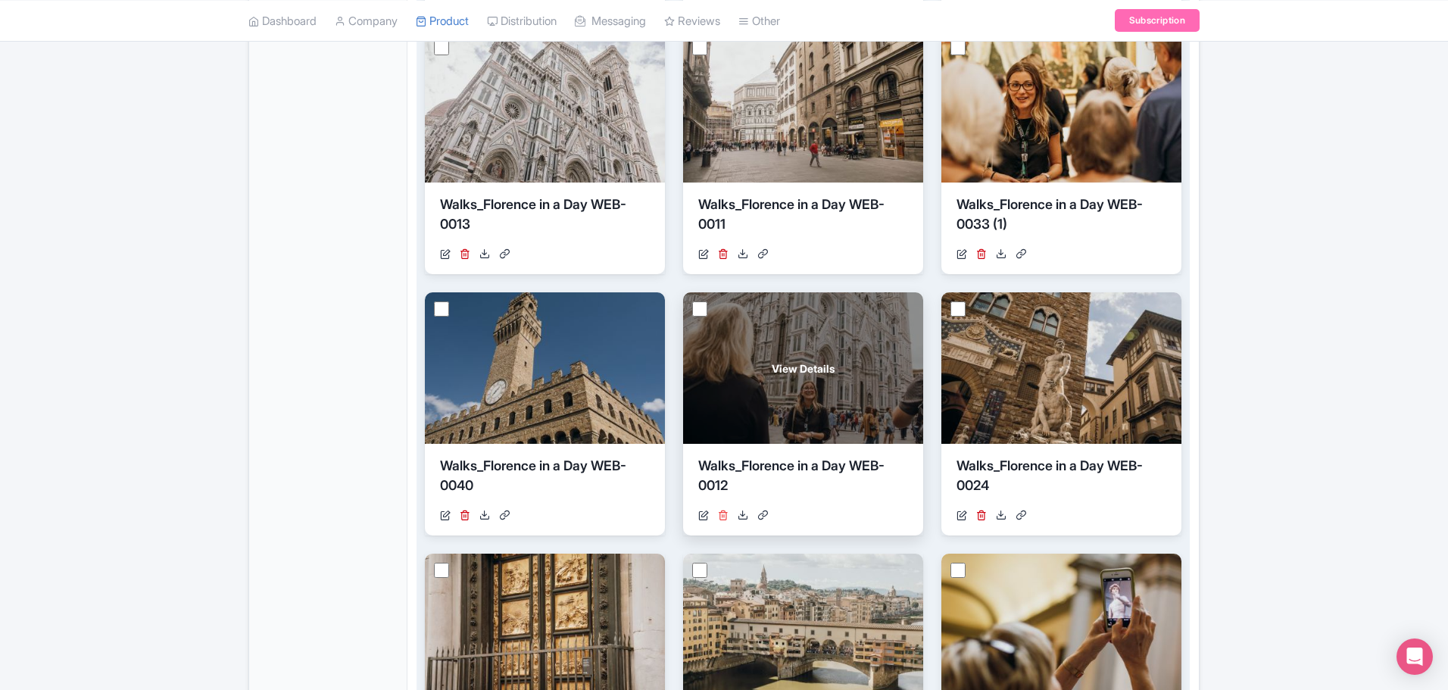
click at [722, 510] on icon at bounding box center [723, 515] width 11 height 11
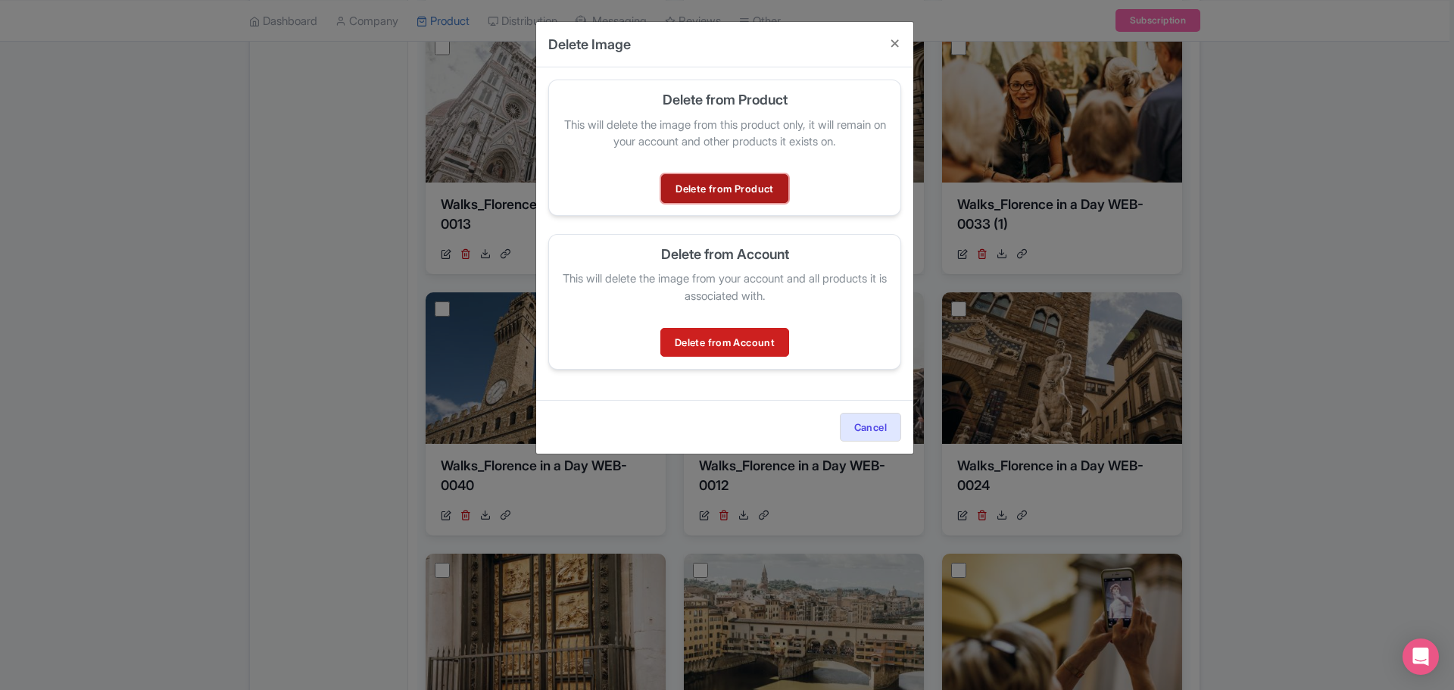
click at [746, 188] on link "Delete from Product" at bounding box center [724, 188] width 126 height 29
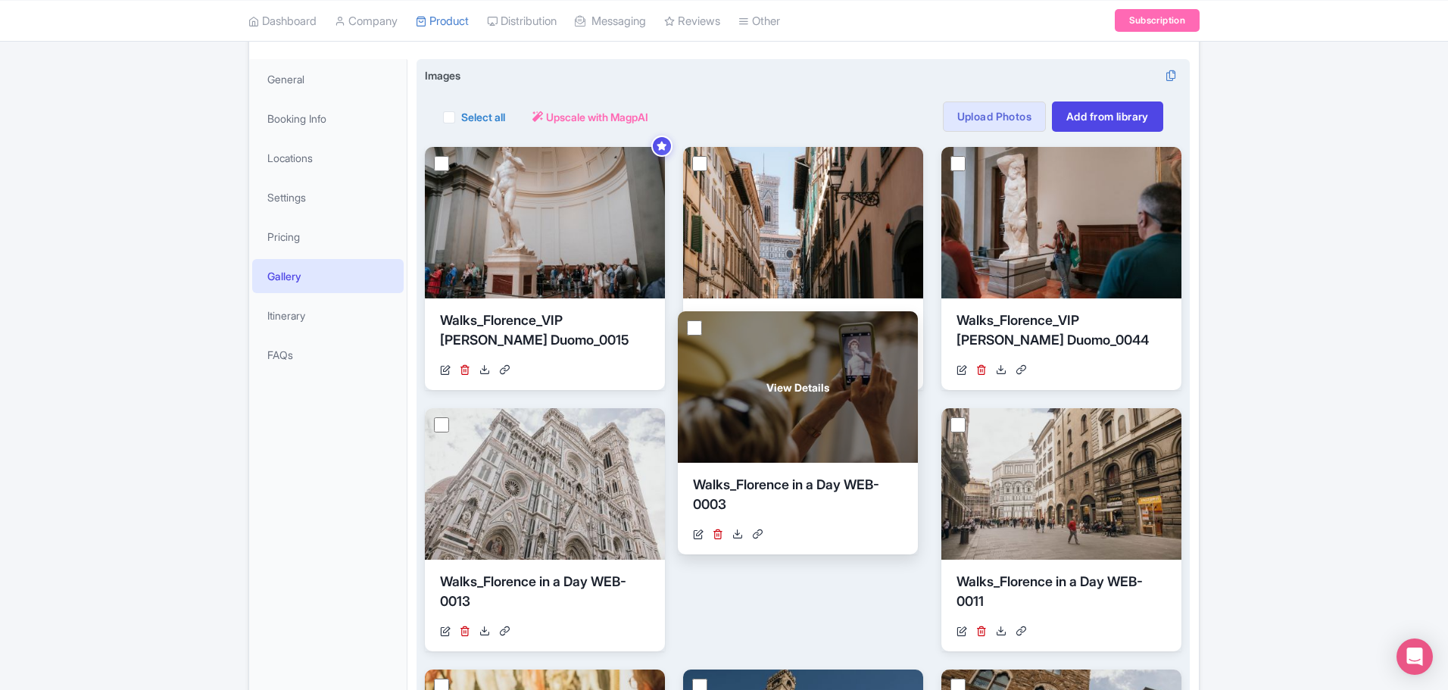
scroll to position [227, 0]
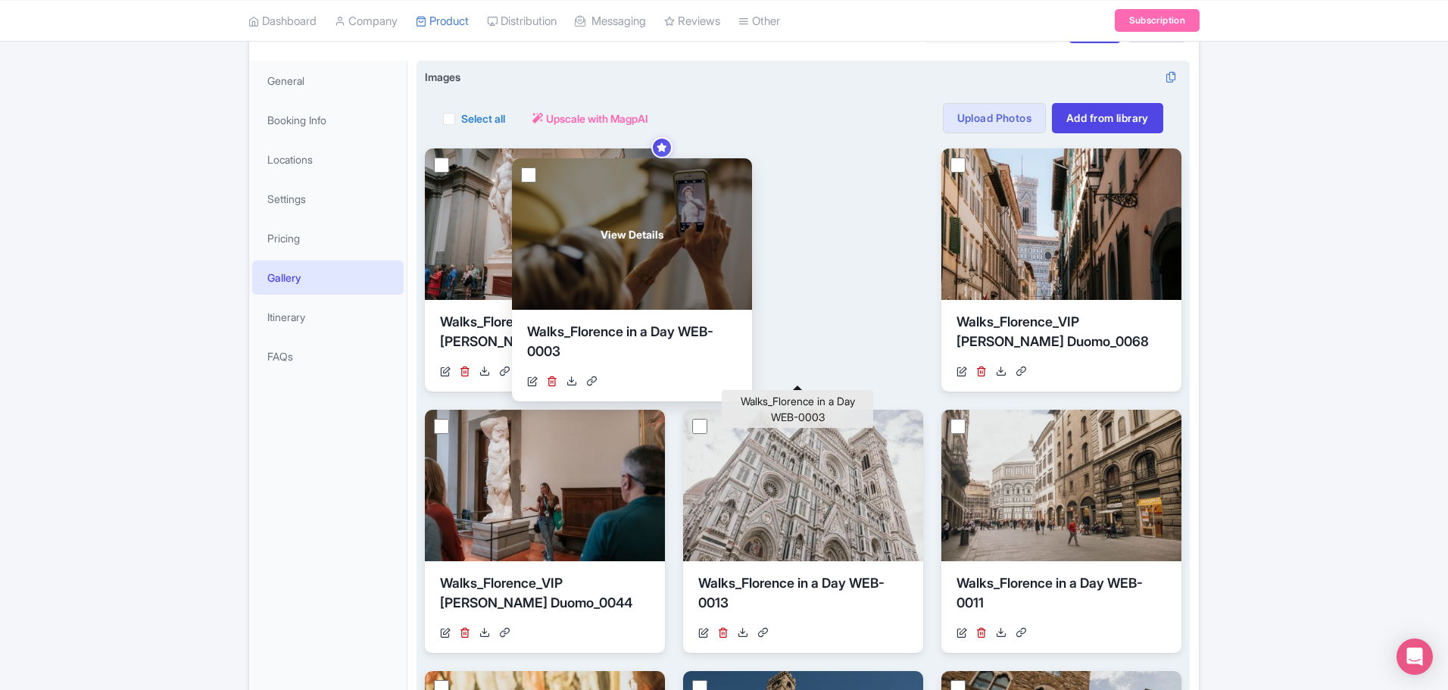
drag, startPoint x: 783, startPoint y: 532, endPoint x: 618, endPoint y: 306, distance: 280.3
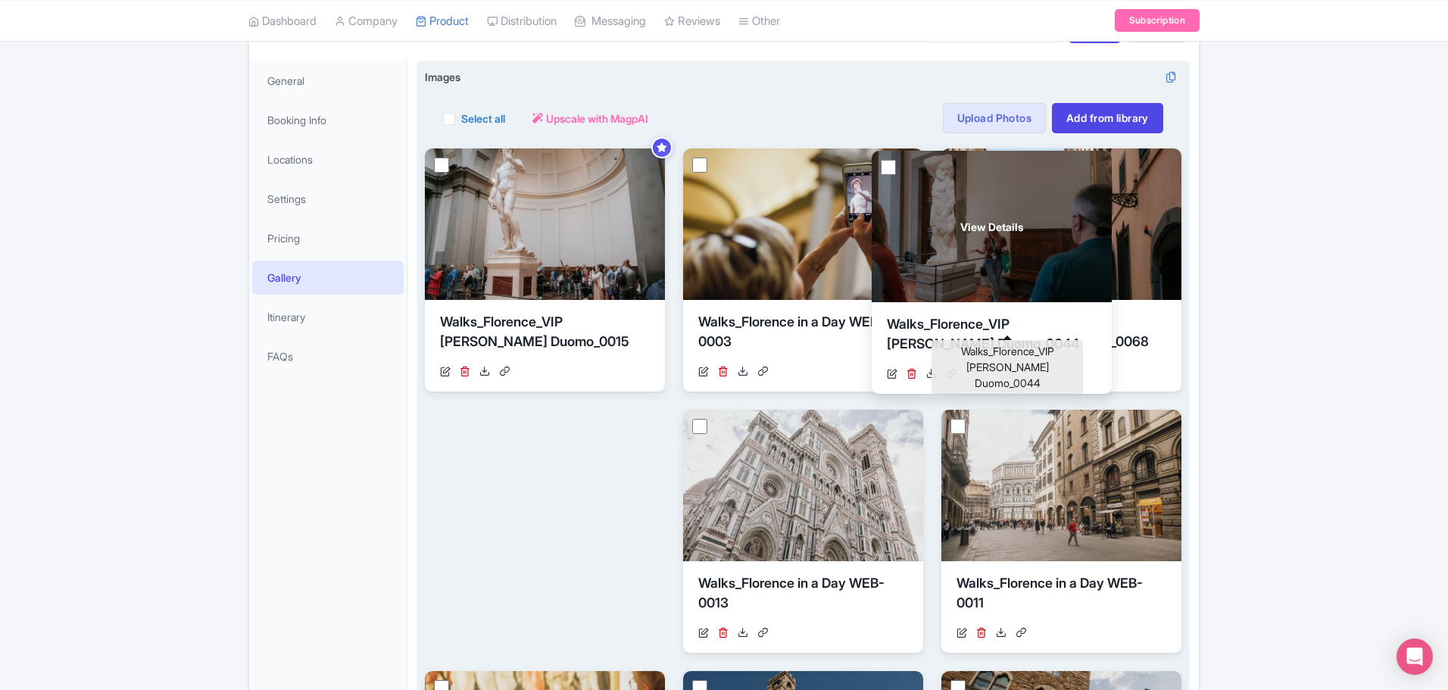
drag, startPoint x: 557, startPoint y: 550, endPoint x: 1003, endPoint y: 291, distance: 515.8
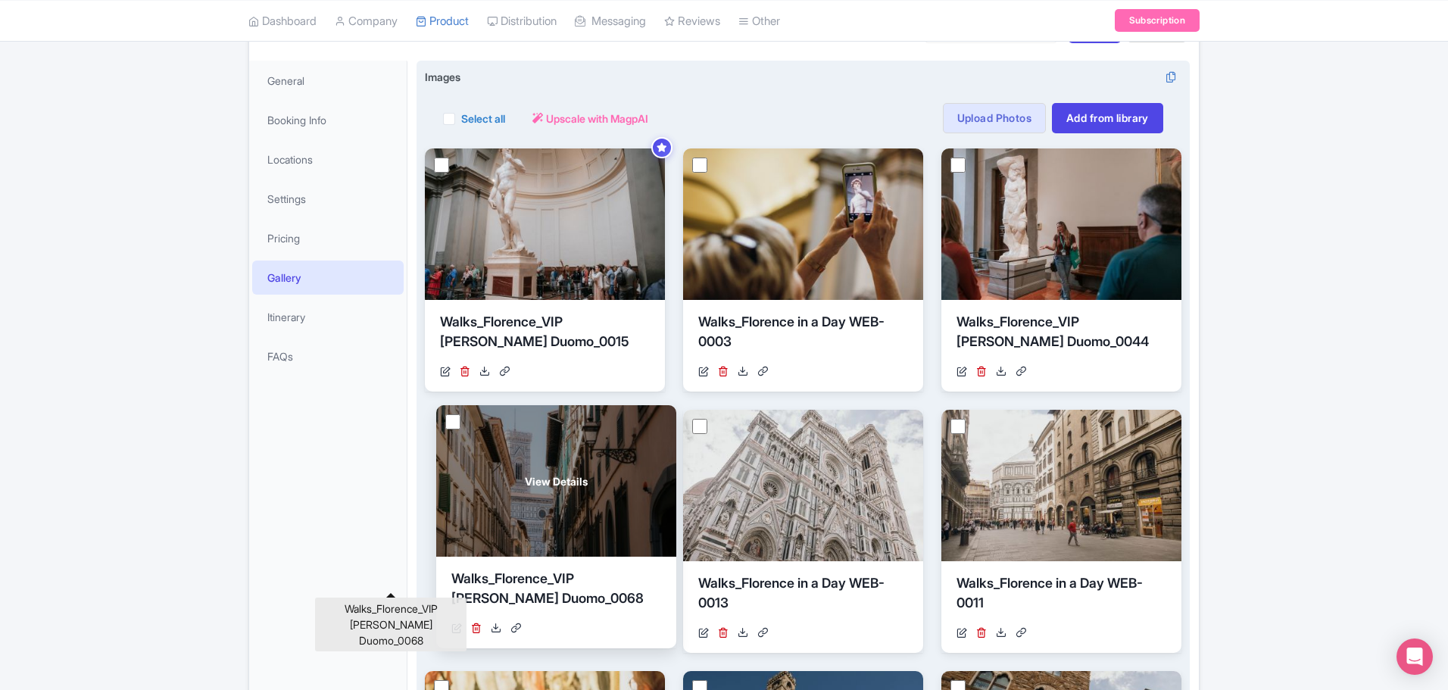
drag, startPoint x: 961, startPoint y: 294, endPoint x: 458, endPoint y: 551, distance: 564.6
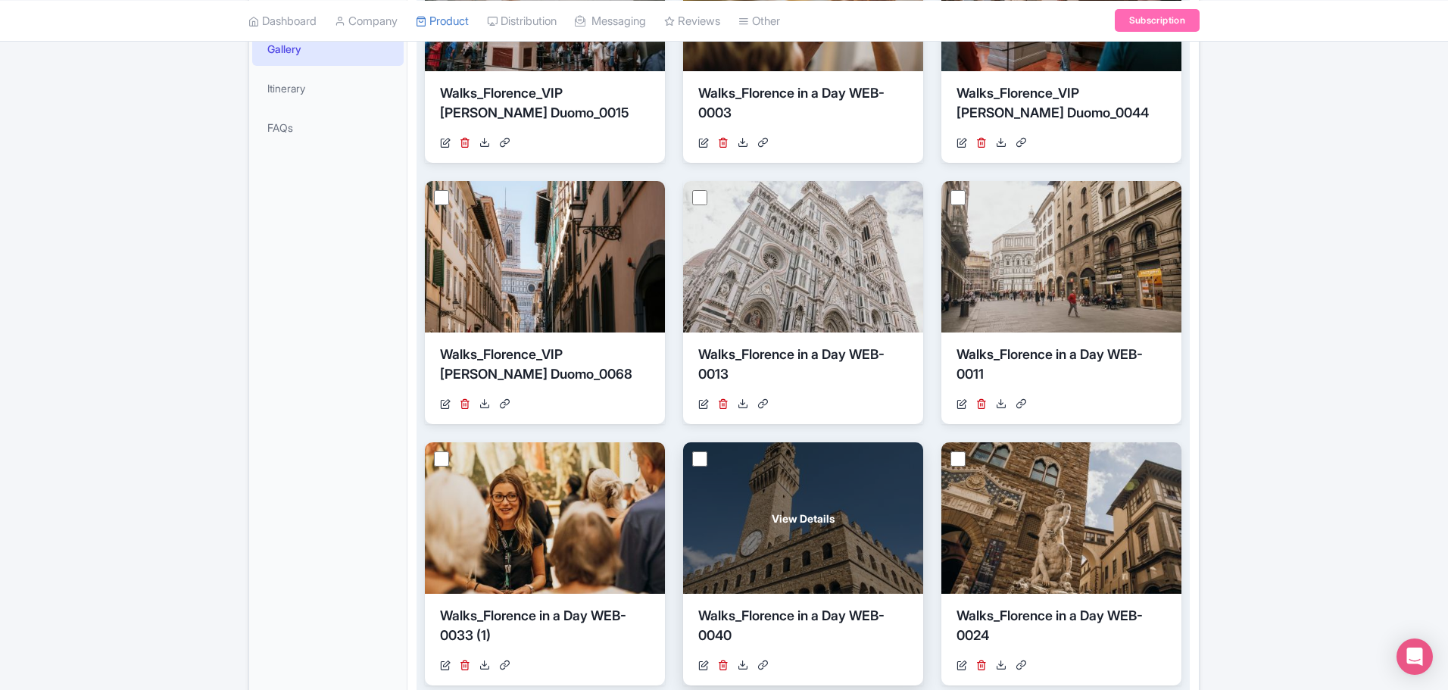
scroll to position [454, 0]
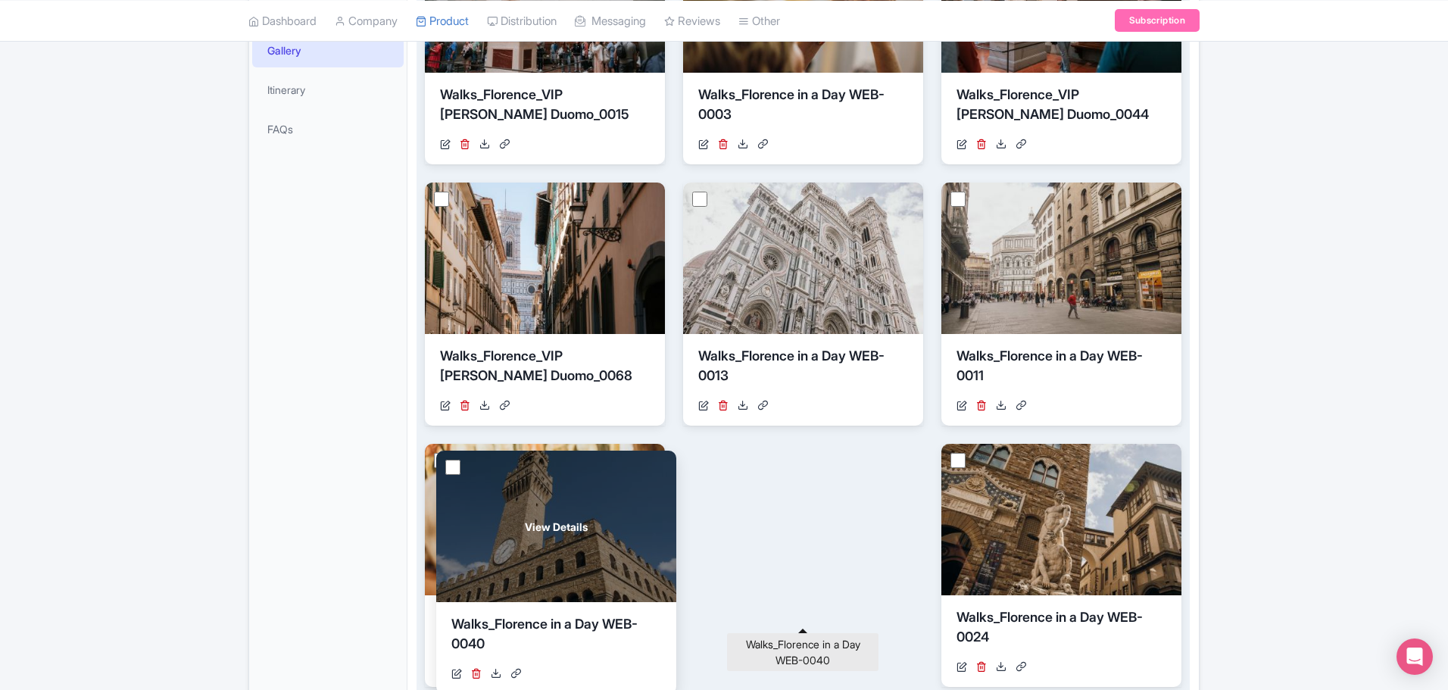
drag, startPoint x: 794, startPoint y: 598, endPoint x: 546, endPoint y: 604, distance: 248.5
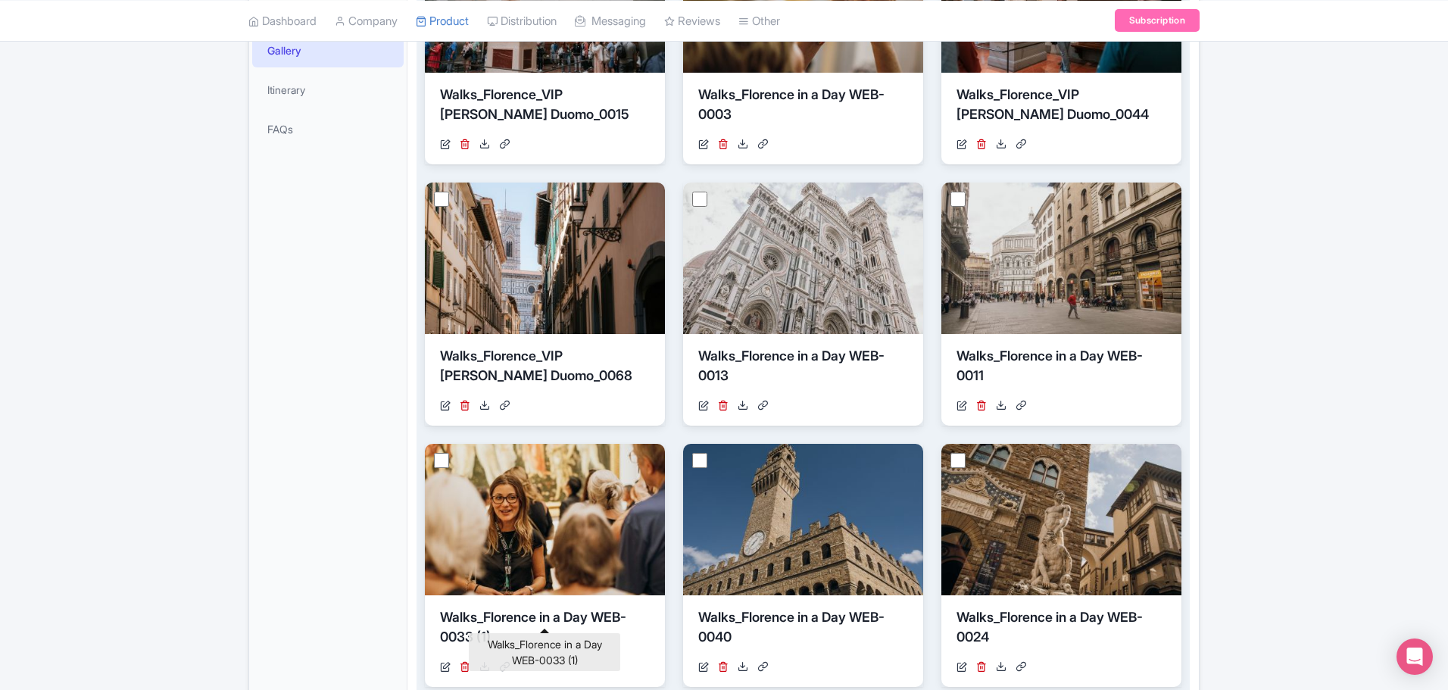
scroll to position [757, 0]
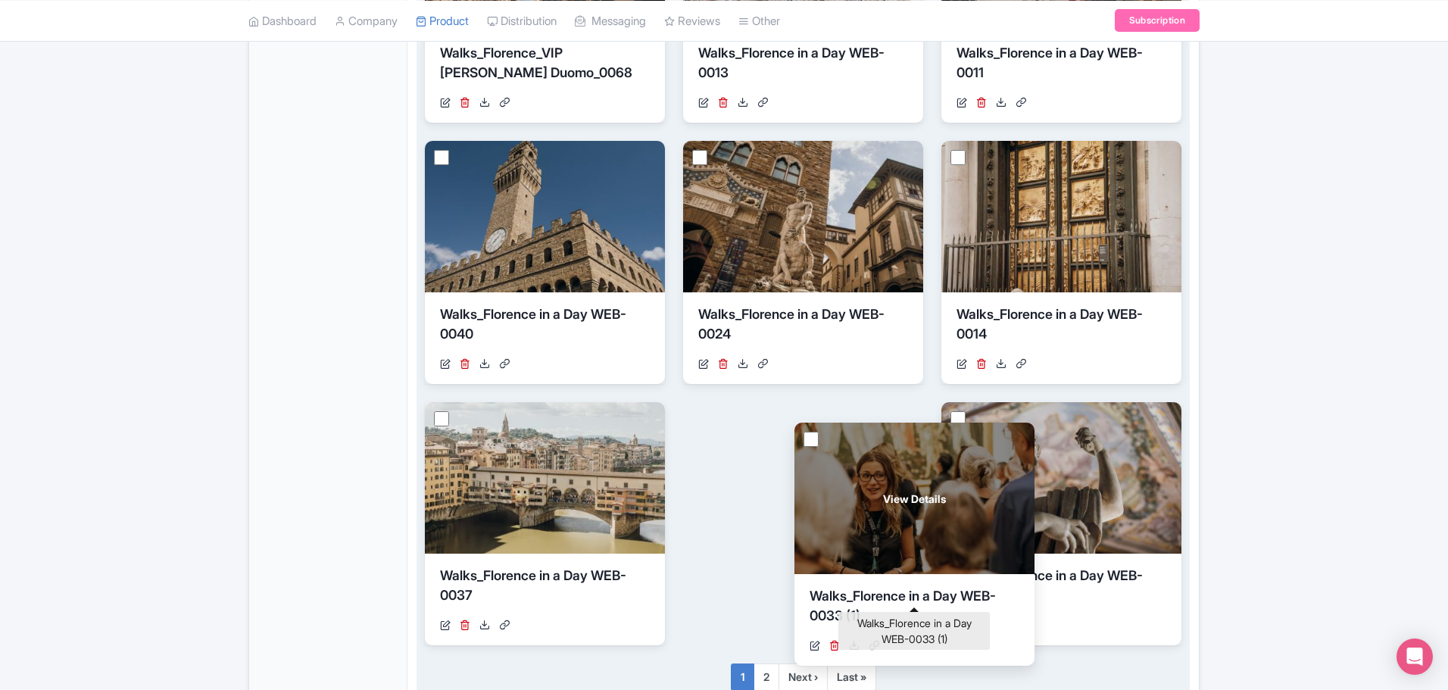
drag, startPoint x: 548, startPoint y: 280, endPoint x: 884, endPoint y: 563, distance: 439.1
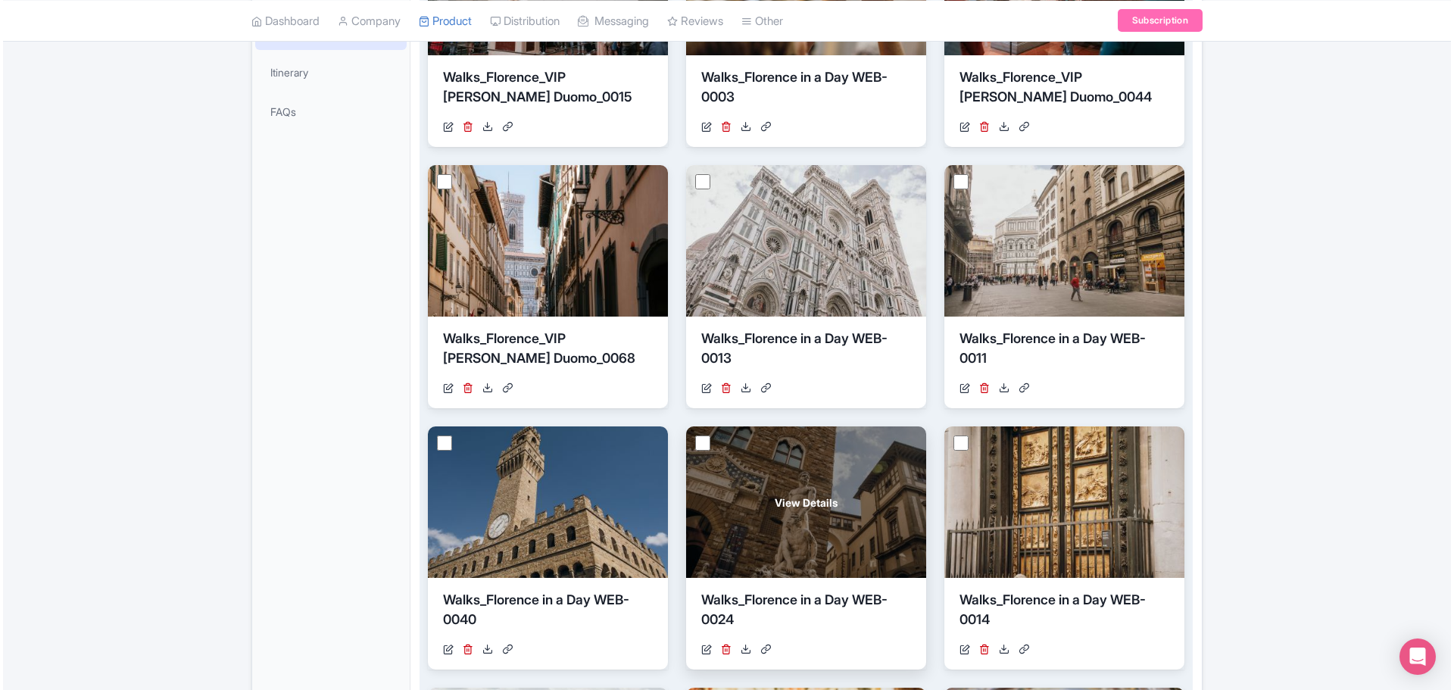
scroll to position [454, 0]
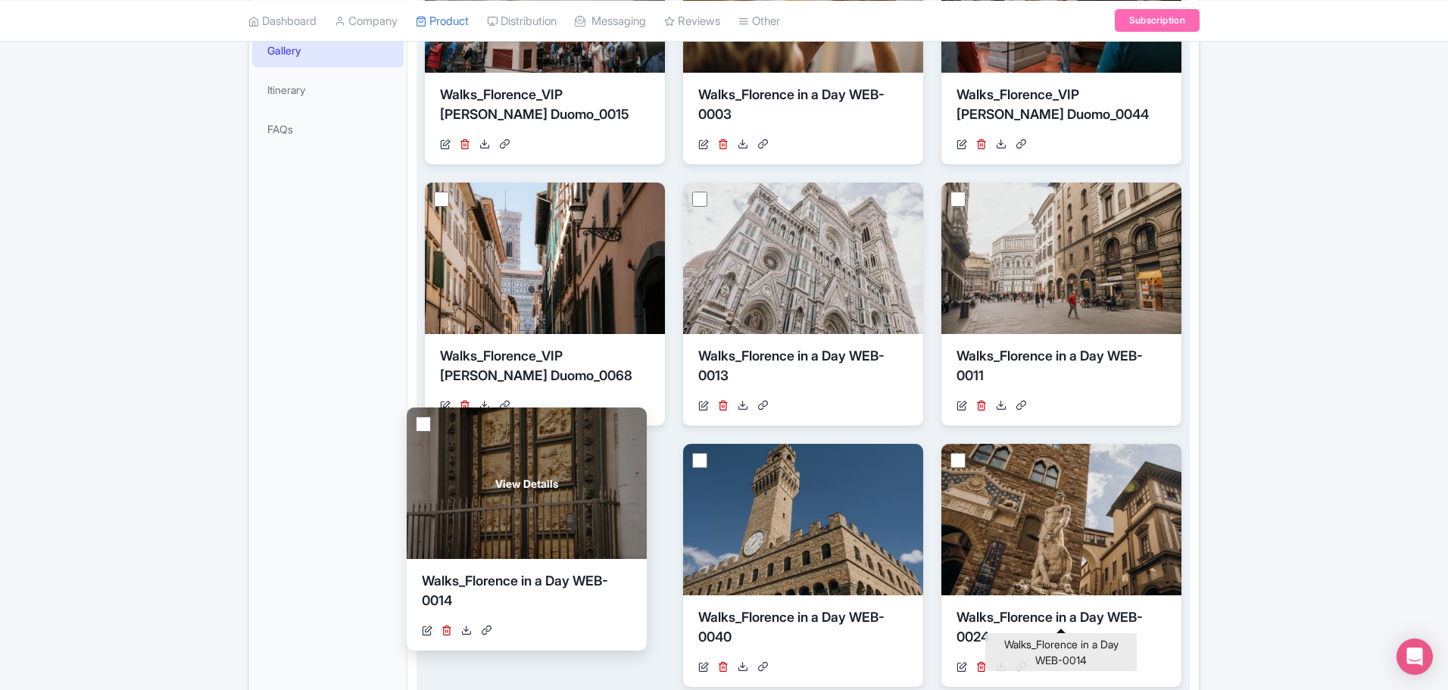
drag, startPoint x: 1011, startPoint y: 585, endPoint x: 507, endPoint y: 577, distance: 504.5
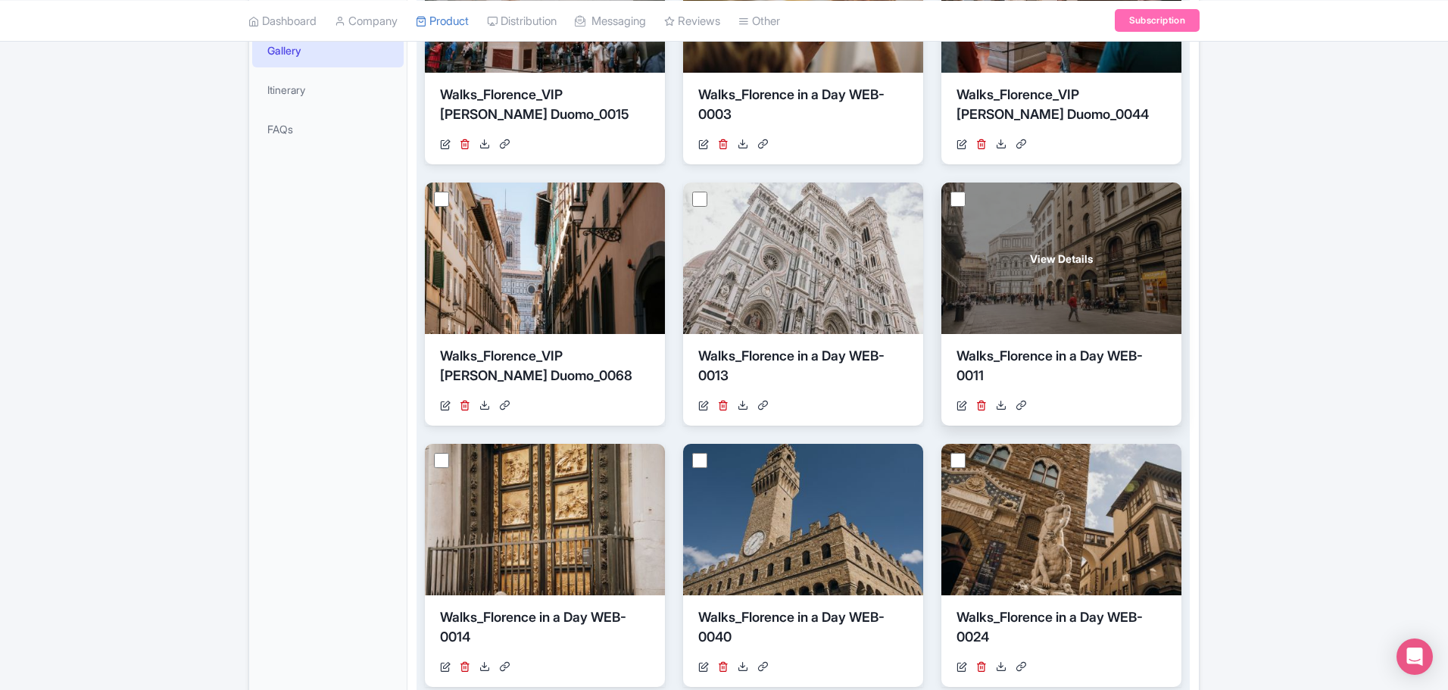
click at [982, 398] on link at bounding box center [981, 406] width 11 height 16
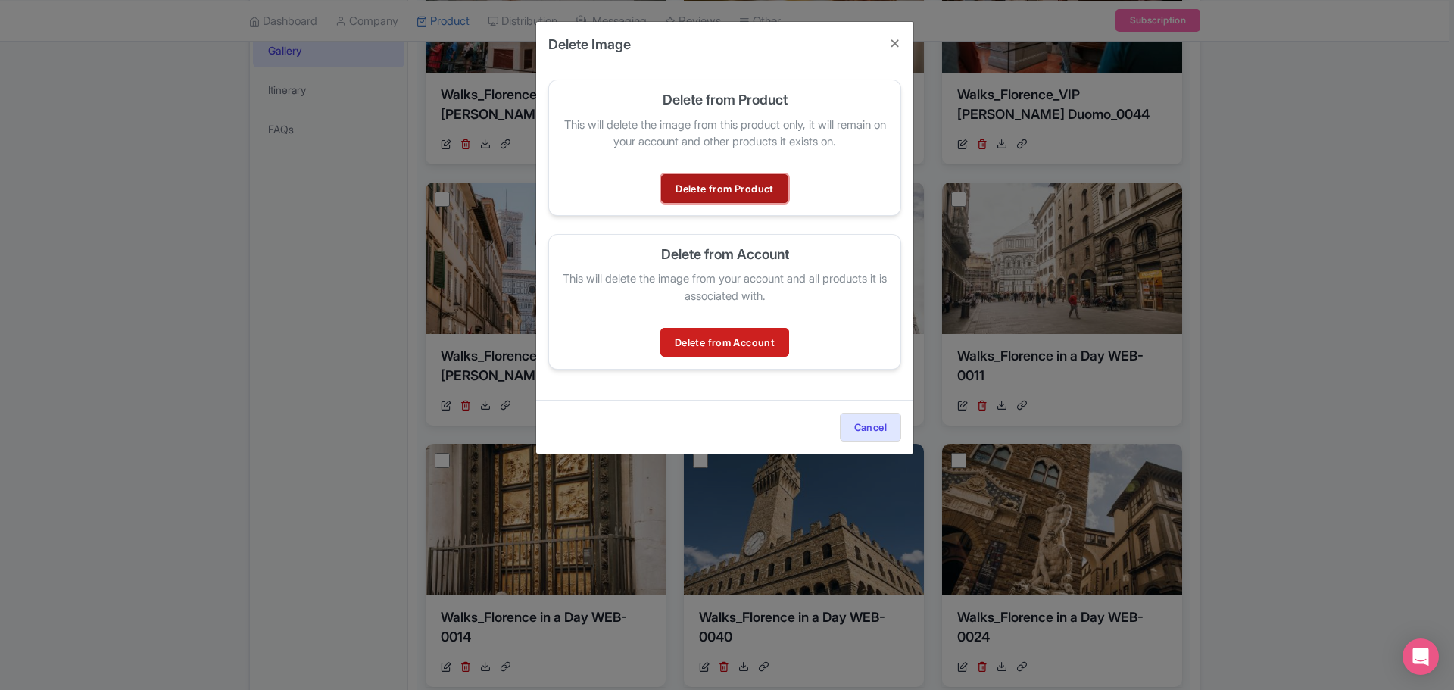
click at [716, 189] on link "Delete from Product" at bounding box center [724, 188] width 126 height 29
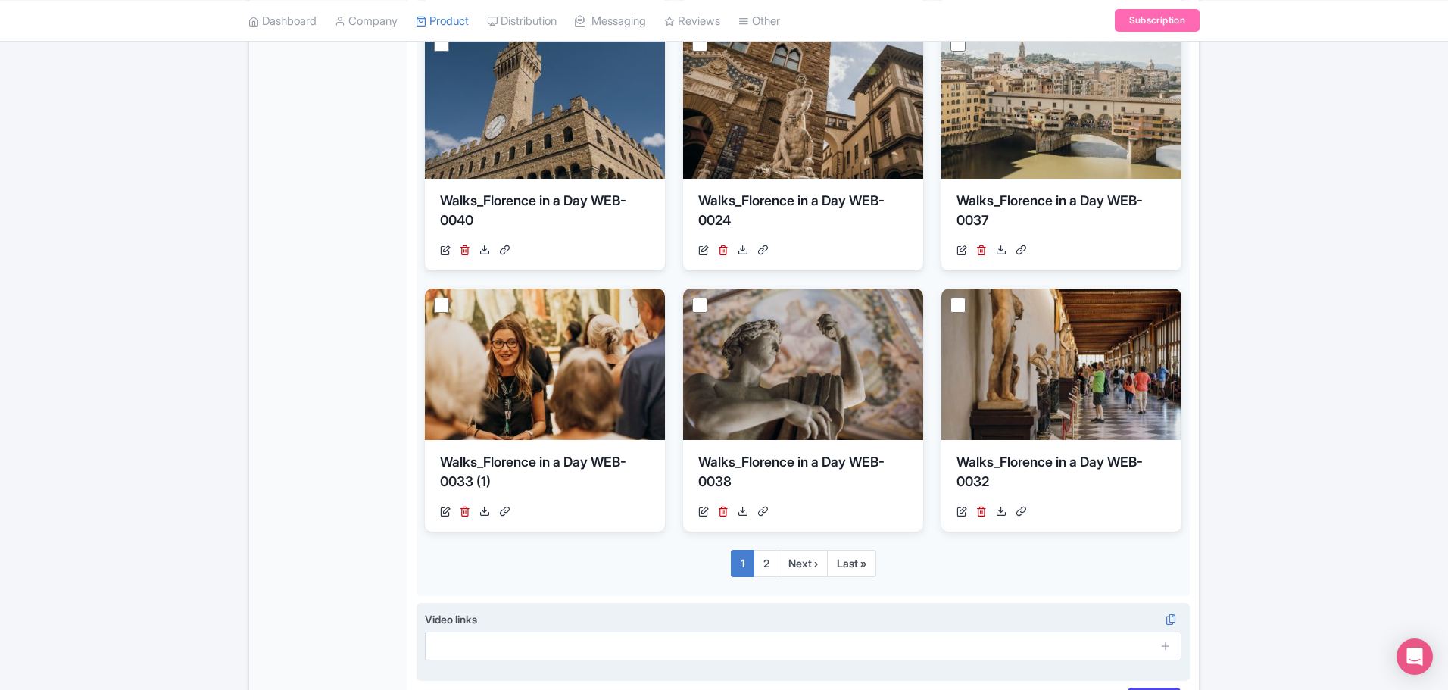
scroll to position [909, 0]
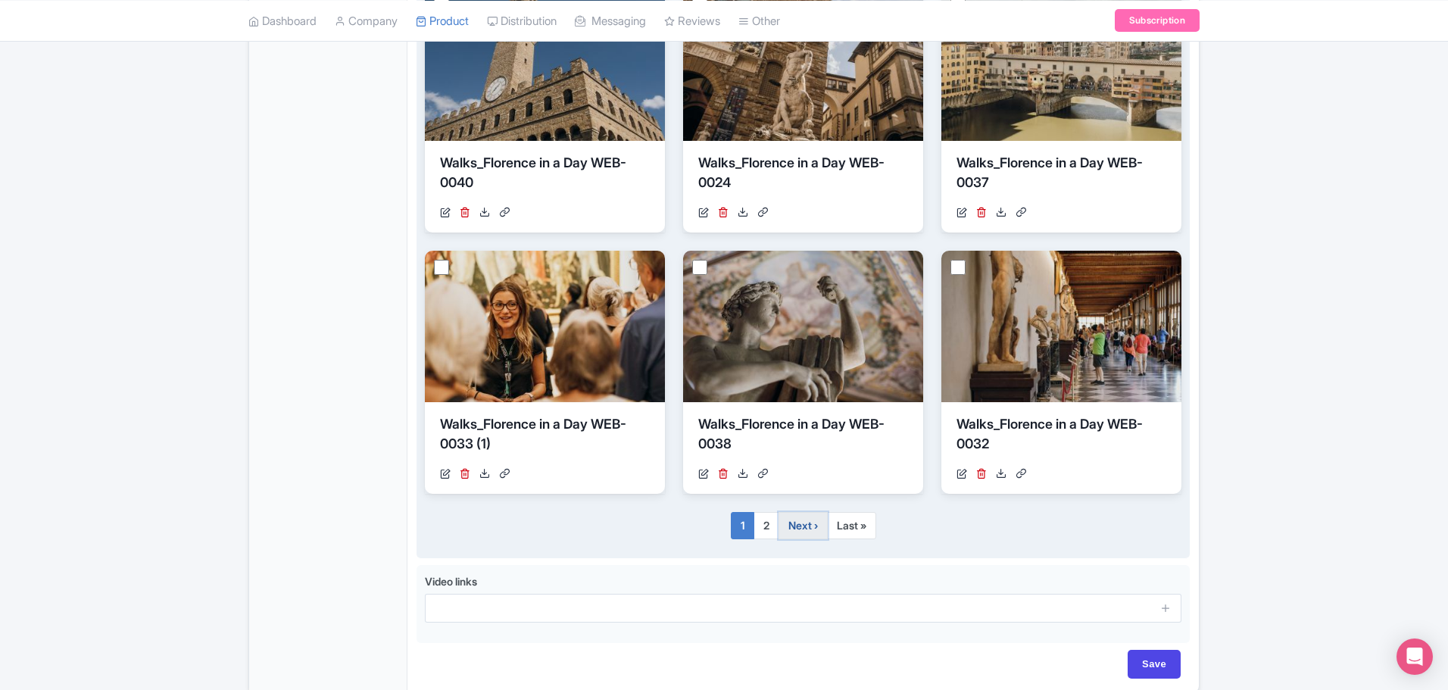
click at [807, 512] on link "Next ›" at bounding box center [803, 525] width 49 height 27
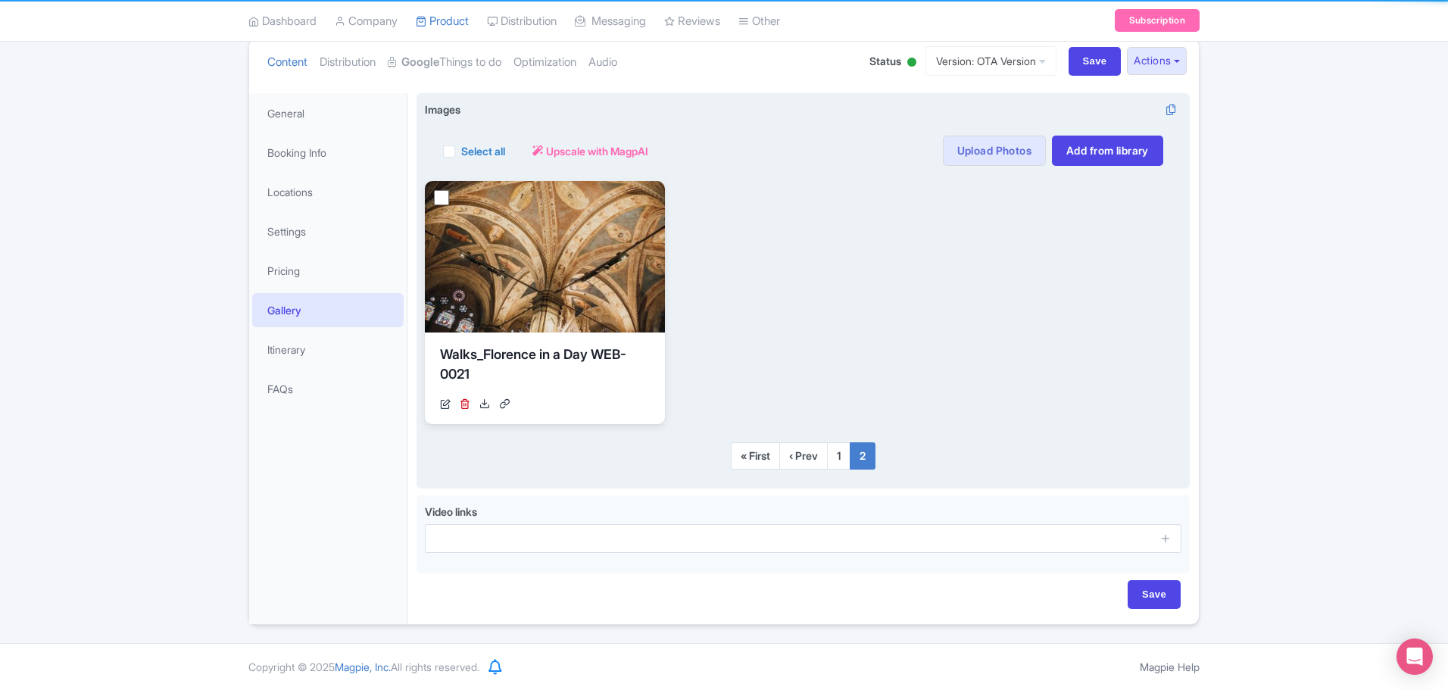
scroll to position [170, 0]
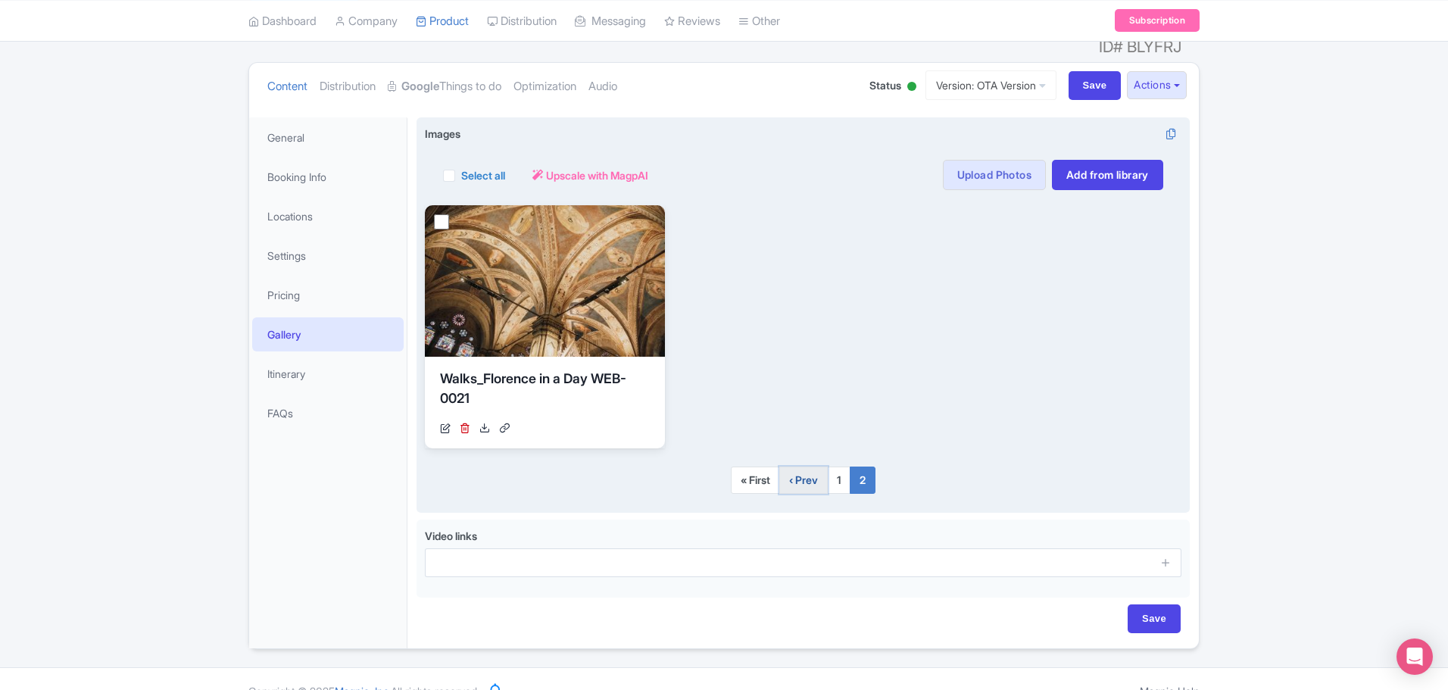
click at [799, 467] on link "‹ Prev" at bounding box center [803, 480] width 48 height 27
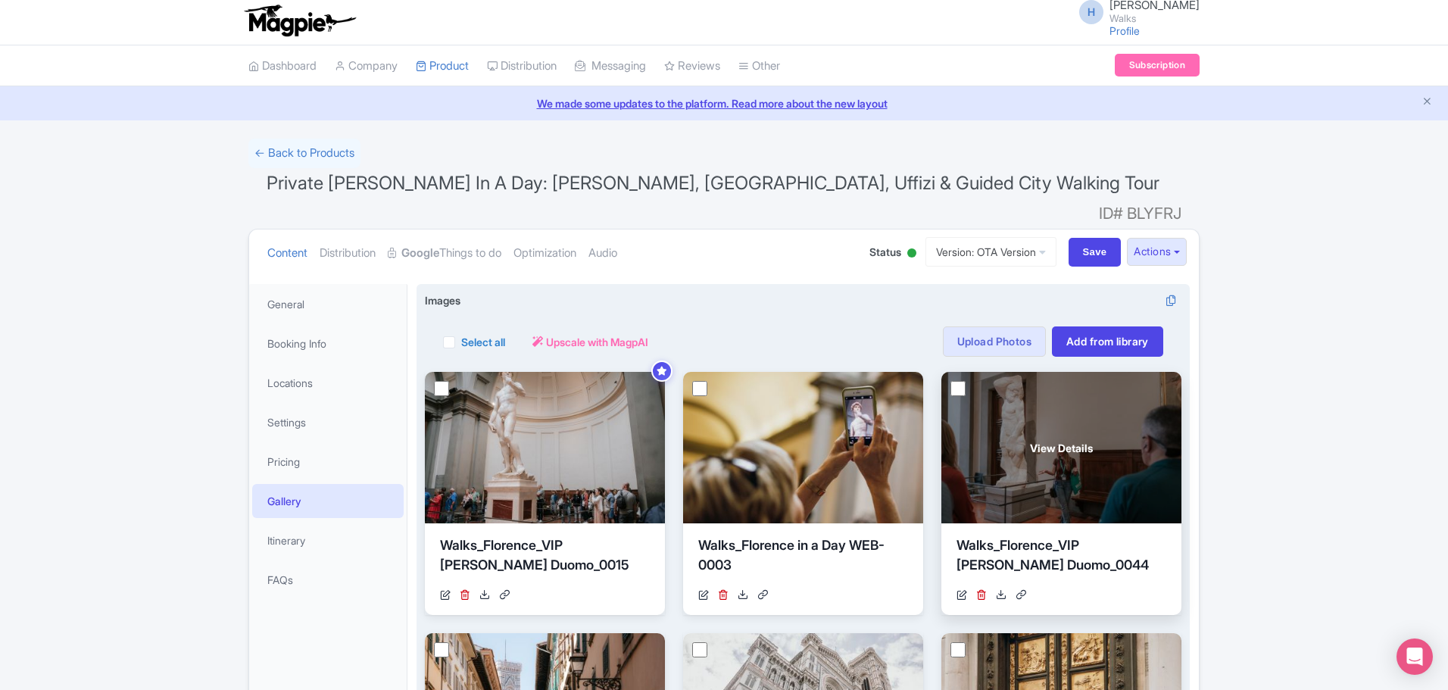
scroll to position [0, 0]
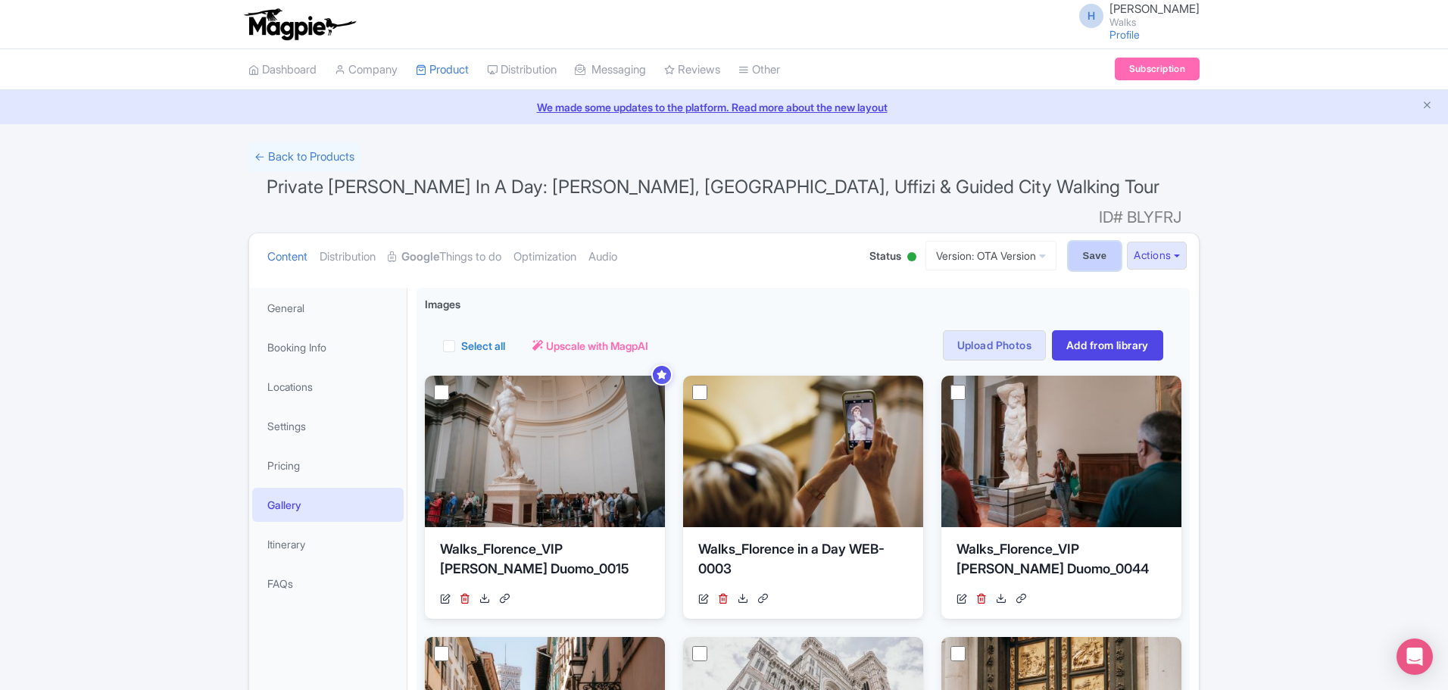
click at [1086, 242] on input "Save" at bounding box center [1095, 256] width 53 height 29
type input "Saving..."
click at [283, 291] on link "General" at bounding box center [327, 308] width 151 height 34
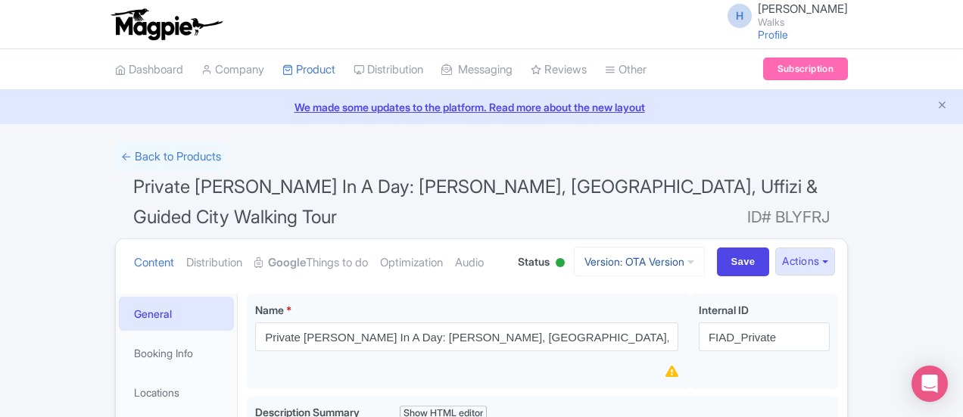
click at [705, 247] on link "Version: OTA Version" at bounding box center [639, 262] width 131 height 30
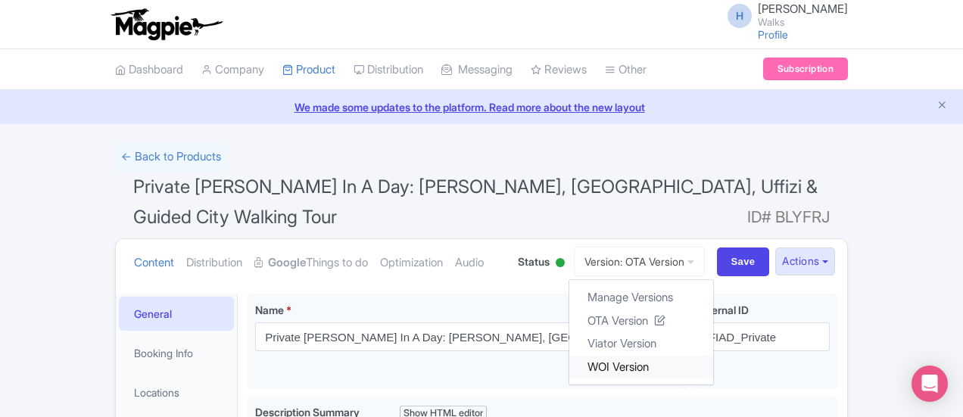
click at [713, 355] on link "WOI Version" at bounding box center [642, 366] width 144 height 23
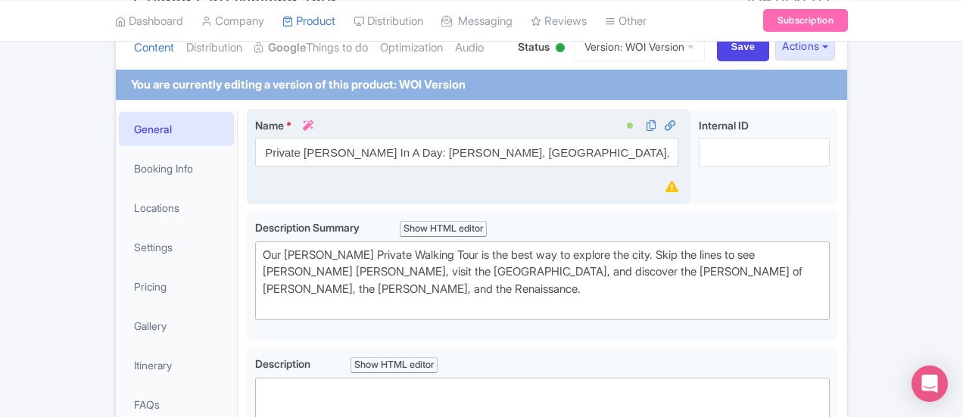
scroll to position [303, 0]
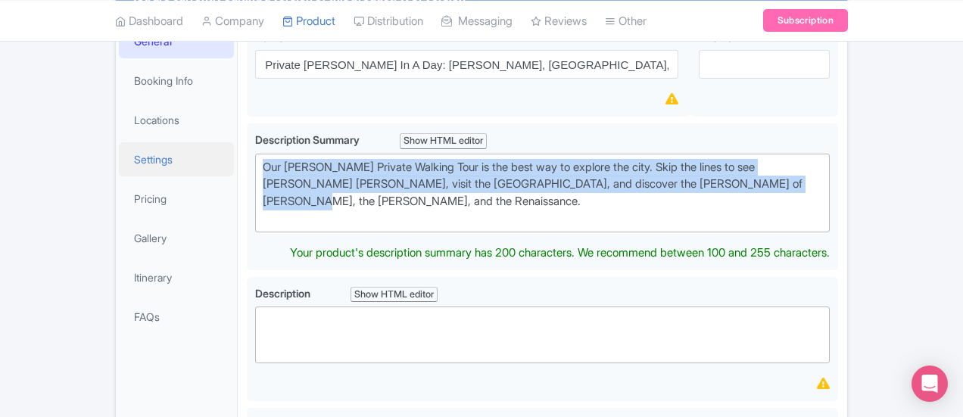
drag, startPoint x: 560, startPoint y: 153, endPoint x: 114, endPoint y: 131, distance: 447.4
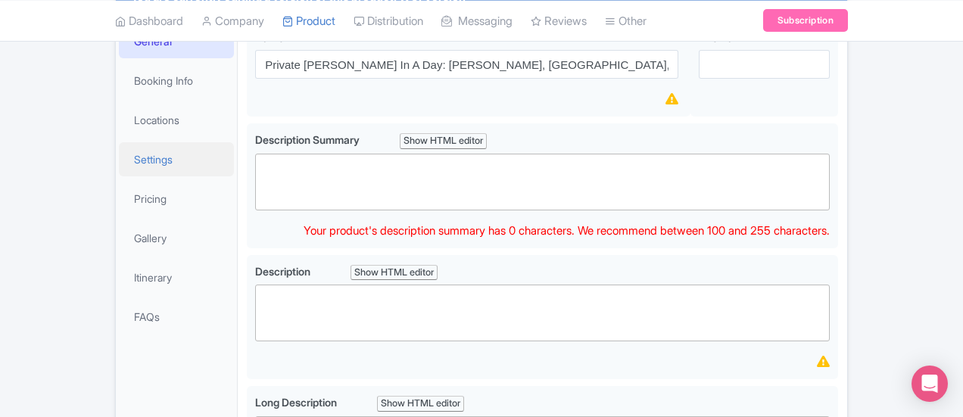
paste trix-editor "Only have one day in [GEOGRAPHIC_DATA]? Maximize your time with a private guide…"
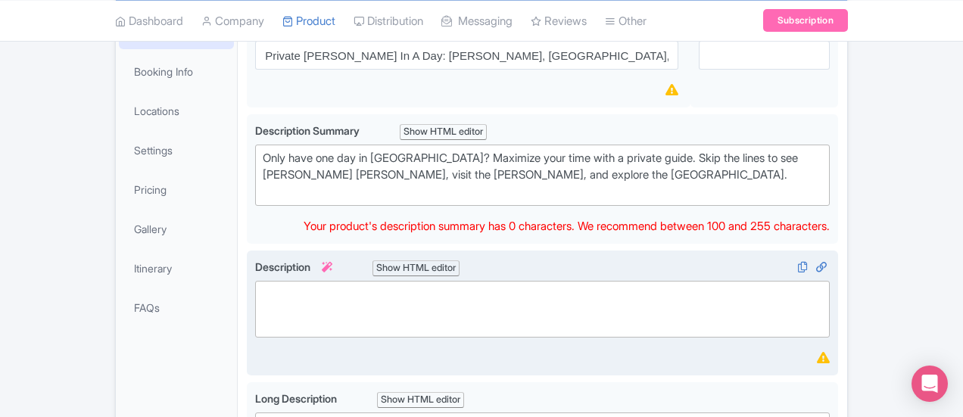
scroll to position [227, 0]
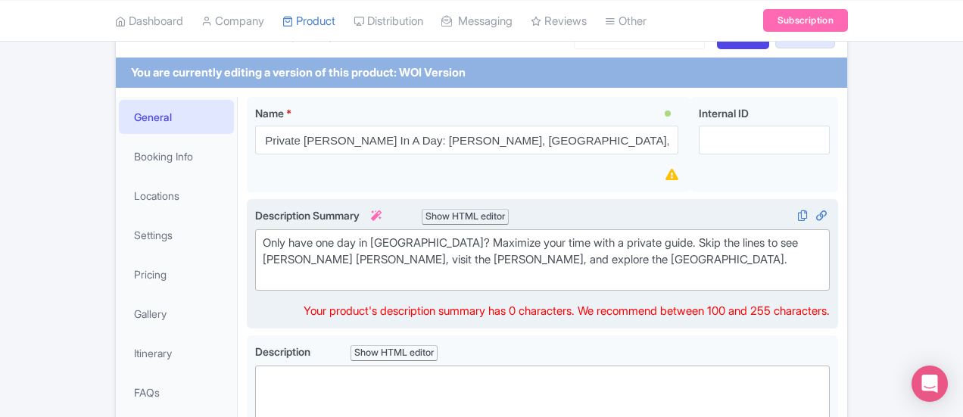
click at [283, 237] on div "Only have one day in [GEOGRAPHIC_DATA]? Maximize your time with a private guide…" at bounding box center [543, 261] width 560 height 52
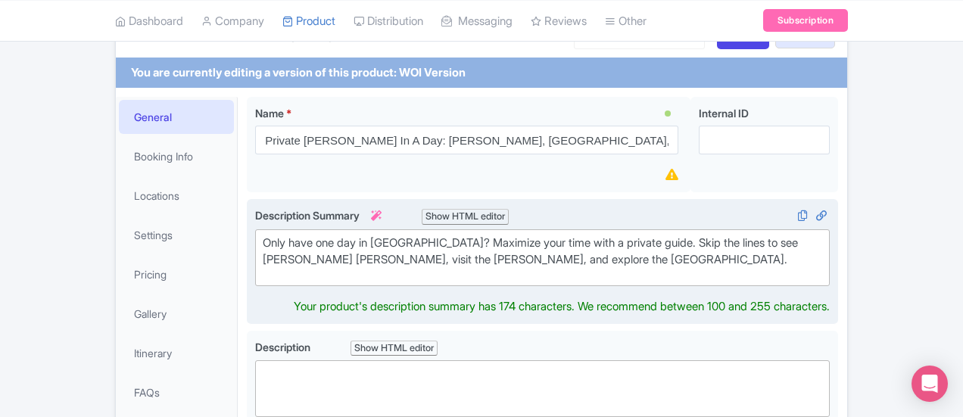
type trix-editor "<div>Only have one day in Florence? Maximize your time with a private guide. Sk…"
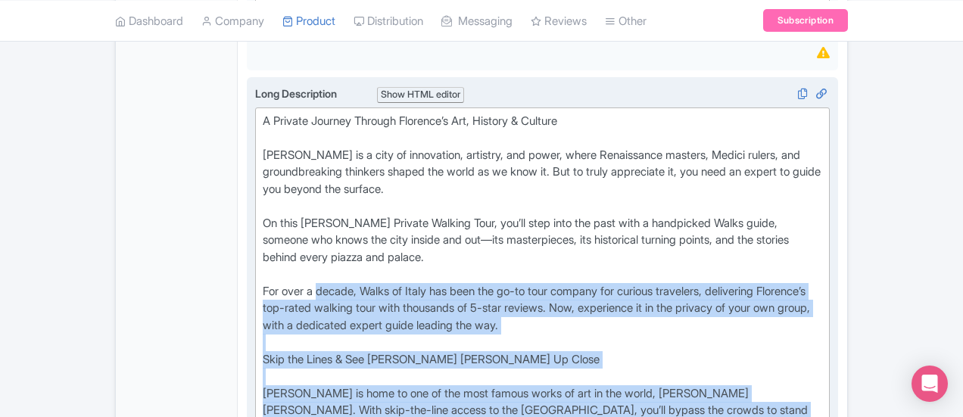
scroll to position [530, 0]
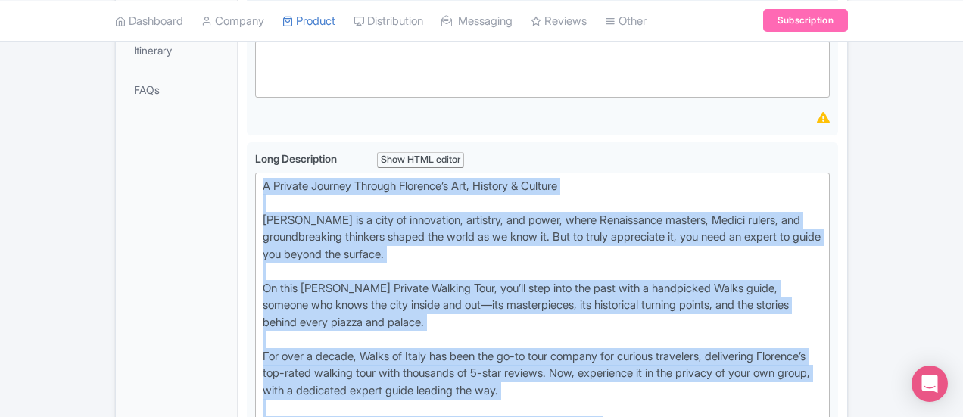
drag, startPoint x: 261, startPoint y: 293, endPoint x: 174, endPoint y: 146, distance: 170.8
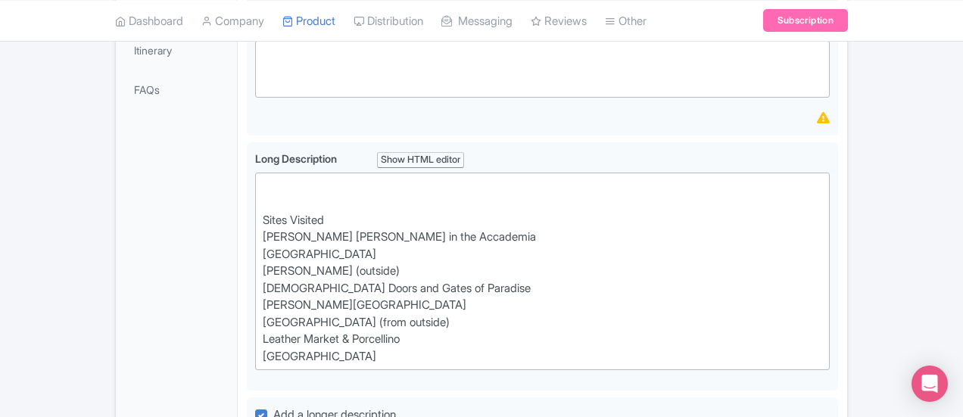
paste trix-editor "### The Ultimate One-Day Florence Experience<br>Only in Florence for a day? Don…"
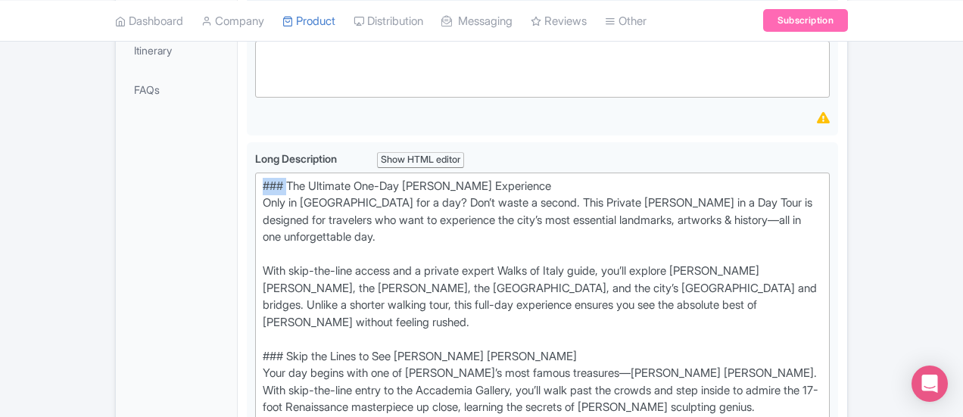
drag, startPoint x: 220, startPoint y: 148, endPoint x: 163, endPoint y: 151, distance: 56.9
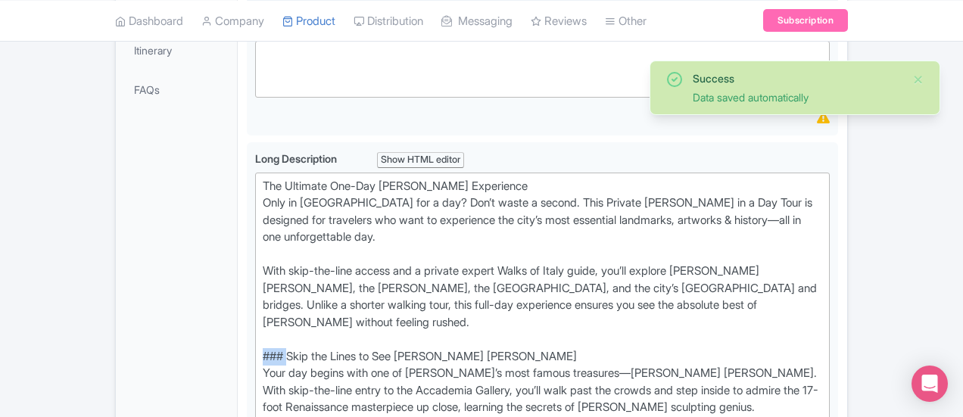
drag, startPoint x: 218, startPoint y: 286, endPoint x: 158, endPoint y: 284, distance: 60.6
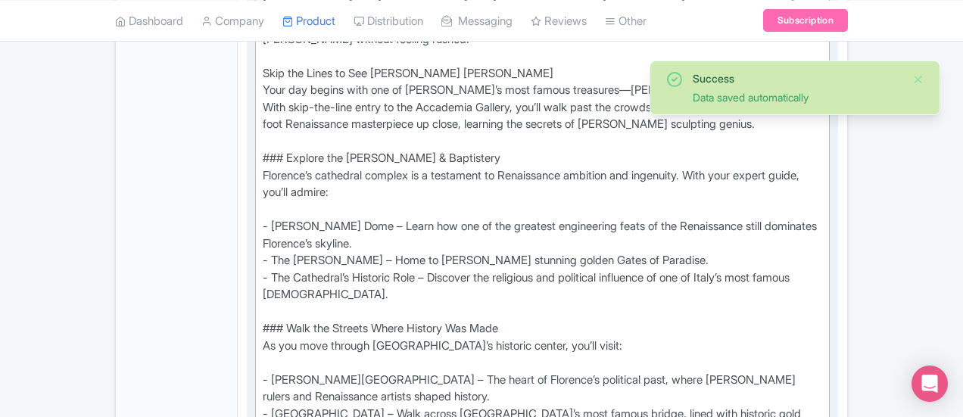
scroll to position [833, 0]
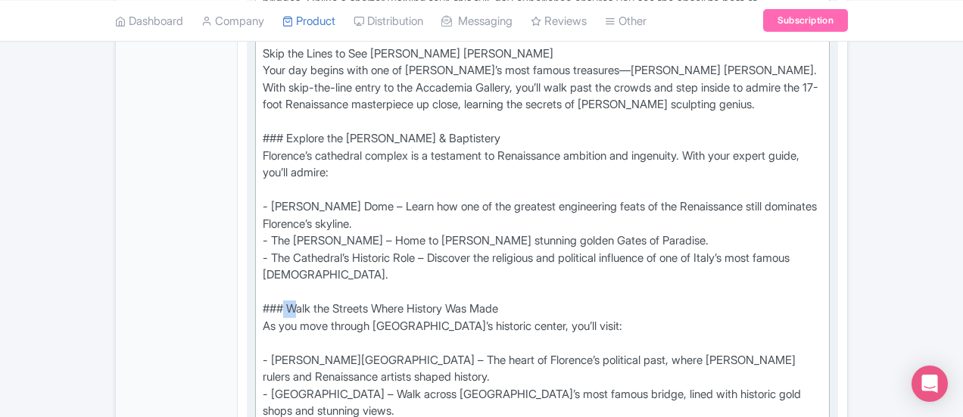
drag, startPoint x: 223, startPoint y: 187, endPoint x: 210, endPoint y: 187, distance: 12.9
click at [263, 187] on div "The Ultimate One-Day Florence Experience Only in Florence for a day? Don’t wast…" at bounding box center [543, 395] width 560 height 1040
click at [263, 194] on div "The Ultimate One-Day Florence Experience Only in Florence for a day? Don’t wast…" at bounding box center [543, 395] width 560 height 1040
drag, startPoint x: 220, startPoint y: 186, endPoint x: 177, endPoint y: 187, distance: 42.4
click at [247, 187] on div "Long Description i Show HTML editor Bold Italic Strikethrough Link Heading Quot…" at bounding box center [543, 390] width 592 height 1102
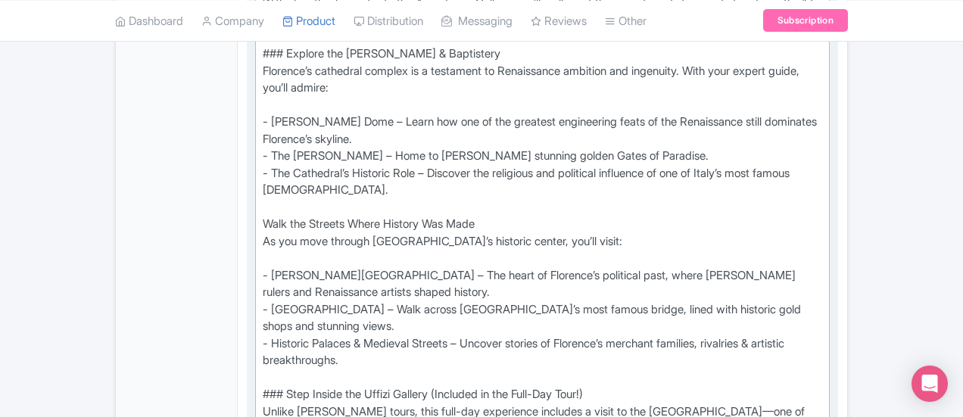
scroll to position [985, 0]
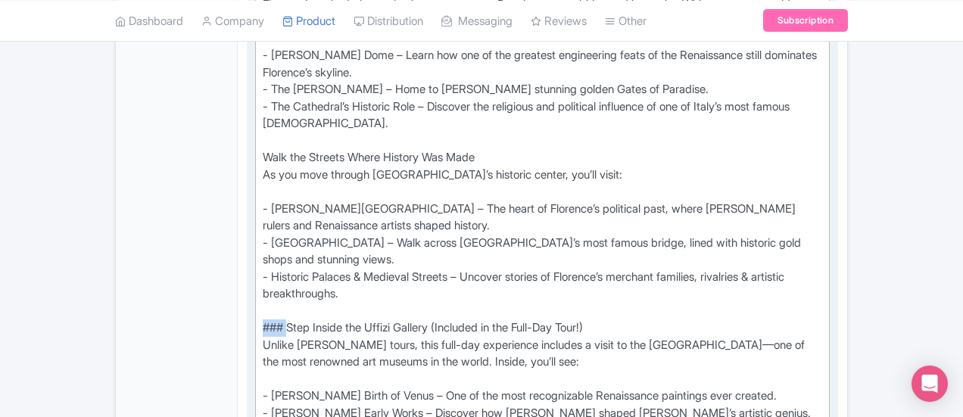
drag, startPoint x: 218, startPoint y: 158, endPoint x: 177, endPoint y: 158, distance: 40.9
click at [247, 158] on div "Long Description i Show HTML editor Bold Italic Strikethrough Link Heading Quot…" at bounding box center [543, 239] width 592 height 1102
drag, startPoint x: 218, startPoint y: 295, endPoint x: 164, endPoint y: 289, distance: 54.2
click at [164, 289] on div "General Booking Info Locations Settings Pricing Gallery Itinerary FAQs Private …" at bounding box center [482, 348] width 732 height 2036
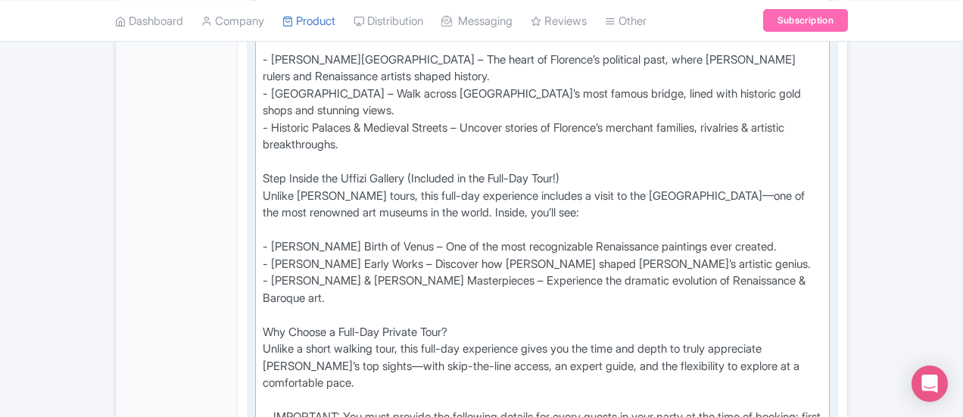
scroll to position [1136, 0]
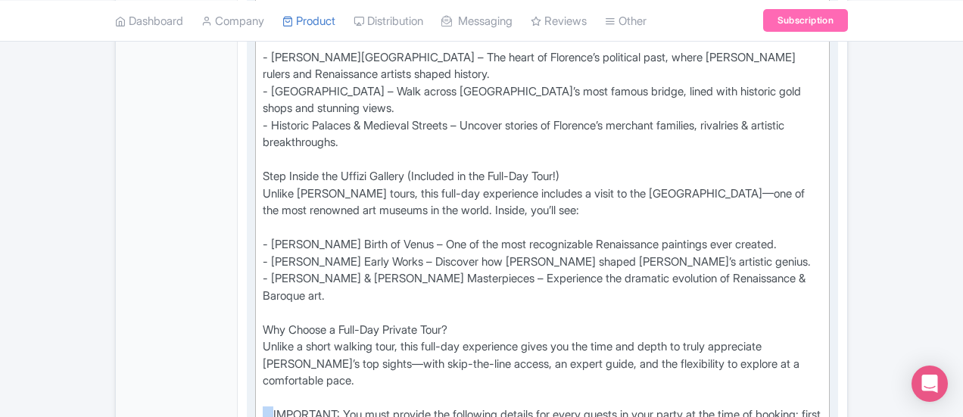
drag, startPoint x: 203, startPoint y: 211, endPoint x: 182, endPoint y: 211, distance: 21.2
click at [247, 211] on div "Long Description i Show HTML editor Bold Italic Strikethrough Link Heading Quot…" at bounding box center [543, 87] width 592 height 1102
drag, startPoint x: 407, startPoint y: 223, endPoint x: 390, endPoint y: 229, distance: 18.2
click at [390, 229] on div "The Ultimate One-Day Florence Experience Only in Florence for a day? Don’t wast…" at bounding box center [543, 92] width 560 height 1040
type trix-editor "<div>The Ultimate One-Day Florence Experience<br>Only in Florence for a day? Do…"
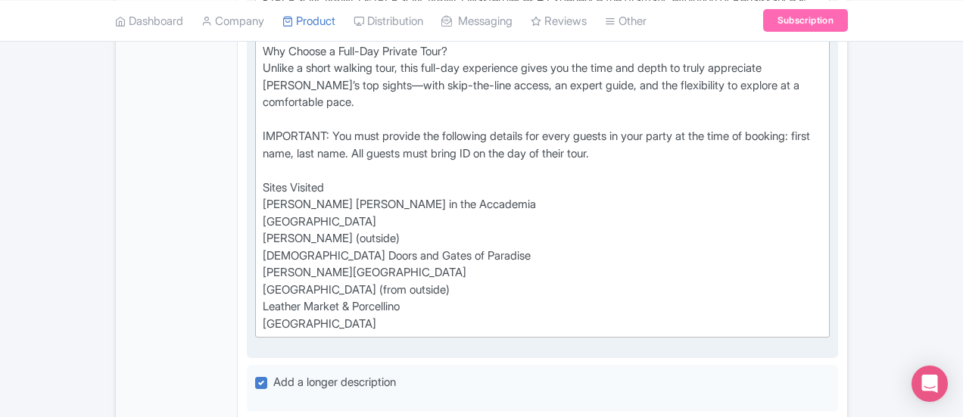
scroll to position [1439, 0]
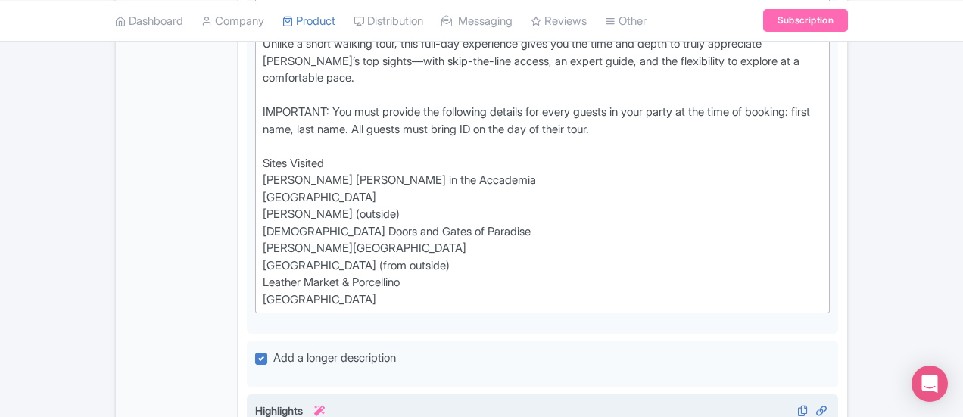
drag, startPoint x: 774, startPoint y: 236, endPoint x: 214, endPoint y: 226, distance: 560.5
paste input "See Florence’s most important sites in one seamless day – Cover the city’s top …"
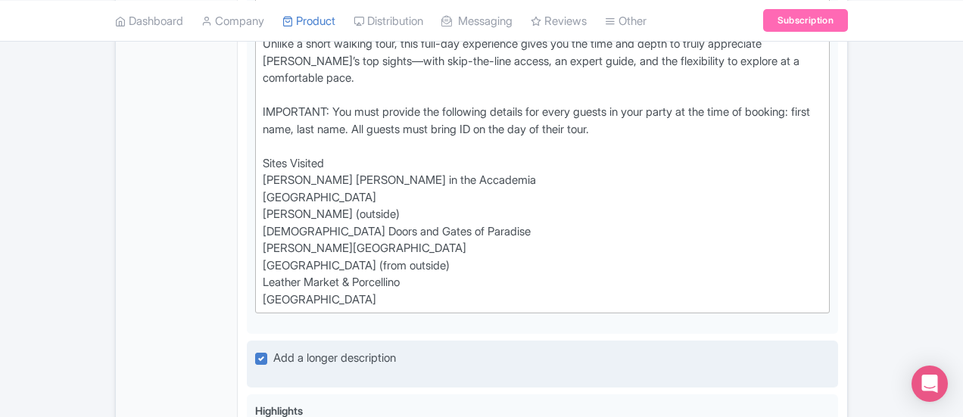
type input "See Florence’s most important sites in one seamless day – Cover the city’s top …"
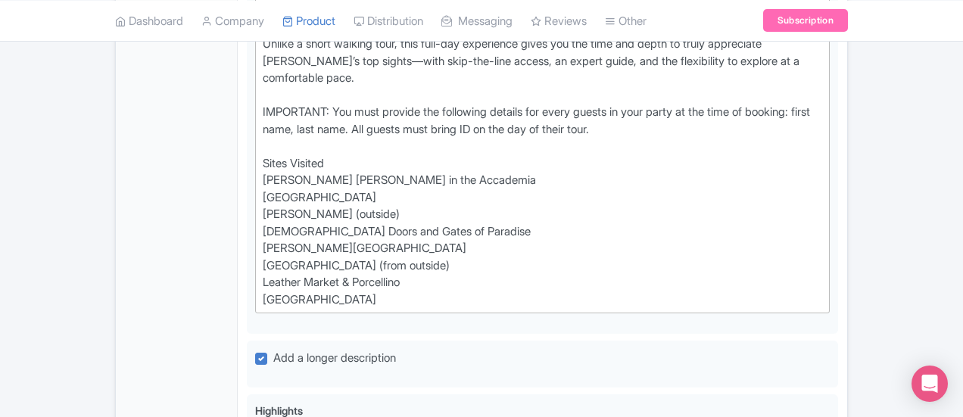
drag, startPoint x: 208, startPoint y: 273, endPoint x: 980, endPoint y: 307, distance: 773.2
paste input "Stand face-to-face with Michelangelo’s David – Skip the lines at the Accademia …"
type input "Stand face-to-face with Michelangelo’s David – Skip the lines at the Accademia …"
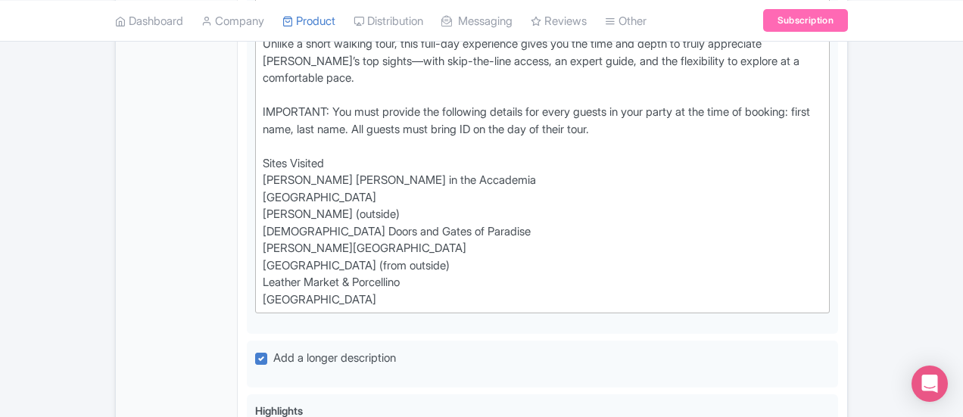
scroll to position [0, 80]
drag, startPoint x: 214, startPoint y: 308, endPoint x: 1000, endPoint y: 298, distance: 786.2
paste input "Go beyond the highlights—see the Uffizi Gallery & Medici legacy – Visit one of …"
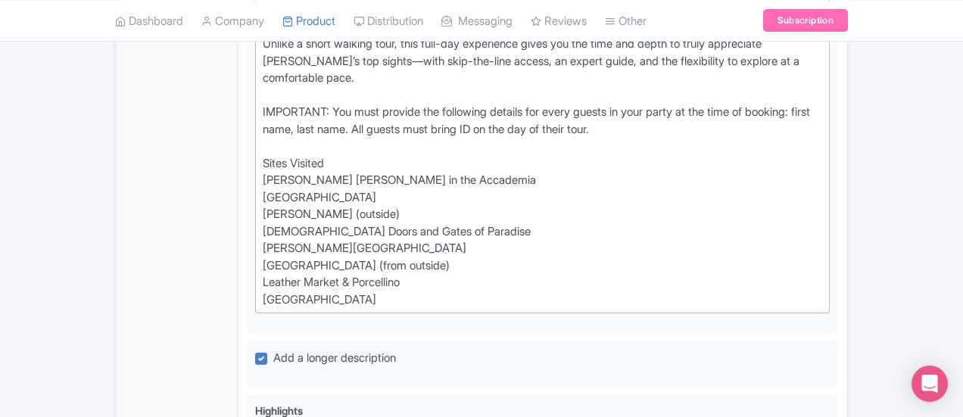
scroll to position [0, 135]
type input "Go beyond the highlights—see the Uffizi Gallery & Medici legacy – Visit one of …"
drag, startPoint x: 214, startPoint y: 343, endPoint x: 1042, endPoint y: 376, distance: 828.5
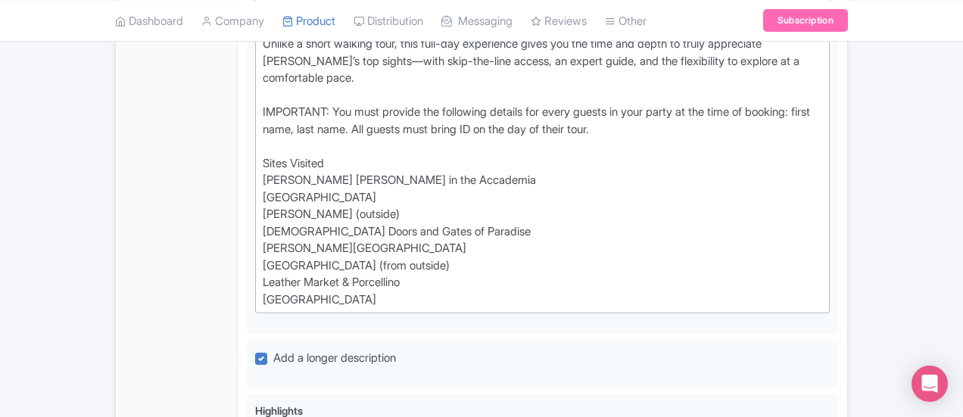
paste input "Enjoy a full-day private experience with an expert Walks of Italy guide – Ideal…"
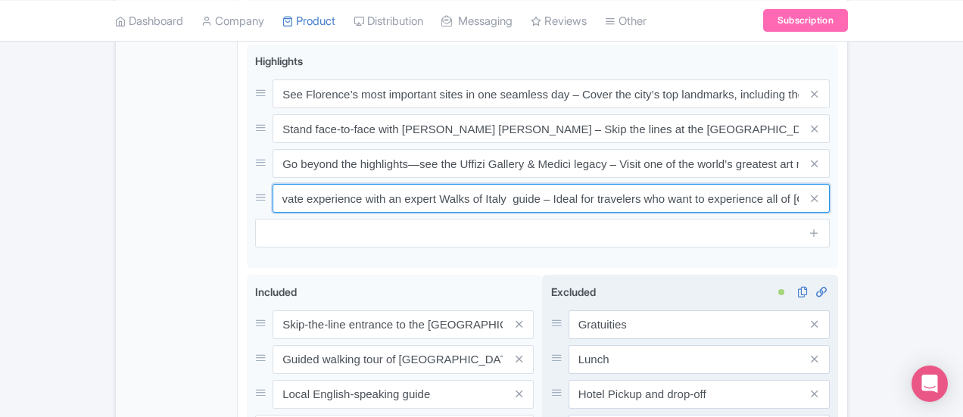
scroll to position [1793, 0]
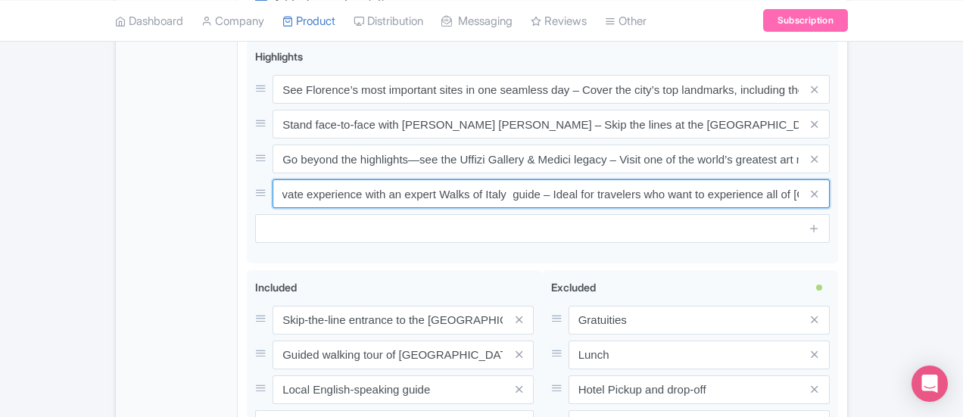
type input "Enjoy a full-day private experience with an expert Walks of Italy guide – Ideal…"
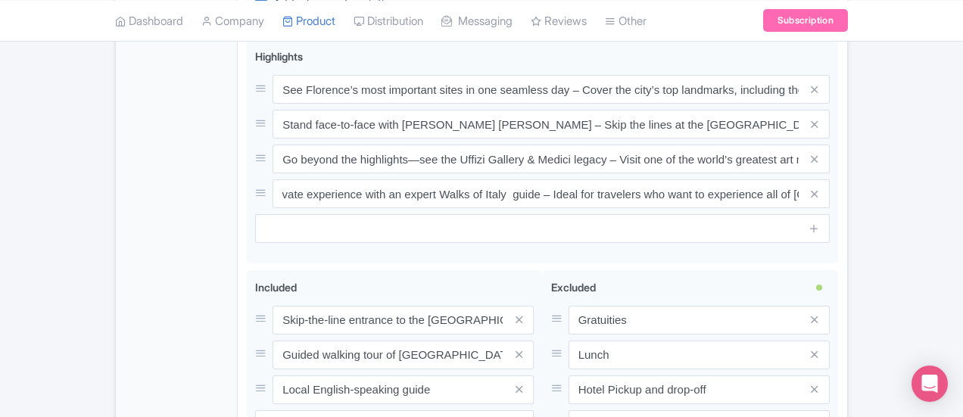
type input "Saving..."
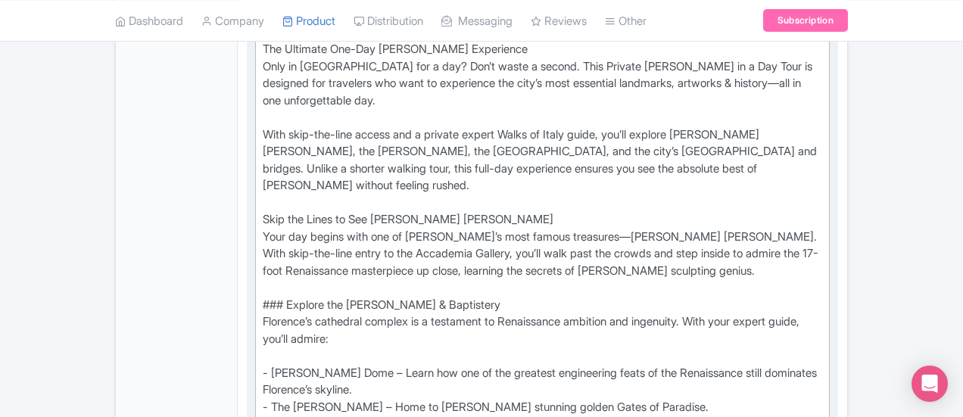
scroll to position [748, 0]
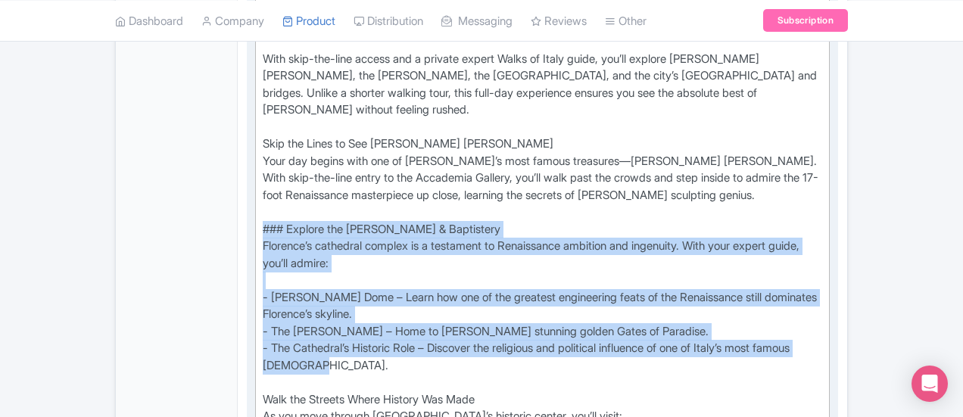
drag, startPoint x: 834, startPoint y: 246, endPoint x: 192, endPoint y: 151, distance: 648.4
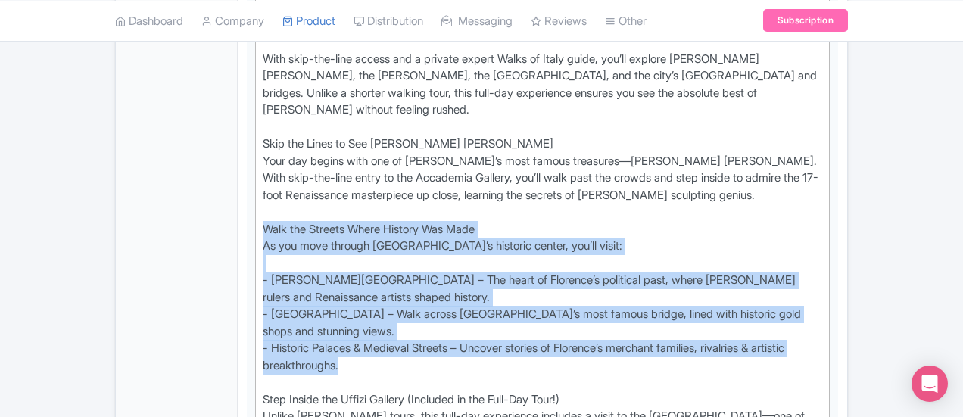
drag, startPoint x: 836, startPoint y: 245, endPoint x: 161, endPoint y: 158, distance: 680.5
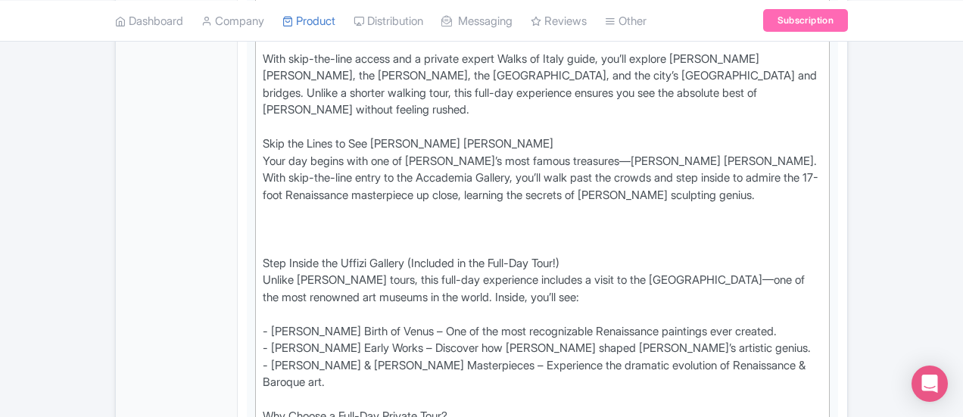
paste trix-editor "### Walk the Streets Where History Was Made<br>As you move through Florence’s h…"
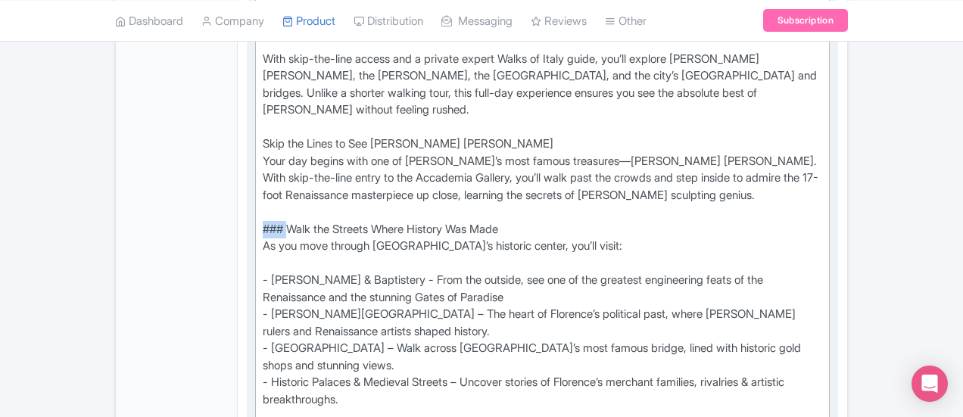
drag, startPoint x: 217, startPoint y: 158, endPoint x: 185, endPoint y: 157, distance: 31.8
click at [255, 157] on trix-editor "The Ultimate One-Day Florence Experience Only in Florence for a day? Don’t wast…" at bounding box center [542, 417] width 575 height 914
type trix-editor "<div>The Ultimate One-Day Florence Experience<br>Only in Florence for a day? Do…"
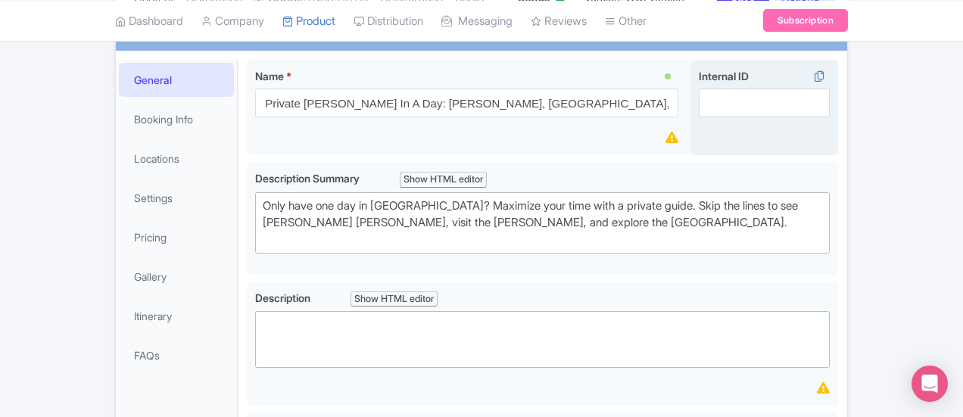
scroll to position [142, 0]
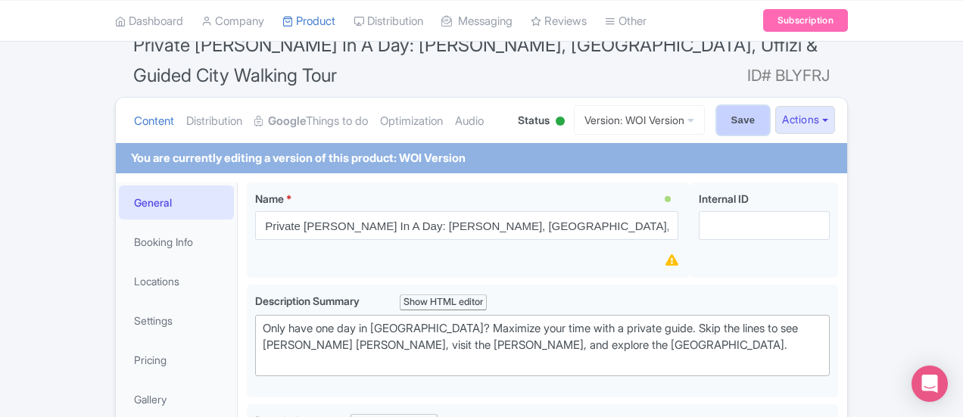
click at [770, 106] on input "Save" at bounding box center [743, 120] width 53 height 29
type input "Saving..."
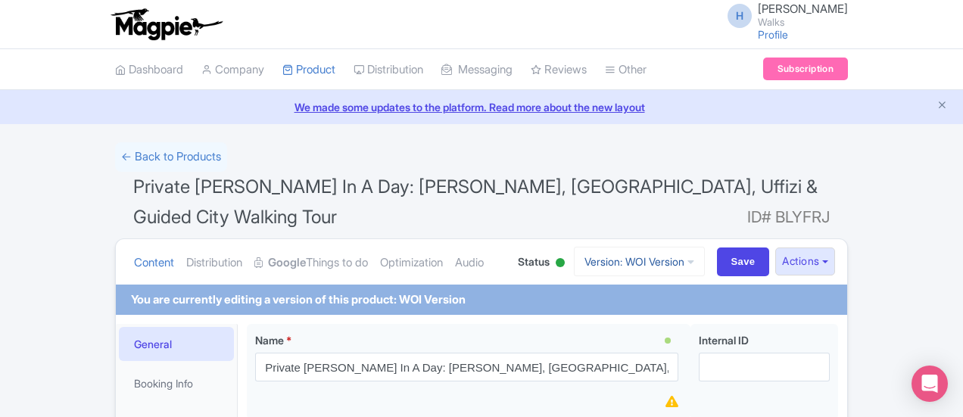
click at [705, 247] on link "Version: WOI Version" at bounding box center [639, 262] width 131 height 30
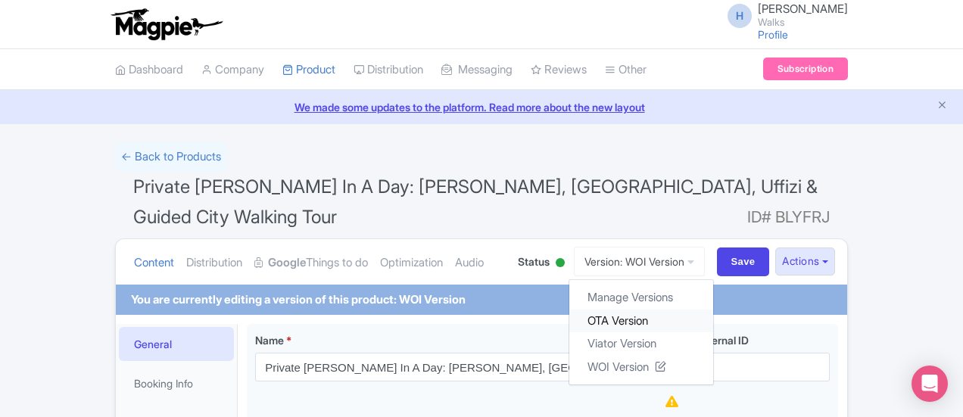
click at [713, 309] on link "OTA Version" at bounding box center [642, 320] width 144 height 23
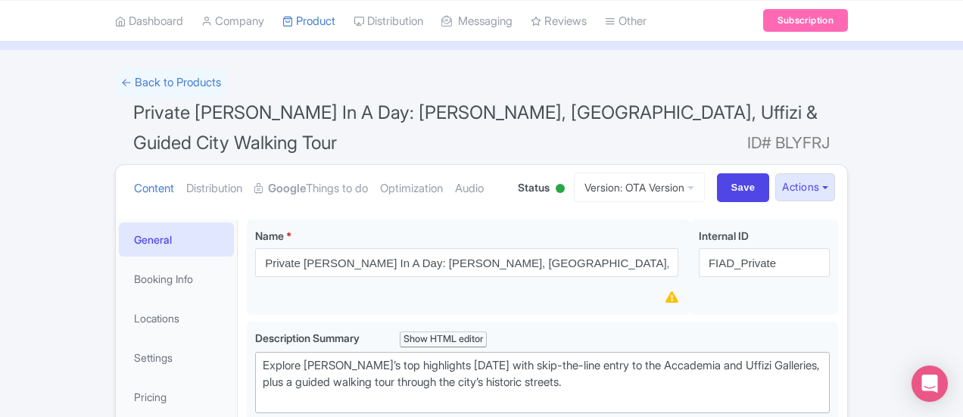
scroll to position [227, 0]
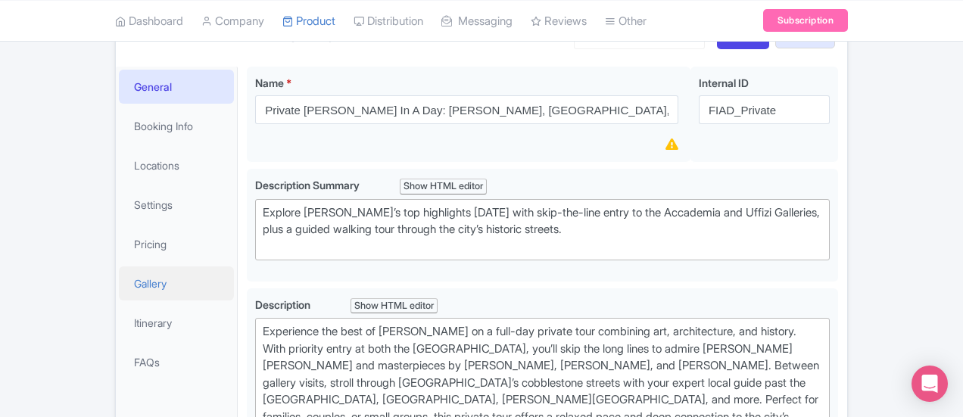
click at [119, 267] on link "Gallery" at bounding box center [176, 284] width 115 height 34
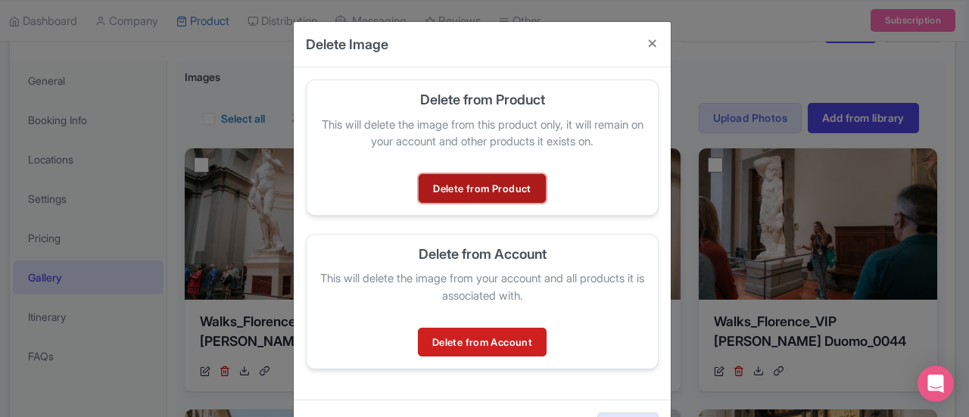
click at [464, 191] on link "Delete from Product" at bounding box center [482, 188] width 126 height 29
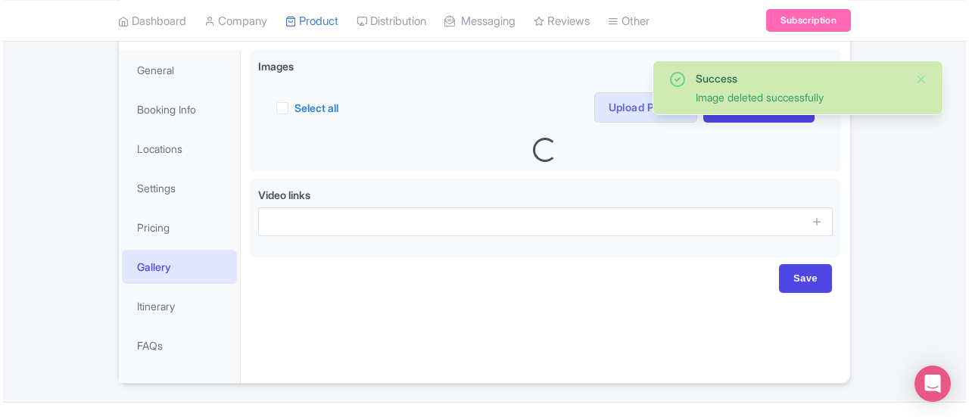
scroll to position [246, 0]
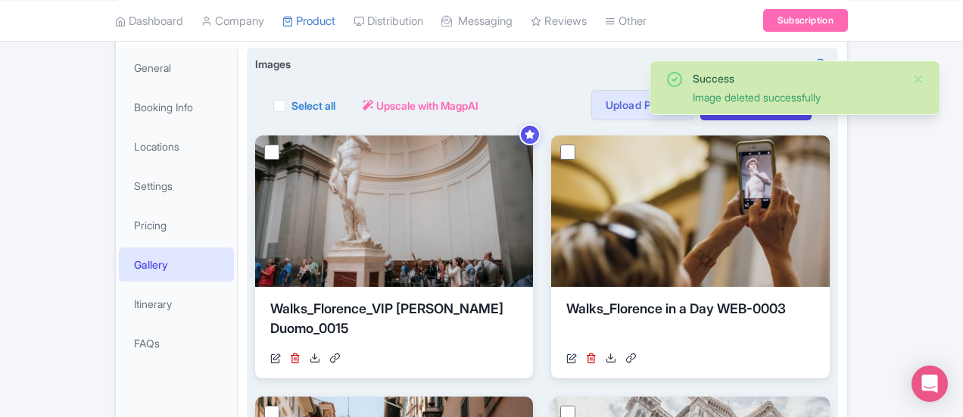
click at [590, 90] on div "Select all Actions Remove from product Delete Download Export Upscale with Magp…" at bounding box center [542, 105] width 538 height 30
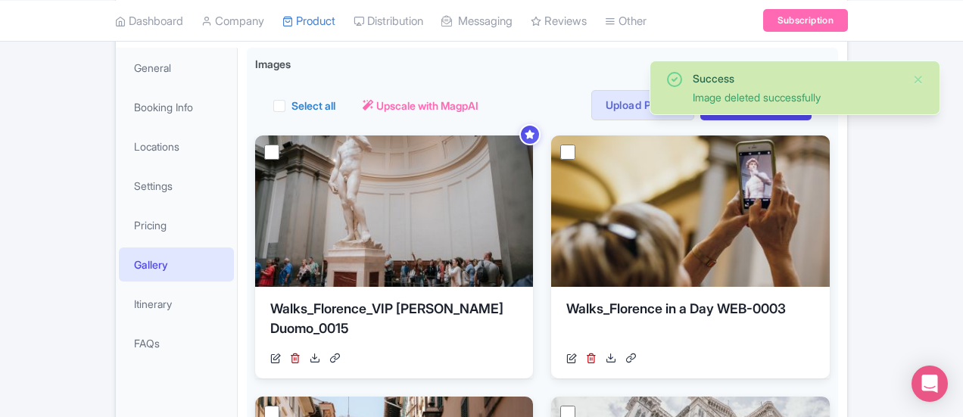
click at [929, 77] on div "Success Image deleted successfully" at bounding box center [795, 88] width 291 height 55
click at [916, 76] on button "Close" at bounding box center [919, 79] width 12 height 18
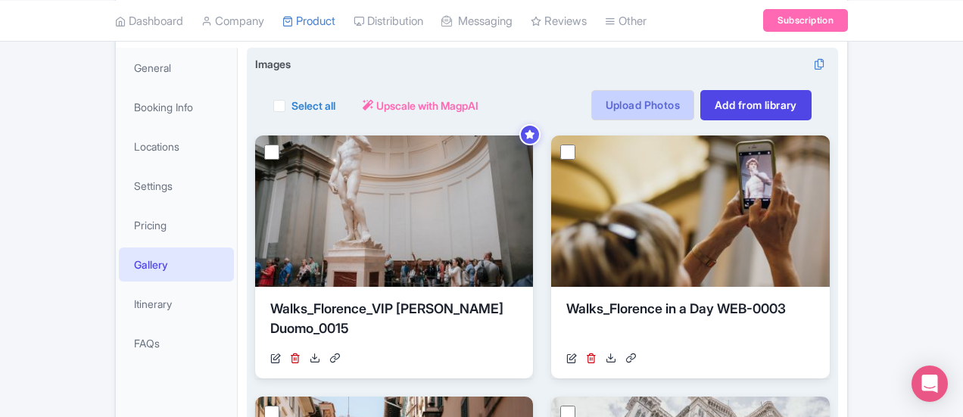
click at [695, 90] on link "Upload Photos" at bounding box center [643, 105] width 103 height 30
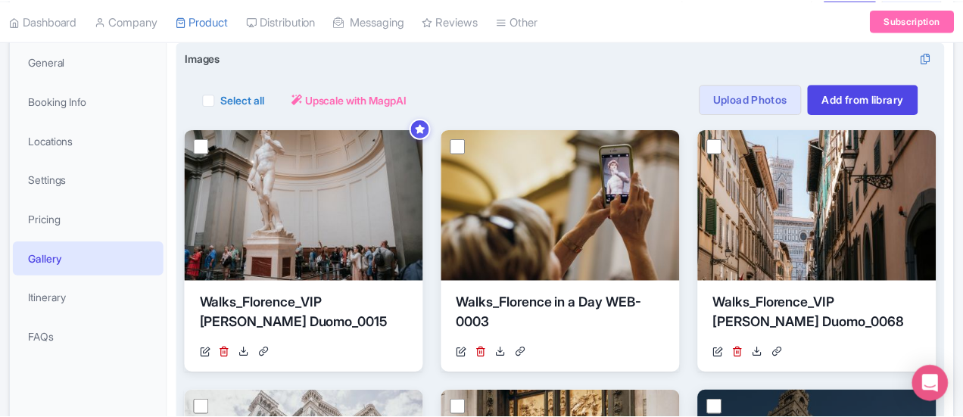
scroll to position [263, 0]
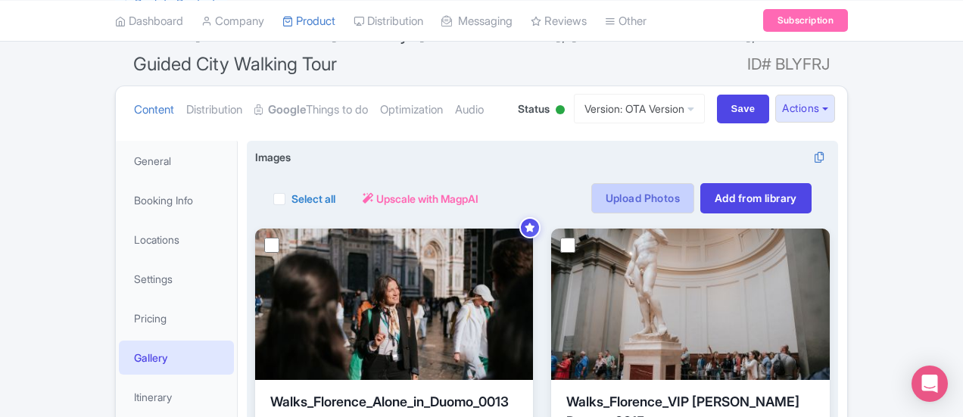
scroll to position [12, 0]
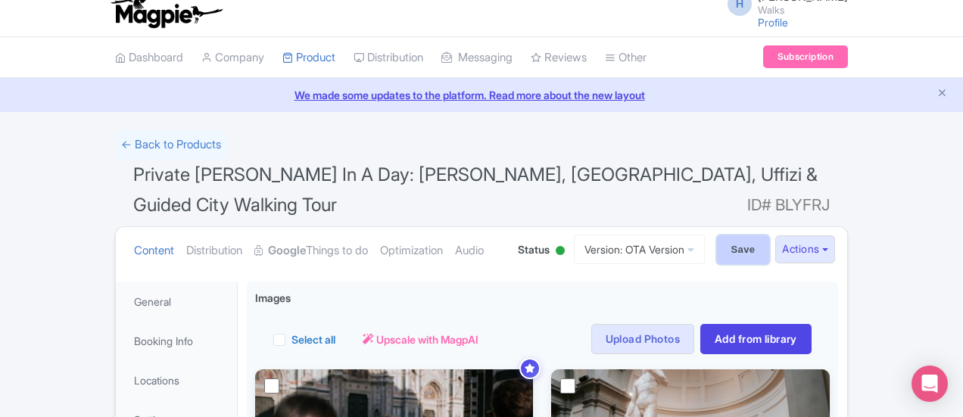
click at [770, 236] on input "Save" at bounding box center [743, 250] width 53 height 29
type input "Saving..."
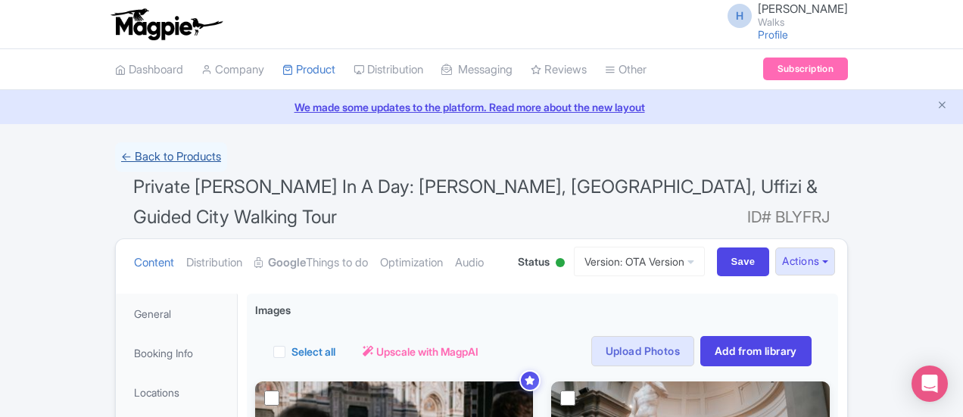
click at [115, 161] on link "← Back to Products" at bounding box center [171, 157] width 112 height 30
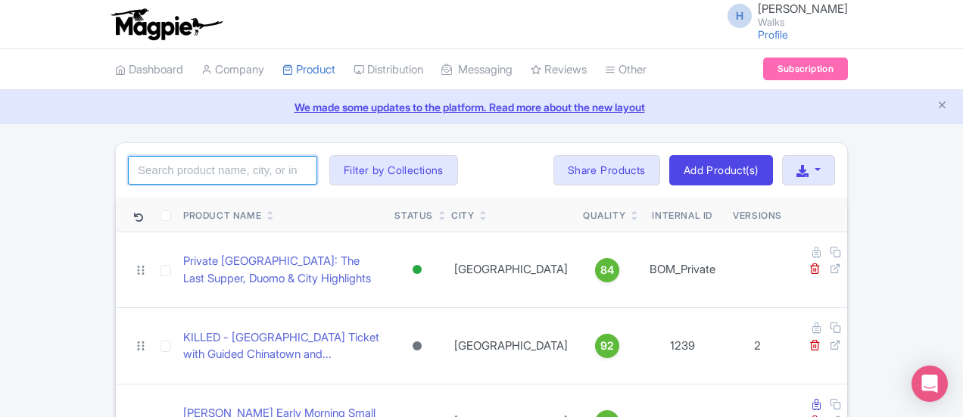
click at [128, 164] on input "search" at bounding box center [222, 170] width 189 height 29
type input "venice in a day"
click button "Search" at bounding box center [0, 0] width 0 height 0
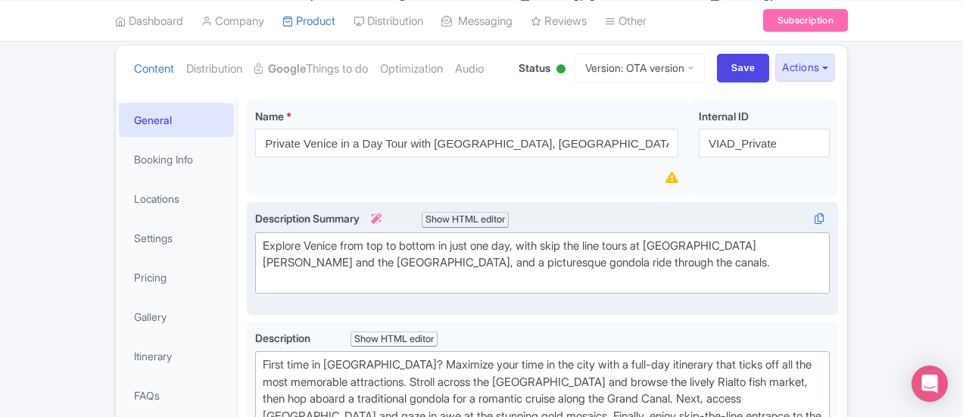
scroll to position [227, 0]
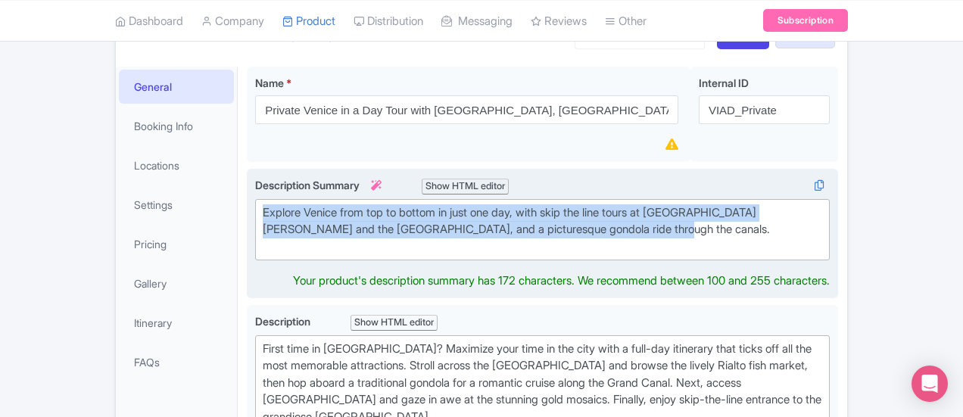
drag, startPoint x: 383, startPoint y: 201, endPoint x: 183, endPoint y: 170, distance: 203.2
click at [247, 176] on div "Explore Venice from top to bottom in just one day, with skip the line tours at …" at bounding box center [543, 234] width 592 height 130
type trix-editor "<div>Explore Venice from top to bottom in just one day, with skip the line tour…"
copy div "Explore Venice from top to bottom in just one day, with skip the line tours at …"
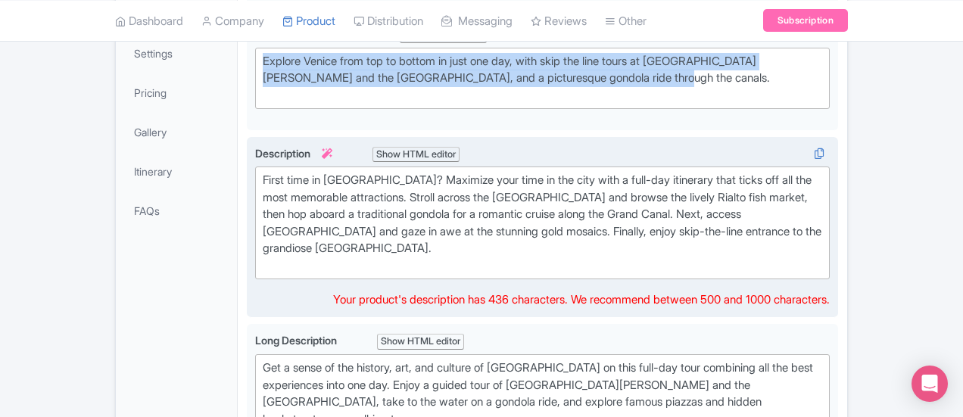
scroll to position [361, 0]
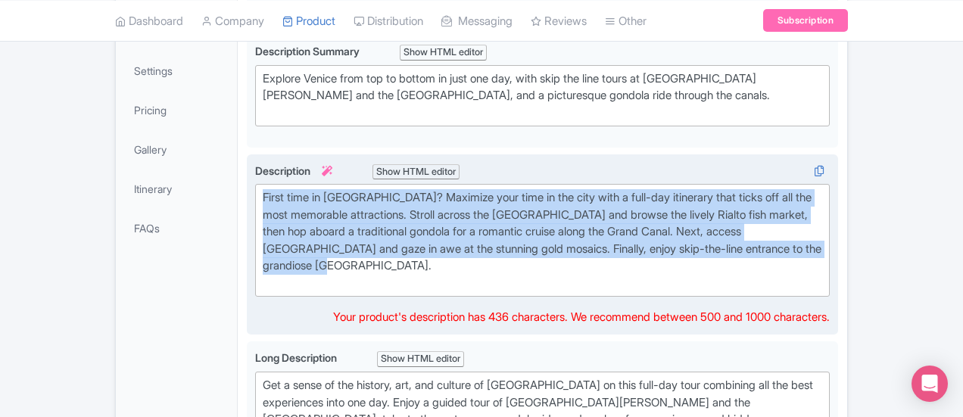
drag, startPoint x: 382, startPoint y: 222, endPoint x: 187, endPoint y: 161, distance: 204.6
click at [255, 184] on trix-editor "First time in [GEOGRAPHIC_DATA]? Maximize your time in the city with a full-day…" at bounding box center [542, 240] width 575 height 113
type trix-editor "<div>First time in Venice? Maximize your time in the city with a full-day itine…"
copy div "First time in [GEOGRAPHIC_DATA]? Maximize your time in the city with a full-day…"
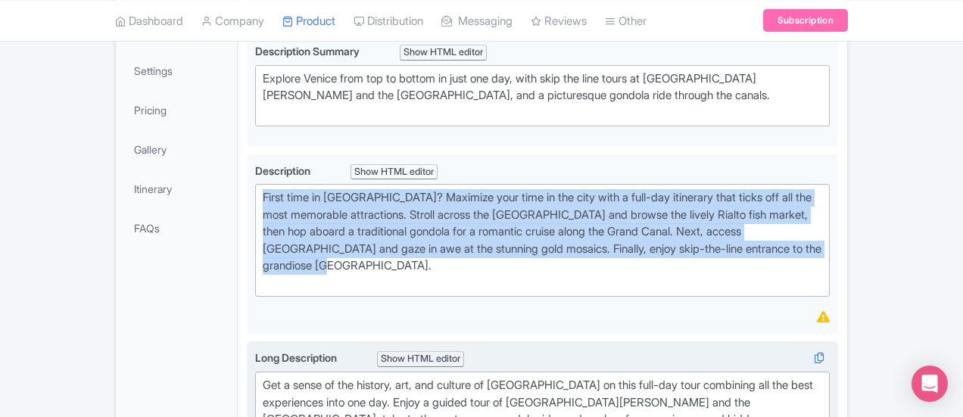
drag, startPoint x: 334, startPoint y: 277, endPoint x: 188, endPoint y: 296, distance: 147.4
type trix-editor "<div>Get a sense of the history, art, and culture of Venice on this full-day to…"
copy div "Get a sense of the history, art, and culture of Venice on this full-day tour co…"
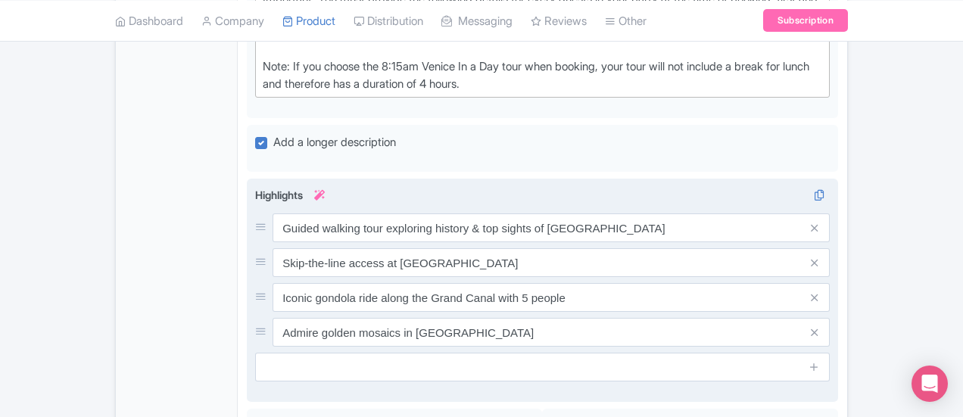
scroll to position [967, 0]
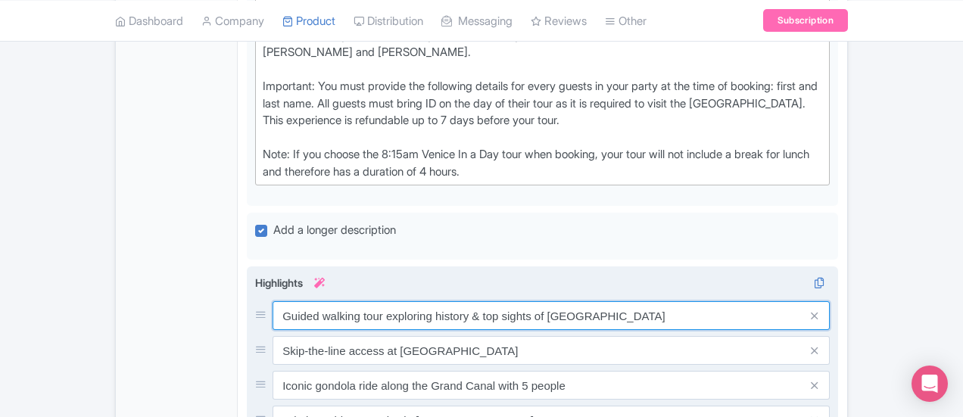
drag, startPoint x: 435, startPoint y: 196, endPoint x: 198, endPoint y: 182, distance: 237.5
click at [255, 301] on div "Guided walking tour exploring history & top sights of [GEOGRAPHIC_DATA]" at bounding box center [542, 315] width 575 height 29
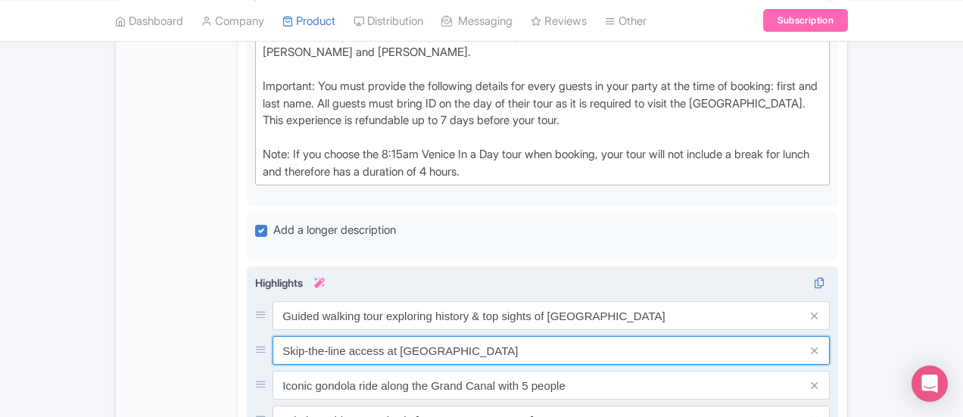
drag, startPoint x: 420, startPoint y: 229, endPoint x: 198, endPoint y: 230, distance: 221.9
click at [255, 336] on div "Skip-the-line access at [GEOGRAPHIC_DATA]" at bounding box center [542, 350] width 575 height 29
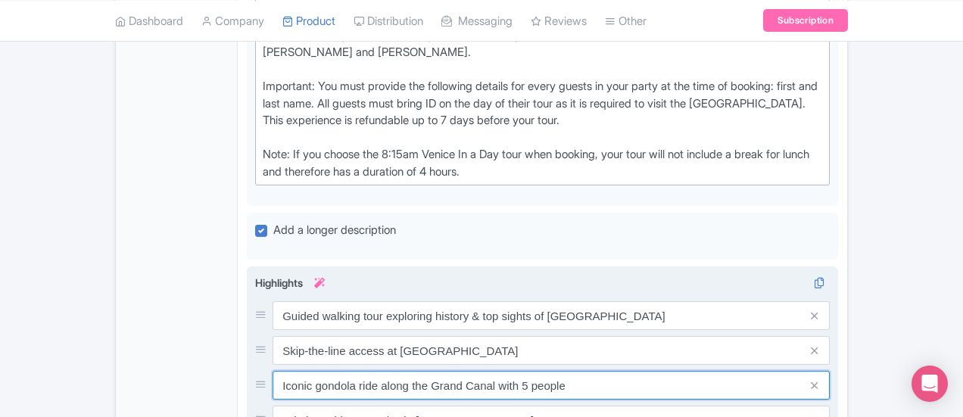
drag, startPoint x: 285, startPoint y: 247, endPoint x: 178, endPoint y: 255, distance: 107.1
click at [247, 267] on div "Guided walking tour exploring history & top sights of Venice Skip-the-line acce…" at bounding box center [543, 379] width 592 height 224
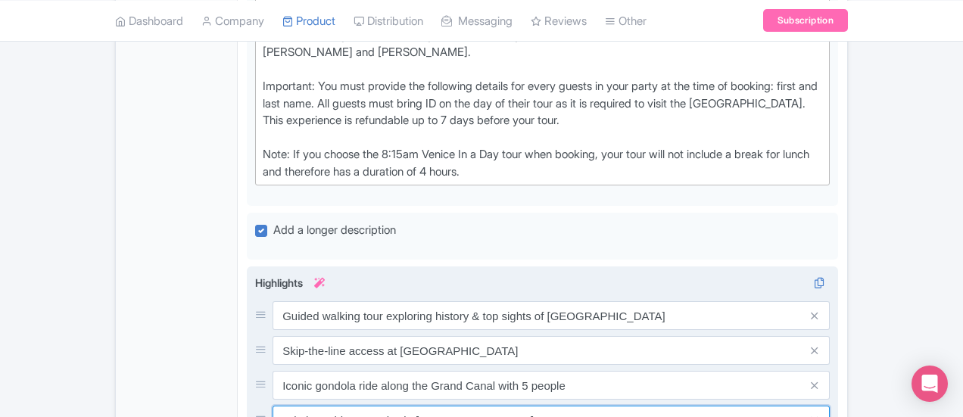
drag, startPoint x: 445, startPoint y: 298, endPoint x: 214, endPoint y: 295, distance: 231.8
click at [273, 406] on input "Admire golden mosaics in [GEOGRAPHIC_DATA]" at bounding box center [551, 420] width 557 height 29
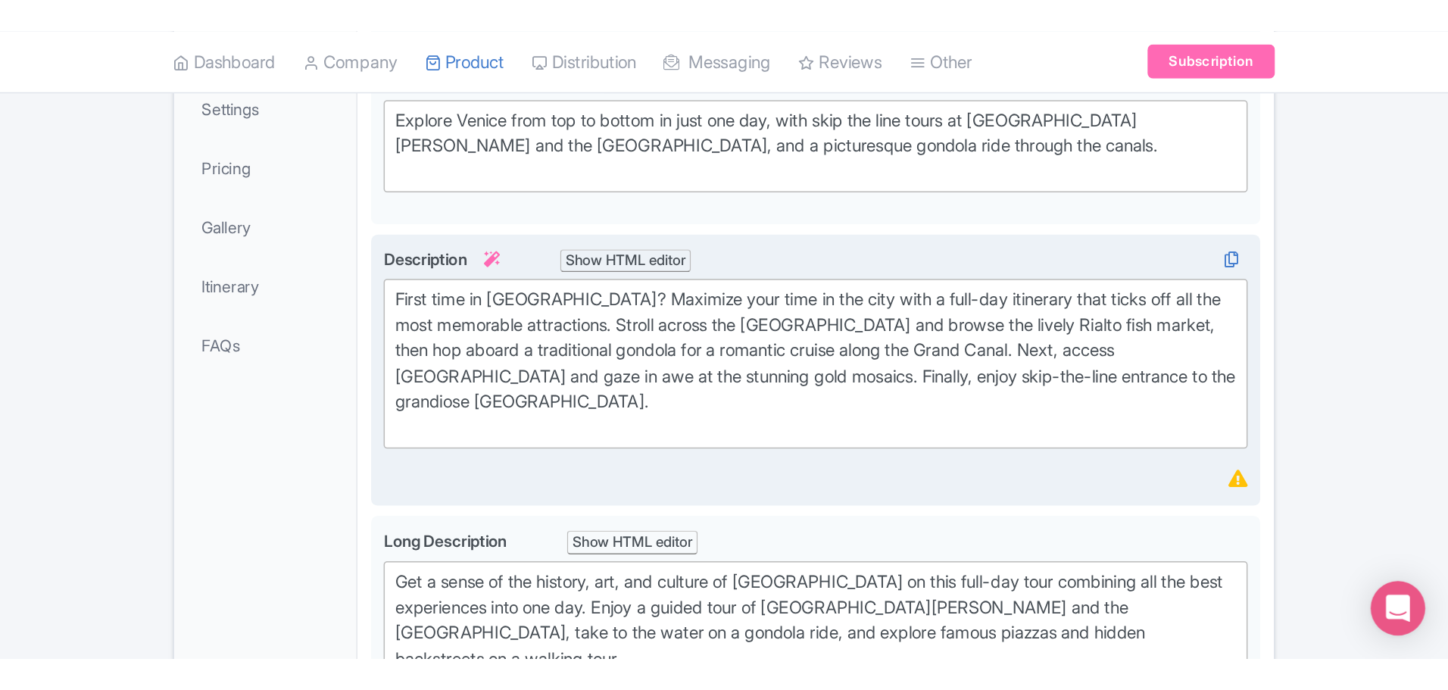
scroll to position [2, 0]
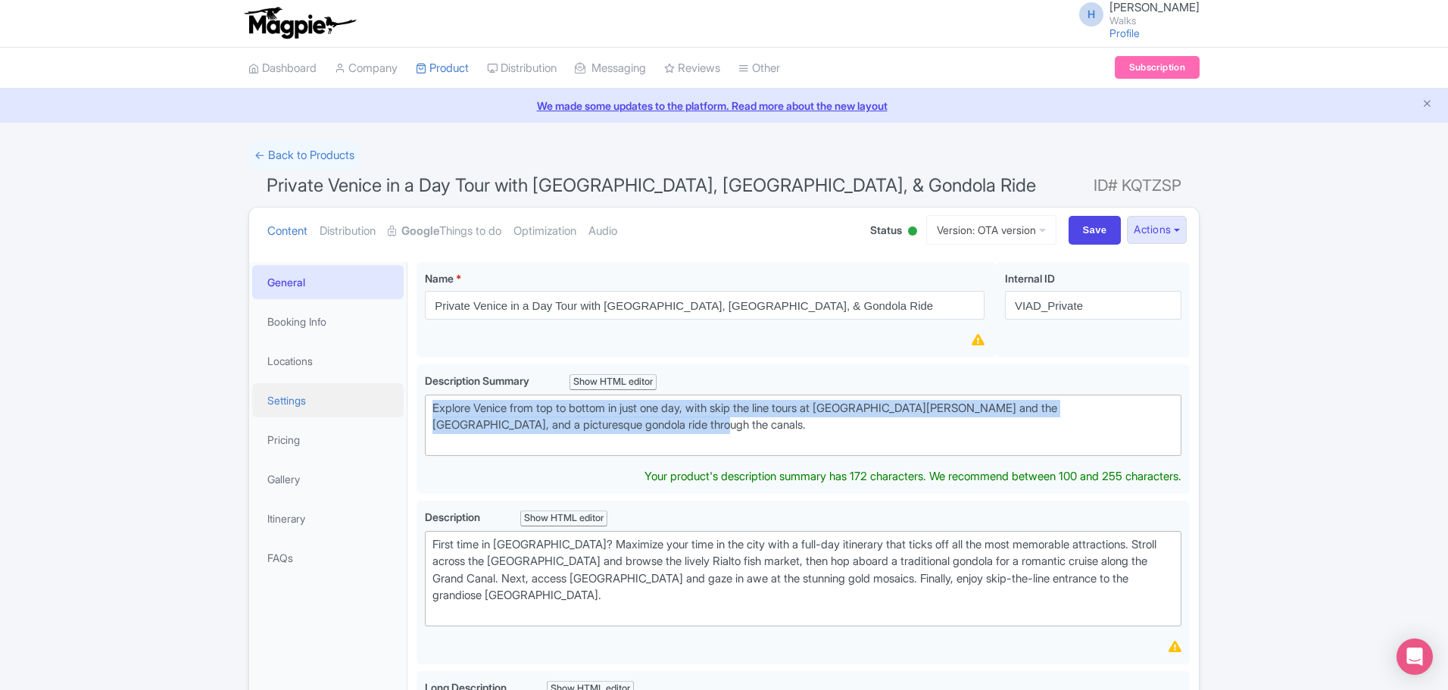
drag, startPoint x: 626, startPoint y: 426, endPoint x: 386, endPoint y: 389, distance: 242.2
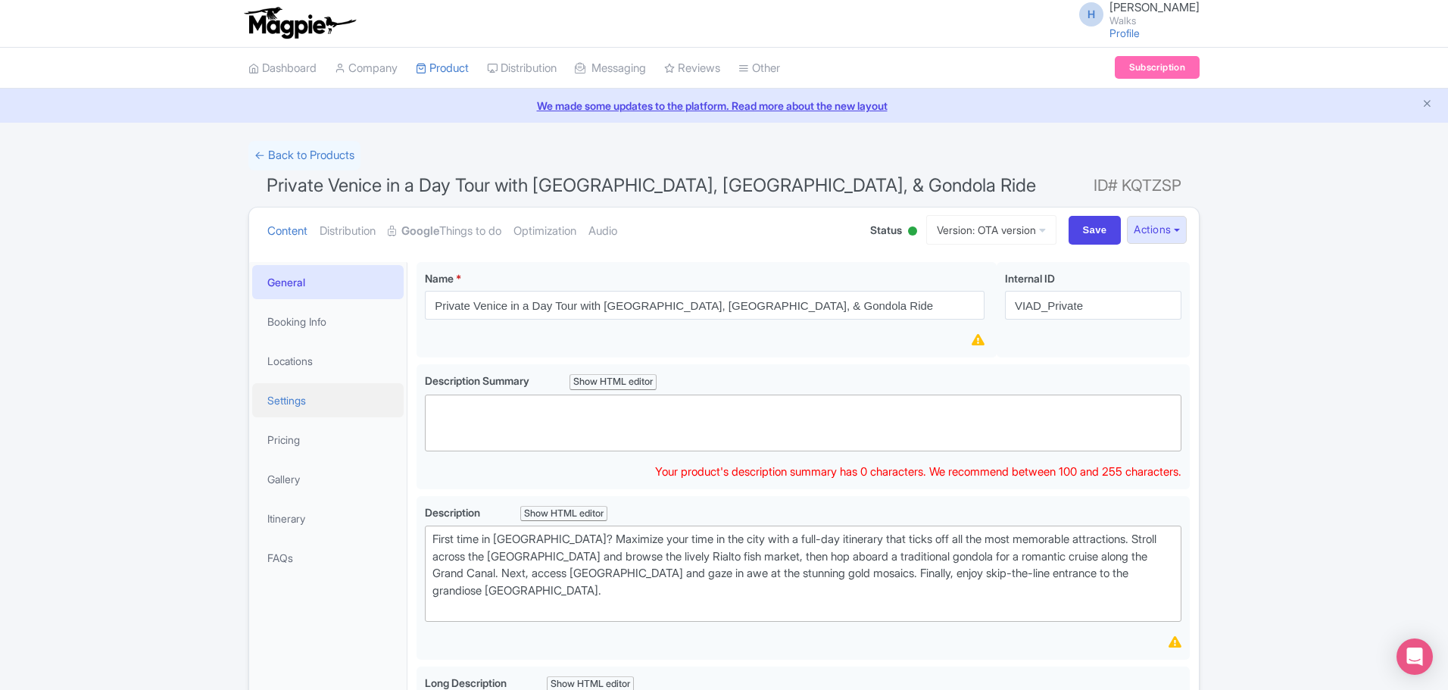
paste trix-editor "&nbsp;Discover Venice’s icons in one unforgettable day—exploring Rialto, St. Ma…"
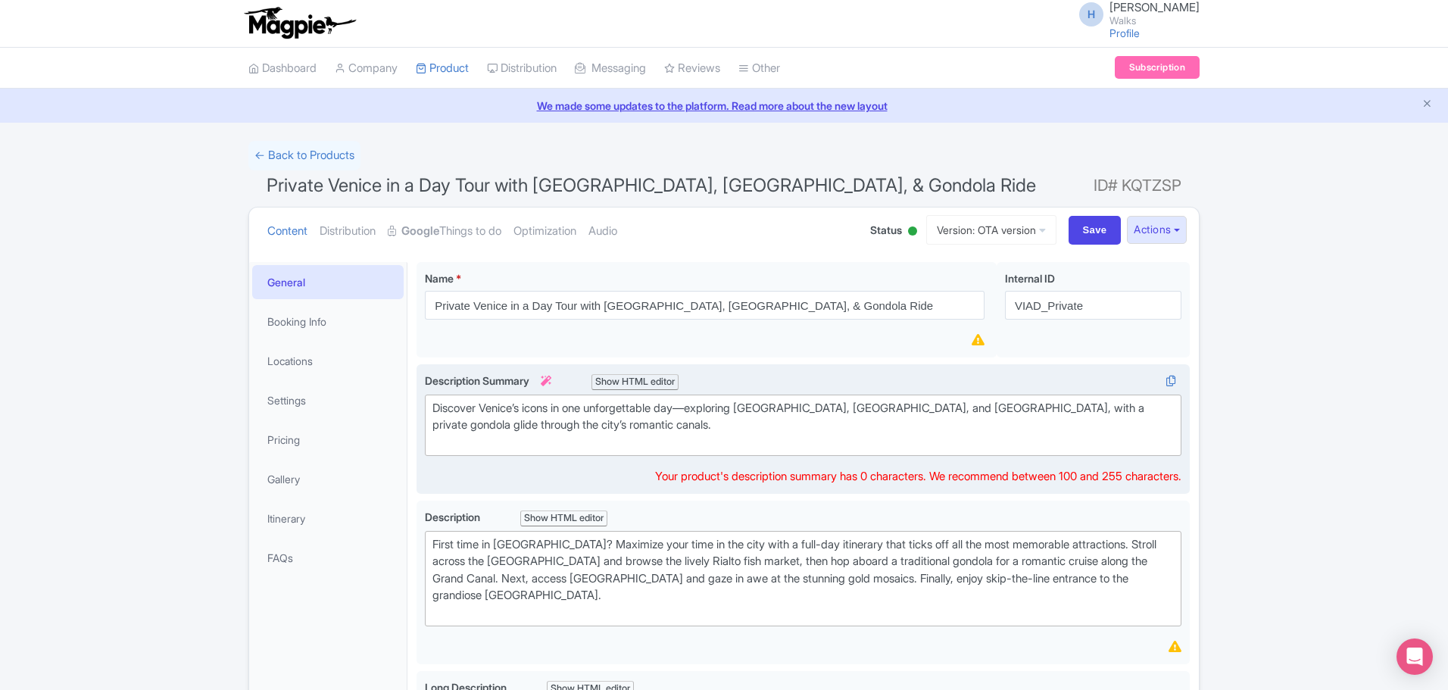
click at [433, 415] on div "Discover Venice’s icons in one unforgettable day—exploring Rialto, St. Mark’s B…" at bounding box center [802, 426] width 741 height 52
click at [437, 408] on div "Discover Venice’s icons in one unforgettable day—exploring Rialto, St. Mark’s B…" at bounding box center [802, 426] width 741 height 52
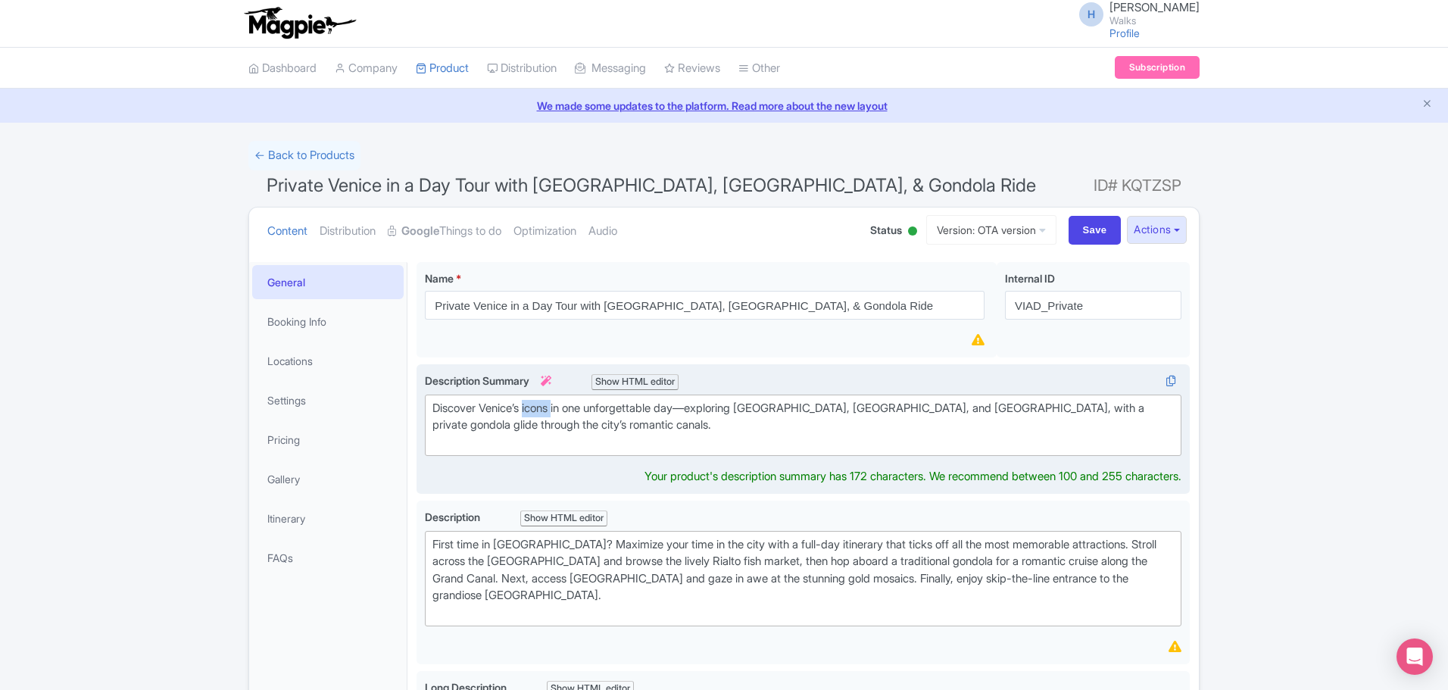
drag, startPoint x: 529, startPoint y: 409, endPoint x: 560, endPoint y: 404, distance: 32.1
click at [560, 404] on div "Discover Venice’s icons in one unforgettable day—exploring Rialto, St. Mark’s B…" at bounding box center [802, 426] width 741 height 52
click at [751, 407] on div "Discover Venice’s top landmarks in one unforgettable day—exploring Rialto, St. …" at bounding box center [802, 426] width 741 height 52
click at [799, 405] on div "Discover Venice’s top landmarks in one unforgettable day, exploring Rialto, St.…" at bounding box center [802, 426] width 741 height 52
click at [754, 410] on div "Discover Venice’s top landmarks in one unforgettable day, exploring the Rialto …" at bounding box center [802, 426] width 741 height 52
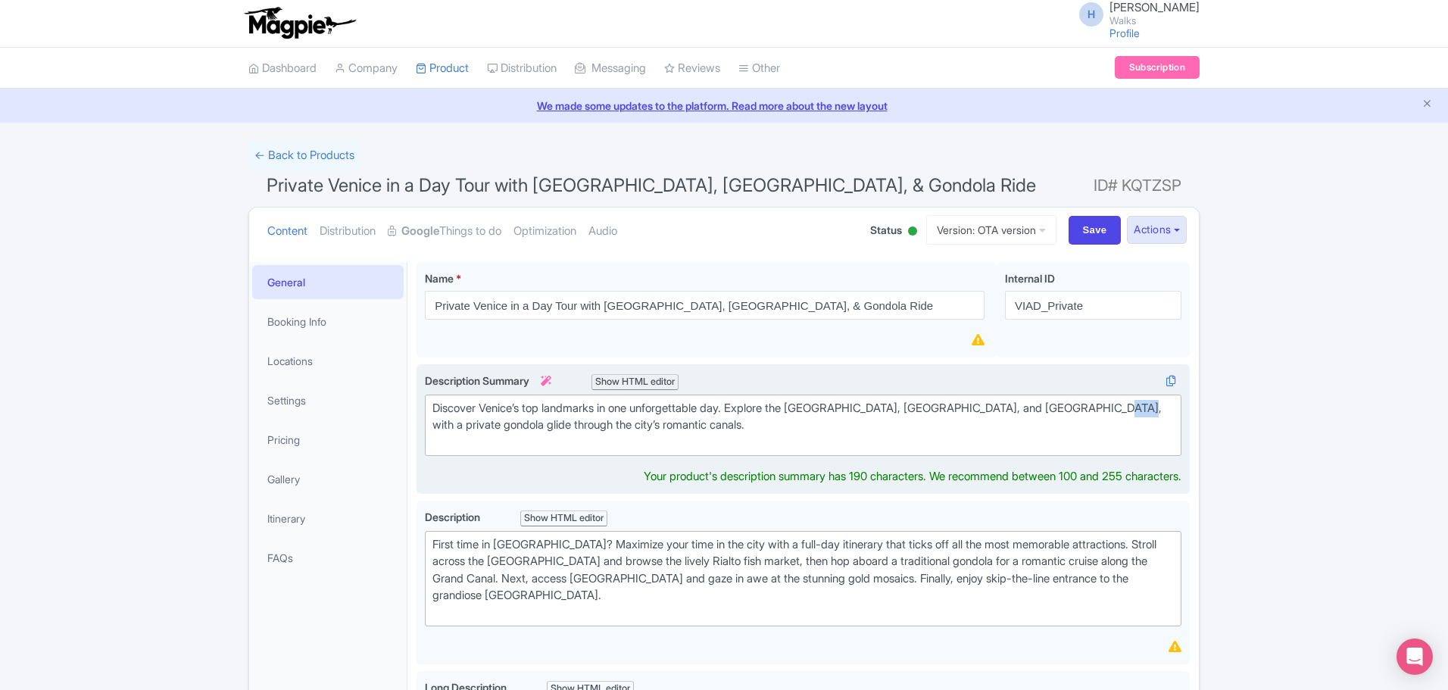
drag, startPoint x: 1095, startPoint y: 406, endPoint x: 1113, endPoint y: 407, distance: 18.2
click at [963, 407] on div "Discover Venice’s top landmarks in one unforgettable day. Explore the Rialto Ma…" at bounding box center [802, 426] width 741 height 52
click at [542, 417] on div "Discover Venice’s top landmarks in one unforgettable day. Explore the Rialto Ma…" at bounding box center [802, 426] width 741 height 52
drag, startPoint x: 639, startPoint y: 423, endPoint x: 685, endPoint y: 429, distance: 46.0
click at [685, 417] on div "Discover Venice’s top landmarks in one unforgettable day. Explore the Rialto Ma…" at bounding box center [802, 426] width 741 height 52
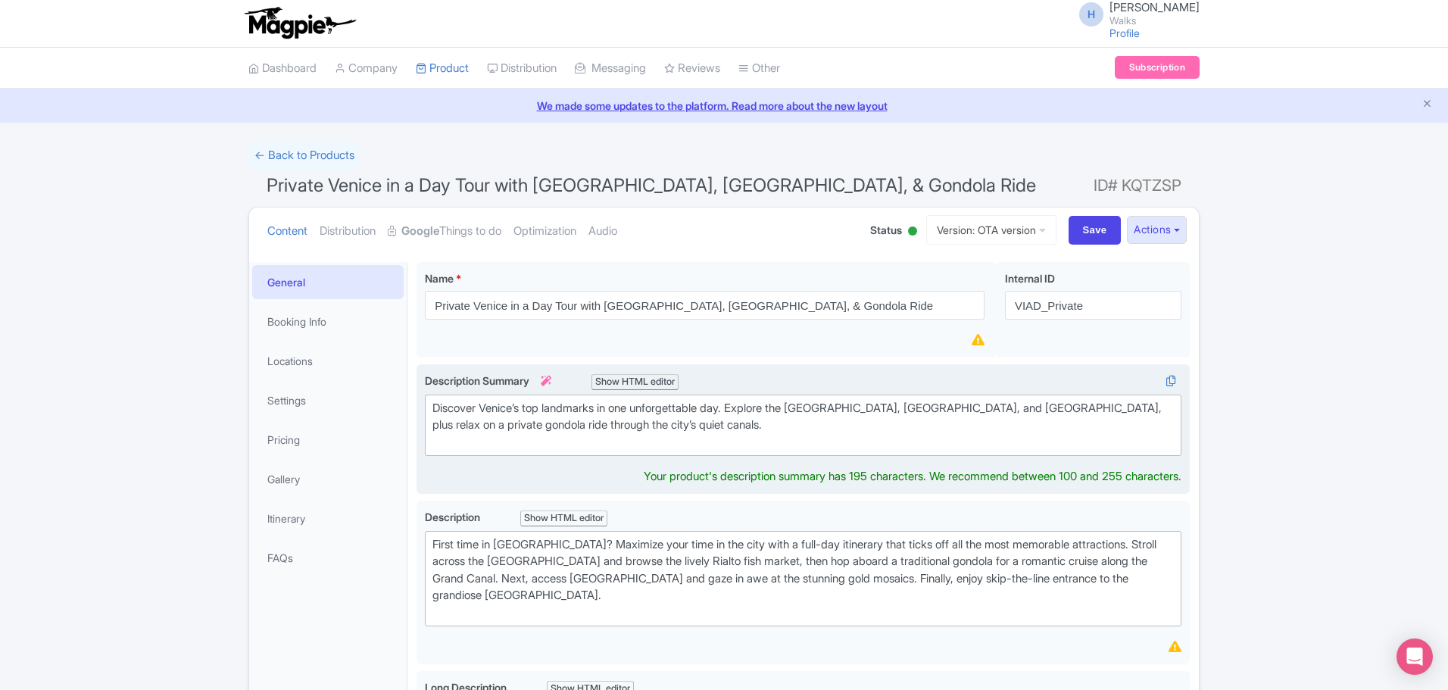
click at [677, 417] on div "Discover Venice’s top landmarks in one unforgettable day. Explore the [GEOGRAPH…" at bounding box center [802, 426] width 741 height 52
type trix-editor "<div>Discover Venice’s top landmarks in one unforgettable day. Explore the Rial…"
click at [677, 417] on trix-editor "Discover Venice’s top landmarks in one unforgettable day. Explore the [GEOGRAPH…" at bounding box center [803, 423] width 757 height 57
click at [661, 417] on div "Discover Venice’s top landmarks in one unforgettable day. Explore the [GEOGRAPH…" at bounding box center [802, 417] width 741 height 34
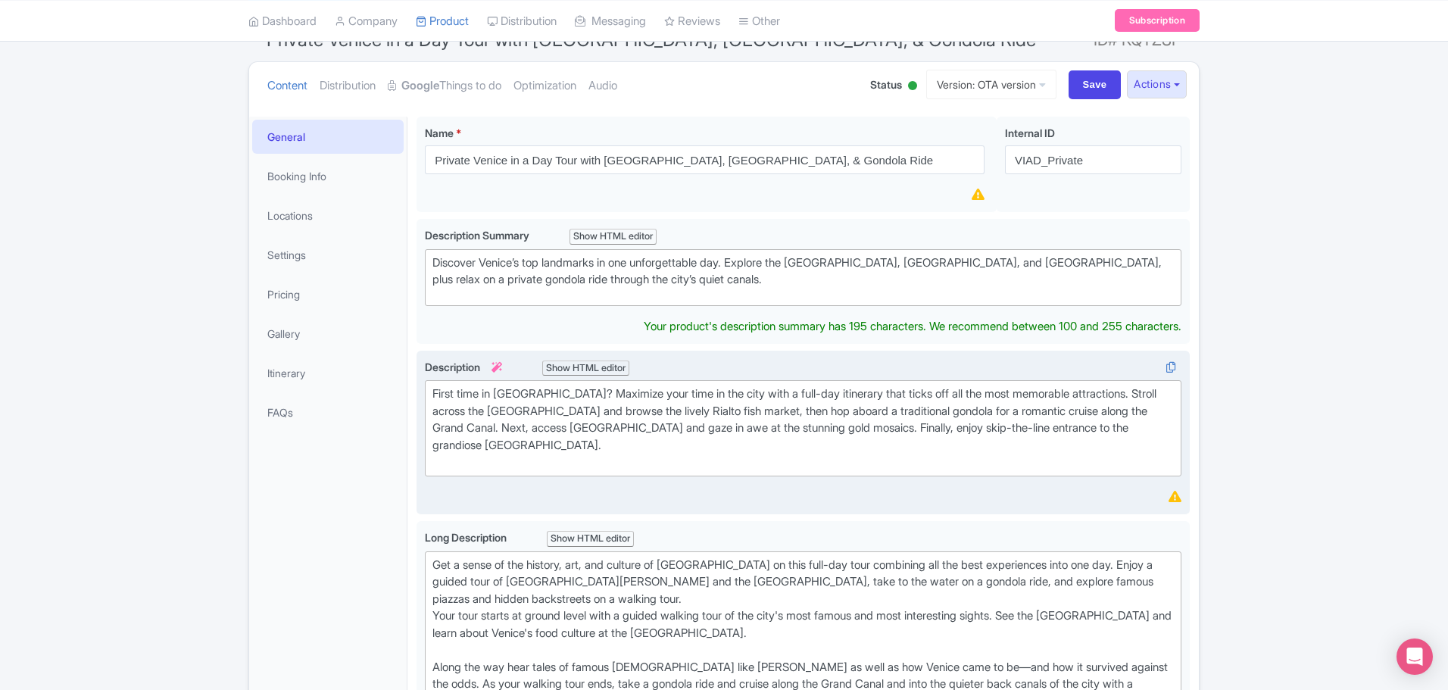
scroll to position [153, 0]
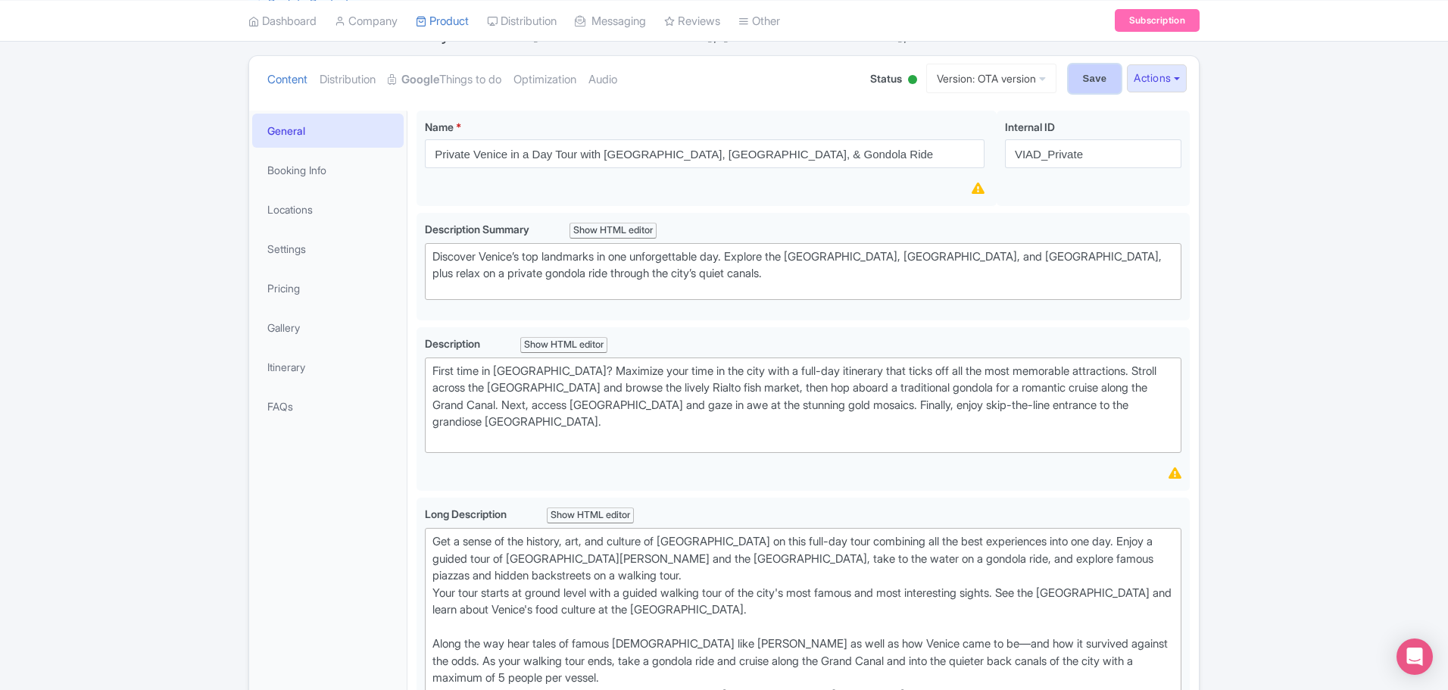
click at [963, 81] on input "Save" at bounding box center [1095, 78] width 53 height 29
type input "Saving..."
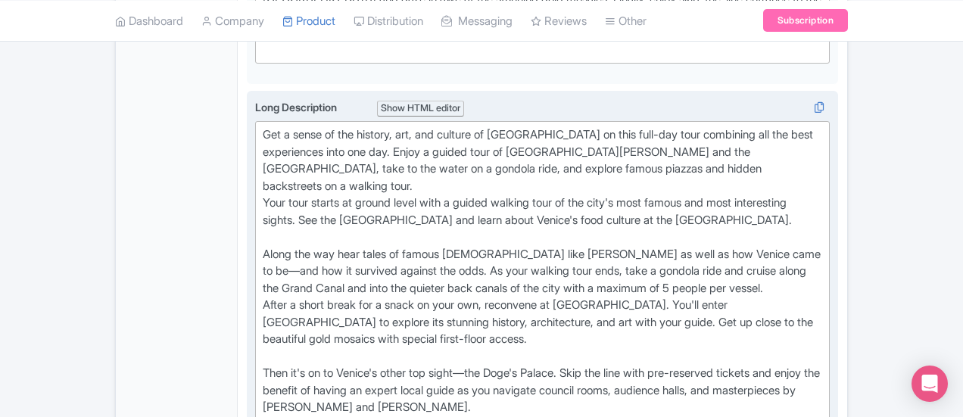
scroll to position [227, 0]
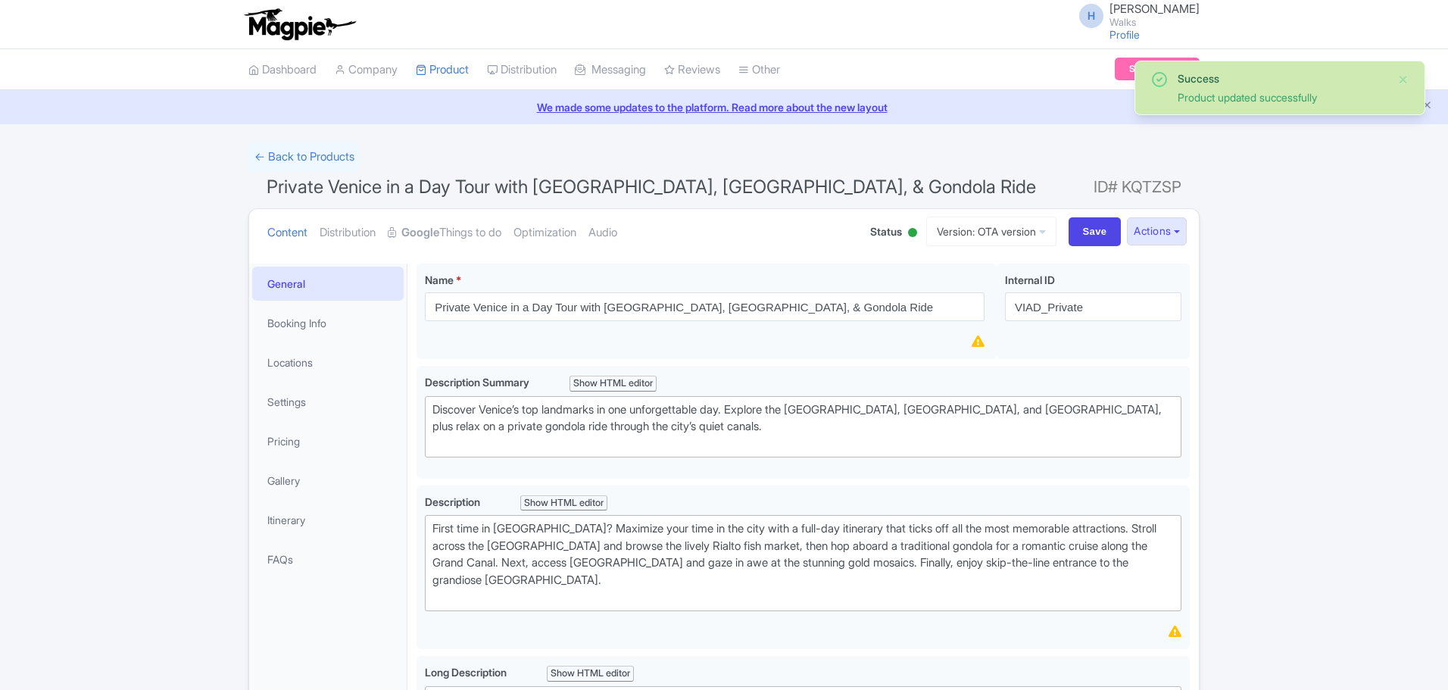
scroll to position [264, 0]
